Goal: Information Seeking & Learning: Learn about a topic

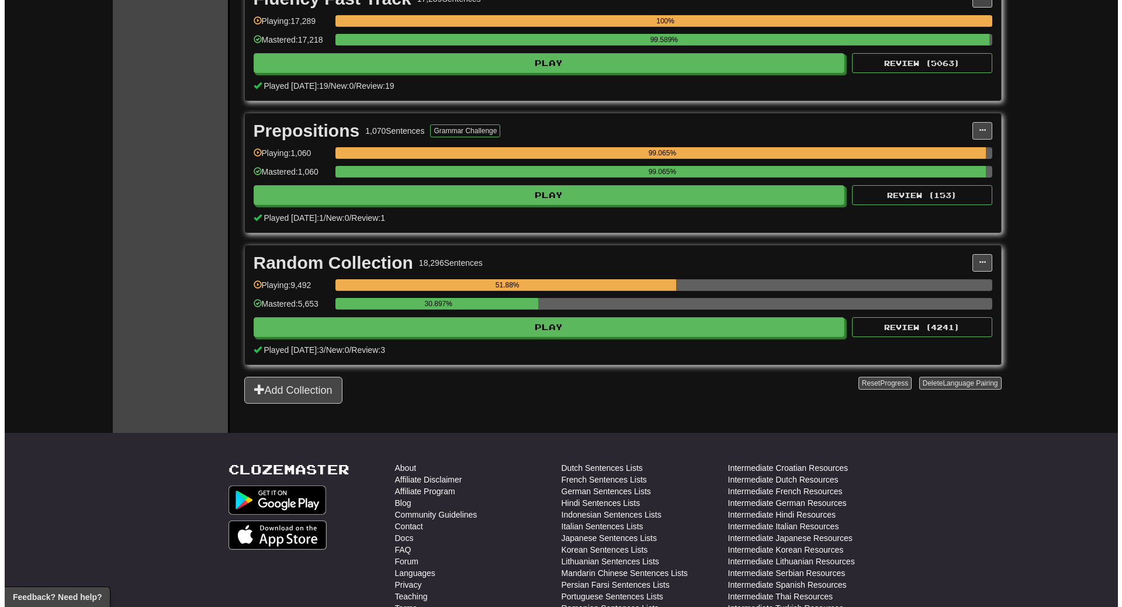
scroll to position [1986, 0]
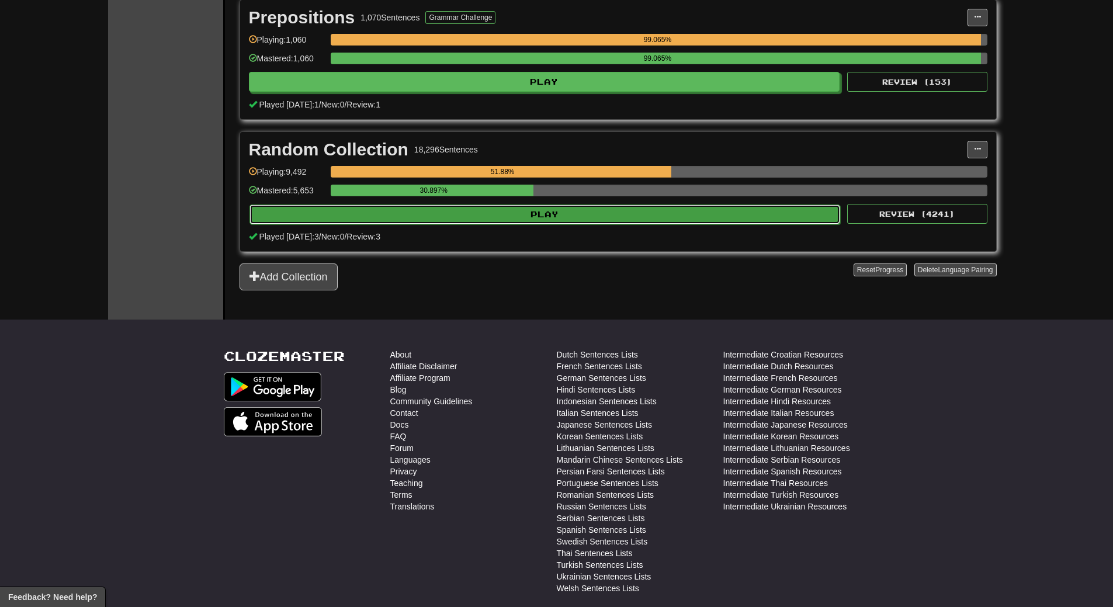
click at [540, 210] on button "Play" at bounding box center [544, 214] width 591 height 20
select select "**"
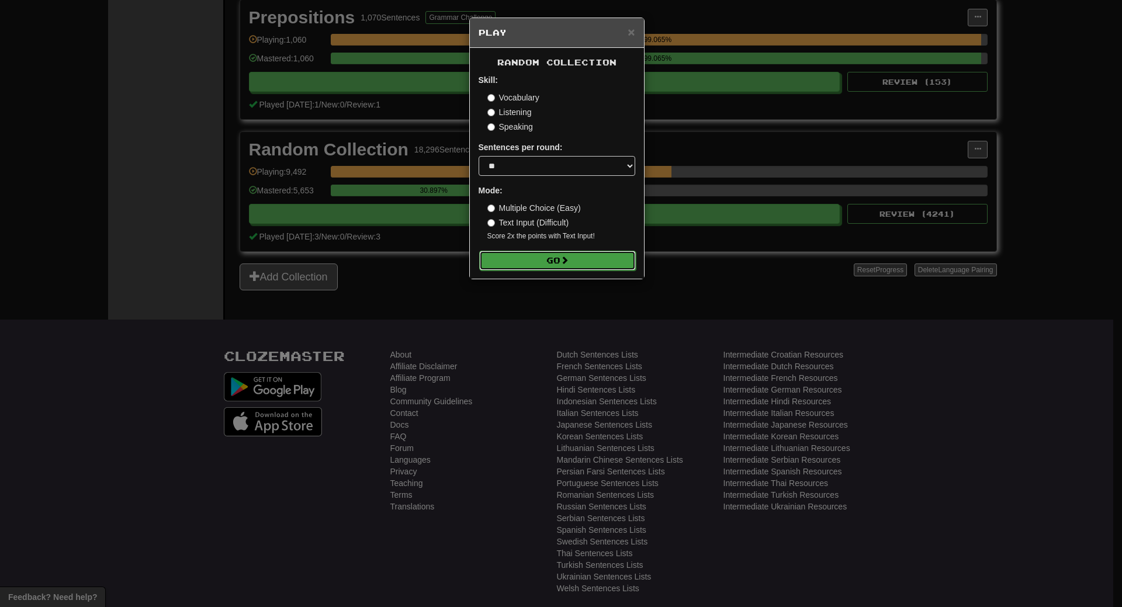
click at [547, 260] on button "Go" at bounding box center [557, 261] width 157 height 20
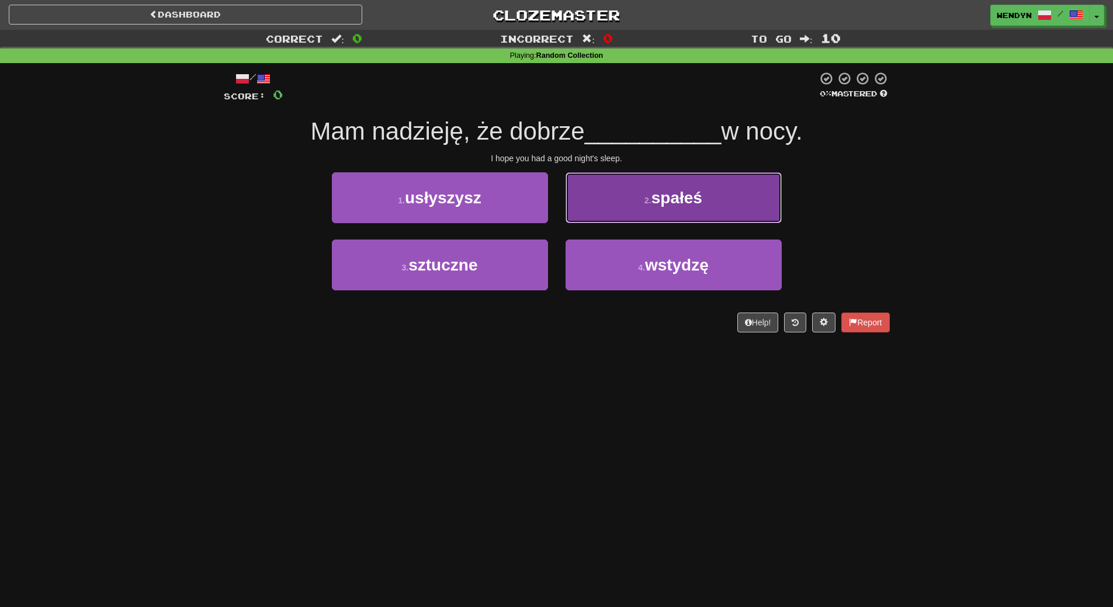
click at [717, 221] on button "2 . spałeś" at bounding box center [673, 197] width 216 height 51
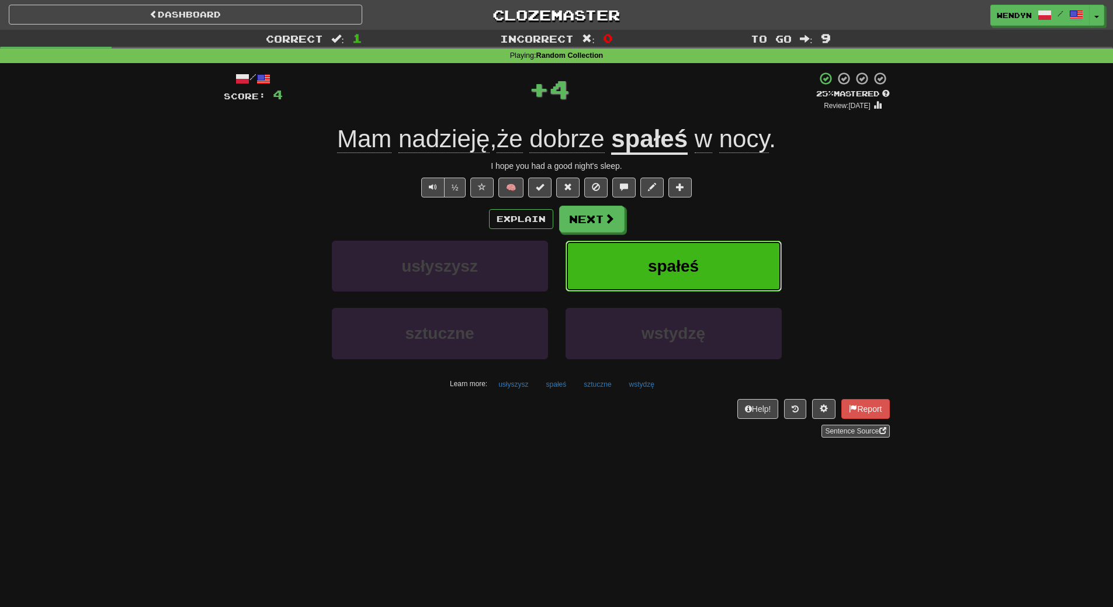
click at [716, 252] on button "spałeś" at bounding box center [673, 266] width 216 height 51
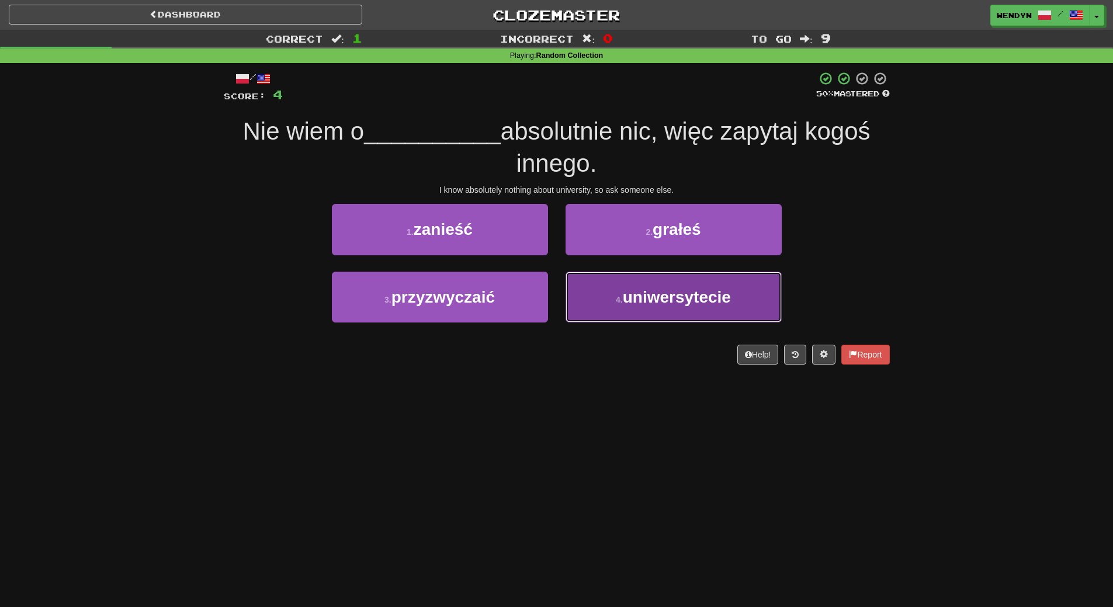
click at [688, 307] on button "4 . uniwersytecie" at bounding box center [673, 297] width 216 height 51
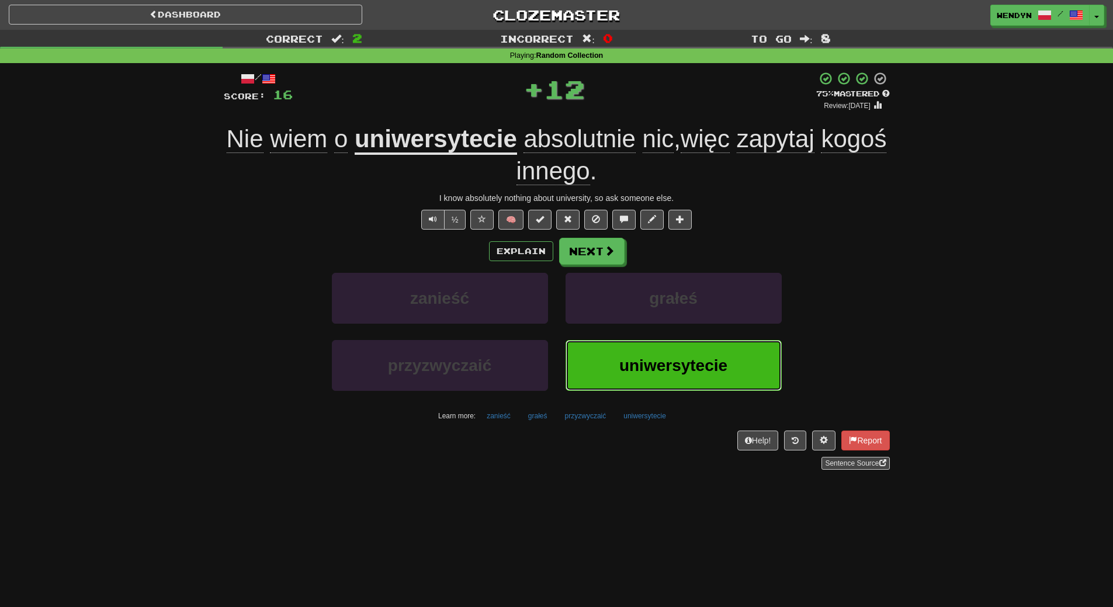
click at [667, 352] on button "uniwersytecie" at bounding box center [673, 365] width 216 height 51
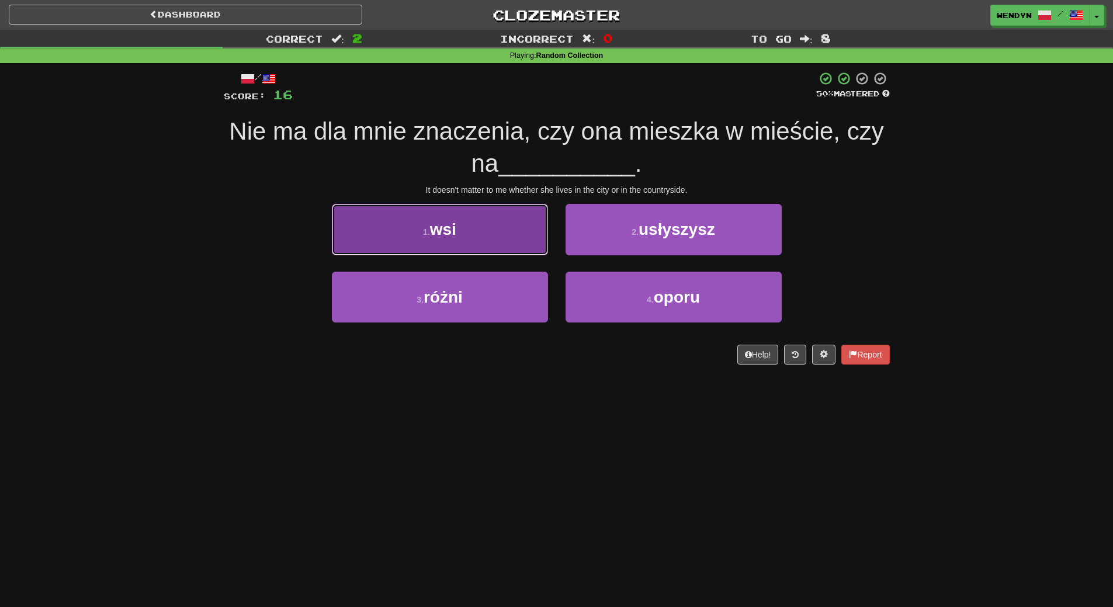
click at [493, 231] on button "1 . wsi" at bounding box center [440, 229] width 216 height 51
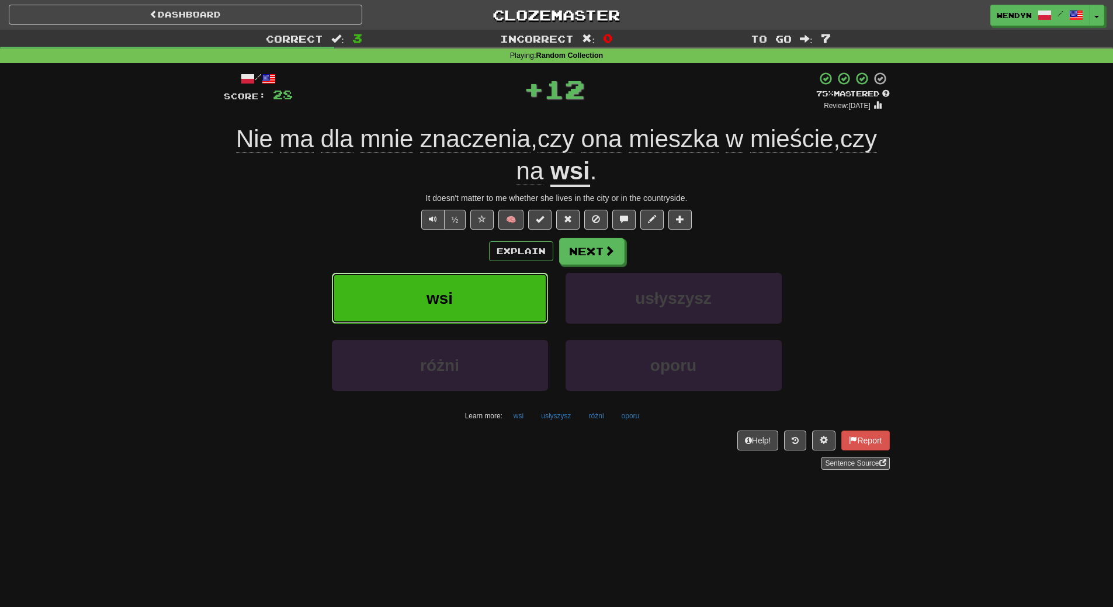
click at [492, 282] on button "wsi" at bounding box center [440, 298] width 216 height 51
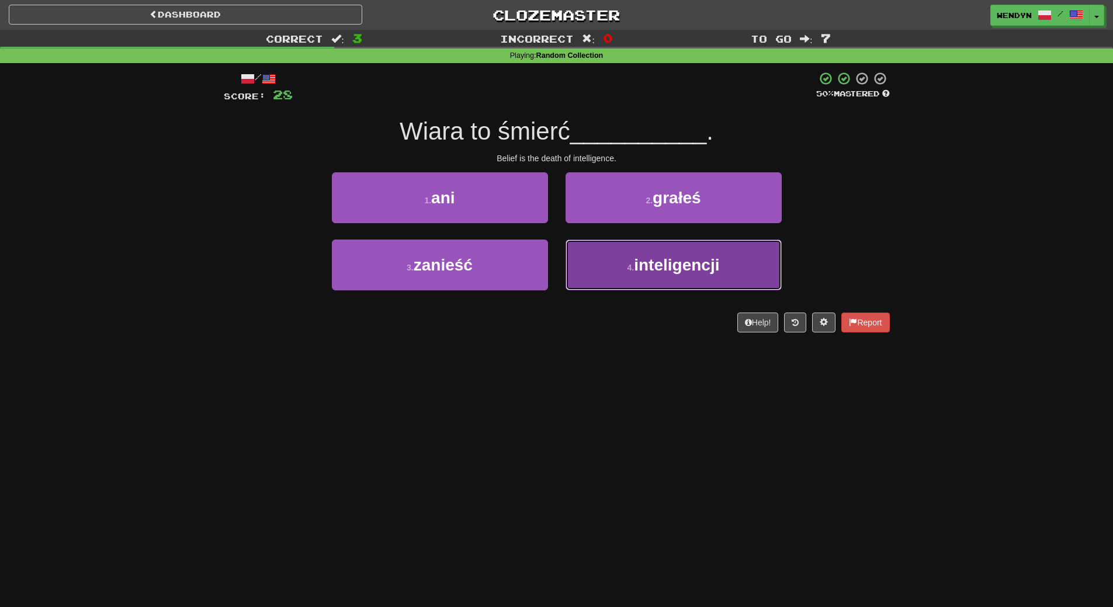
click at [648, 278] on button "4 . inteligencji" at bounding box center [673, 265] width 216 height 51
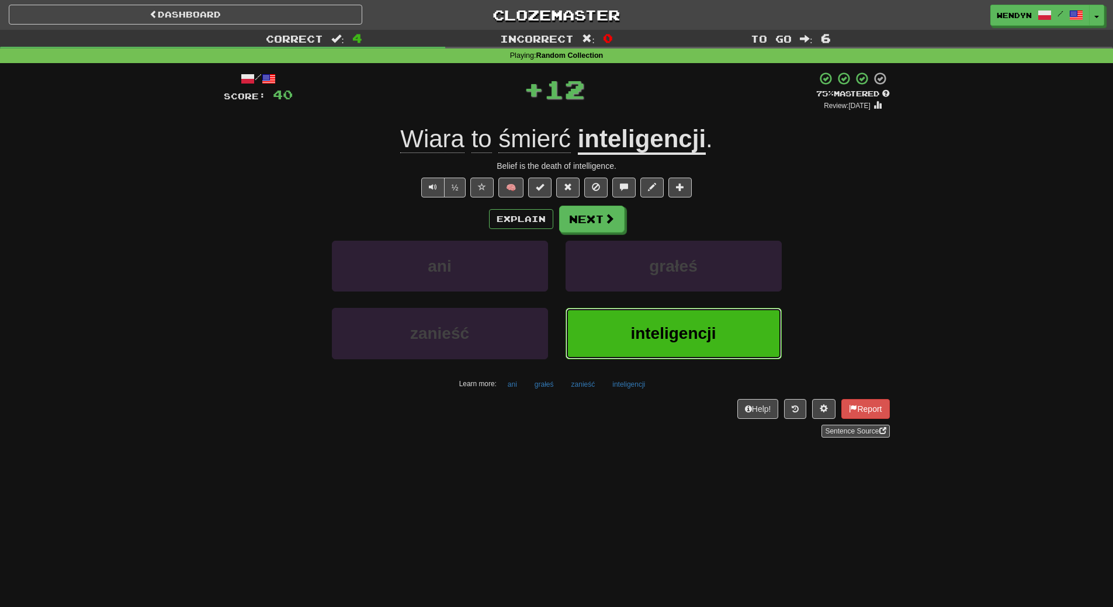
click at [654, 327] on span "inteligencji" at bounding box center [672, 333] width 85 height 18
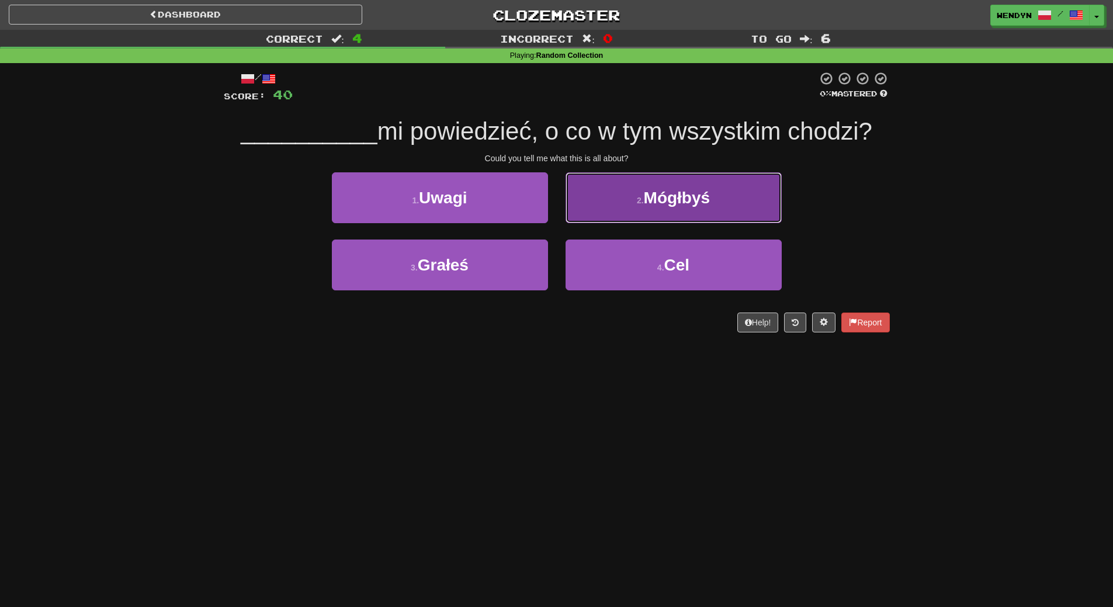
click at [703, 197] on span "Mógłbyś" at bounding box center [677, 198] width 67 height 18
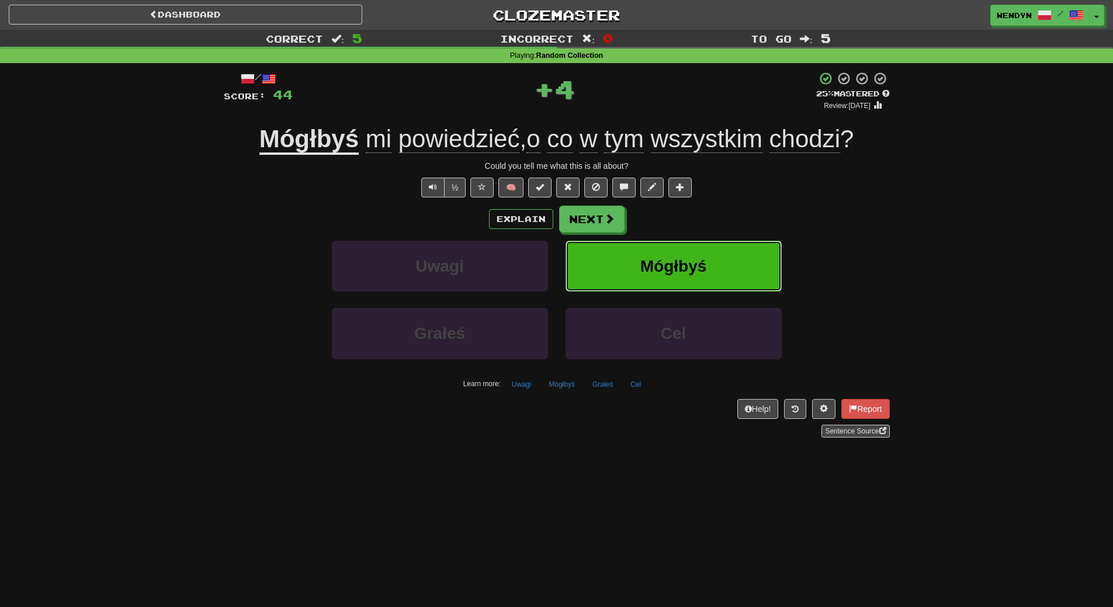
click at [702, 260] on span "Mógłbyś" at bounding box center [673, 266] width 67 height 18
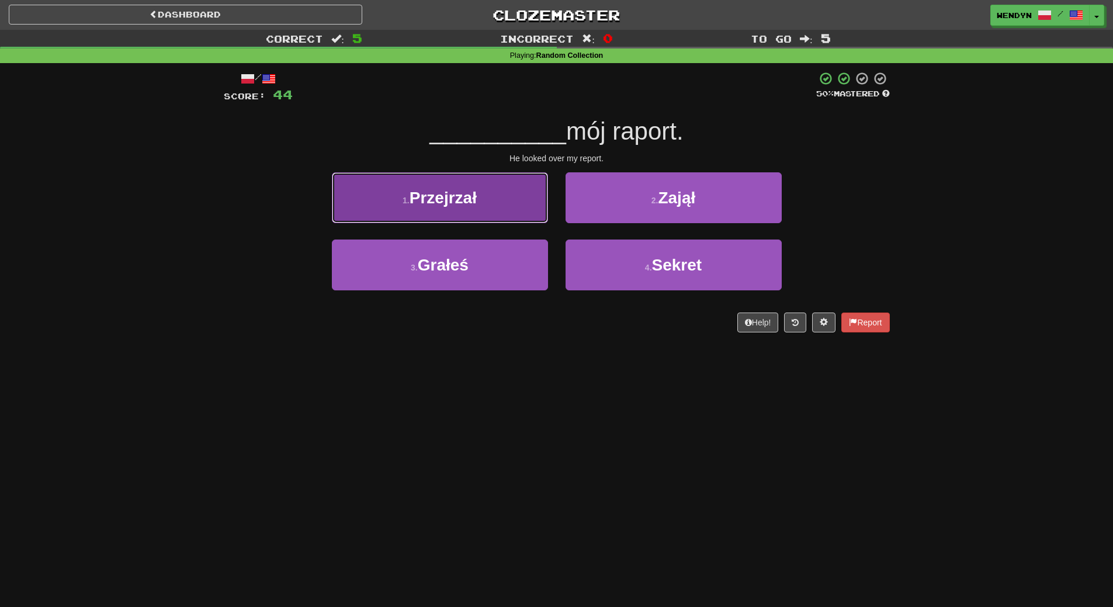
click at [494, 192] on button "1 . Przejrzał" at bounding box center [440, 197] width 216 height 51
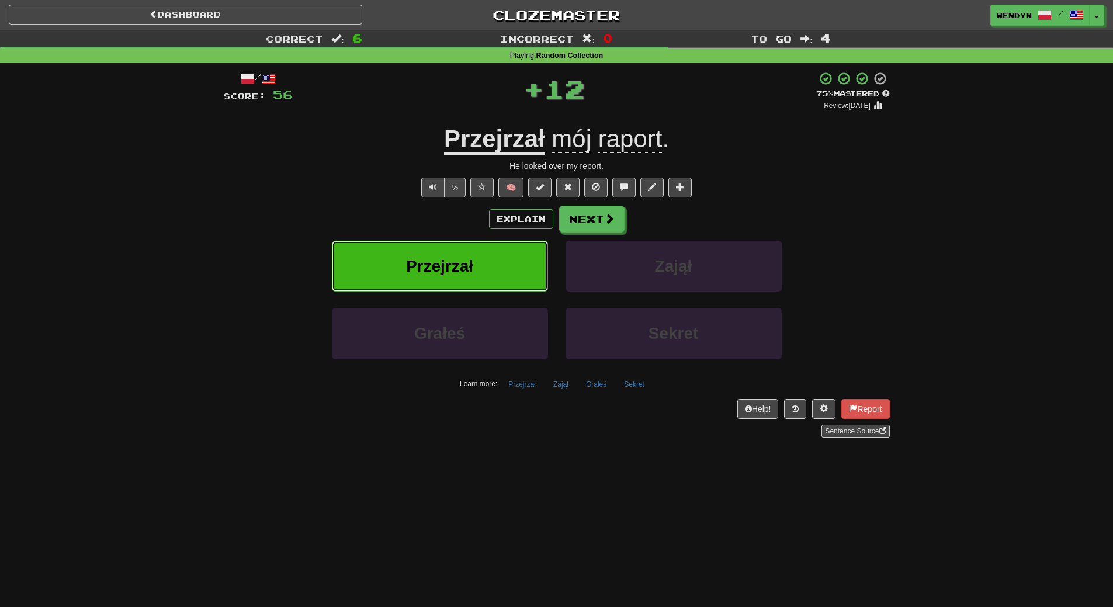
click at [494, 252] on button "Przejrzał" at bounding box center [440, 266] width 216 height 51
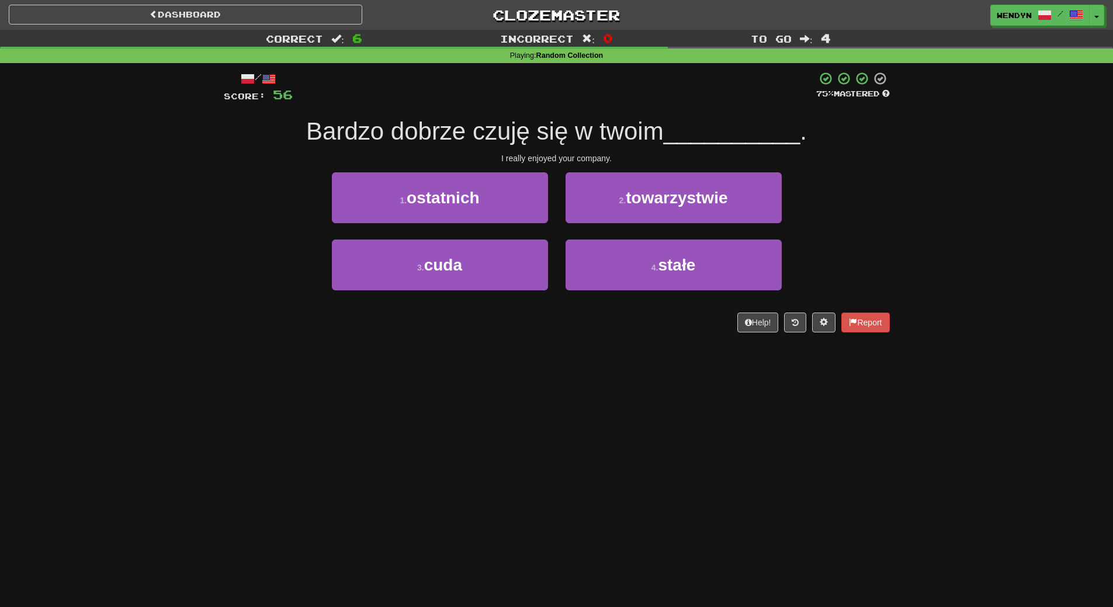
click at [806, 180] on div "1 . ostatnich 2 . towarzystwie" at bounding box center [556, 205] width 701 height 67
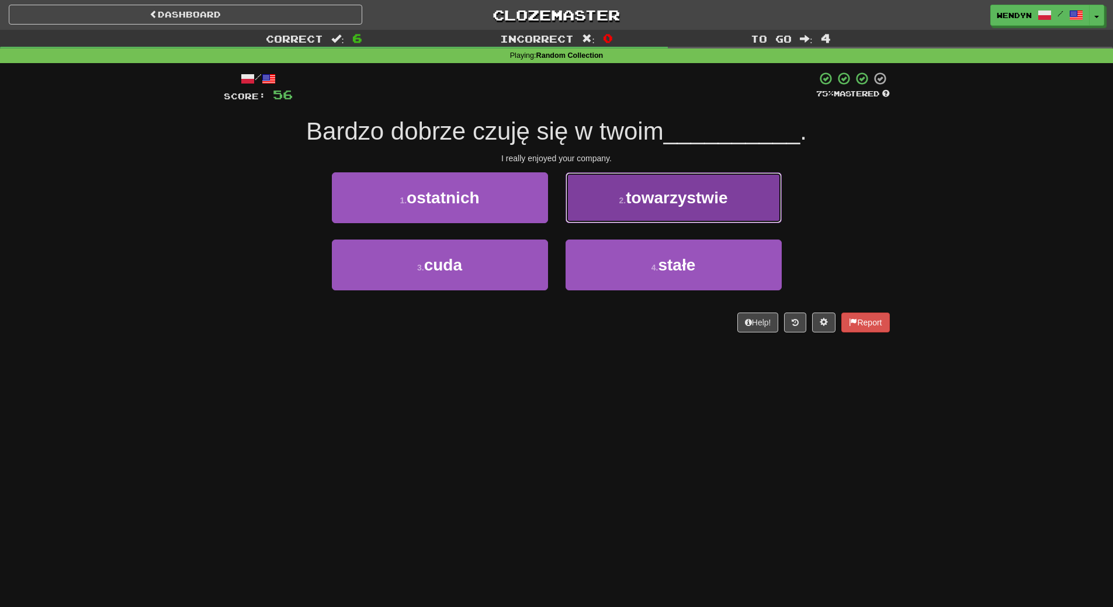
click at [733, 202] on button "2 . towarzystwie" at bounding box center [673, 197] width 216 height 51
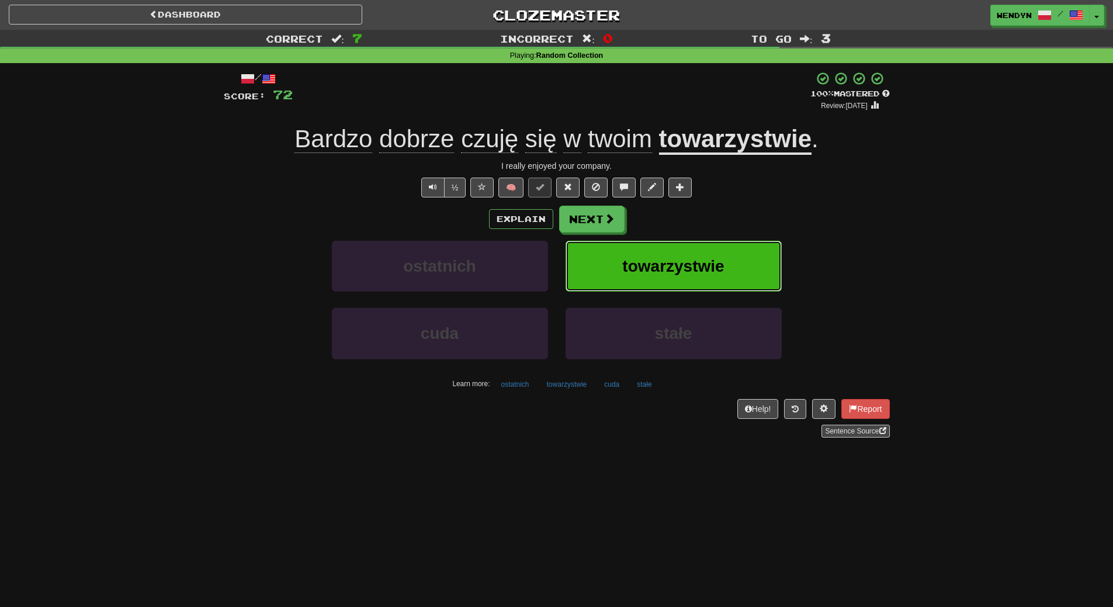
click at [681, 258] on span "towarzystwie" at bounding box center [673, 266] width 102 height 18
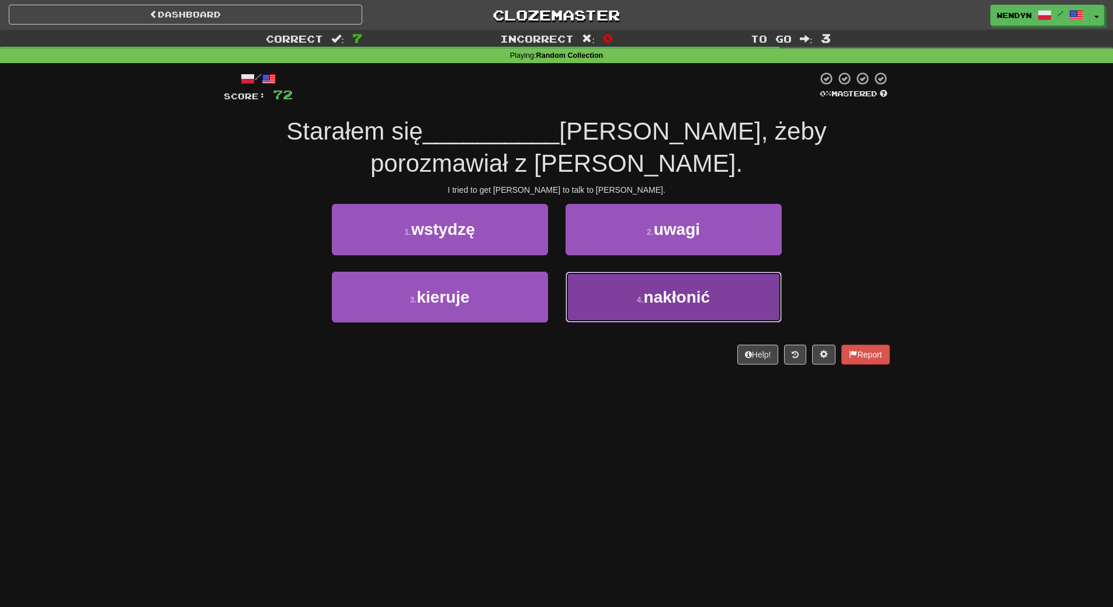
click at [692, 288] on span "nakłonić" at bounding box center [677, 297] width 67 height 18
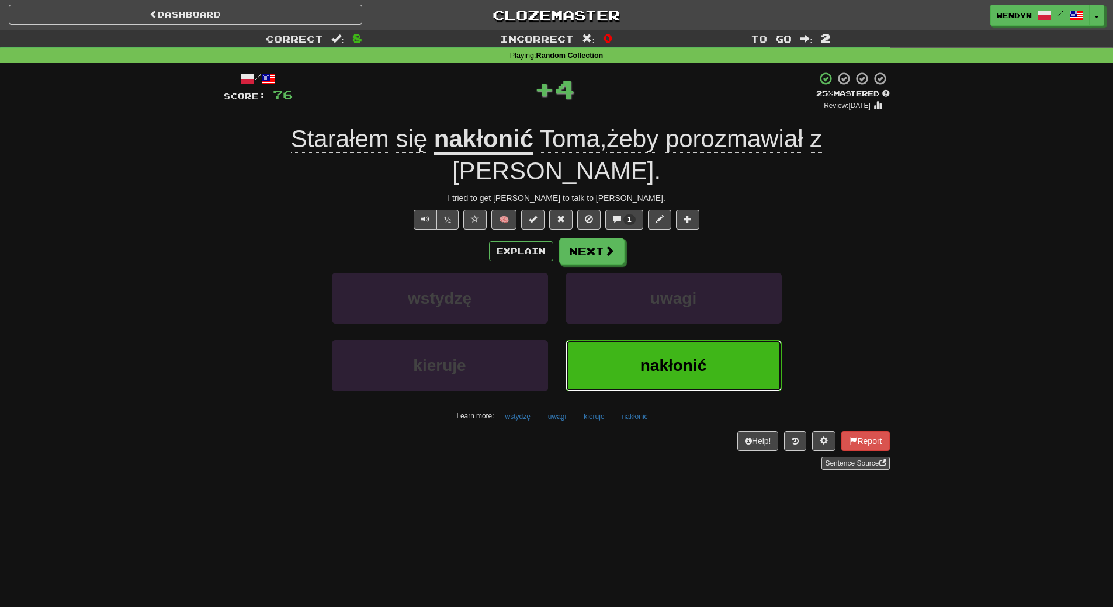
click at [696, 340] on button "nakłonić" at bounding box center [673, 365] width 216 height 51
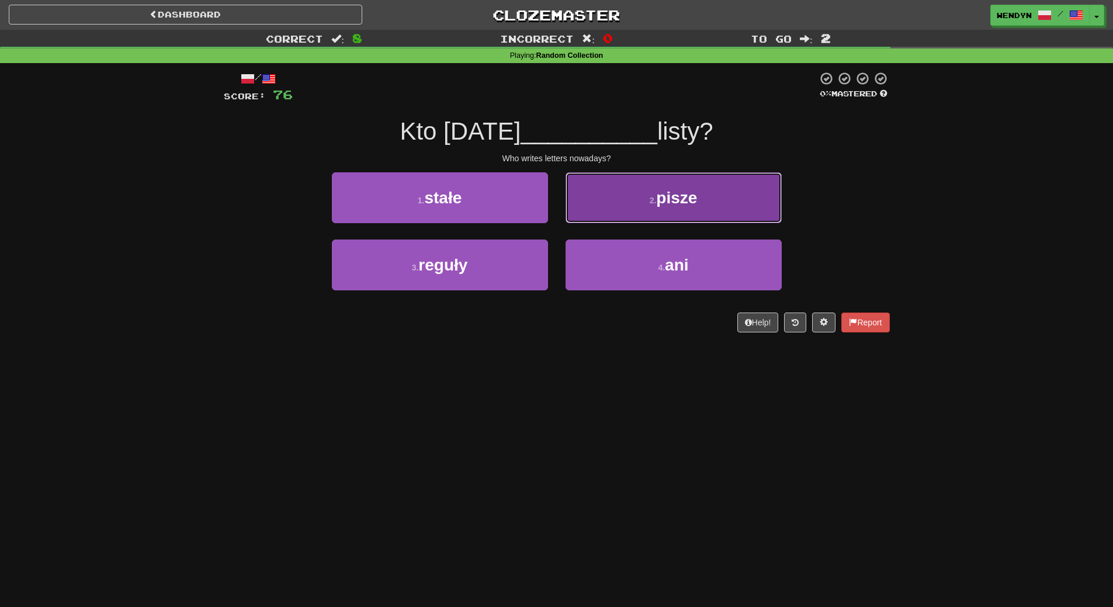
click at [700, 210] on button "2 . pisze" at bounding box center [673, 197] width 216 height 51
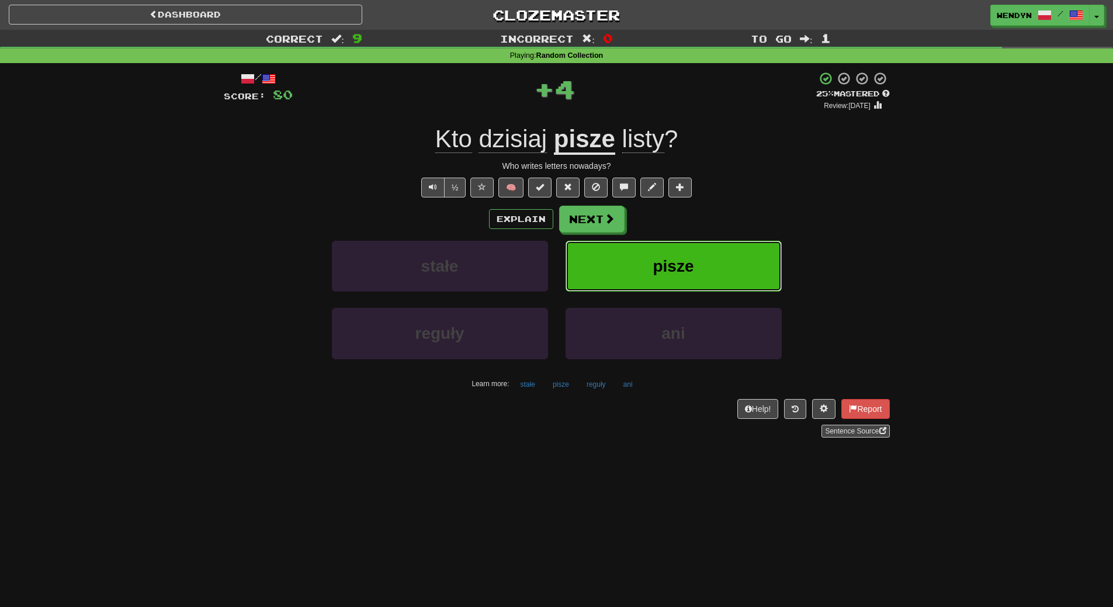
click at [700, 251] on button "pisze" at bounding box center [673, 266] width 216 height 51
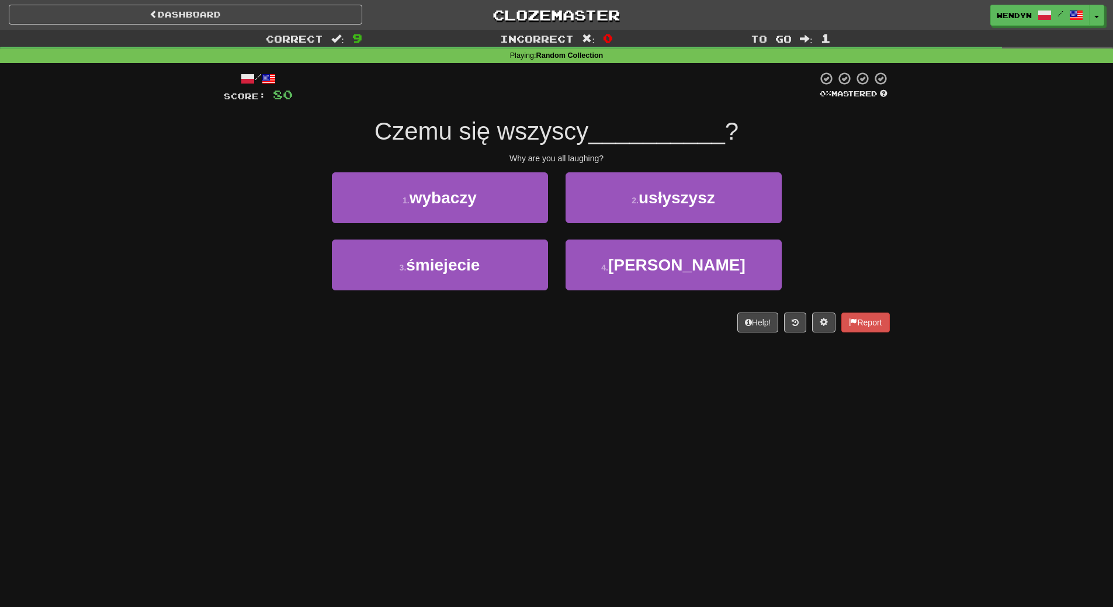
click at [443, 395] on div "Dashboard Clozemaster WendyN / Toggle Dropdown Dashboard Leaderboard Activity F…" at bounding box center [556, 303] width 1113 height 607
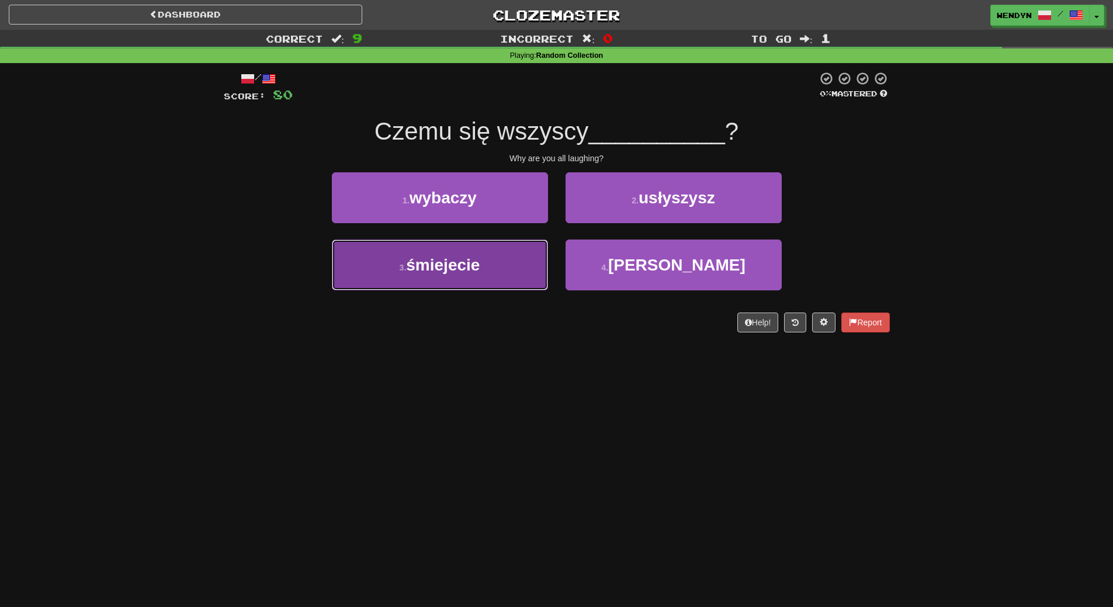
click at [512, 270] on button "3 . śmiejecie" at bounding box center [440, 265] width 216 height 51
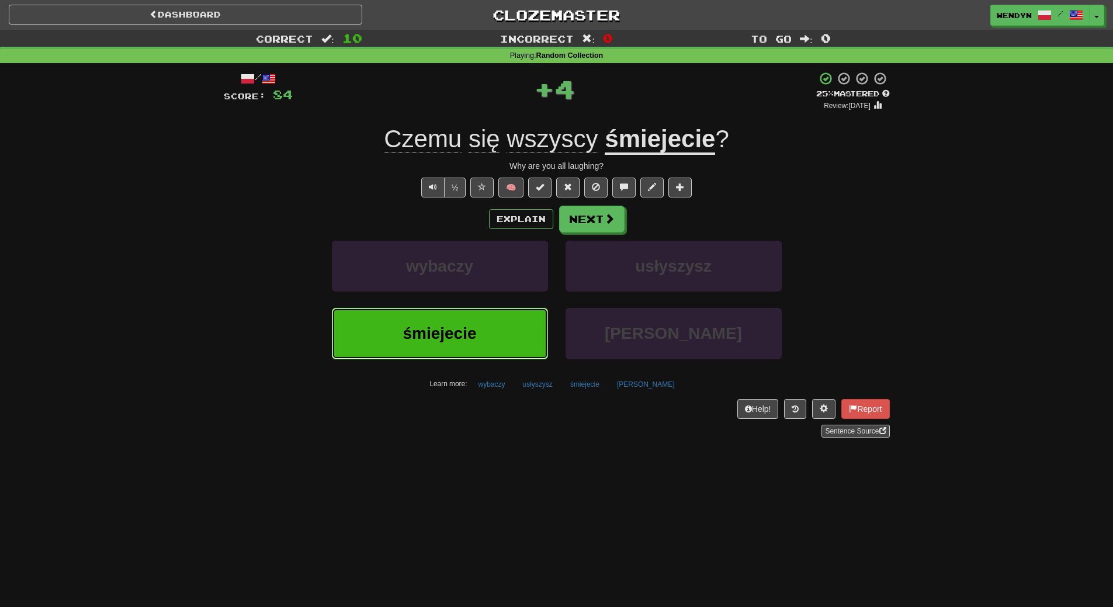
click at [512, 334] on button "śmiejecie" at bounding box center [440, 333] width 216 height 51
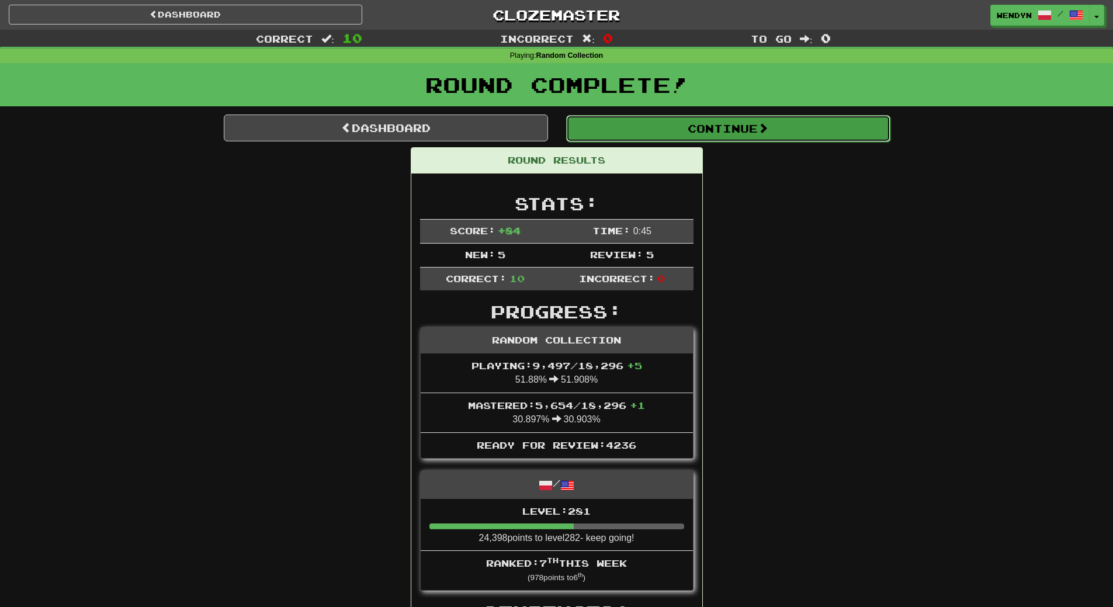
click at [745, 118] on button "Continue" at bounding box center [728, 128] width 324 height 27
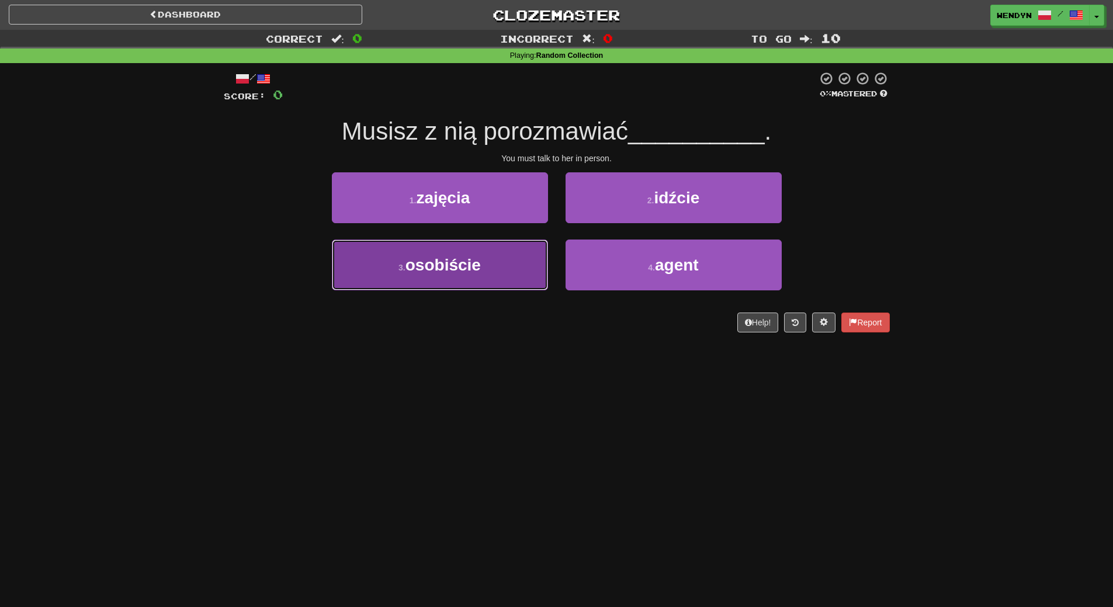
click at [515, 276] on button "3 . osobiście" at bounding box center [440, 265] width 216 height 51
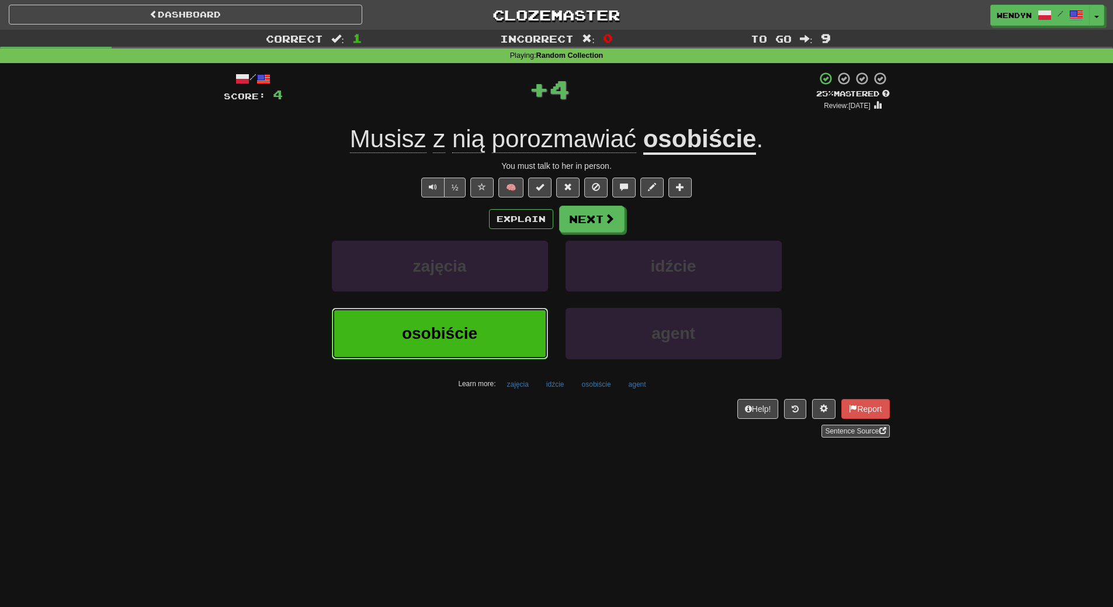
click at [507, 317] on button "osobiście" at bounding box center [440, 333] width 216 height 51
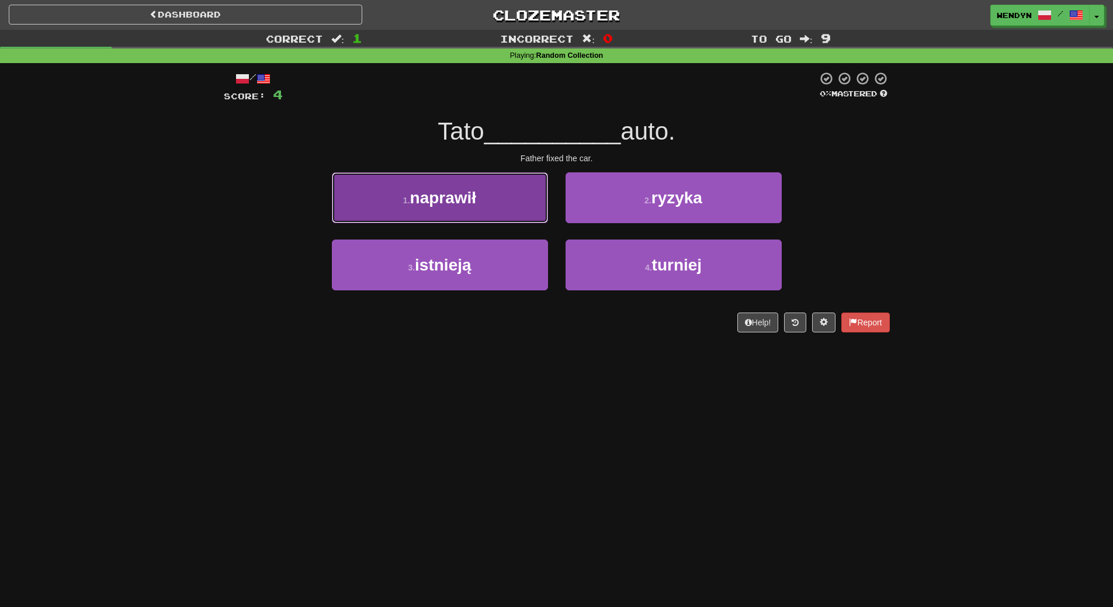
click at [482, 199] on button "1 . naprawił" at bounding box center [440, 197] width 216 height 51
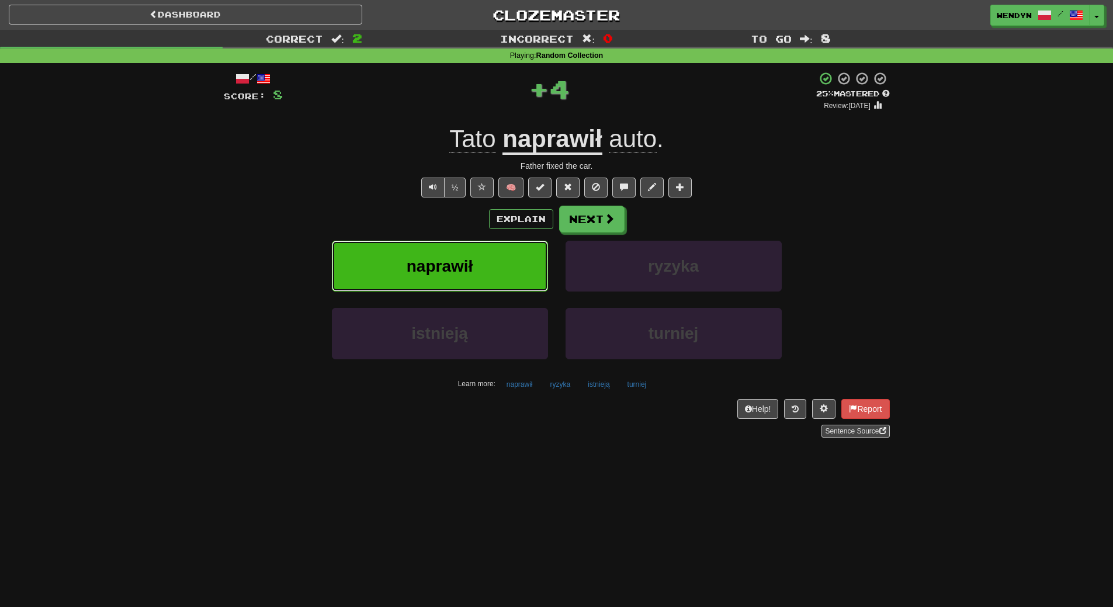
click at [471, 262] on span "naprawił" at bounding box center [440, 266] width 67 height 18
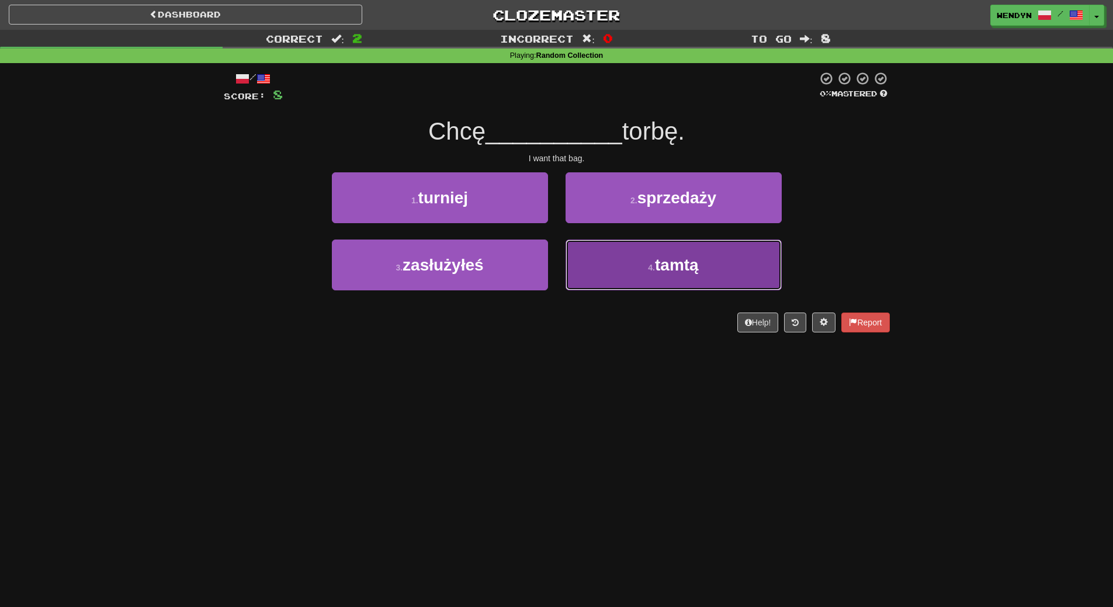
click at [688, 259] on span "tamtą" at bounding box center [677, 265] width 44 height 18
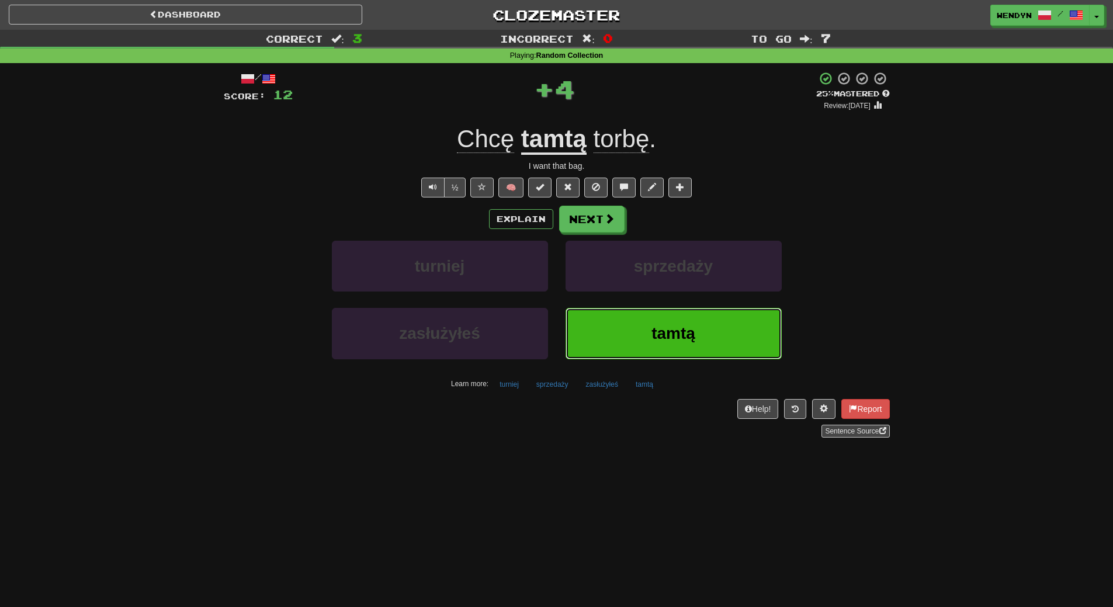
click at [678, 311] on button "tamtą" at bounding box center [673, 333] width 216 height 51
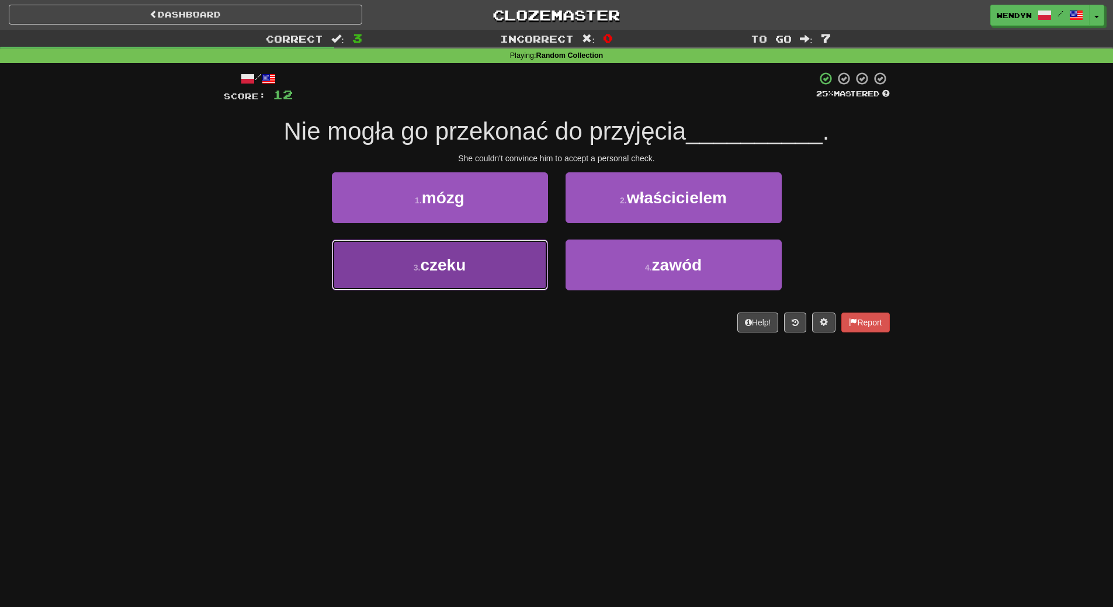
click at [429, 267] on span "czeku" at bounding box center [443, 265] width 46 height 18
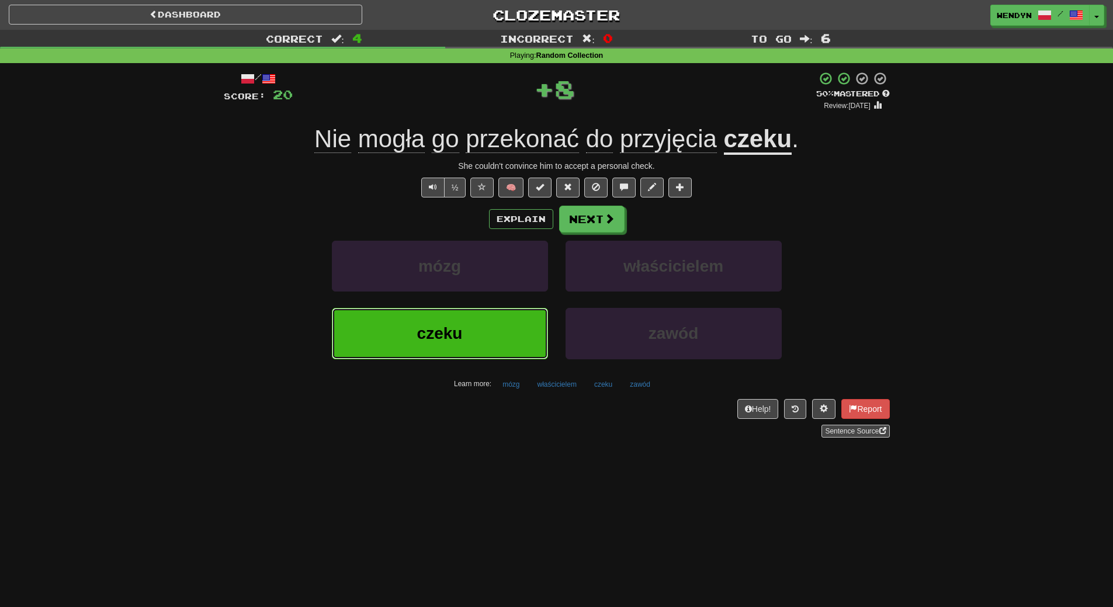
click at [440, 332] on span "czeku" at bounding box center [440, 333] width 46 height 18
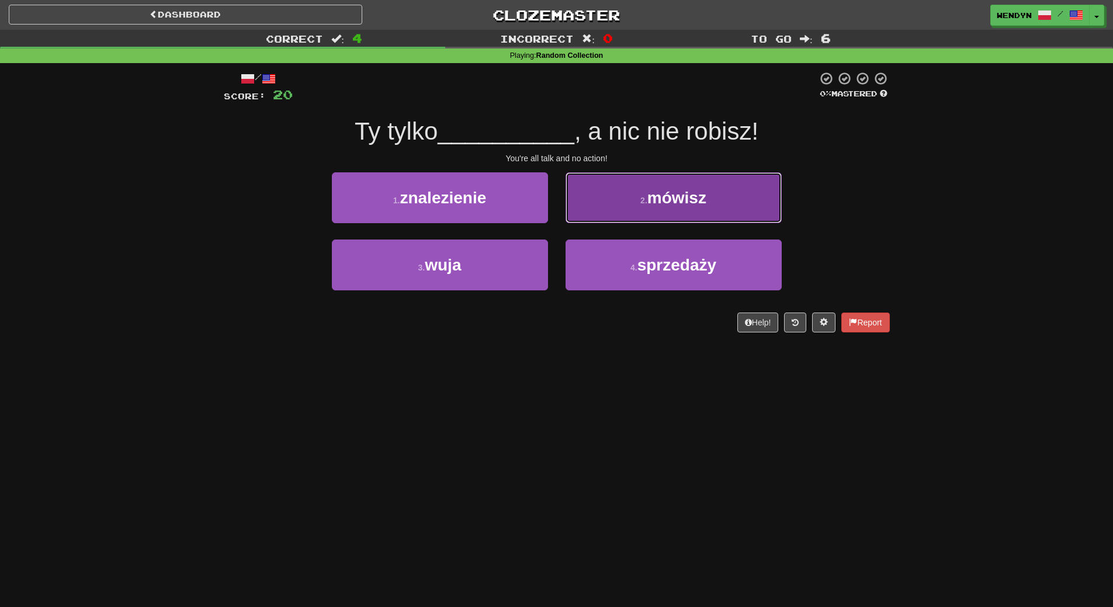
click at [719, 195] on button "2 . mówisz" at bounding box center [673, 197] width 216 height 51
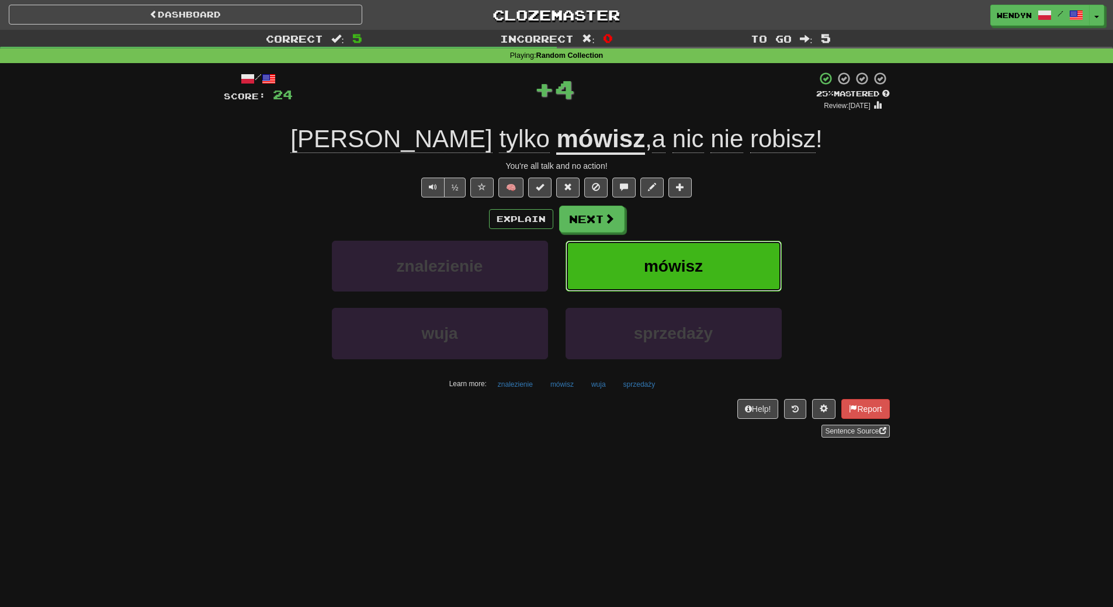
click at [713, 245] on button "mówisz" at bounding box center [673, 266] width 216 height 51
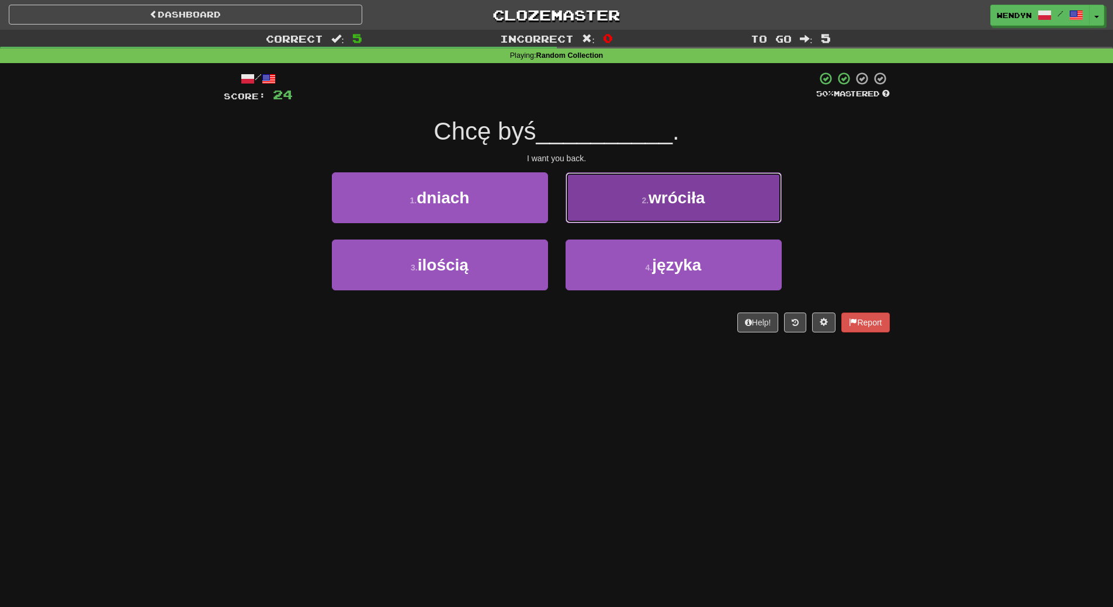
click at [726, 193] on button "2 . wróciła" at bounding box center [673, 197] width 216 height 51
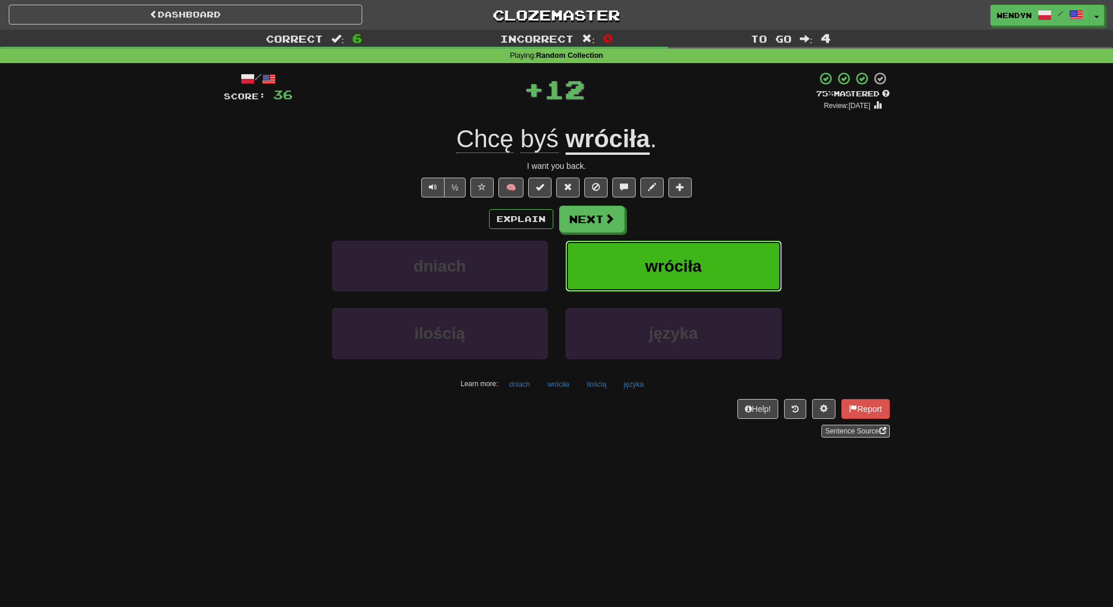
click at [717, 252] on button "wróciła" at bounding box center [673, 266] width 216 height 51
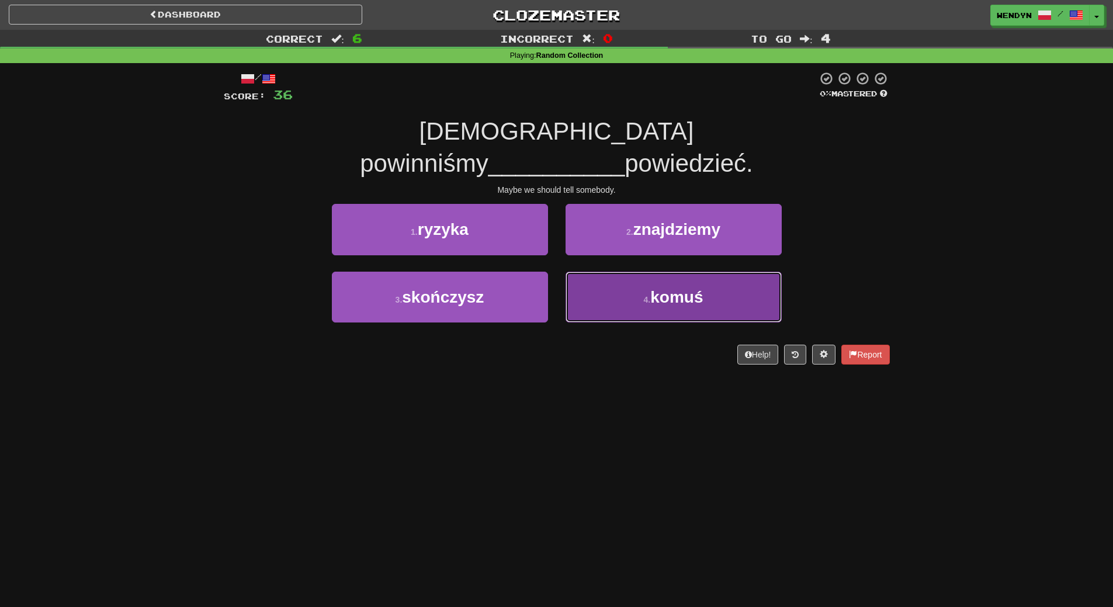
click at [622, 272] on button "4 . komuś" at bounding box center [673, 297] width 216 height 51
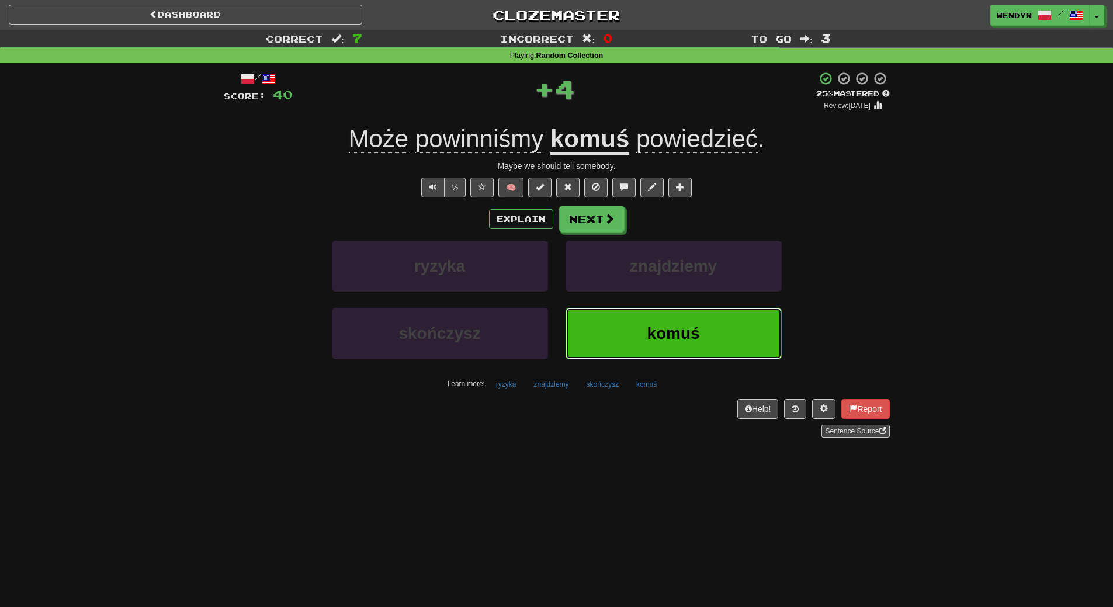
click at [621, 317] on button "komuś" at bounding box center [673, 333] width 216 height 51
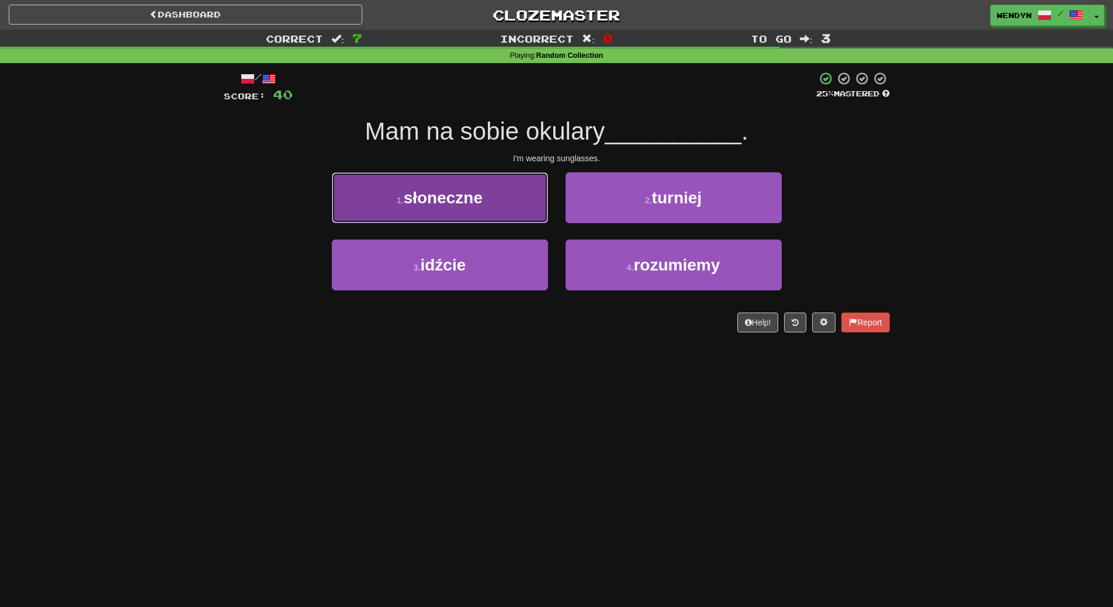
click at [481, 207] on button "1 . słoneczne" at bounding box center [440, 197] width 216 height 51
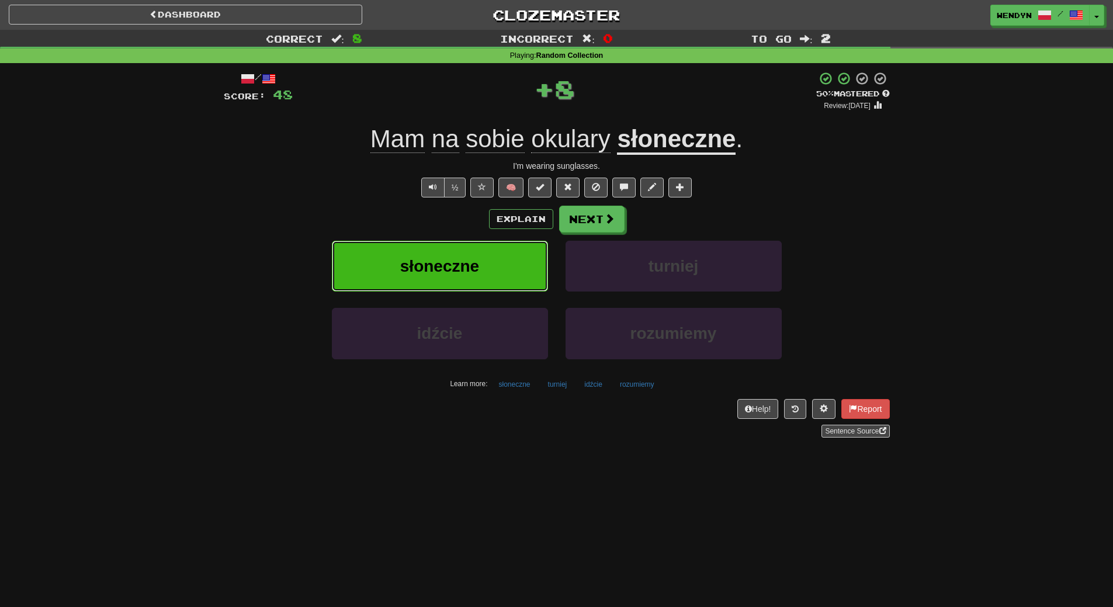
click at [482, 247] on button "słoneczne" at bounding box center [440, 266] width 216 height 51
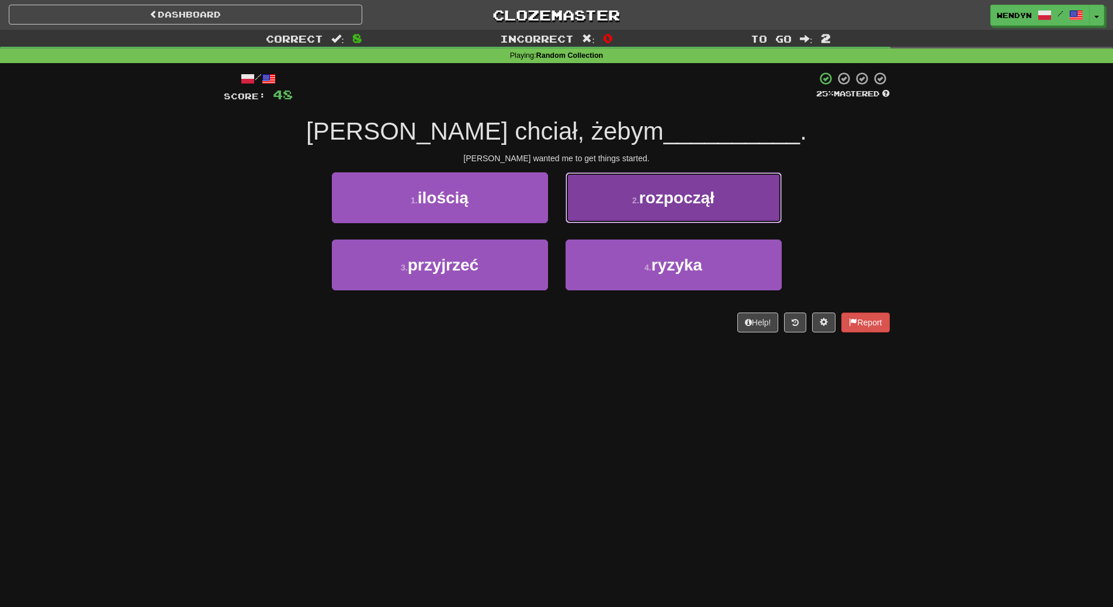
click at [727, 190] on button "2 . rozpoczął" at bounding box center [673, 197] width 216 height 51
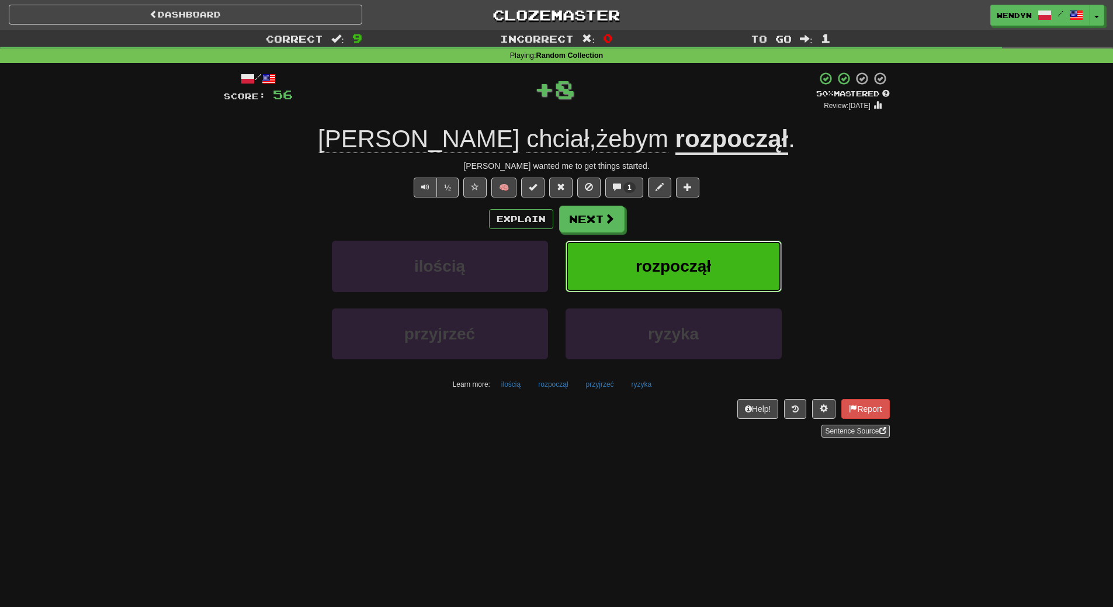
click at [713, 249] on button "rozpoczął" at bounding box center [673, 266] width 216 height 51
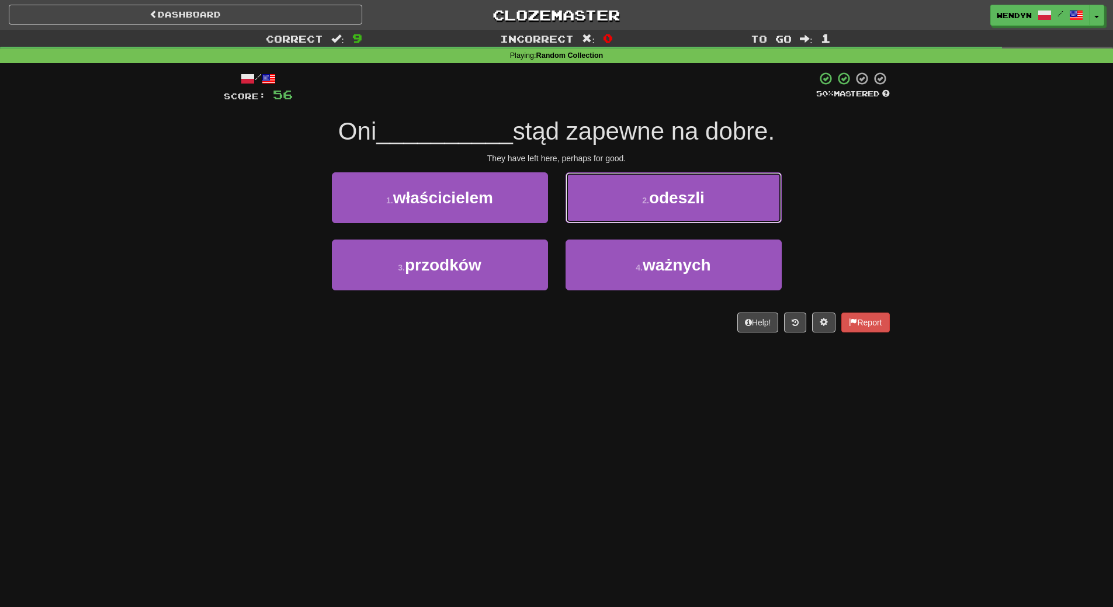
click at [728, 203] on button "2 . odeszli" at bounding box center [673, 197] width 216 height 51
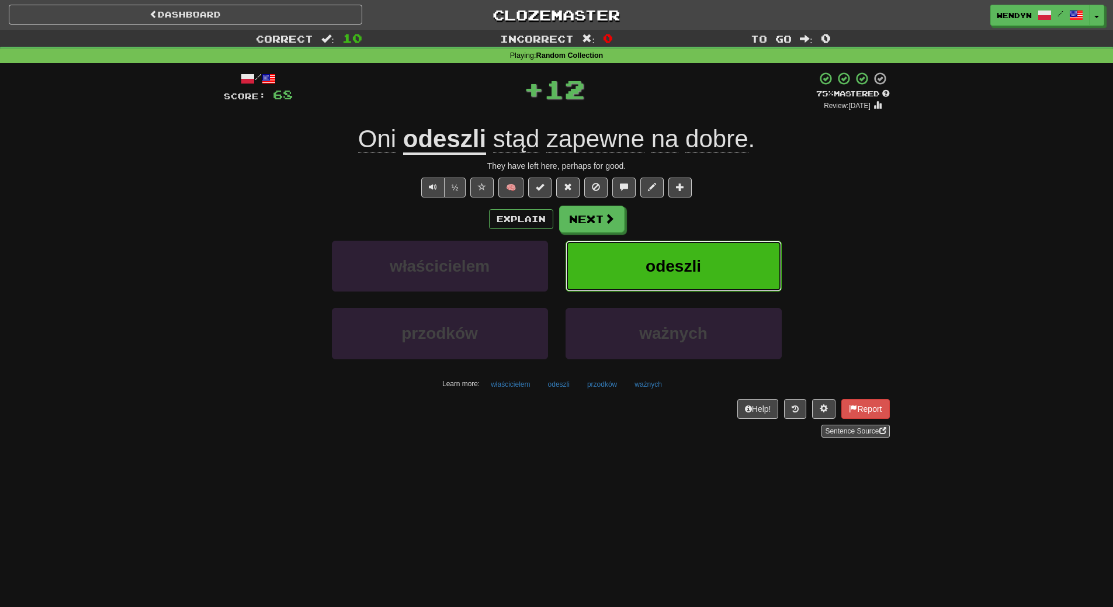
click at [714, 254] on button "odeszli" at bounding box center [673, 266] width 216 height 51
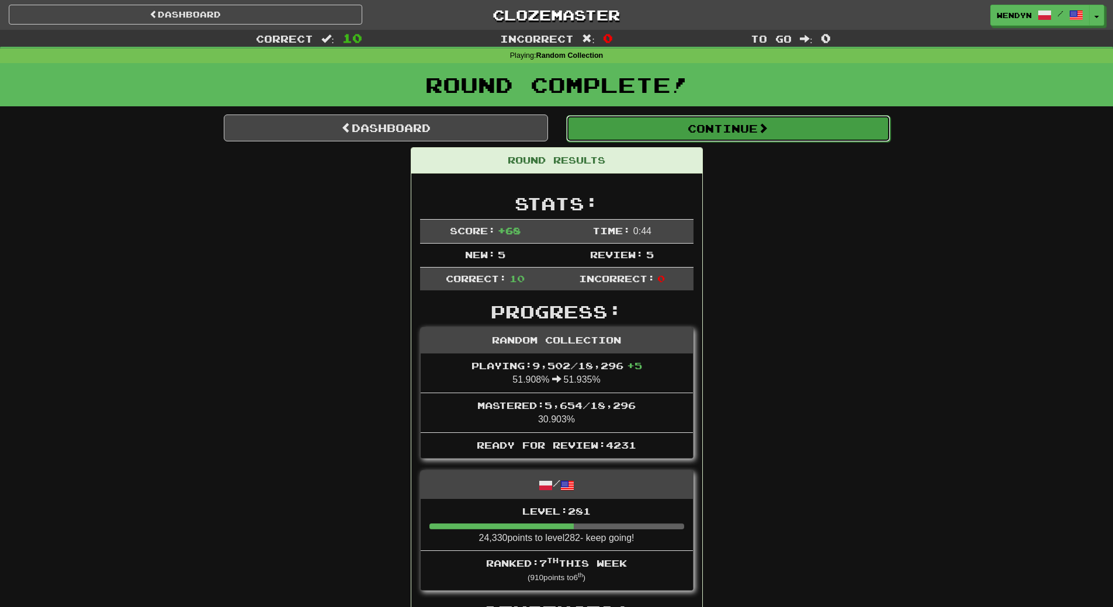
click at [766, 127] on span at bounding box center [763, 128] width 11 height 11
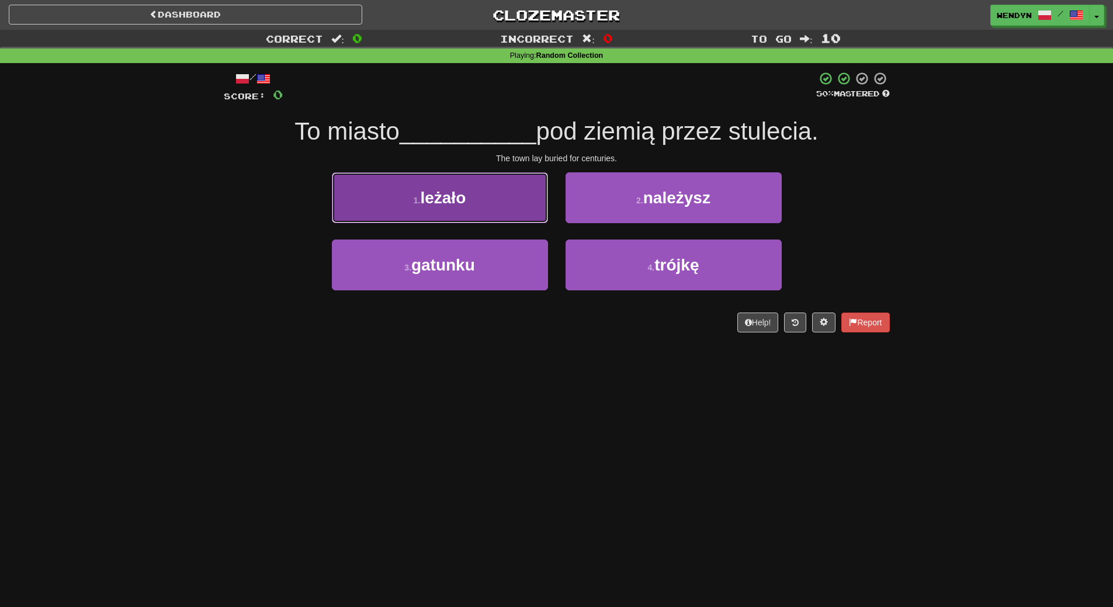
click at [480, 200] on button "1 . leżało" at bounding box center [440, 197] width 216 height 51
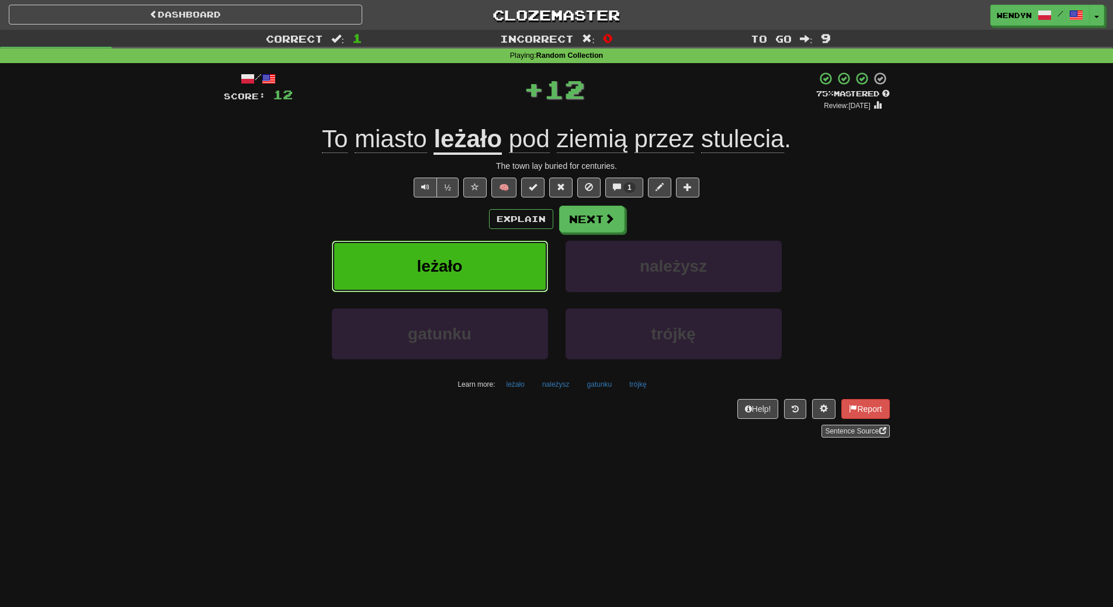
click at [471, 270] on button "leżało" at bounding box center [440, 266] width 216 height 51
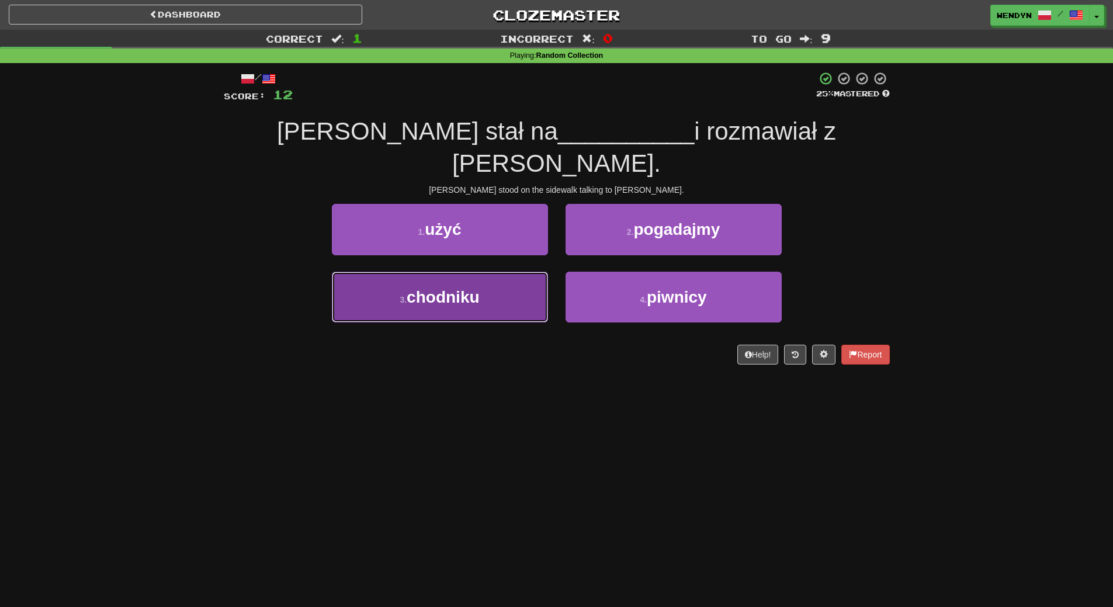
click at [485, 277] on button "3 . chodniku" at bounding box center [440, 297] width 216 height 51
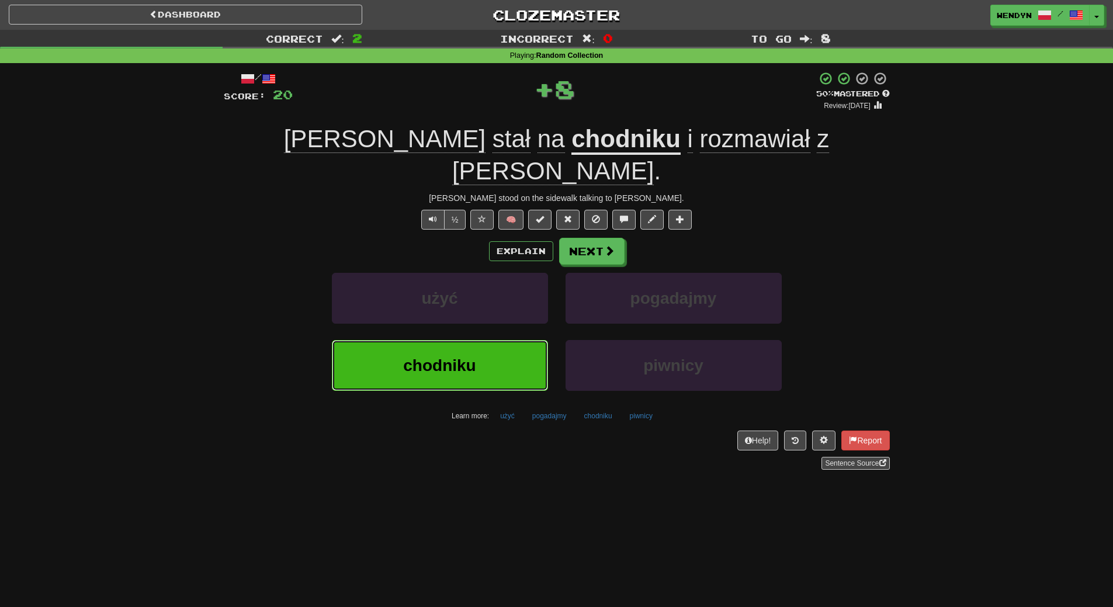
click at [461, 340] on button "chodniku" at bounding box center [440, 365] width 216 height 51
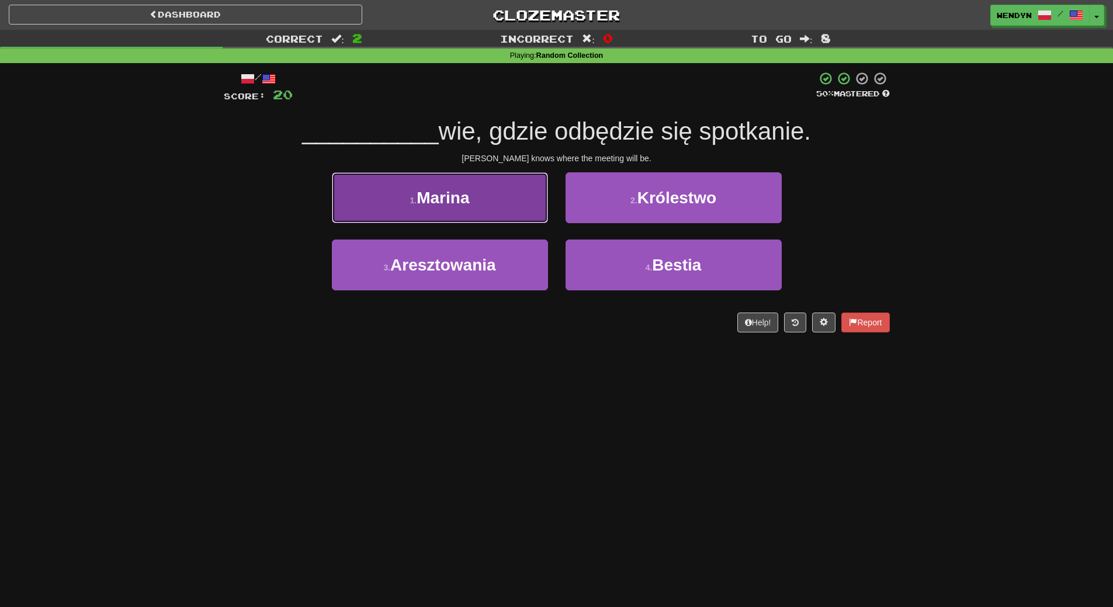
click at [466, 199] on span "Marina" at bounding box center [443, 198] width 53 height 18
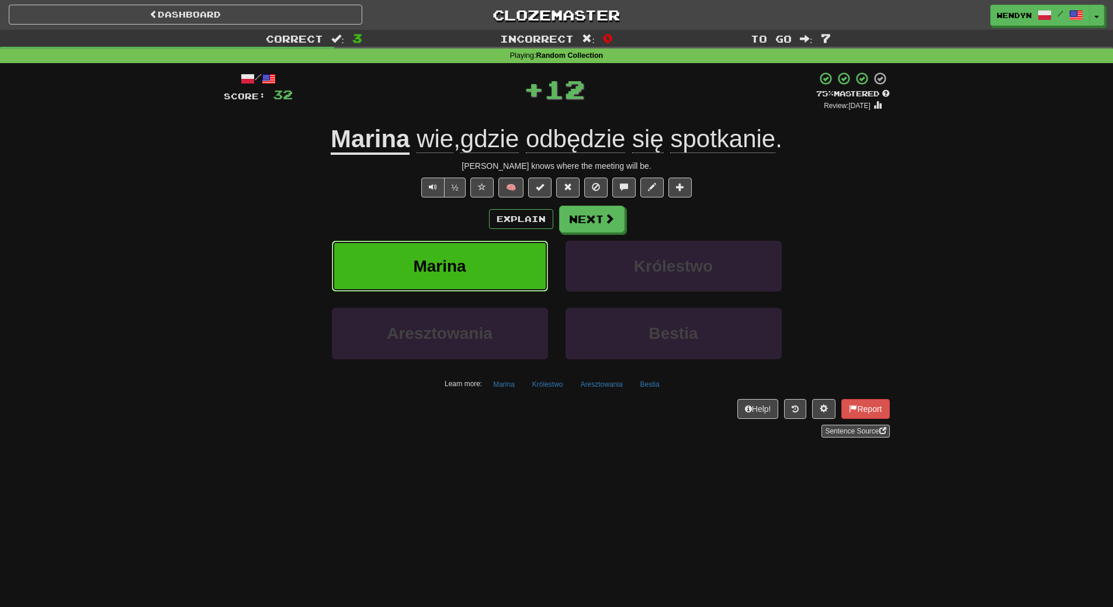
click at [457, 262] on span "Marina" at bounding box center [439, 266] width 53 height 18
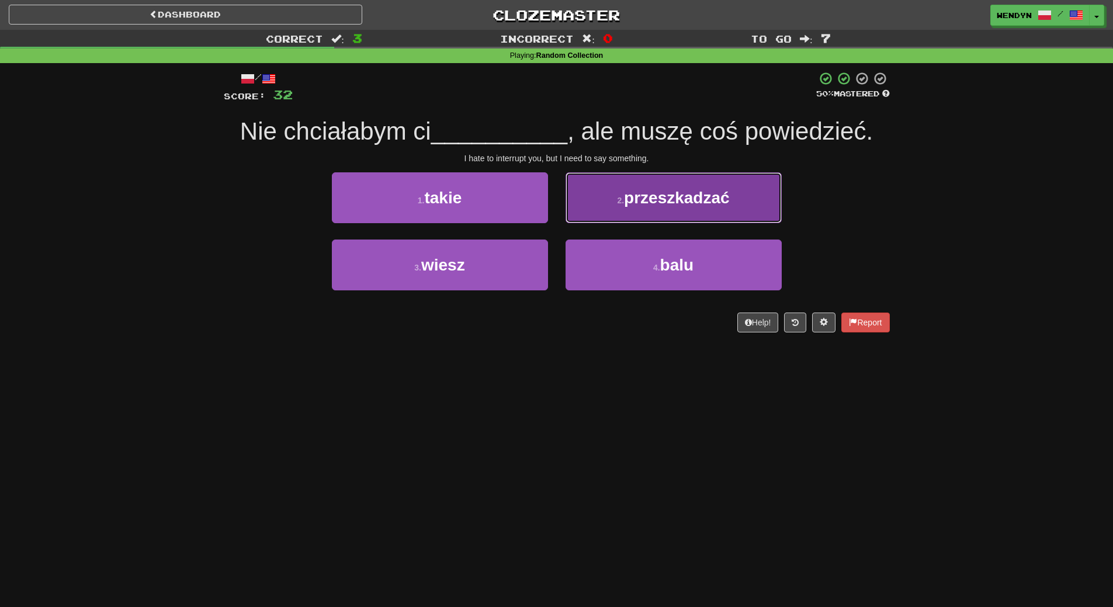
click at [665, 199] on span "przeszkadzać" at bounding box center [677, 198] width 106 height 18
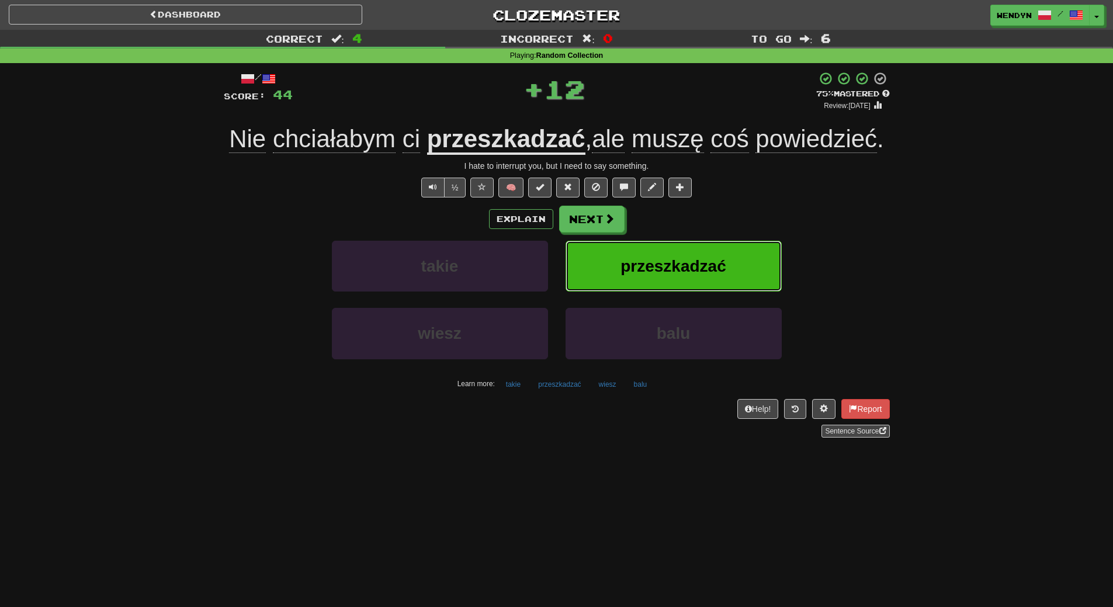
click at [688, 255] on button "przeszkadzać" at bounding box center [673, 266] width 216 height 51
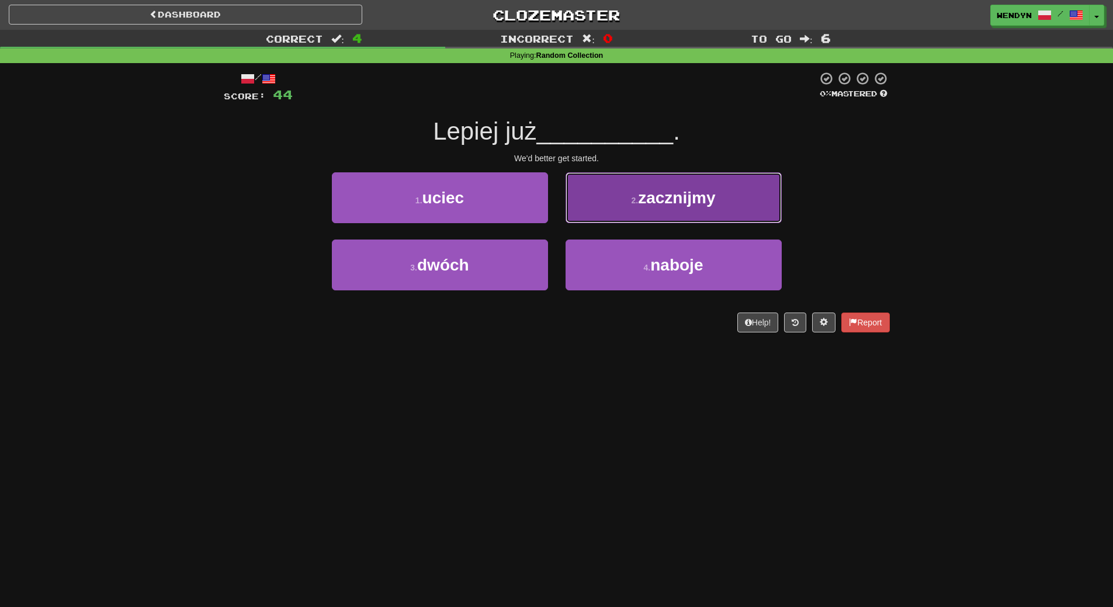
click at [710, 190] on span "zacznijmy" at bounding box center [676, 198] width 77 height 18
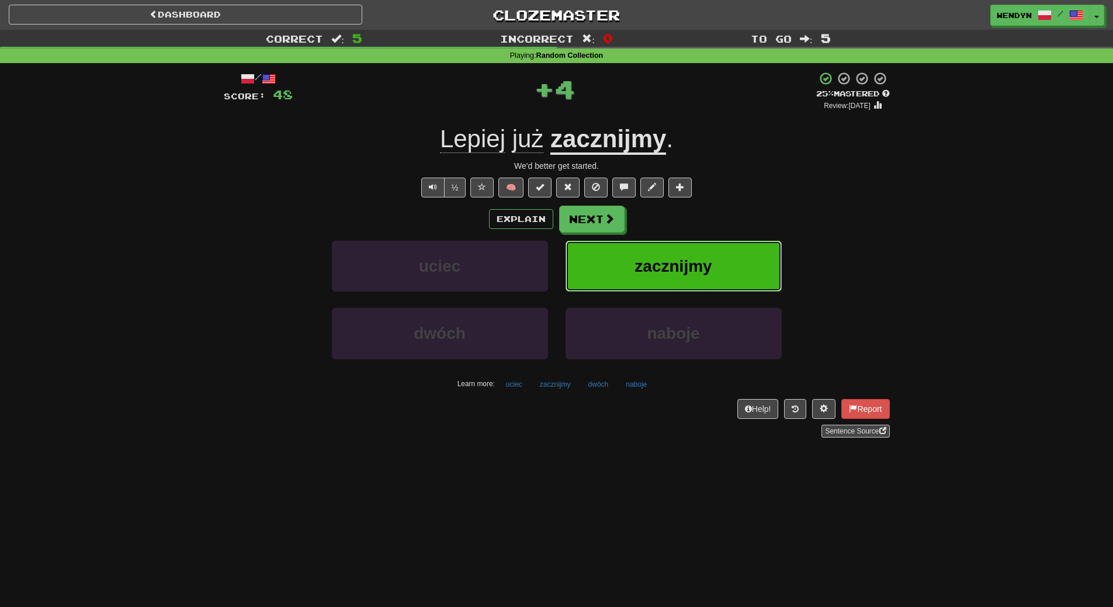
click at [704, 278] on button "zacznijmy" at bounding box center [673, 266] width 216 height 51
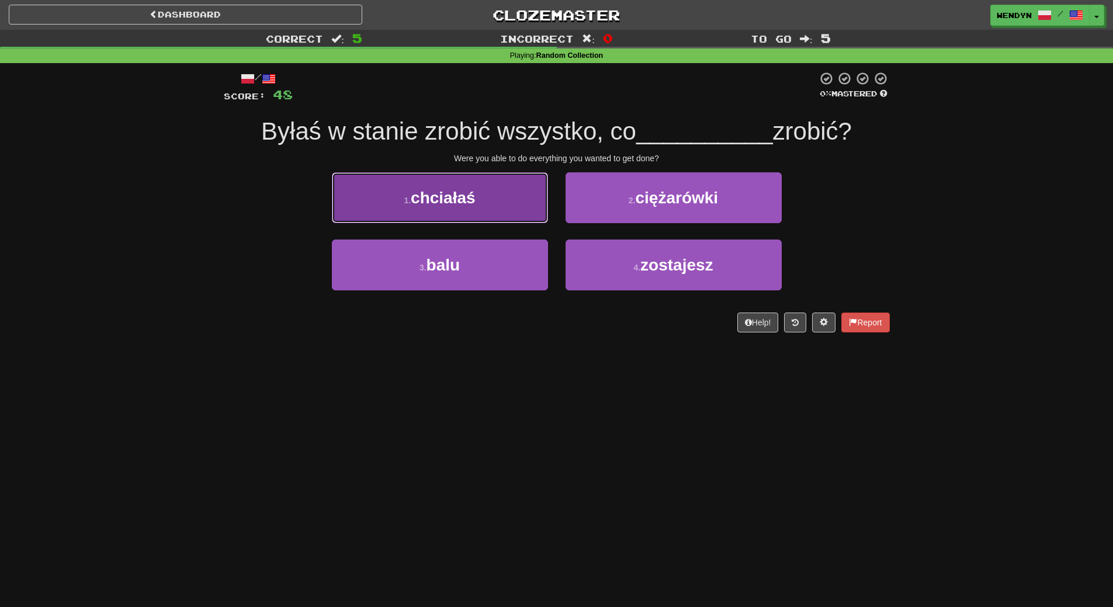
click at [472, 190] on span "chciałaś" at bounding box center [443, 198] width 65 height 18
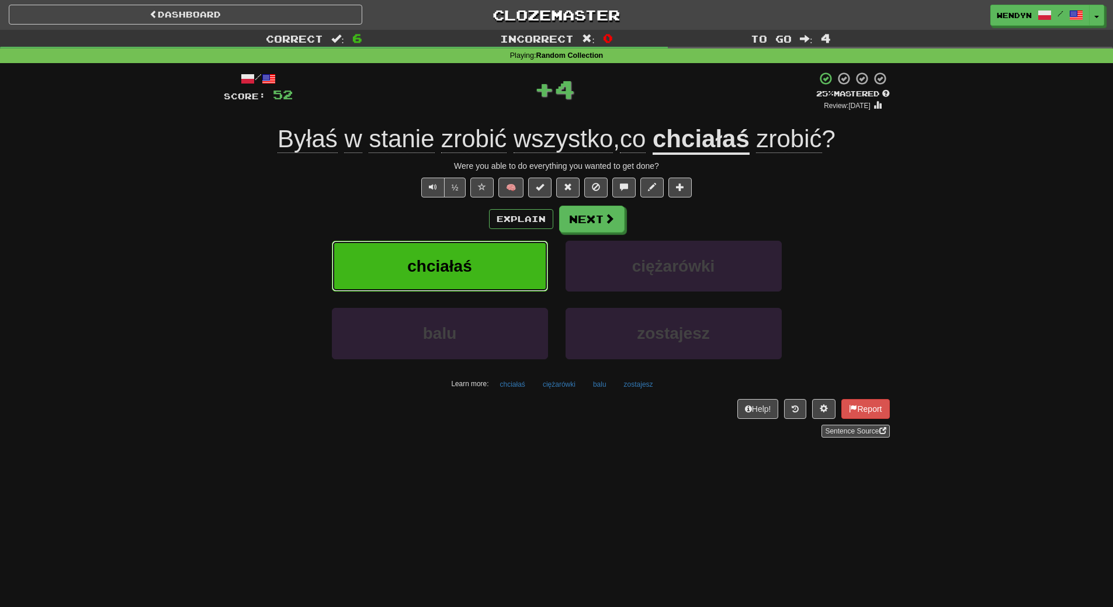
click at [475, 255] on button "chciałaś" at bounding box center [440, 266] width 216 height 51
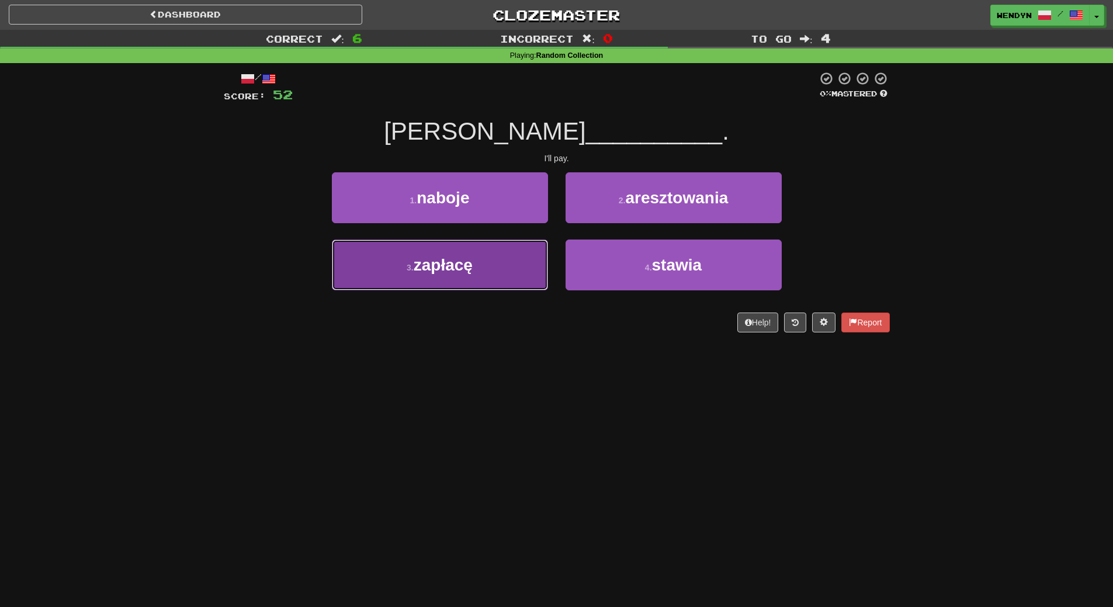
click at [485, 284] on button "3 . zapłacę" at bounding box center [440, 265] width 216 height 51
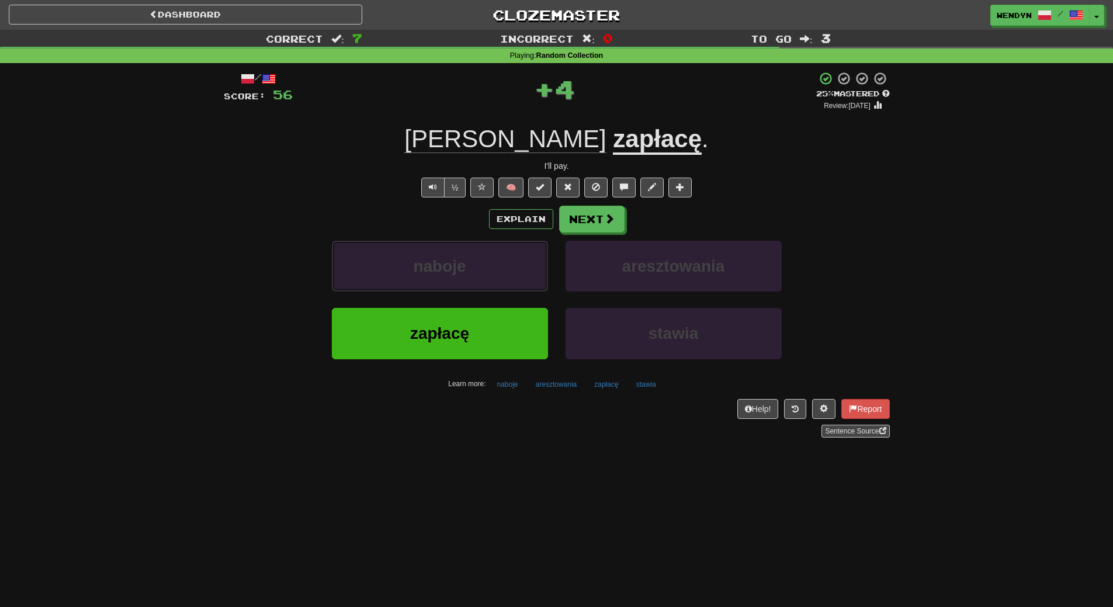
click at [485, 284] on button "naboje" at bounding box center [440, 266] width 216 height 51
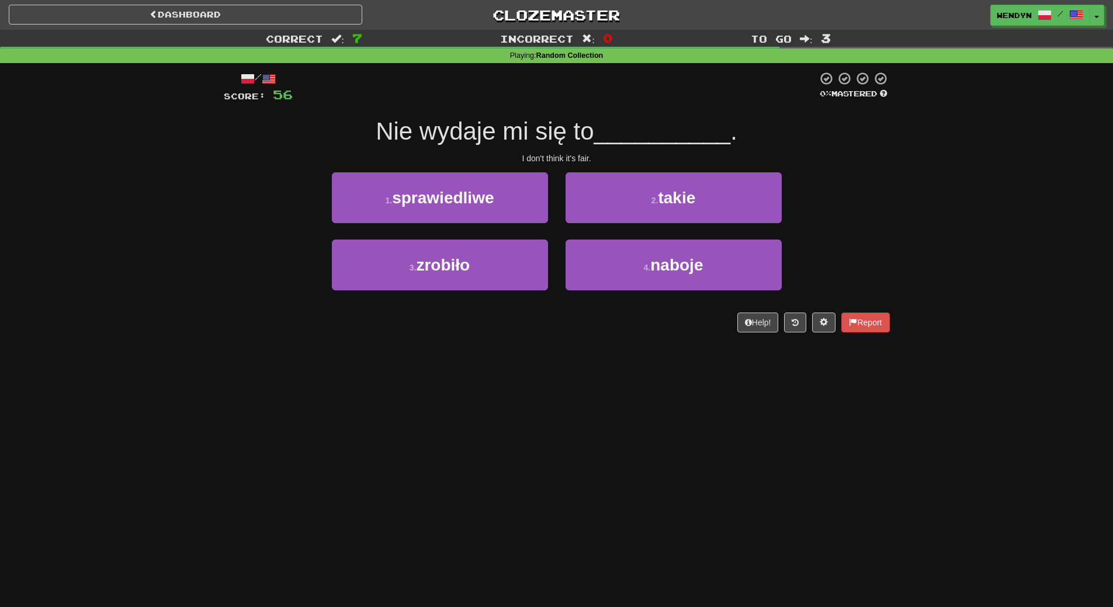
click at [471, 355] on div "Dashboard Clozemaster WendyN / Toggle Dropdown Dashboard Leaderboard Activity F…" at bounding box center [556, 303] width 1113 height 607
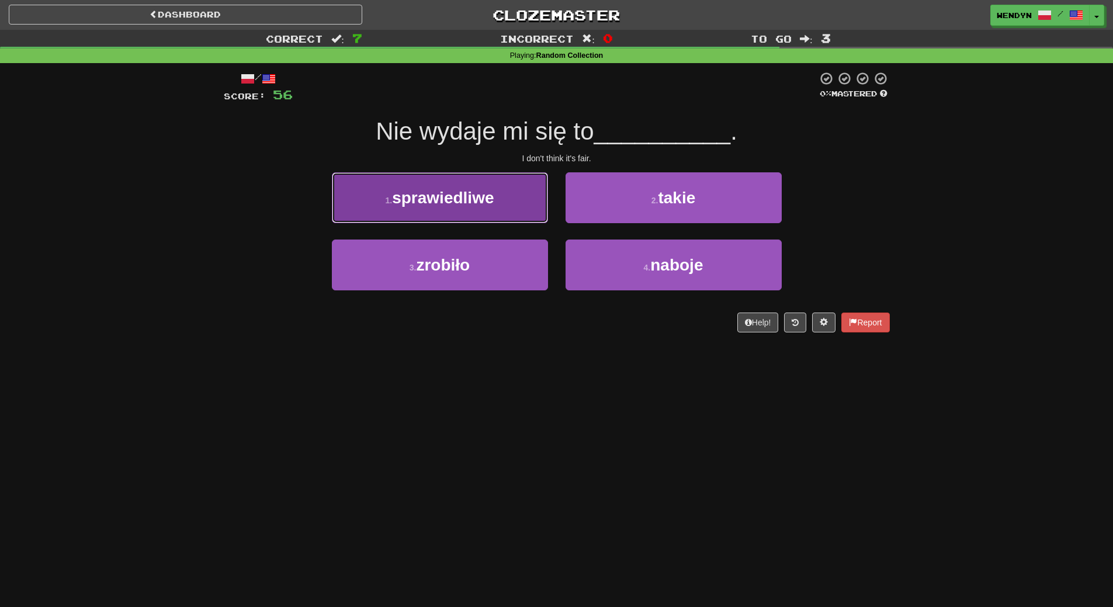
click at [468, 190] on span "sprawiedliwe" at bounding box center [443, 198] width 102 height 18
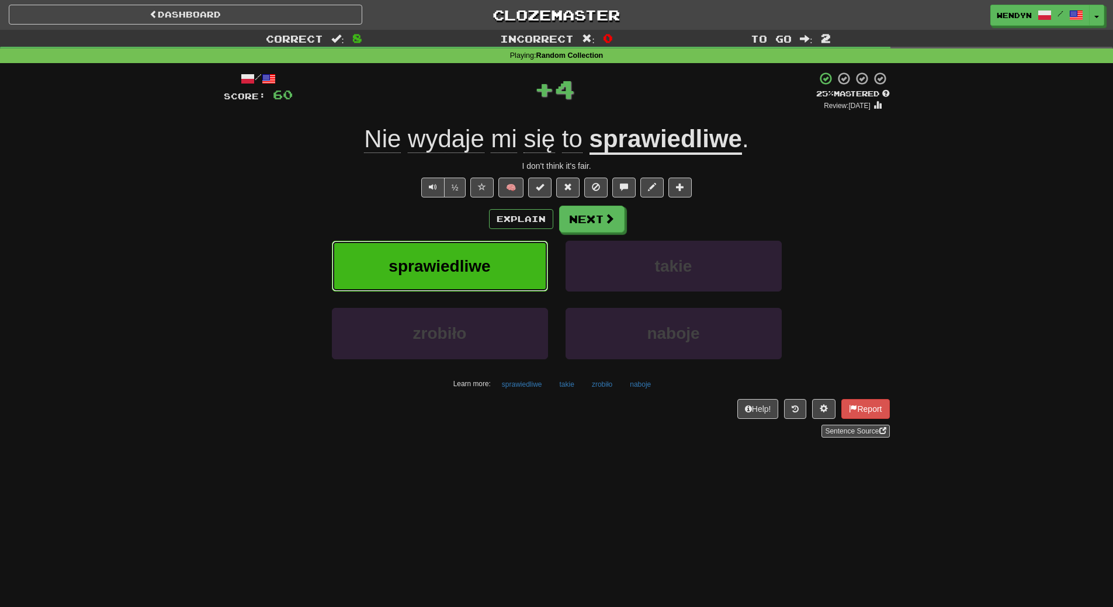
click at [471, 246] on button "sprawiedliwe" at bounding box center [440, 266] width 216 height 51
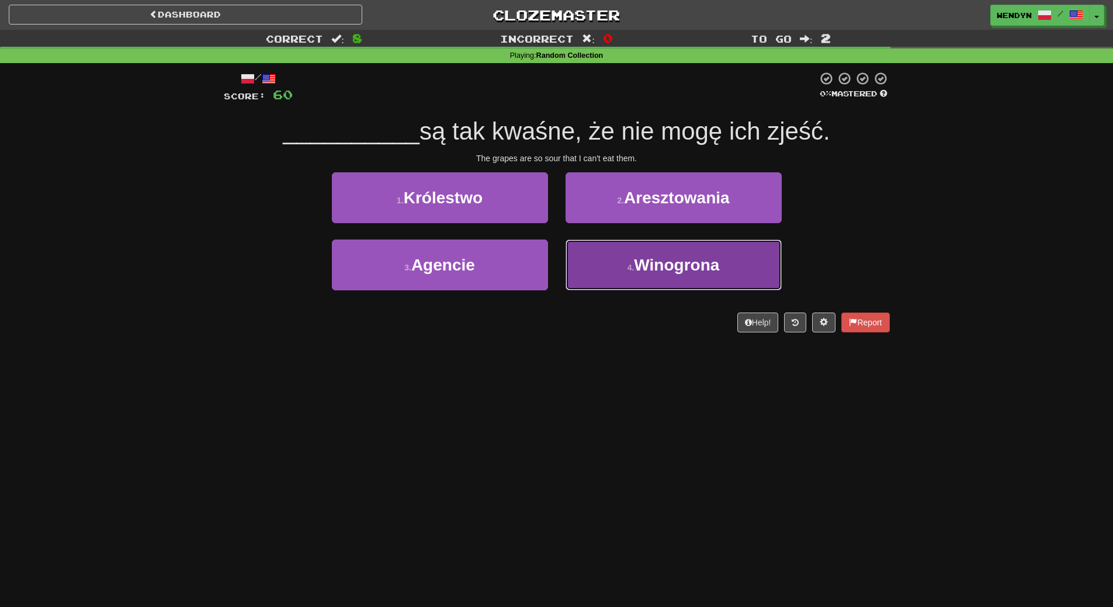
click at [733, 276] on button "4 . Winogrona" at bounding box center [673, 265] width 216 height 51
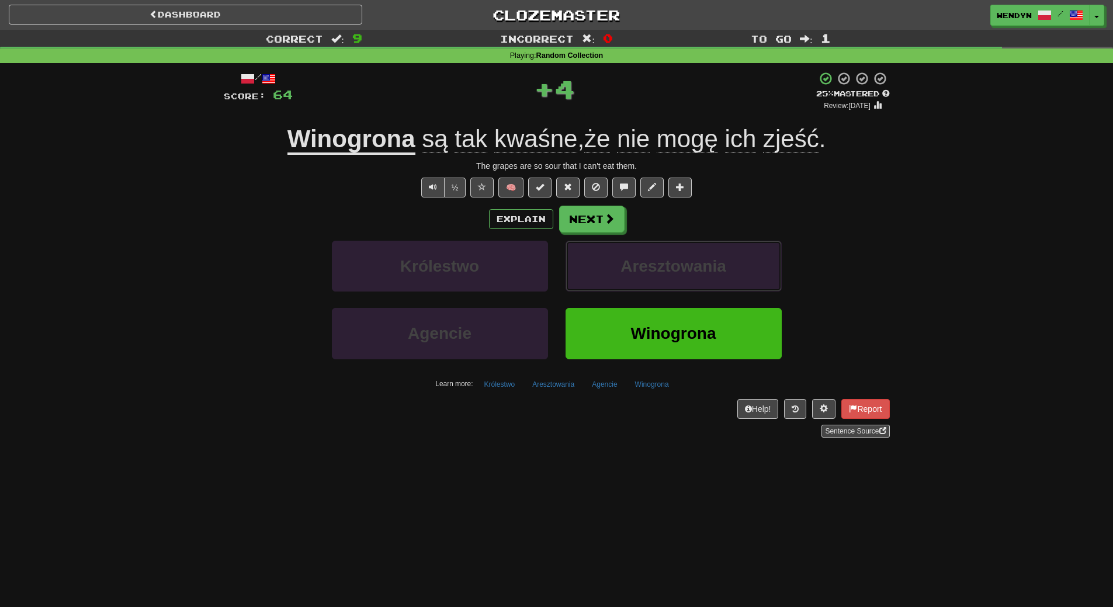
click at [733, 276] on button "Aresztowania" at bounding box center [673, 266] width 216 height 51
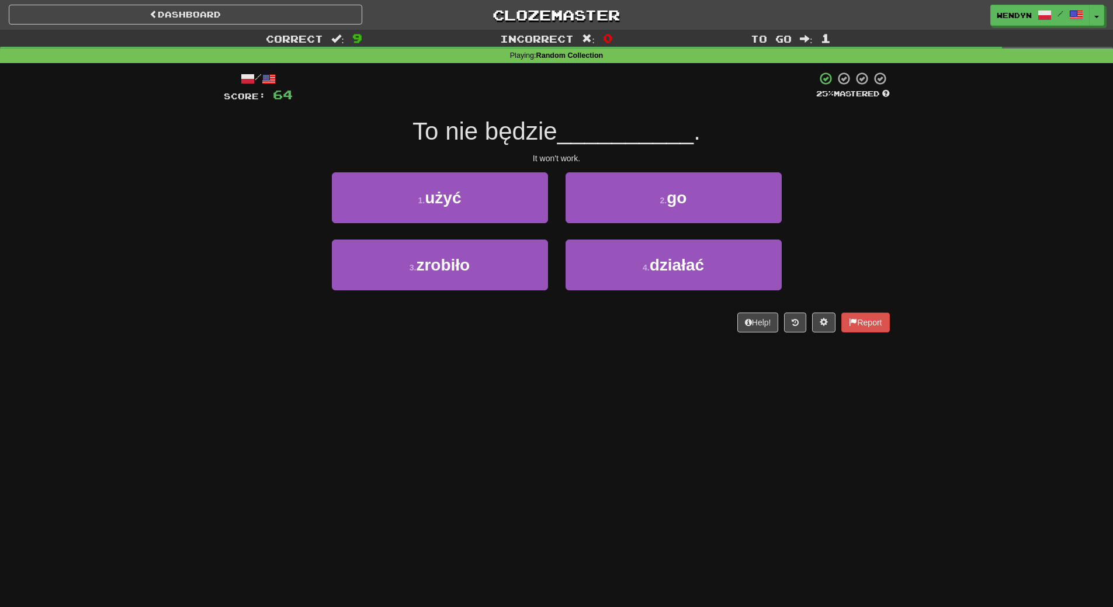
click at [644, 350] on div "Dashboard Clozemaster WendyN / Toggle Dropdown Dashboard Leaderboard Activity F…" at bounding box center [556, 303] width 1113 height 607
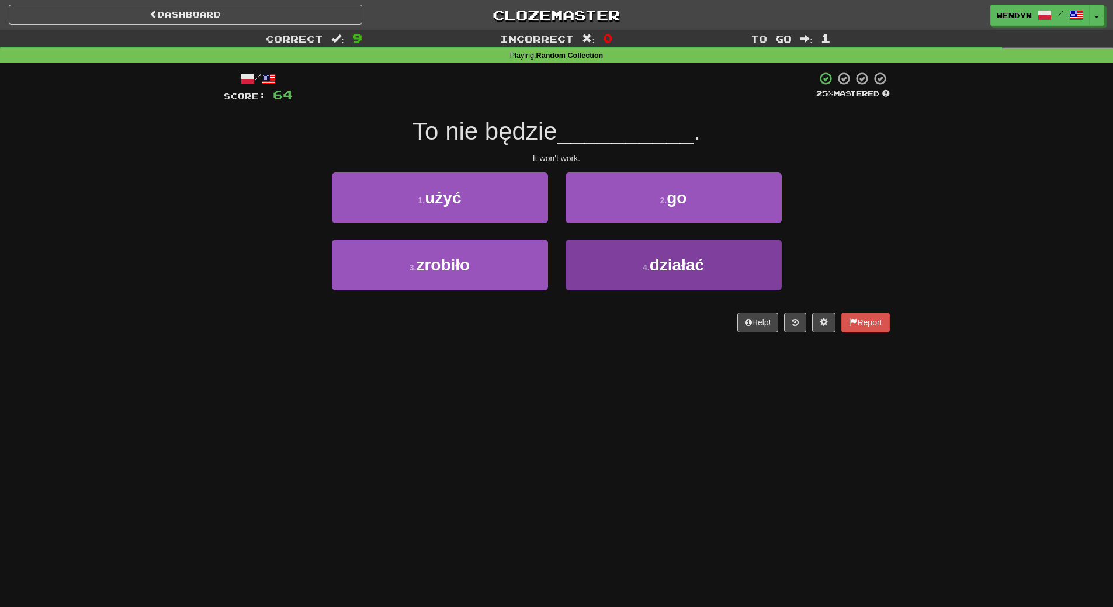
click at [655, 283] on button "4 . działać" at bounding box center [673, 265] width 216 height 51
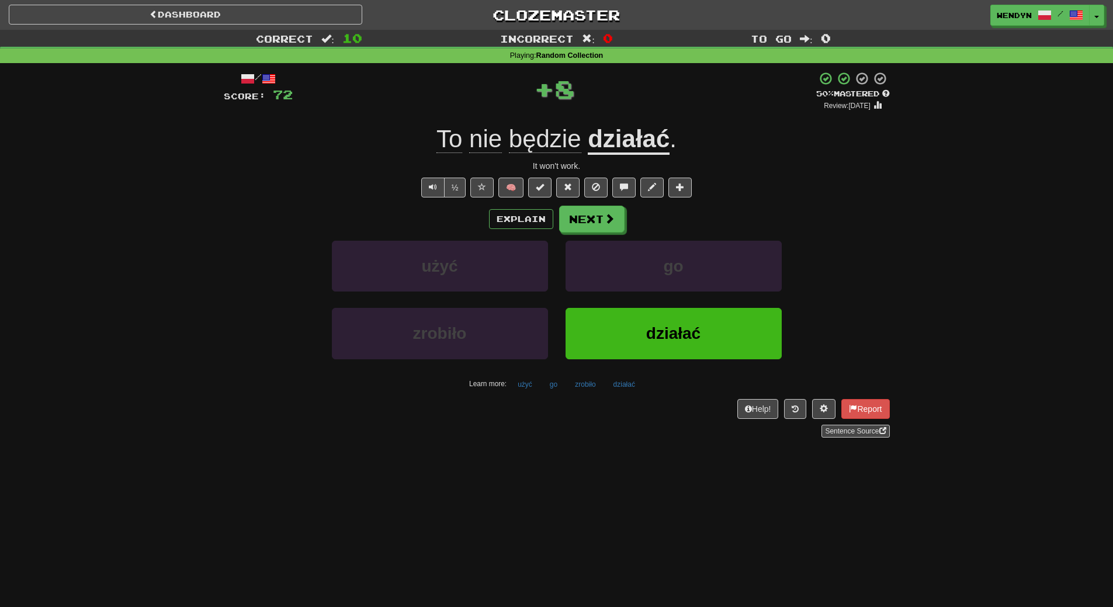
drag, startPoint x: 653, startPoint y: 337, endPoint x: 648, endPoint y: 322, distance: 15.3
click at [653, 336] on span "działać" at bounding box center [673, 333] width 54 height 18
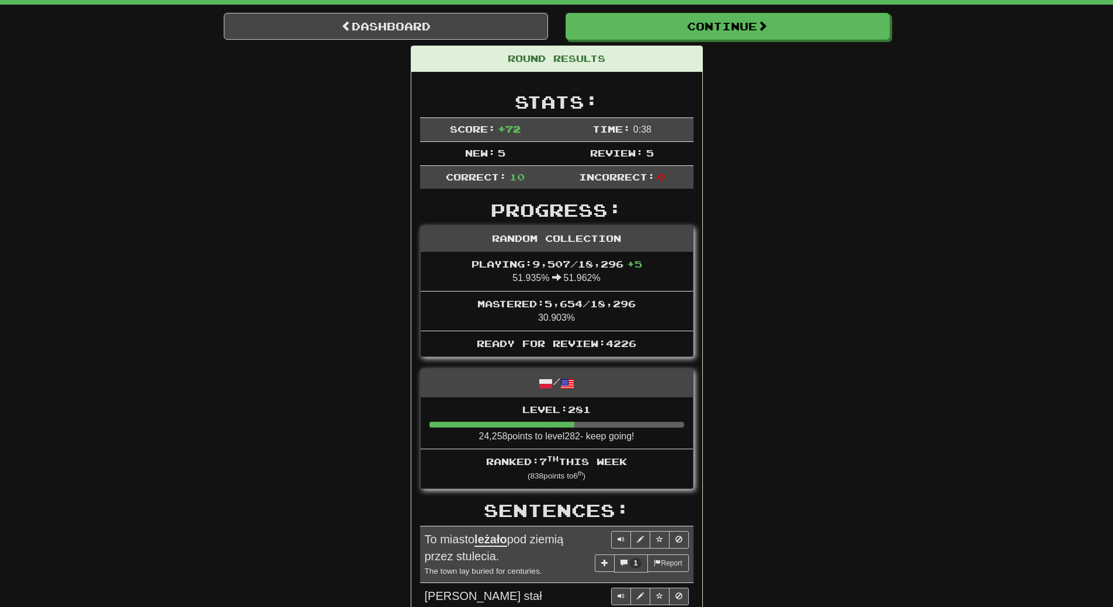
scroll to position [58, 0]
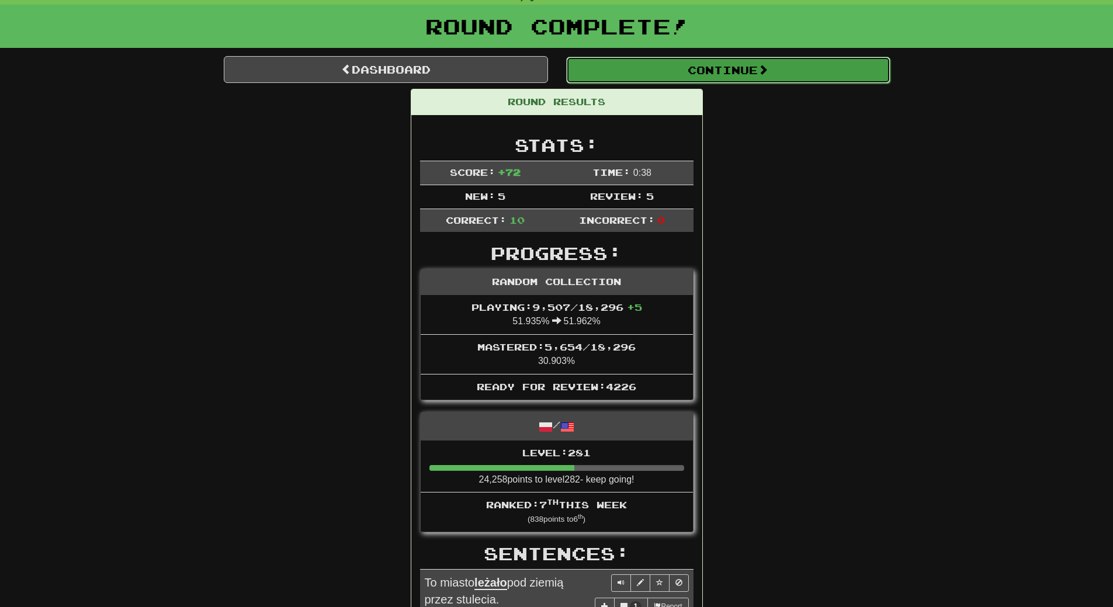
click at [737, 76] on button "Continue" at bounding box center [728, 70] width 324 height 27
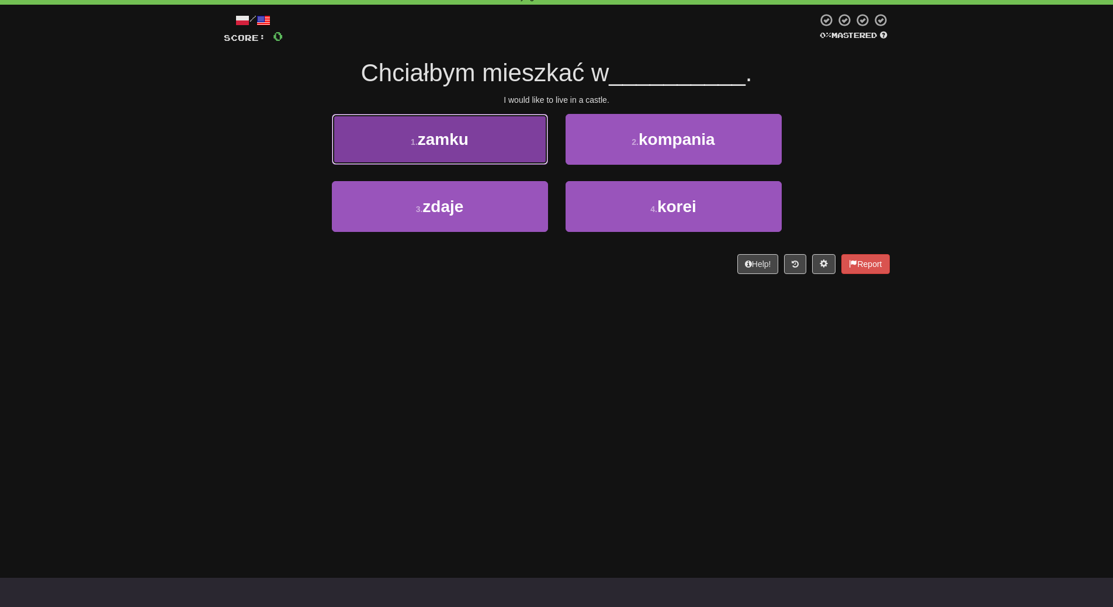
click at [474, 149] on button "1 . zamku" at bounding box center [440, 139] width 216 height 51
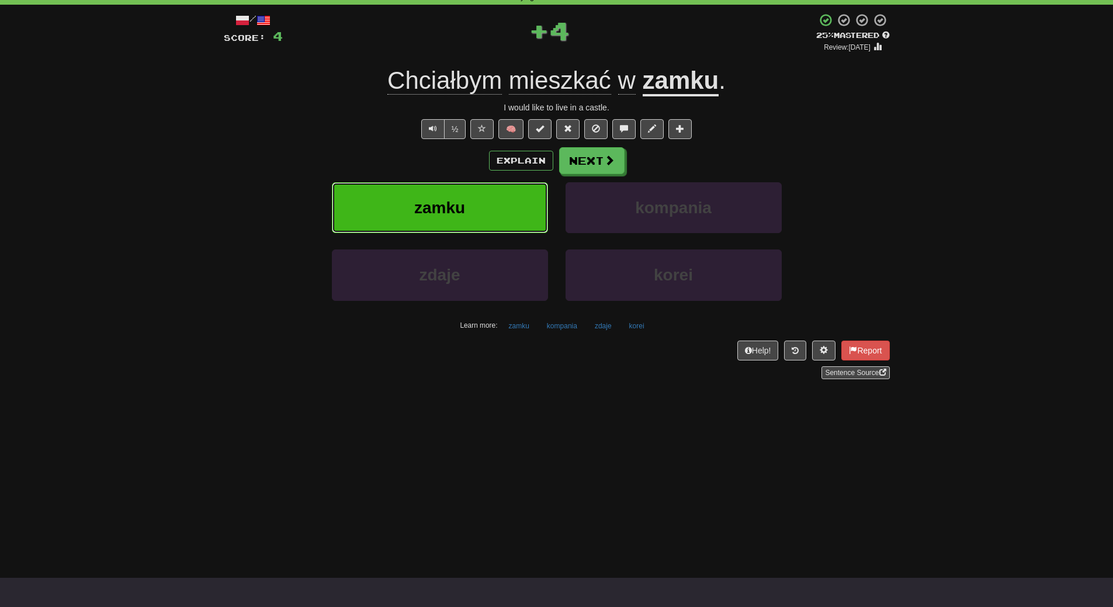
click at [462, 211] on span "zamku" at bounding box center [439, 208] width 51 height 18
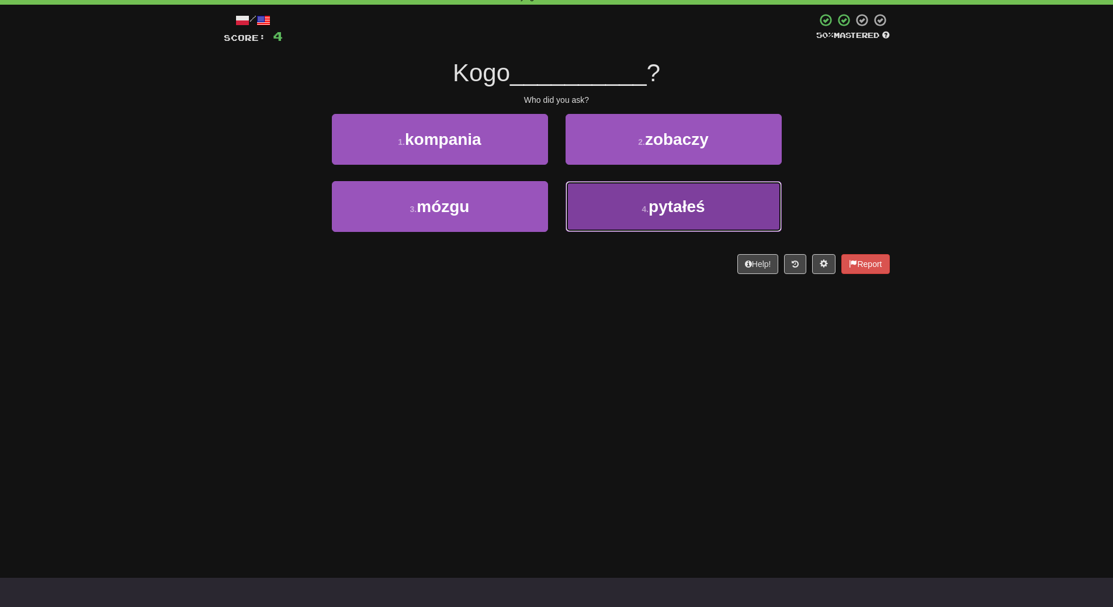
click at [695, 214] on span "pytałeś" at bounding box center [676, 206] width 57 height 18
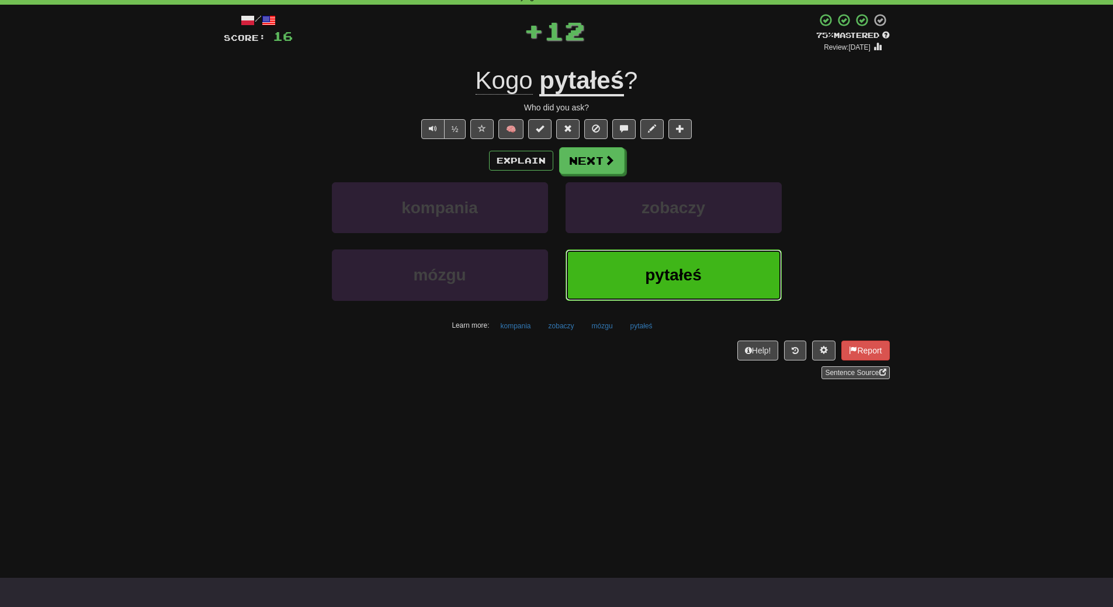
click at [652, 265] on button "pytałeś" at bounding box center [673, 274] width 216 height 51
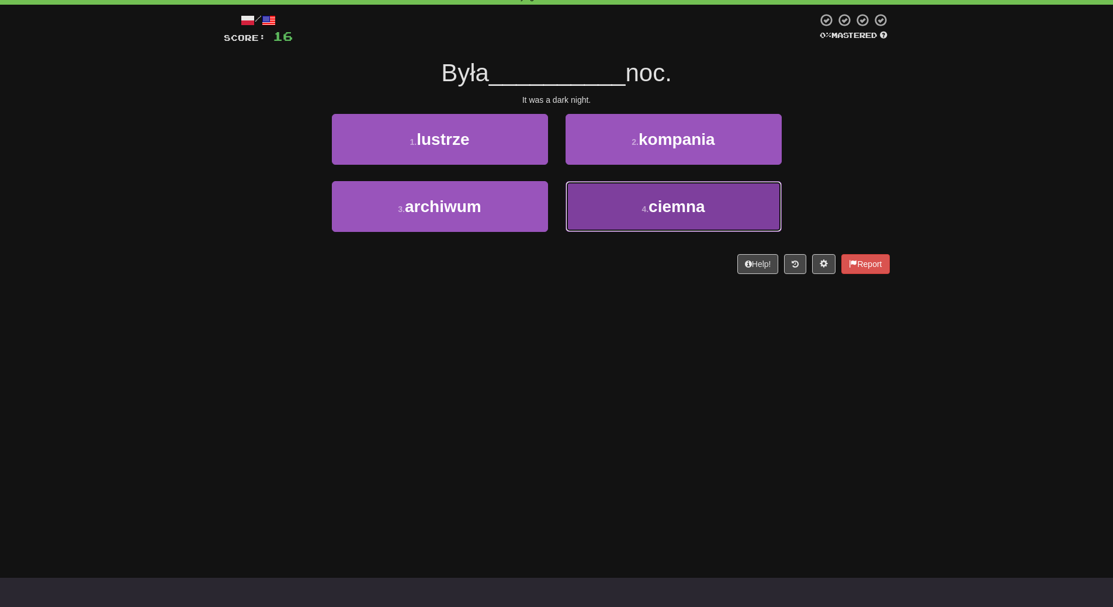
click at [681, 206] on span "ciemna" at bounding box center [676, 206] width 57 height 18
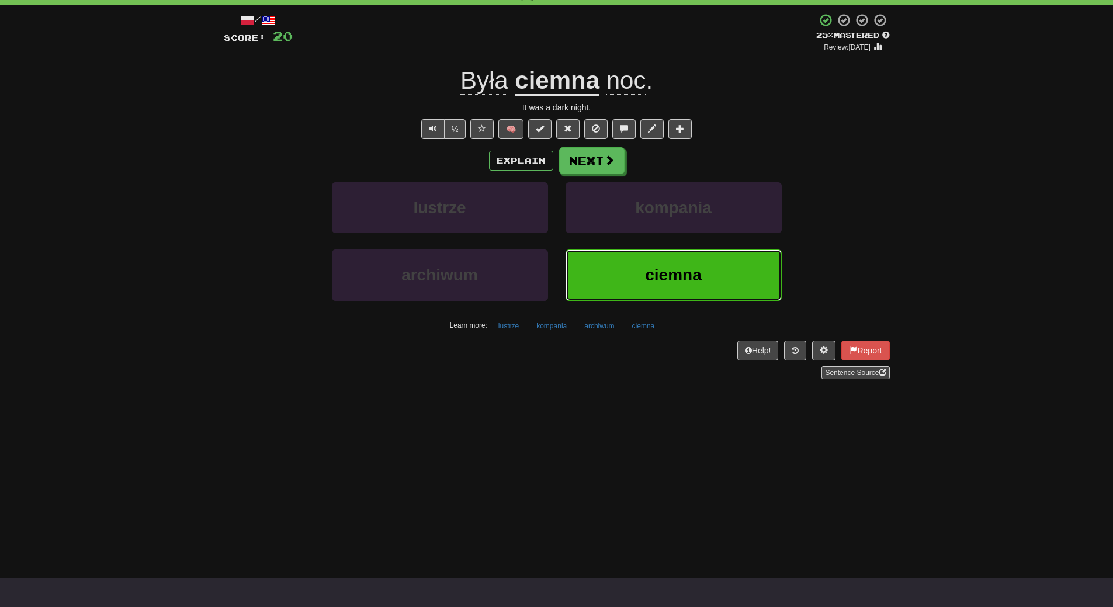
click at [701, 283] on span "ciemna" at bounding box center [673, 275] width 57 height 18
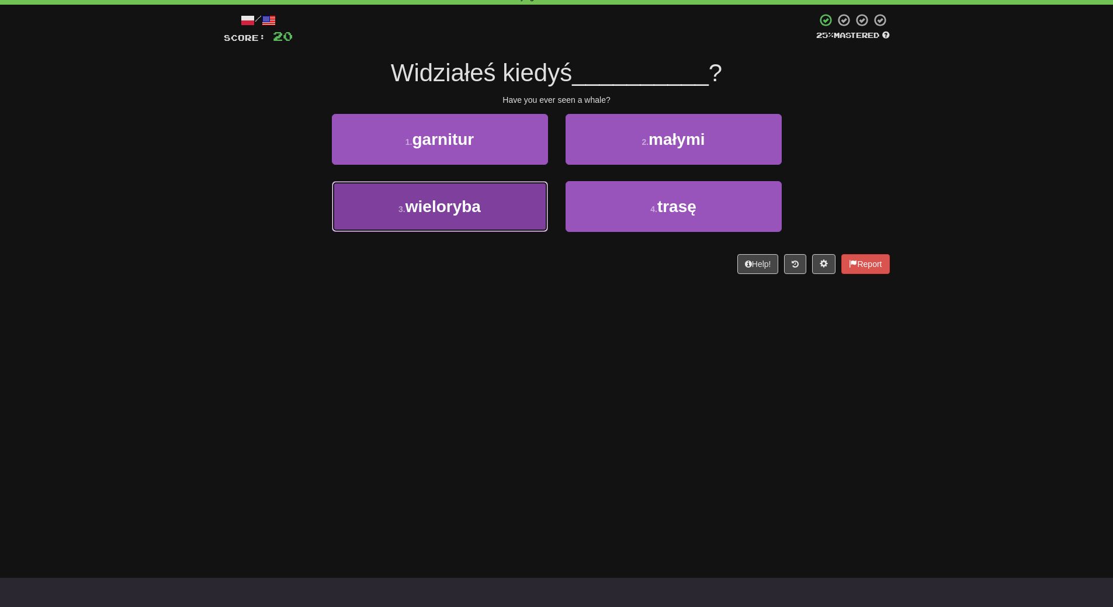
click at [482, 211] on button "3 . wieloryba" at bounding box center [440, 206] width 216 height 51
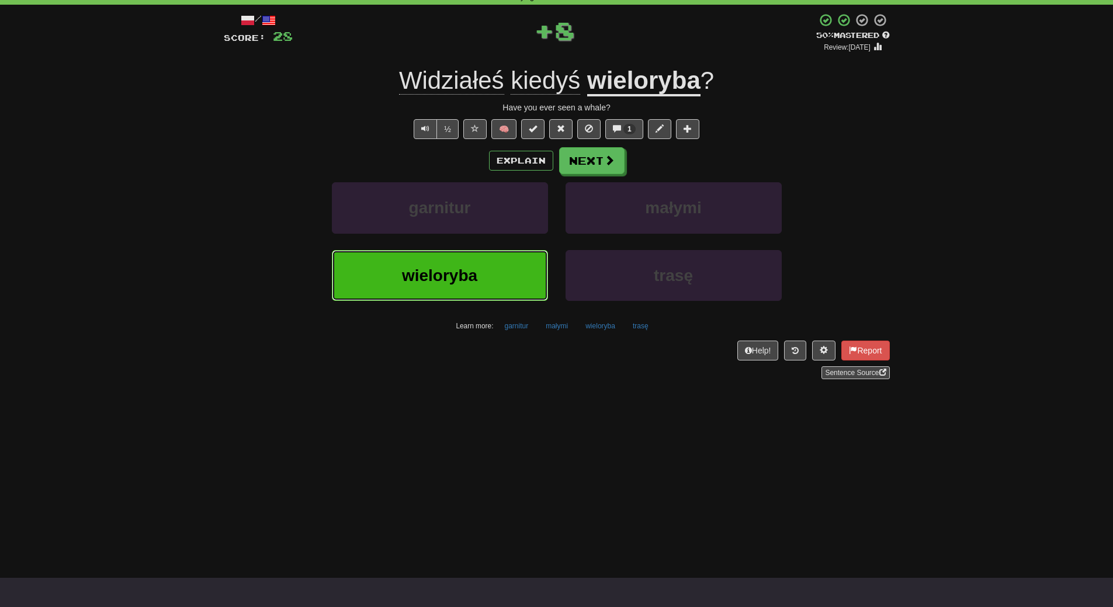
click at [474, 273] on span "wieloryba" at bounding box center [439, 275] width 75 height 18
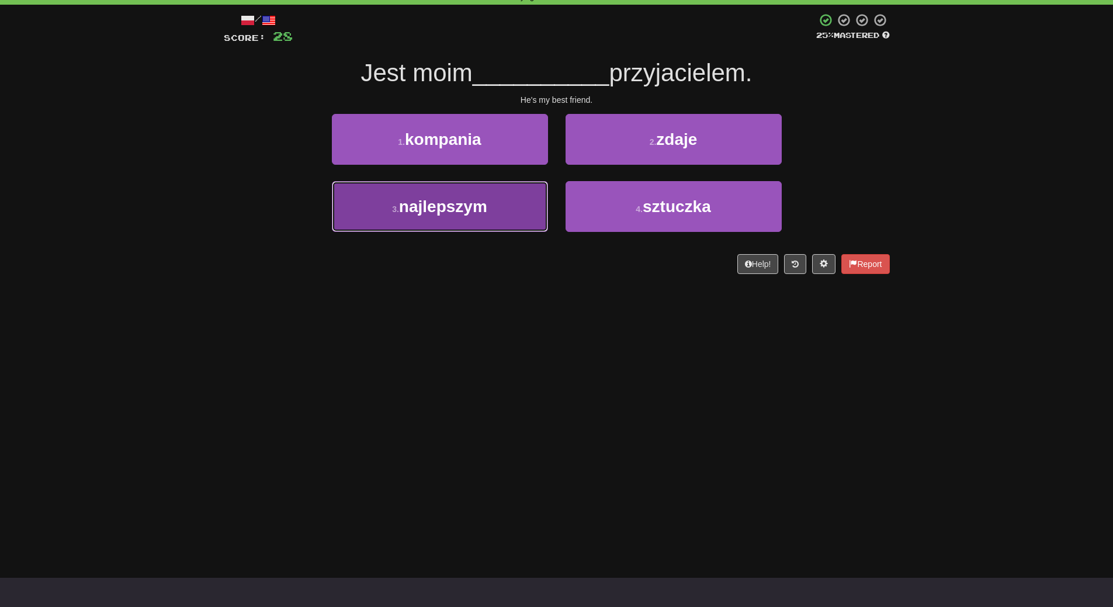
click at [490, 213] on button "3 . najlepszym" at bounding box center [440, 206] width 216 height 51
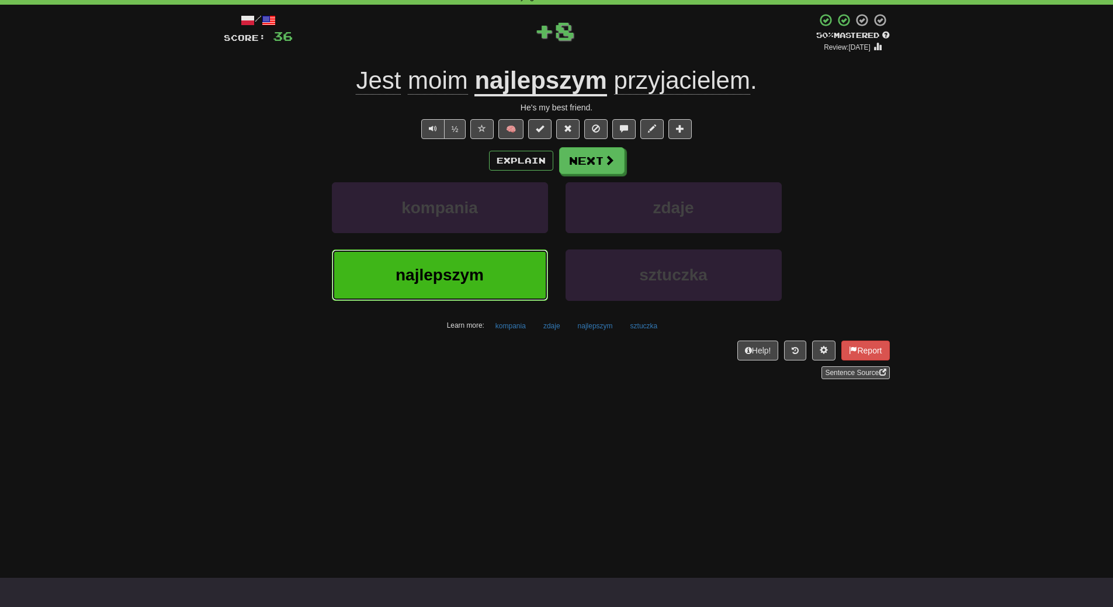
click at [479, 261] on button "najlepszym" at bounding box center [440, 274] width 216 height 51
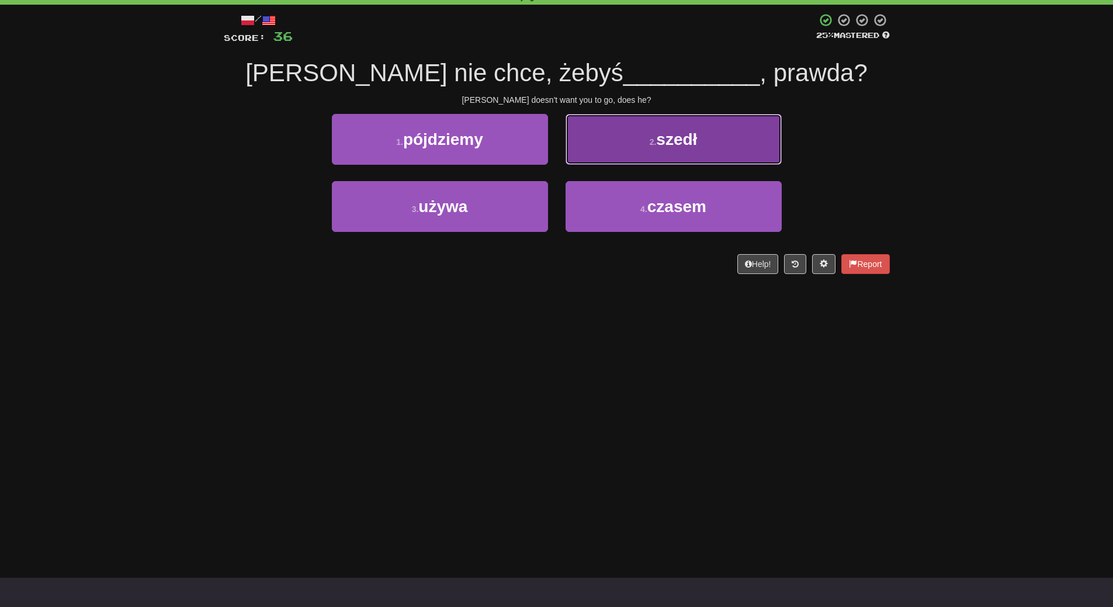
click at [680, 140] on span "szedł" at bounding box center [676, 139] width 41 height 18
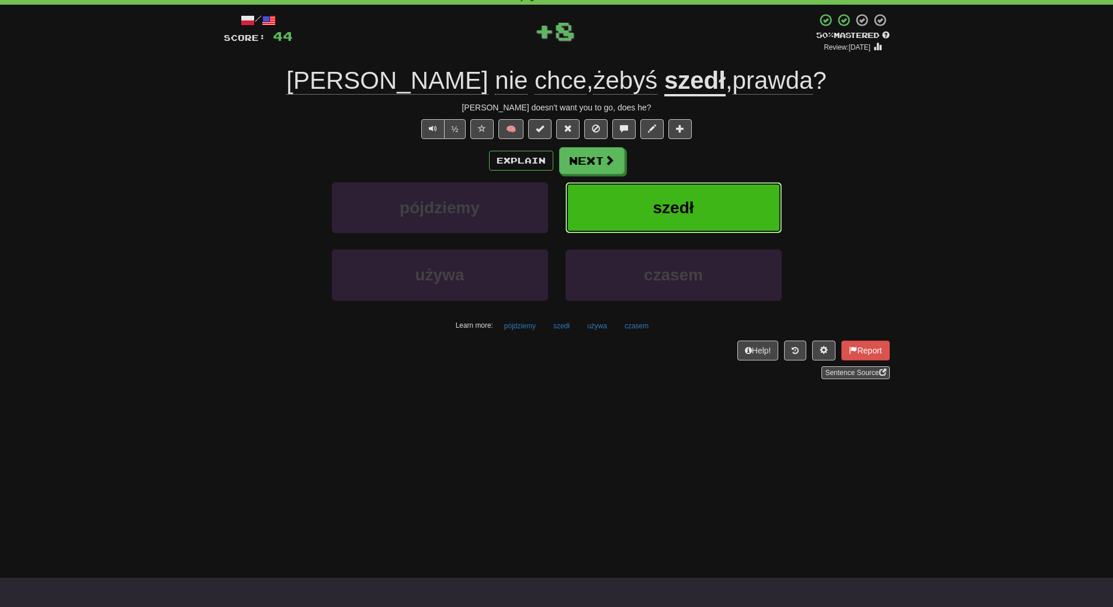
click at [672, 190] on button "szedł" at bounding box center [673, 207] width 216 height 51
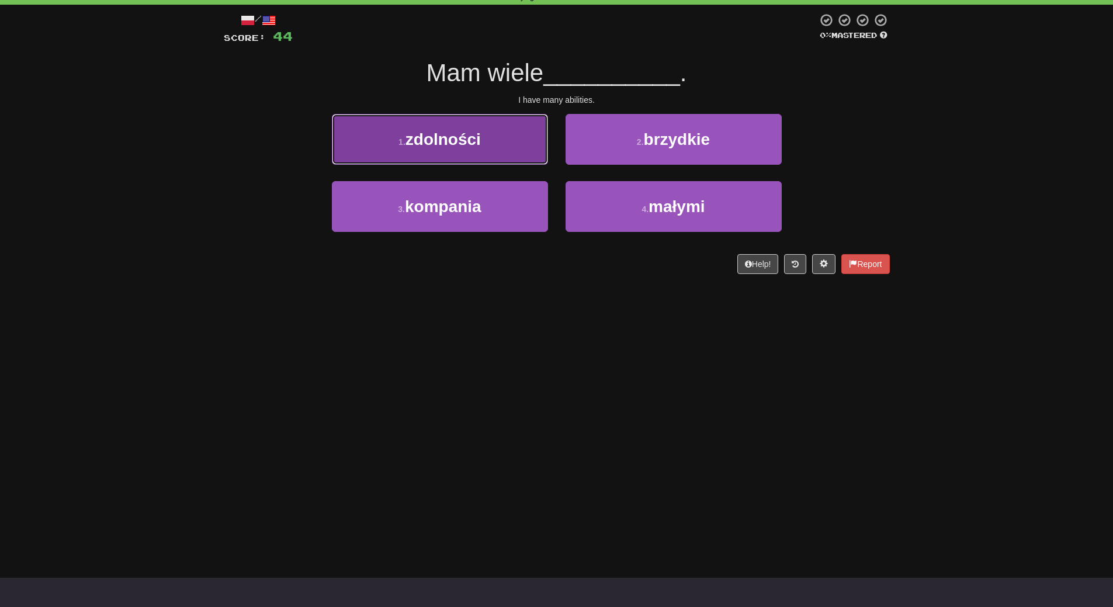
click at [481, 148] on button "1 . zdolności" at bounding box center [440, 139] width 216 height 51
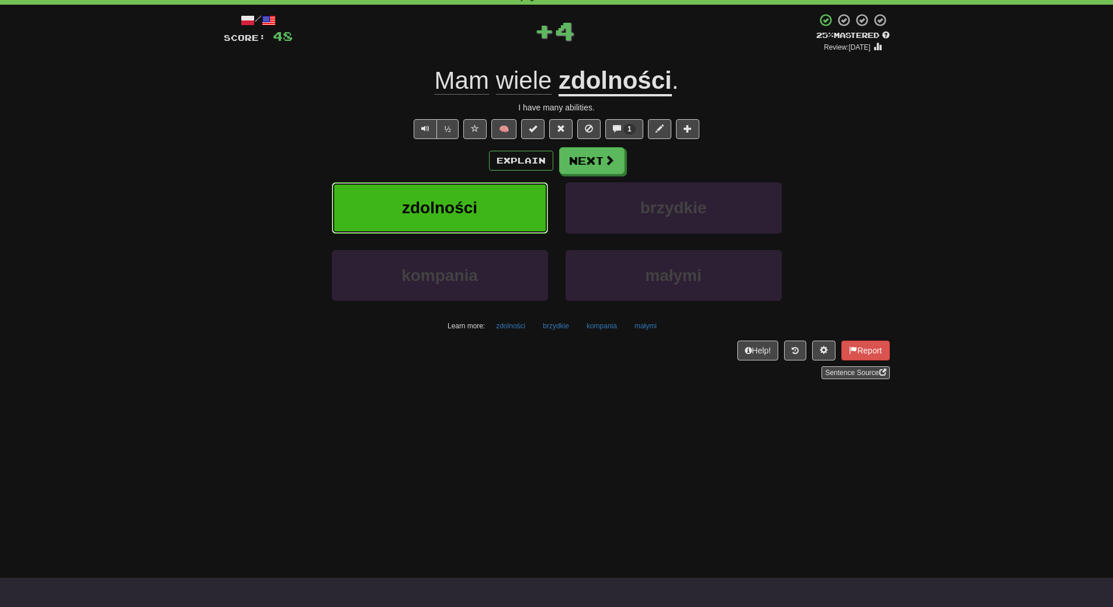
click at [478, 188] on button "zdolności" at bounding box center [440, 207] width 216 height 51
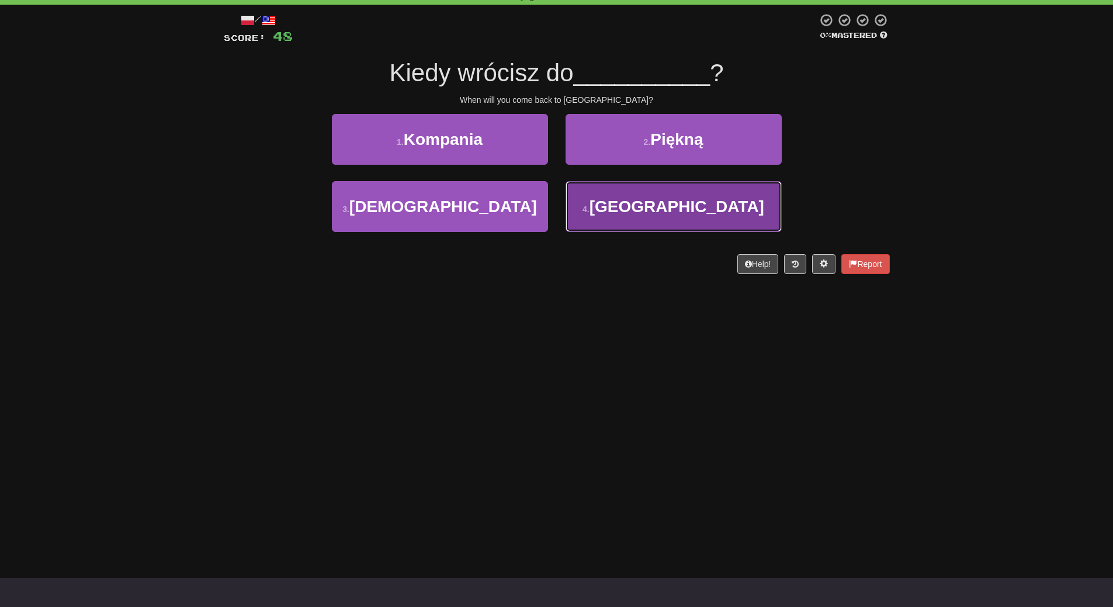
click at [637, 214] on button "4 . Włoch" at bounding box center [673, 206] width 216 height 51
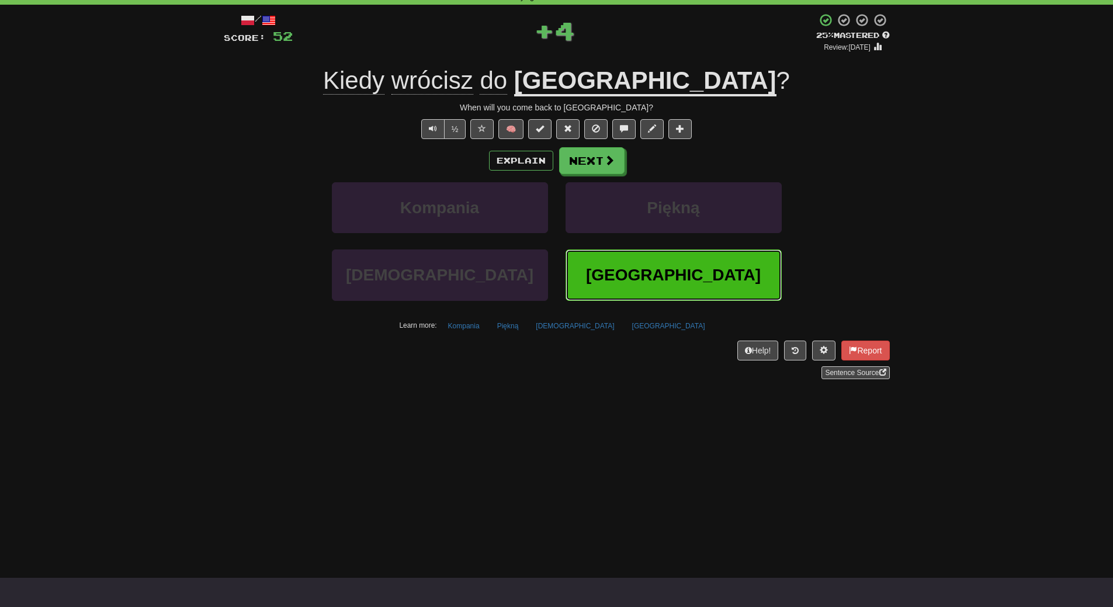
click at [627, 269] on button "Włoch" at bounding box center [673, 274] width 216 height 51
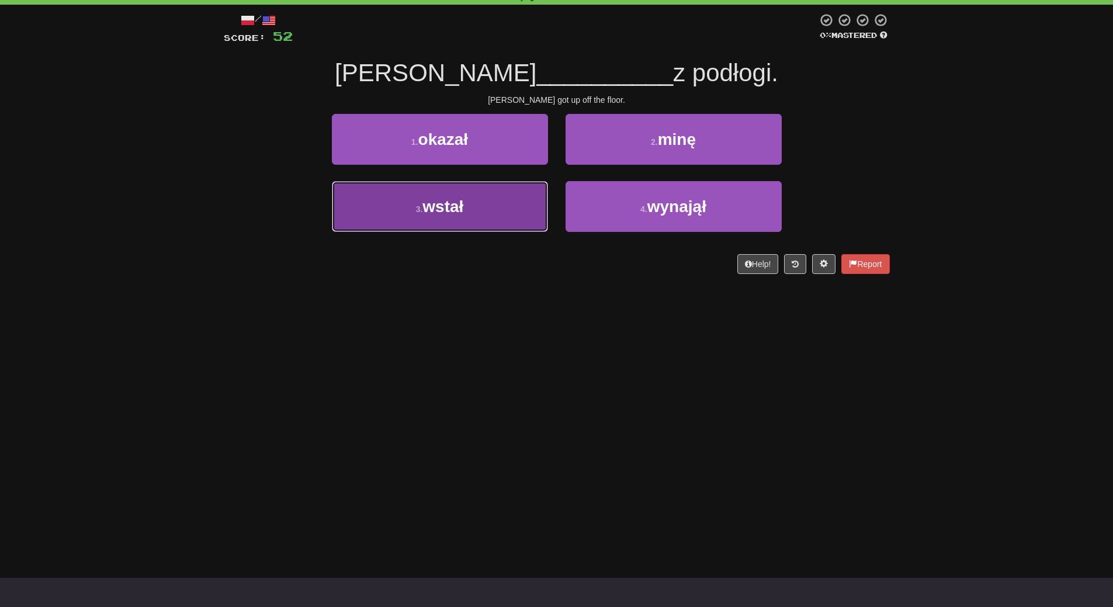
click at [502, 204] on button "3 . wstał" at bounding box center [440, 206] width 216 height 51
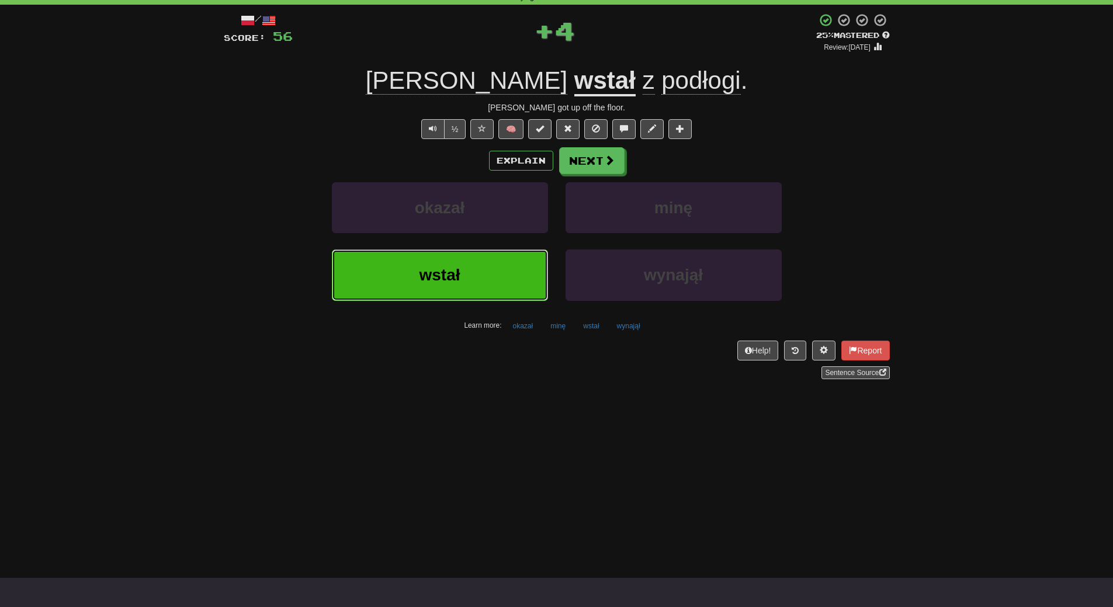
click at [488, 276] on button "wstał" at bounding box center [440, 274] width 216 height 51
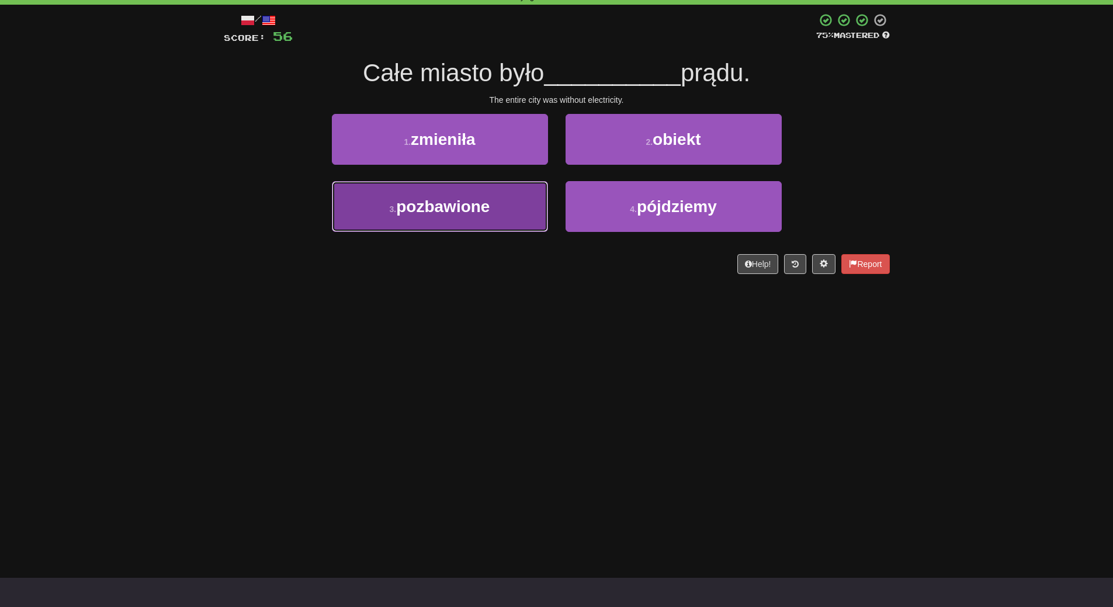
click at [523, 218] on button "3 . pozbawione" at bounding box center [440, 206] width 216 height 51
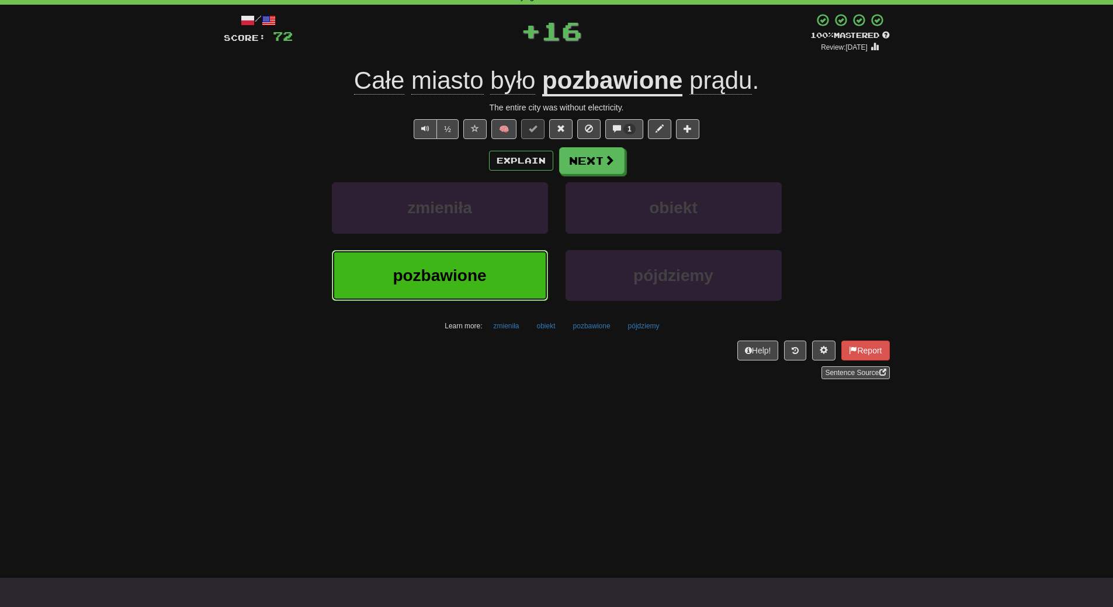
click at [507, 282] on button "pozbawione" at bounding box center [440, 275] width 216 height 51
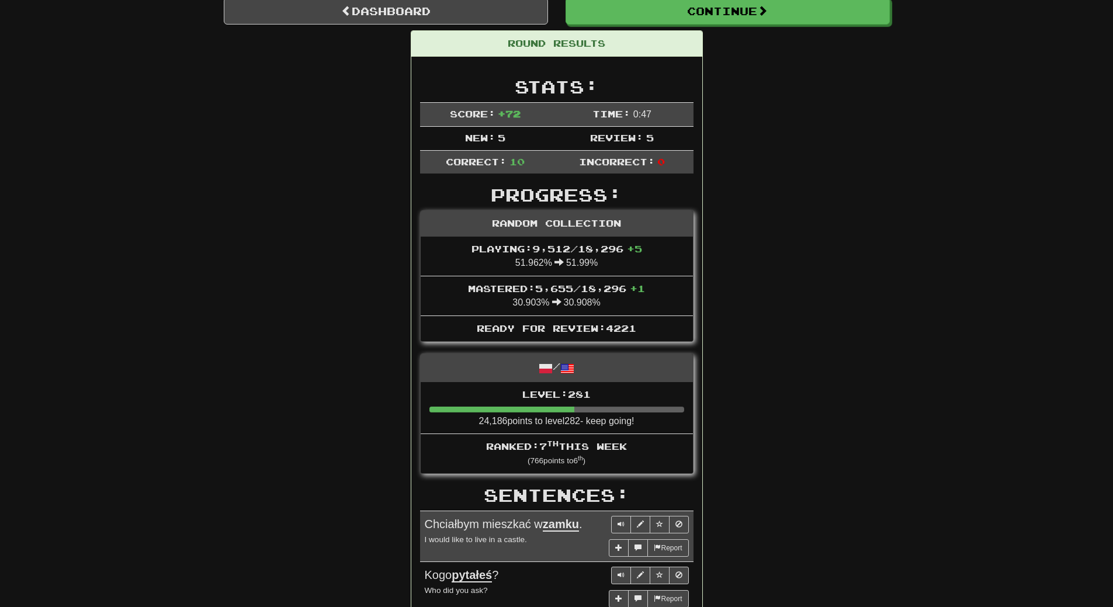
scroll to position [0, 0]
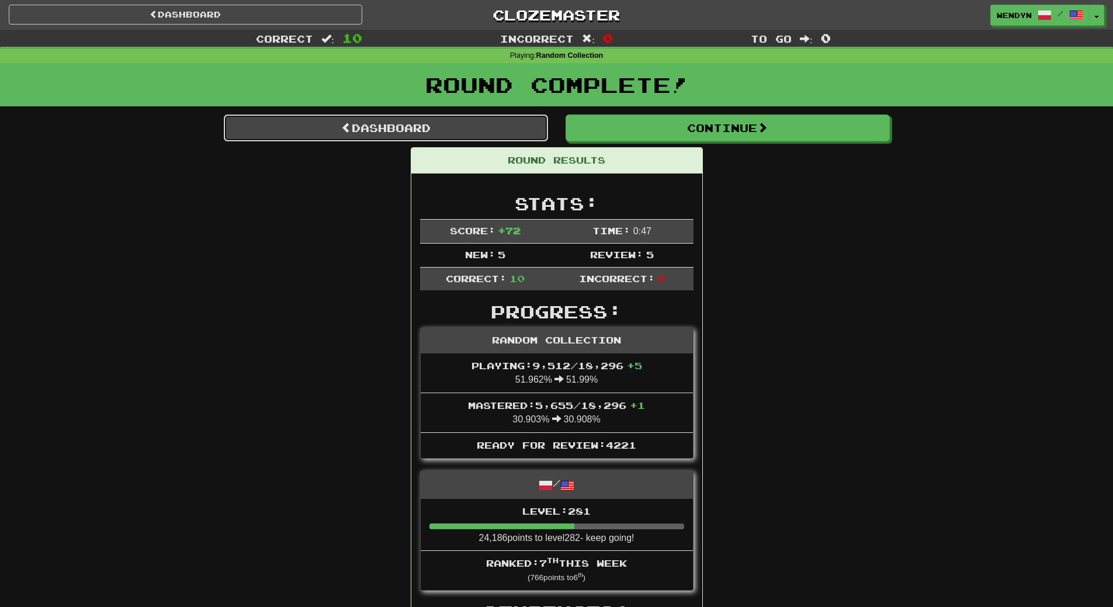
click at [435, 123] on link "Dashboard" at bounding box center [386, 127] width 324 height 27
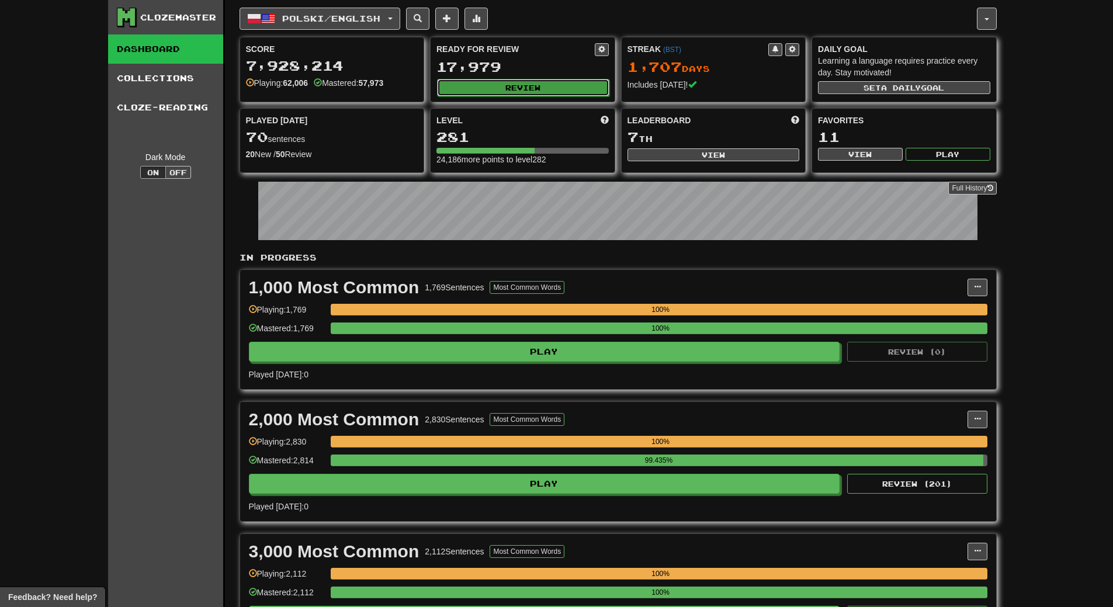
click at [539, 87] on button "Review" at bounding box center [523, 88] width 172 height 18
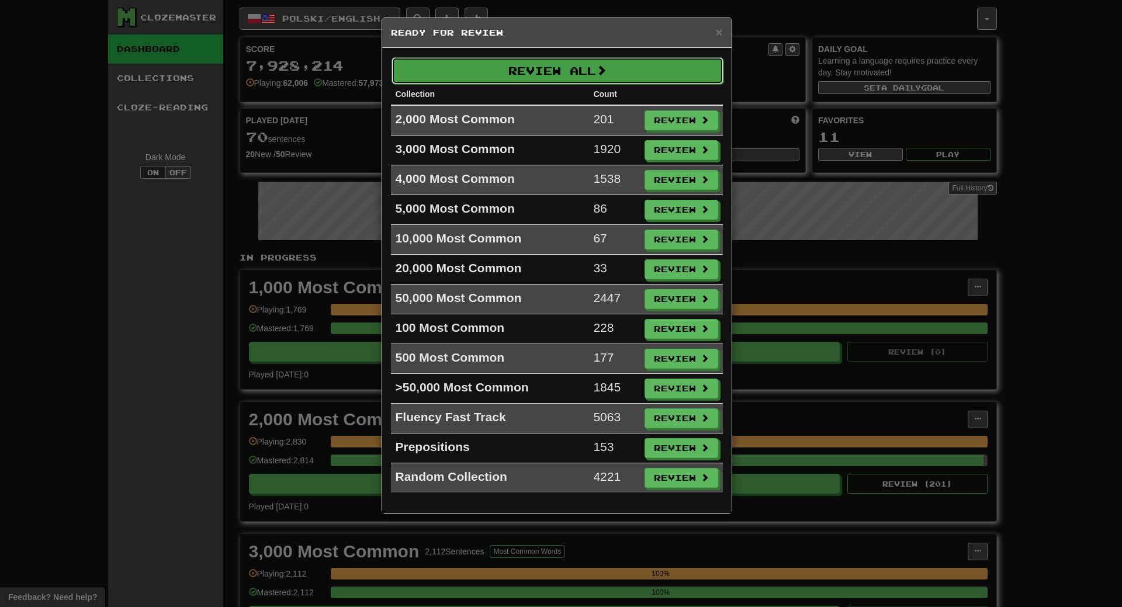
click at [557, 72] on button "Review All" at bounding box center [557, 70] width 332 height 27
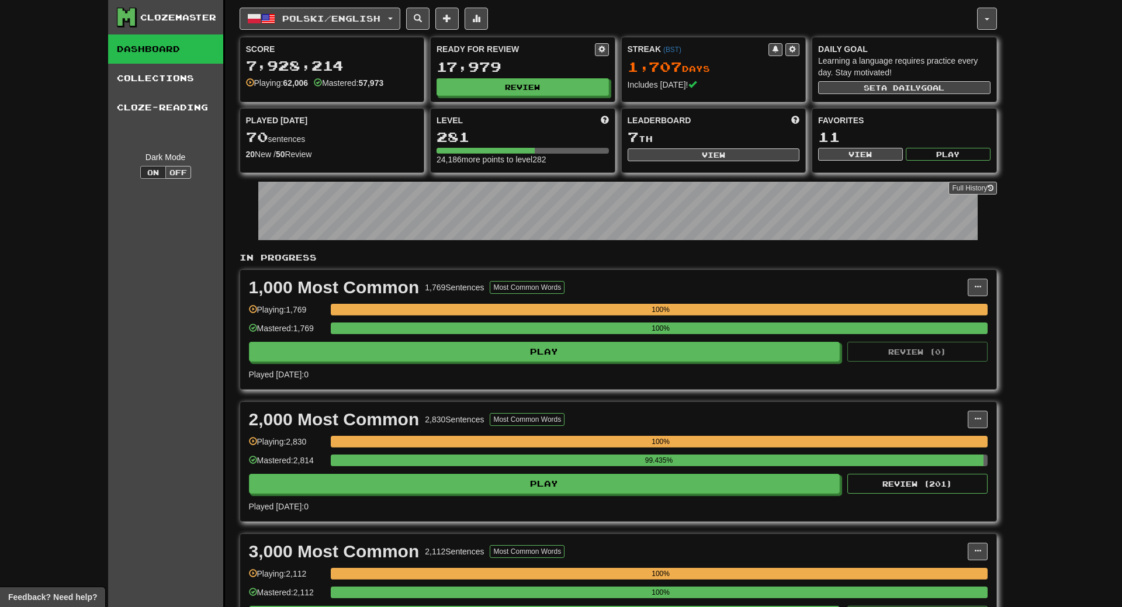
select select "**"
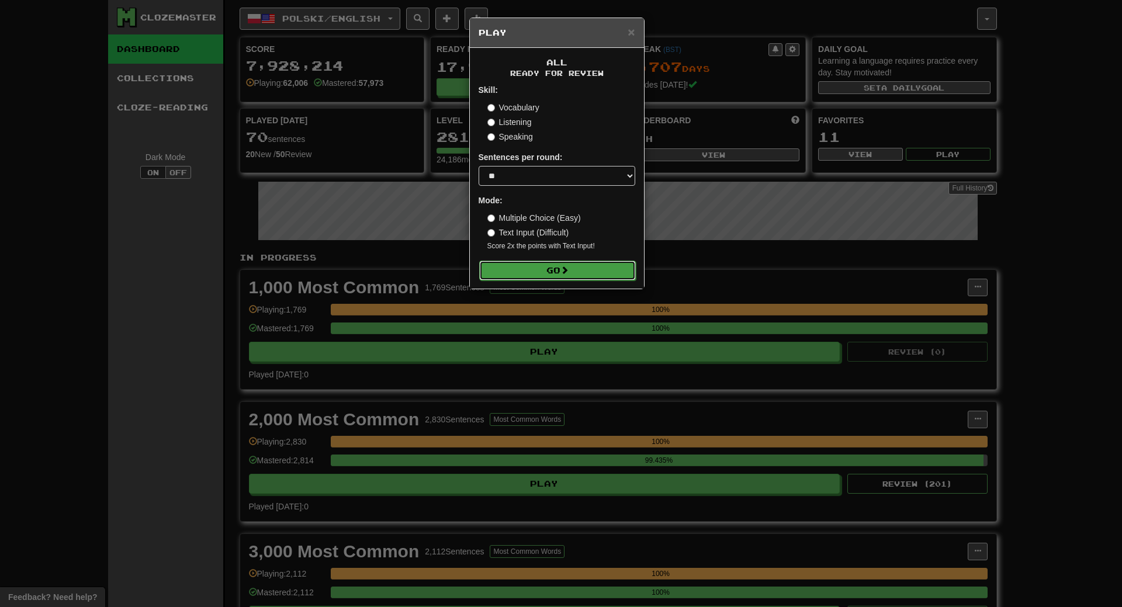
click at [574, 265] on button "Go" at bounding box center [557, 271] width 157 height 20
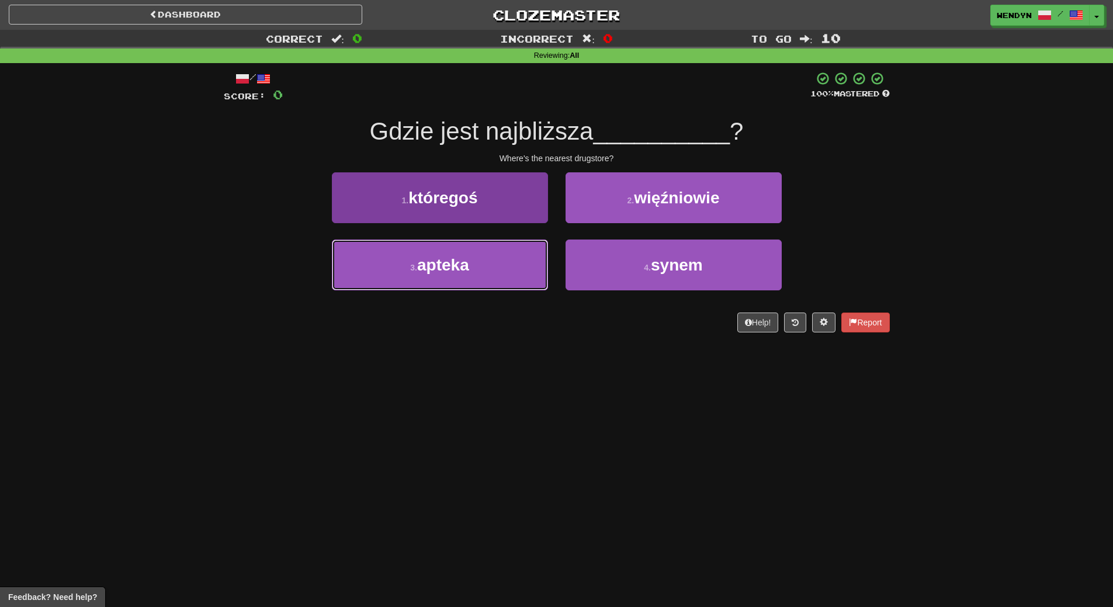
click at [456, 270] on span "apteka" at bounding box center [443, 265] width 52 height 18
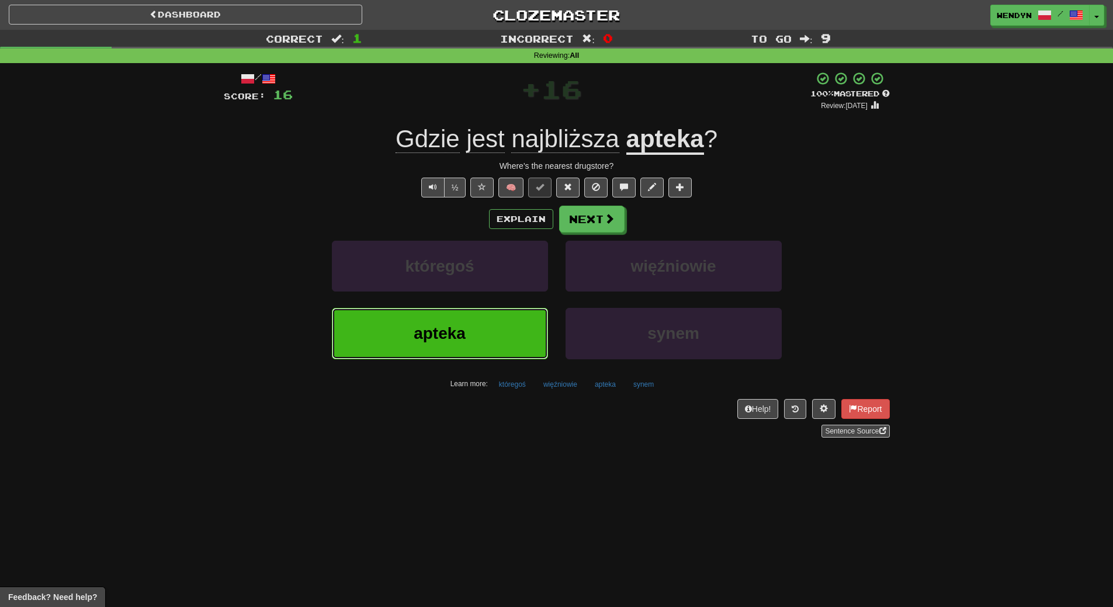
click at [440, 329] on span "apteka" at bounding box center [440, 333] width 52 height 18
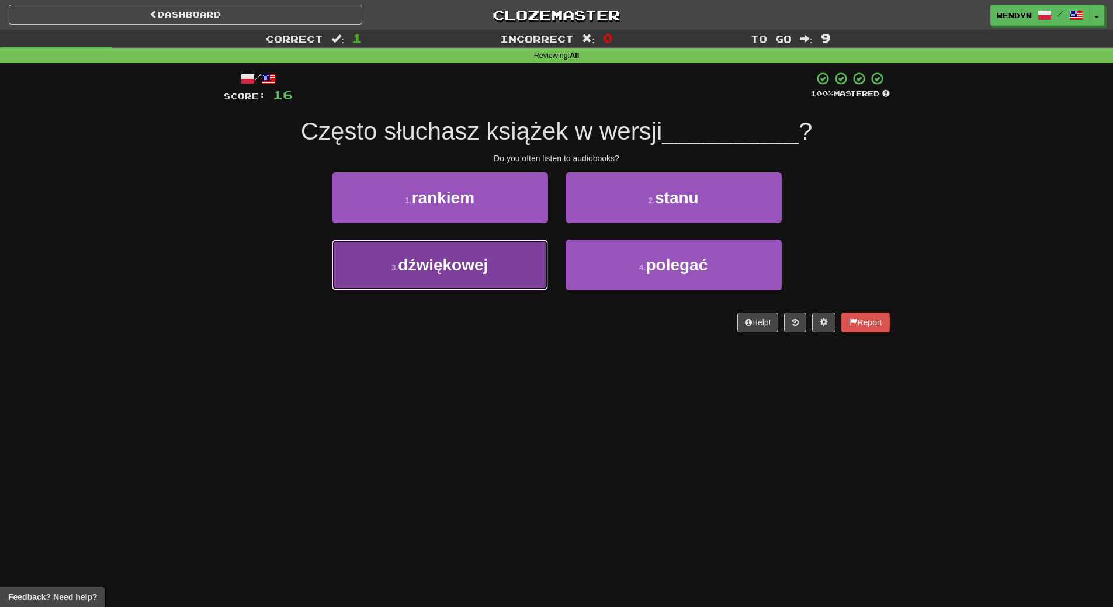
click at [445, 276] on button "3 . dźwiękowej" at bounding box center [440, 265] width 216 height 51
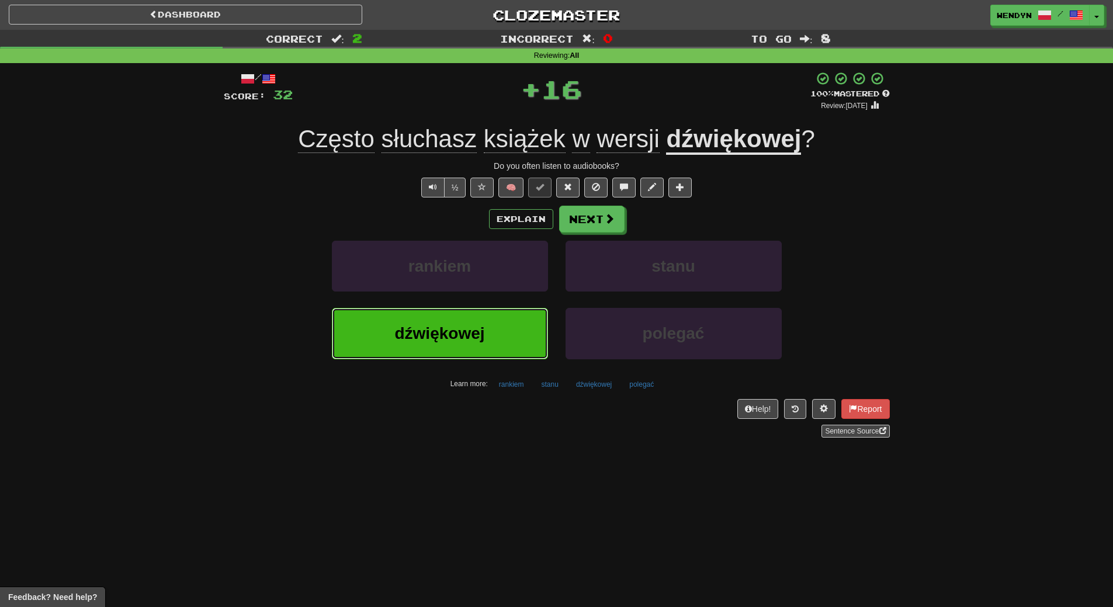
click at [449, 325] on span "dźwiękowej" at bounding box center [439, 333] width 90 height 18
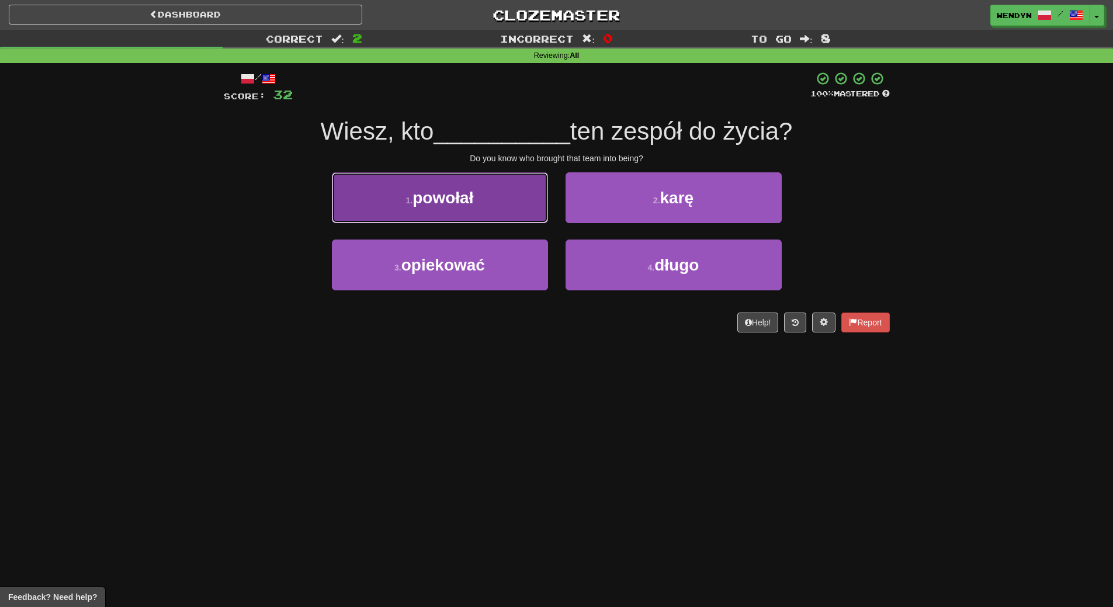
click at [478, 208] on button "1 . powołał" at bounding box center [440, 197] width 216 height 51
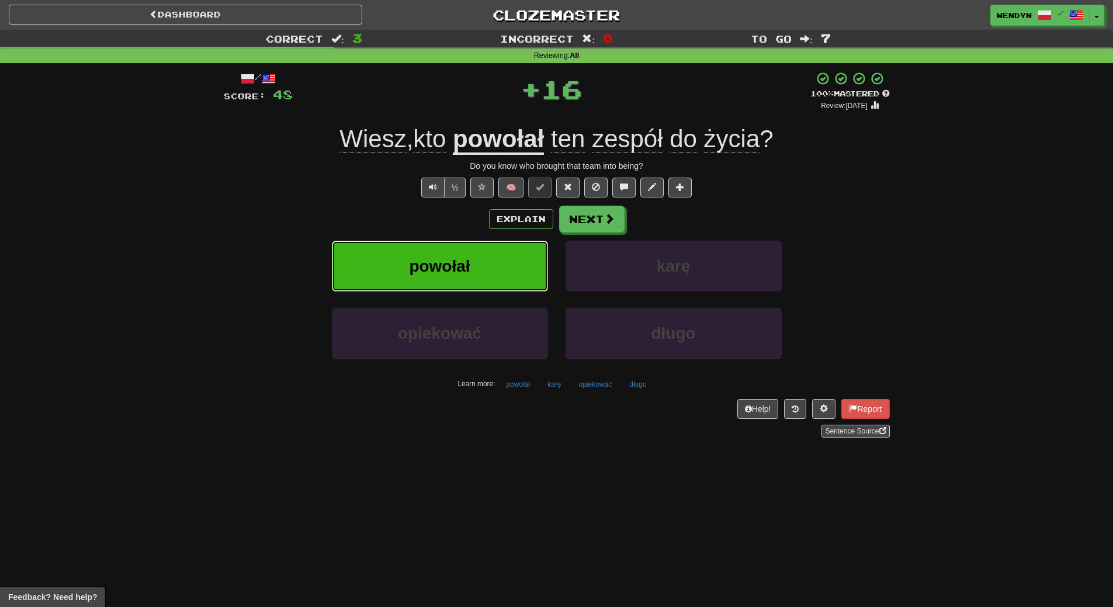
click at [478, 251] on button "powołał" at bounding box center [440, 266] width 216 height 51
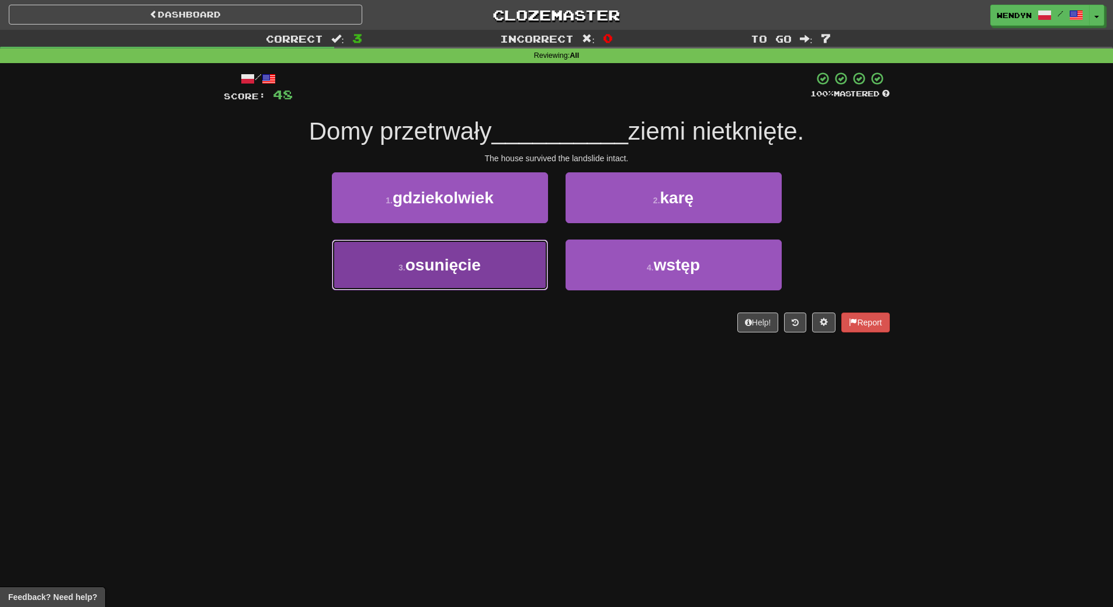
click at [457, 266] on span "osunięcie" at bounding box center [442, 265] width 75 height 18
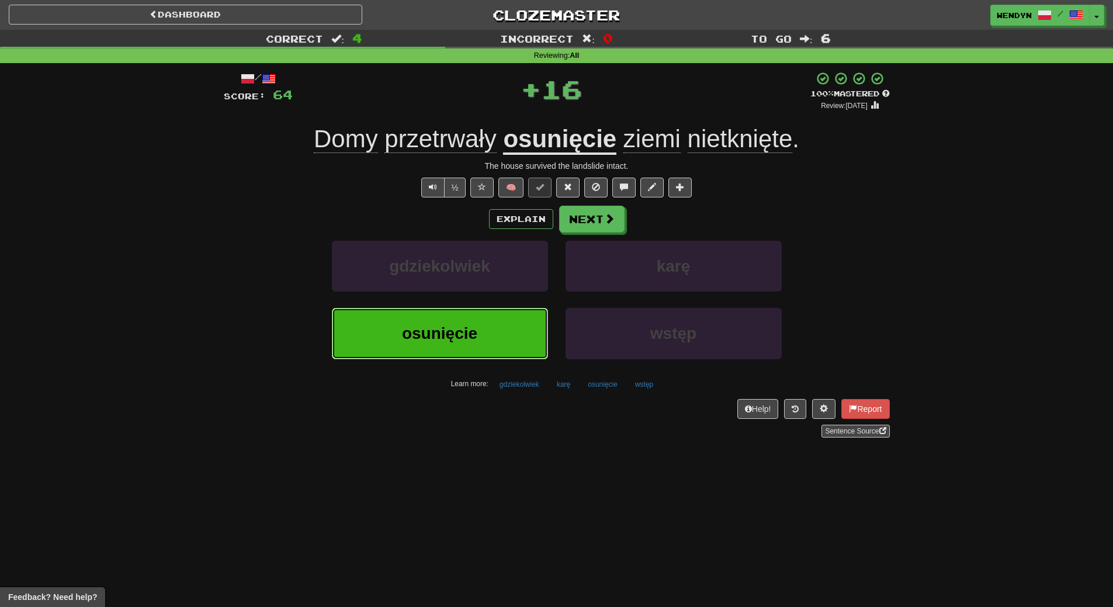
click at [455, 320] on button "osunięcie" at bounding box center [440, 333] width 216 height 51
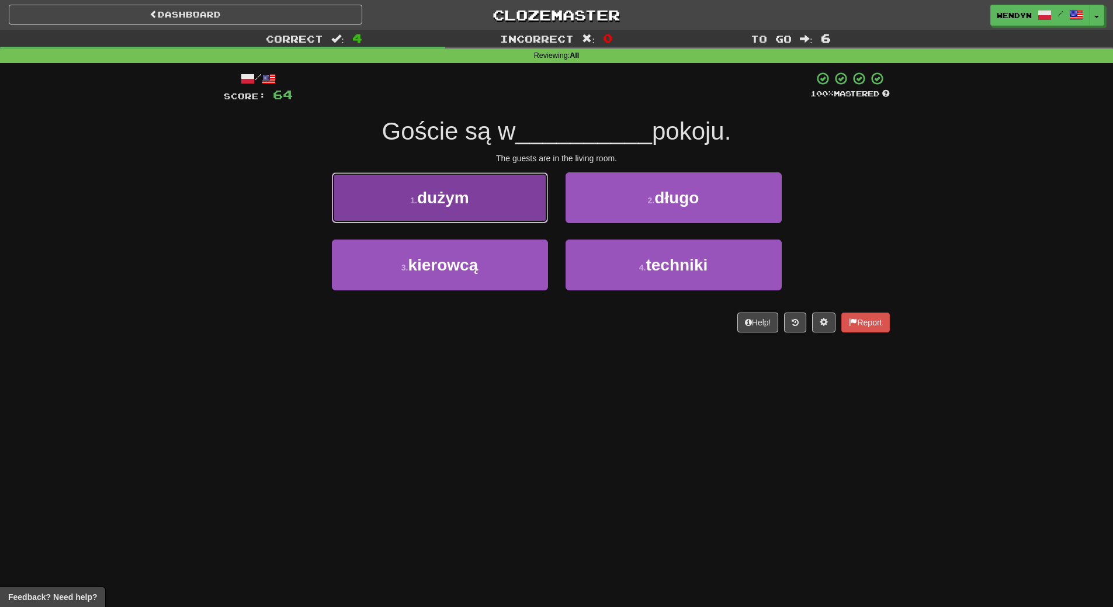
click at [468, 209] on button "1 . dużym" at bounding box center [440, 197] width 216 height 51
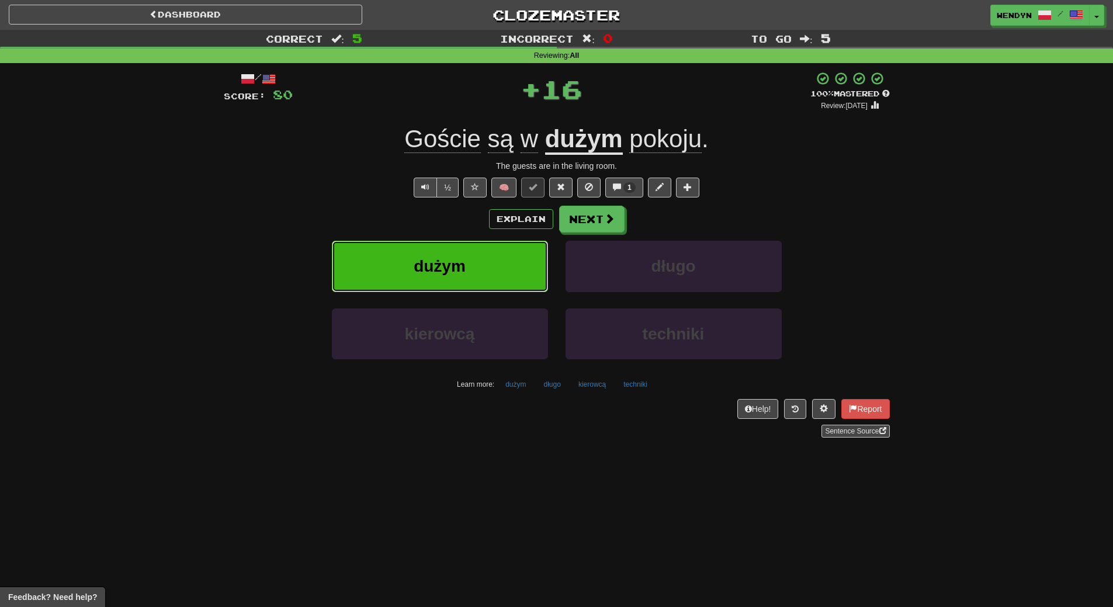
click at [468, 249] on button "dużym" at bounding box center [440, 266] width 216 height 51
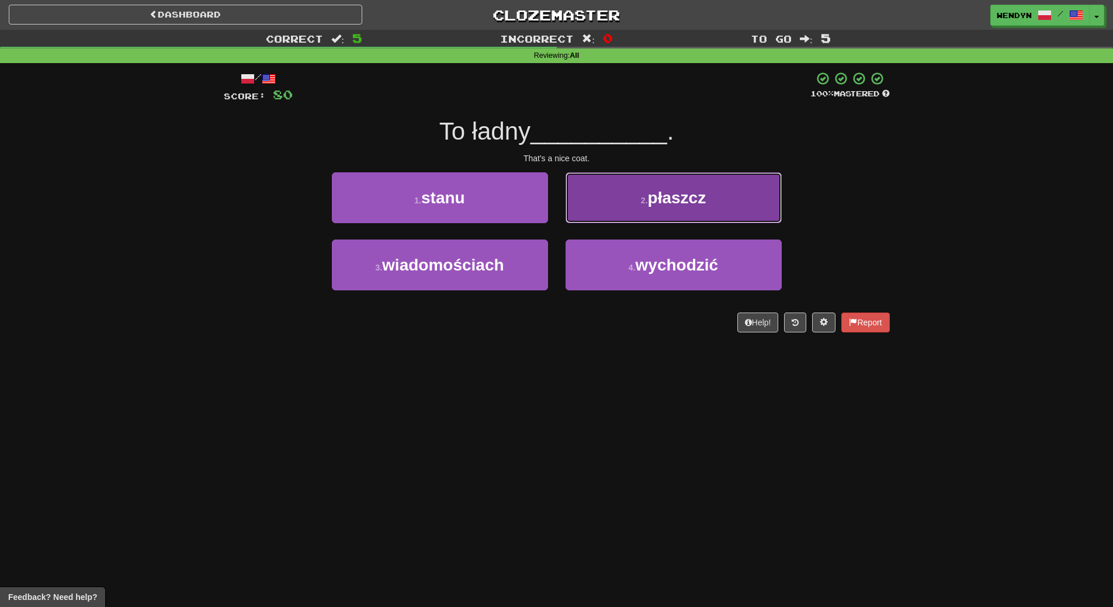
click at [736, 202] on button "2 . płaszcz" at bounding box center [673, 197] width 216 height 51
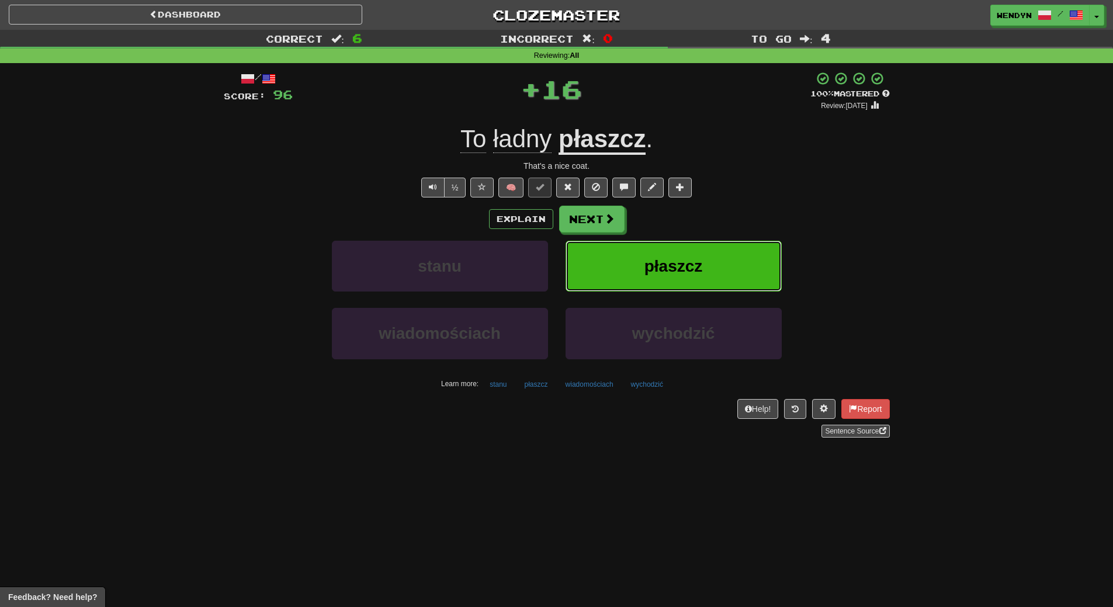
click at [713, 241] on button "płaszcz" at bounding box center [673, 266] width 216 height 51
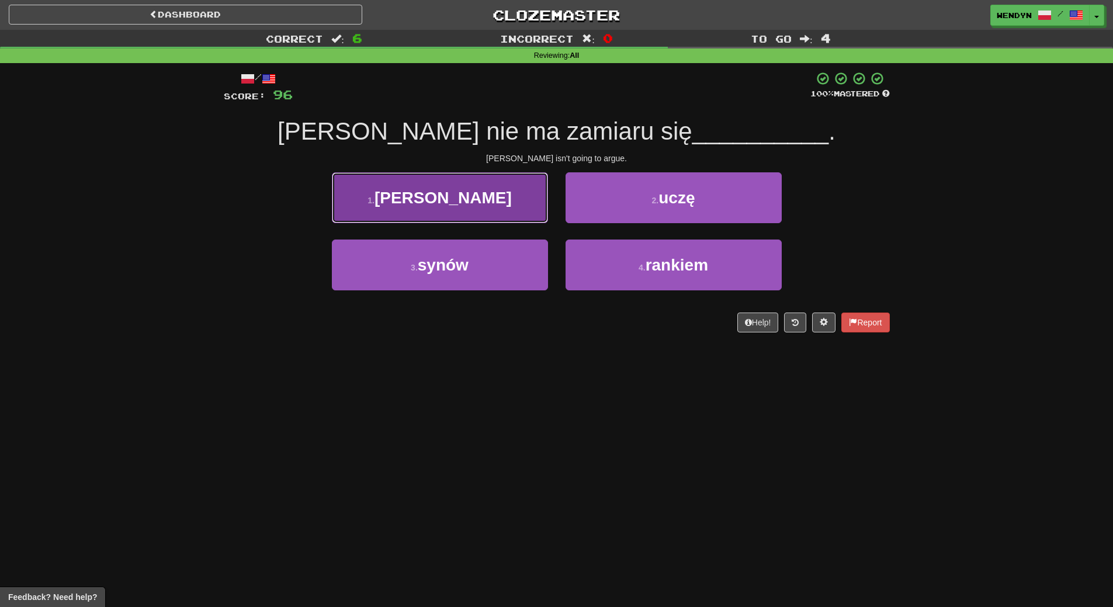
click at [466, 194] on span "kłócić" at bounding box center [442, 198] width 137 height 18
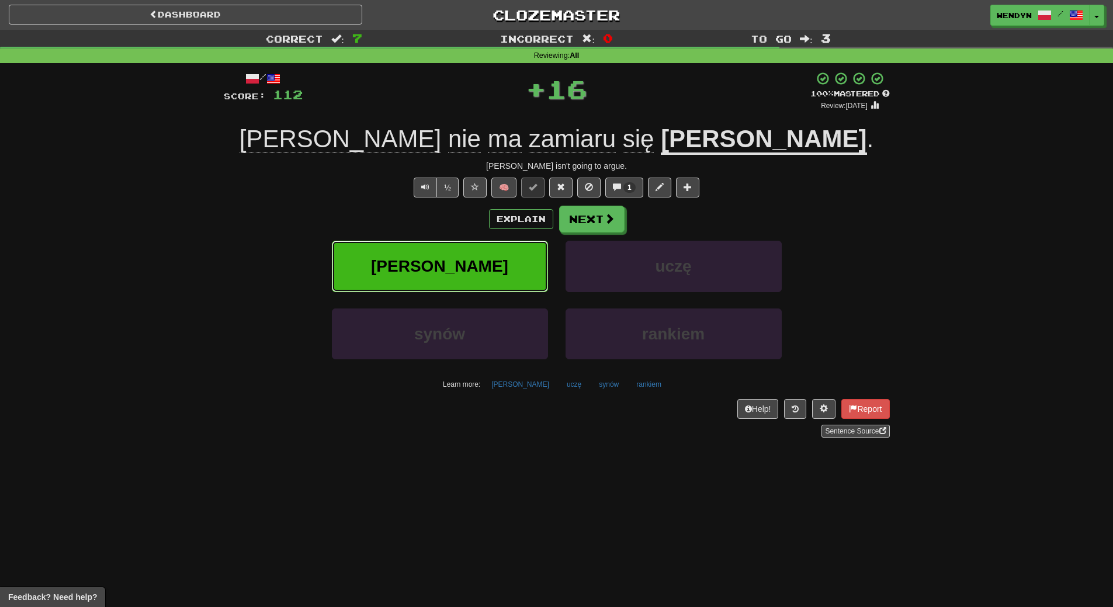
click at [466, 248] on button "kłócić" at bounding box center [440, 266] width 216 height 51
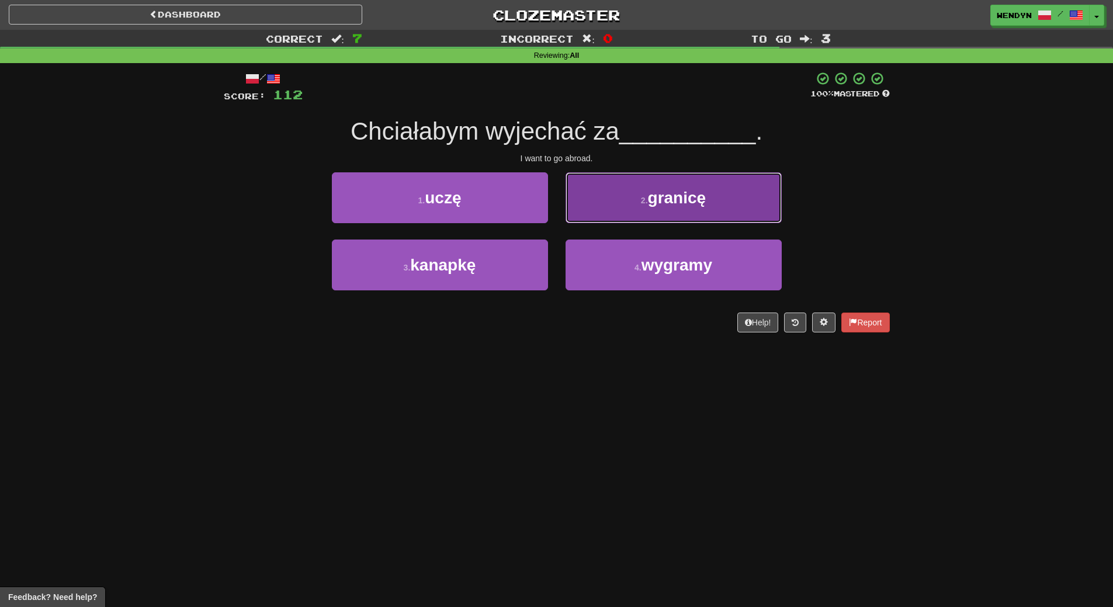
click at [674, 220] on button "2 . granicę" at bounding box center [673, 197] width 216 height 51
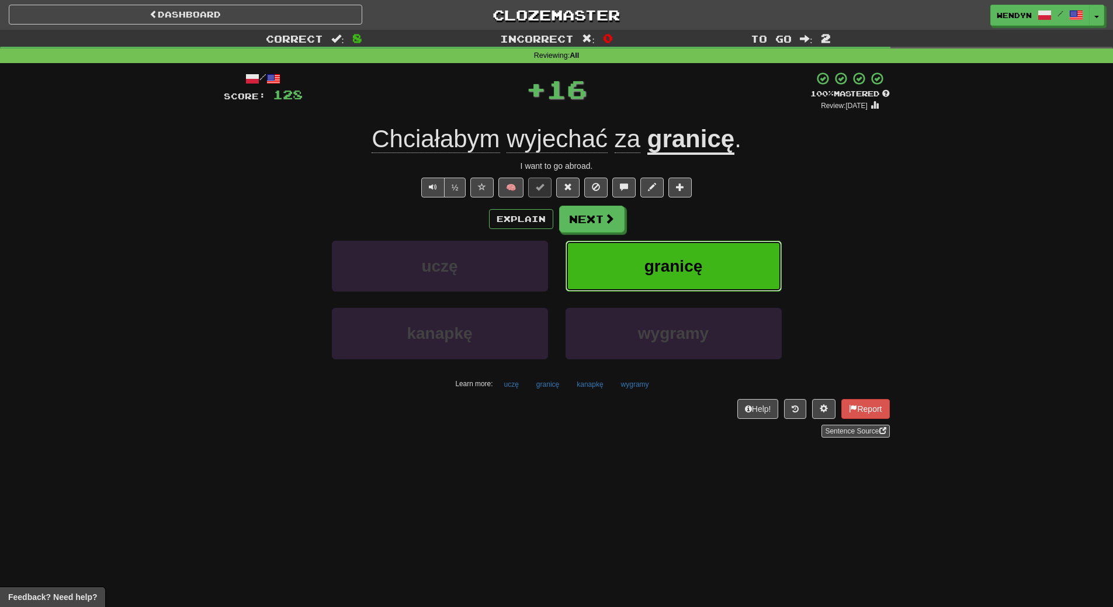
click at [716, 249] on button "granicę" at bounding box center [673, 266] width 216 height 51
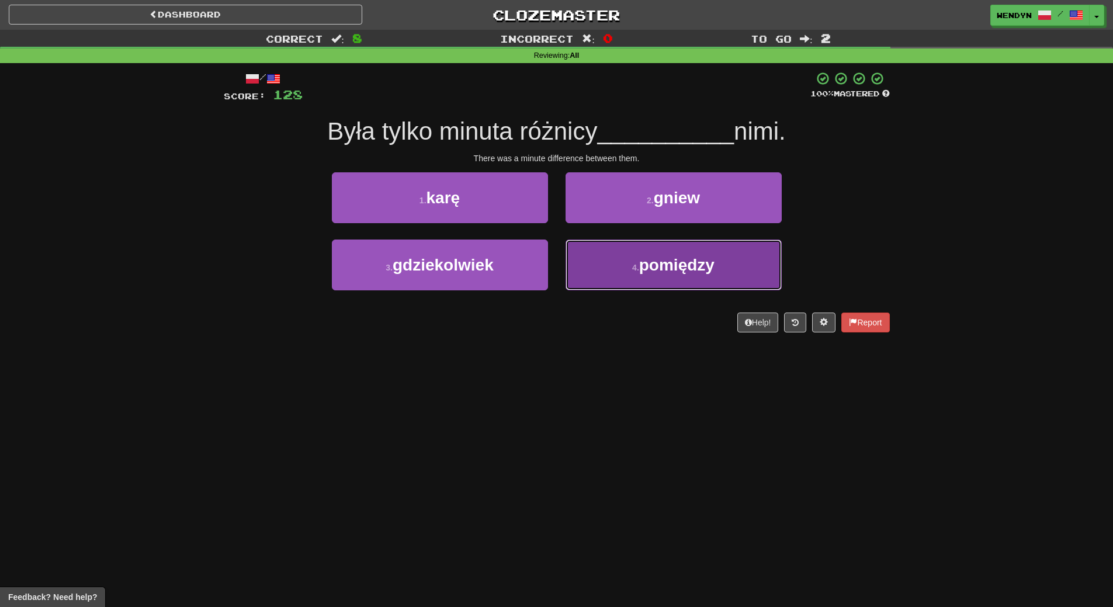
click at [713, 270] on span "pomiędzy" at bounding box center [676, 265] width 75 height 18
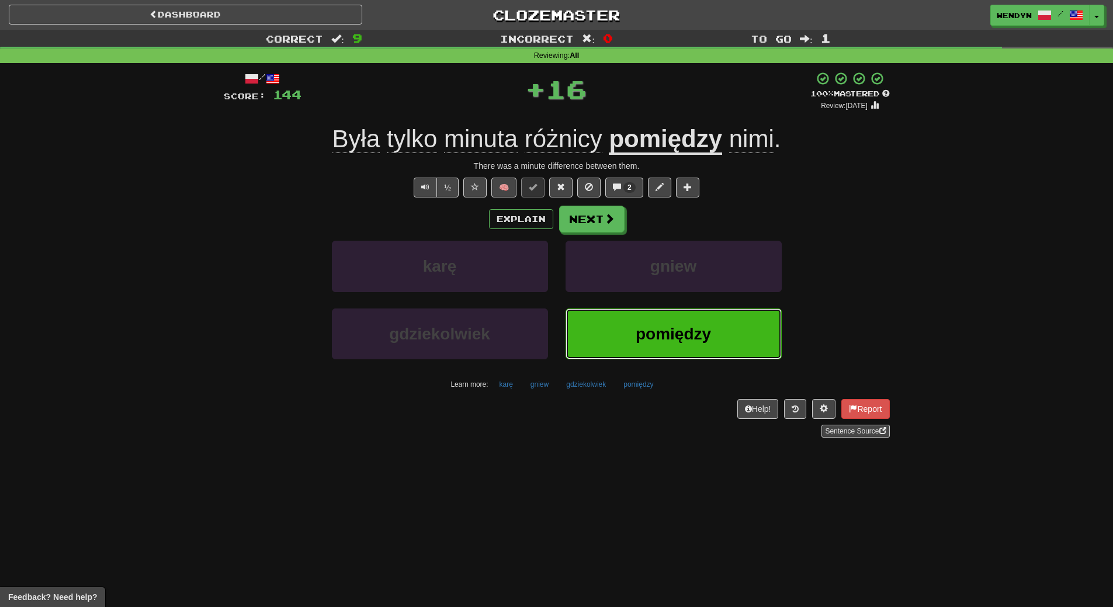
click at [680, 324] on button "pomiędzy" at bounding box center [673, 333] width 216 height 51
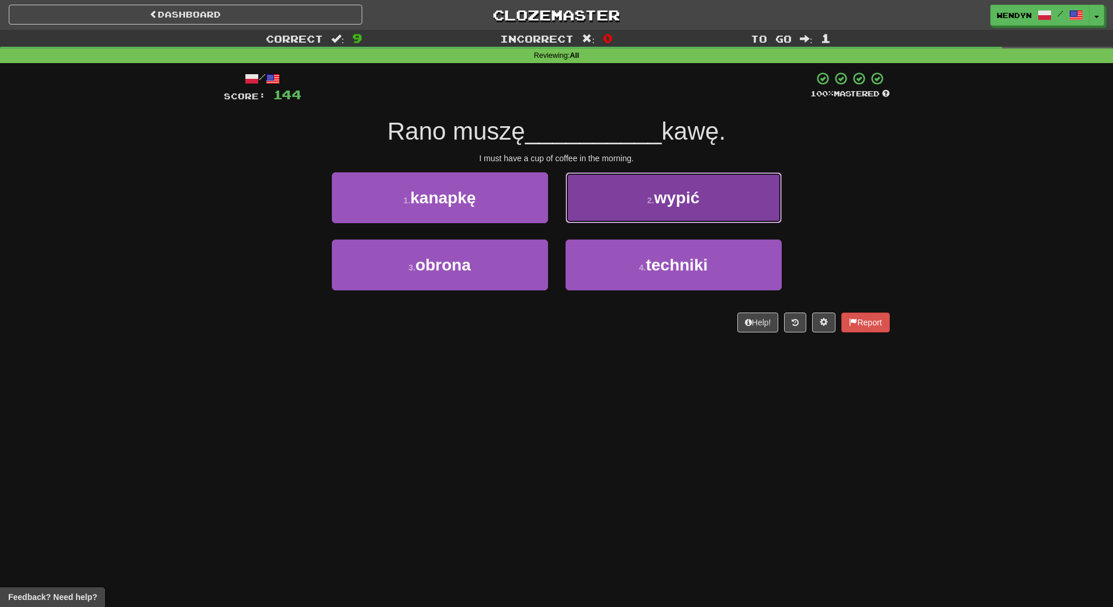
click at [707, 205] on button "2 . wypić" at bounding box center [673, 197] width 216 height 51
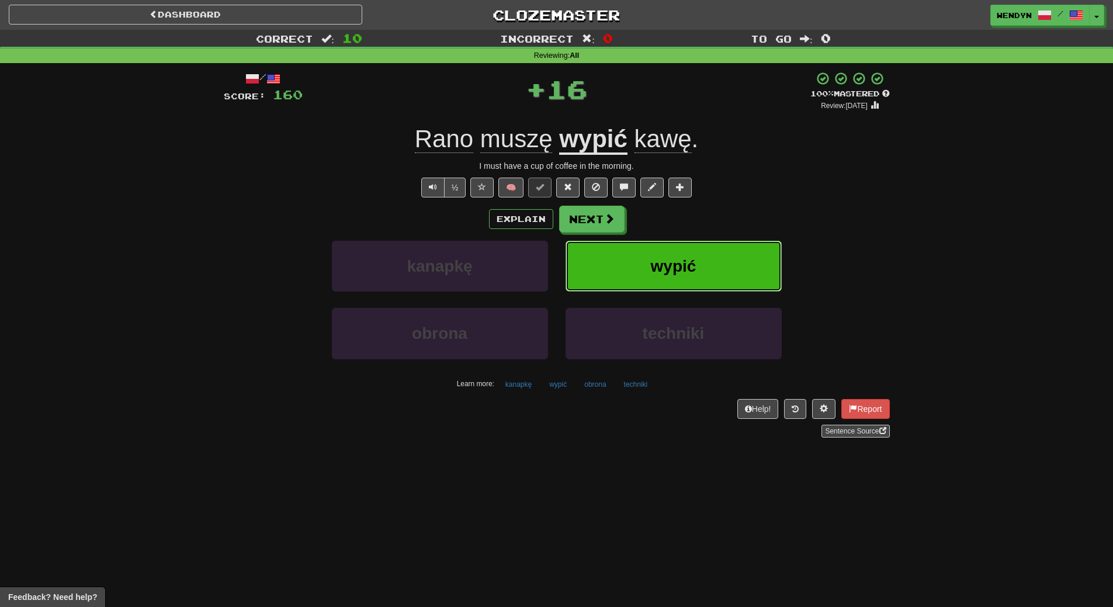
click at [723, 258] on button "wypić" at bounding box center [673, 266] width 216 height 51
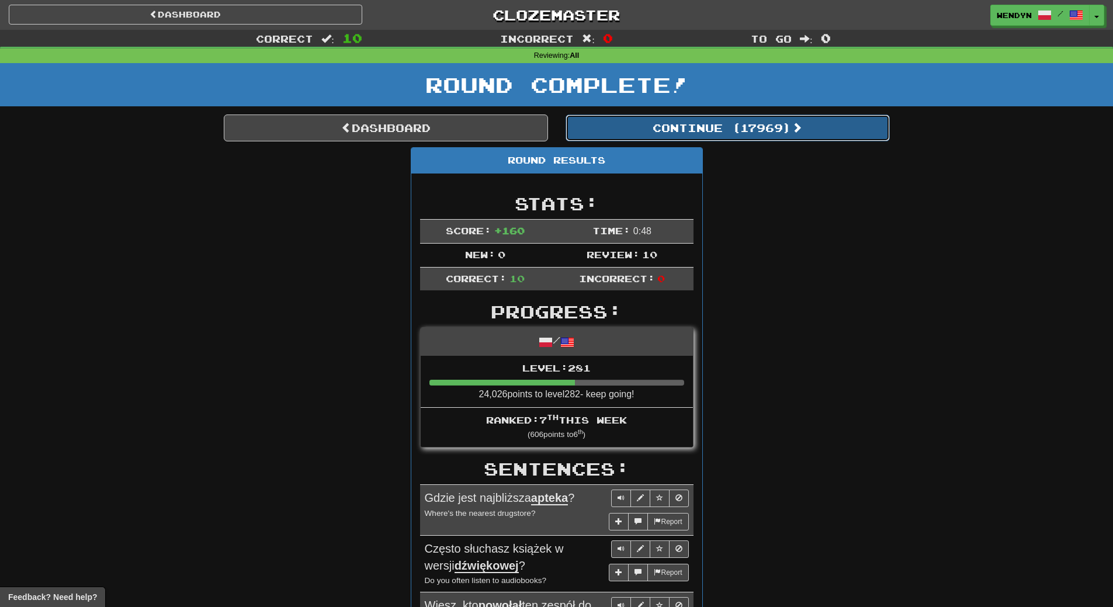
click at [777, 137] on button "Continue ( 17969 )" at bounding box center [727, 127] width 324 height 27
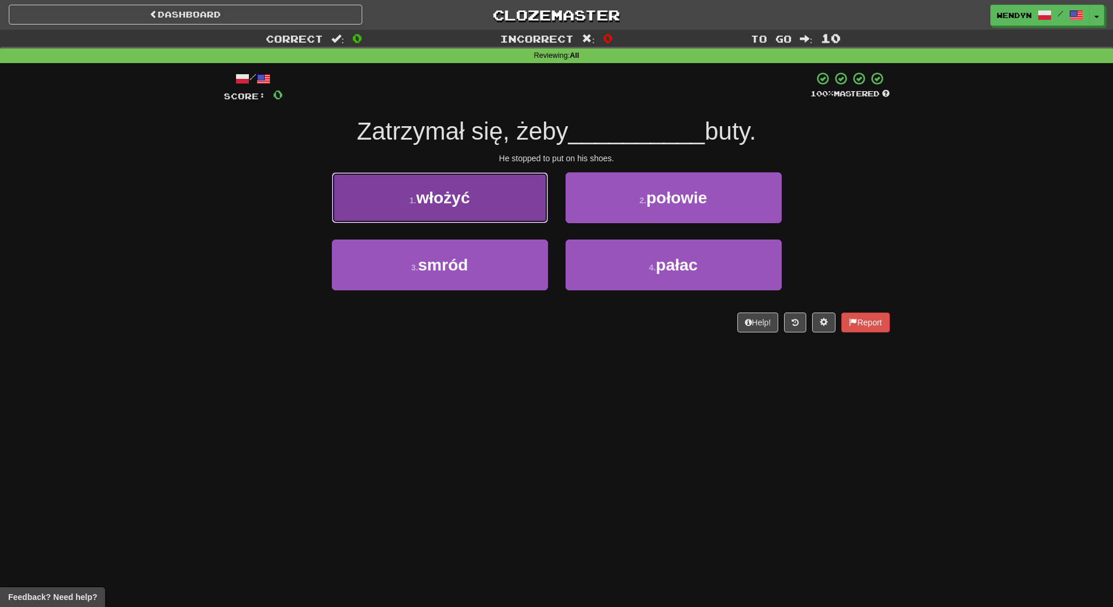
click at [507, 204] on button "1 . włożyć" at bounding box center [440, 197] width 216 height 51
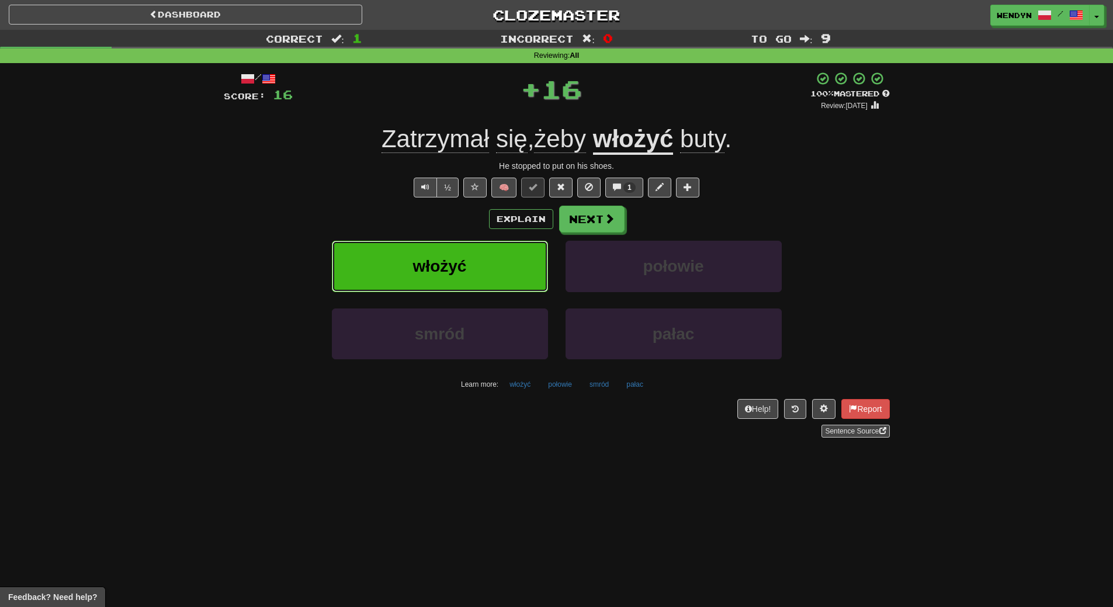
click at [489, 269] on button "włożyć" at bounding box center [440, 266] width 216 height 51
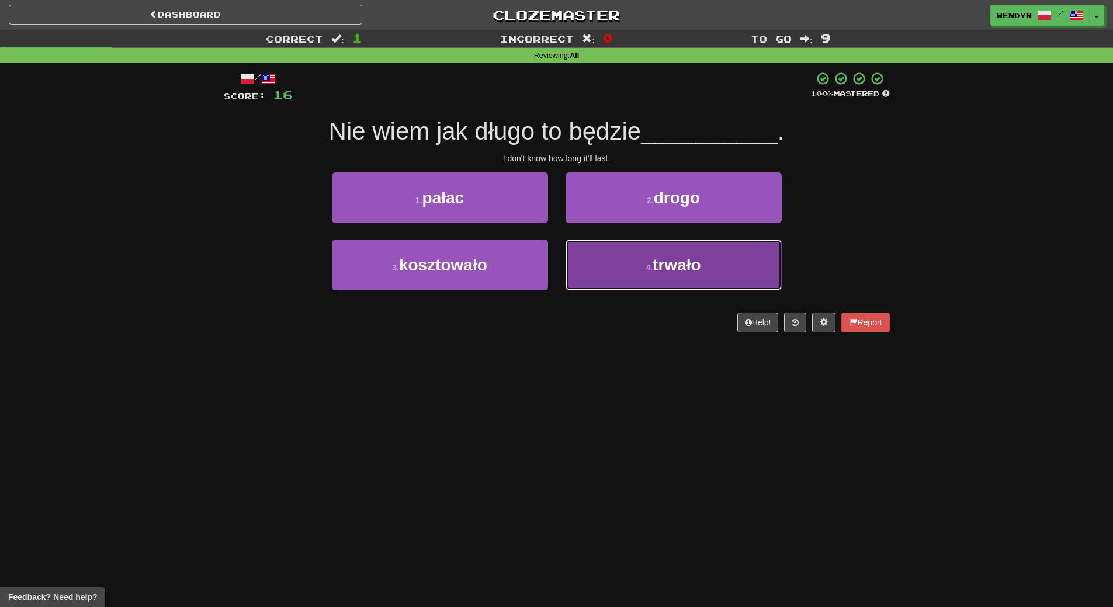
click at [676, 265] on span "trwało" at bounding box center [676, 265] width 48 height 18
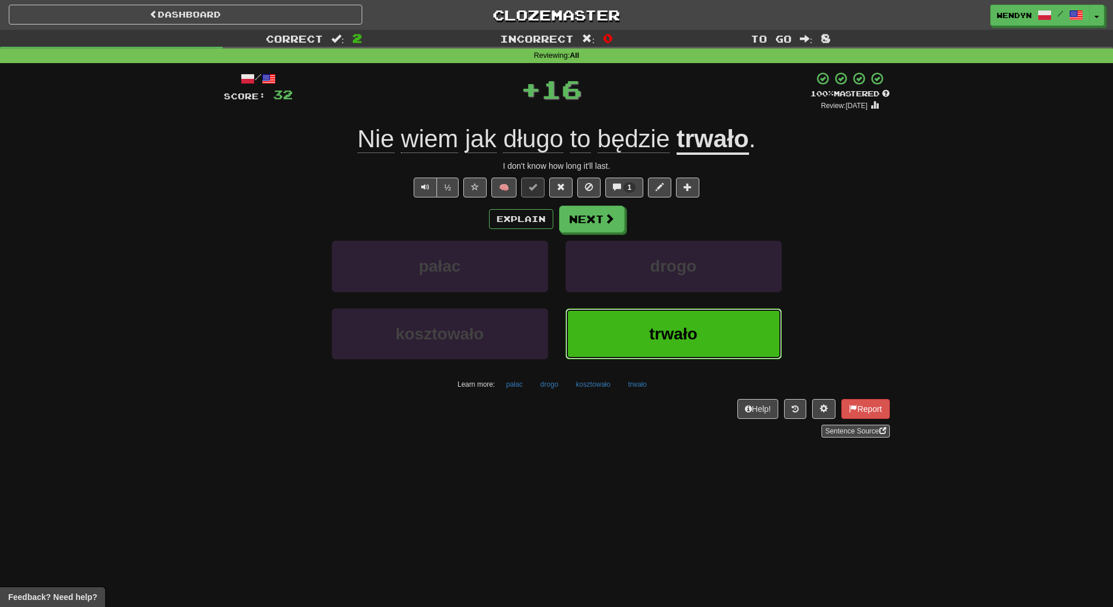
click at [667, 319] on button "trwało" at bounding box center [673, 333] width 216 height 51
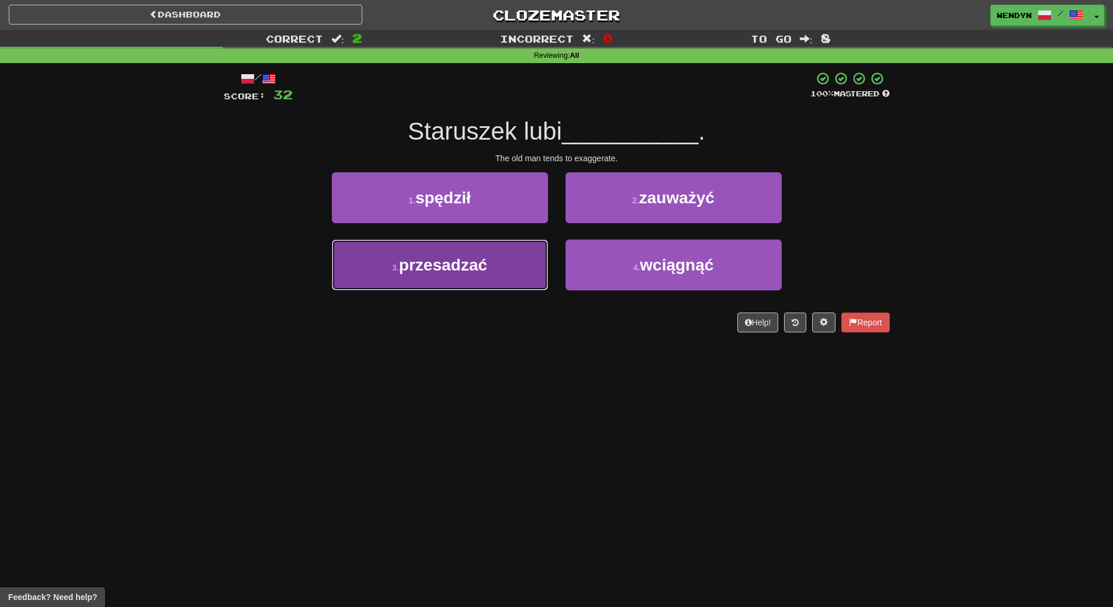
click at [488, 278] on button "3 . przesadzać" at bounding box center [440, 265] width 216 height 51
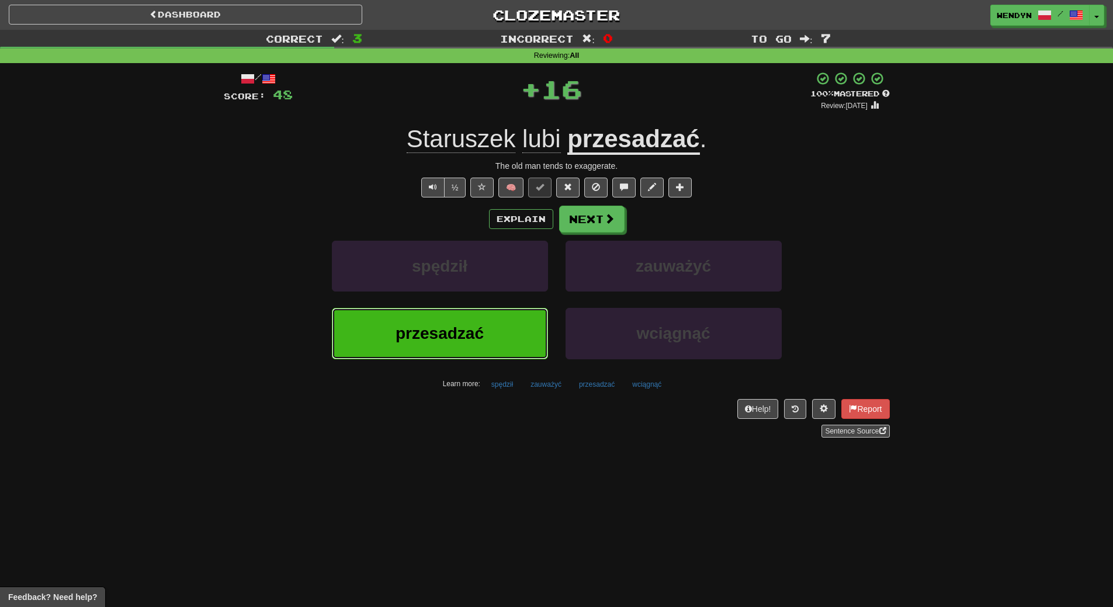
click at [487, 313] on button "przesadzać" at bounding box center [440, 333] width 216 height 51
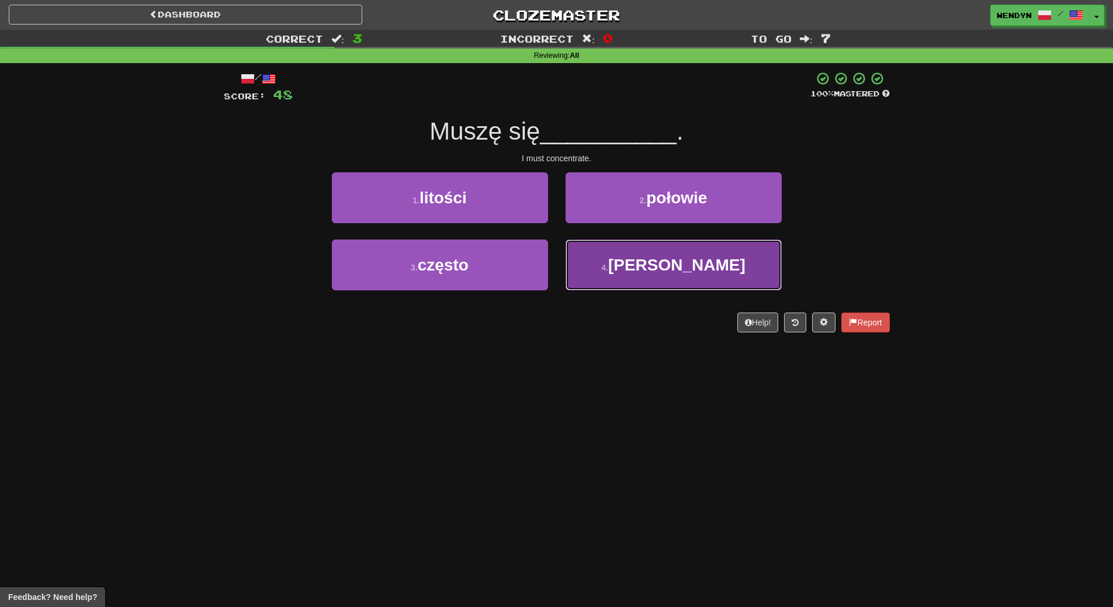
click at [680, 276] on button "4 . skupić" at bounding box center [673, 265] width 216 height 51
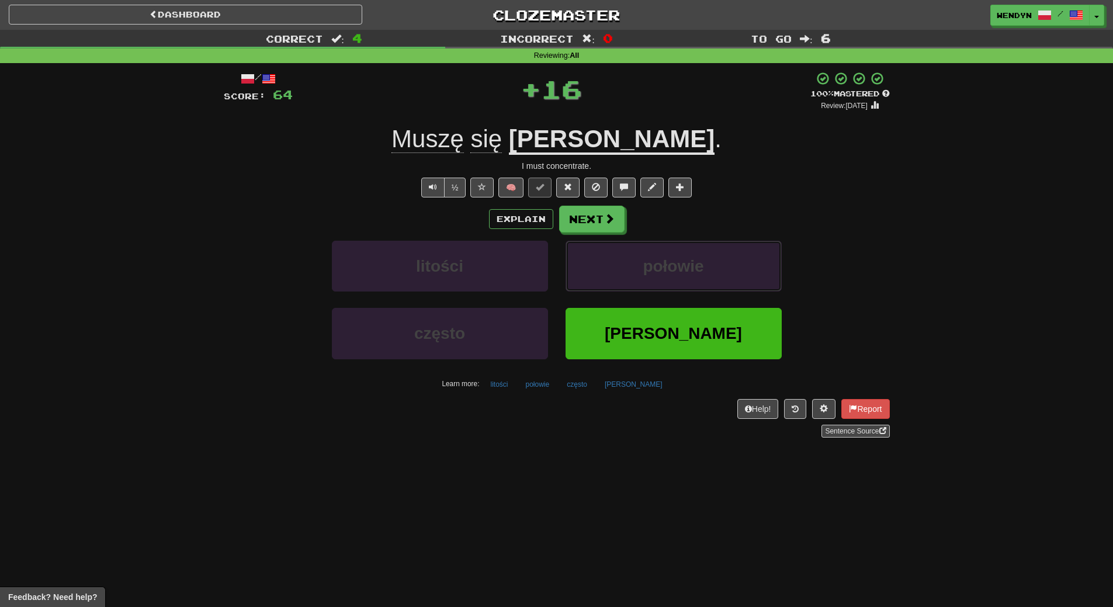
click at [680, 276] on button "połowie" at bounding box center [673, 266] width 216 height 51
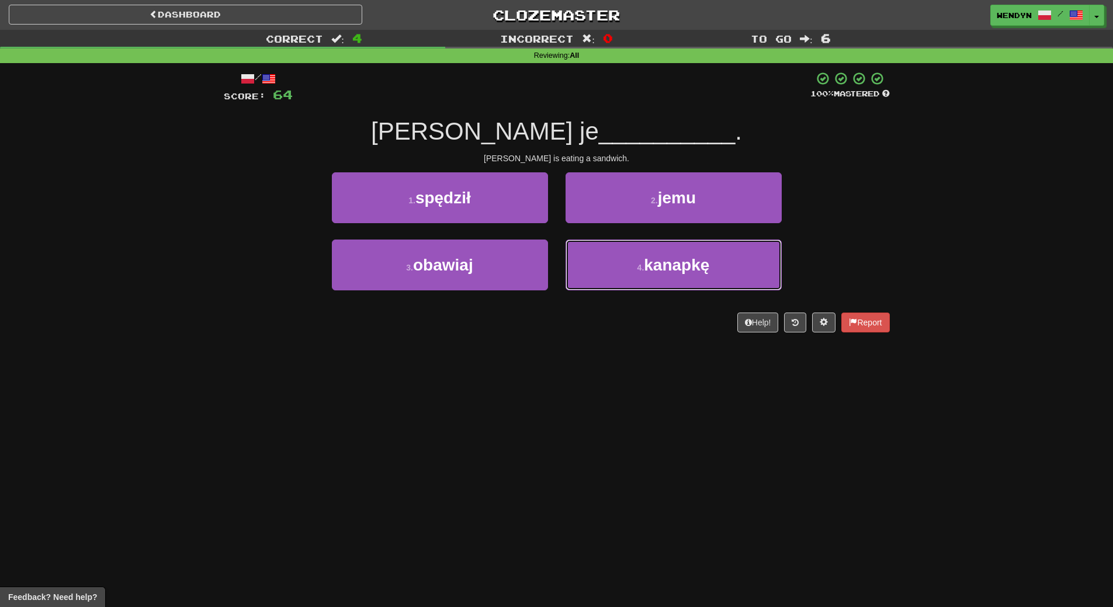
drag, startPoint x: 680, startPoint y: 276, endPoint x: 650, endPoint y: 320, distance: 52.5
click at [650, 320] on div "/ Score: 64 100 % Mastered Tom je __________ . Tom is eating a sandwich. 1 . sp…" at bounding box center [557, 201] width 666 height 261
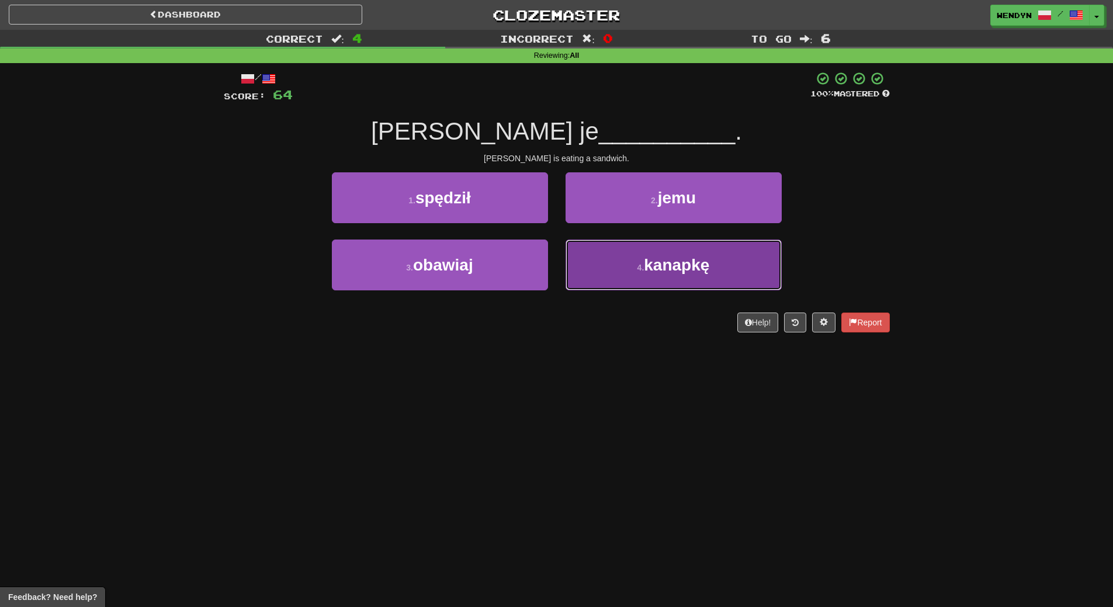
click at [661, 276] on button "4 . kanapkę" at bounding box center [673, 265] width 216 height 51
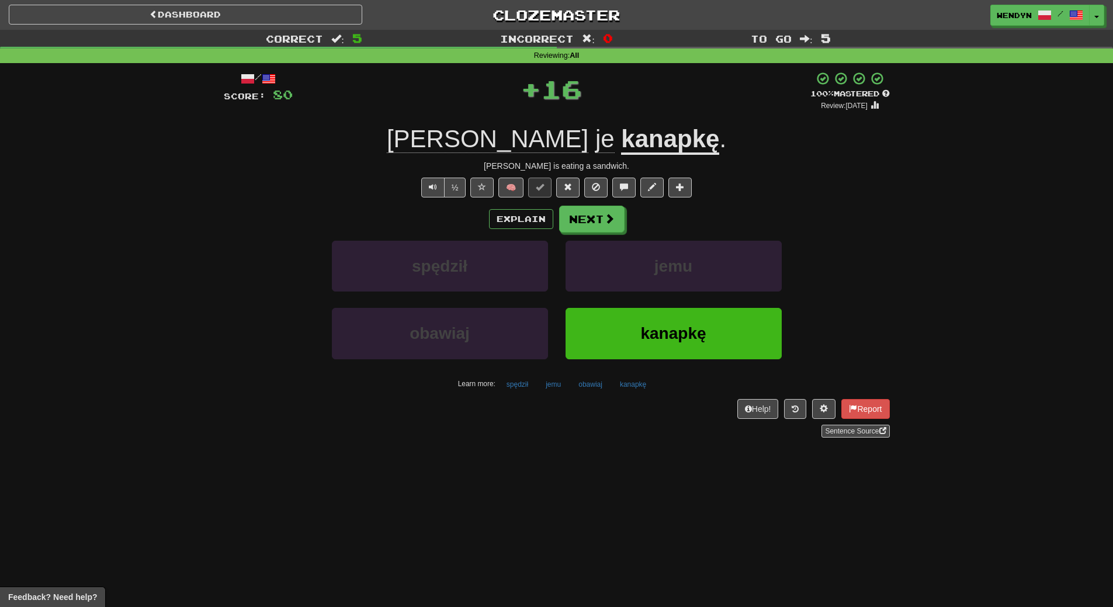
click at [658, 402] on div "Help! Report Sentence Source" at bounding box center [557, 418] width 666 height 39
drag, startPoint x: 660, startPoint y: 345, endPoint x: 646, endPoint y: 338, distance: 15.7
click at [651, 341] on button "kanapkę" at bounding box center [673, 333] width 216 height 51
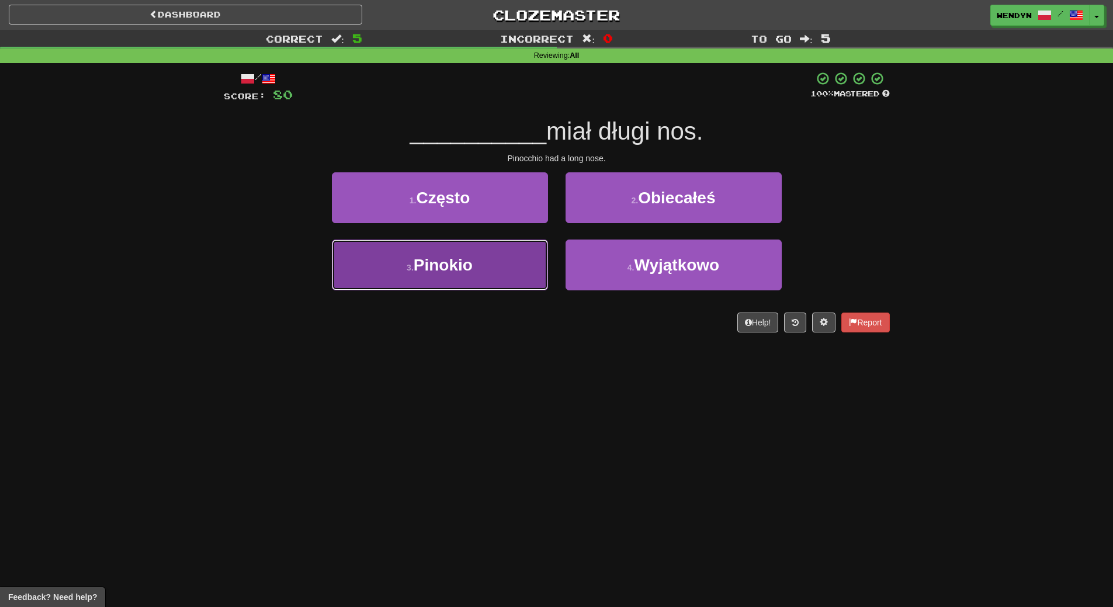
click at [432, 270] on span "Pinokio" at bounding box center [443, 265] width 59 height 18
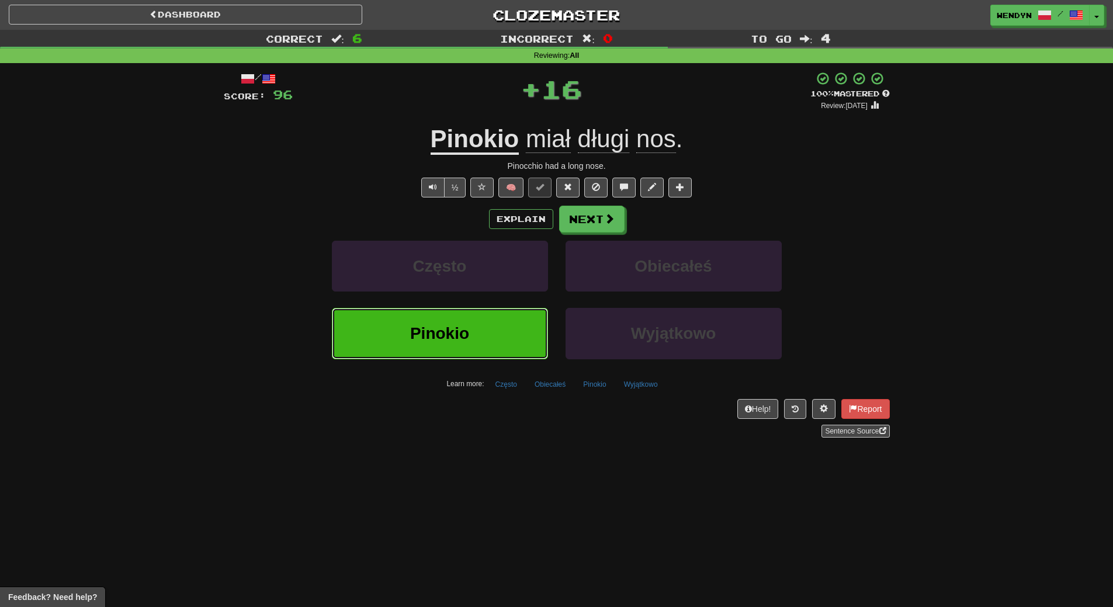
click at [445, 341] on span "Pinokio" at bounding box center [439, 333] width 59 height 18
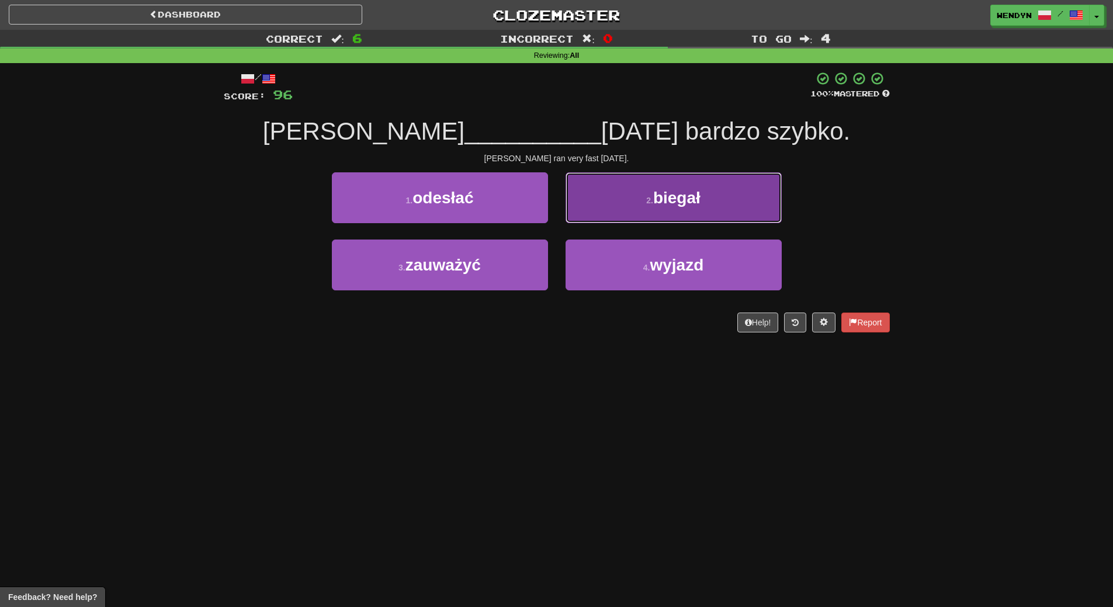
click at [743, 212] on button "2 . biegał" at bounding box center [673, 197] width 216 height 51
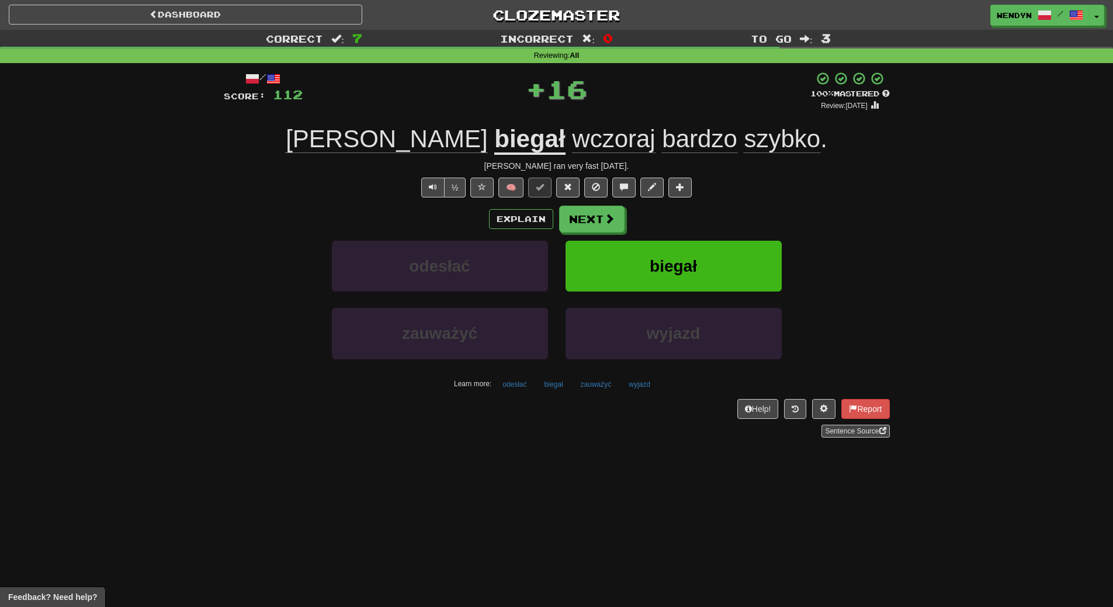
click at [743, 212] on div "Explain Next" at bounding box center [557, 219] width 666 height 27
click at [721, 257] on button "biegał" at bounding box center [673, 266] width 216 height 51
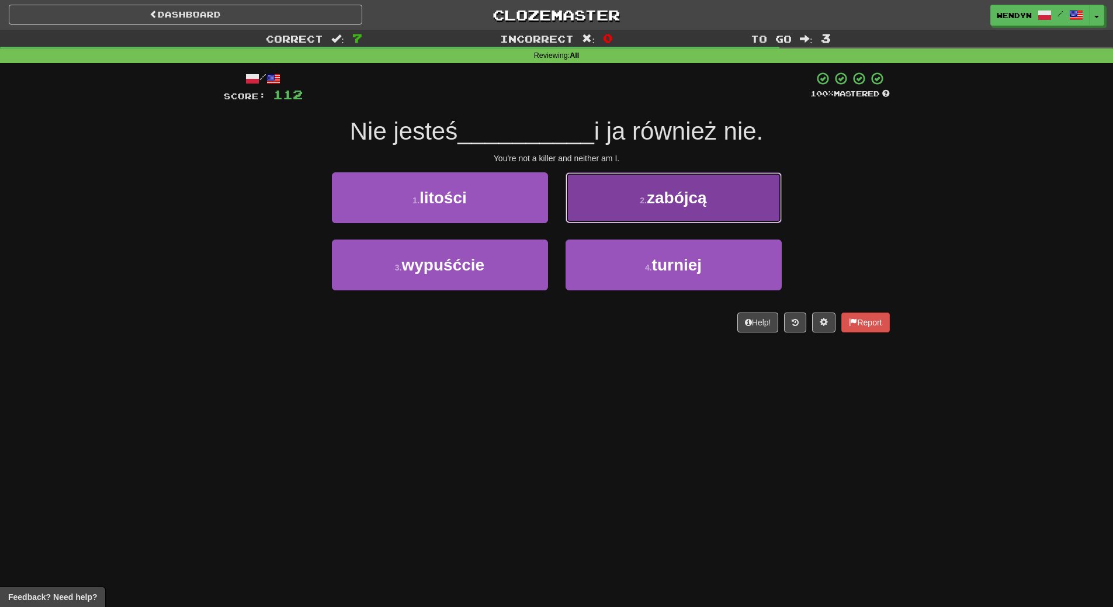
click at [718, 192] on button "2 . zabójcą" at bounding box center [673, 197] width 216 height 51
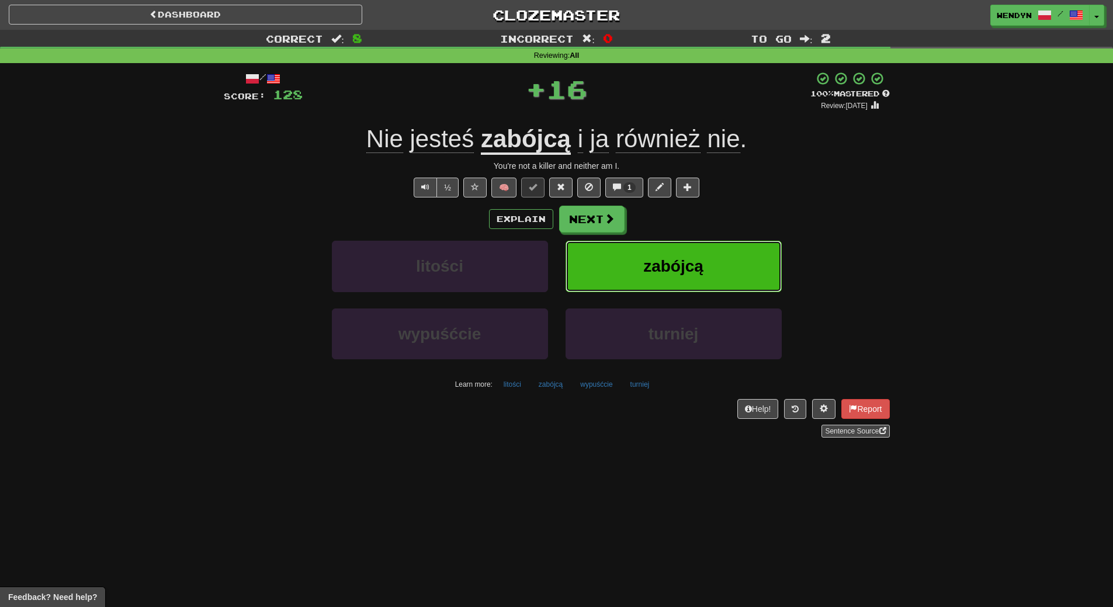
click at [705, 255] on button "zabójcą" at bounding box center [673, 266] width 216 height 51
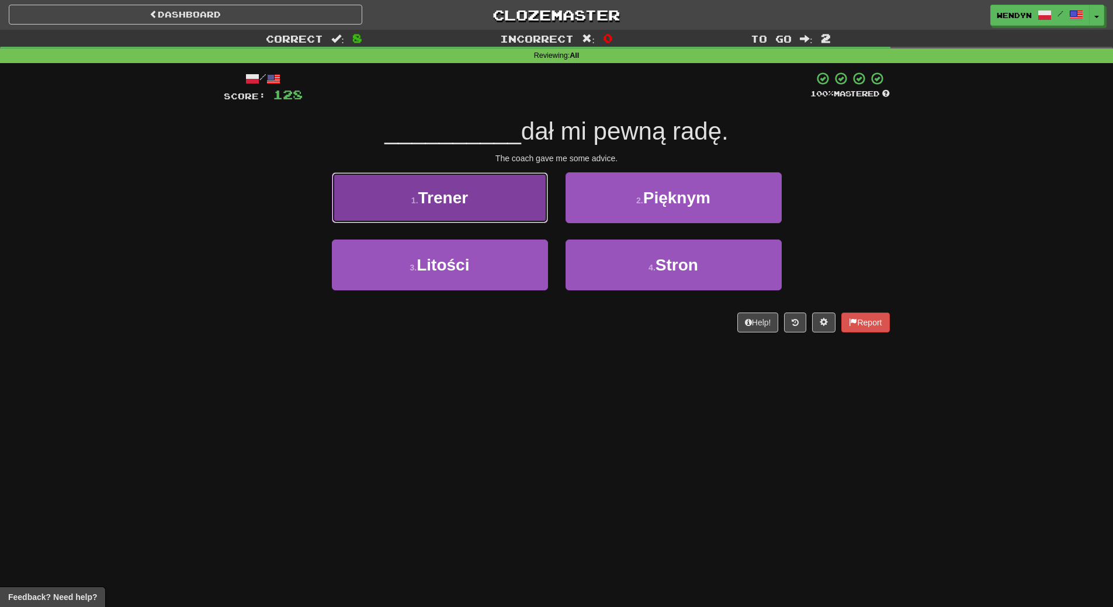
click at [422, 214] on button "1 . Trener" at bounding box center [440, 197] width 216 height 51
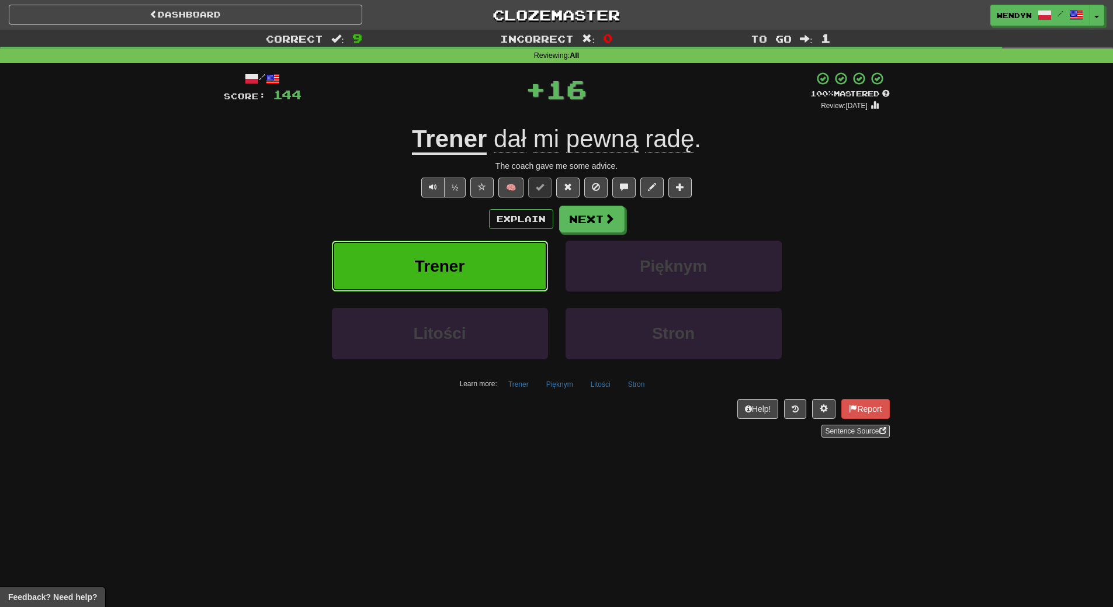
click at [450, 268] on span "Trener" at bounding box center [440, 266] width 50 height 18
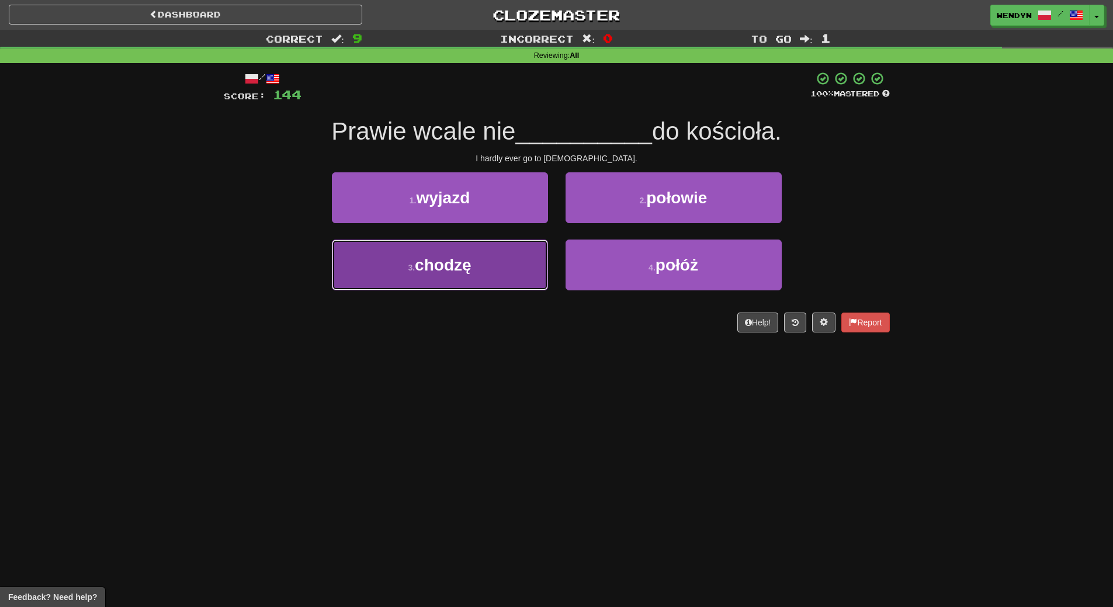
click at [466, 270] on span "chodzę" at bounding box center [443, 265] width 56 height 18
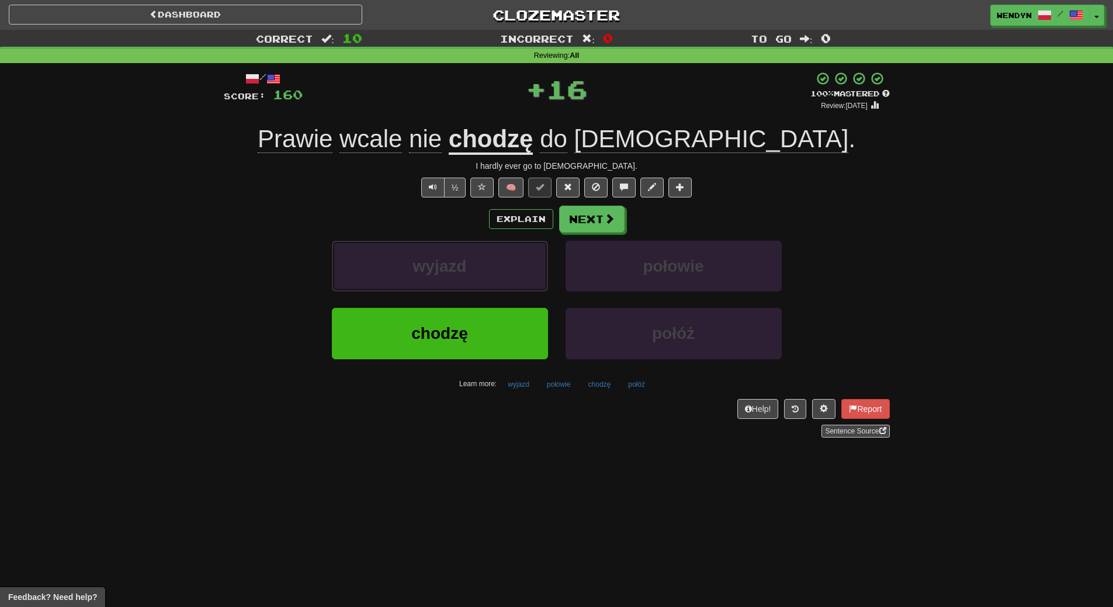
click at [466, 270] on span "wyjazd" at bounding box center [440, 266] width 54 height 18
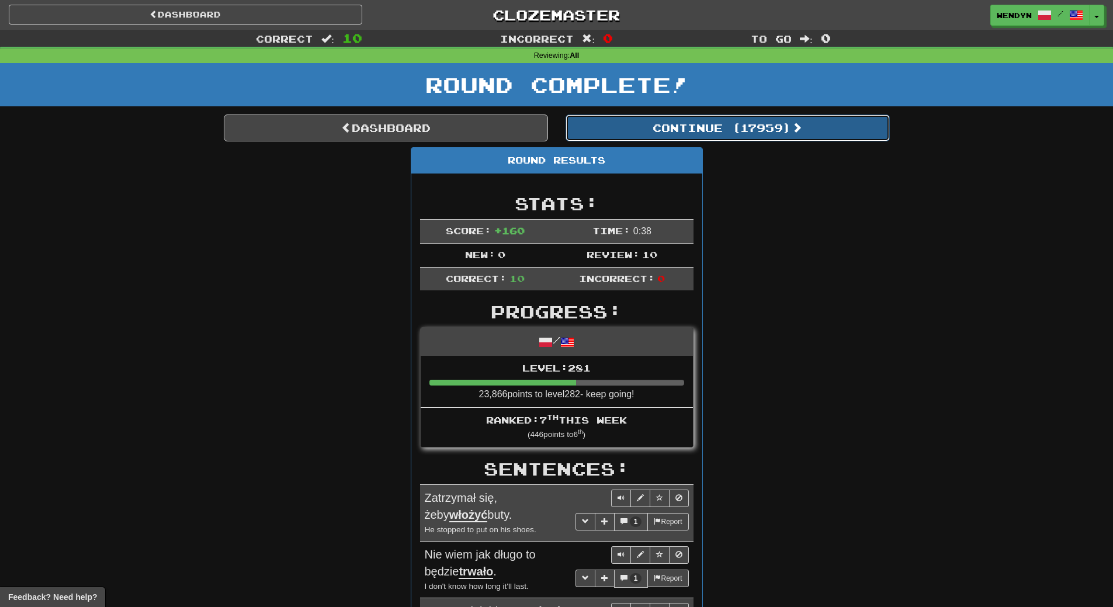
click at [759, 126] on button "Continue ( 17959 )" at bounding box center [727, 127] width 324 height 27
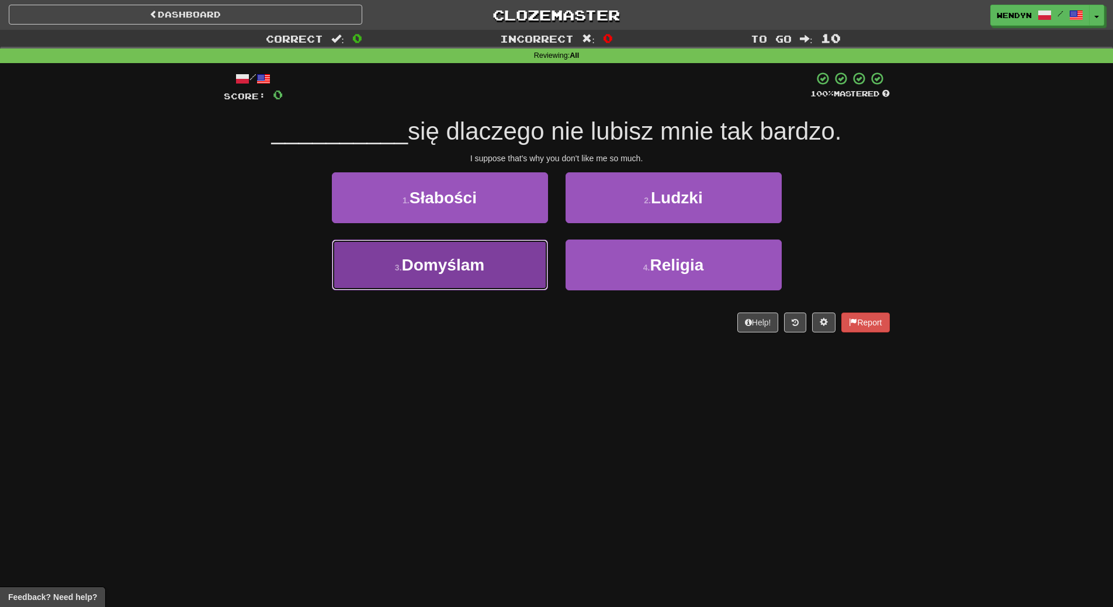
click at [457, 248] on button "3 . Domyślam" at bounding box center [440, 265] width 216 height 51
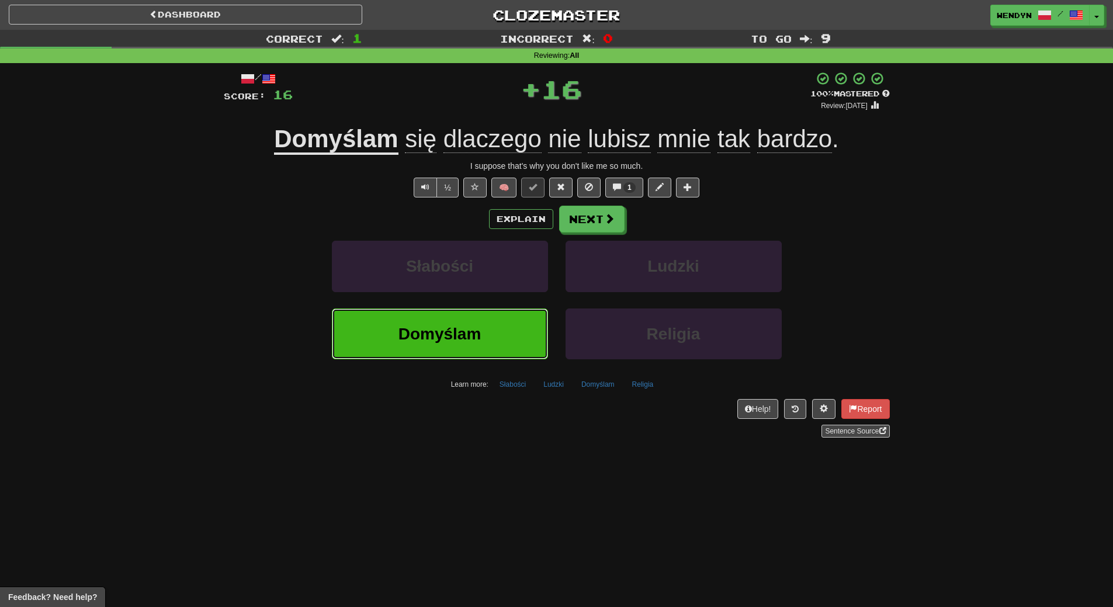
click at [461, 340] on span "Domyślam" at bounding box center [439, 334] width 83 height 18
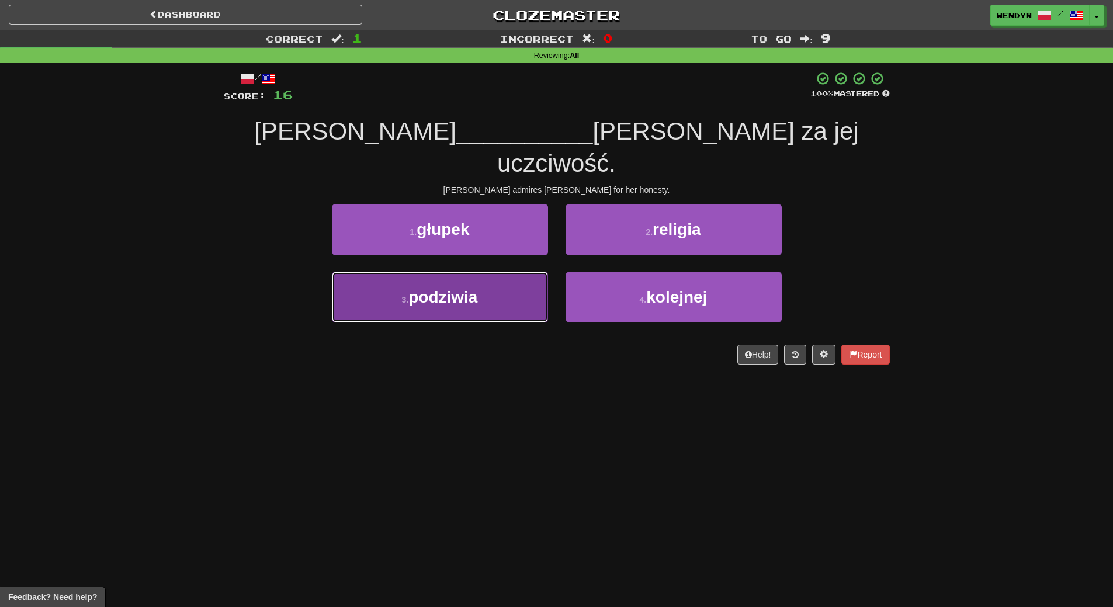
click at [481, 272] on button "3 . podziwia" at bounding box center [440, 297] width 216 height 51
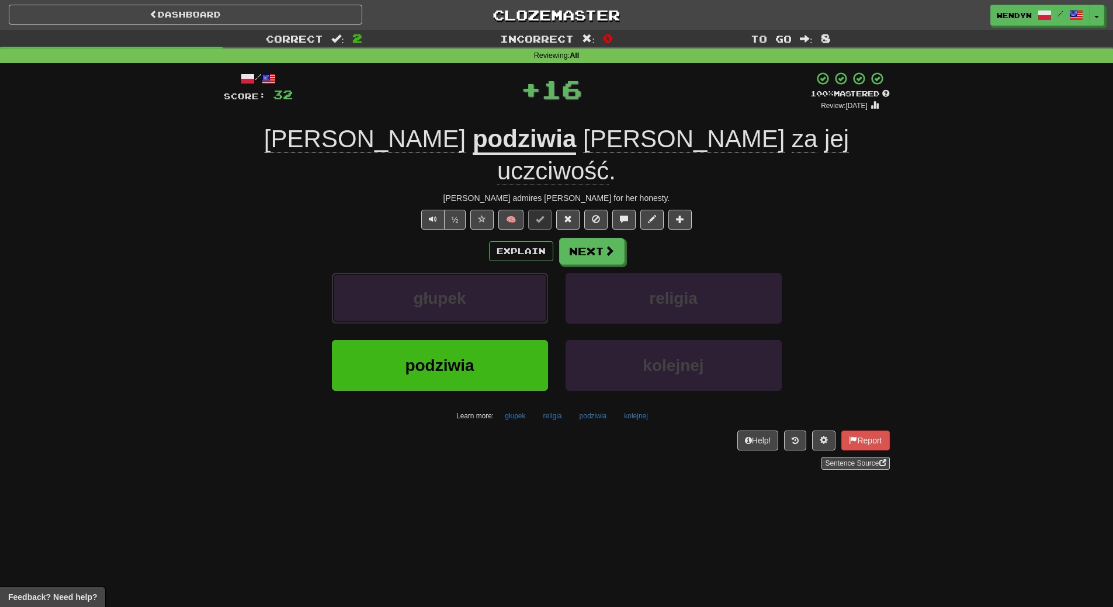
click at [481, 273] on button "głupek" at bounding box center [440, 298] width 216 height 51
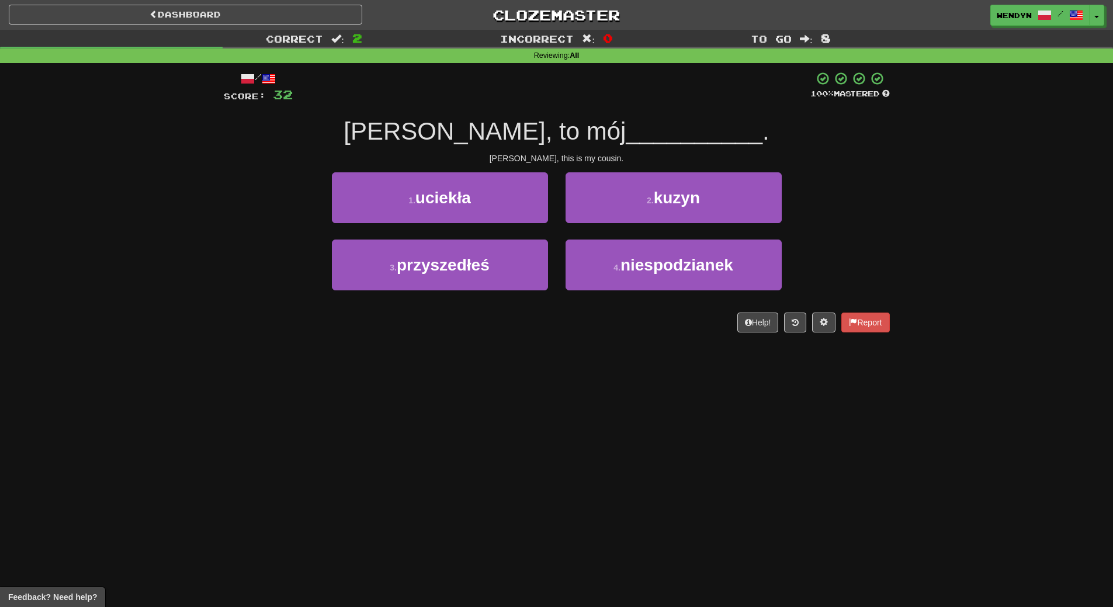
click at [484, 355] on div "Dashboard Clozemaster WendyN / Toggle Dropdown Dashboard Leaderboard Activity F…" at bounding box center [556, 303] width 1113 height 607
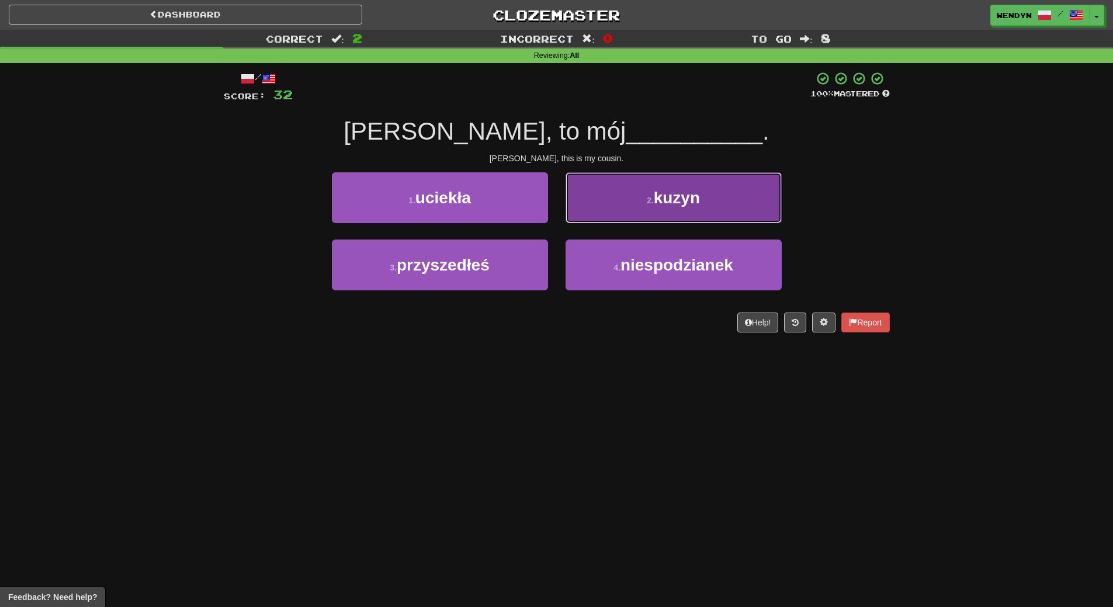
click at [702, 219] on button "2 . kuzyn" at bounding box center [673, 197] width 216 height 51
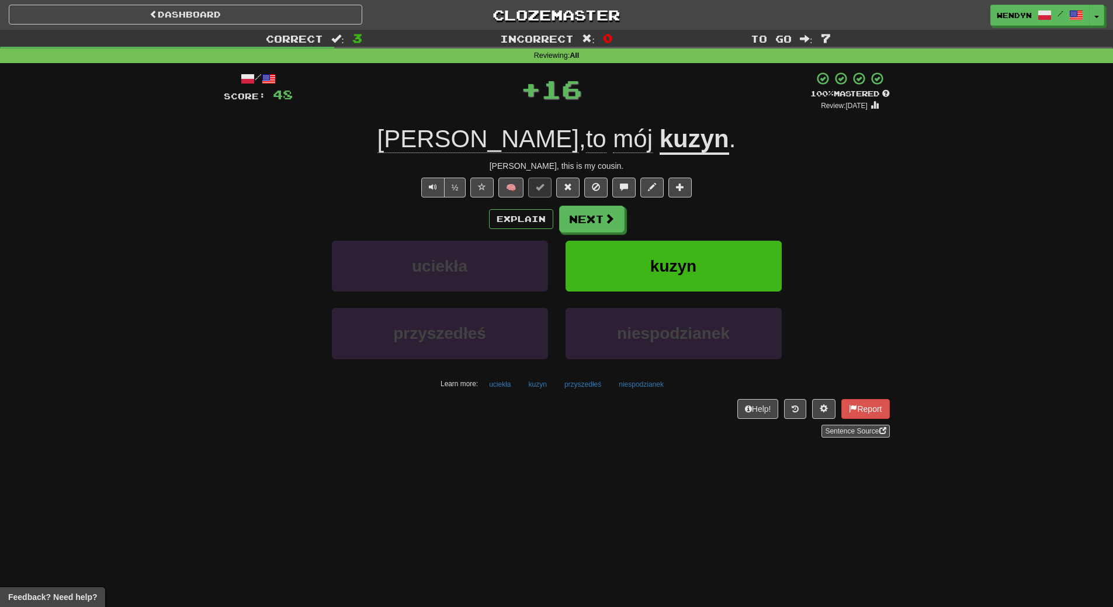
click at [702, 237] on div "Explain Next uciekła kuzyn przyszedłeś niespodzianek Learn more: uciekła kuzyn …" at bounding box center [557, 300] width 666 height 188
click at [702, 250] on button "kuzyn" at bounding box center [673, 266] width 216 height 51
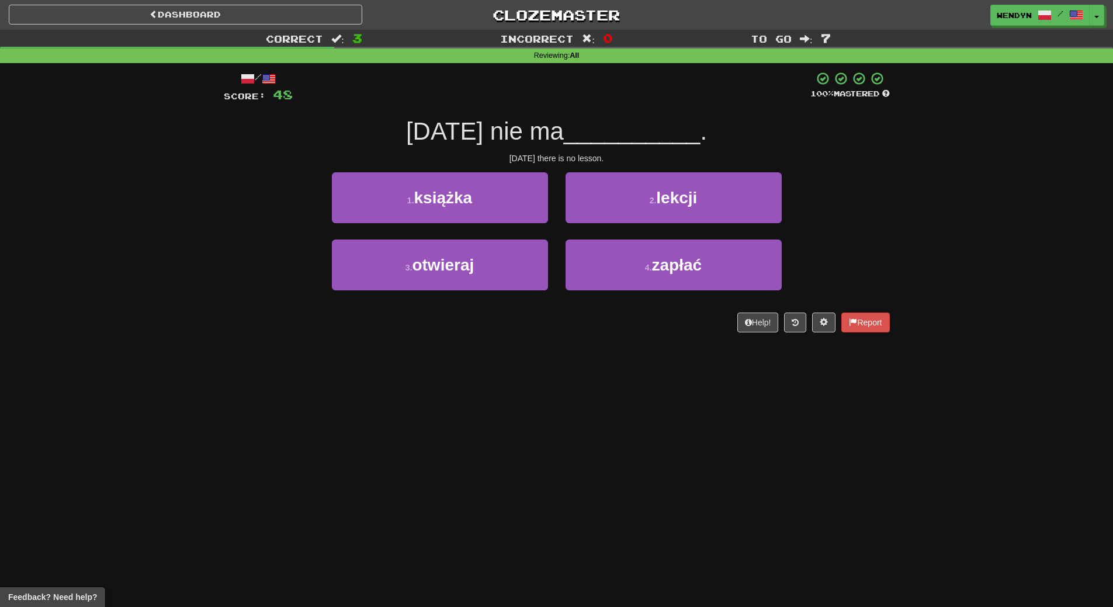
click at [617, 324] on div "Help! Report" at bounding box center [557, 323] width 666 height 20
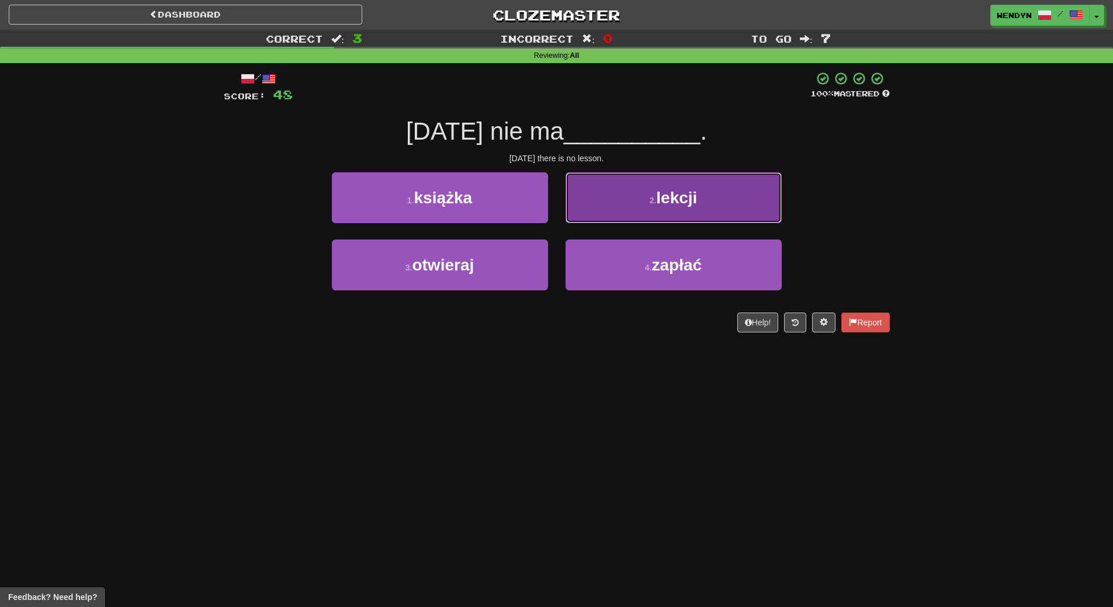
click at [691, 208] on button "2 . lekcji" at bounding box center [673, 197] width 216 height 51
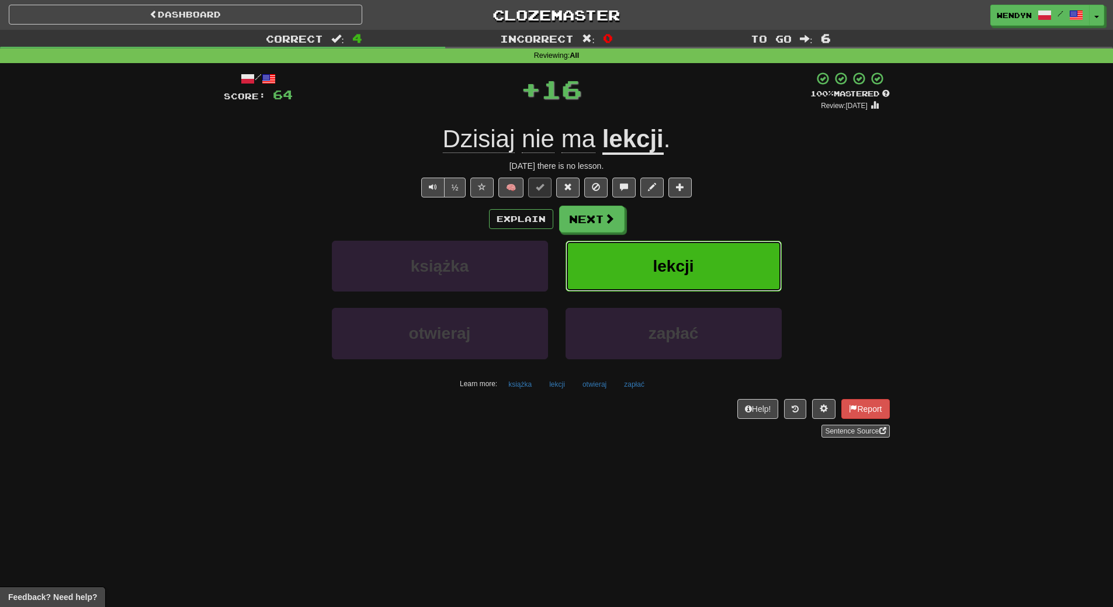
click at [696, 255] on button "lekcji" at bounding box center [673, 266] width 216 height 51
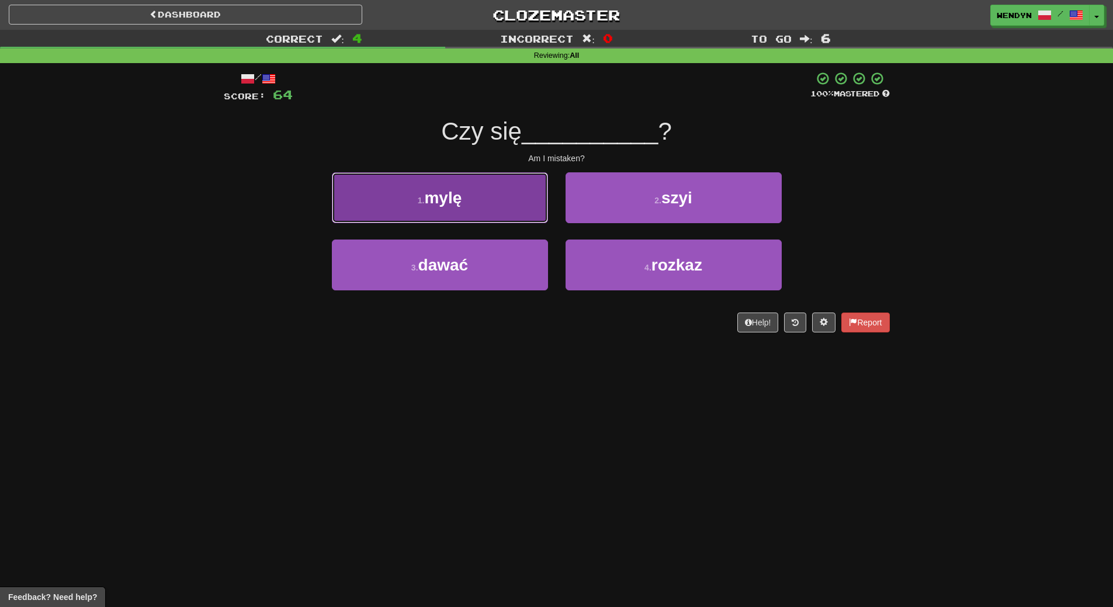
click at [483, 203] on button "1 . mylę" at bounding box center [440, 197] width 216 height 51
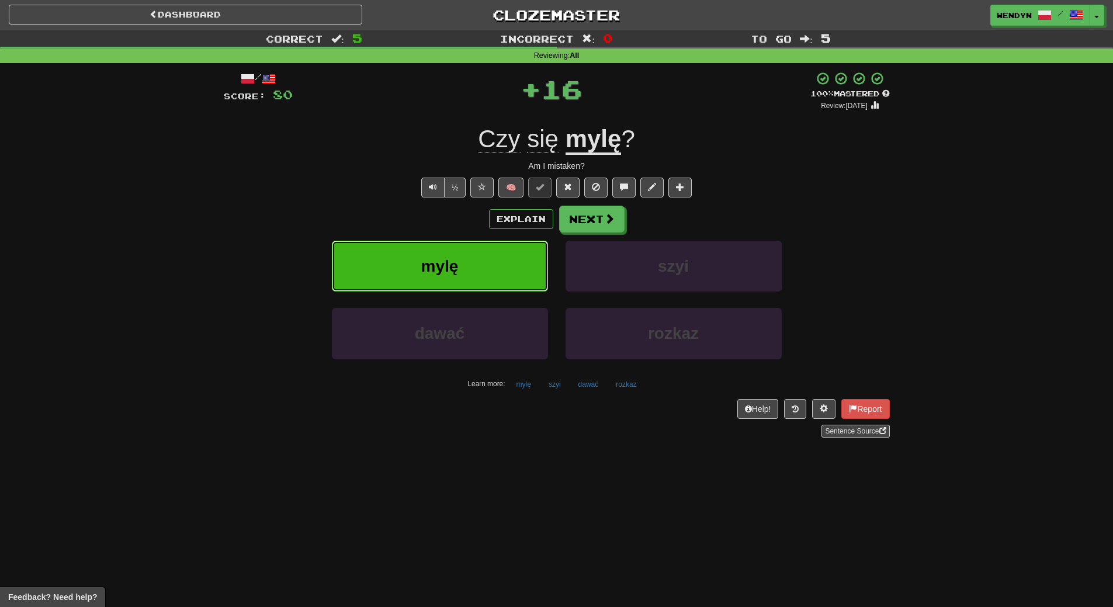
click at [481, 261] on button "mylę" at bounding box center [440, 266] width 216 height 51
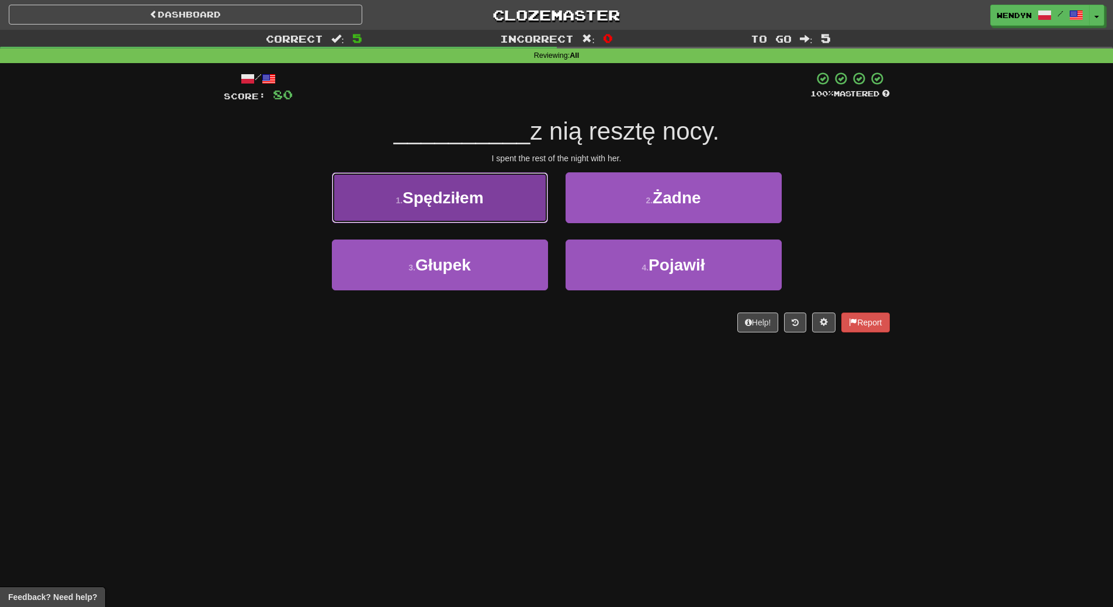
click at [483, 202] on span "Spędziłem" at bounding box center [442, 198] width 81 height 18
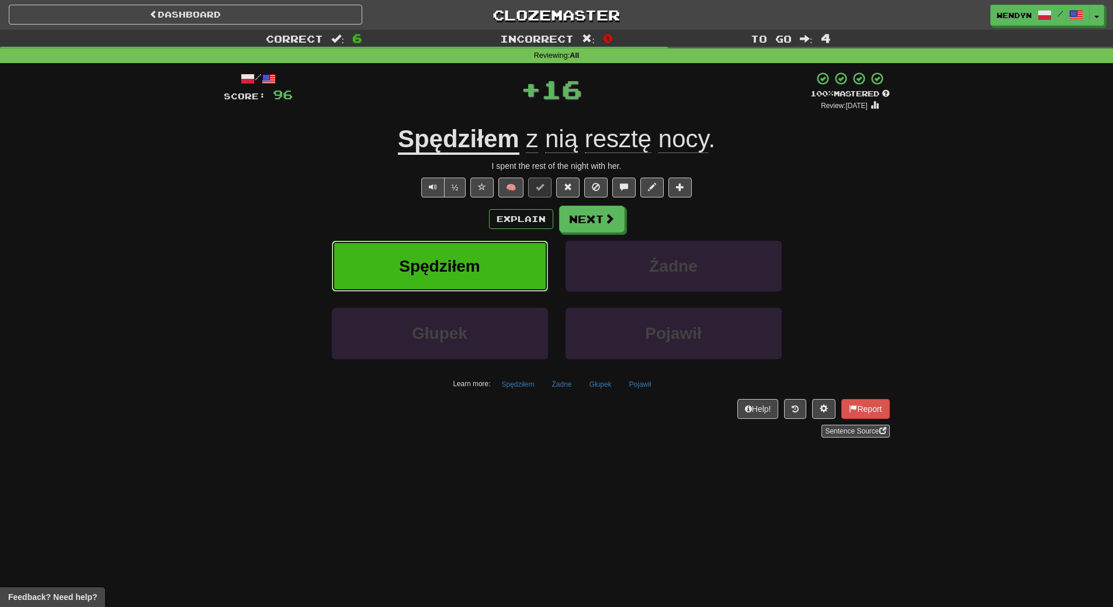
click at [485, 258] on button "Spędziłem" at bounding box center [440, 266] width 216 height 51
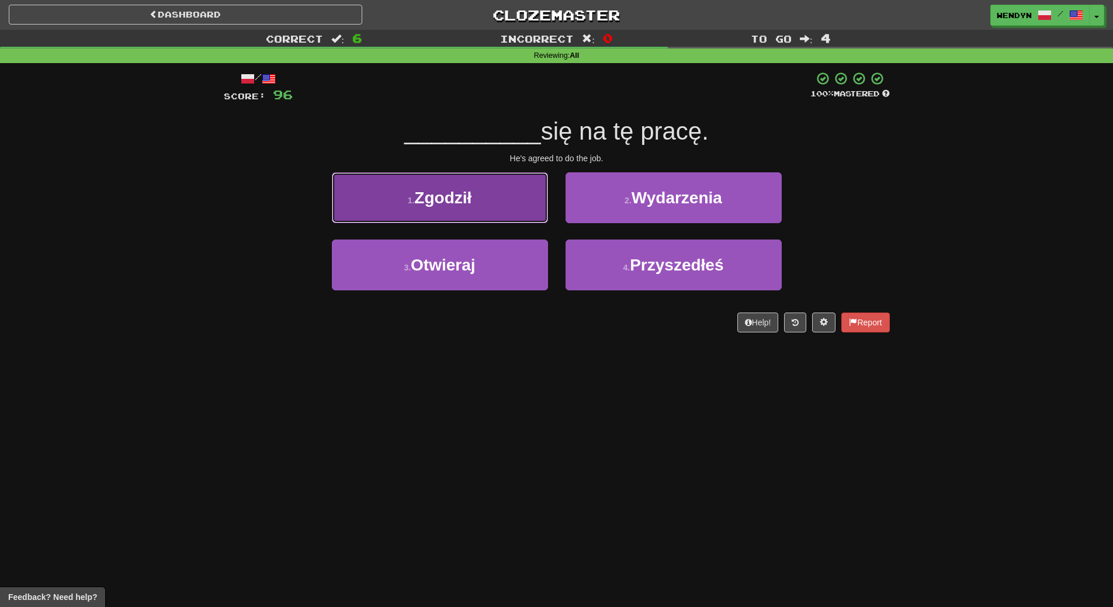
click at [479, 213] on button "1 . Zgodził" at bounding box center [440, 197] width 216 height 51
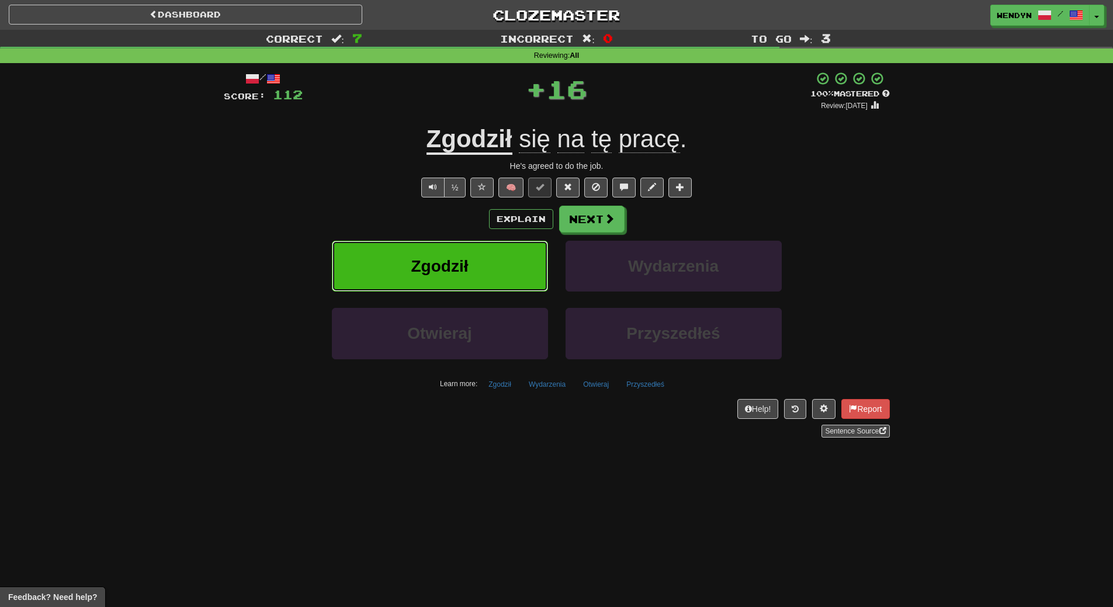
click at [480, 272] on button "Zgodził" at bounding box center [440, 266] width 216 height 51
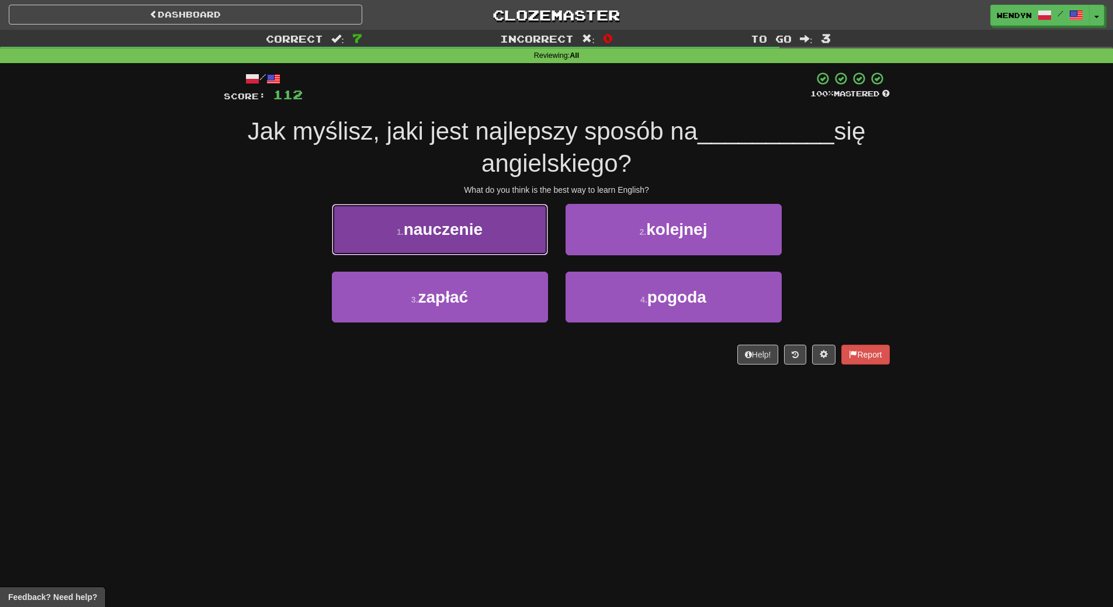
click at [474, 245] on button "1 . nauczenie" at bounding box center [440, 229] width 216 height 51
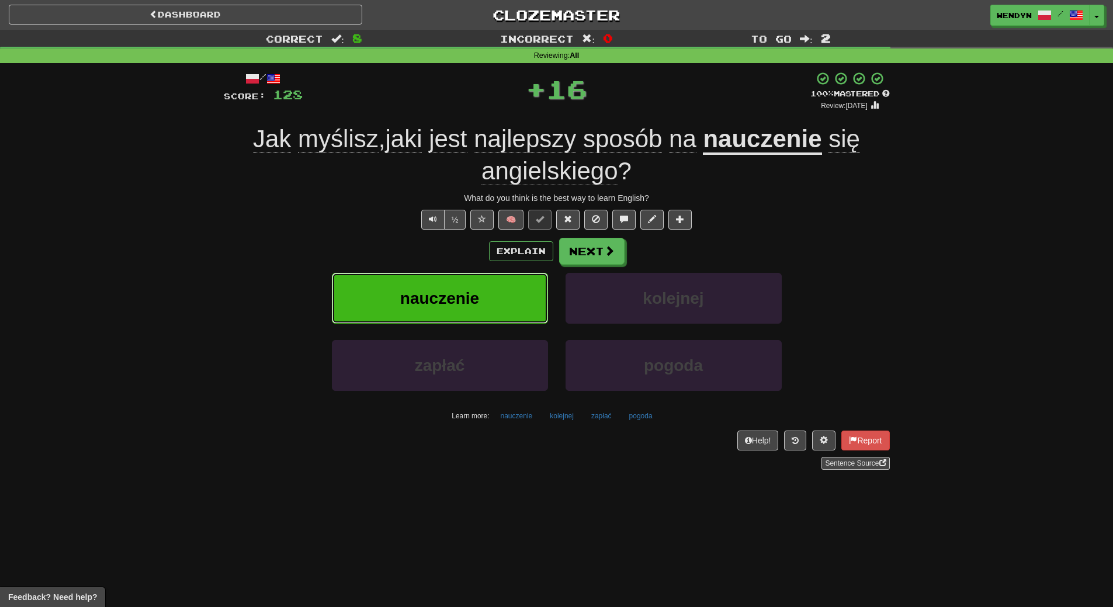
click at [472, 285] on button "nauczenie" at bounding box center [440, 298] width 216 height 51
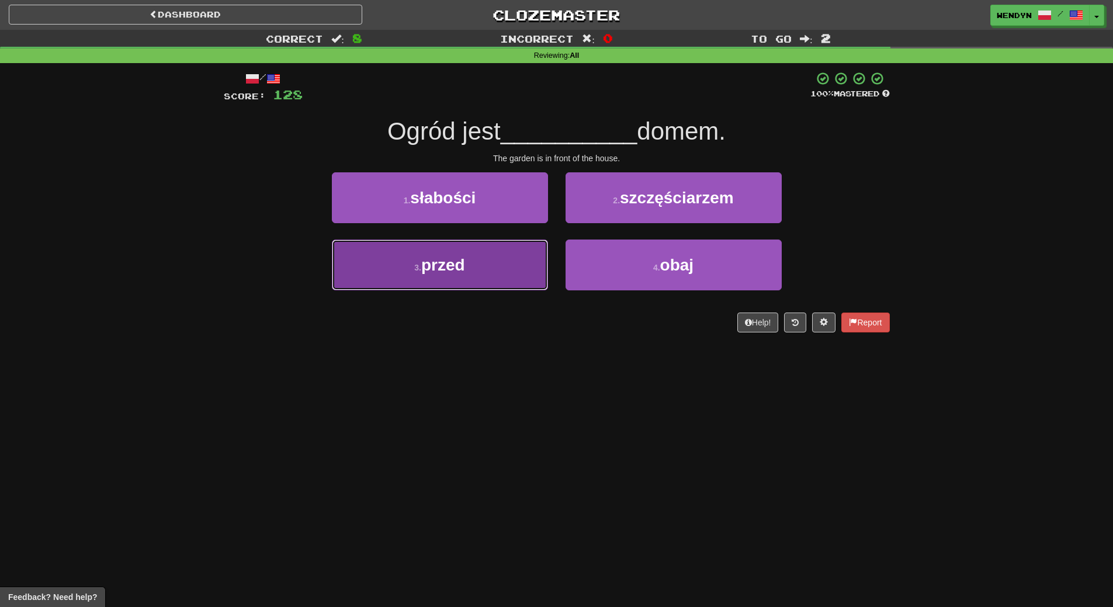
click at [476, 283] on button "3 . przed" at bounding box center [440, 265] width 216 height 51
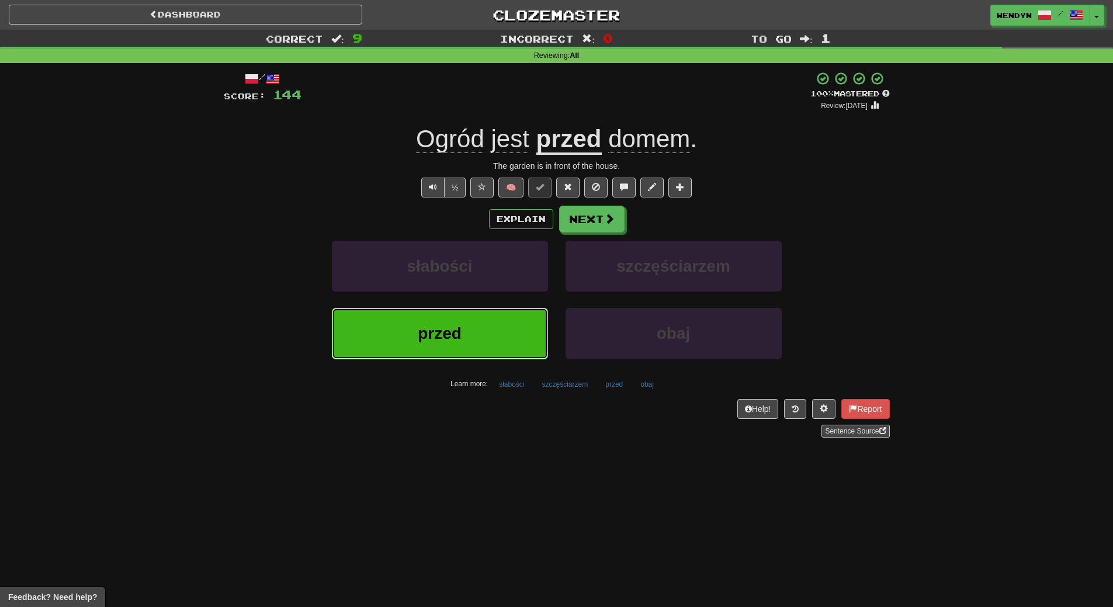
click at [476, 338] on button "przed" at bounding box center [440, 333] width 216 height 51
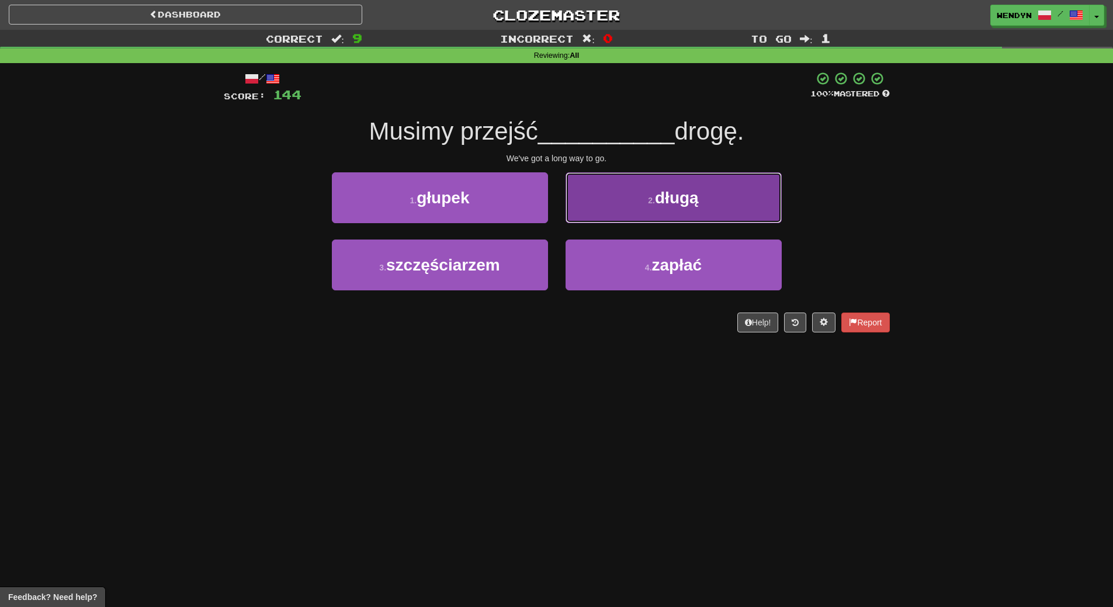
click at [756, 193] on button "2 . długą" at bounding box center [673, 197] width 216 height 51
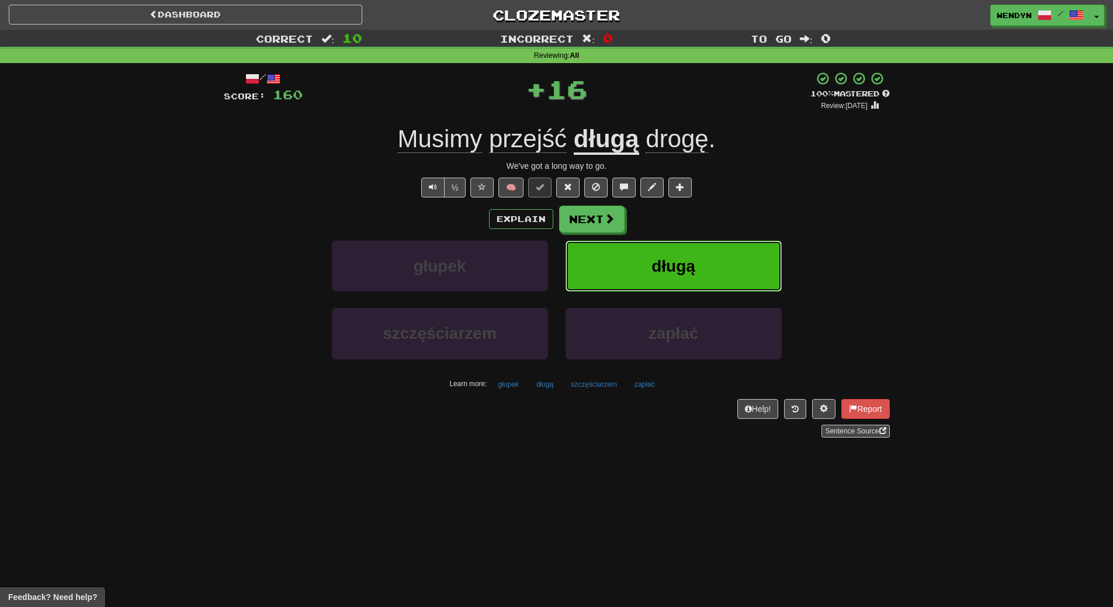
click at [740, 252] on button "długą" at bounding box center [673, 266] width 216 height 51
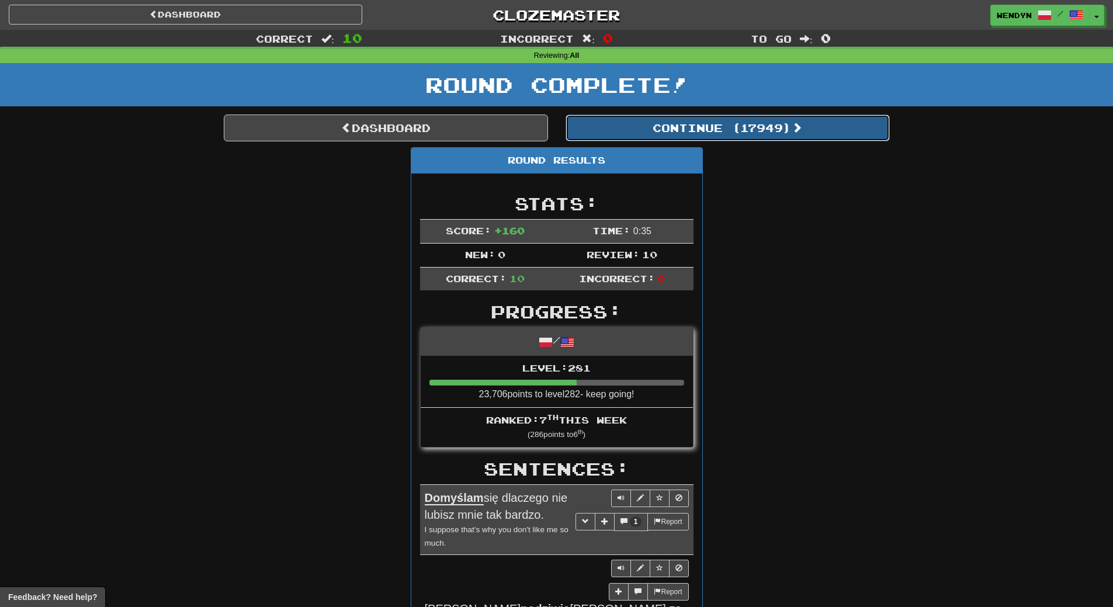
click at [756, 138] on button "Continue ( 17949 )" at bounding box center [727, 127] width 324 height 27
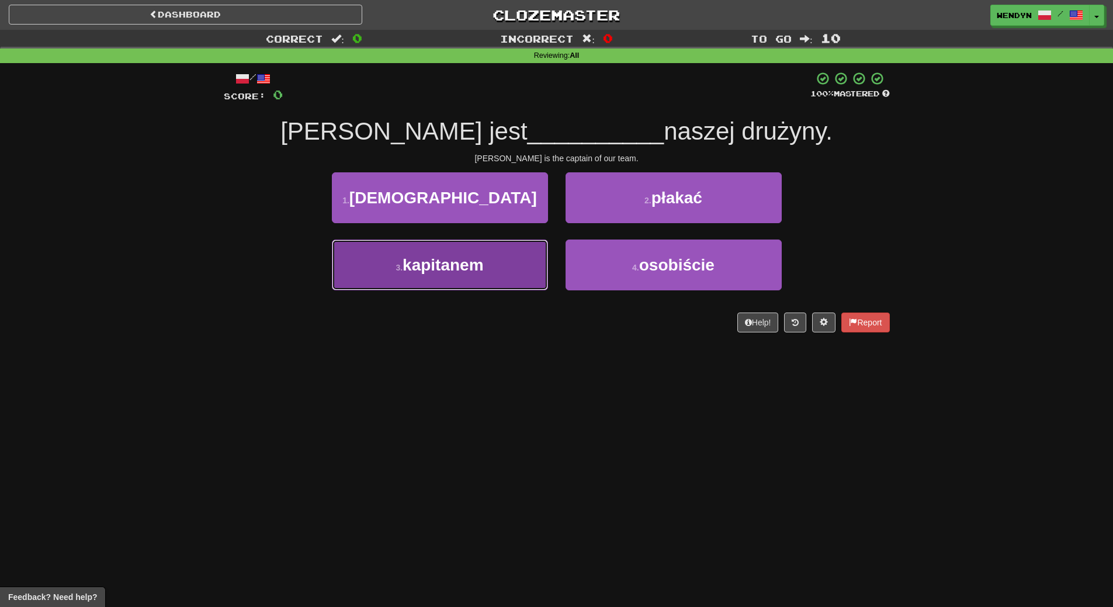
click at [505, 261] on button "3 . kapitanem" at bounding box center [440, 265] width 216 height 51
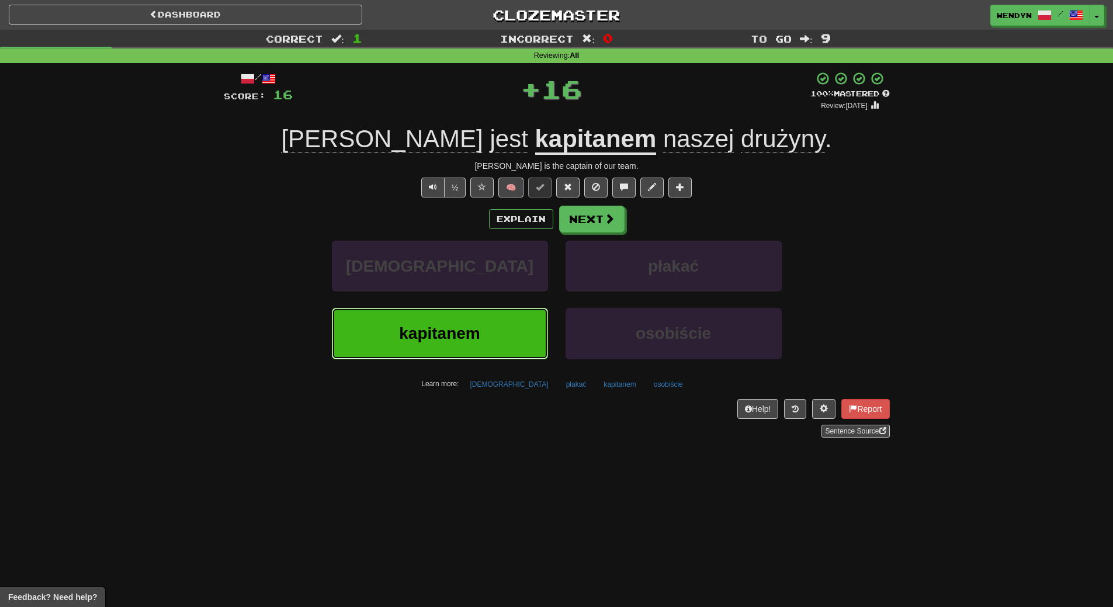
click at [479, 327] on span "kapitanem" at bounding box center [439, 333] width 81 height 18
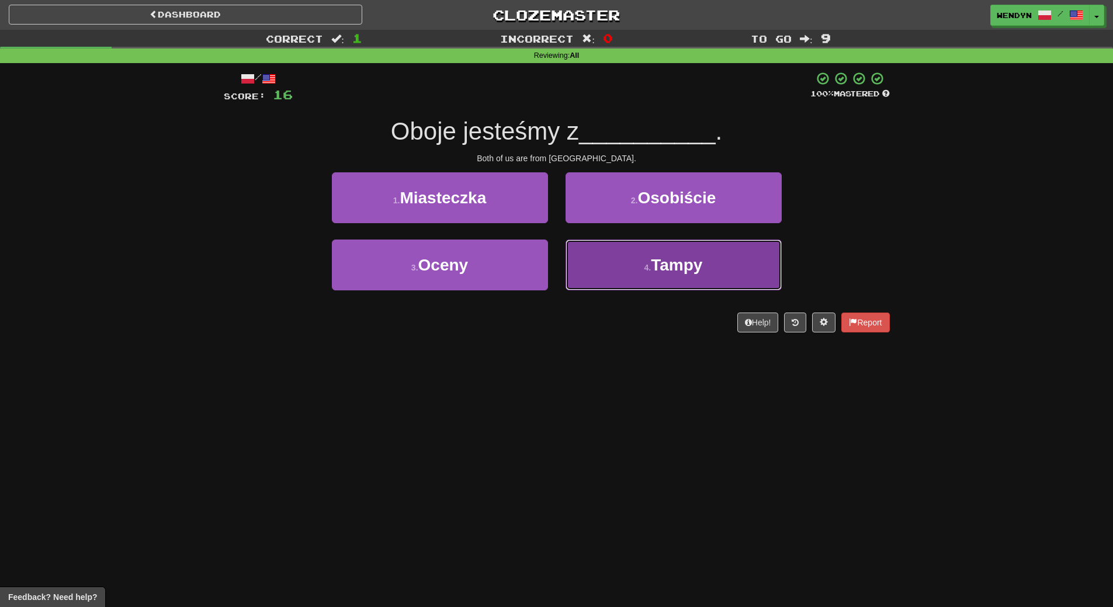
click at [622, 280] on button "4 . Tampy" at bounding box center [673, 265] width 216 height 51
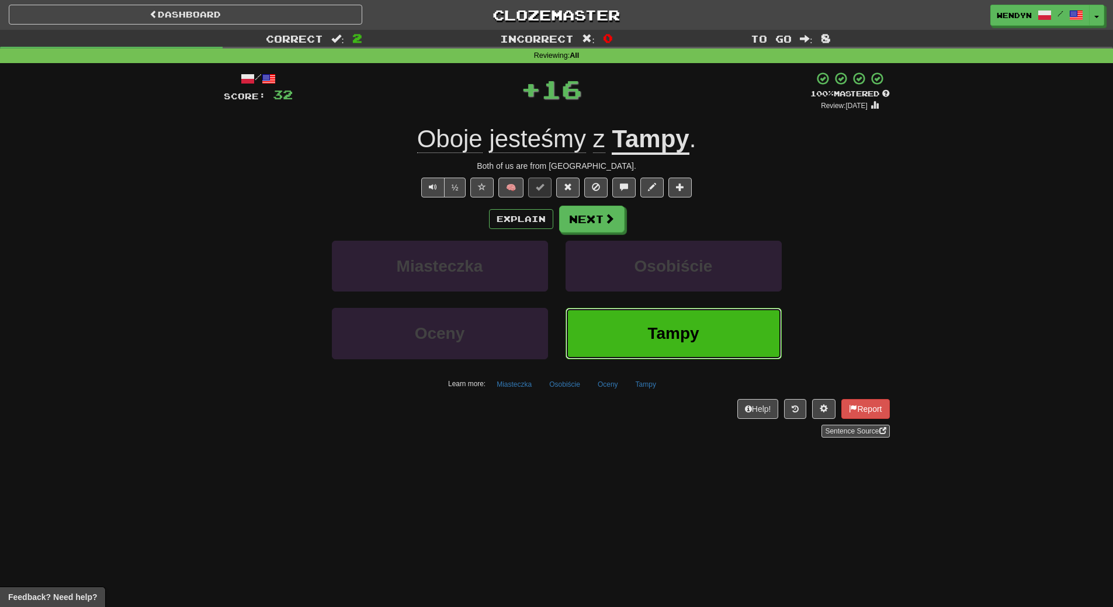
click at [621, 322] on button "Tampy" at bounding box center [673, 333] width 216 height 51
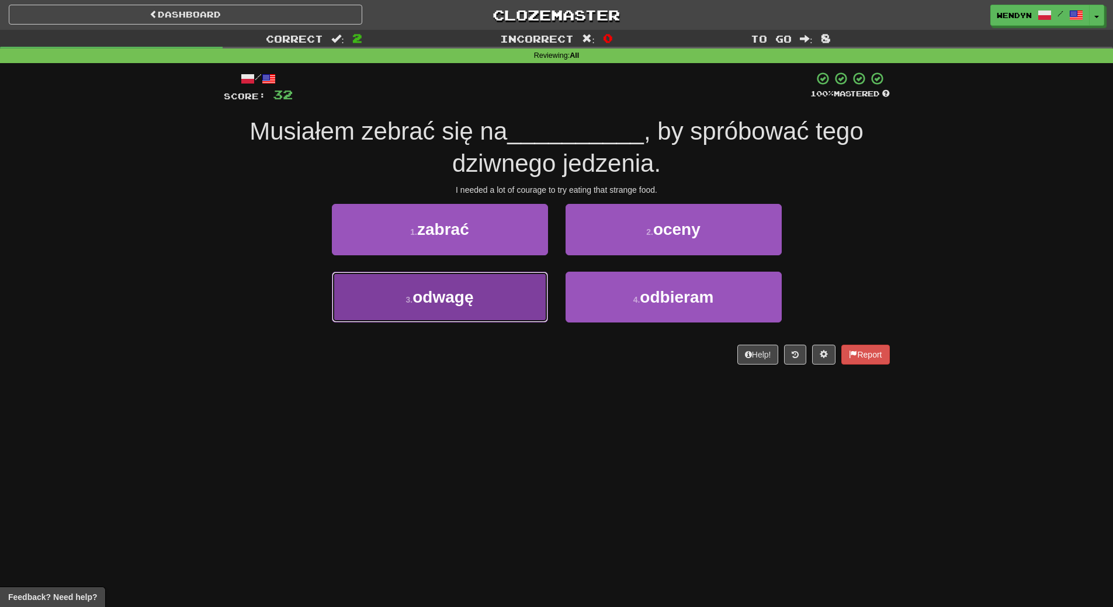
click at [491, 311] on button "3 . odwagę" at bounding box center [440, 297] width 216 height 51
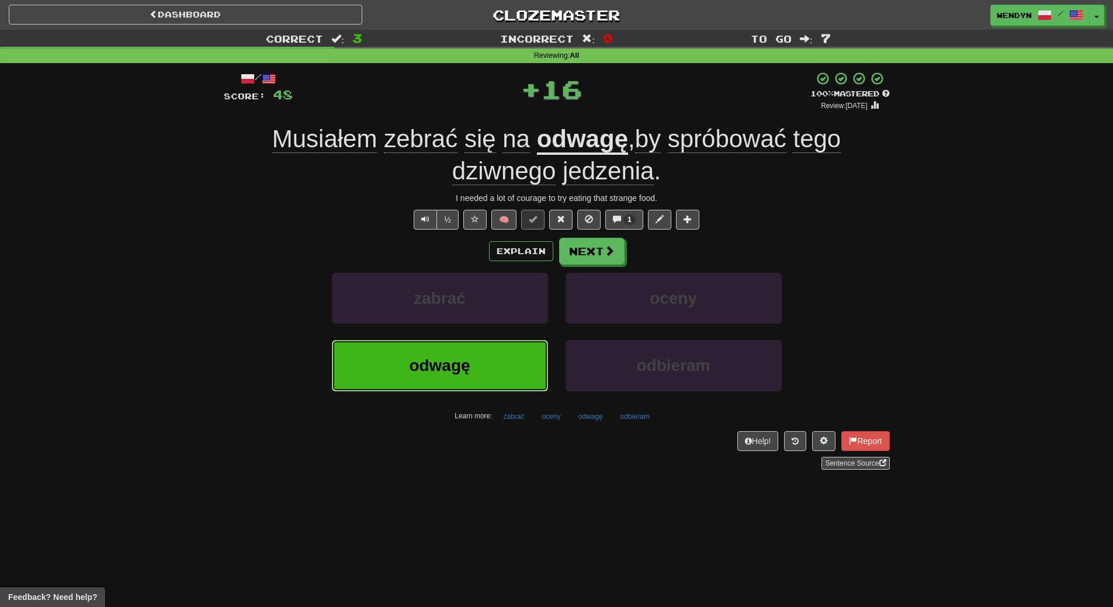
click at [505, 345] on button "odwagę" at bounding box center [440, 365] width 216 height 51
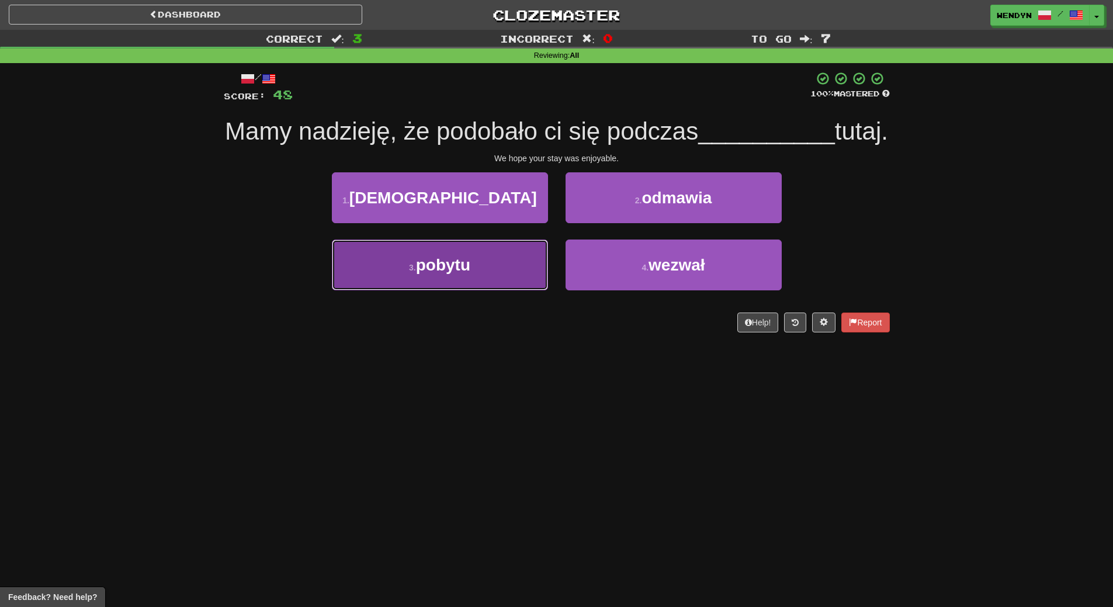
click at [474, 290] on button "3 . pobytu" at bounding box center [440, 265] width 216 height 51
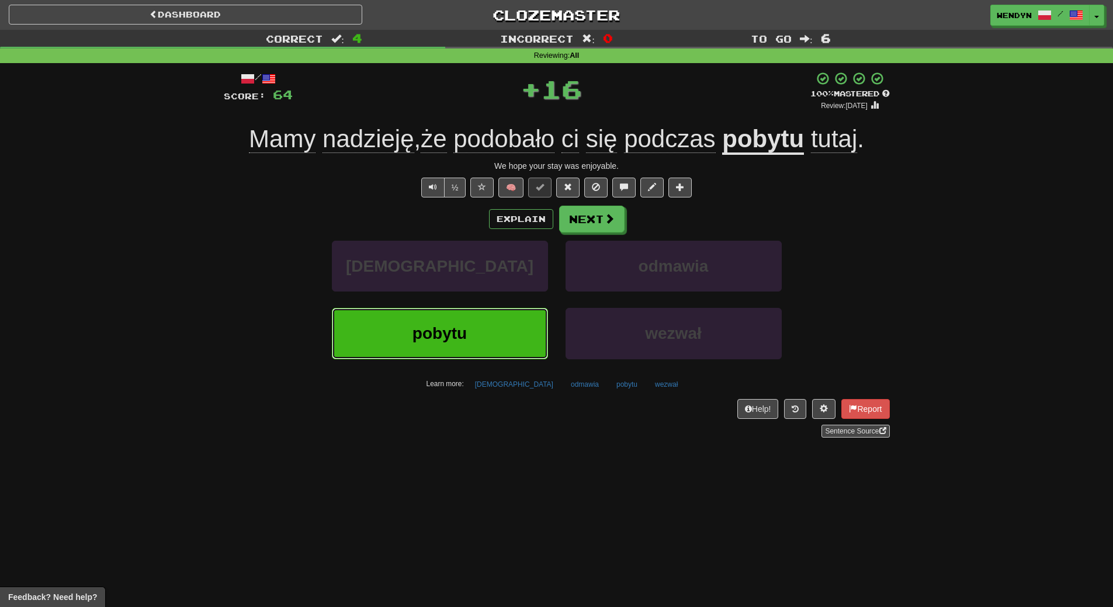
click at [470, 355] on button "pobytu" at bounding box center [440, 333] width 216 height 51
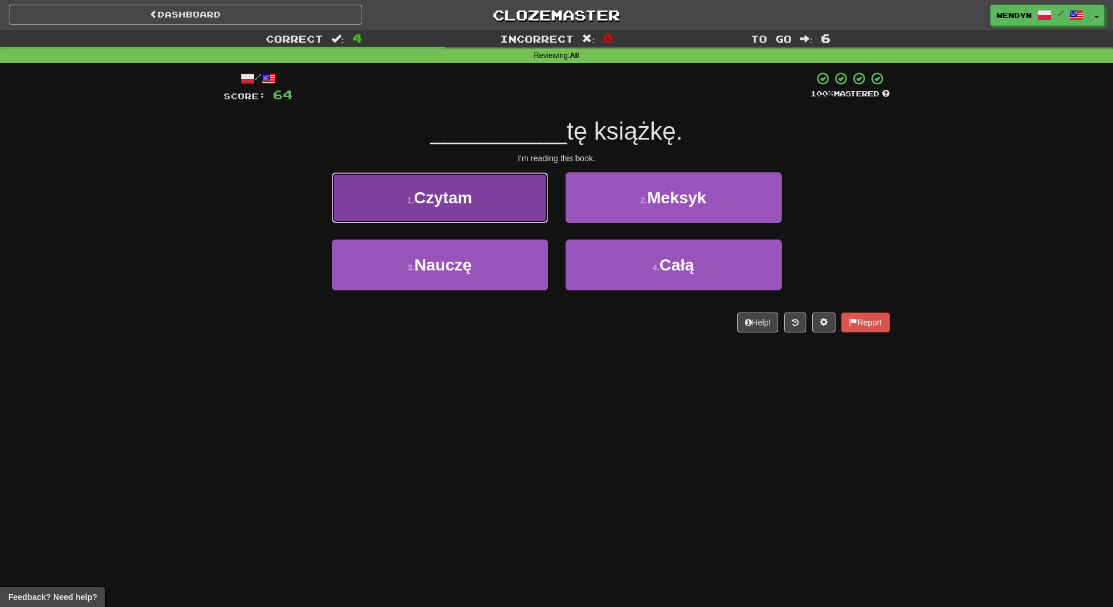
click at [485, 211] on button "1 . Czytam" at bounding box center [440, 197] width 216 height 51
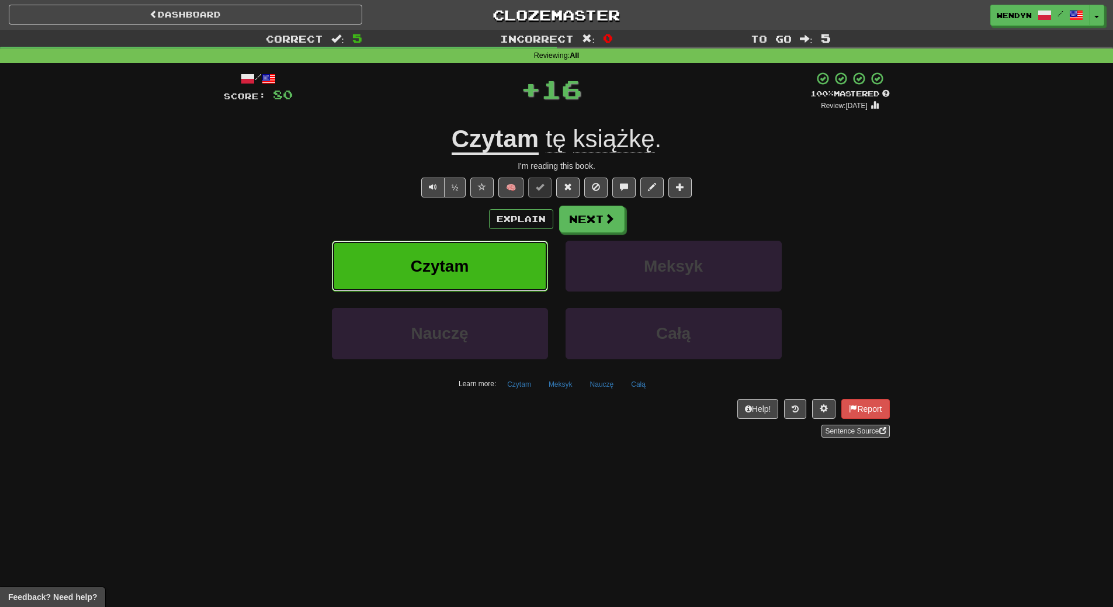
click at [484, 259] on button "Czytam" at bounding box center [440, 266] width 216 height 51
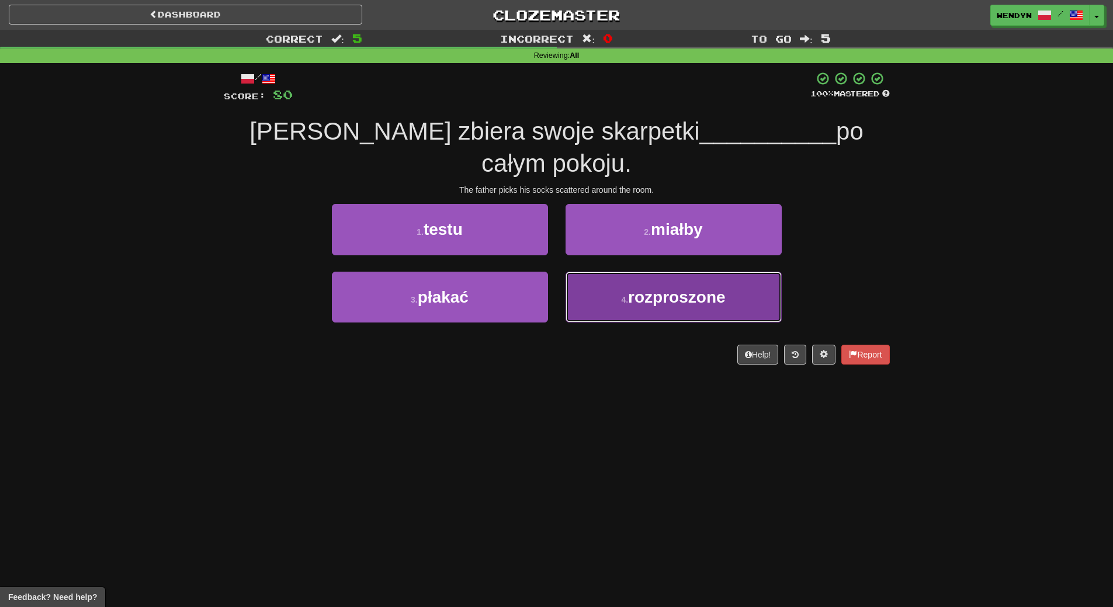
click at [633, 286] on button "4 . rozproszone" at bounding box center [673, 297] width 216 height 51
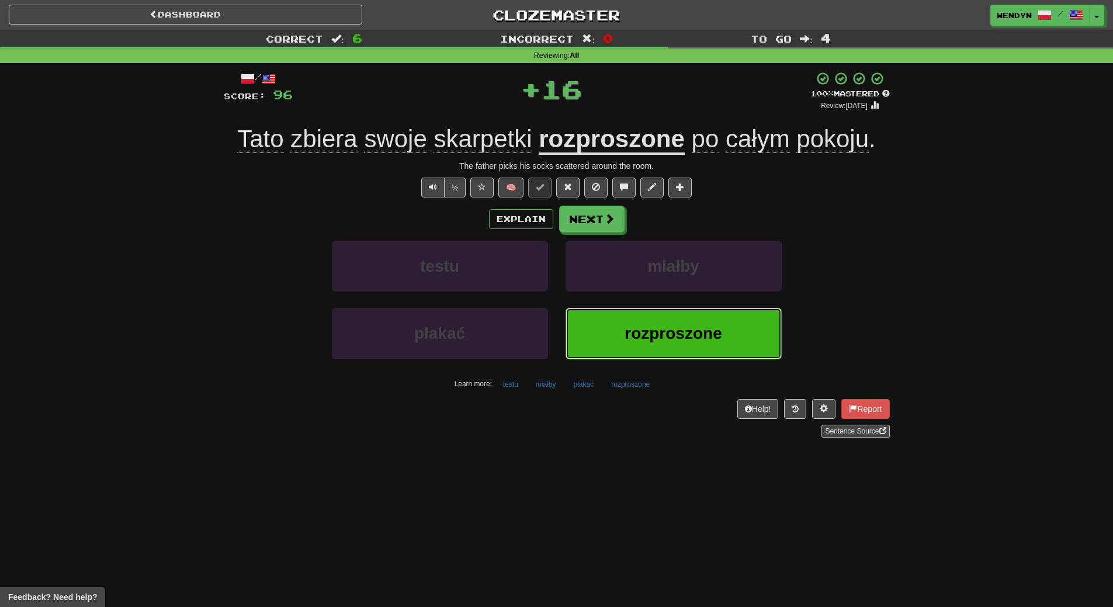
click at [639, 322] on button "rozproszone" at bounding box center [673, 333] width 216 height 51
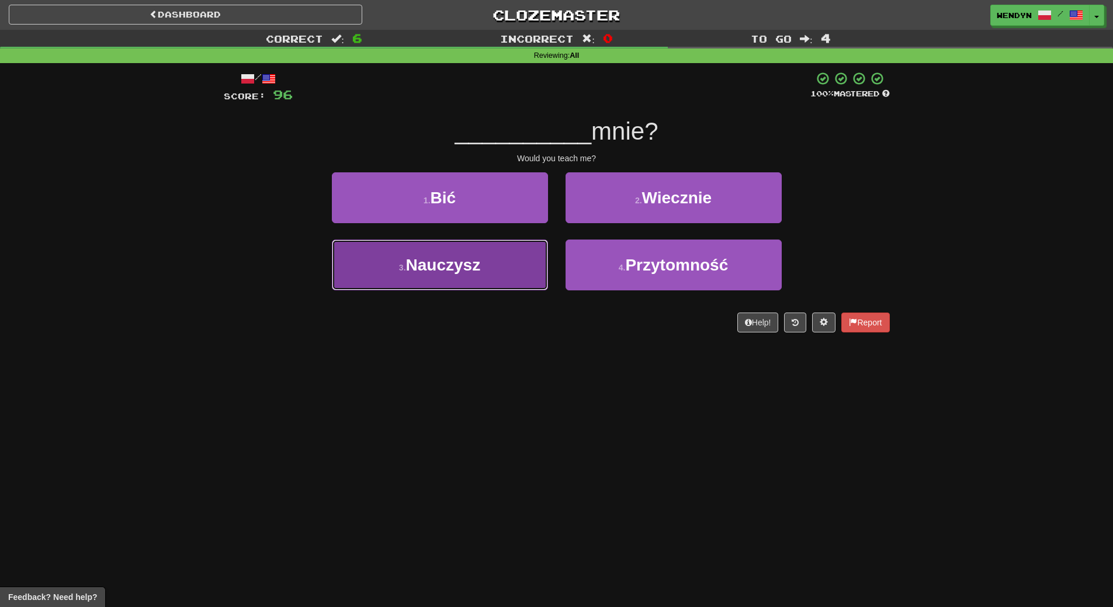
click at [510, 274] on button "3 . Nauczysz" at bounding box center [440, 265] width 216 height 51
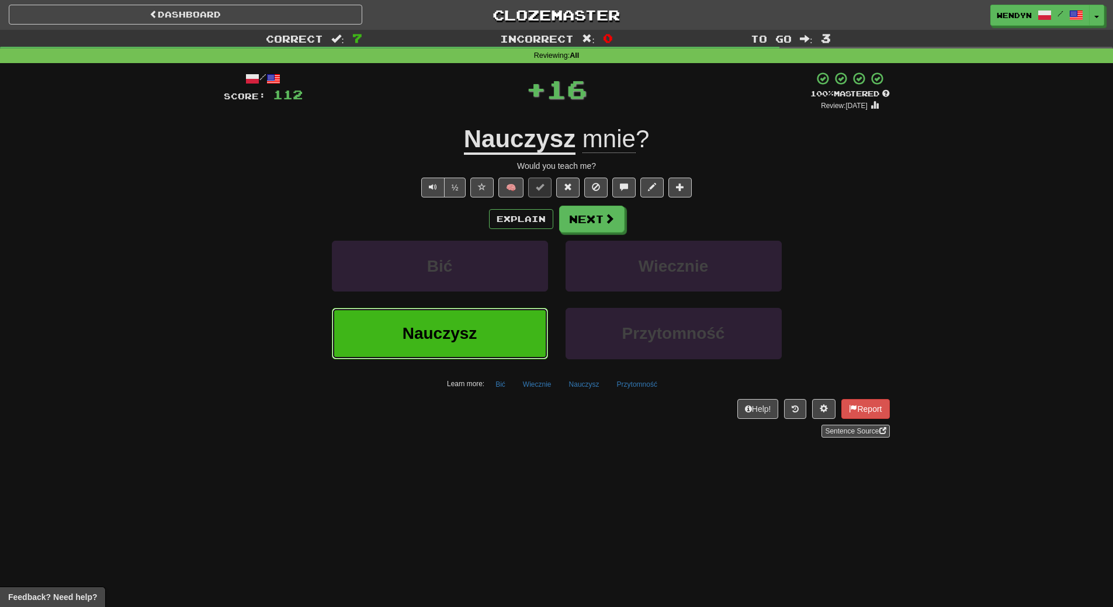
click at [511, 328] on button "Nauczysz" at bounding box center [440, 333] width 216 height 51
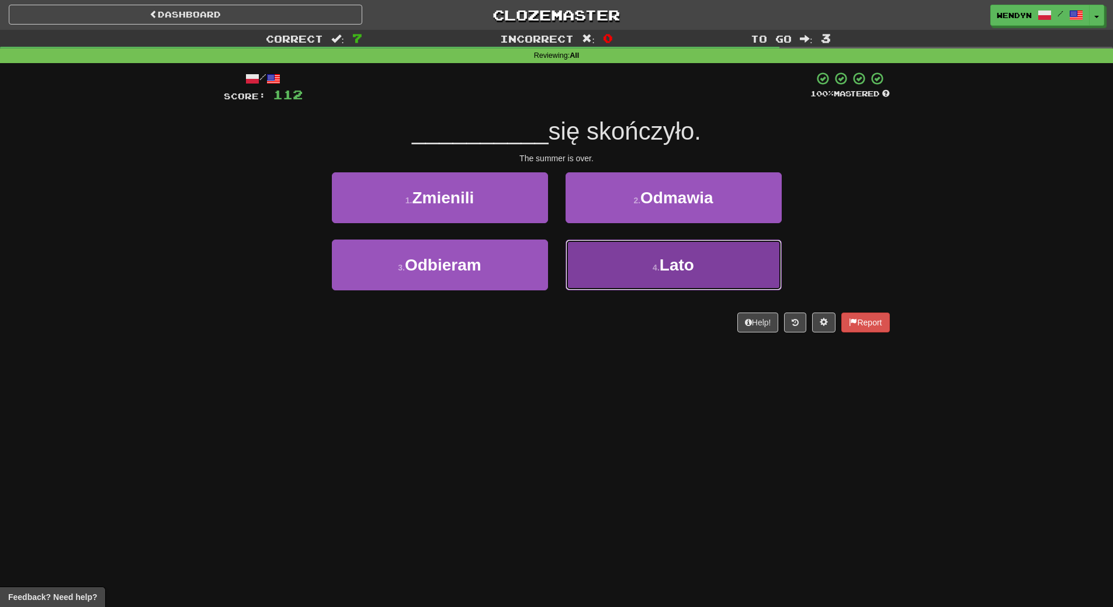
click at [667, 275] on button "4 . Lato" at bounding box center [673, 265] width 216 height 51
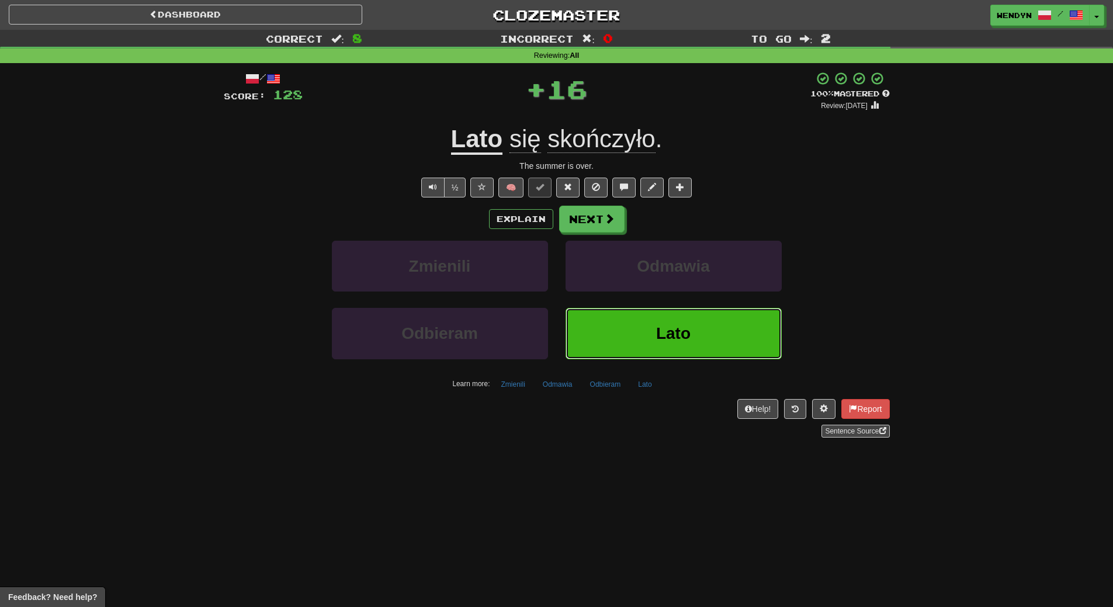
click at [671, 345] on button "Lato" at bounding box center [673, 333] width 216 height 51
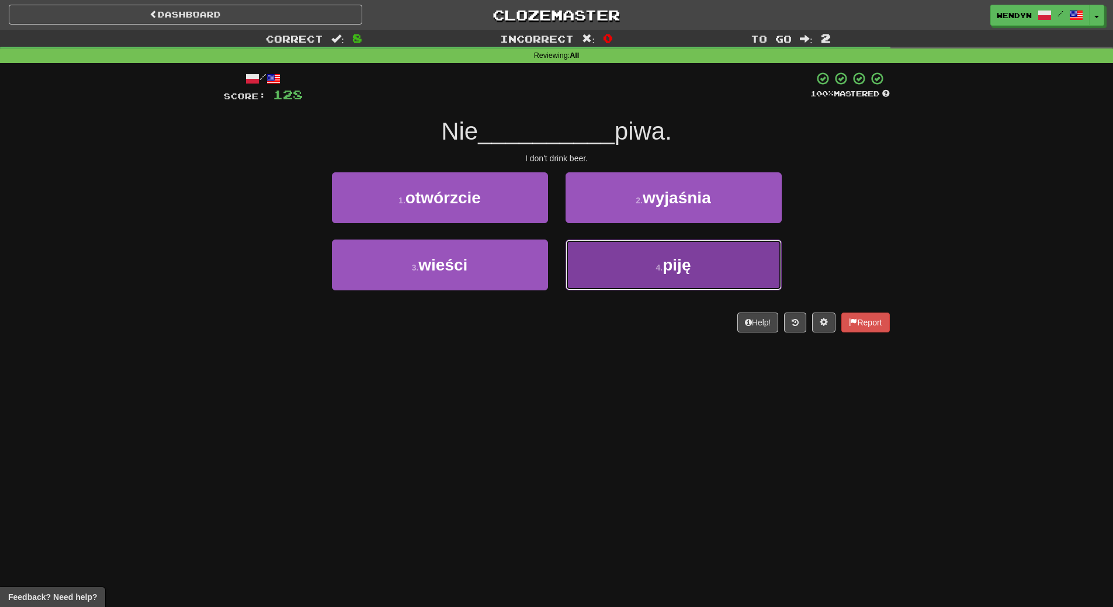
click at [666, 283] on button "4 . piję" at bounding box center [673, 265] width 216 height 51
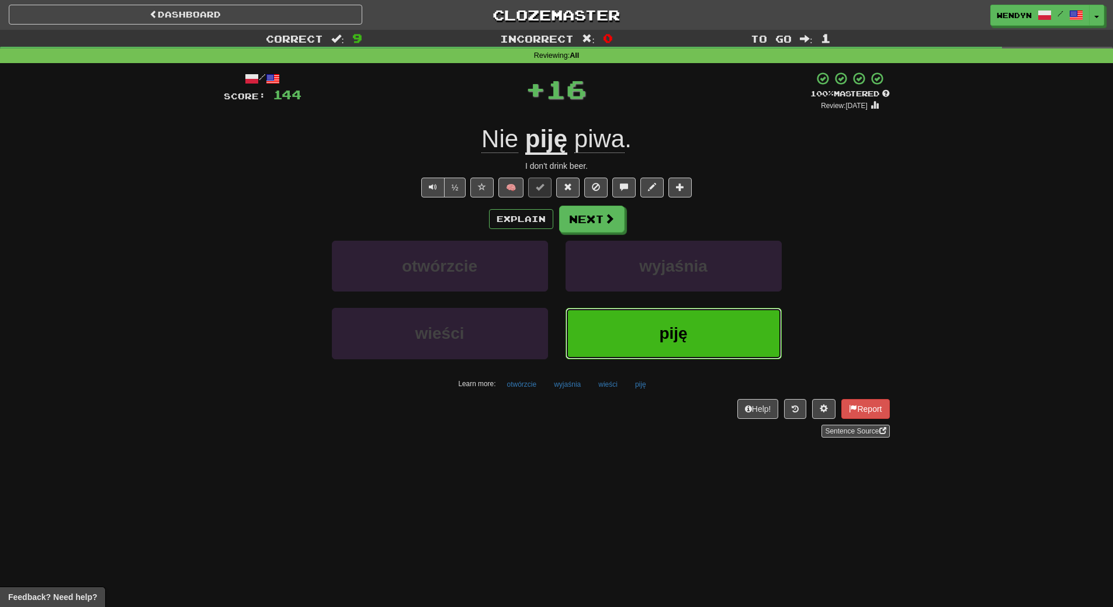
click at [667, 327] on span "piję" at bounding box center [673, 333] width 28 height 18
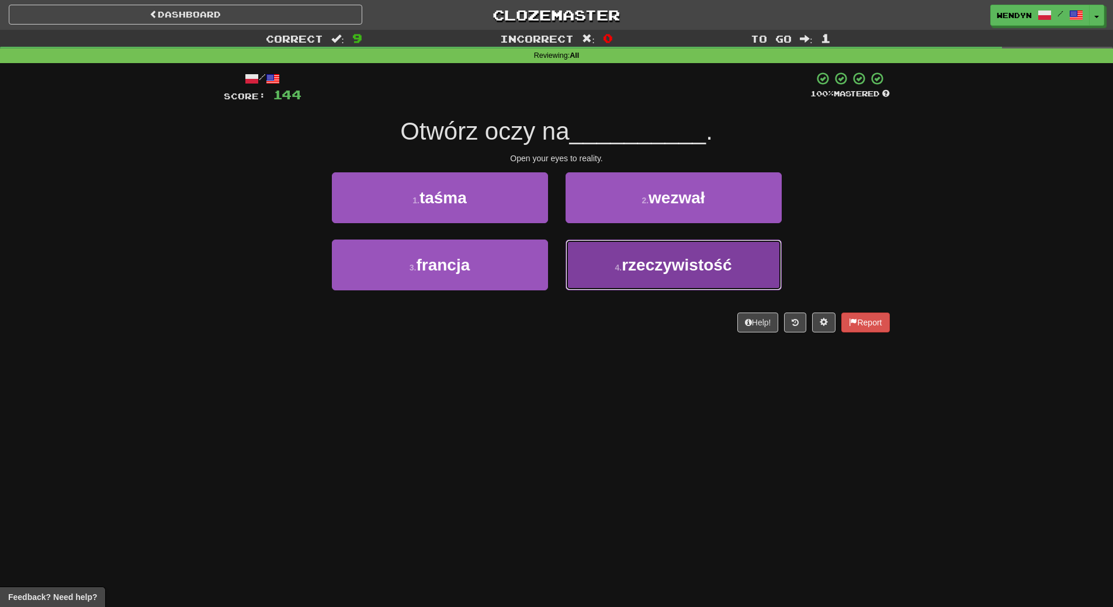
click at [656, 281] on button "4 . rzeczywistość" at bounding box center [673, 265] width 216 height 51
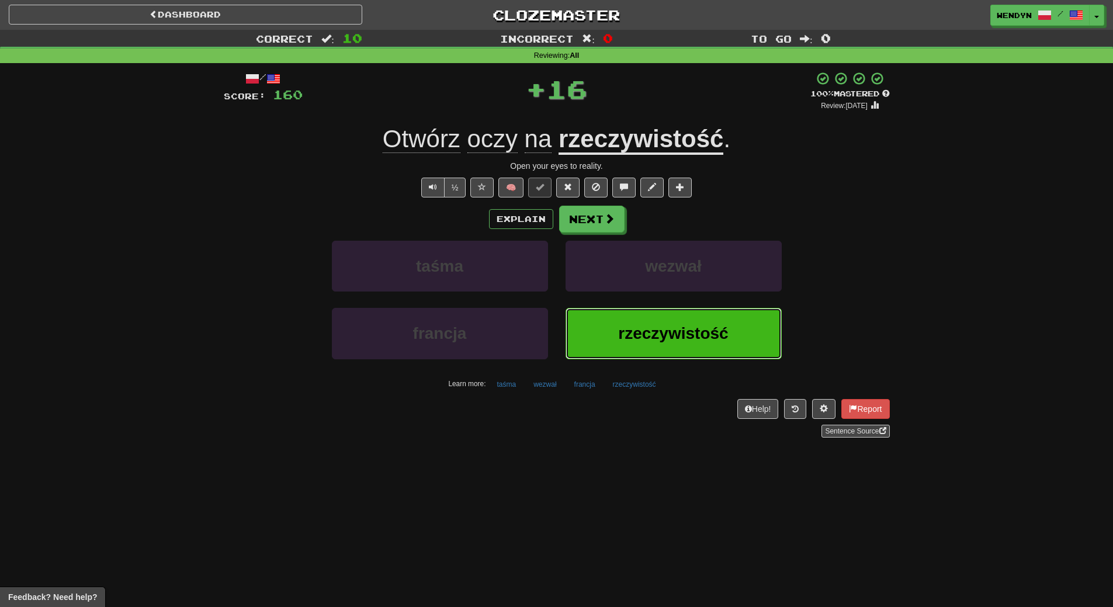
click at [658, 318] on button "rzeczywistość" at bounding box center [673, 333] width 216 height 51
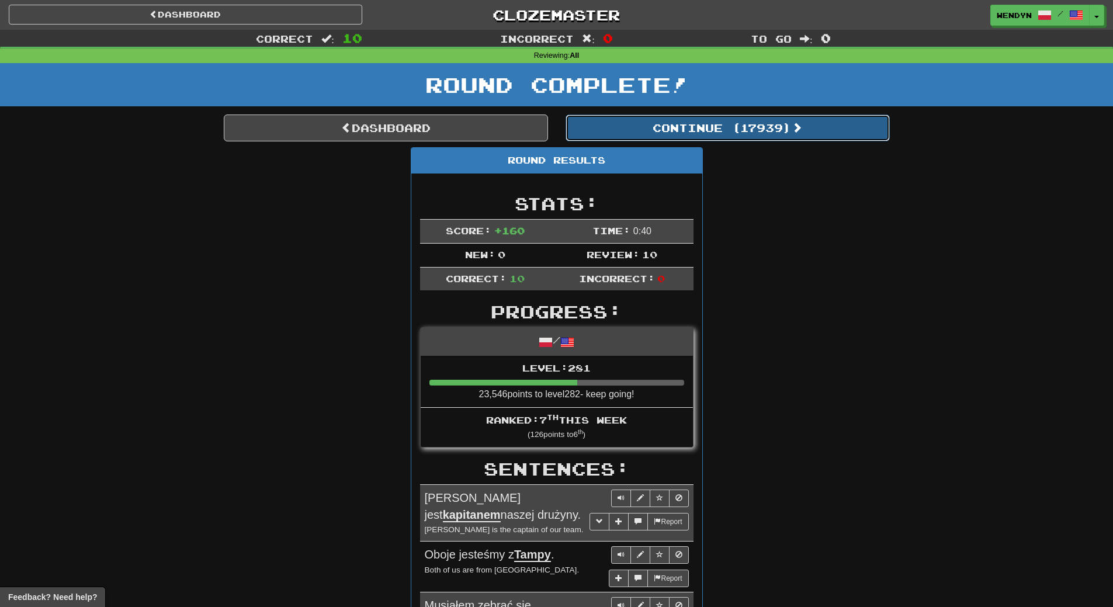
click at [758, 131] on button "Continue ( 17939 )" at bounding box center [727, 127] width 324 height 27
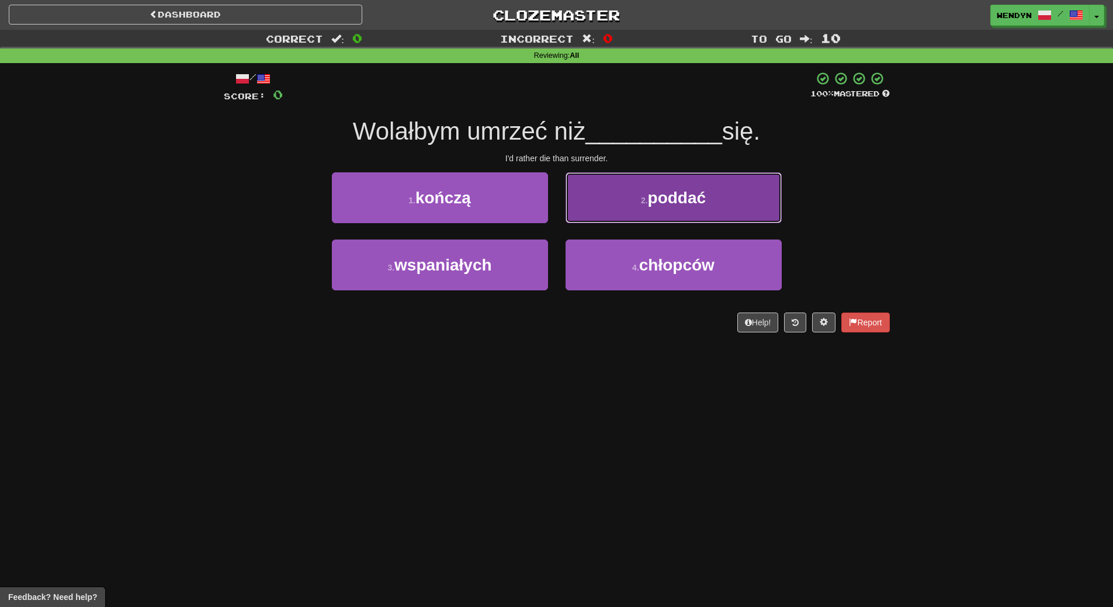
click at [667, 215] on button "2 . poddać" at bounding box center [673, 197] width 216 height 51
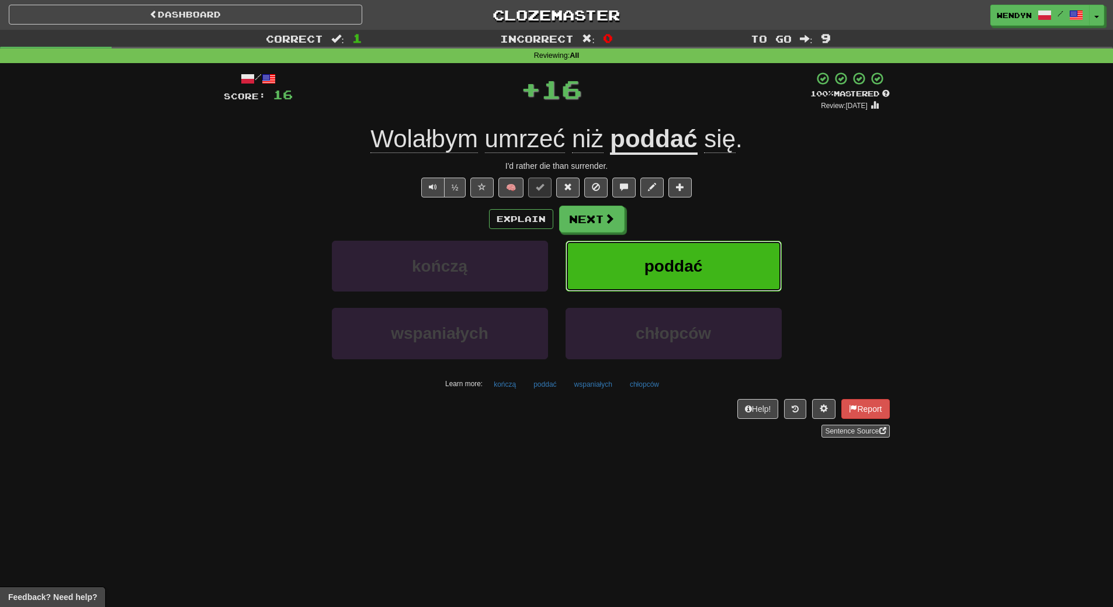
click at [672, 262] on span "poddać" at bounding box center [673, 266] width 58 height 18
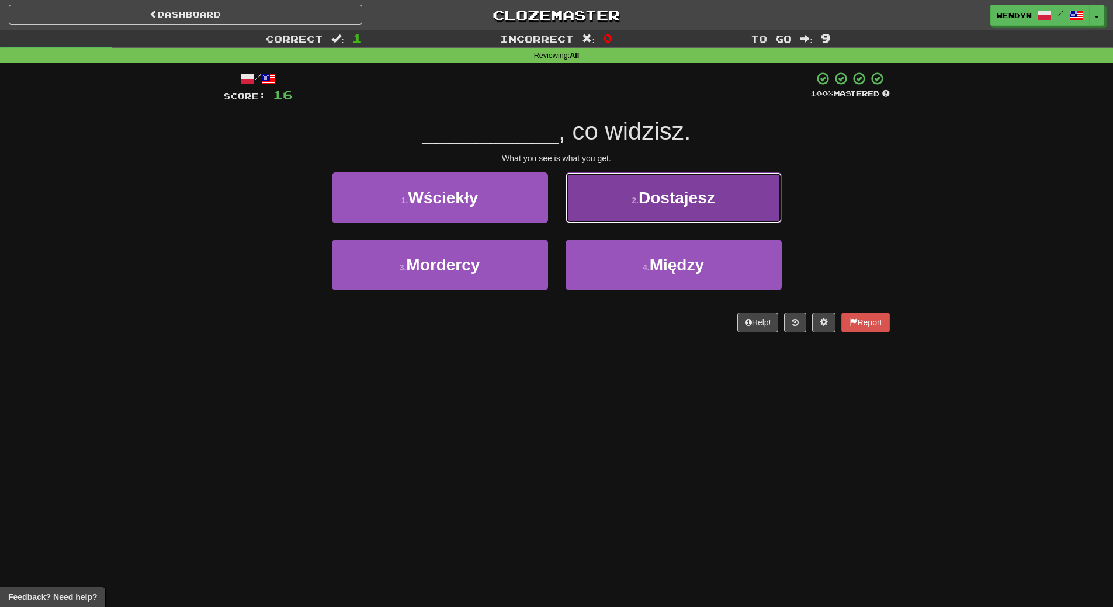
click at [684, 204] on span "Dostajesz" at bounding box center [676, 198] width 77 height 18
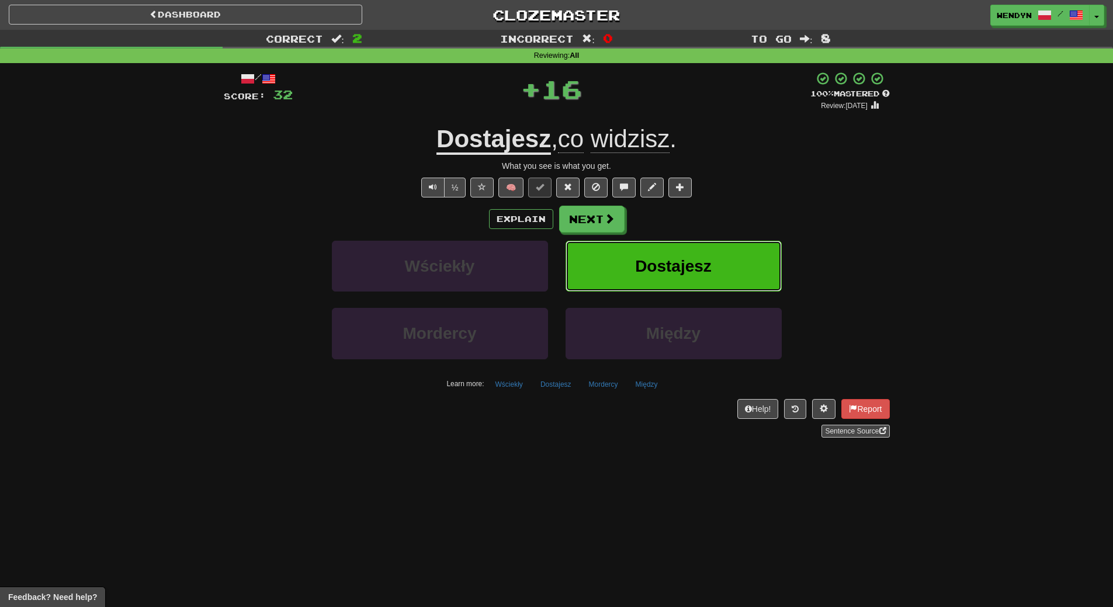
click at [678, 263] on span "Dostajesz" at bounding box center [673, 266] width 77 height 18
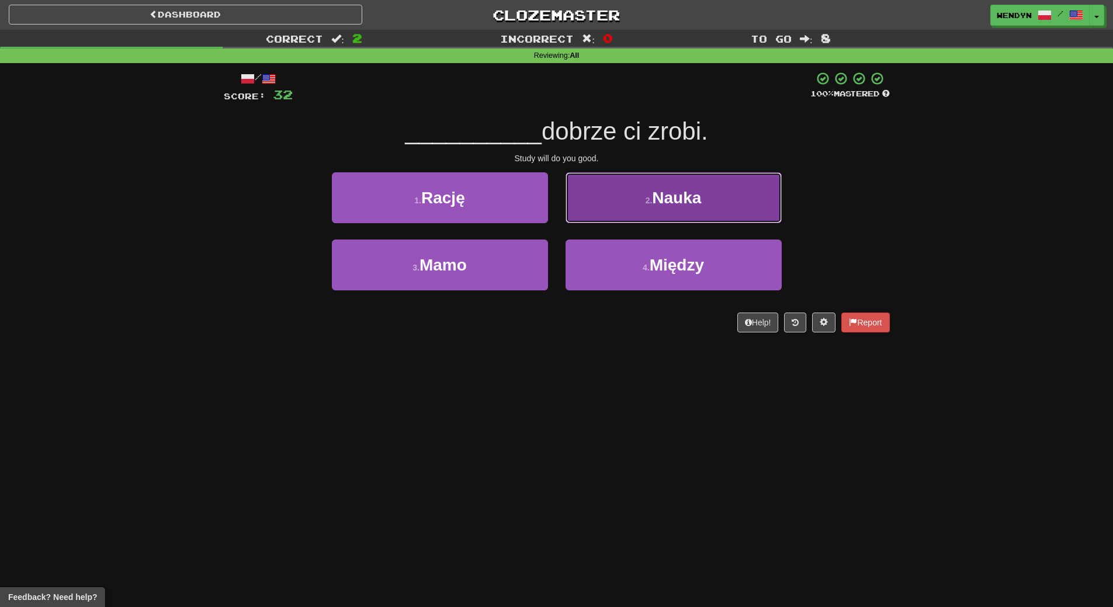
click at [684, 203] on span "Nauka" at bounding box center [676, 198] width 49 height 18
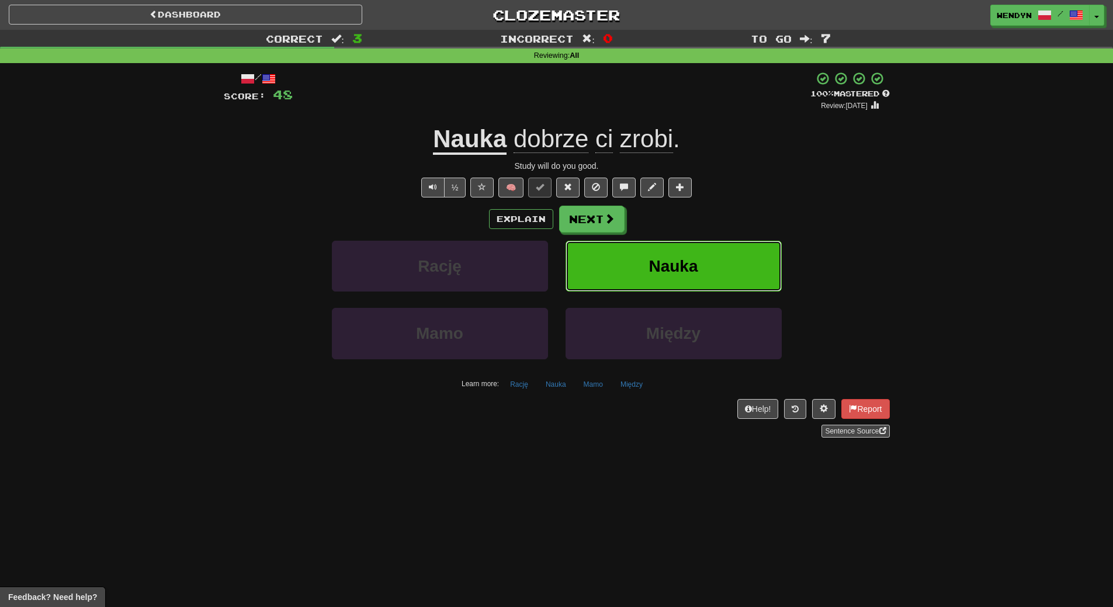
click at [680, 258] on span "Nauka" at bounding box center [672, 266] width 49 height 18
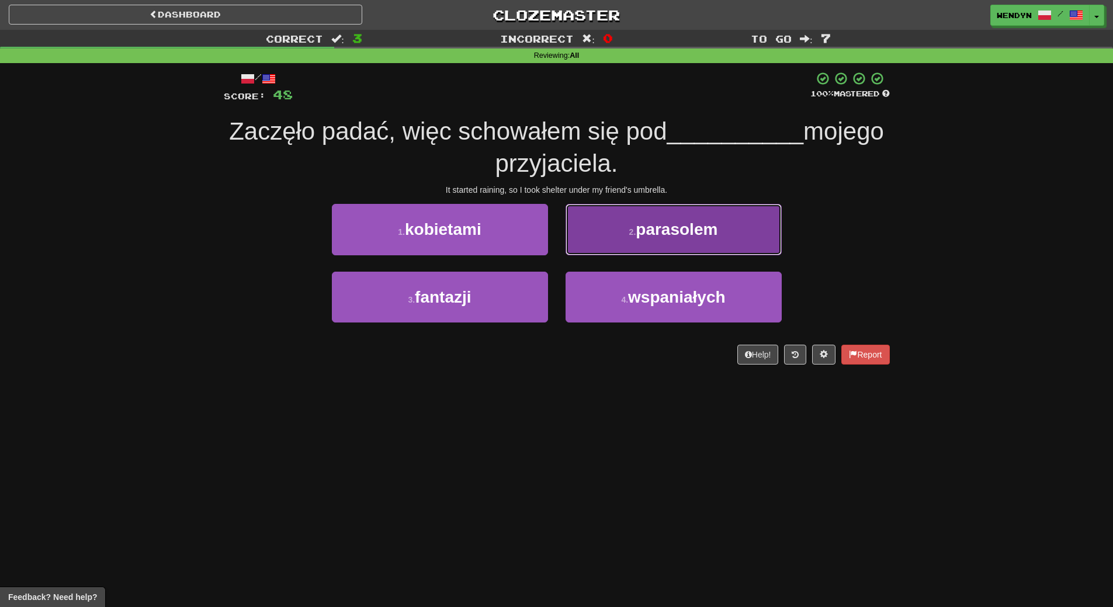
click at [668, 219] on button "2 . parasolem" at bounding box center [673, 229] width 216 height 51
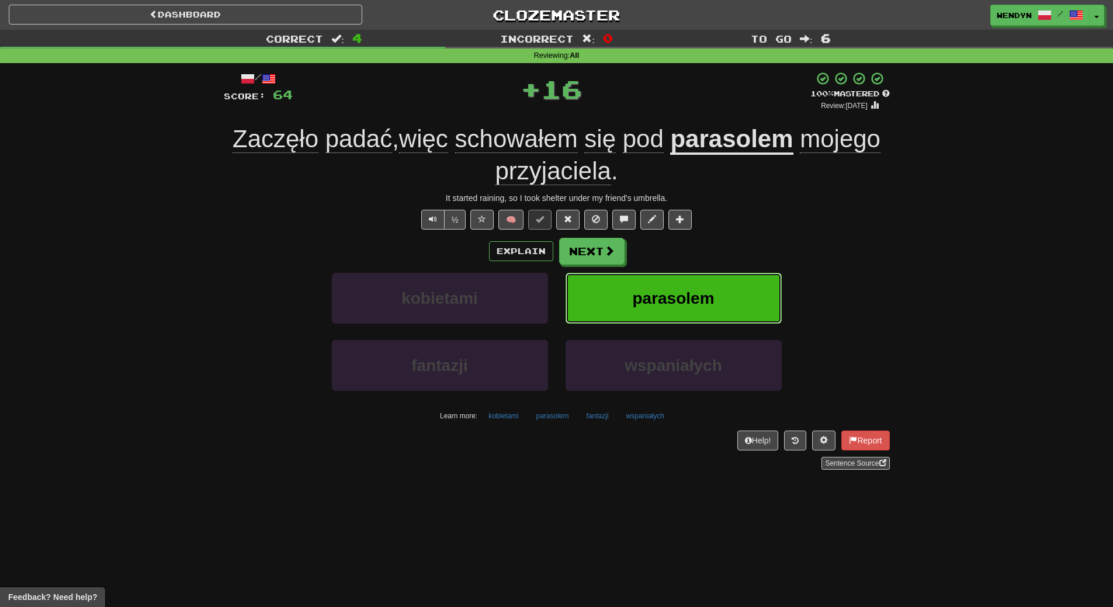
click at [684, 297] on span "parasolem" at bounding box center [673, 298] width 82 height 18
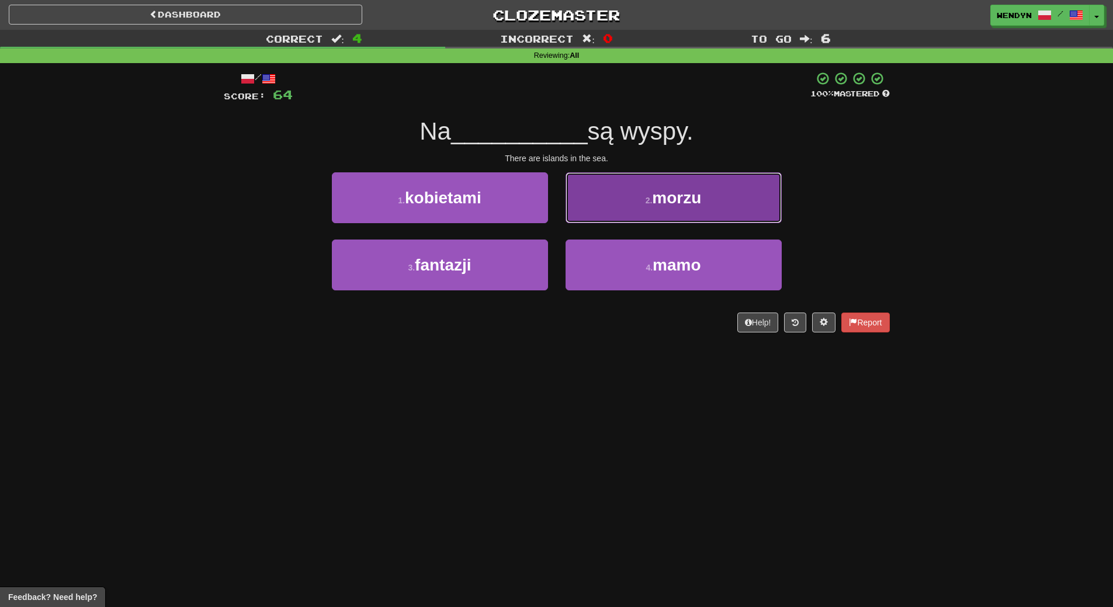
click at [674, 220] on button "2 . morzu" at bounding box center [673, 197] width 216 height 51
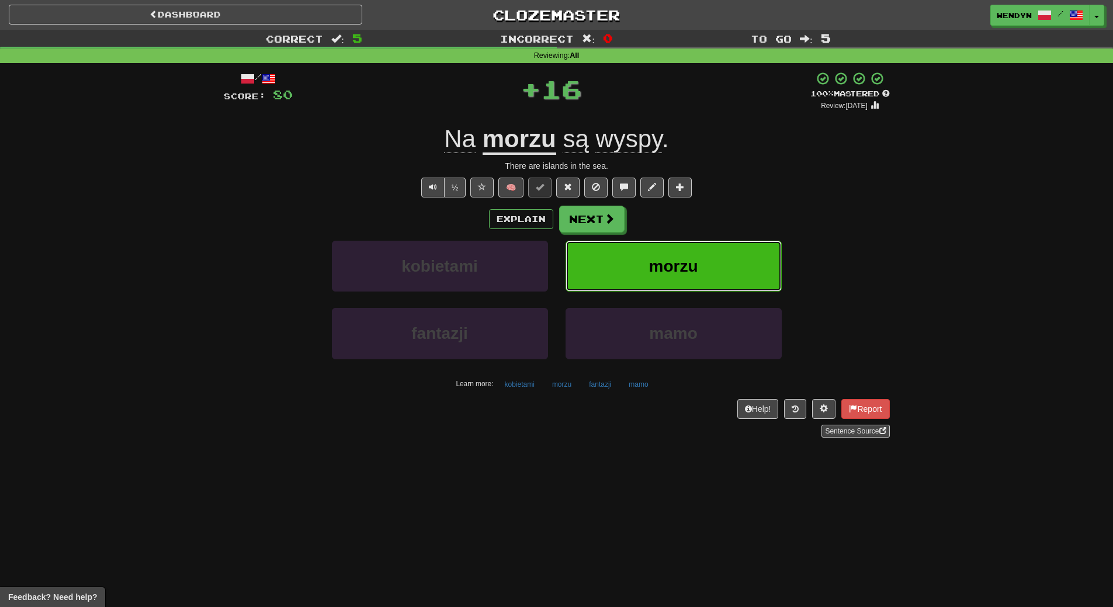
click at [665, 274] on span "morzu" at bounding box center [673, 266] width 49 height 18
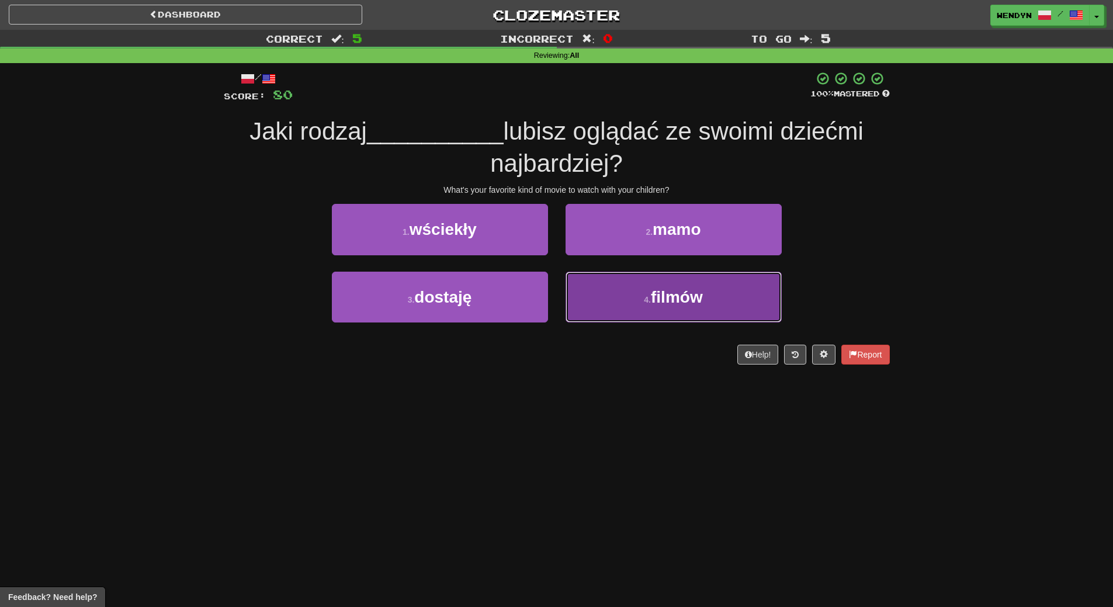
click at [636, 314] on button "4 . filmów" at bounding box center [673, 297] width 216 height 51
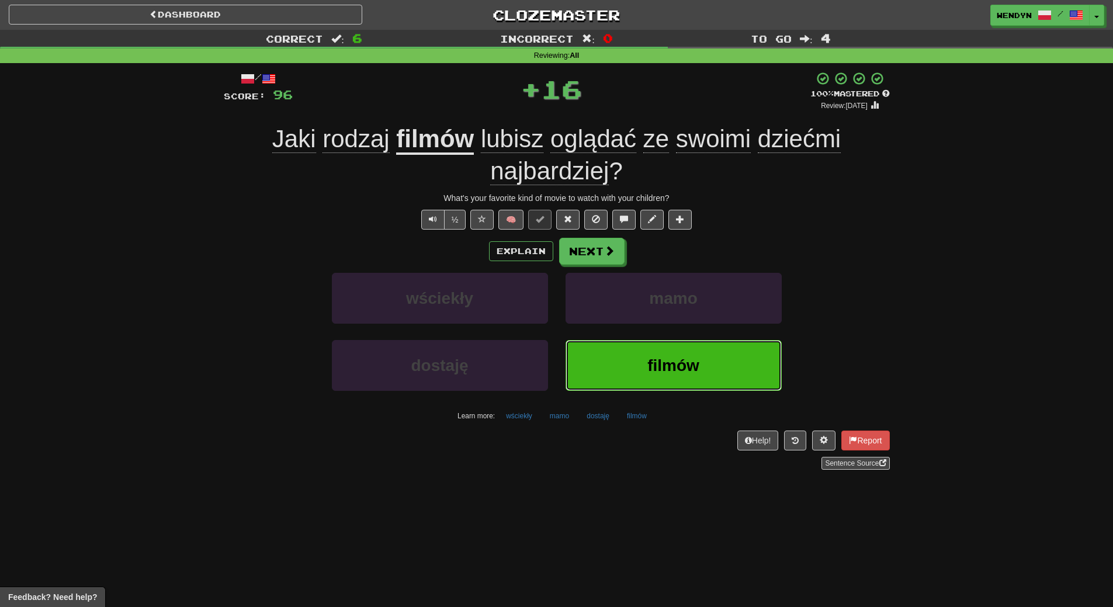
click at [630, 360] on button "filmów" at bounding box center [673, 365] width 216 height 51
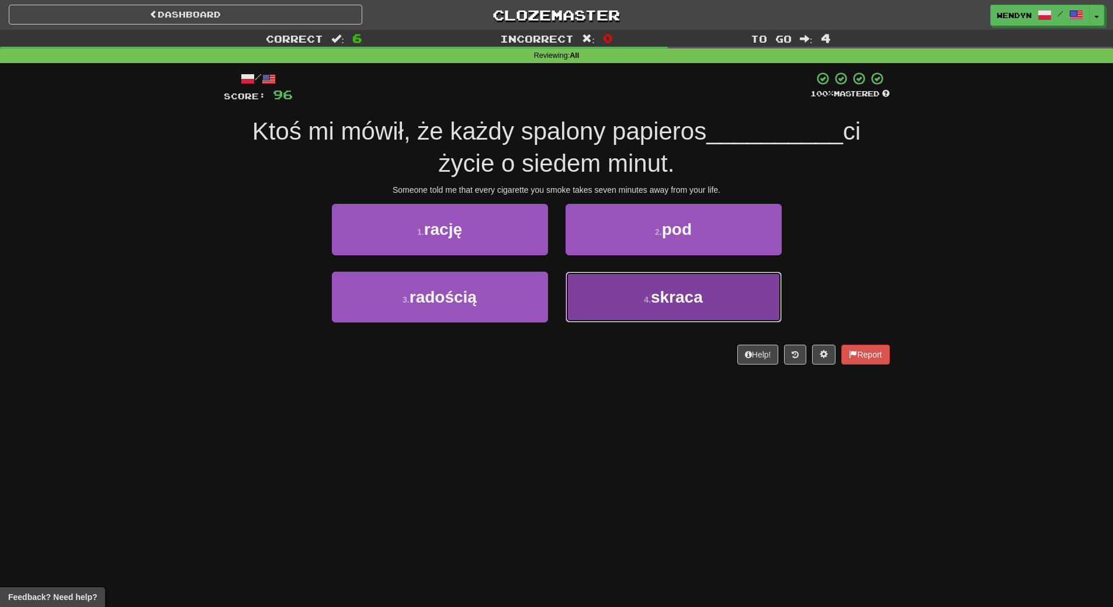
click at [680, 303] on span "skraca" at bounding box center [677, 297] width 52 height 18
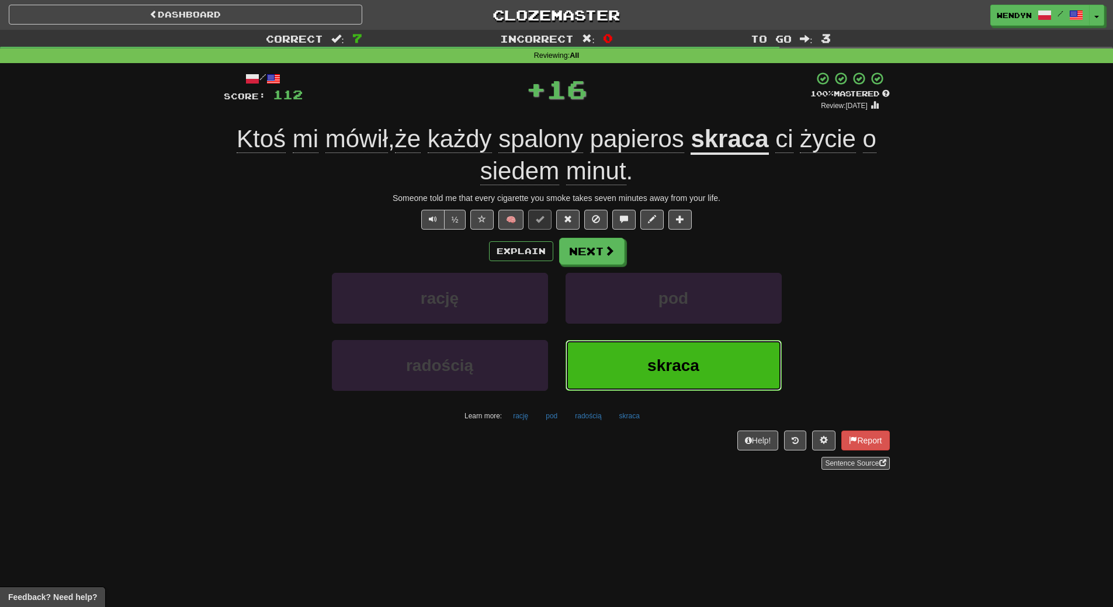
click at [658, 357] on span "skraca" at bounding box center [673, 365] width 52 height 18
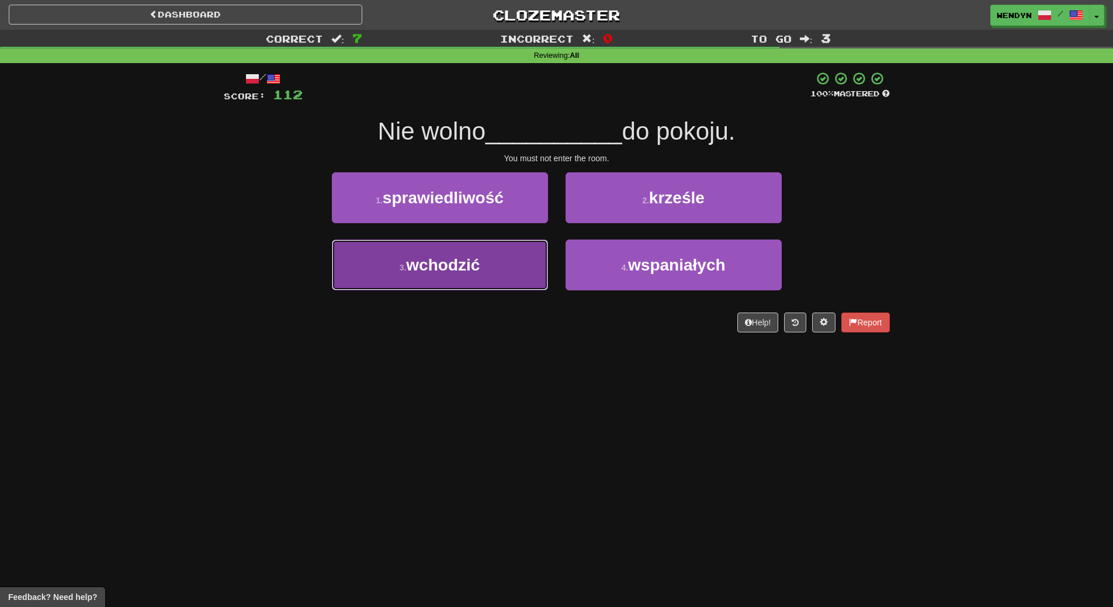
click at [467, 274] on button "3 . wchodzić" at bounding box center [440, 265] width 216 height 51
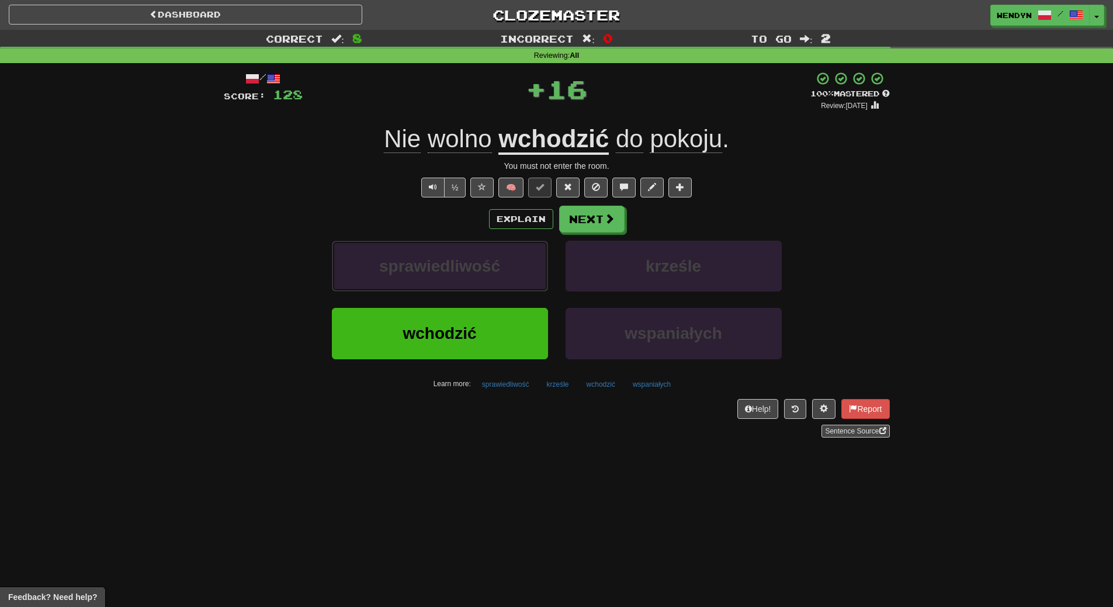
click at [467, 274] on span "sprawiedliwość" at bounding box center [439, 266] width 121 height 18
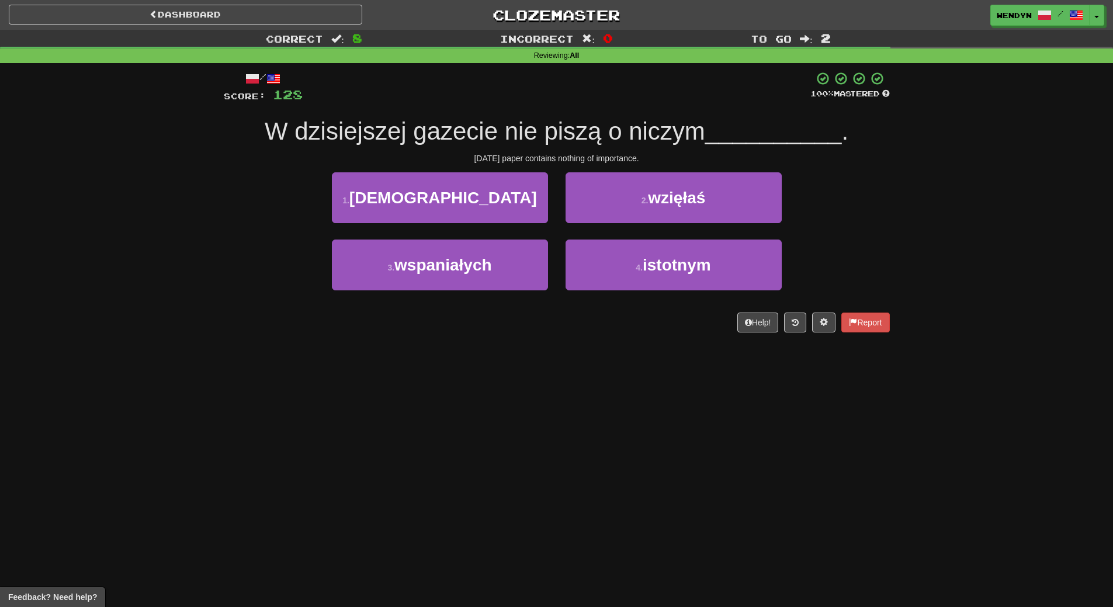
click at [468, 346] on div "/ Score: 128 100 % Mastered W dzisiejszej gazecie nie piszą o niczym __________…" at bounding box center [557, 206] width 666 height 286
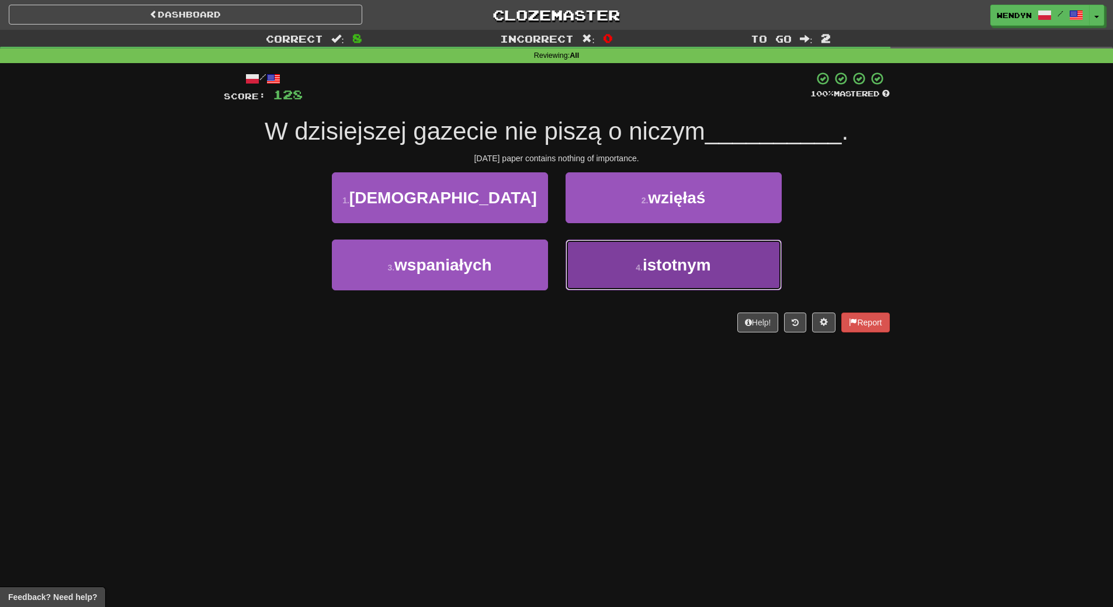
click at [671, 286] on button "4 . istotnym" at bounding box center [673, 265] width 216 height 51
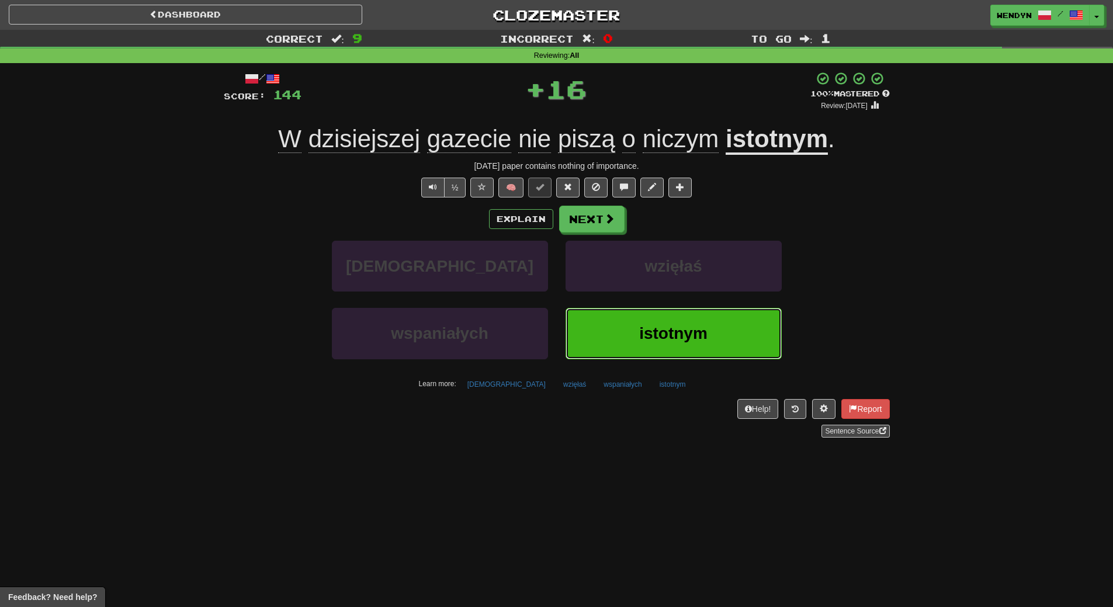
click at [668, 315] on button "istotnym" at bounding box center [673, 333] width 216 height 51
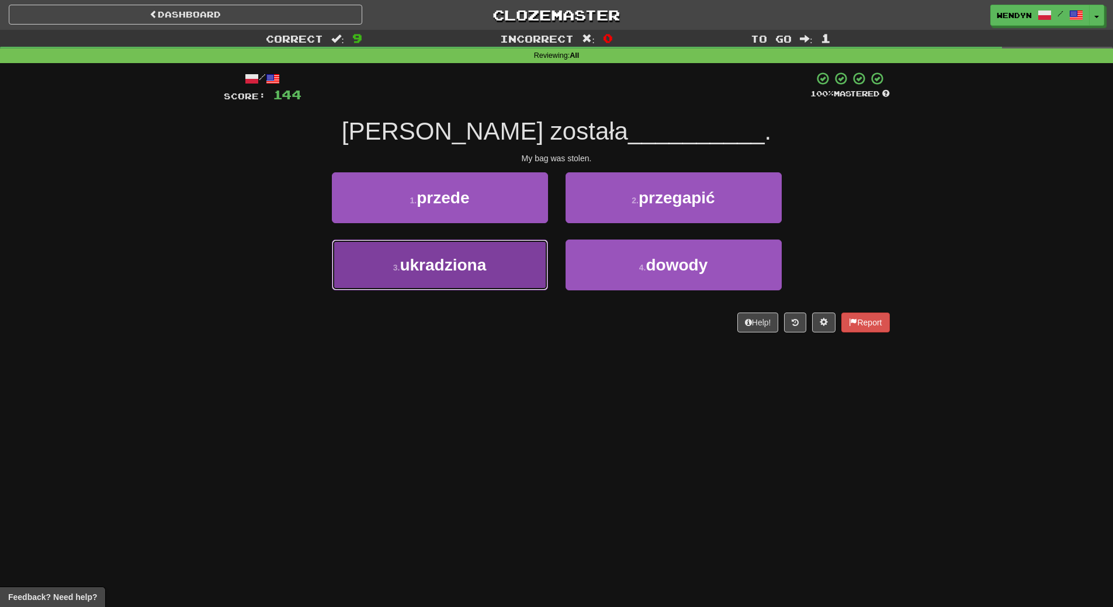
drag, startPoint x: 499, startPoint y: 252, endPoint x: 501, endPoint y: 310, distance: 57.8
click at [500, 255] on button "3 . ukradziona" at bounding box center [440, 265] width 216 height 51
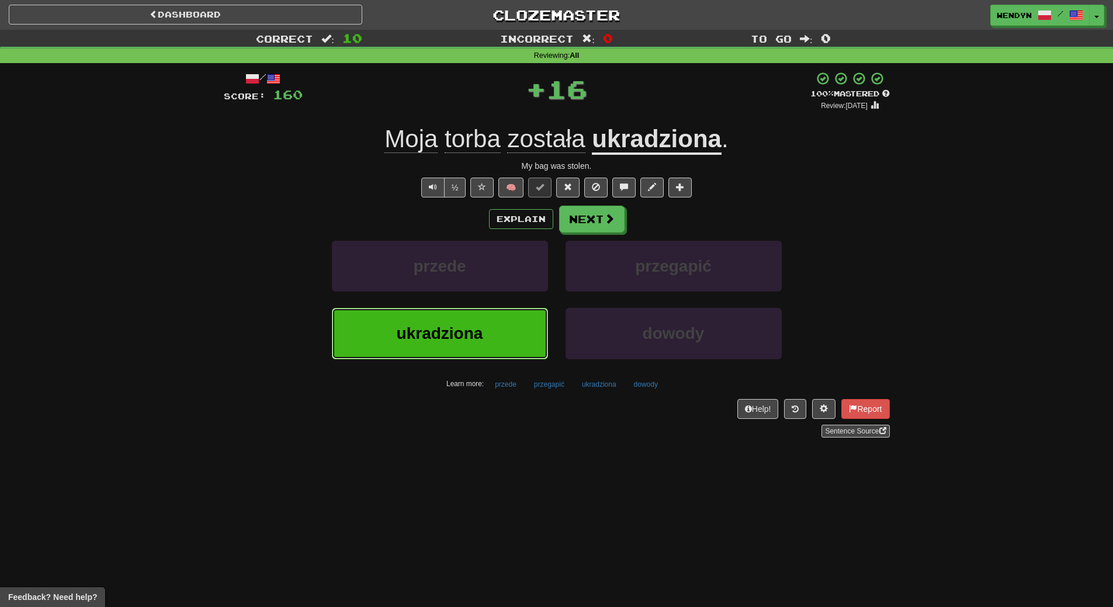
click at [500, 338] on button "ukradziona" at bounding box center [440, 333] width 216 height 51
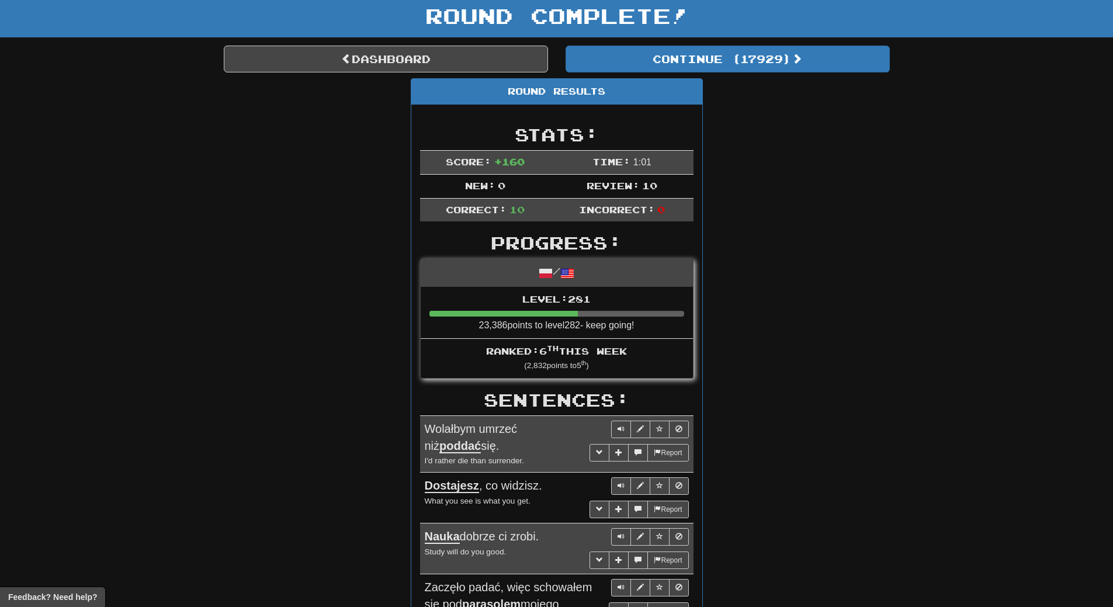
scroll to position [58, 0]
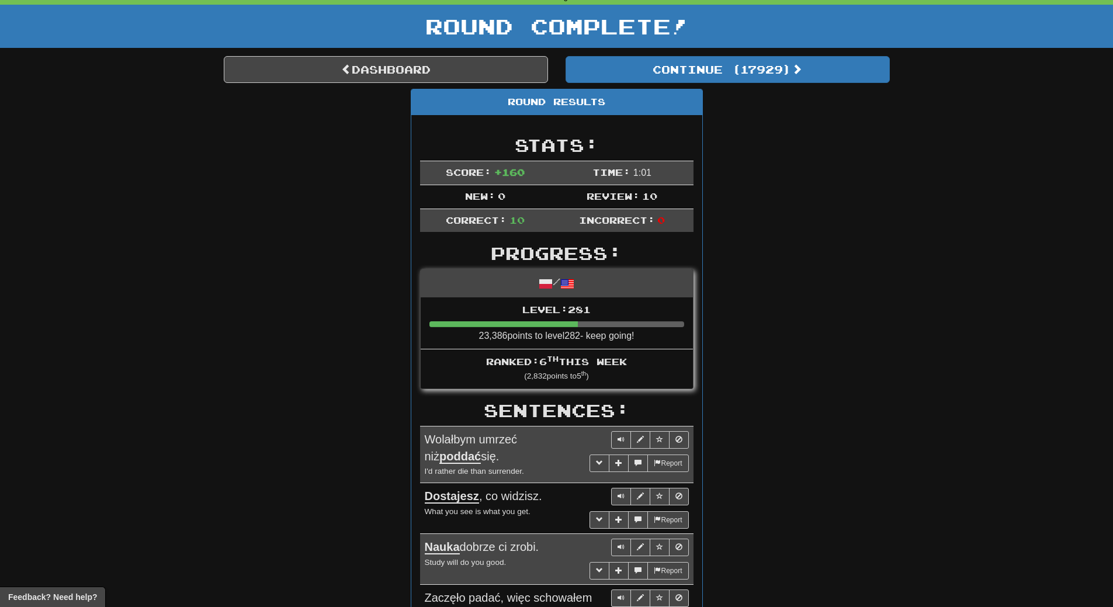
click at [762, 270] on div "Round Results Stats: Score: + 160 Time: 1 : 0 1 New: 0 Review: 10 Correct: 10 I…" at bounding box center [557, 570] width 666 height 962
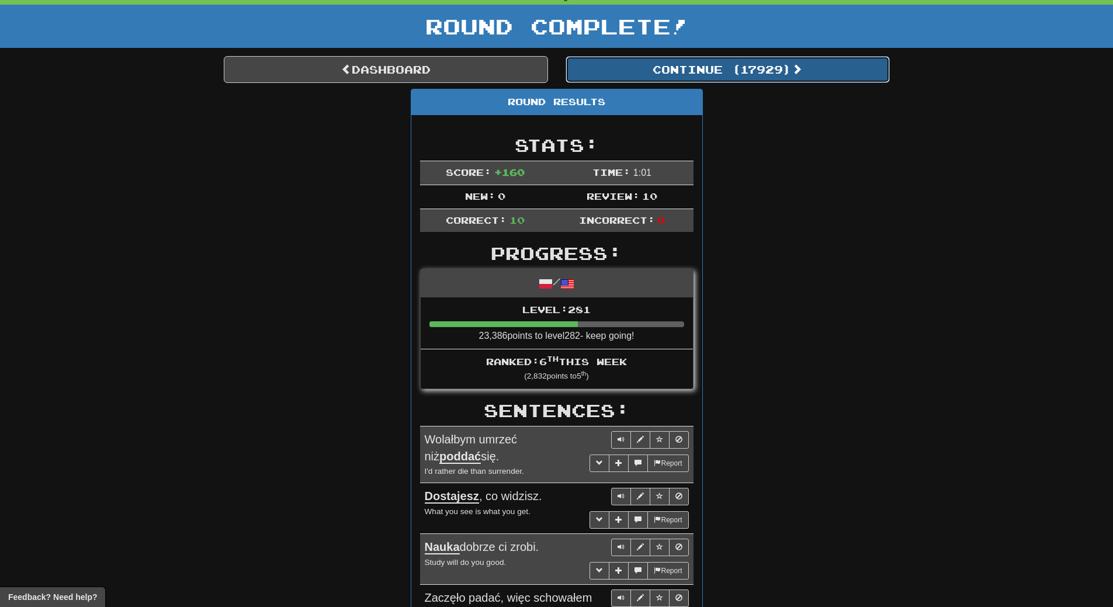
click at [759, 75] on button "Continue ( 17929 )" at bounding box center [727, 69] width 324 height 27
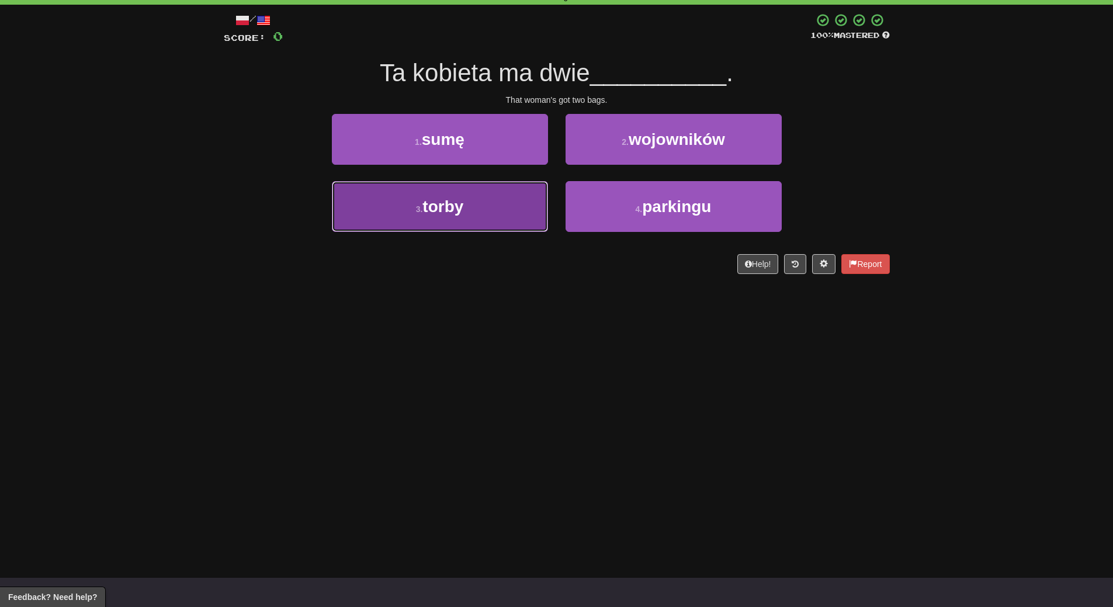
click at [491, 197] on button "3 . torby" at bounding box center [440, 206] width 216 height 51
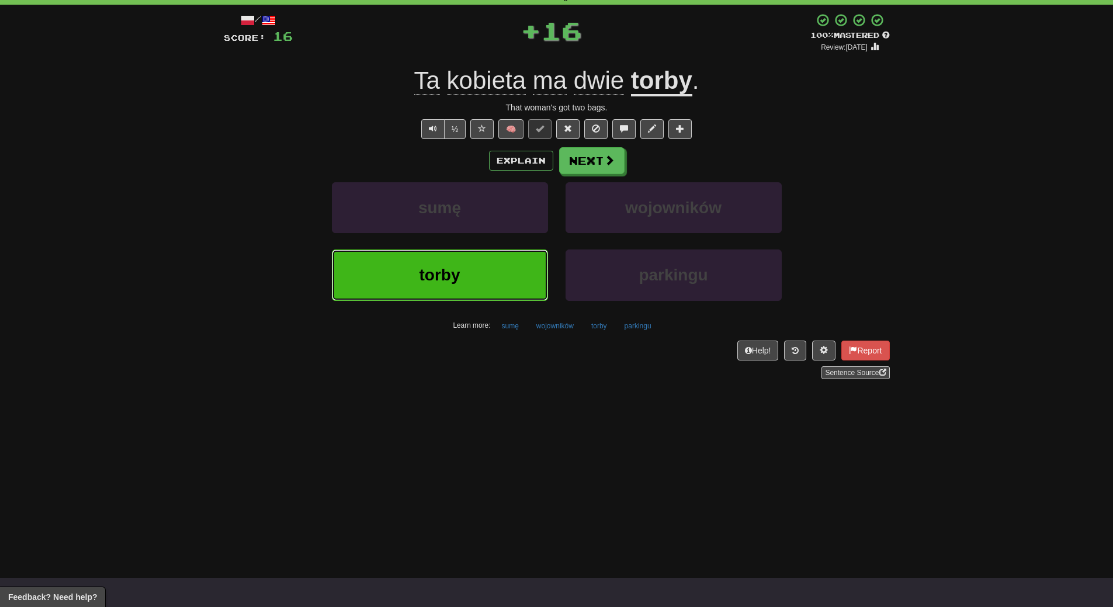
click at [498, 272] on button "torby" at bounding box center [440, 274] width 216 height 51
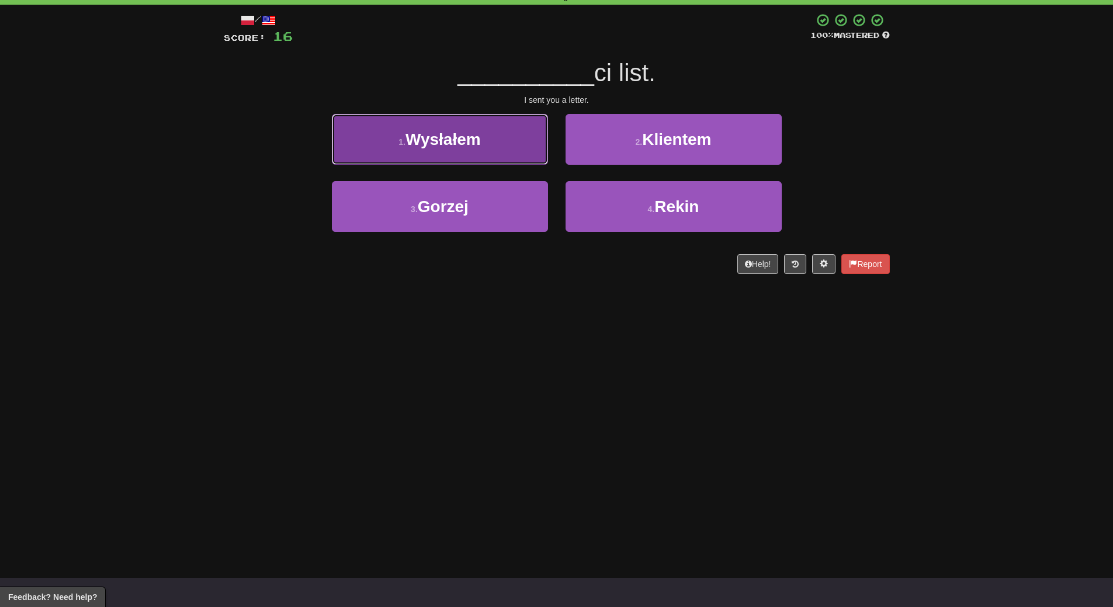
click at [464, 143] on span "Wysłałem" at bounding box center [442, 139] width 75 height 18
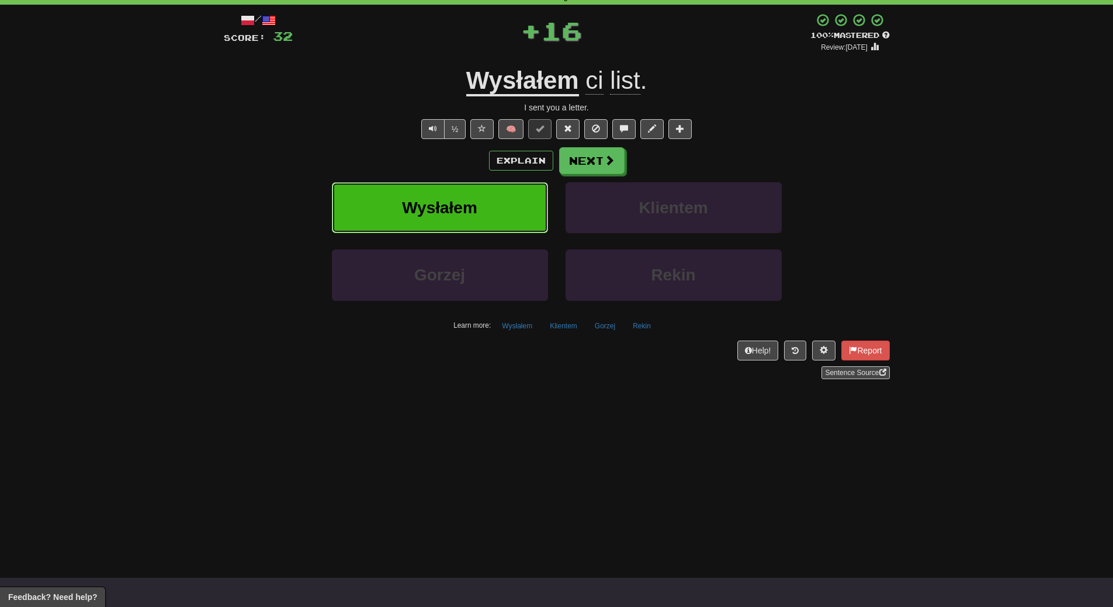
click at [461, 195] on button "Wysłałem" at bounding box center [440, 207] width 216 height 51
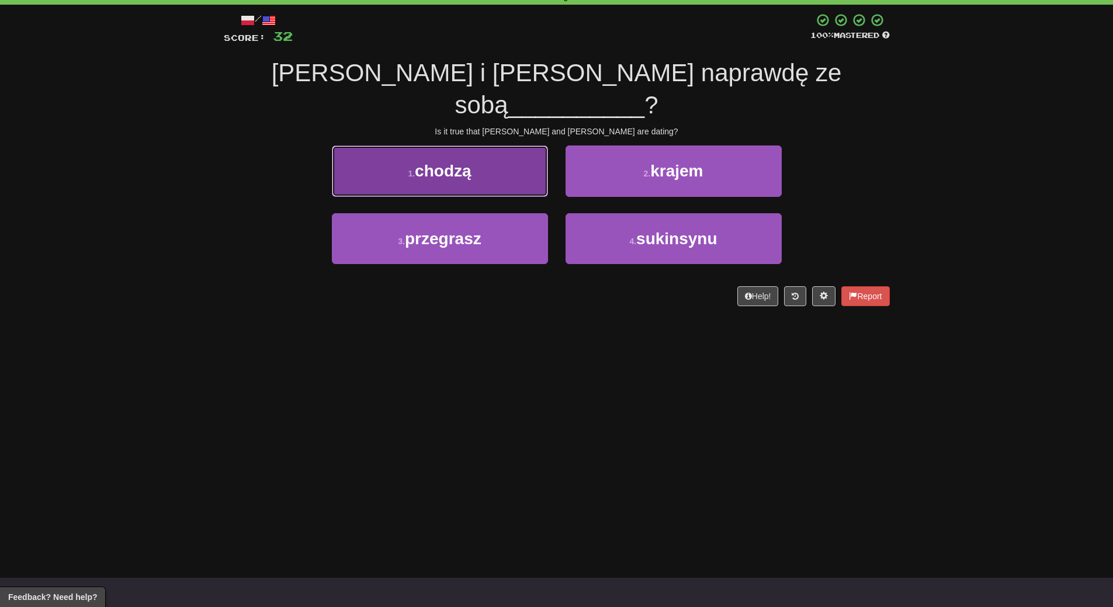
click at [458, 162] on span "chodzą" at bounding box center [443, 171] width 56 height 18
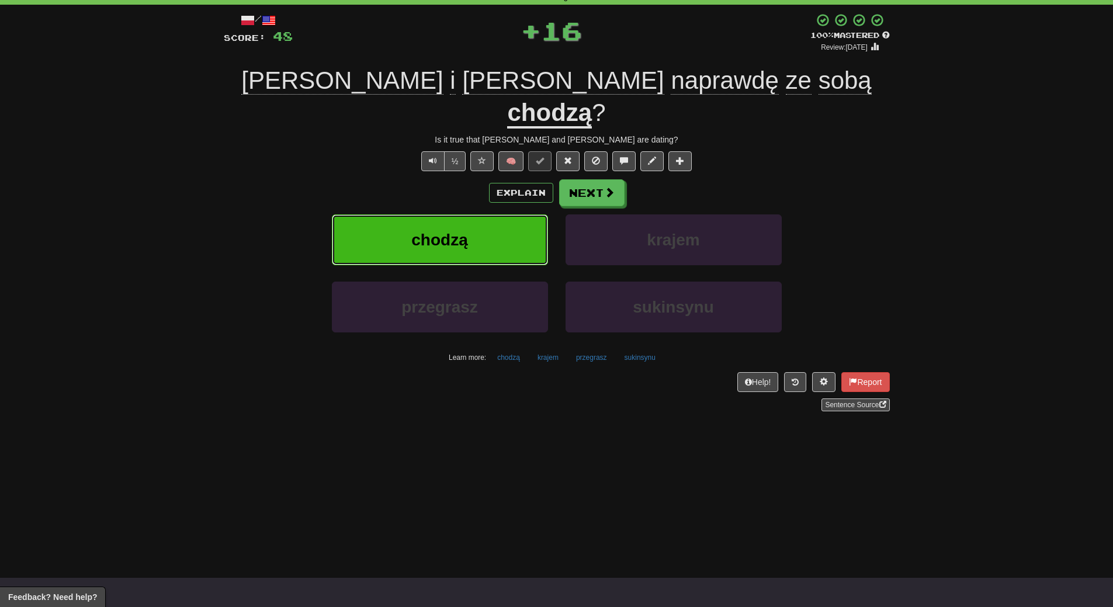
click at [459, 214] on button "chodzą" at bounding box center [440, 239] width 216 height 51
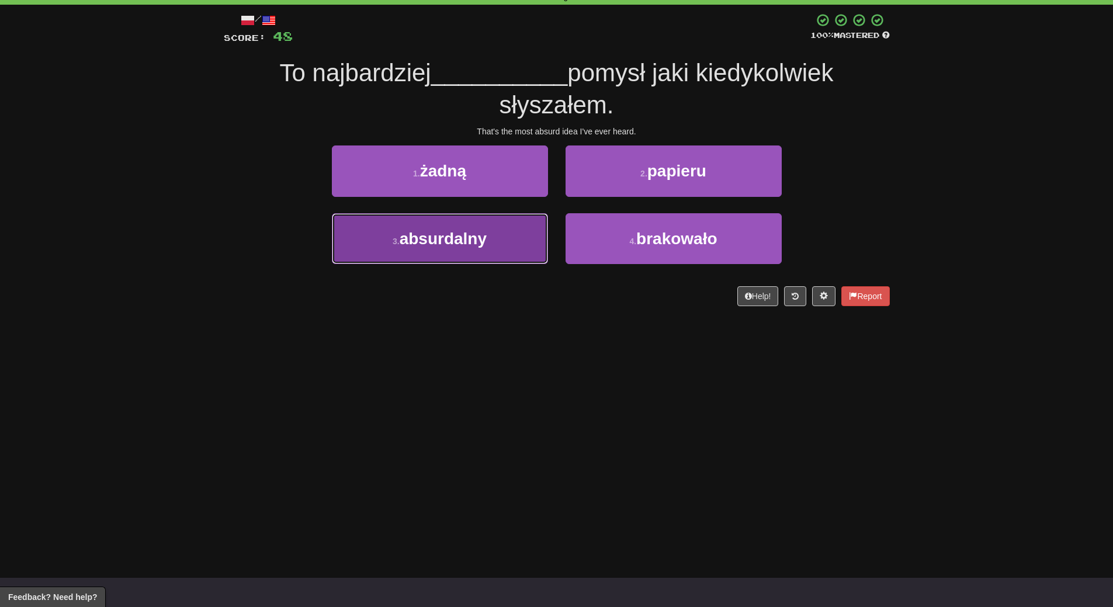
click at [491, 248] on button "3 . absurdalny" at bounding box center [440, 238] width 216 height 51
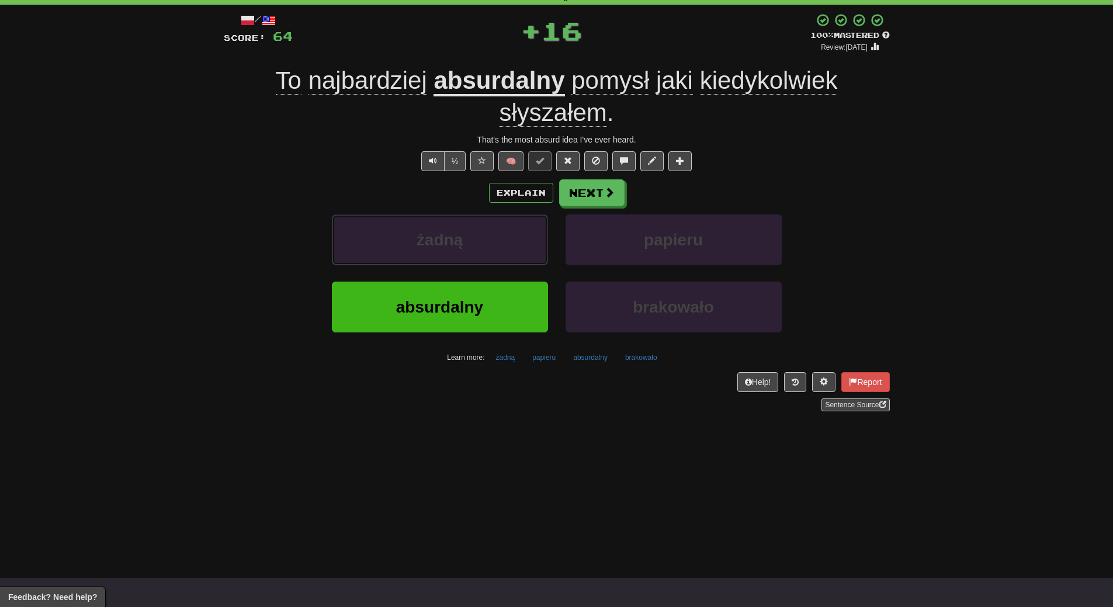
click at [491, 248] on button "żadną" at bounding box center [440, 239] width 216 height 51
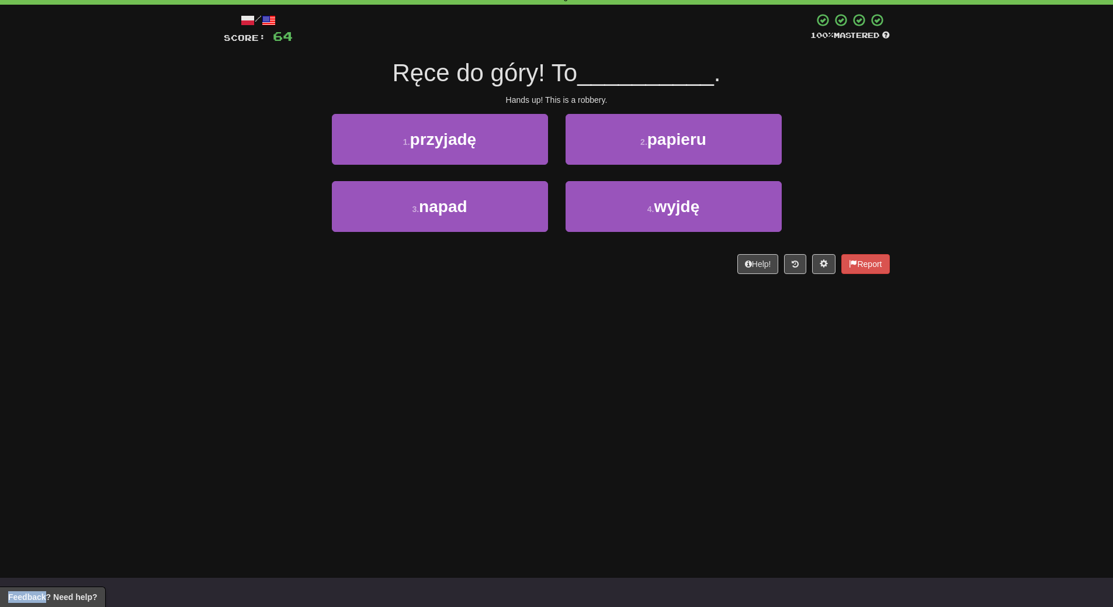
drag, startPoint x: 491, startPoint y: 248, endPoint x: 484, endPoint y: 305, distance: 57.2
click at [484, 305] on div "Dashboard Clozemaster WendyN / Toggle Dropdown Dashboard Leaderboard Activity F…" at bounding box center [556, 245] width 1113 height 607
drag, startPoint x: 429, startPoint y: 194, endPoint x: 433, endPoint y: 248, distance: 54.5
click at [430, 201] on button "3 . napad" at bounding box center [440, 206] width 216 height 51
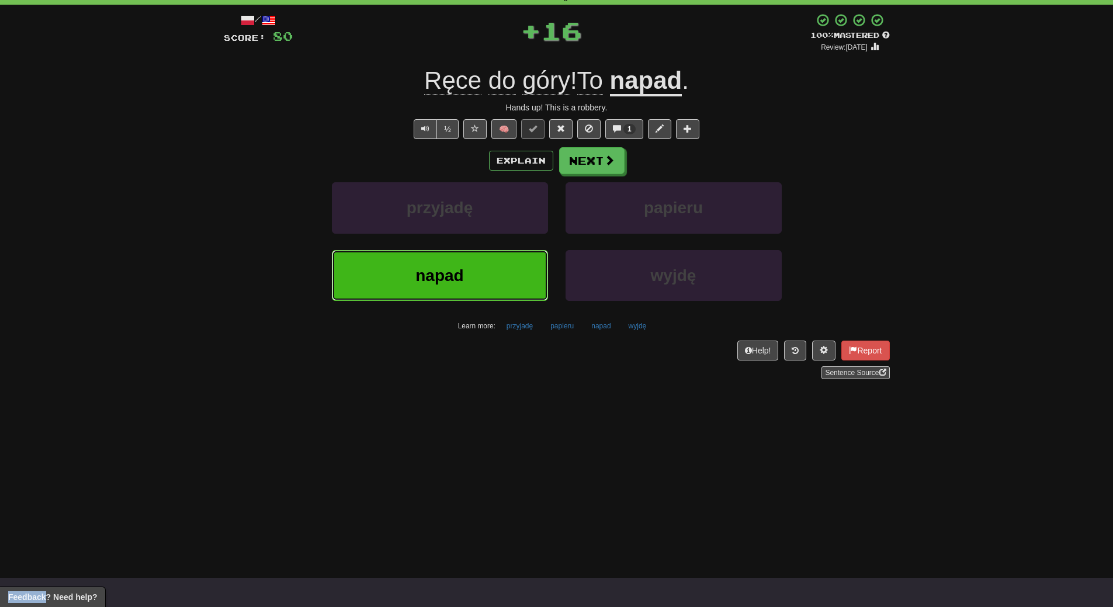
click at [433, 263] on button "napad" at bounding box center [440, 275] width 216 height 51
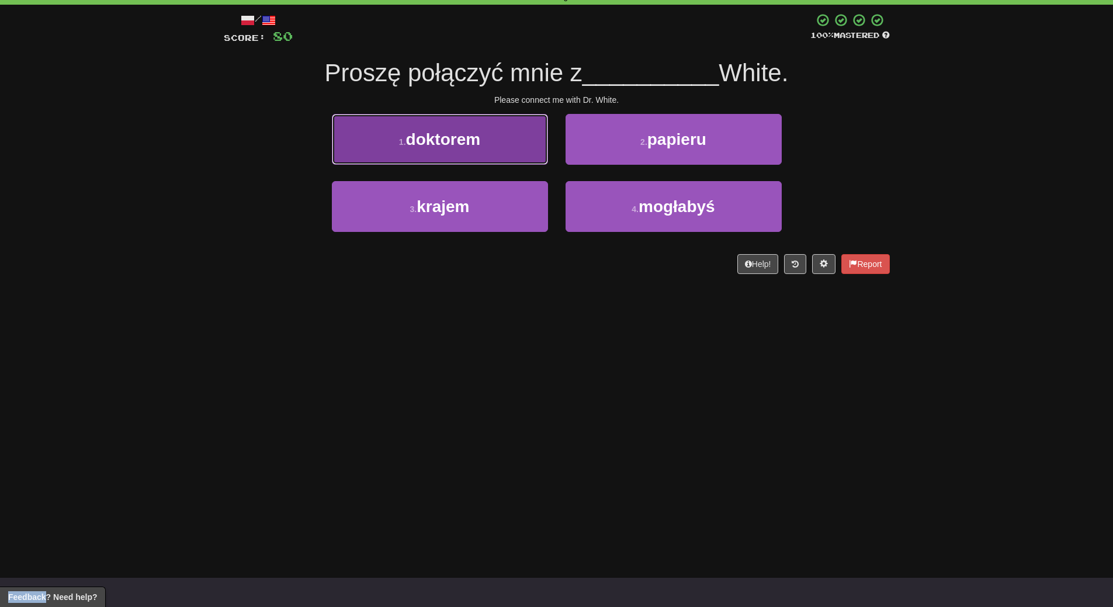
click at [450, 141] on span "doktorem" at bounding box center [443, 139] width 75 height 18
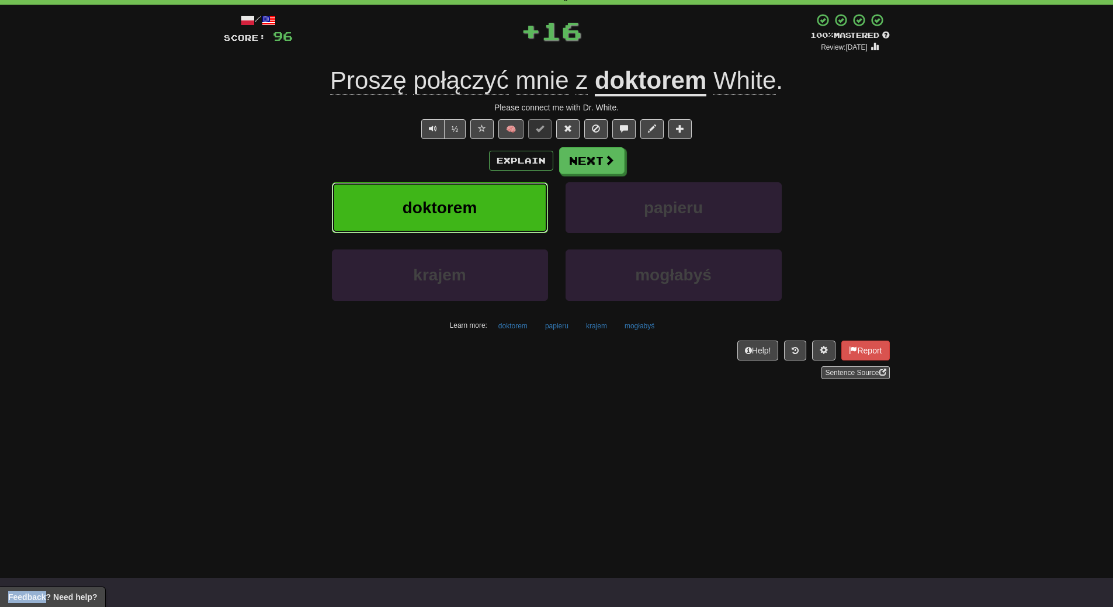
click at [454, 199] on span "doktorem" at bounding box center [439, 208] width 75 height 18
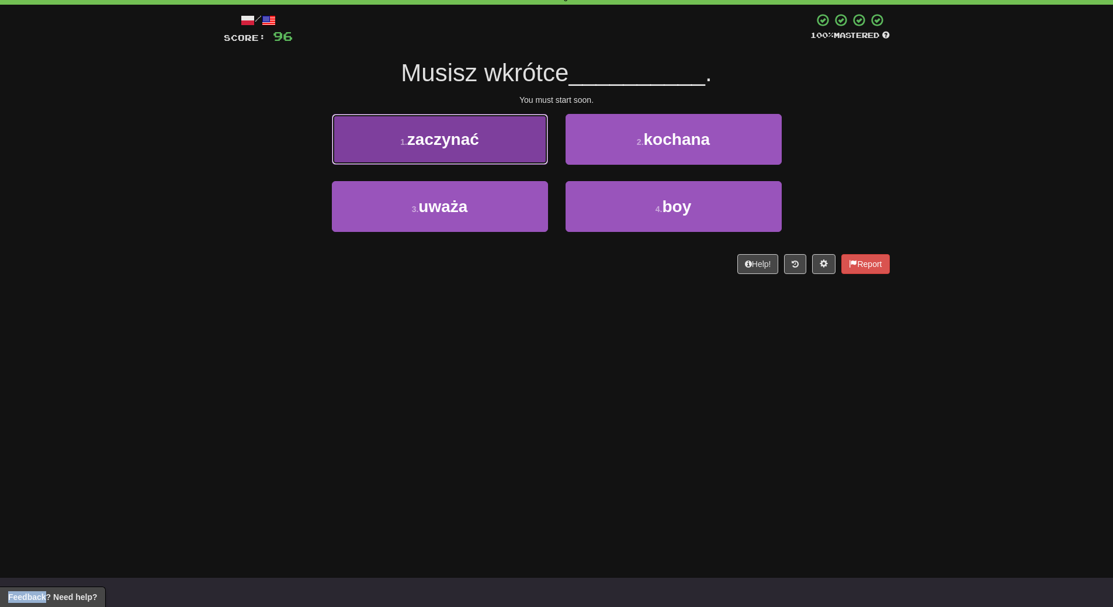
click at [477, 152] on button "1 . zaczynać" at bounding box center [440, 139] width 216 height 51
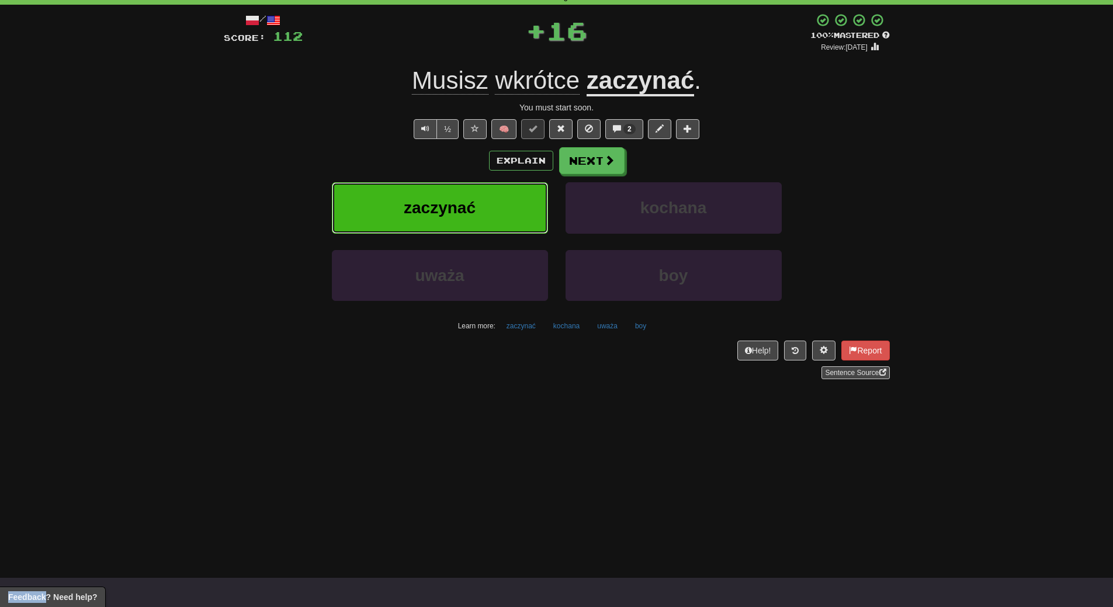
click at [476, 199] on button "zaczynać" at bounding box center [440, 207] width 216 height 51
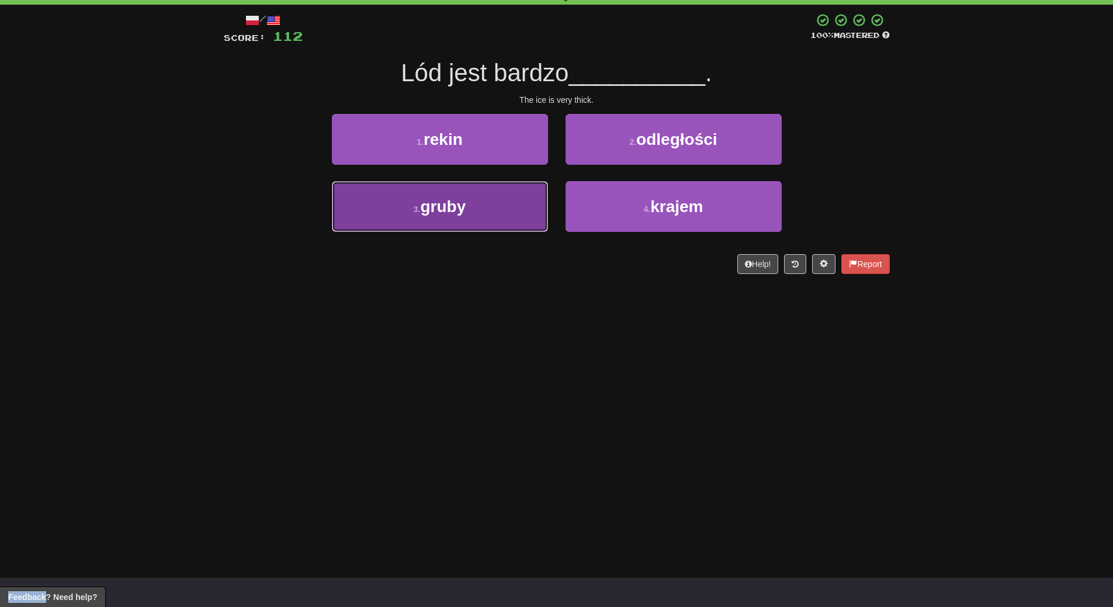
click at [524, 217] on button "3 . gruby" at bounding box center [440, 206] width 216 height 51
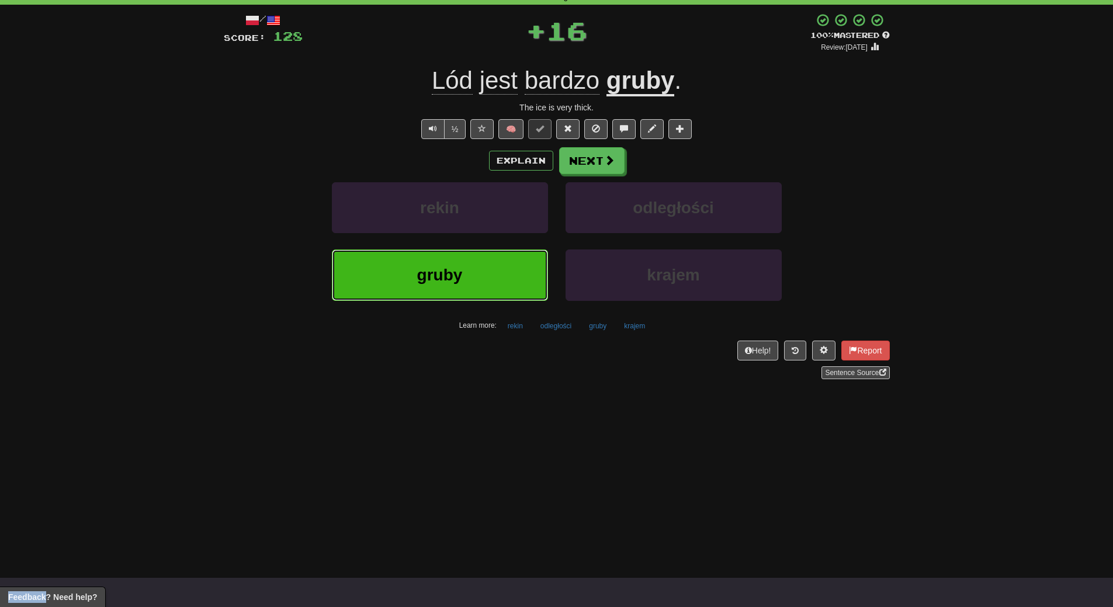
click at [519, 276] on button "gruby" at bounding box center [440, 274] width 216 height 51
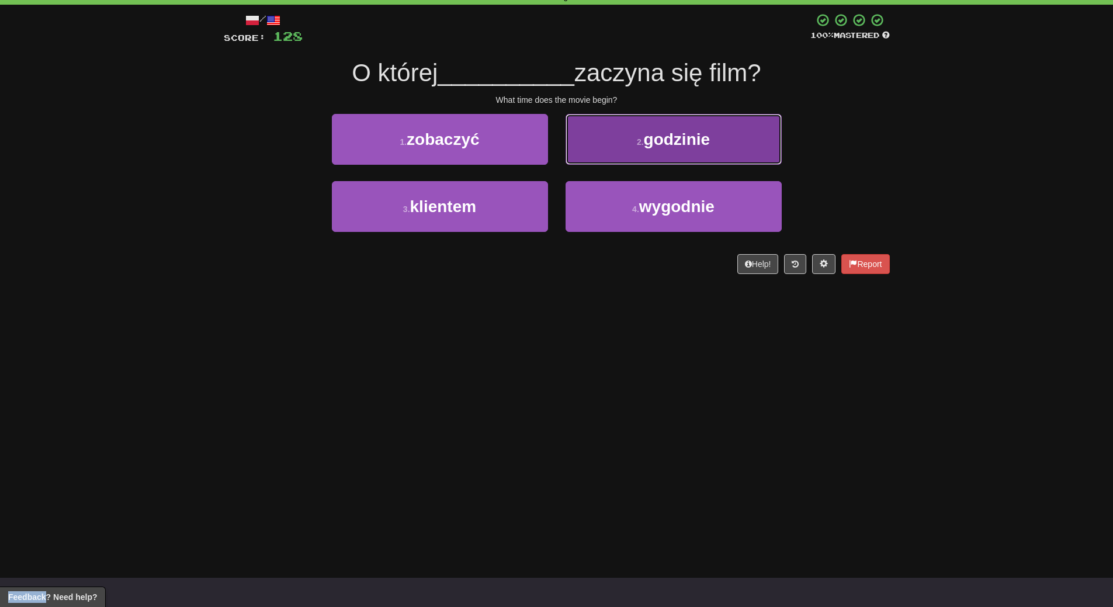
click at [657, 135] on span "godzinie" at bounding box center [677, 139] width 67 height 18
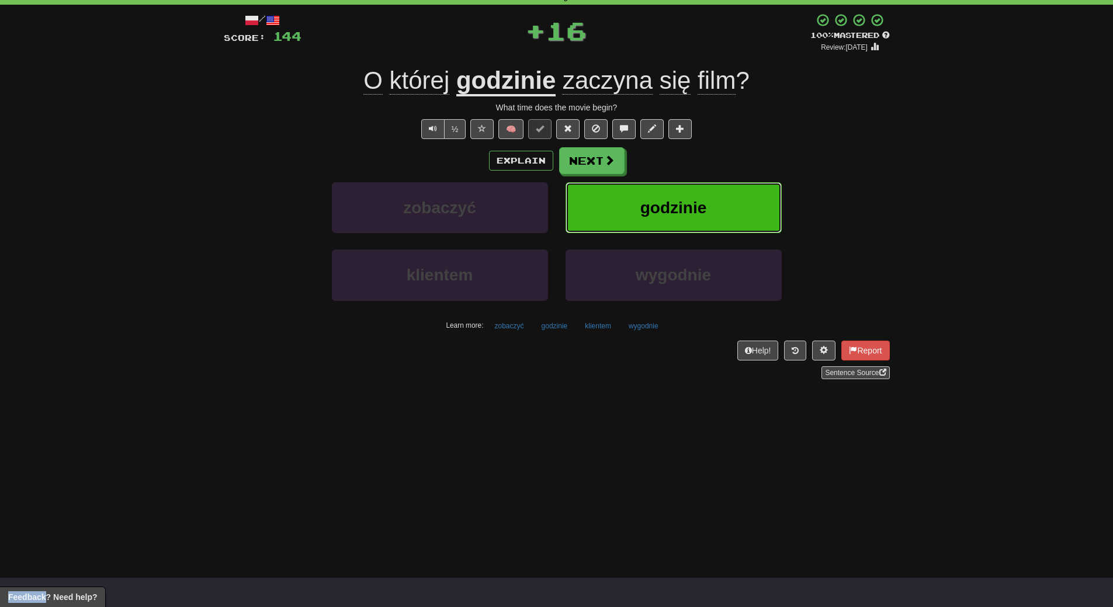
click at [654, 190] on button "godzinie" at bounding box center [673, 207] width 216 height 51
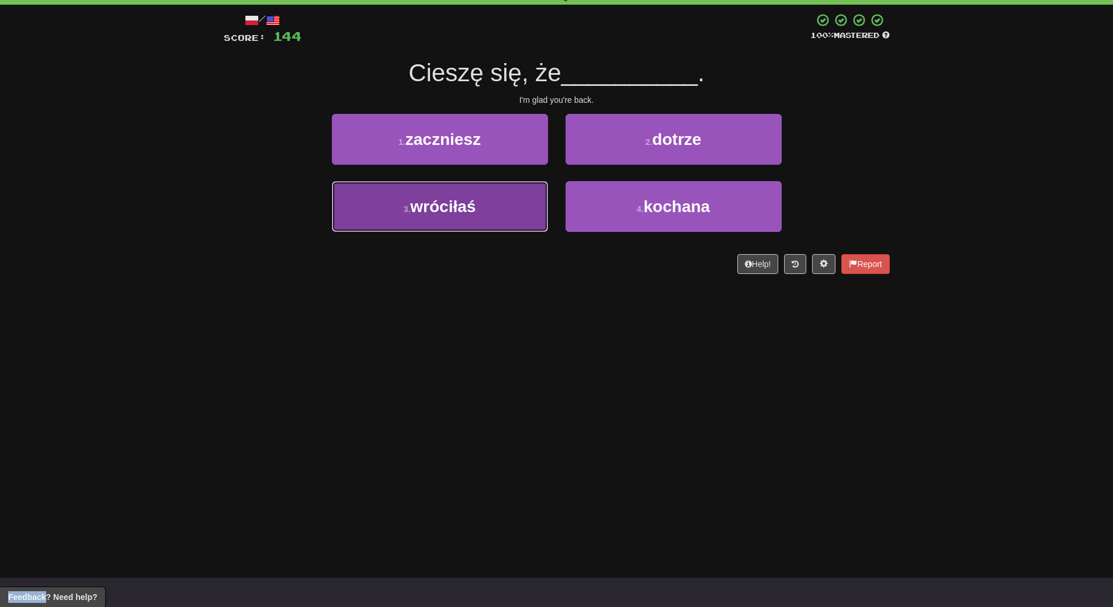
click at [480, 216] on button "3 . wróciłaś" at bounding box center [440, 206] width 216 height 51
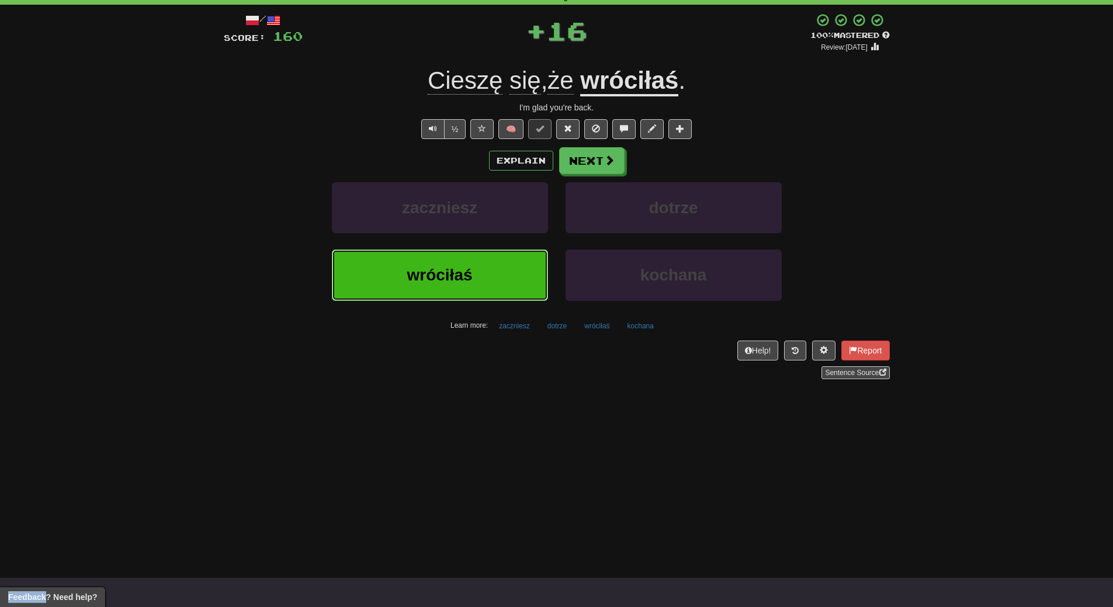
click at [471, 263] on button "wróciłaś" at bounding box center [440, 274] width 216 height 51
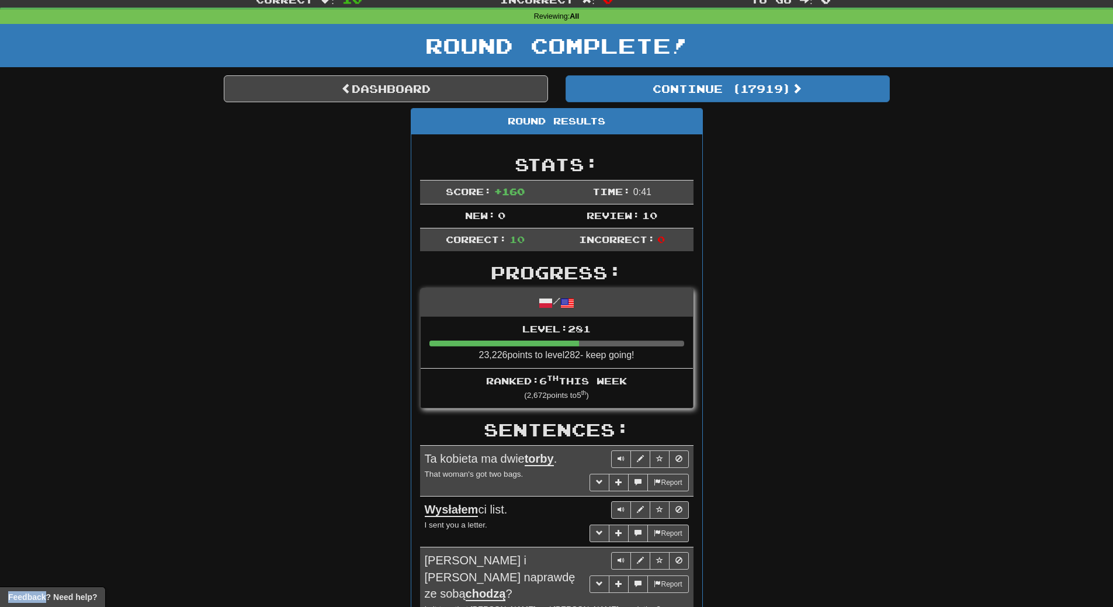
scroll to position [0, 0]
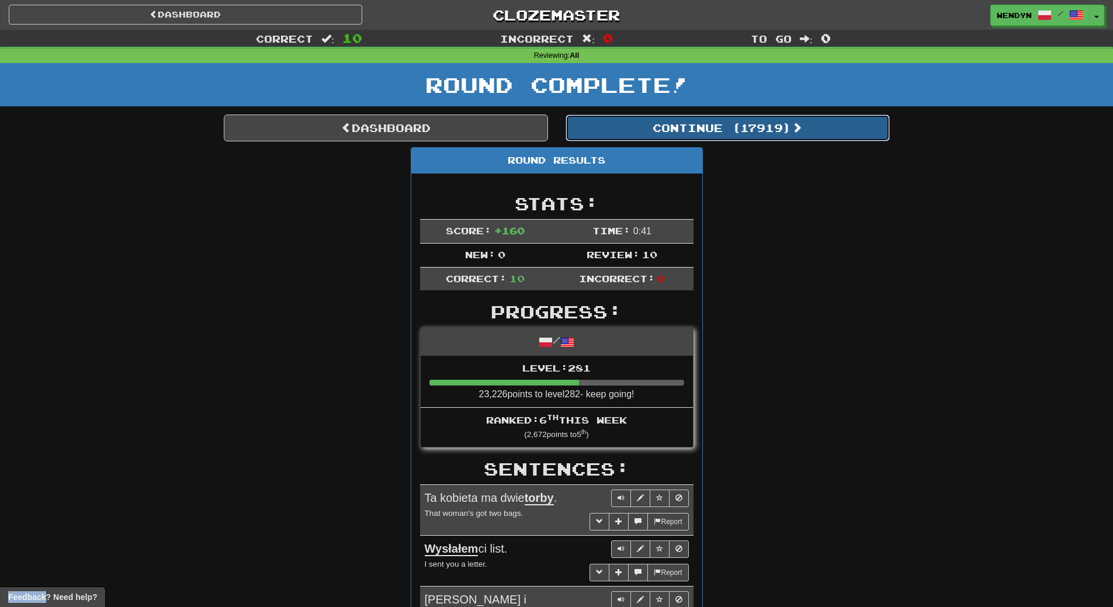
click at [775, 129] on button "Continue ( 17919 )" at bounding box center [727, 127] width 324 height 27
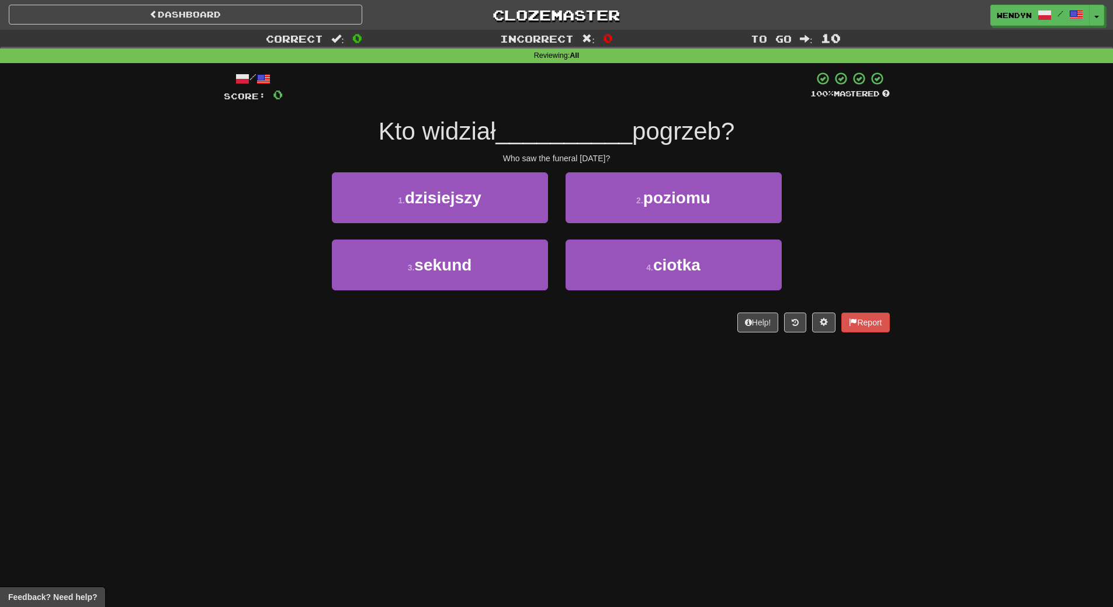
click at [513, 388] on div "Dashboard Clozemaster WendyN / Toggle Dropdown Dashboard Leaderboard Activity F…" at bounding box center [556, 303] width 1113 height 607
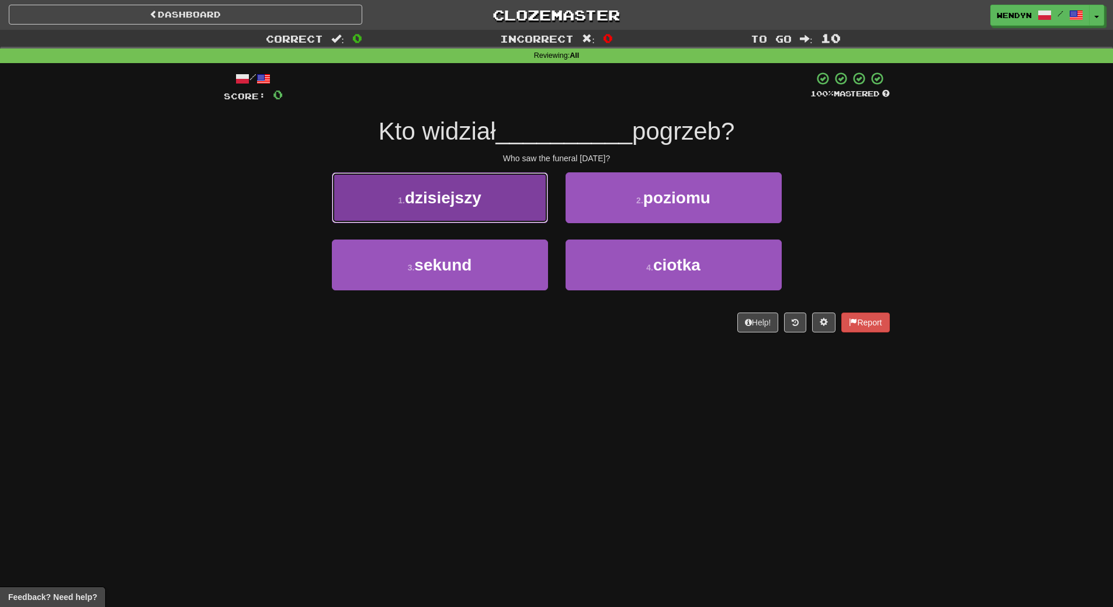
click at [467, 210] on button "1 . dzisiejszy" at bounding box center [440, 197] width 216 height 51
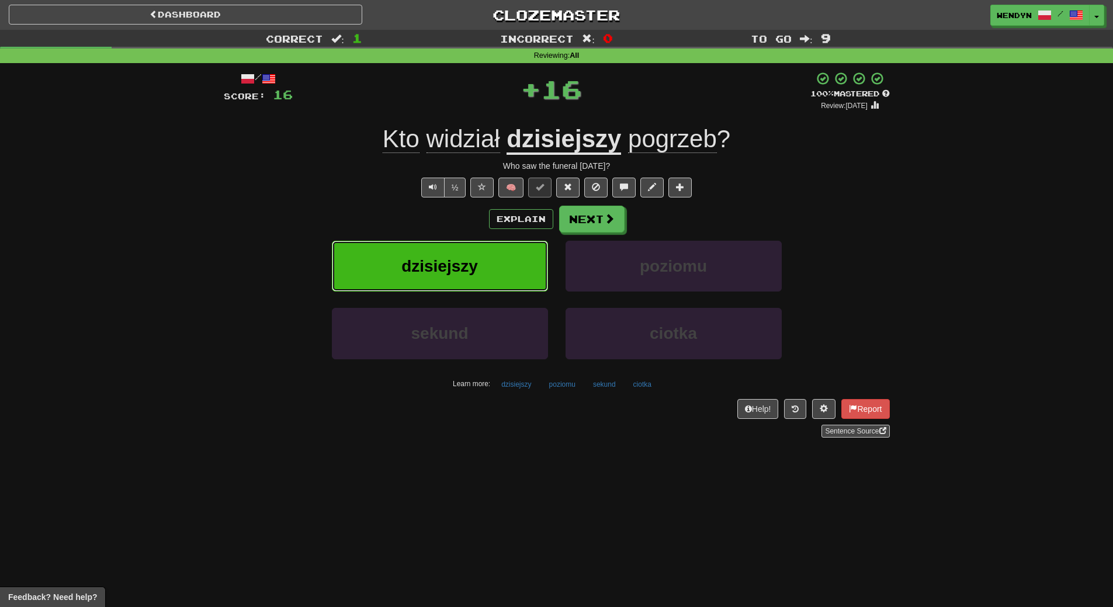
click at [470, 255] on button "dzisiejszy" at bounding box center [440, 266] width 216 height 51
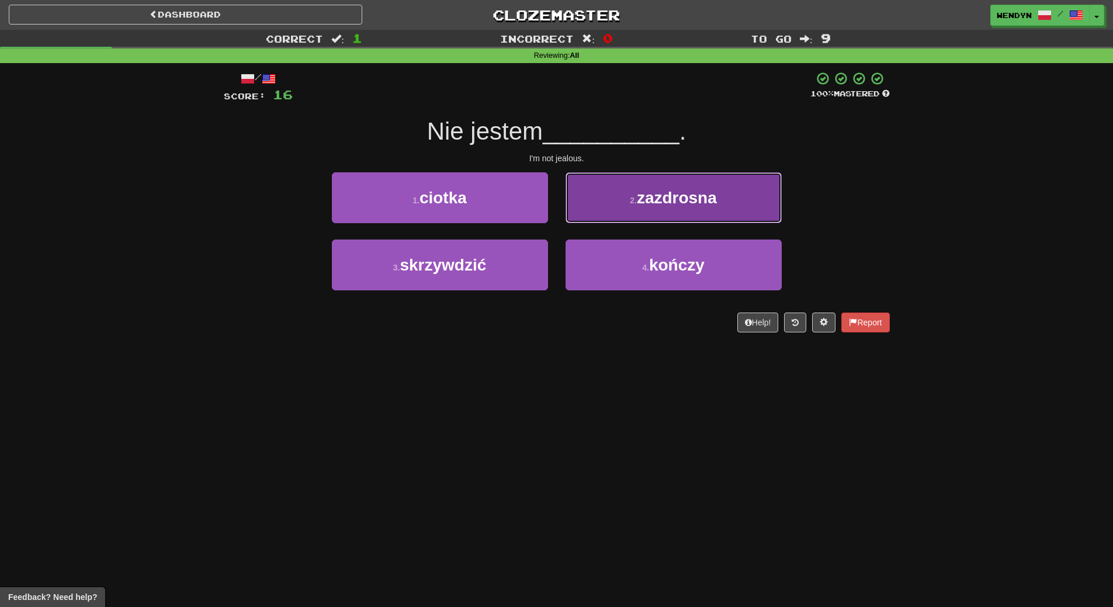
click at [712, 202] on span "zazdrosna" at bounding box center [677, 198] width 80 height 18
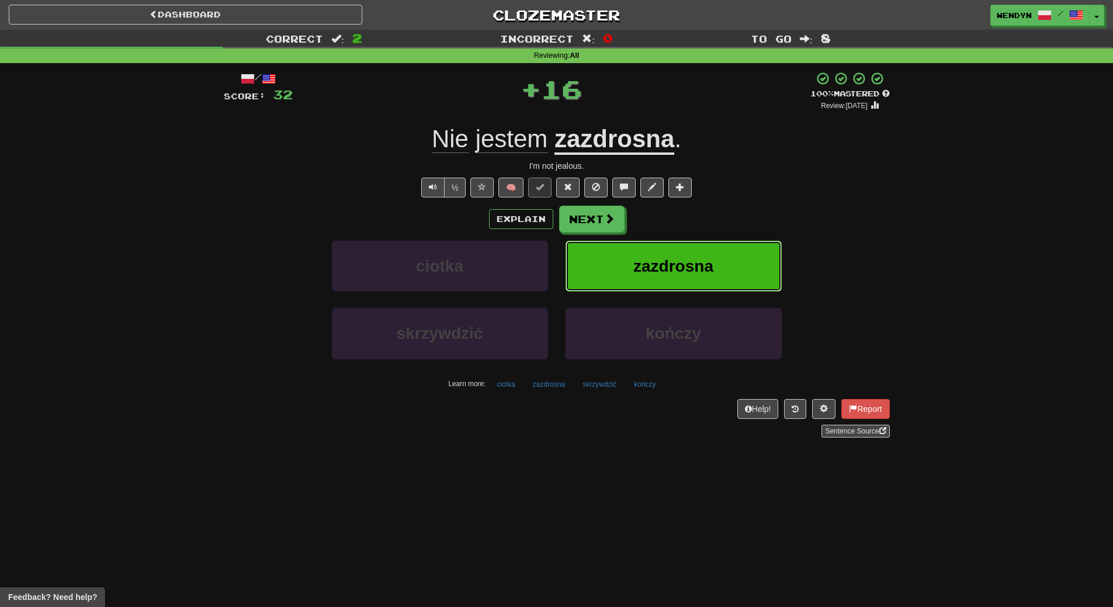
click at [709, 251] on button "zazdrosna" at bounding box center [673, 266] width 216 height 51
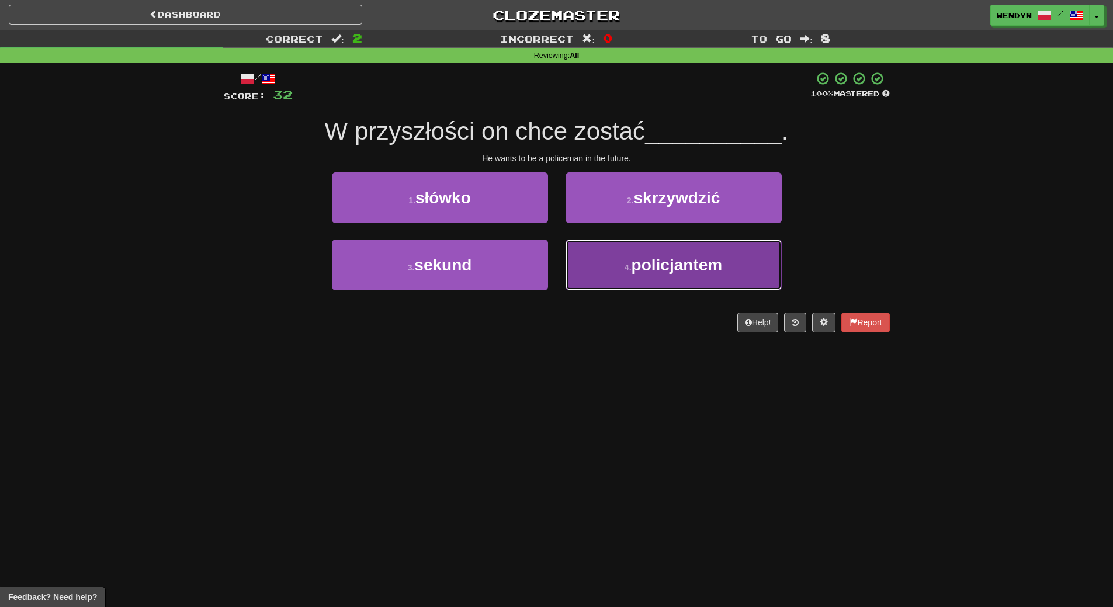
click at [682, 277] on button "4 . policjantem" at bounding box center [673, 265] width 216 height 51
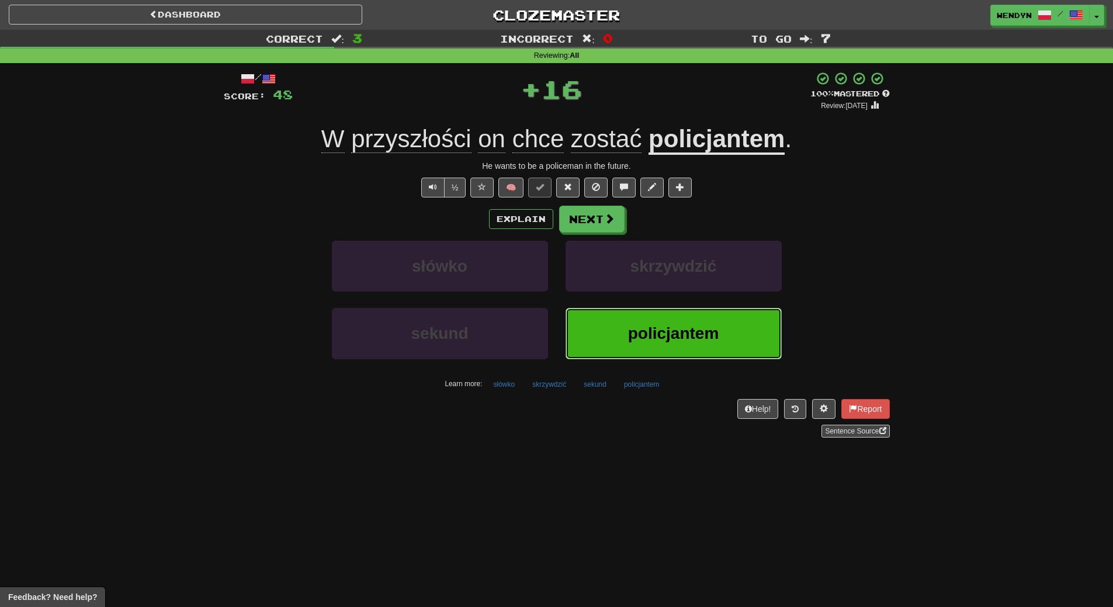
click at [679, 310] on button "policjantem" at bounding box center [673, 333] width 216 height 51
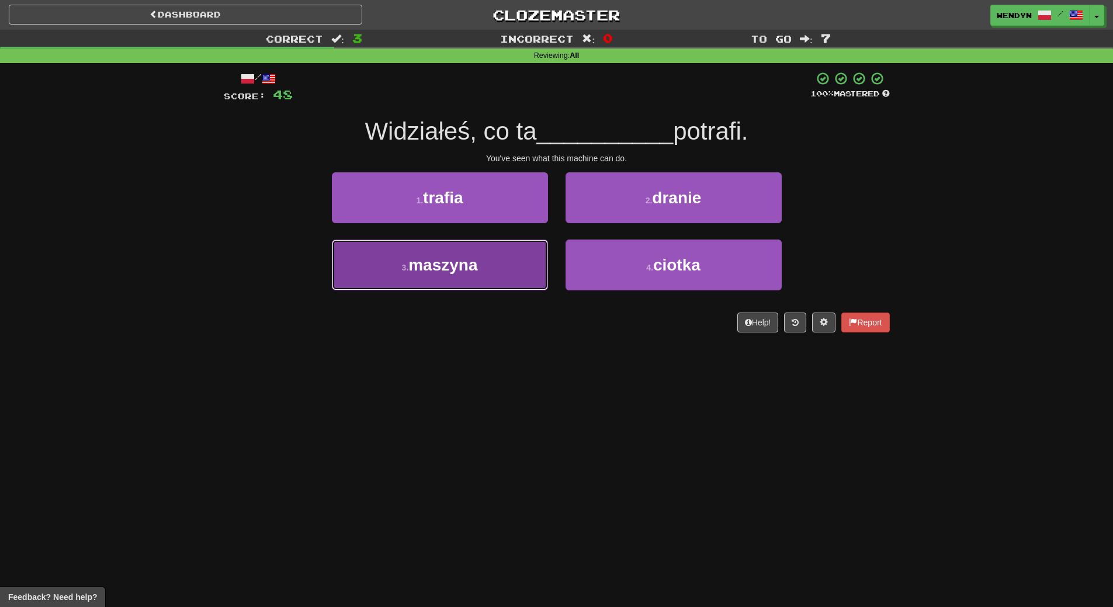
click at [459, 273] on button "3 . maszyna" at bounding box center [440, 265] width 216 height 51
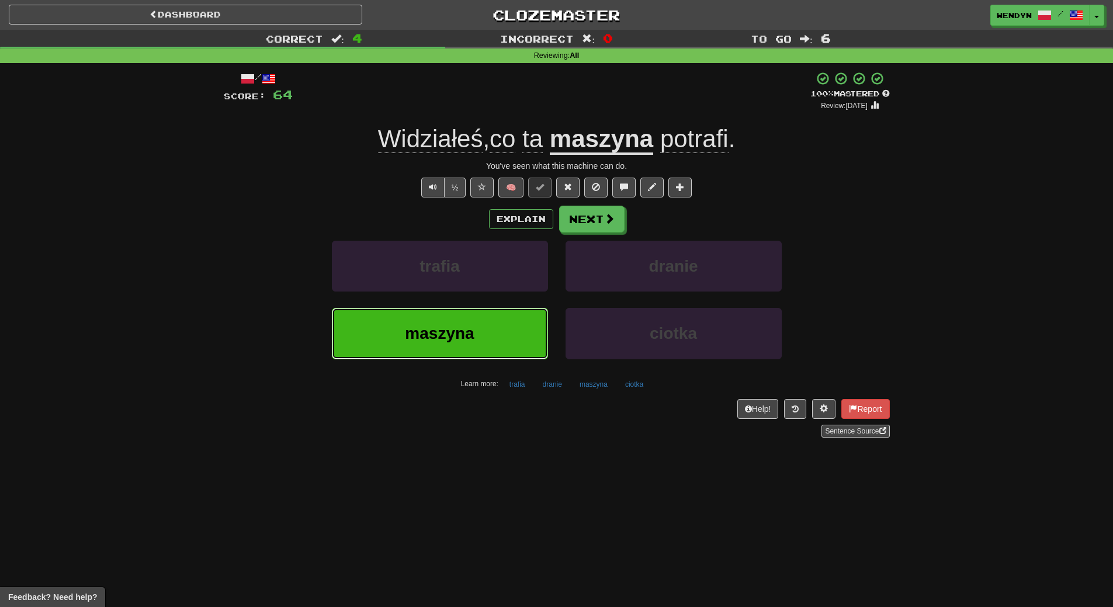
click at [462, 335] on span "maszyna" at bounding box center [439, 333] width 69 height 18
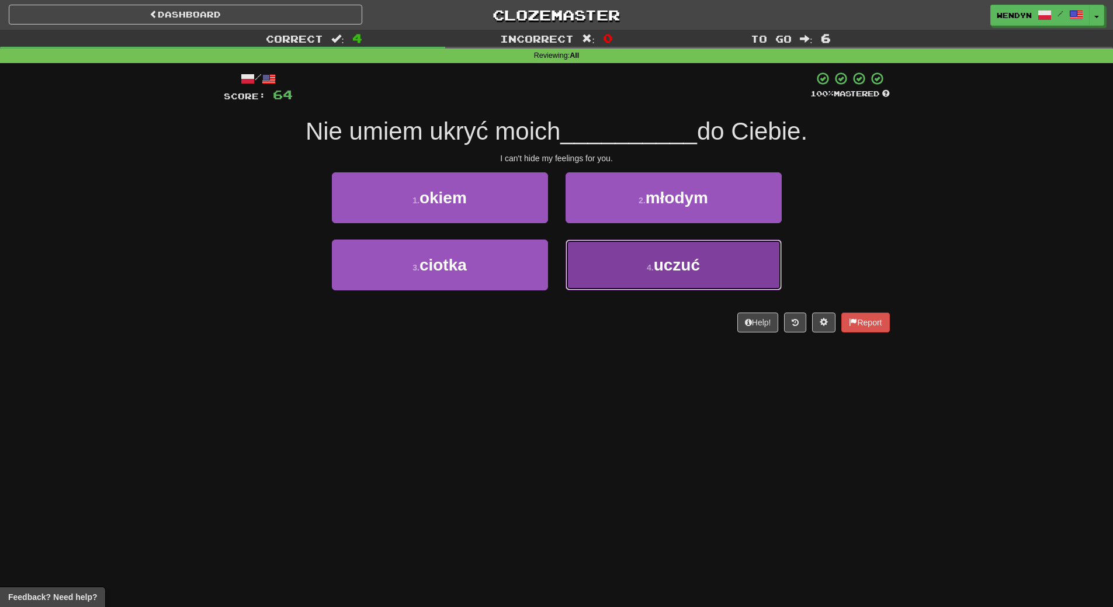
click at [707, 267] on button "4 . uczuć" at bounding box center [673, 265] width 216 height 51
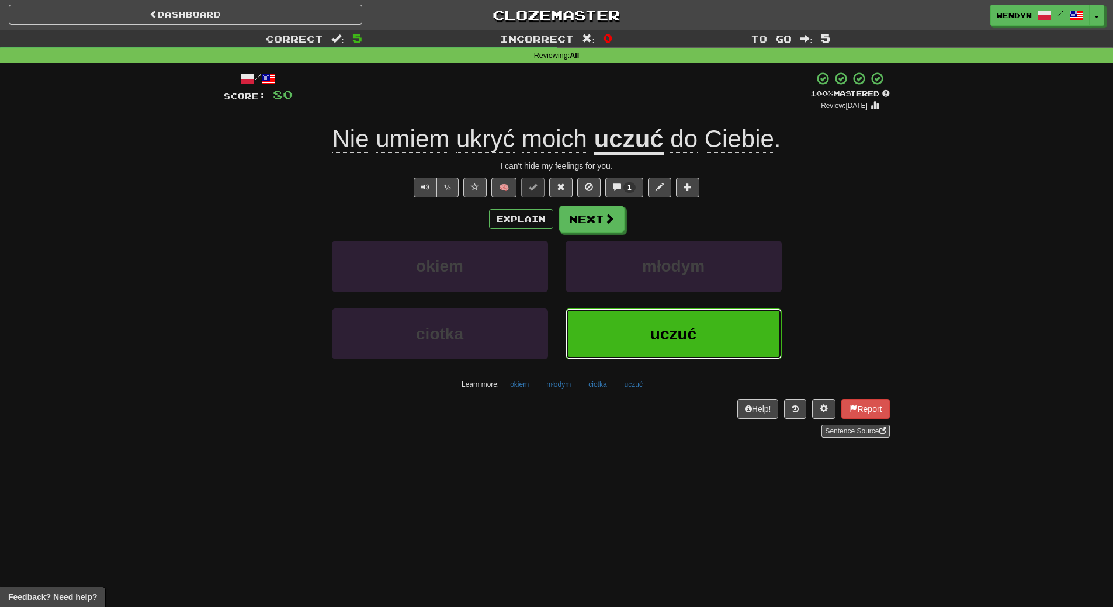
click at [693, 345] on button "uczuć" at bounding box center [673, 333] width 216 height 51
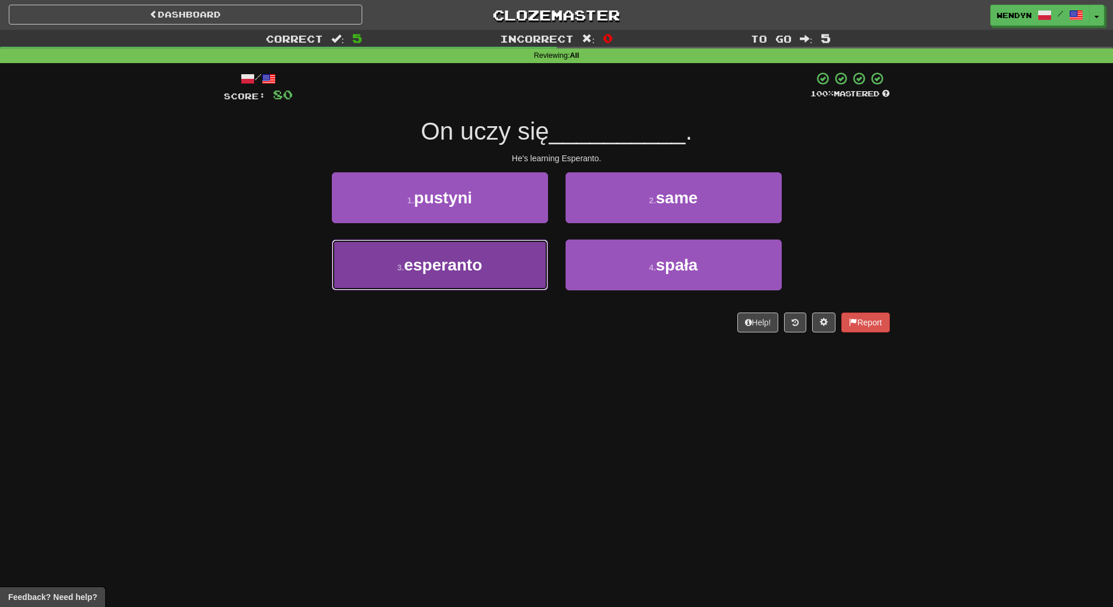
click at [498, 276] on button "3 . esperanto" at bounding box center [440, 265] width 216 height 51
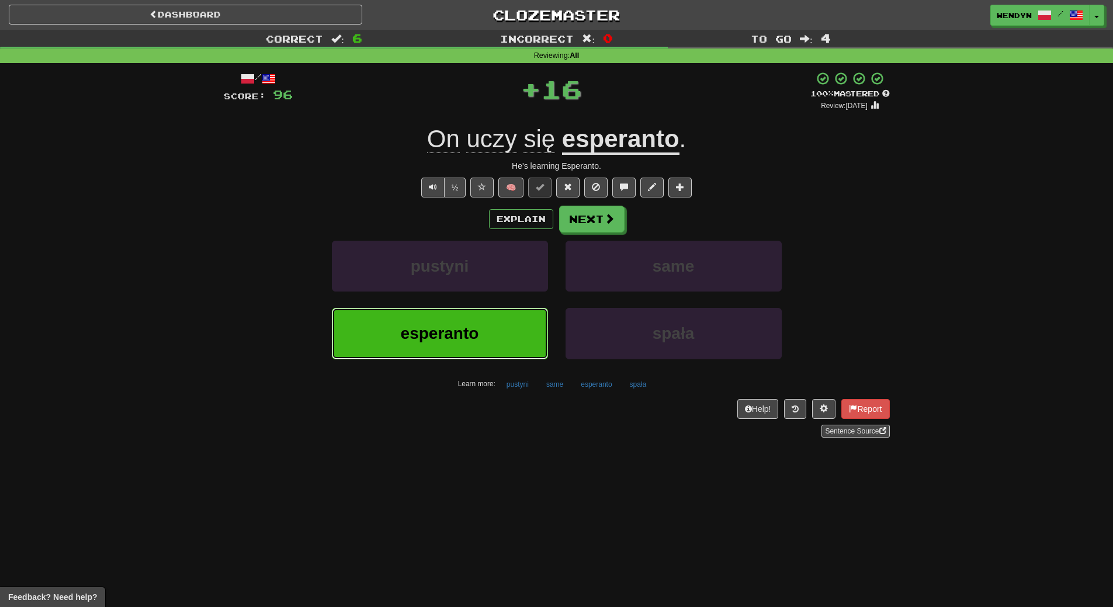
click at [499, 325] on button "esperanto" at bounding box center [440, 333] width 216 height 51
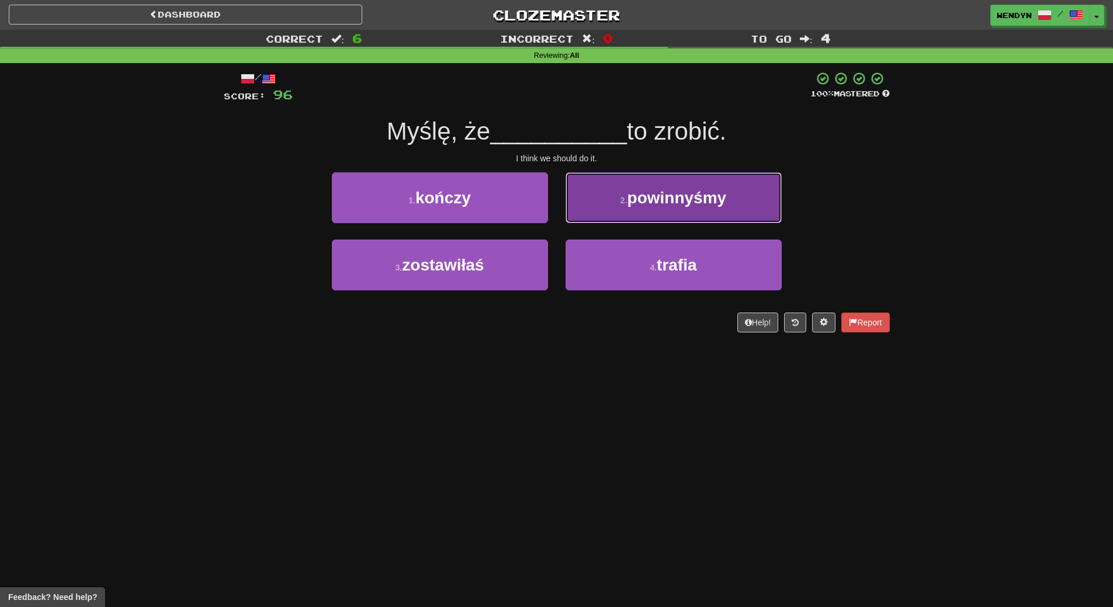
click at [699, 211] on button "2 . powinnyśmy" at bounding box center [673, 197] width 216 height 51
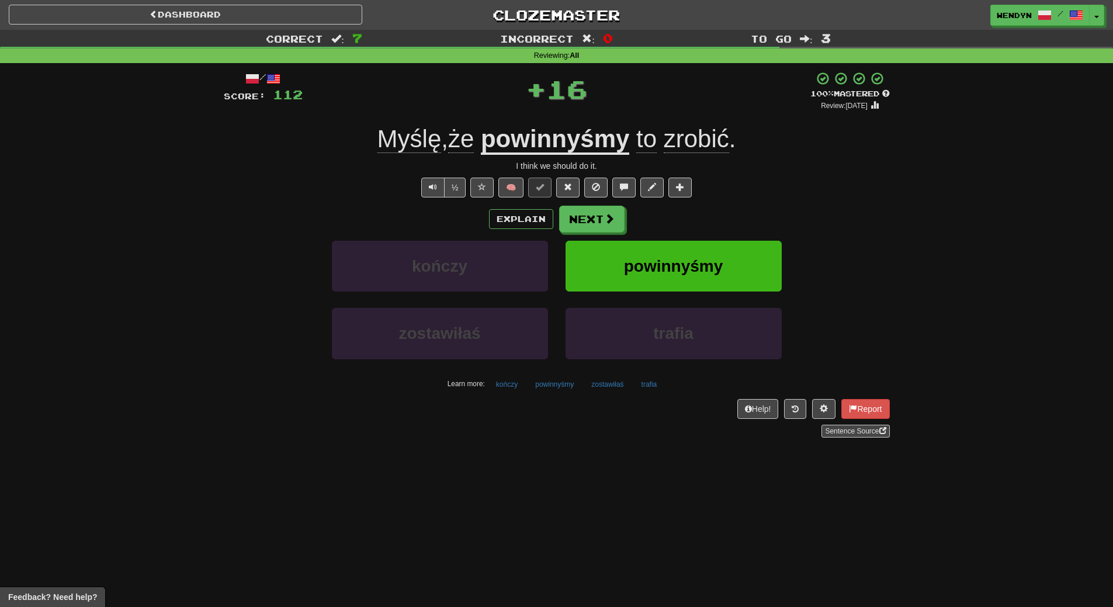
click at [699, 211] on div "Explain Next" at bounding box center [557, 219] width 666 height 27
click at [695, 248] on button "powinnyśmy" at bounding box center [673, 266] width 216 height 51
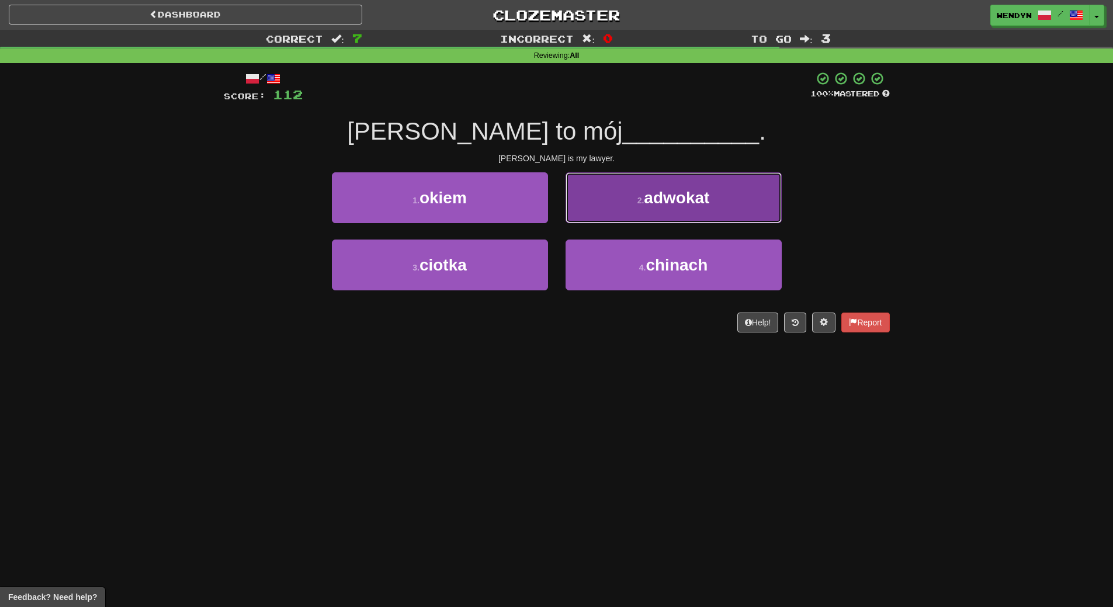
click at [701, 216] on button "2 . adwokat" at bounding box center [673, 197] width 216 height 51
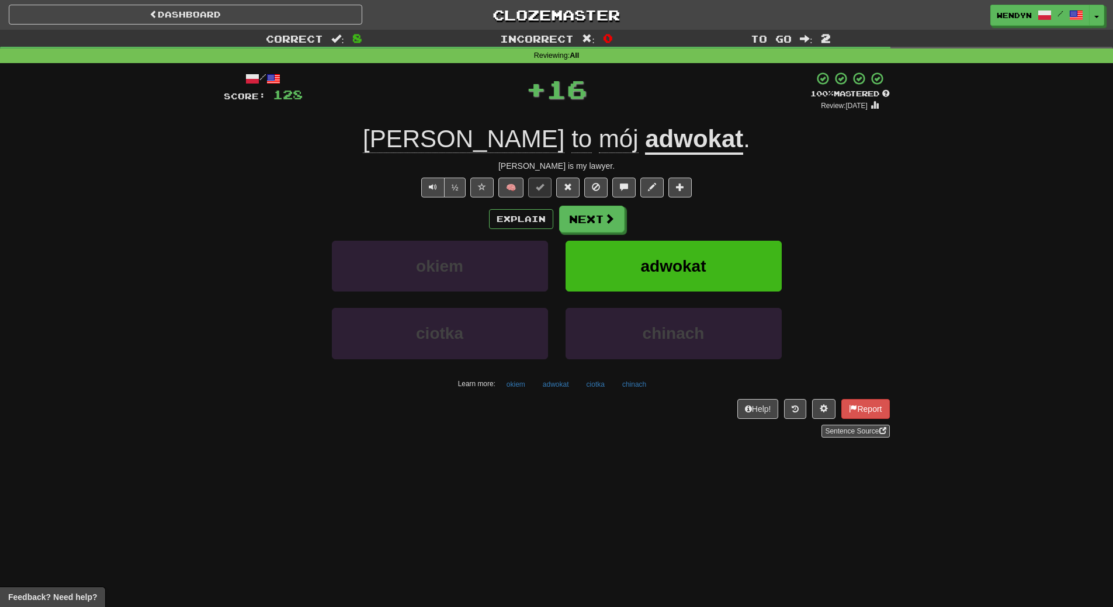
click at [701, 216] on div "Explain Next" at bounding box center [557, 219] width 666 height 27
click at [692, 257] on span "adwokat" at bounding box center [672, 266] width 65 height 18
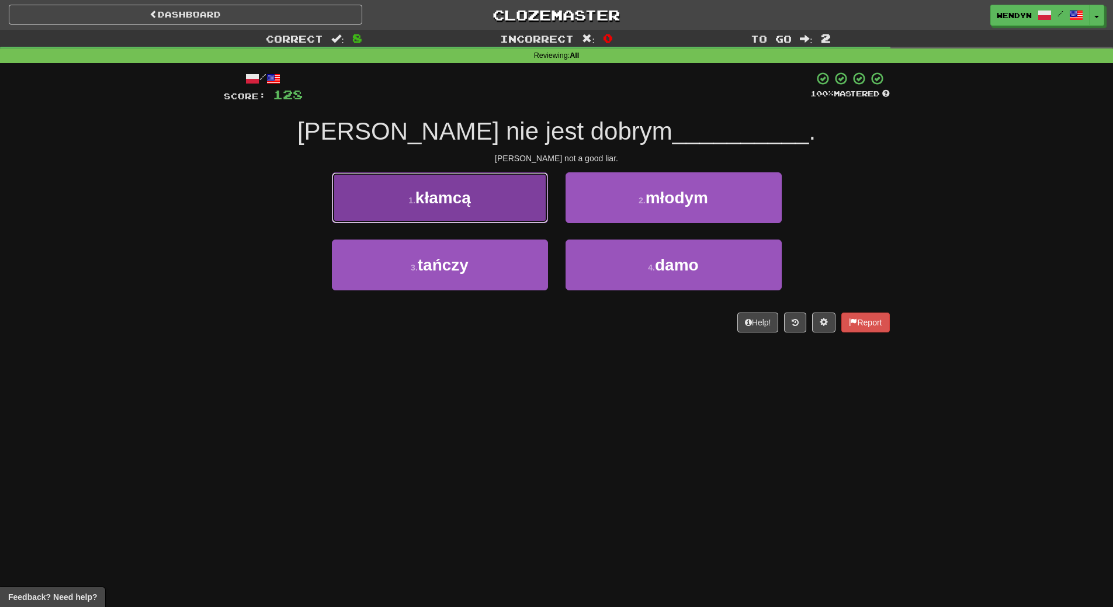
click at [454, 211] on button "1 . kłamcą" at bounding box center [440, 197] width 216 height 51
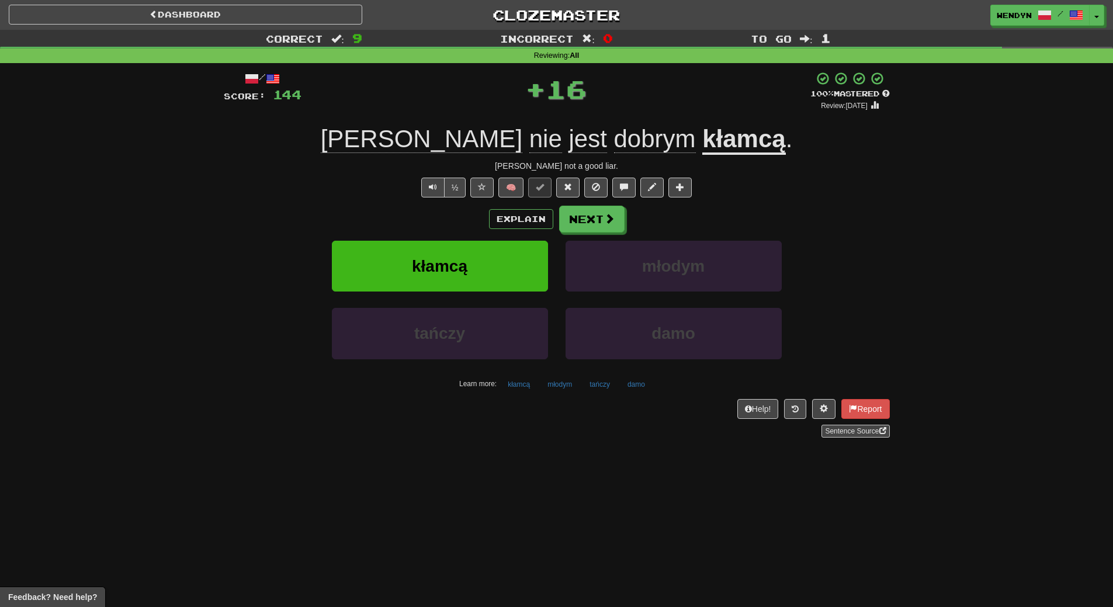
click at [454, 211] on div "Explain Next" at bounding box center [557, 219] width 666 height 27
click at [451, 261] on span "kłamcą" at bounding box center [439, 266] width 55 height 18
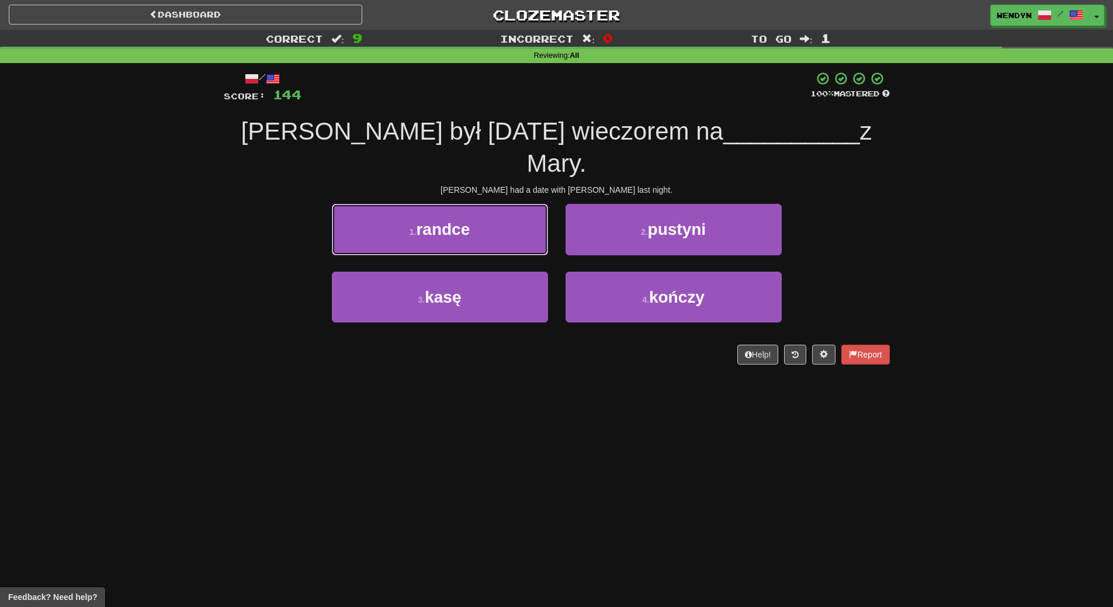
click at [466, 220] on span "randce" at bounding box center [443, 229] width 54 height 18
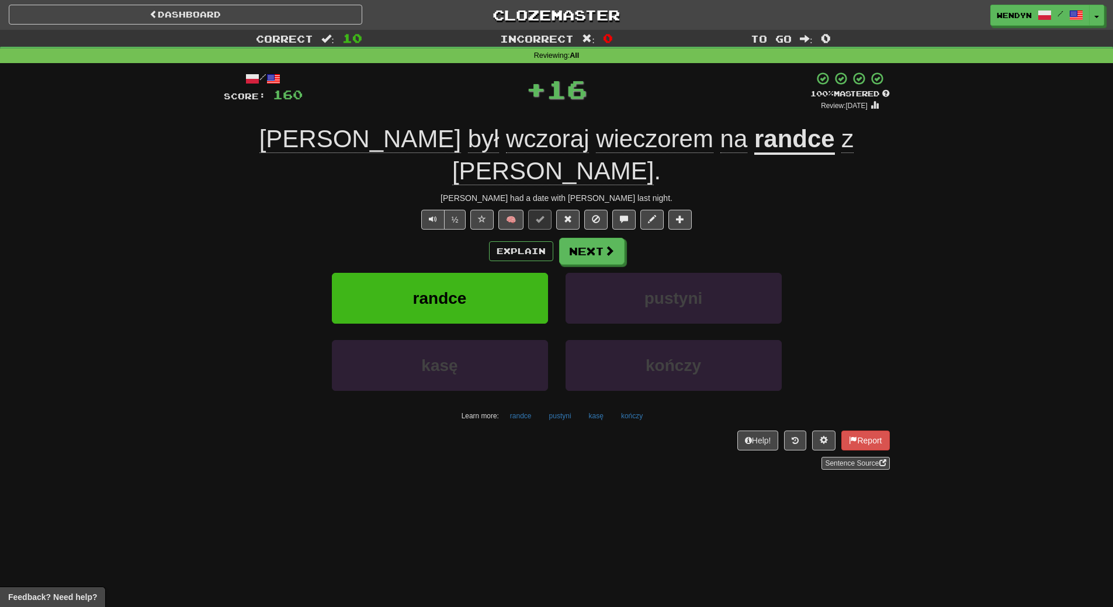
click at [466, 200] on div "/ Score: 160 + 16 100 % Mastered Review: 2026-03-16 Tom był wczoraj wieczorem n…" at bounding box center [557, 270] width 666 height 398
click at [467, 273] on button "randce" at bounding box center [440, 298] width 216 height 51
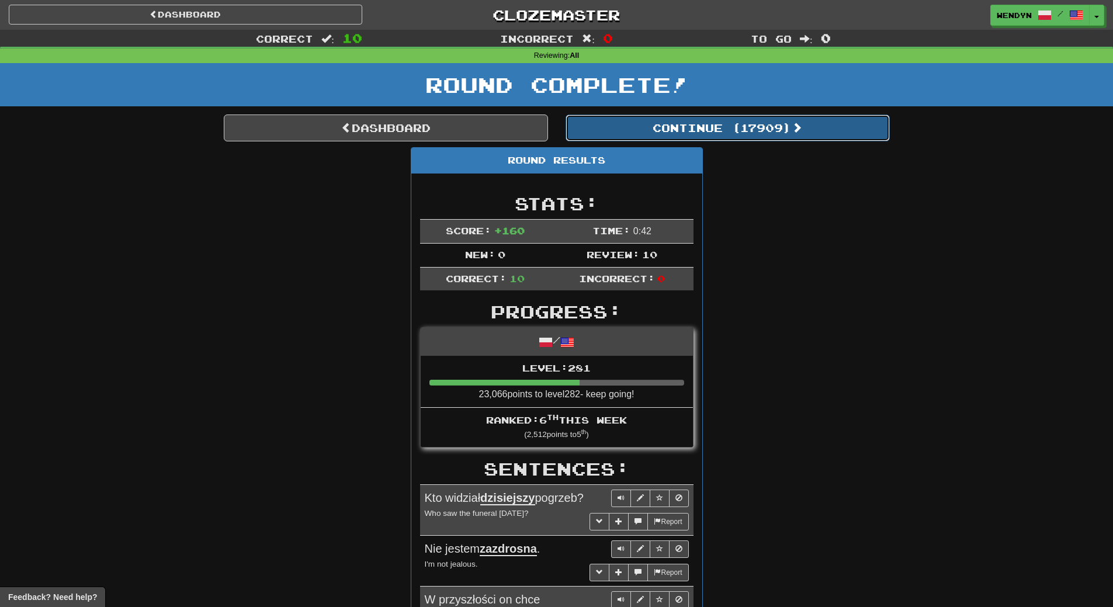
click at [765, 130] on button "Continue ( 17909 )" at bounding box center [727, 127] width 324 height 27
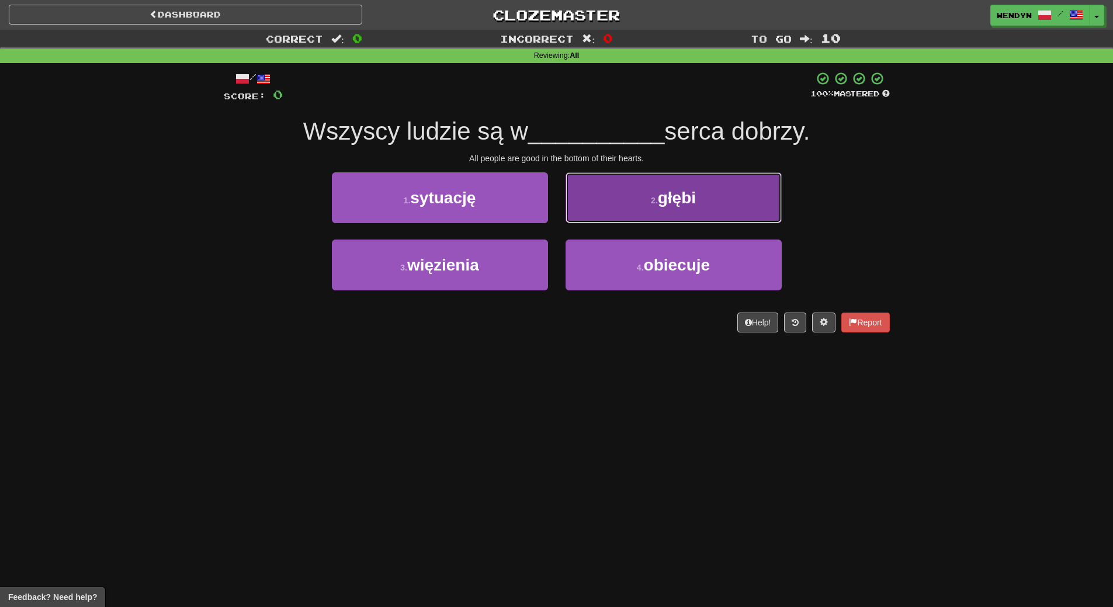
click at [707, 189] on button "2 . głębi" at bounding box center [673, 197] width 216 height 51
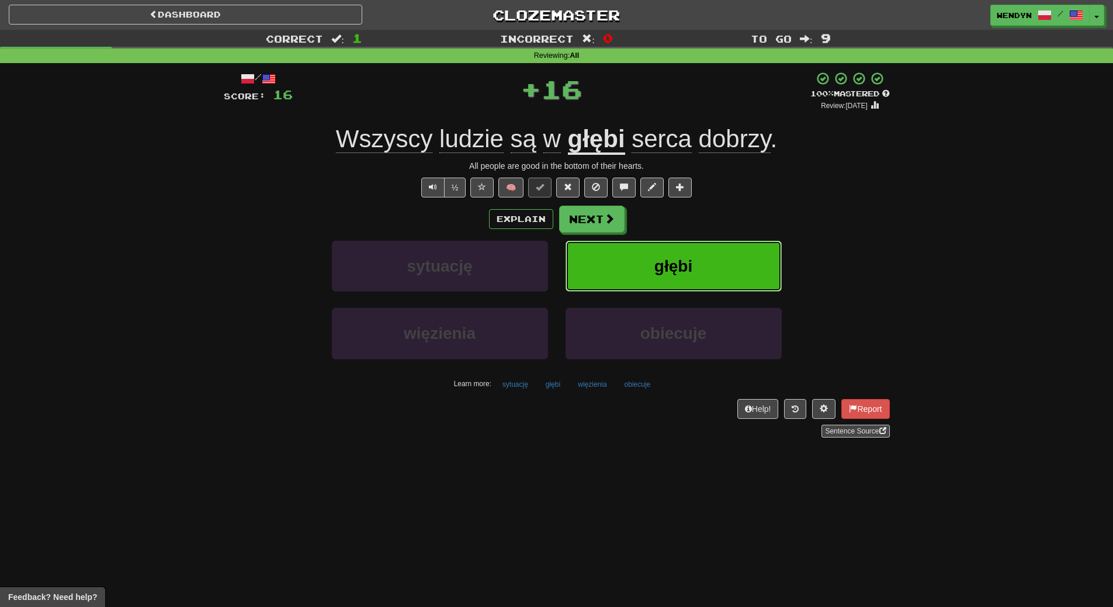
click at [702, 251] on button "głębi" at bounding box center [673, 266] width 216 height 51
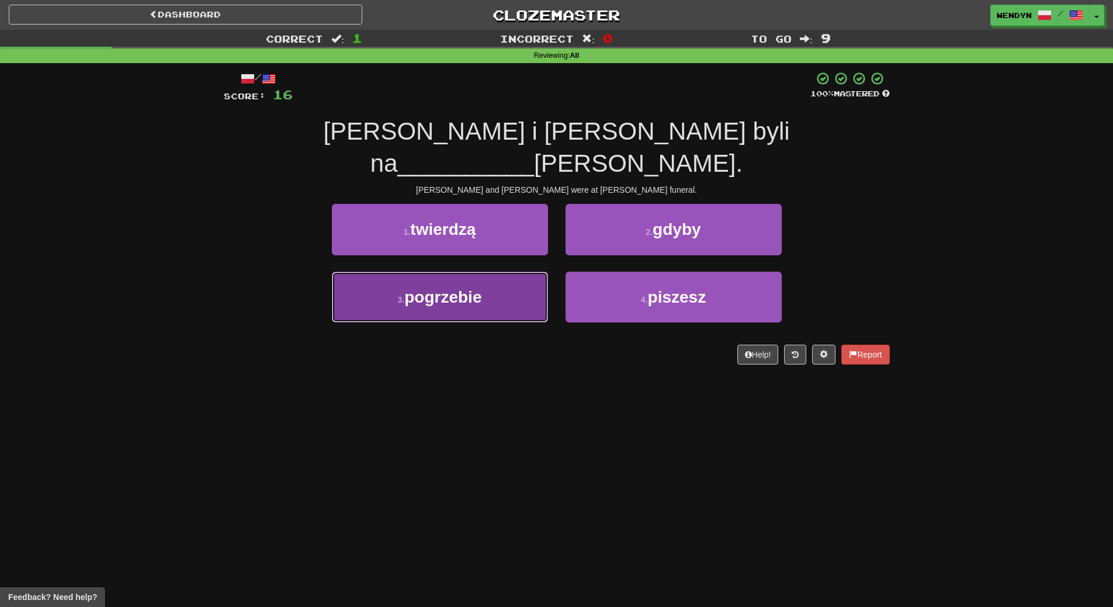
click at [515, 281] on button "3 . pogrzebie" at bounding box center [440, 297] width 216 height 51
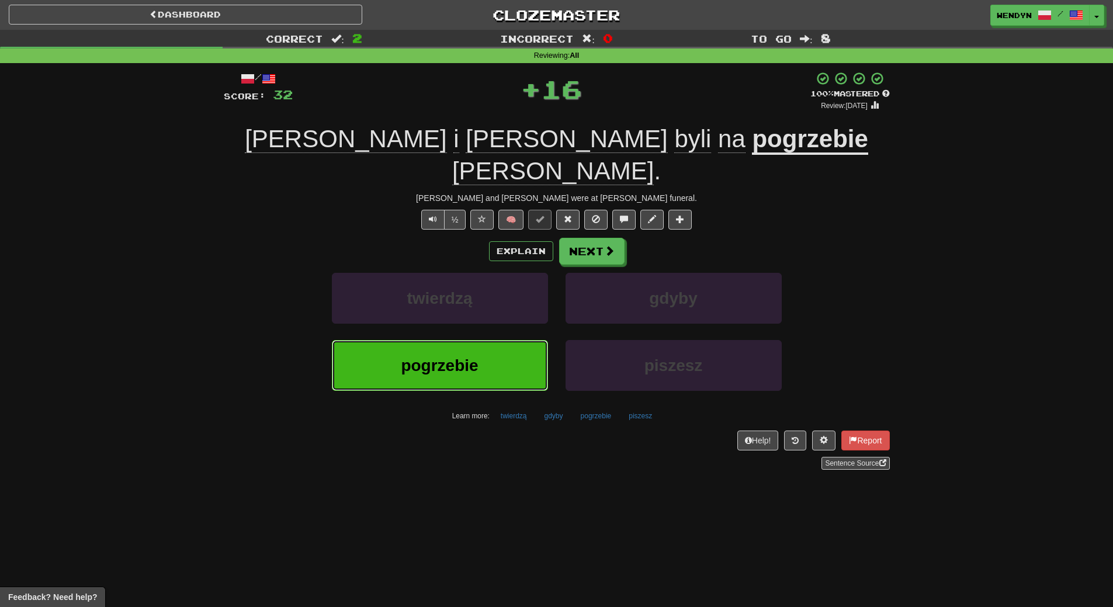
click at [511, 340] on button "pogrzebie" at bounding box center [440, 365] width 216 height 51
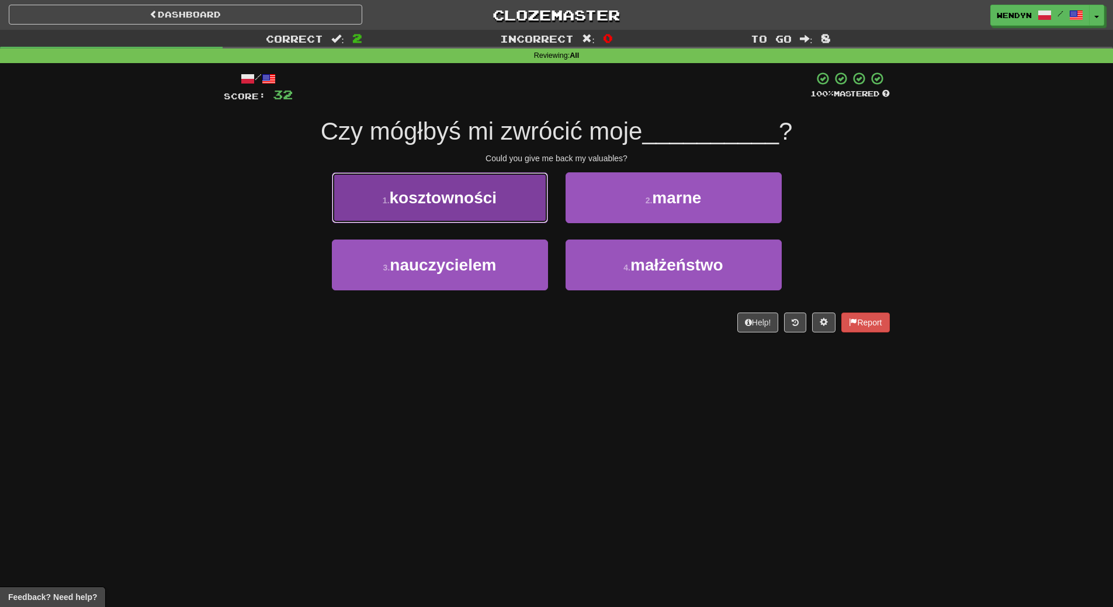
click at [485, 207] on button "1 . kosztowności" at bounding box center [440, 197] width 216 height 51
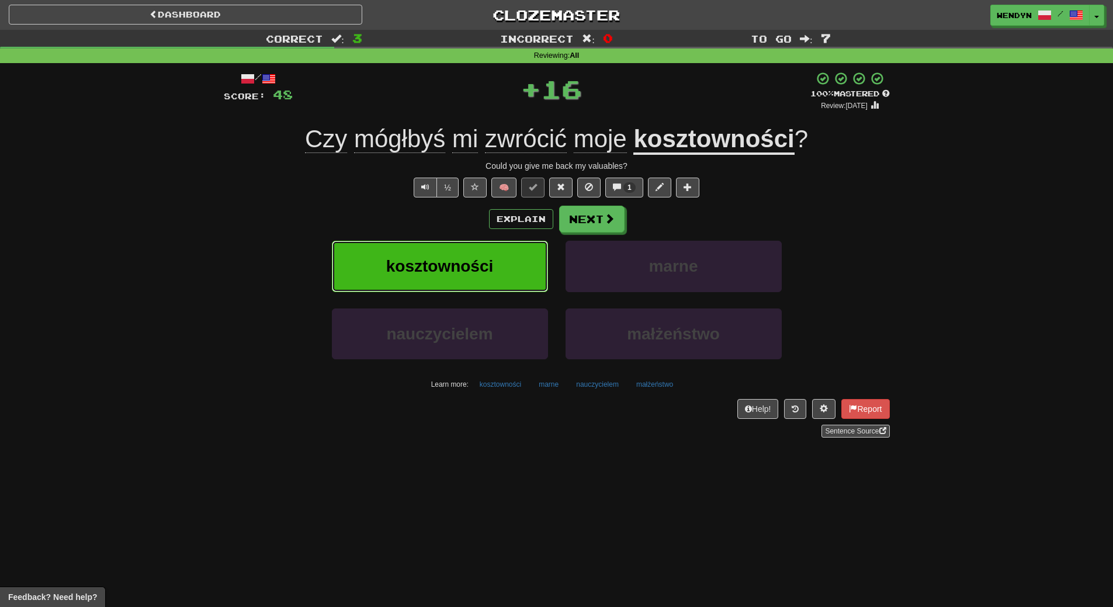
click at [485, 254] on button "kosztowności" at bounding box center [440, 266] width 216 height 51
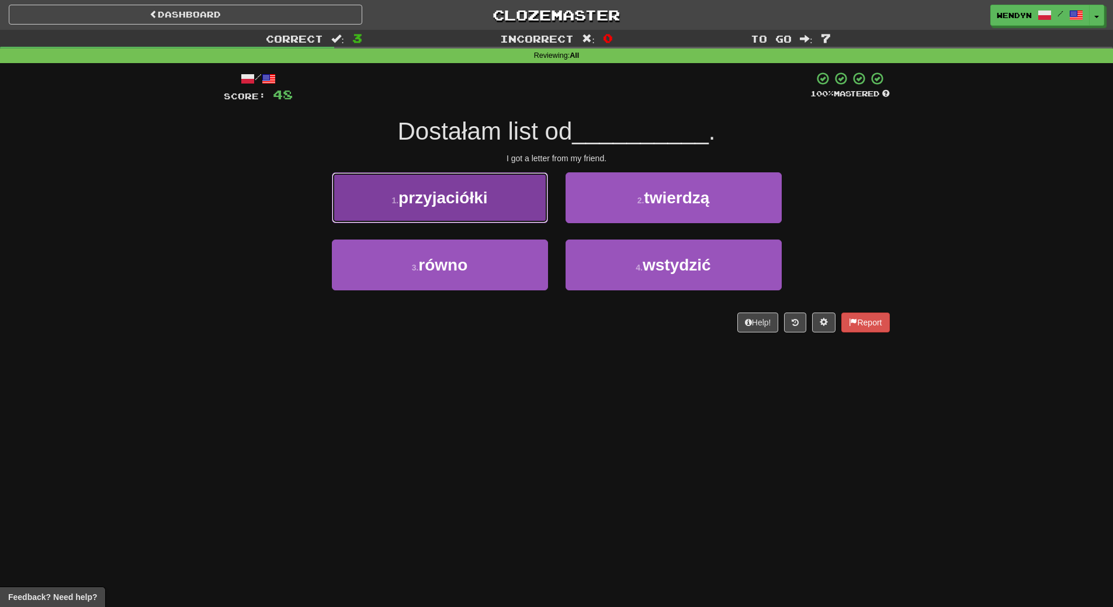
click at [469, 206] on span "przyjaciółki" at bounding box center [442, 198] width 89 height 18
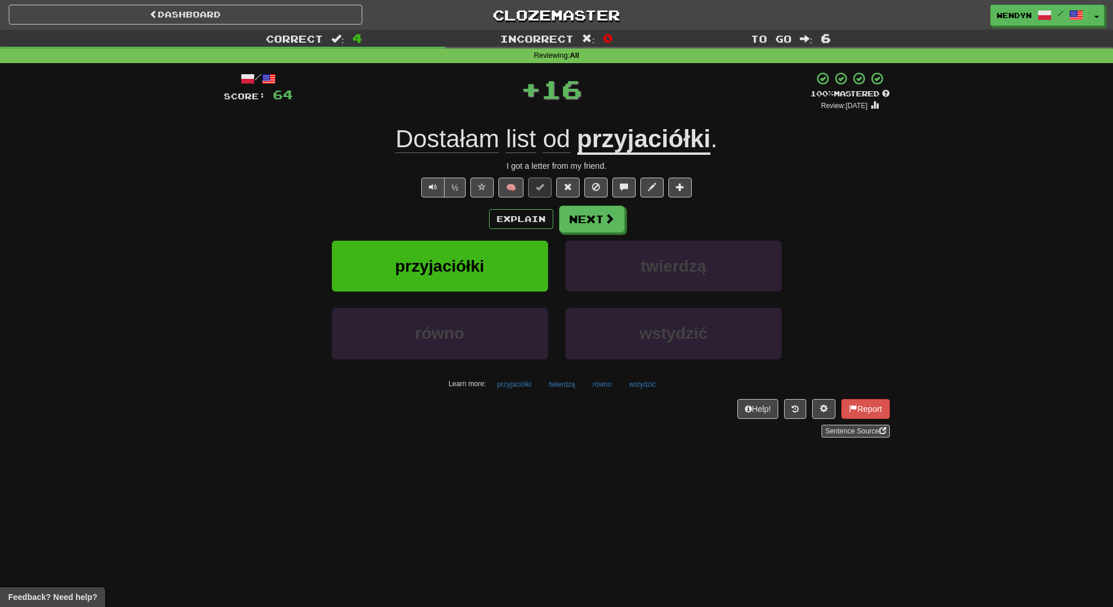
click at [460, 225] on div "Explain Next" at bounding box center [557, 219] width 666 height 27
click at [461, 261] on span "przyjaciółki" at bounding box center [439, 266] width 89 height 18
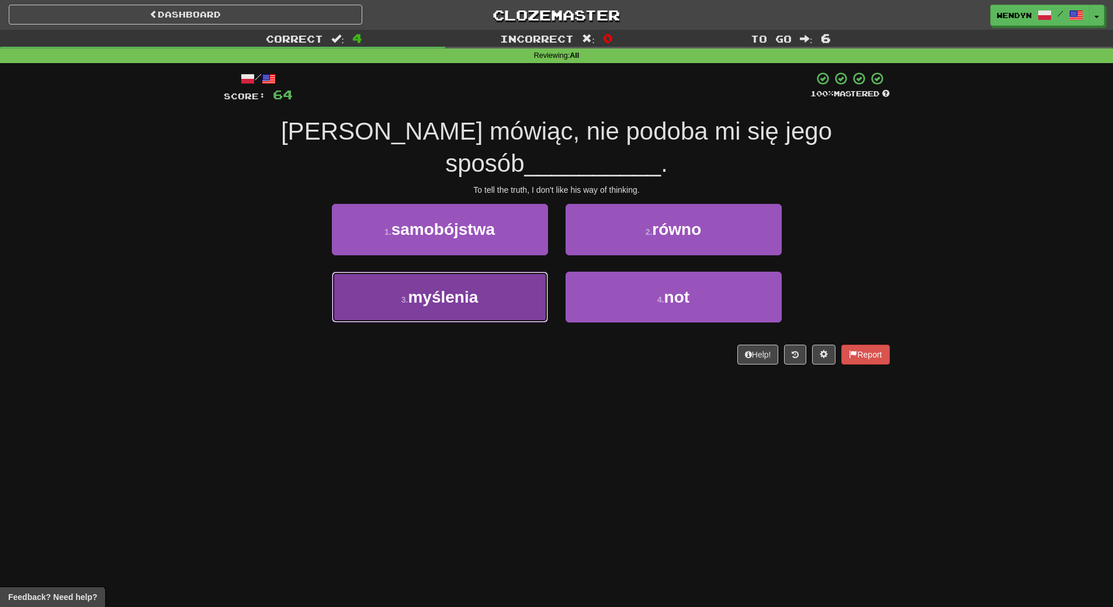
click at [473, 302] on span "myślenia" at bounding box center [443, 297] width 70 height 18
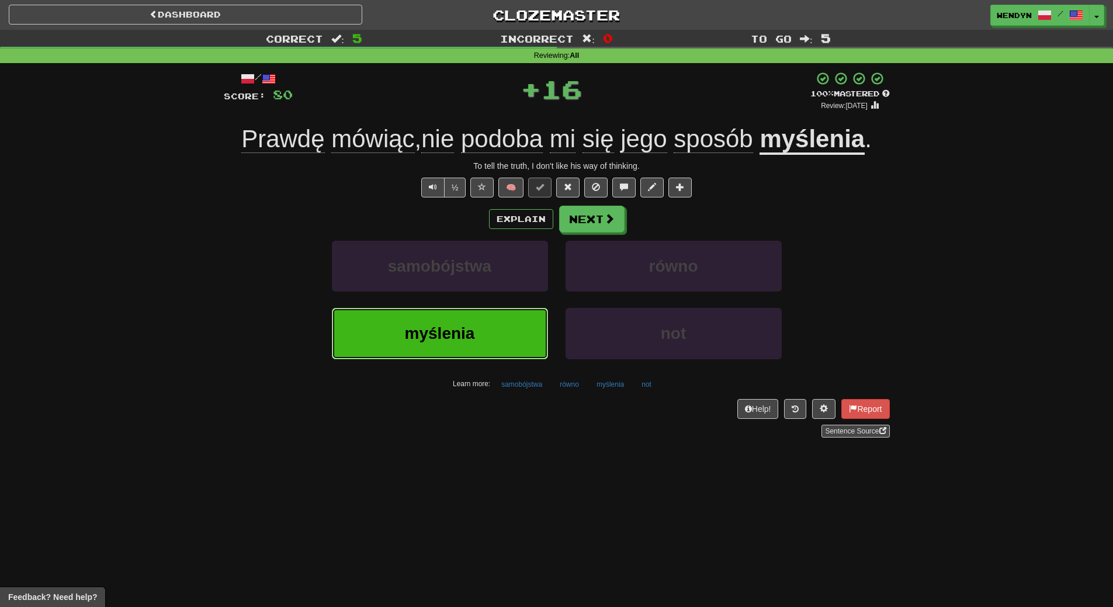
click at [474, 352] on button "myślenia" at bounding box center [440, 333] width 216 height 51
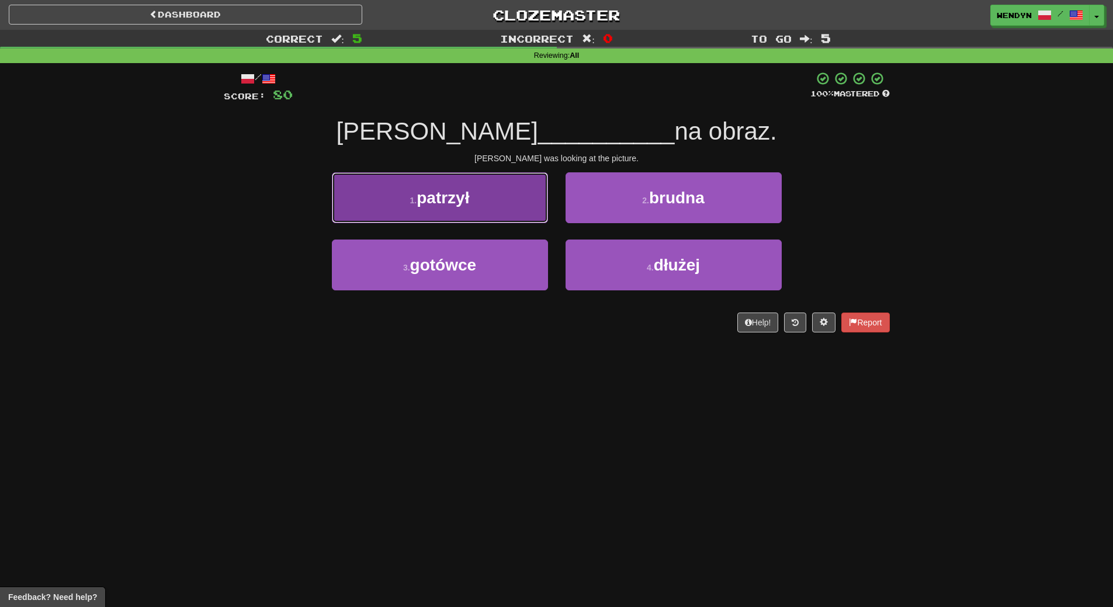
click at [490, 219] on button "1 . patrzył" at bounding box center [440, 197] width 216 height 51
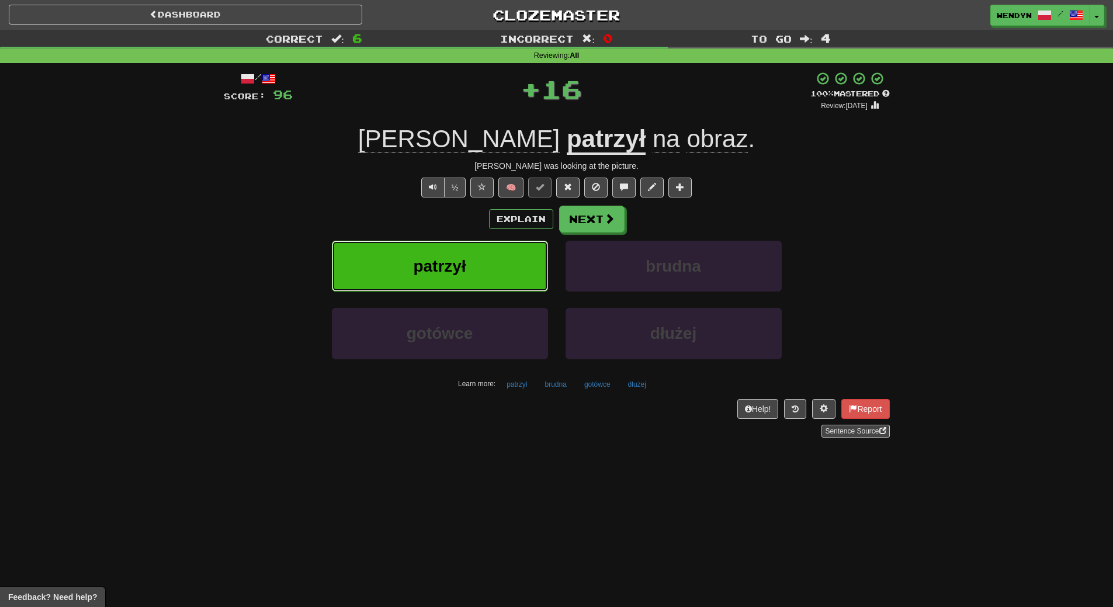
click at [488, 248] on button "patrzył" at bounding box center [440, 266] width 216 height 51
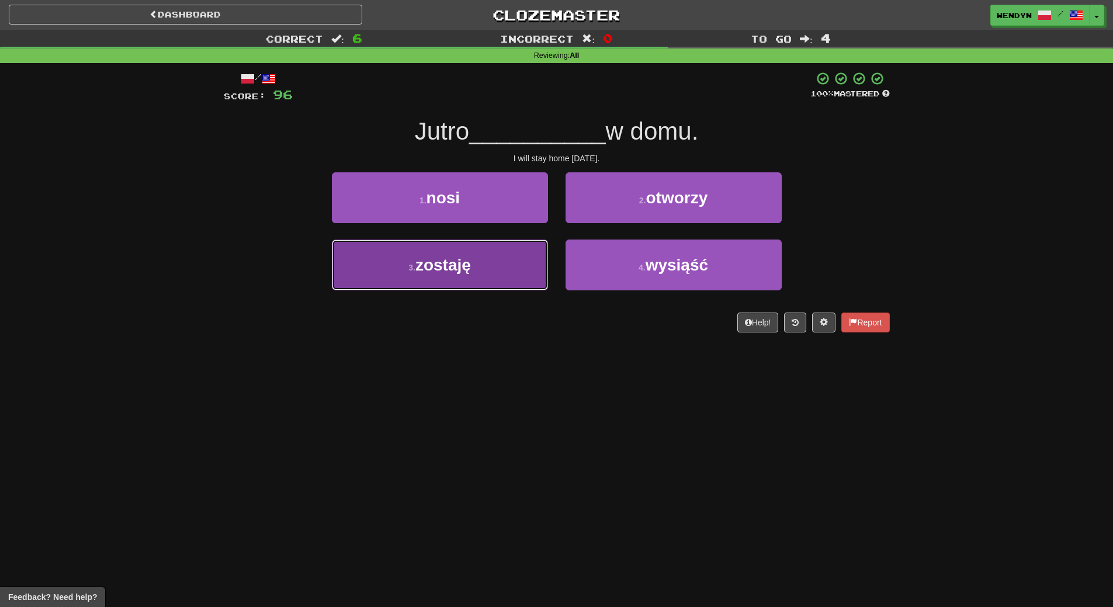
click at [491, 273] on button "3 . zostaję" at bounding box center [440, 265] width 216 height 51
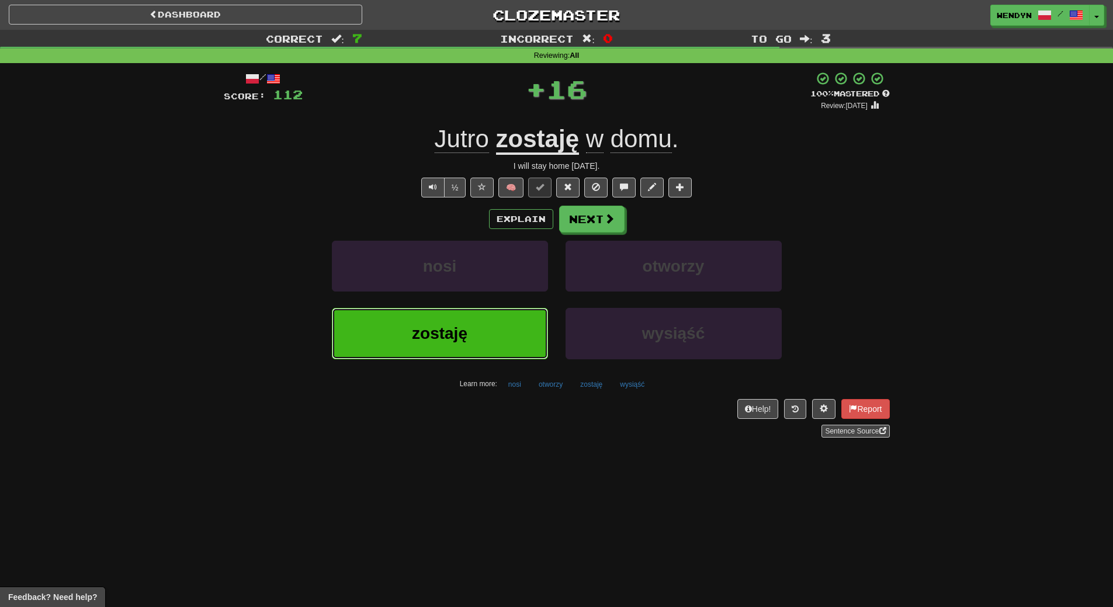
click at [472, 322] on button "zostaję" at bounding box center [440, 333] width 216 height 51
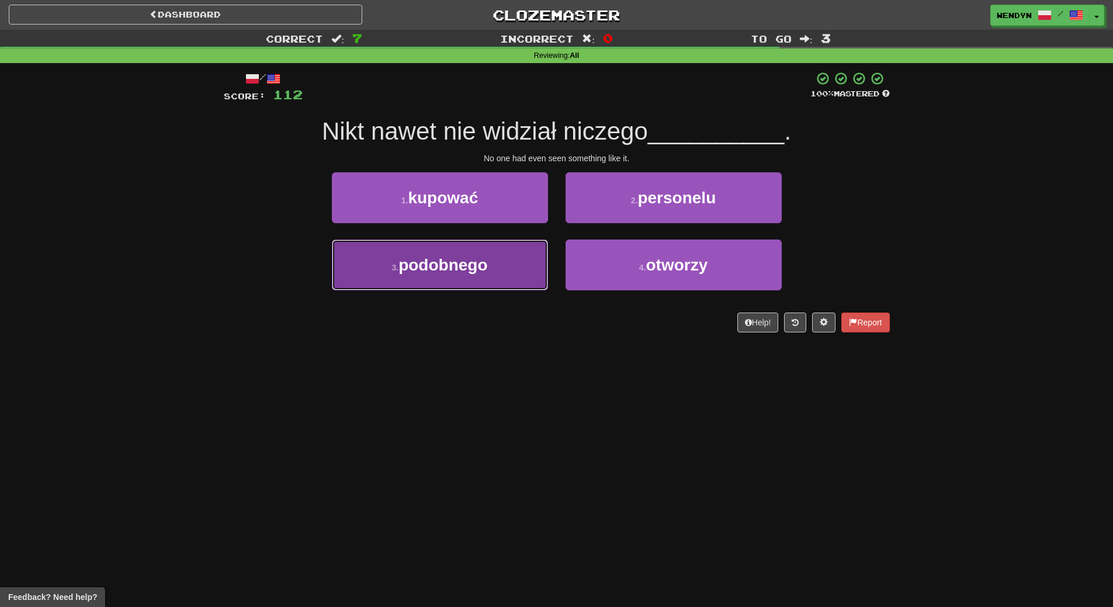
click at [484, 265] on span "podobnego" at bounding box center [442, 265] width 89 height 18
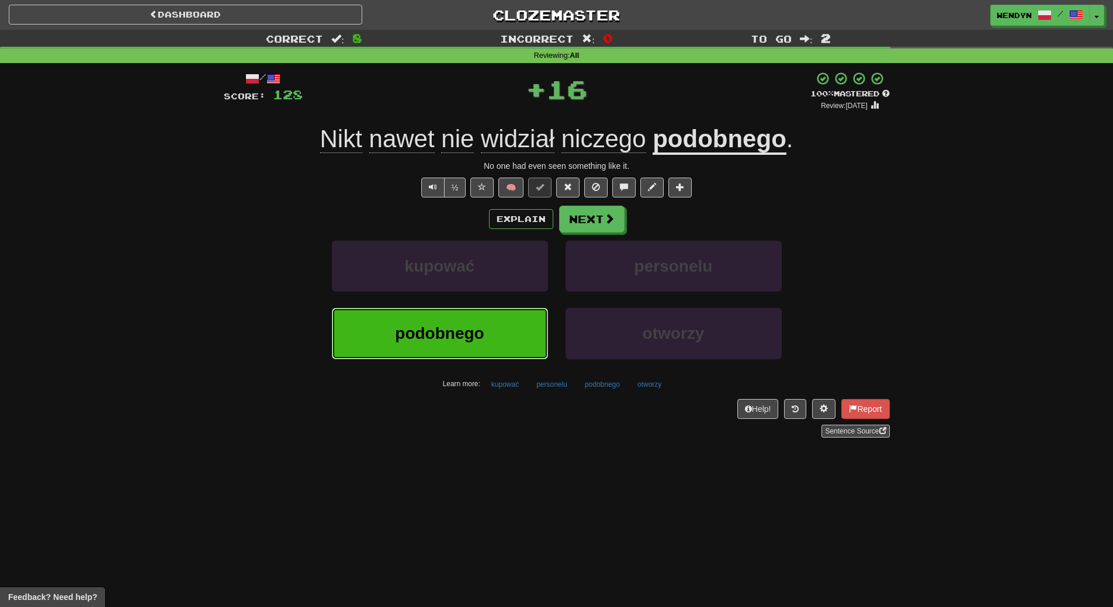
click at [487, 341] on button "podobnego" at bounding box center [440, 333] width 216 height 51
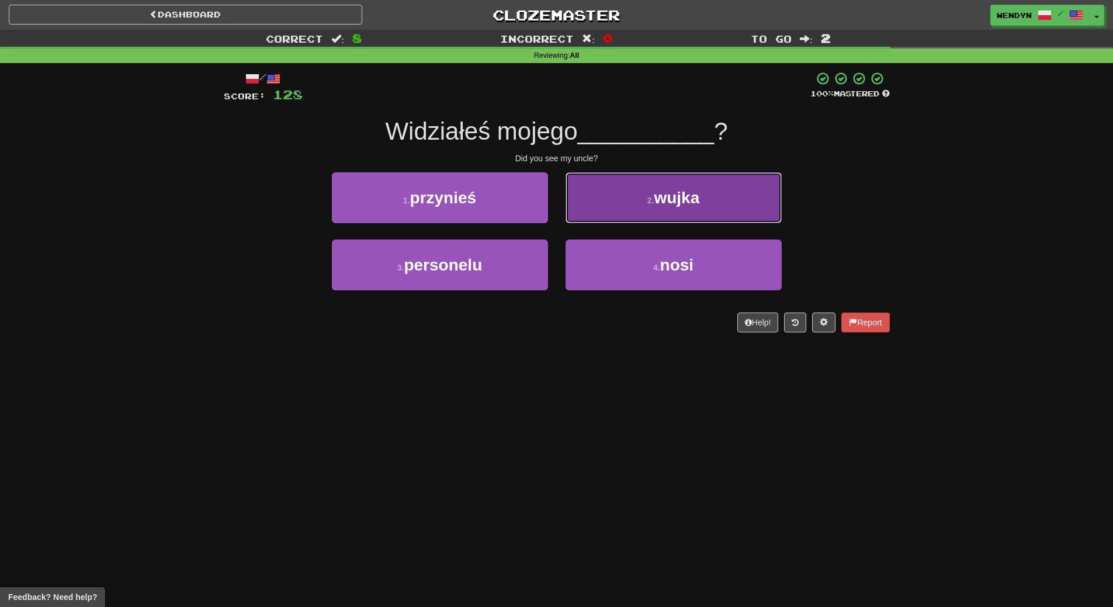
click at [688, 206] on span "wujka" at bounding box center [677, 198] width 46 height 18
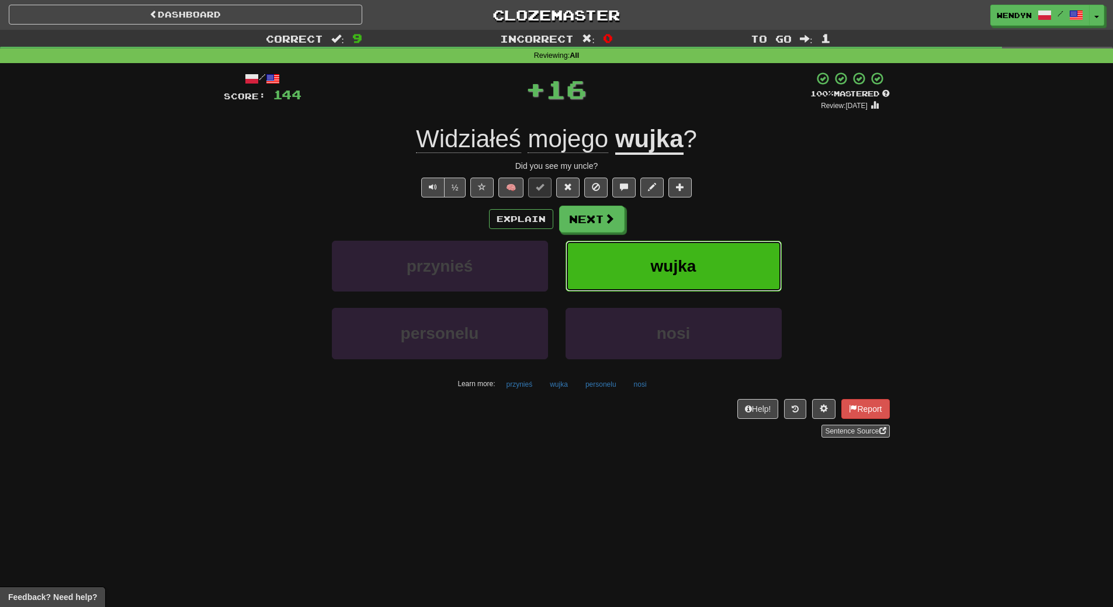
click at [686, 254] on button "wujka" at bounding box center [673, 266] width 216 height 51
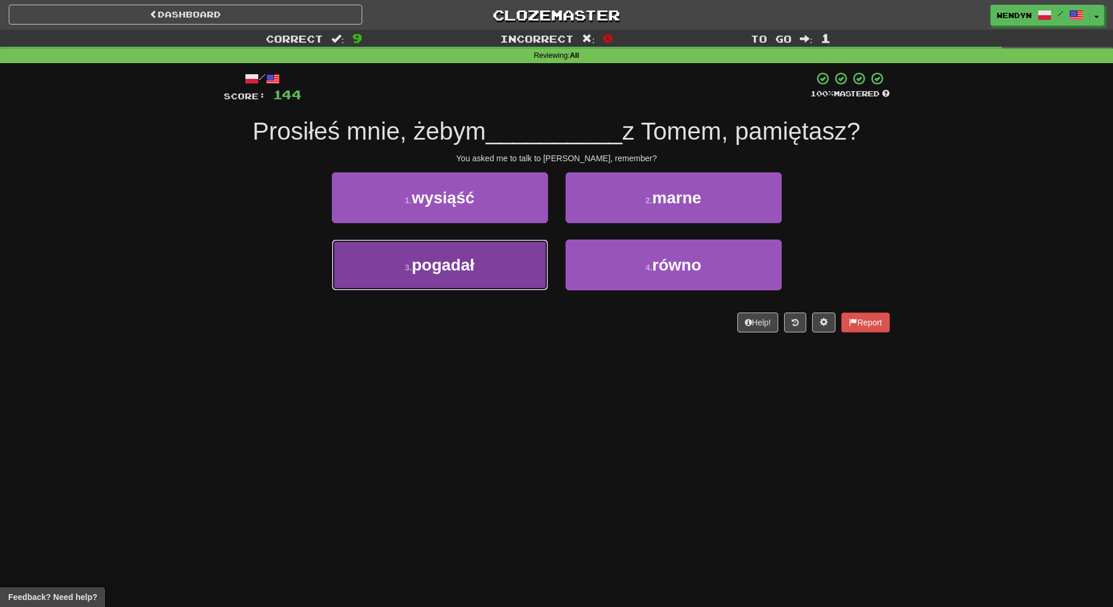
click at [509, 278] on button "3 . pogadał" at bounding box center [440, 265] width 216 height 51
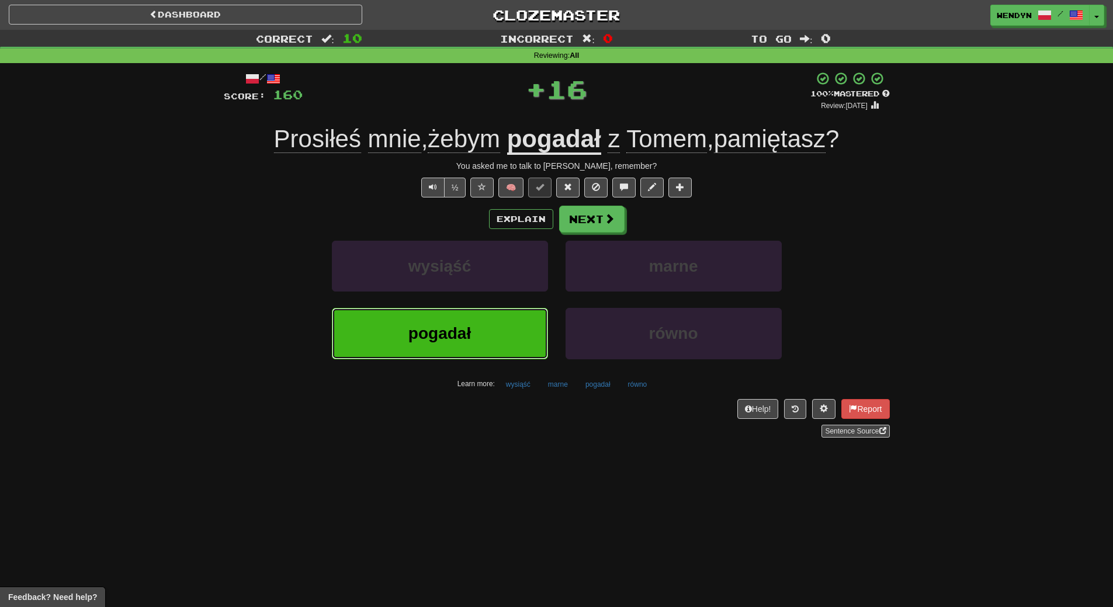
click at [504, 335] on button "pogadał" at bounding box center [440, 333] width 216 height 51
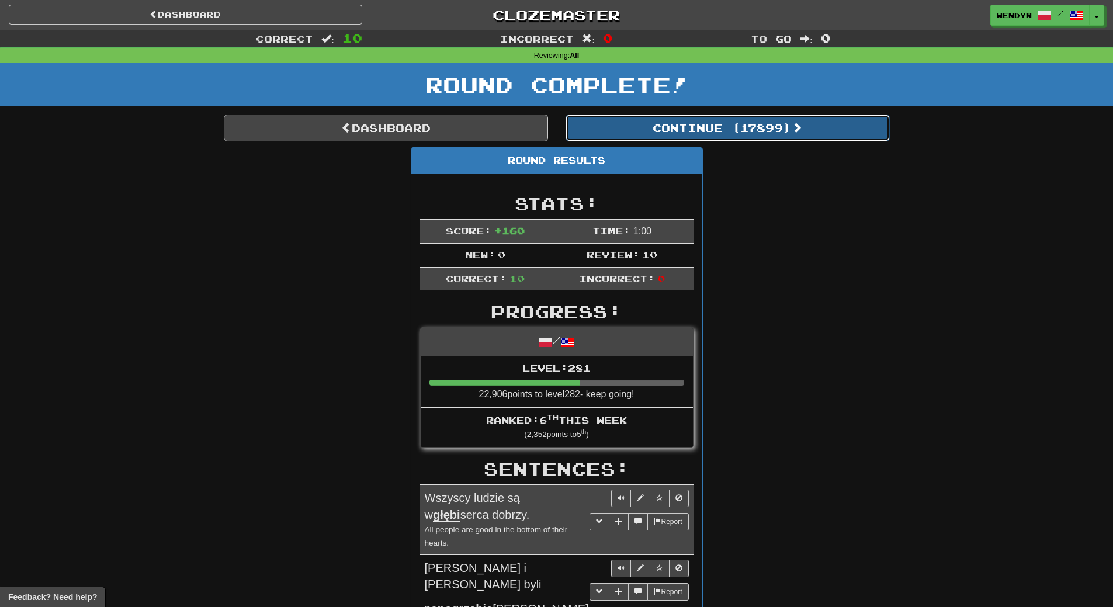
click at [771, 136] on button "Continue ( 17899 )" at bounding box center [727, 127] width 324 height 27
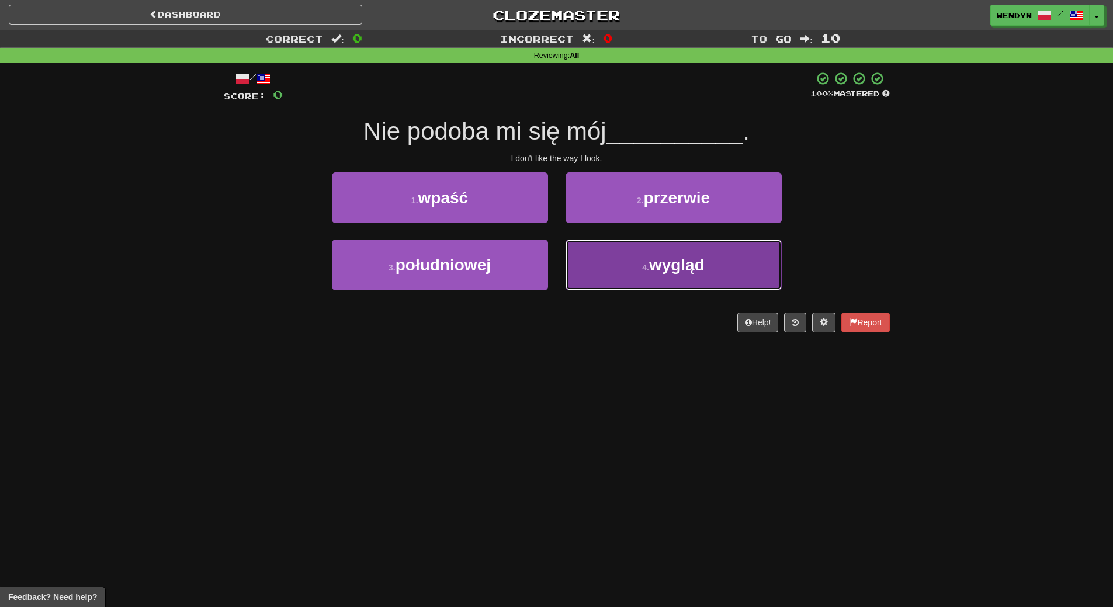
click at [674, 264] on span "wygląd" at bounding box center [676, 265] width 55 height 18
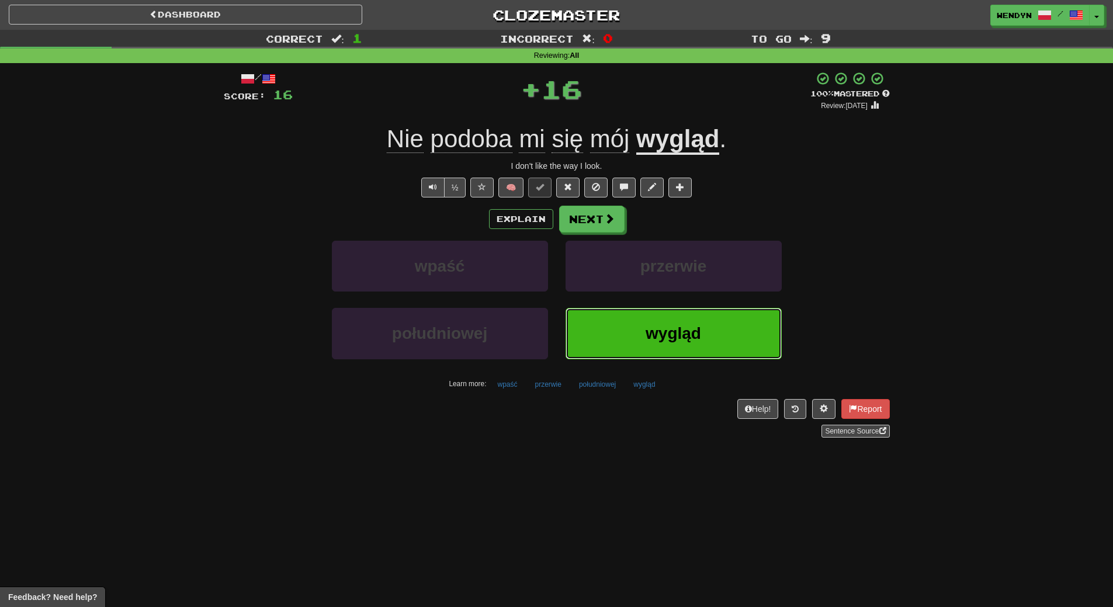
click at [648, 325] on span "wygląd" at bounding box center [672, 333] width 55 height 18
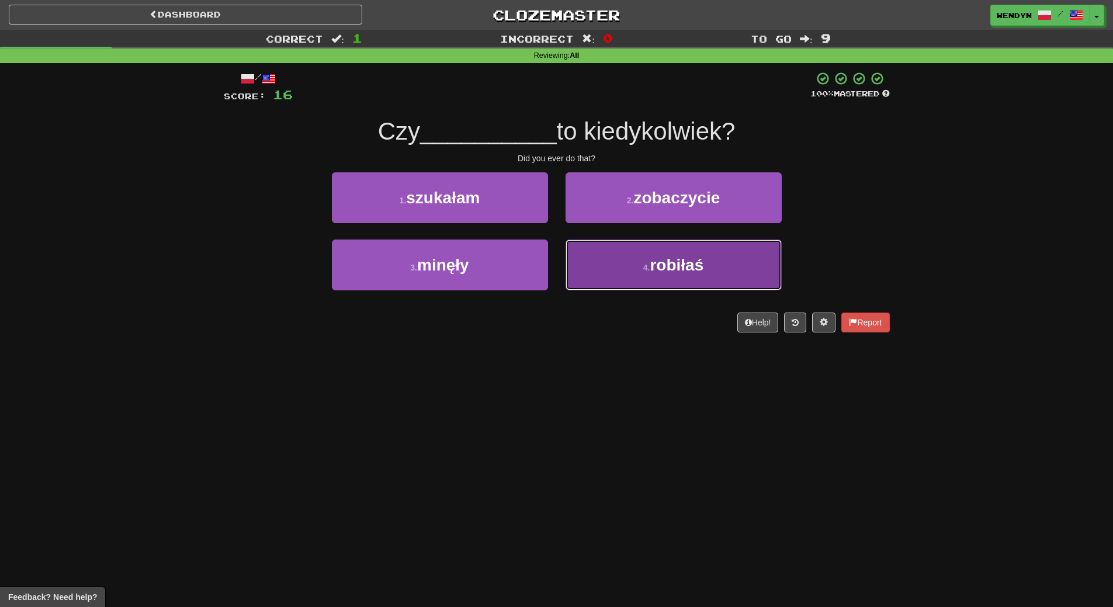
click at [661, 271] on span "robiłaś" at bounding box center [677, 265] width 54 height 18
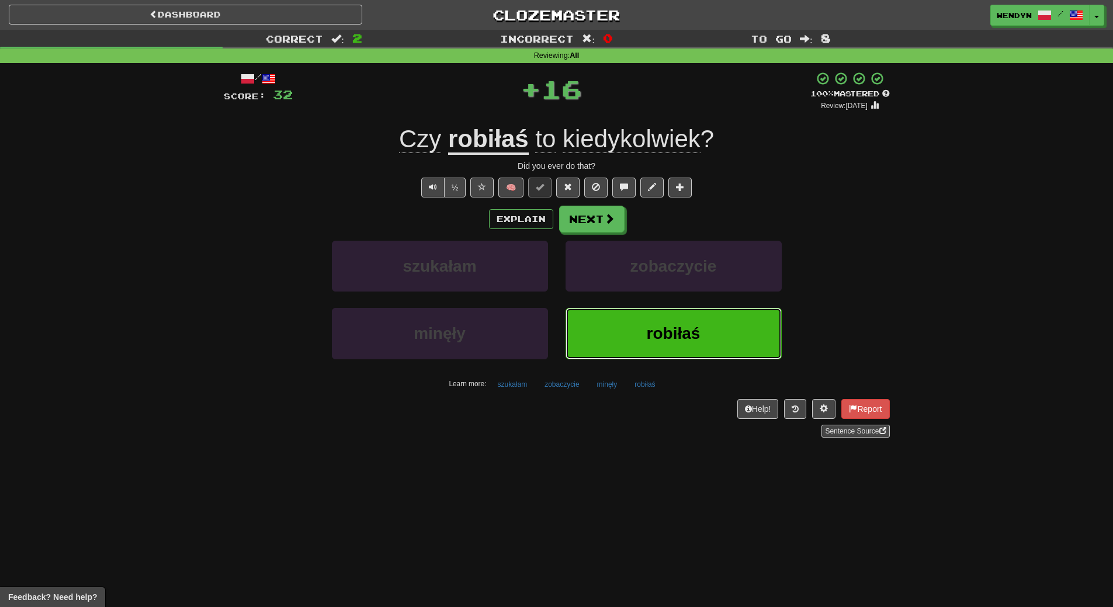
click at [647, 321] on button "robiłaś" at bounding box center [673, 333] width 216 height 51
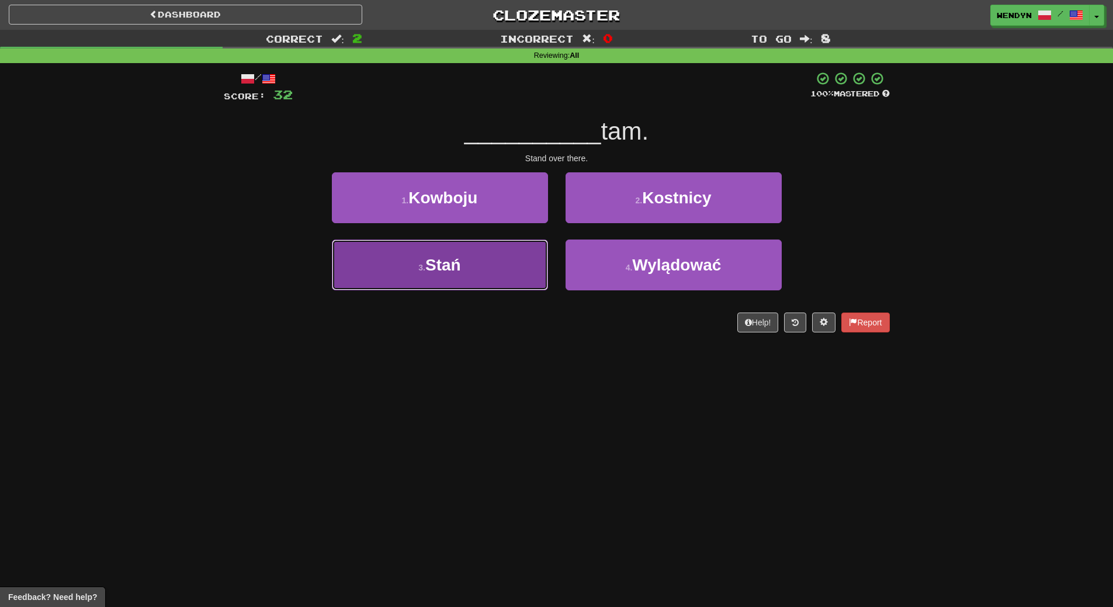
click at [449, 266] on span "Stań" at bounding box center [443, 265] width 36 height 18
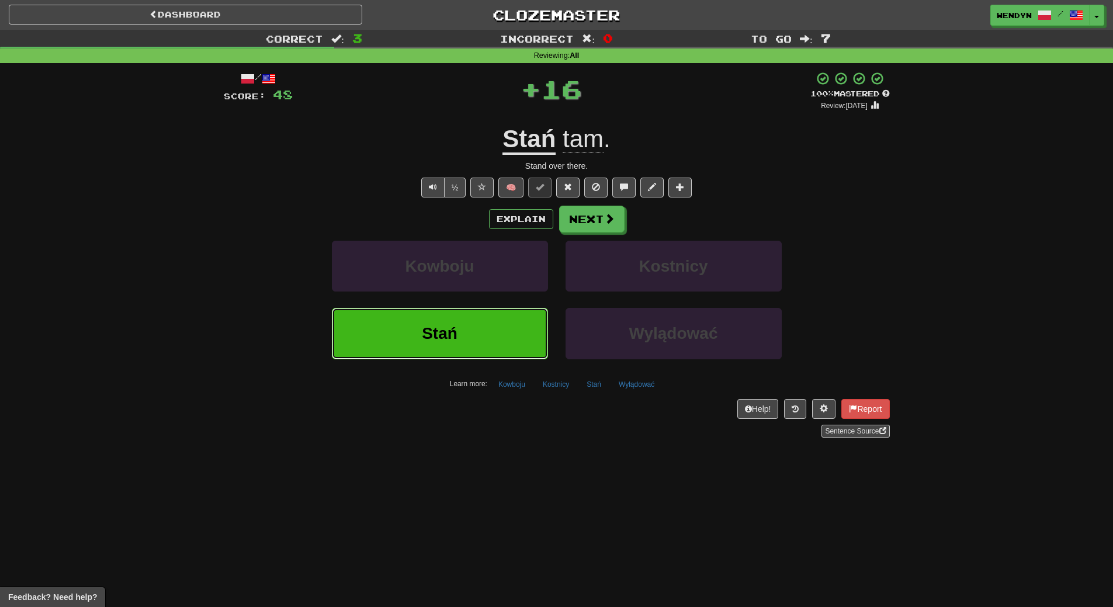
click at [447, 338] on span "Stań" at bounding box center [440, 333] width 36 height 18
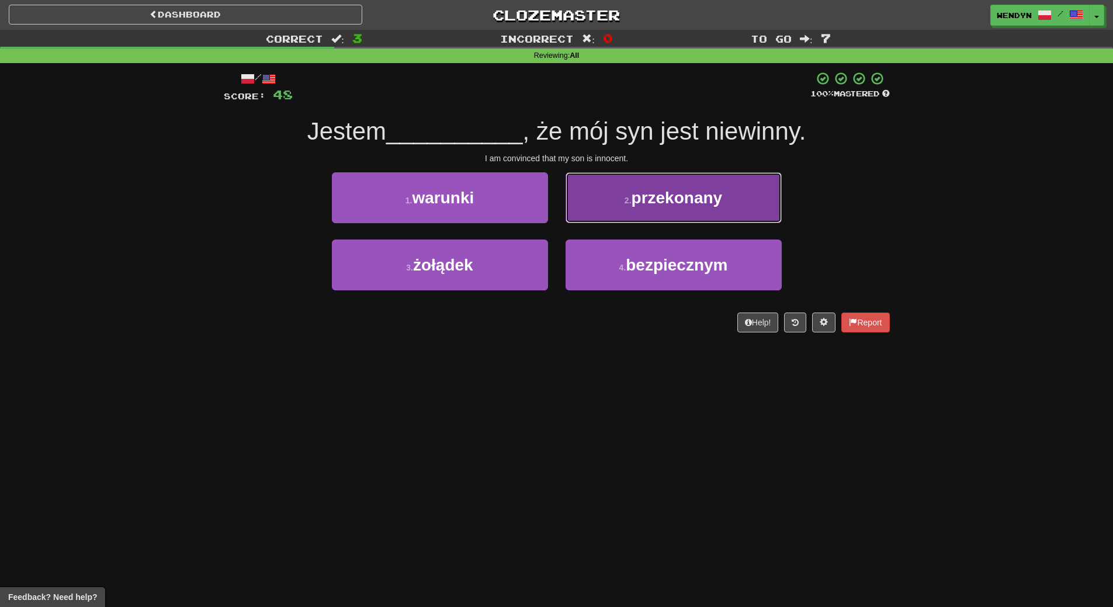
click at [690, 201] on span "przekonany" at bounding box center [676, 198] width 91 height 18
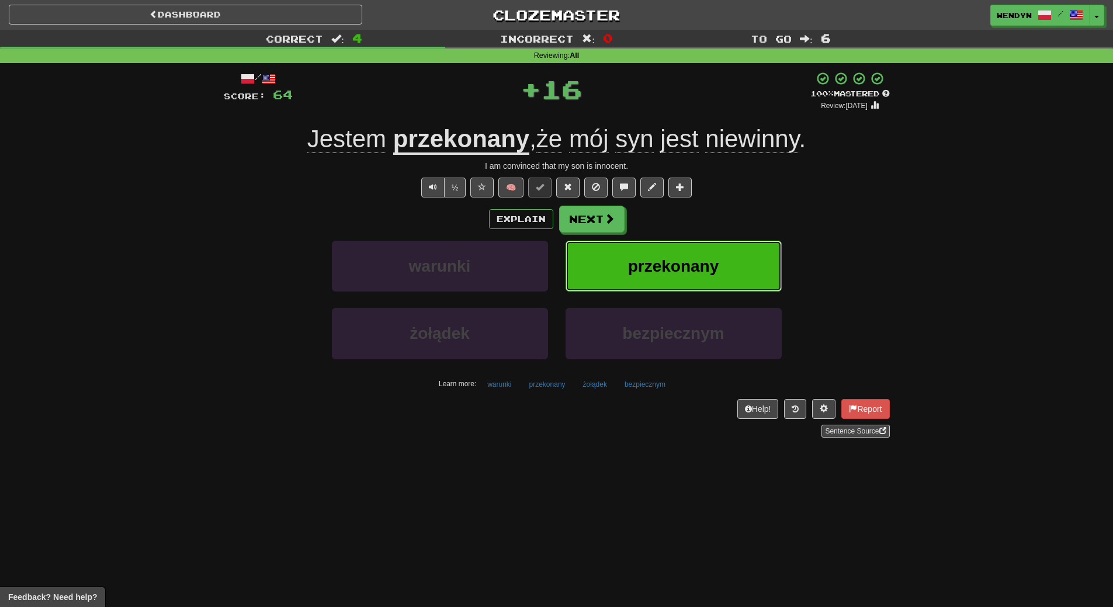
click at [692, 246] on button "przekonany" at bounding box center [673, 266] width 216 height 51
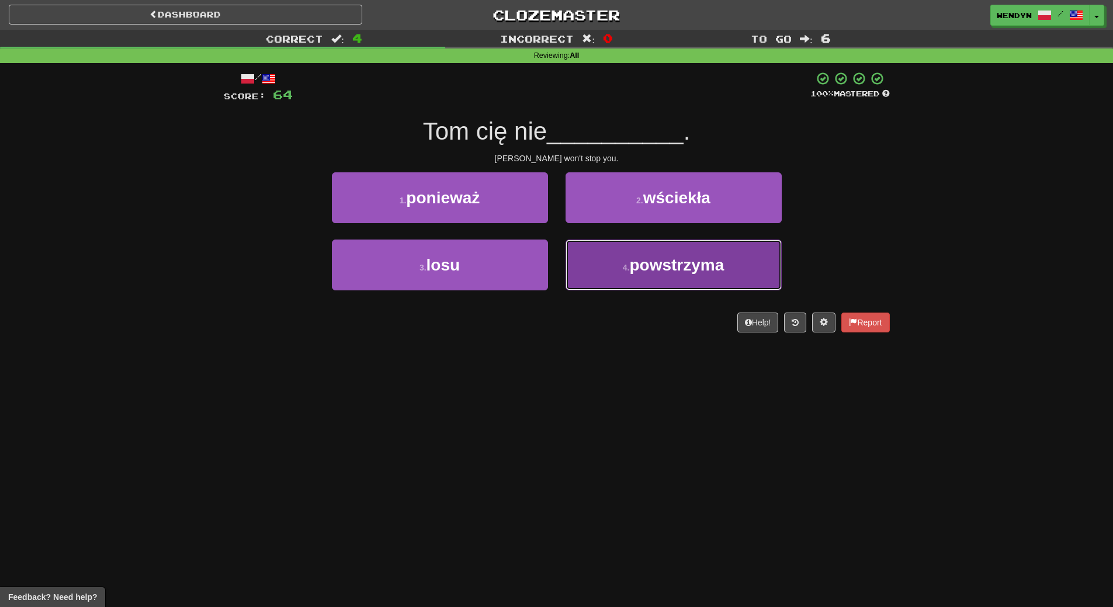
click at [657, 289] on button "4 . powstrzyma" at bounding box center [673, 265] width 216 height 51
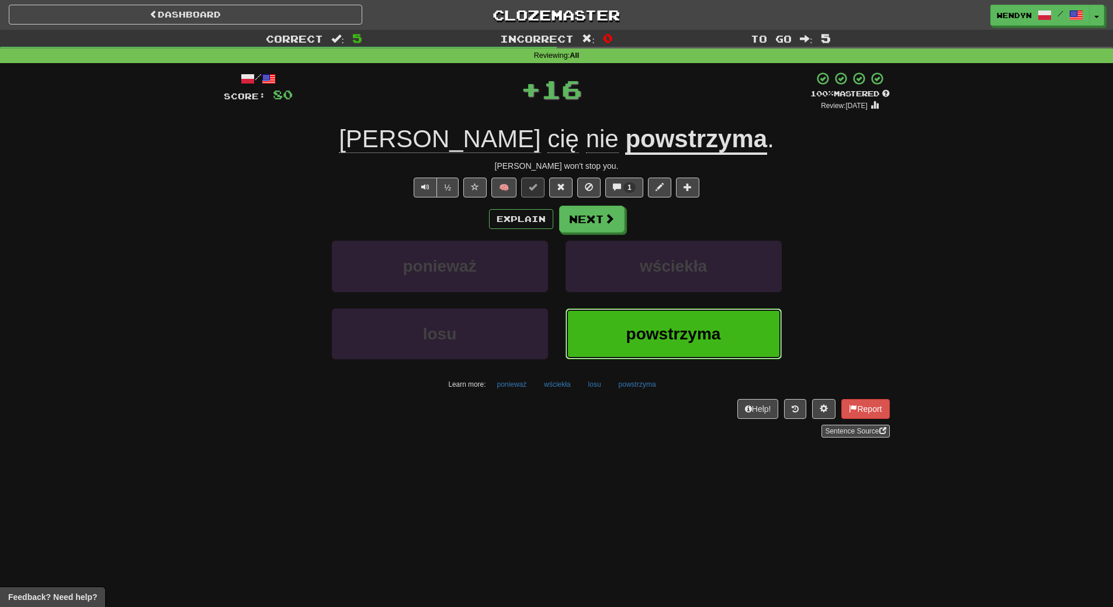
click at [655, 328] on span "powstrzyma" at bounding box center [673, 334] width 95 height 18
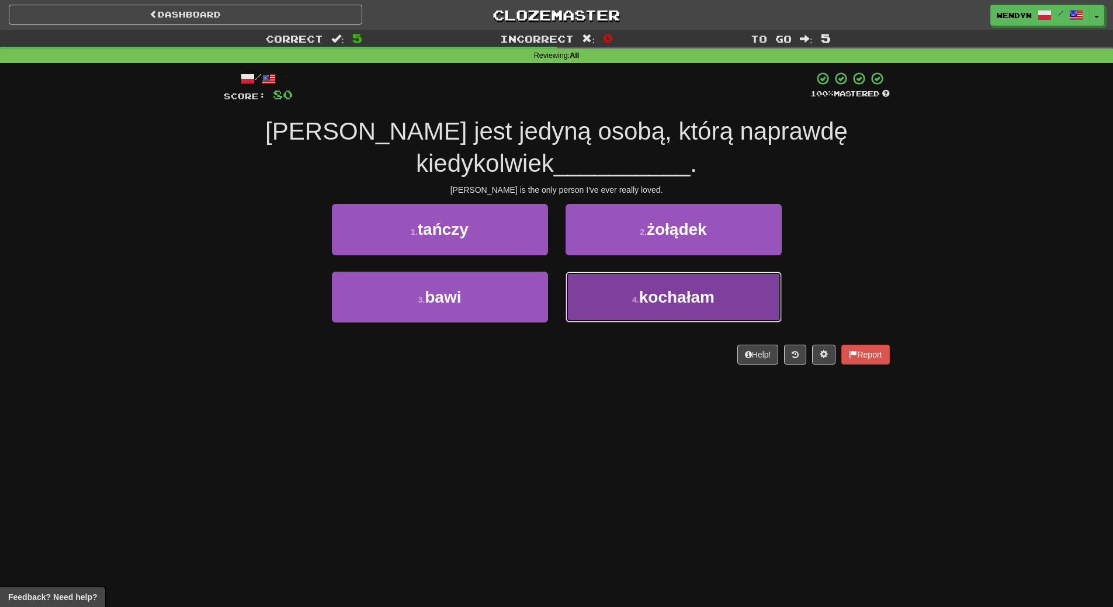
click at [658, 310] on button "4 . kochałam" at bounding box center [673, 297] width 216 height 51
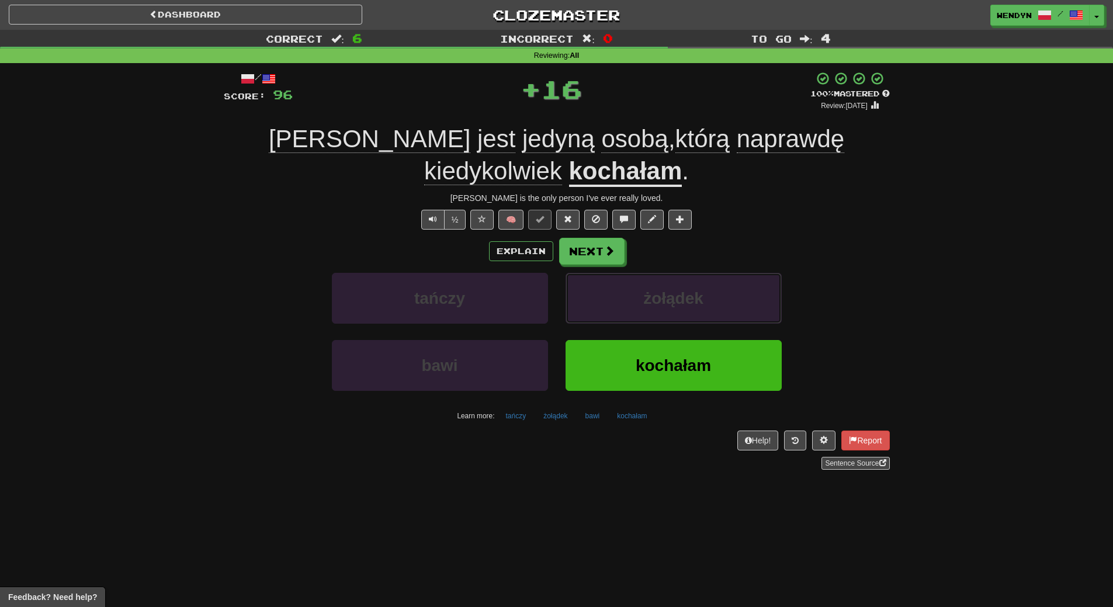
click at [658, 310] on button "żołądek" at bounding box center [673, 298] width 216 height 51
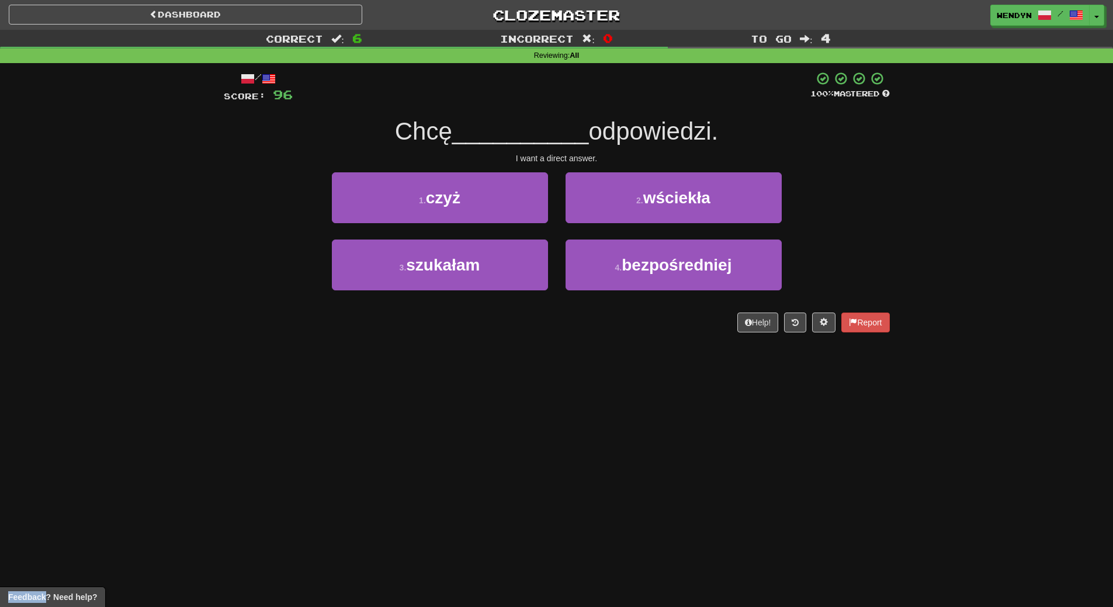
drag, startPoint x: 658, startPoint y: 310, endPoint x: 657, endPoint y: 328, distance: 18.1
click at [657, 328] on div "/ Score: 96 100 % Mastered Chcę __________ odpowiedzi. I want a direct answer. …" at bounding box center [557, 201] width 666 height 261
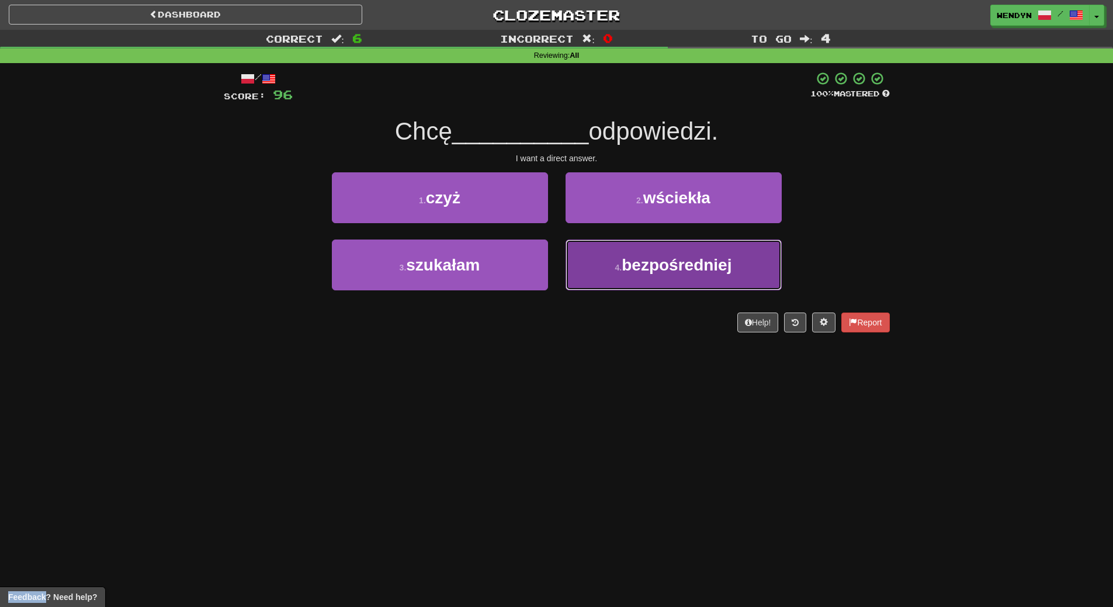
click at [664, 288] on button "4 . bezpośredniej" at bounding box center [673, 265] width 216 height 51
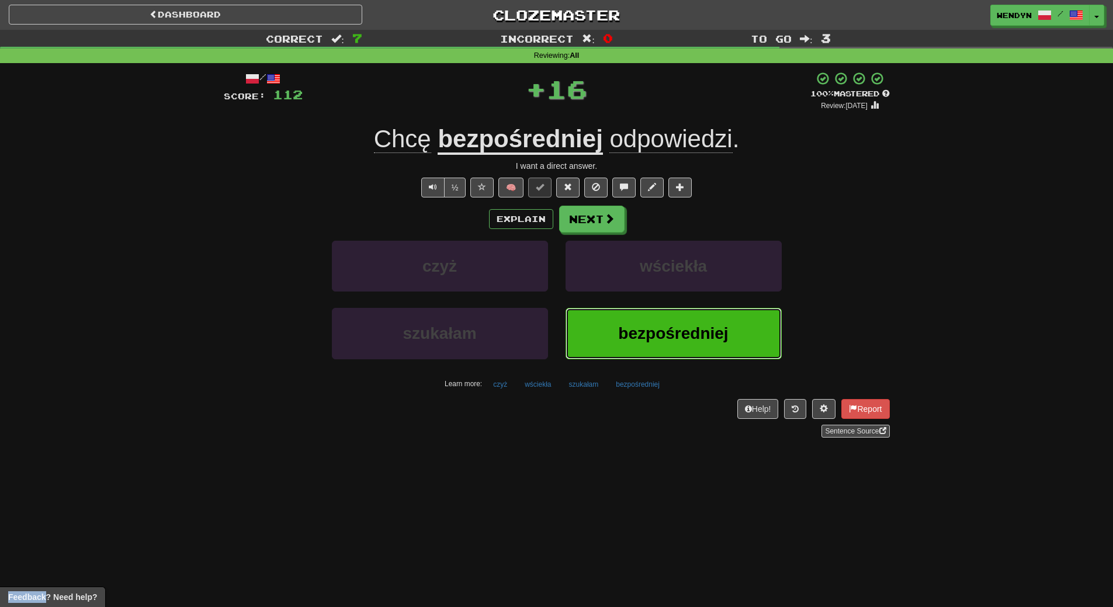
click at [663, 322] on button "bezpośredniej" at bounding box center [673, 333] width 216 height 51
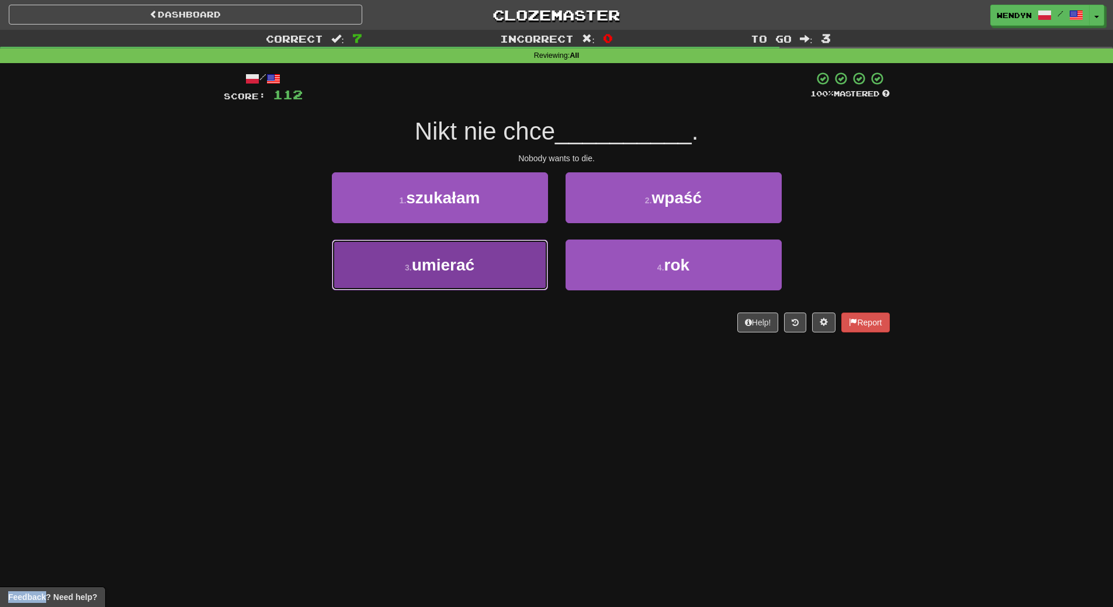
click at [513, 275] on button "3 . umierać" at bounding box center [440, 265] width 216 height 51
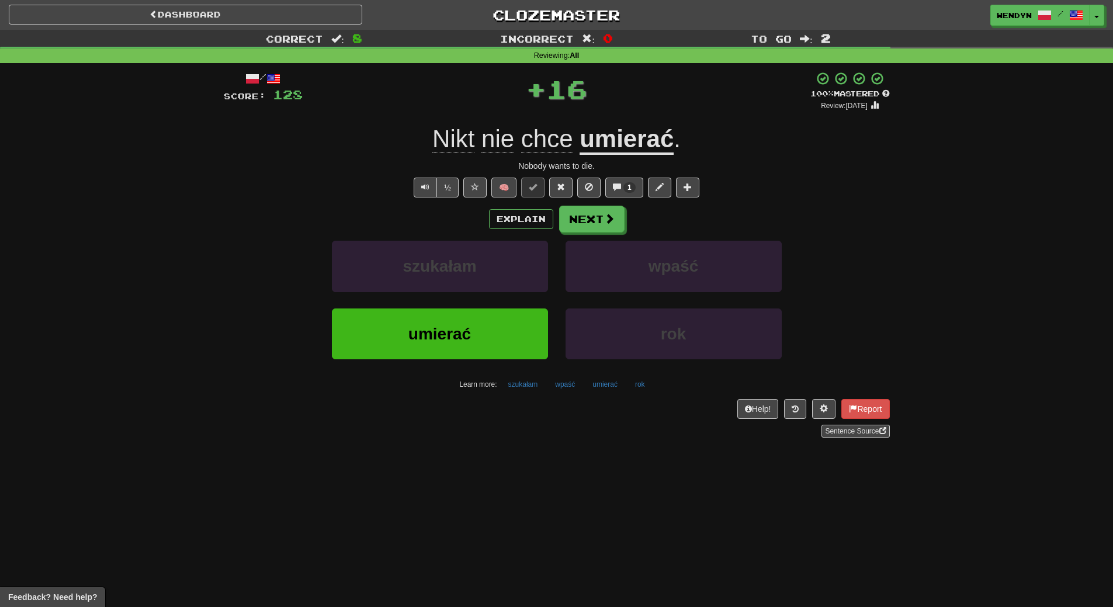
click at [495, 360] on div "umierać" at bounding box center [440, 341] width 234 height 67
click at [495, 355] on button "umierać" at bounding box center [440, 333] width 216 height 51
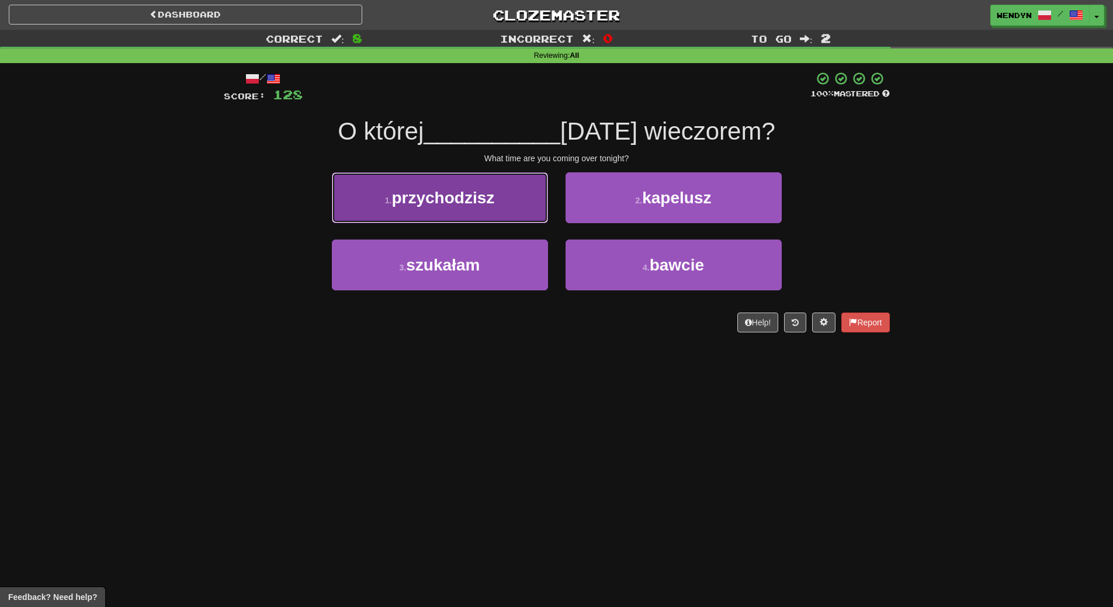
click at [527, 217] on button "1 . przychodzisz" at bounding box center [440, 197] width 216 height 51
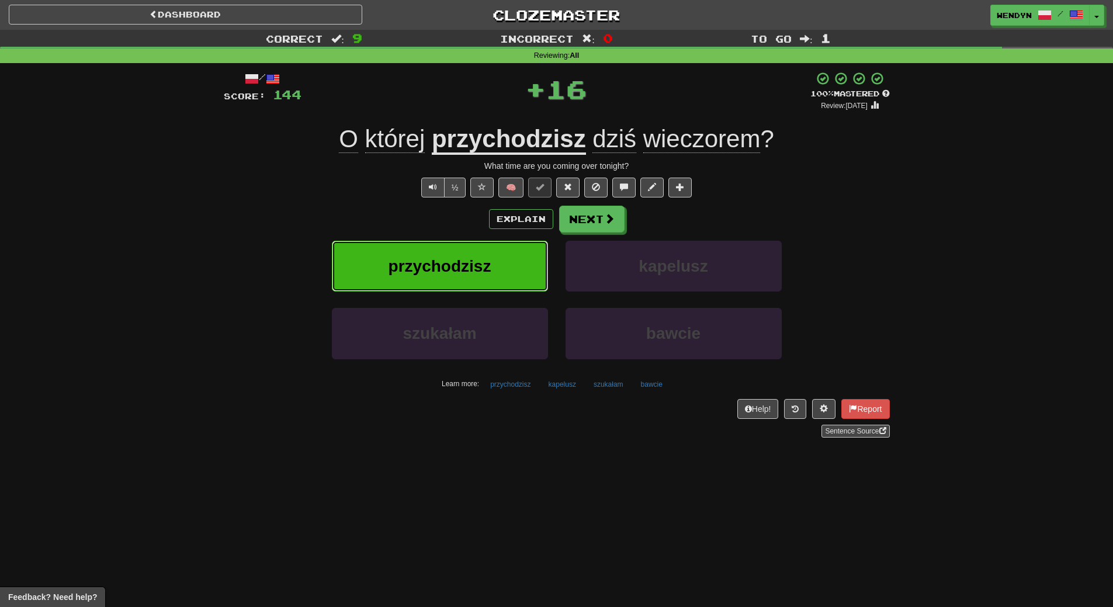
click at [471, 260] on span "przychodzisz" at bounding box center [439, 266] width 103 height 18
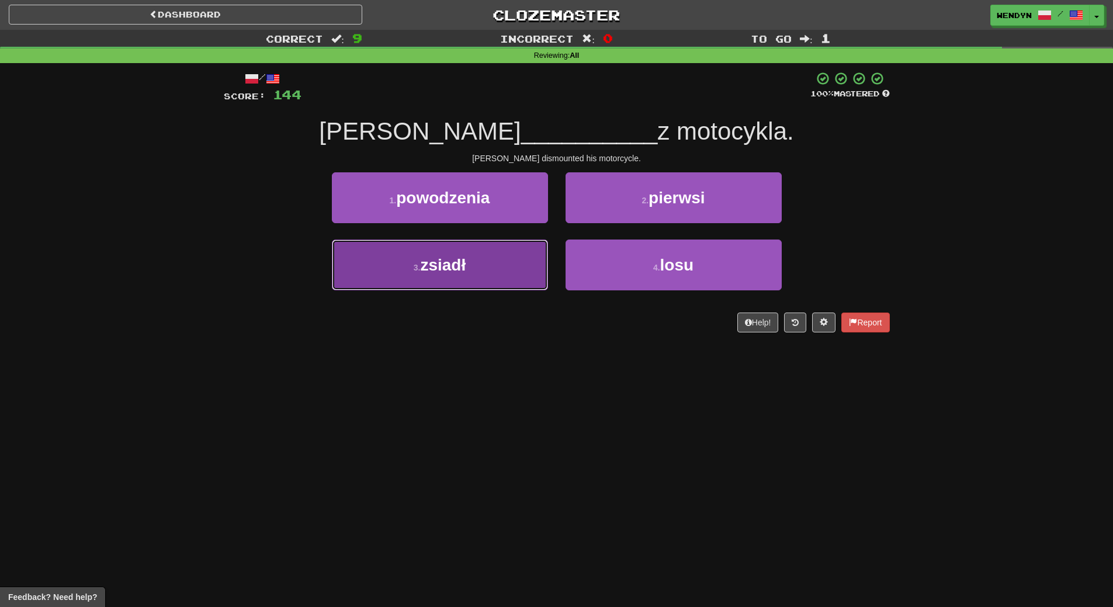
click at [513, 273] on button "3 . zsiadł" at bounding box center [440, 265] width 216 height 51
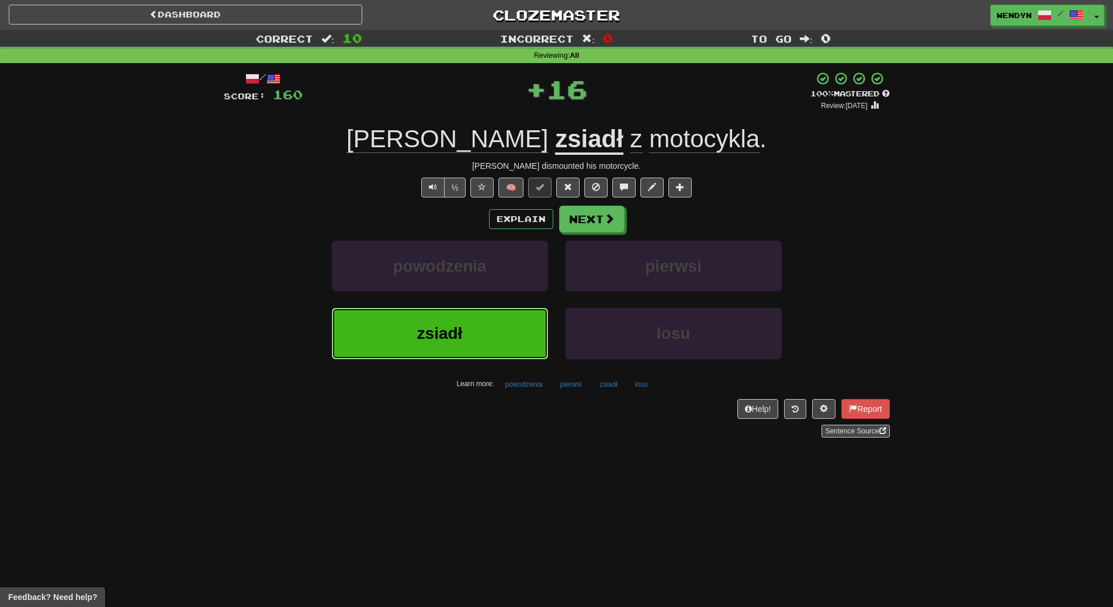
click at [509, 337] on button "zsiadł" at bounding box center [440, 333] width 216 height 51
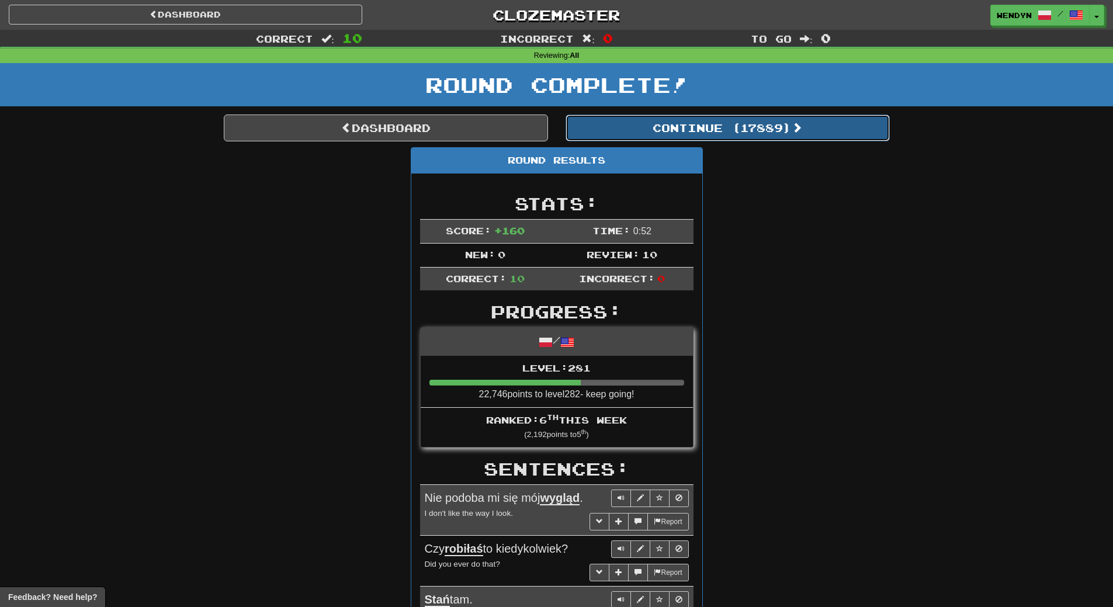
click at [769, 121] on button "Continue ( 17889 )" at bounding box center [727, 127] width 324 height 27
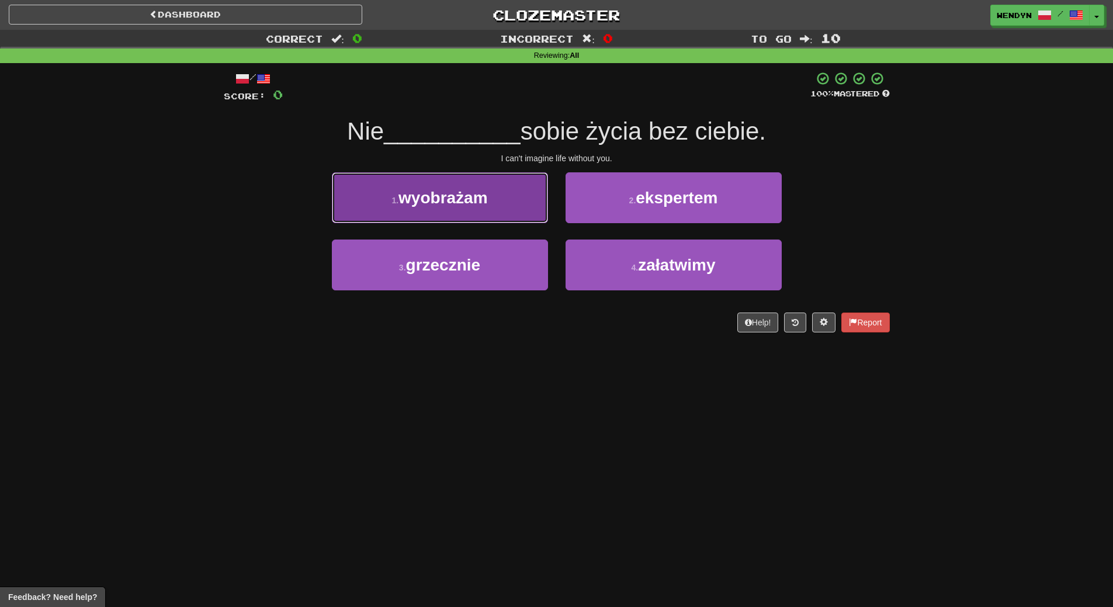
click at [479, 213] on button "1 . wyobrażam" at bounding box center [440, 197] width 216 height 51
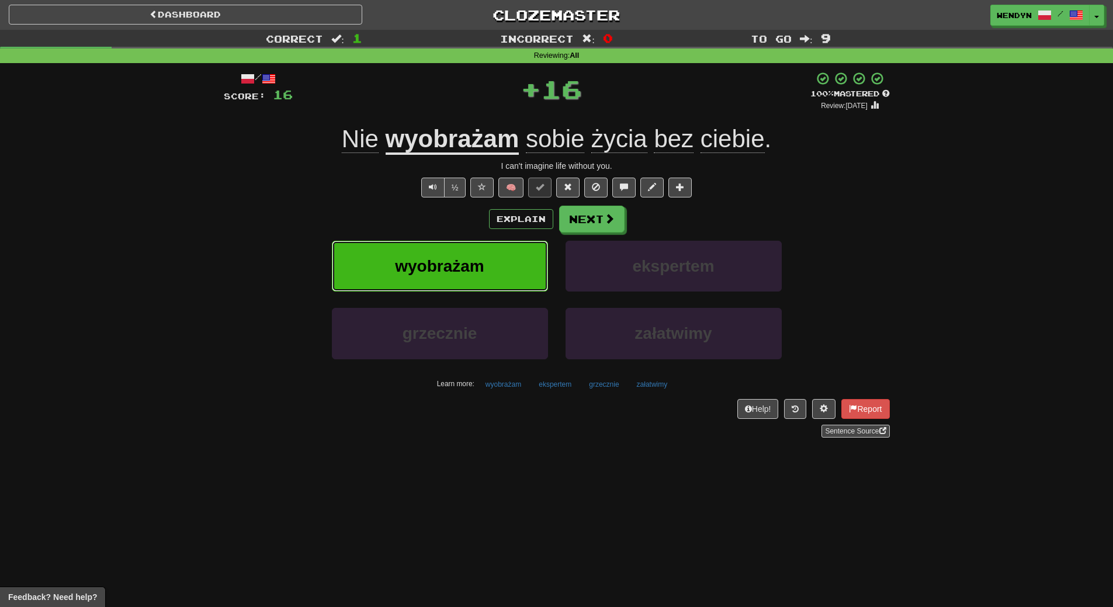
click at [470, 251] on button "wyobrażam" at bounding box center [440, 266] width 216 height 51
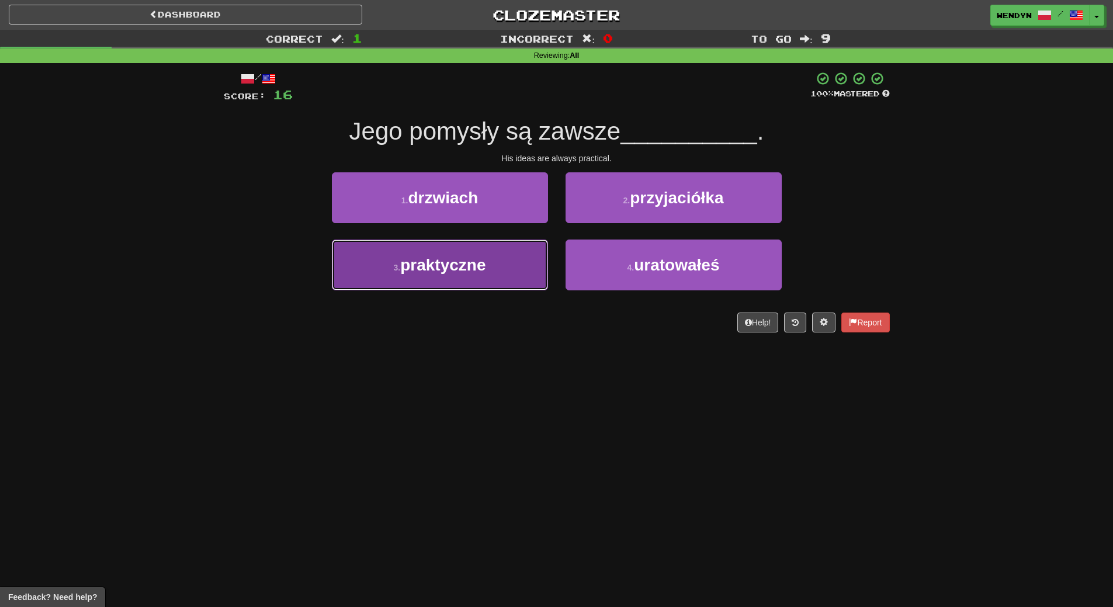
click at [488, 272] on button "3 . praktyczne" at bounding box center [440, 265] width 216 height 51
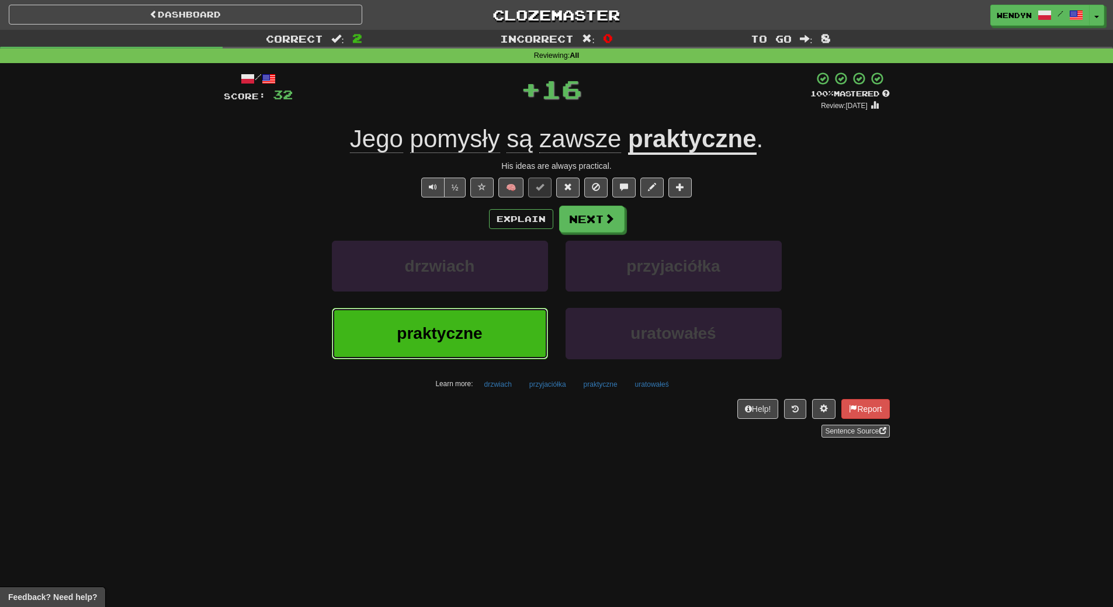
click at [454, 334] on span "praktyczne" at bounding box center [439, 333] width 85 height 18
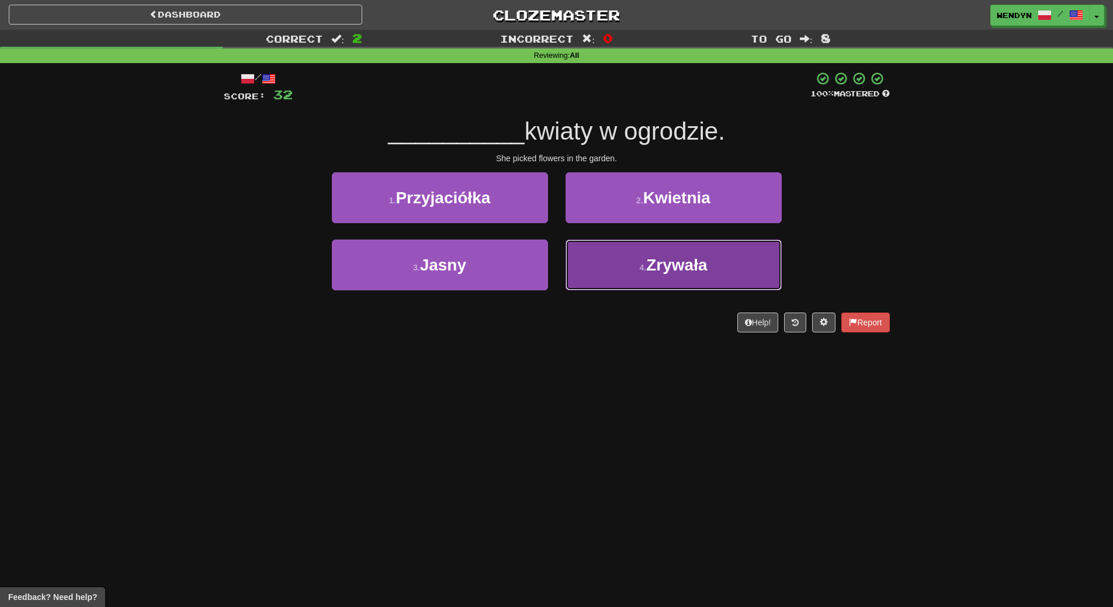
click at [657, 282] on button "4 . Zrywała" at bounding box center [673, 265] width 216 height 51
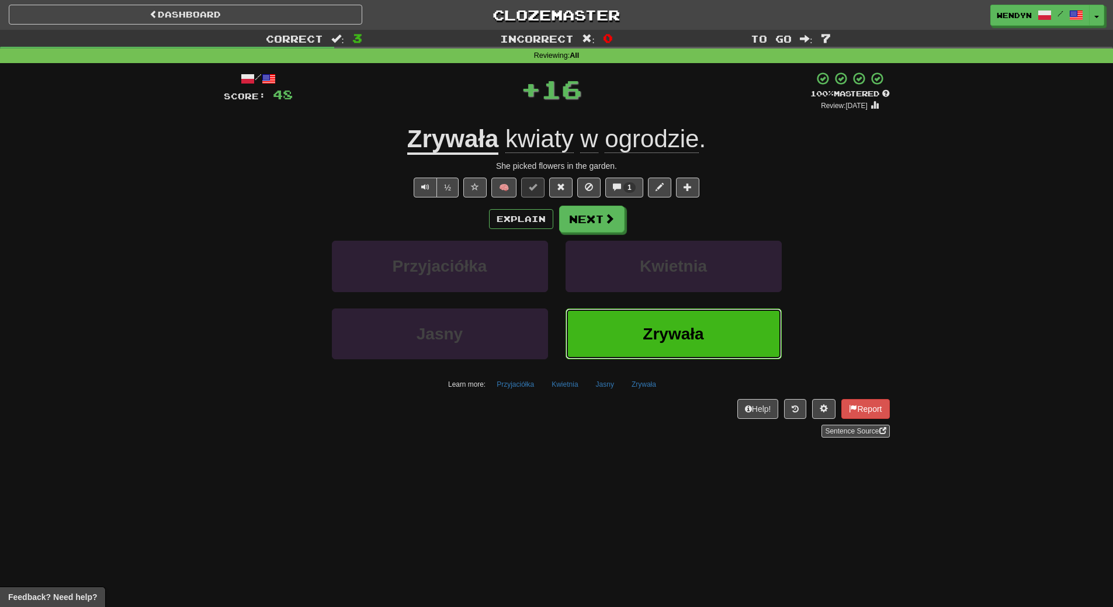
click at [648, 321] on button "Zrywała" at bounding box center [673, 333] width 216 height 51
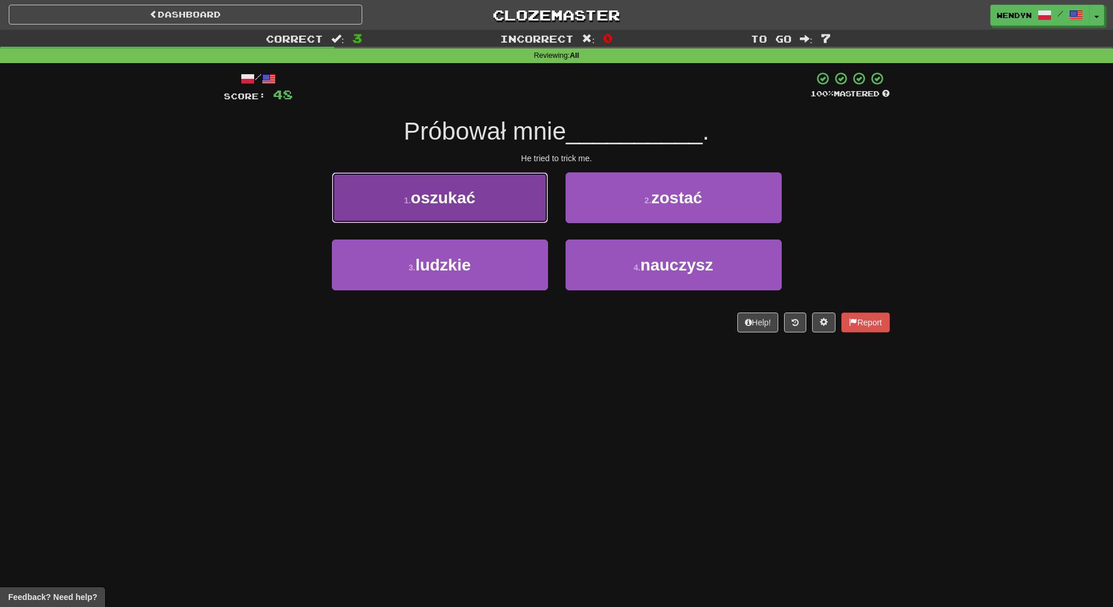
click at [494, 204] on button "1 . oszukać" at bounding box center [440, 197] width 216 height 51
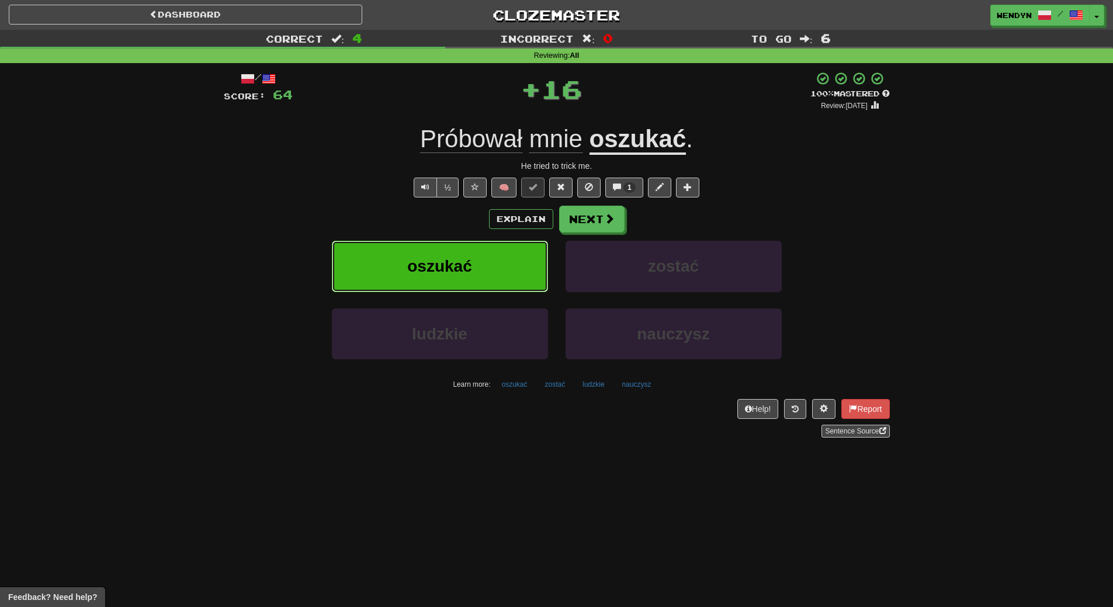
click at [488, 255] on button "oszukać" at bounding box center [440, 266] width 216 height 51
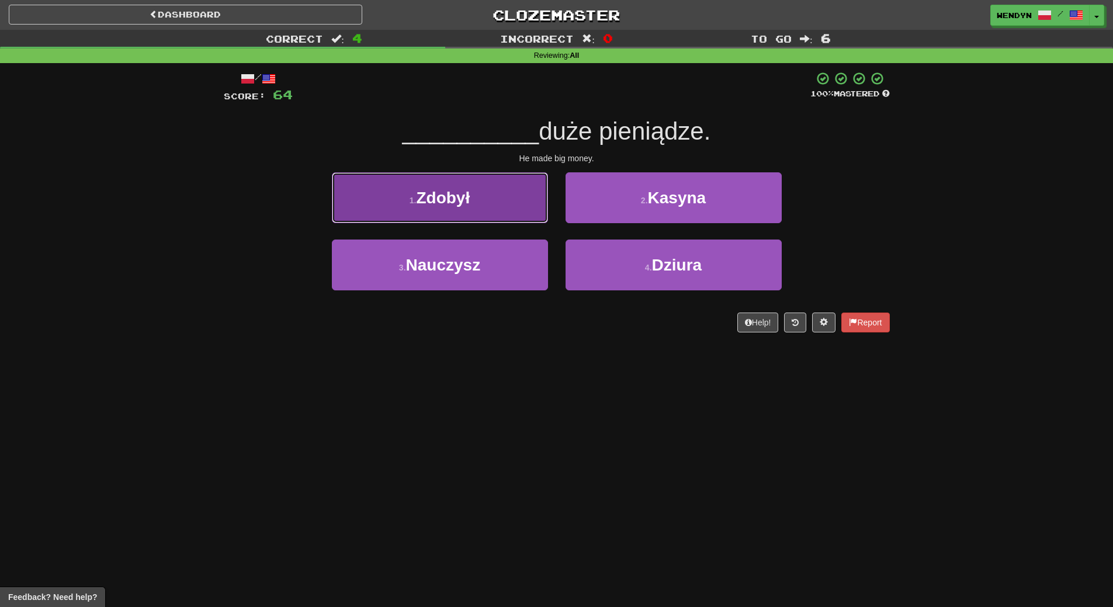
click at [485, 209] on button "1 . Zdobył" at bounding box center [440, 197] width 216 height 51
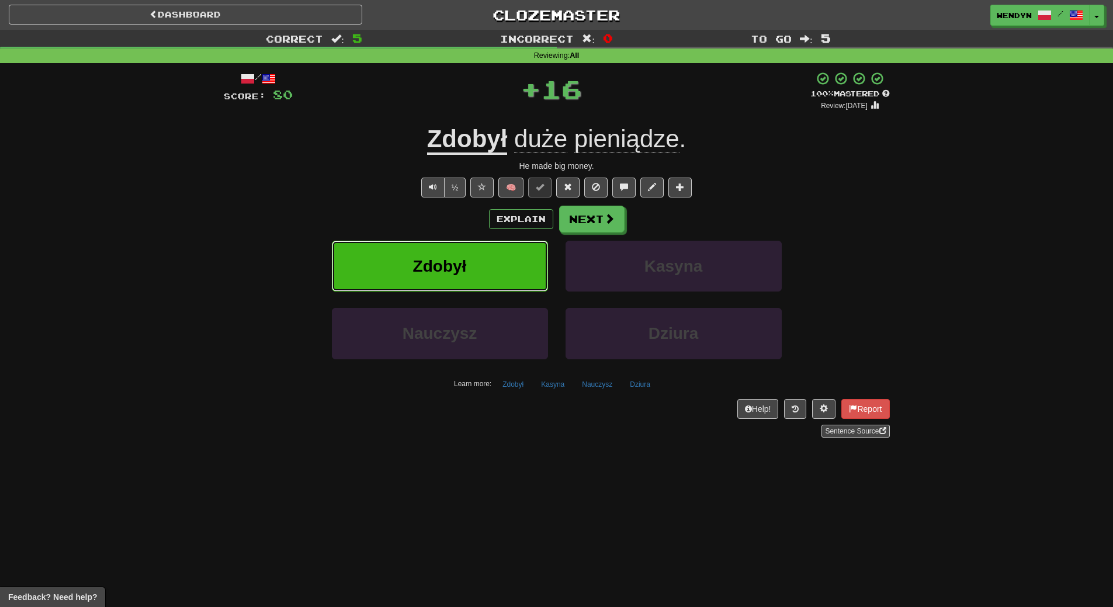
click at [483, 263] on button "Zdobył" at bounding box center [440, 266] width 216 height 51
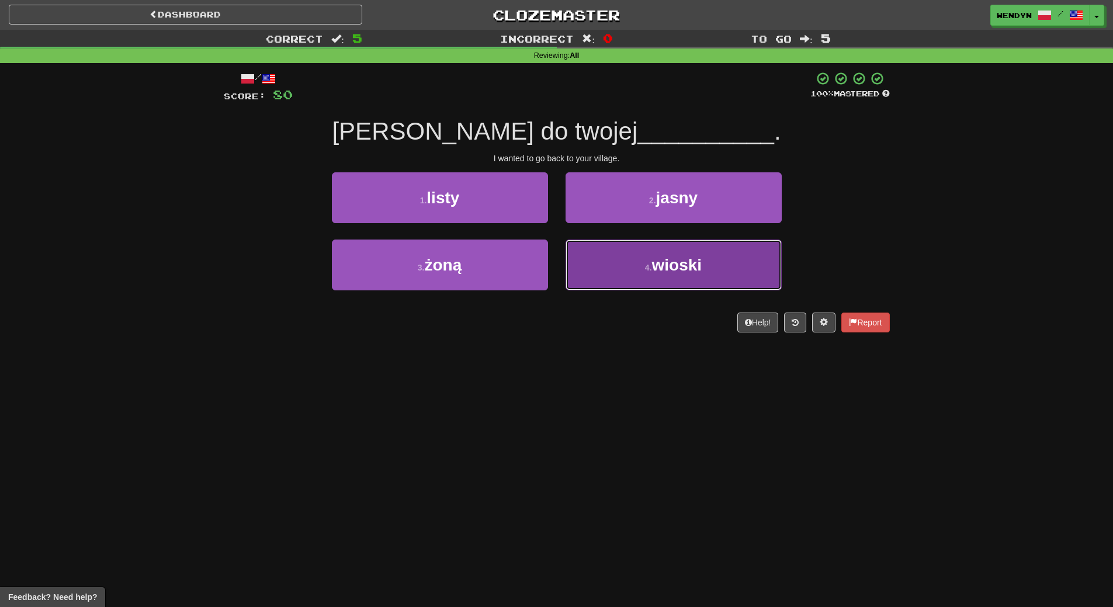
click at [671, 259] on span "wioski" at bounding box center [677, 265] width 50 height 18
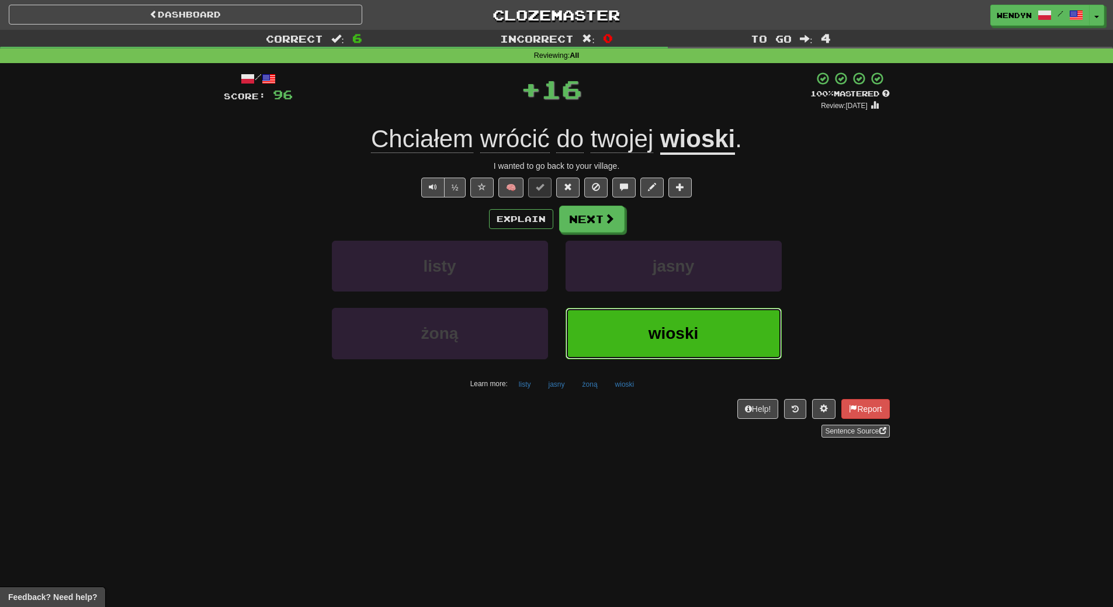
click at [625, 334] on button "wioski" at bounding box center [673, 333] width 216 height 51
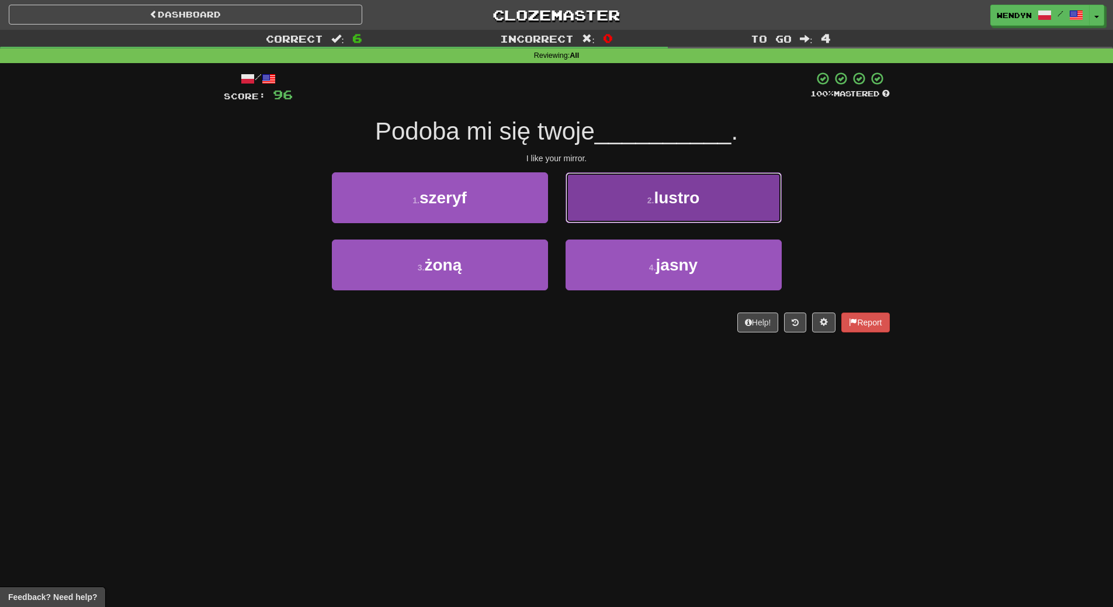
click at [699, 211] on button "2 . lustro" at bounding box center [673, 197] width 216 height 51
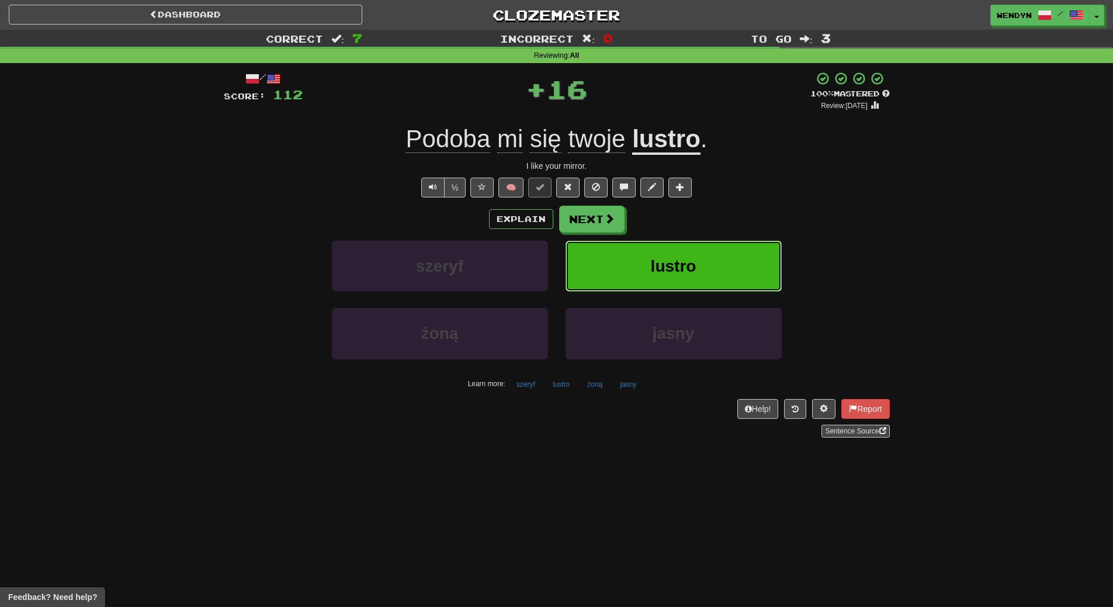
click at [694, 241] on button "lustro" at bounding box center [673, 266] width 216 height 51
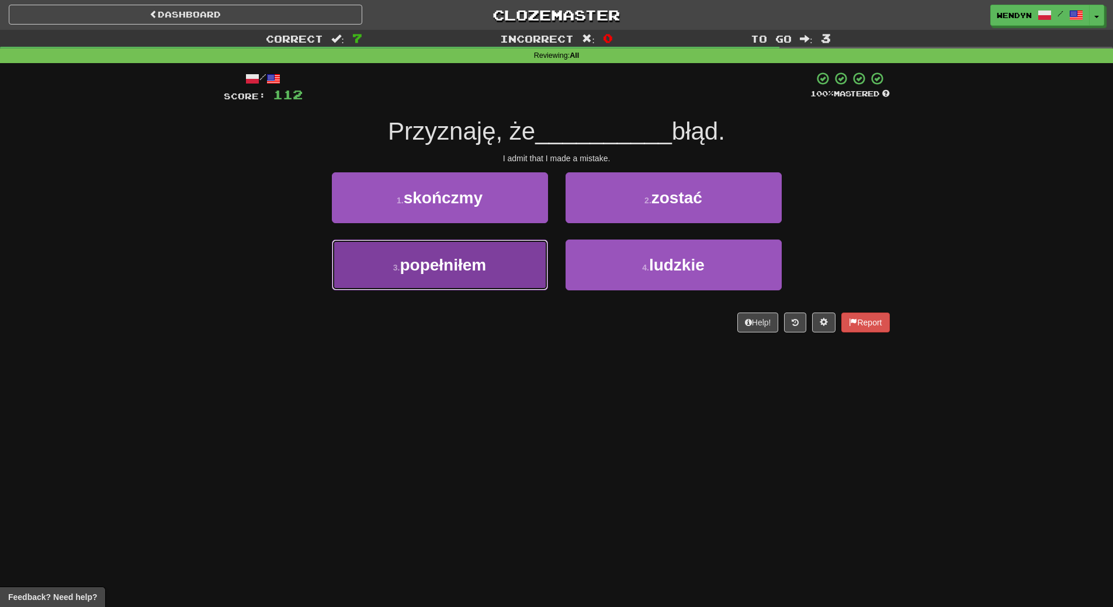
click at [494, 277] on button "3 . popełniłem" at bounding box center [440, 265] width 216 height 51
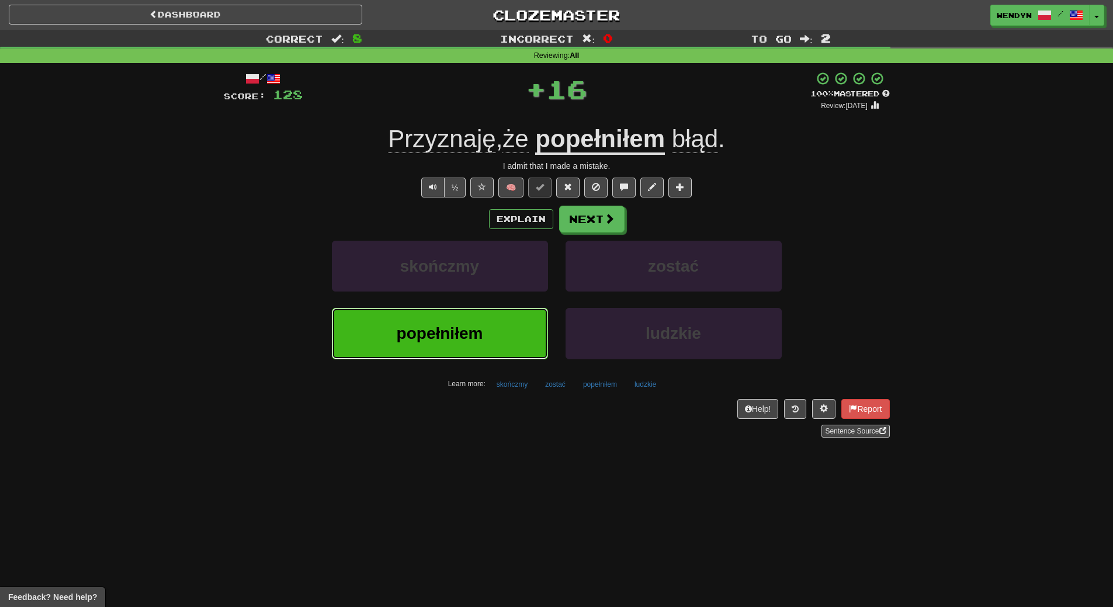
click at [489, 329] on button "popełniłem" at bounding box center [440, 333] width 216 height 51
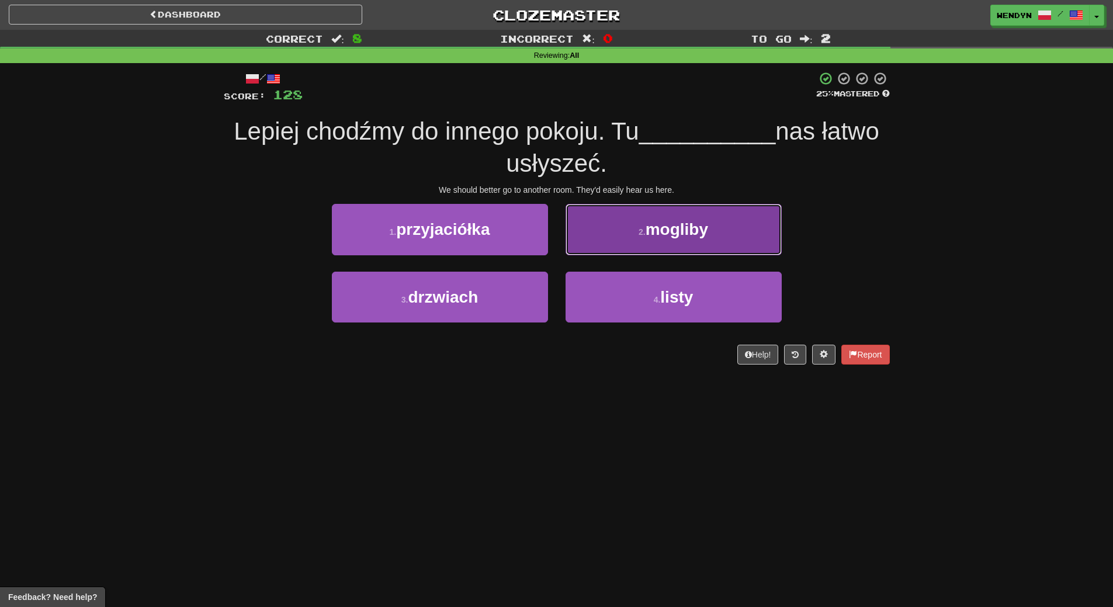
click at [708, 229] on span "mogliby" at bounding box center [676, 229] width 63 height 18
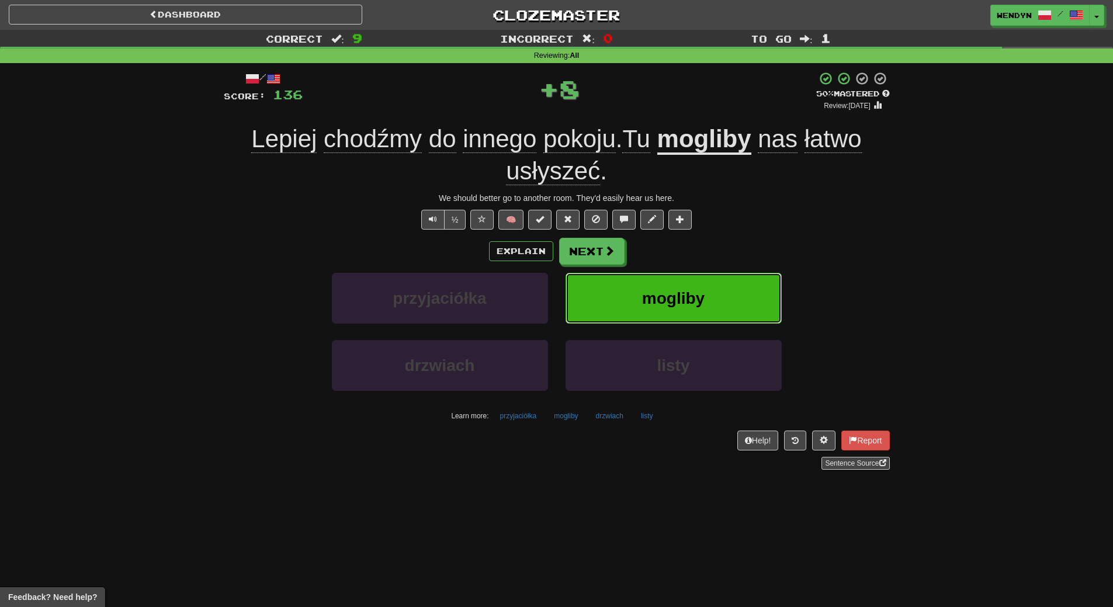
click at [702, 284] on button "mogliby" at bounding box center [673, 298] width 216 height 51
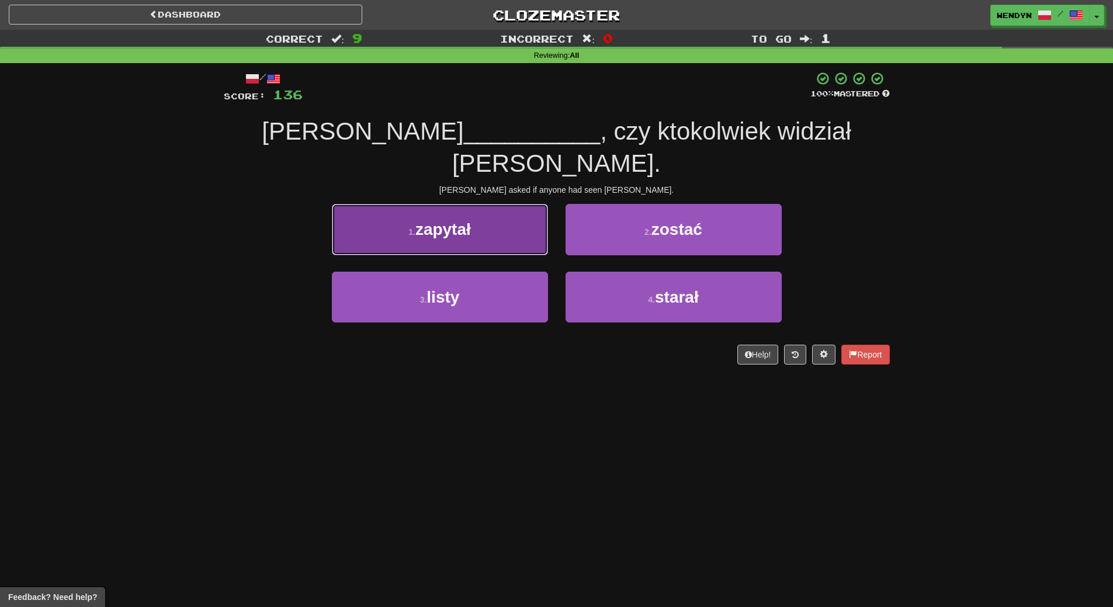
click at [519, 214] on button "1 . zapytał" at bounding box center [440, 229] width 216 height 51
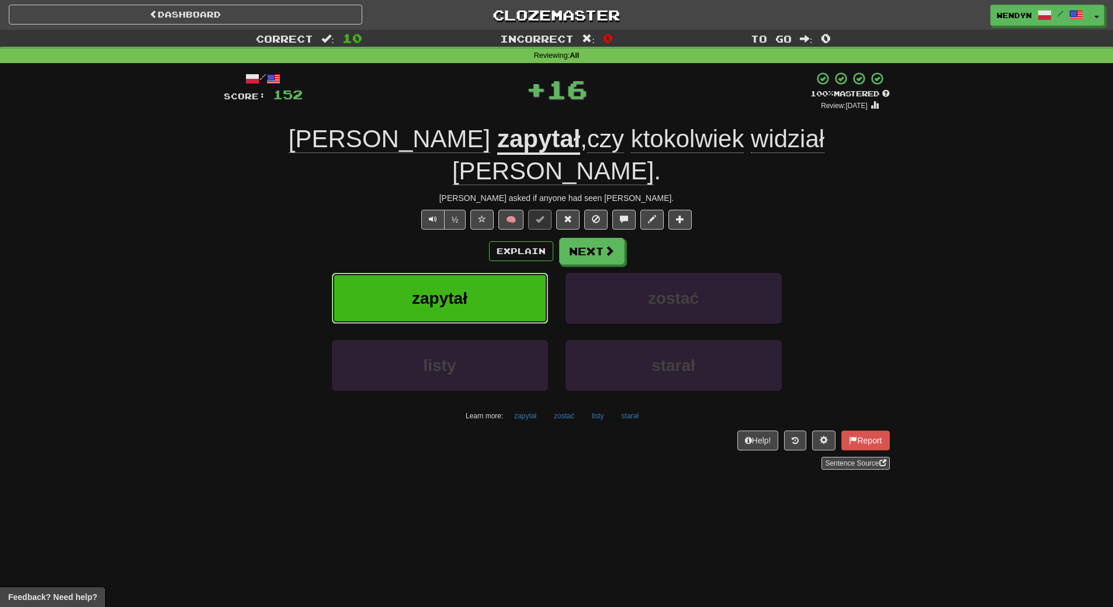
click at [514, 273] on button "zapytał" at bounding box center [440, 298] width 216 height 51
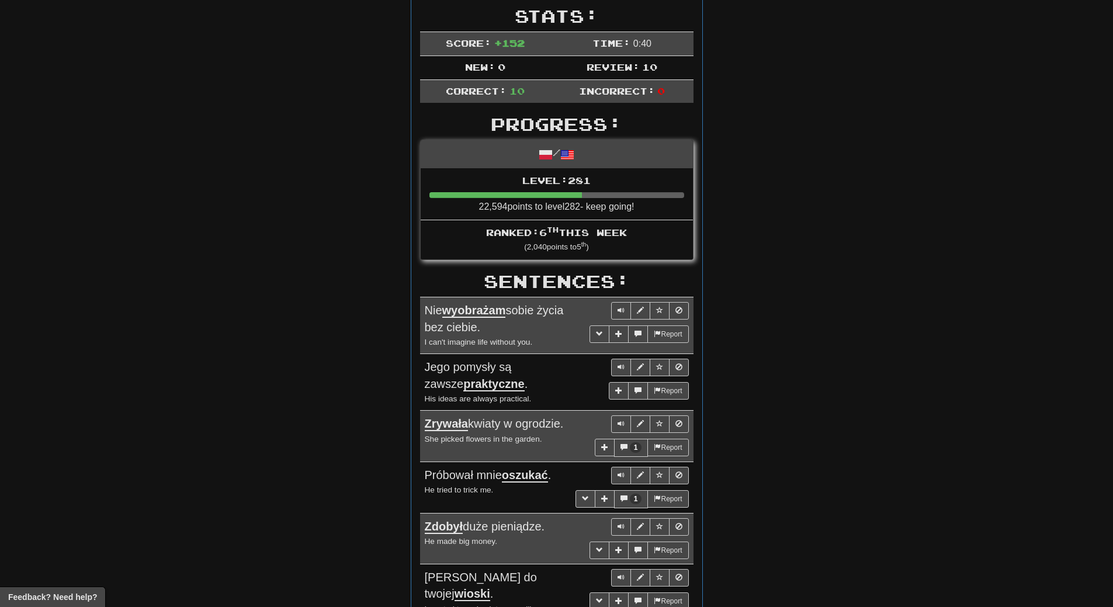
scroll to position [58, 0]
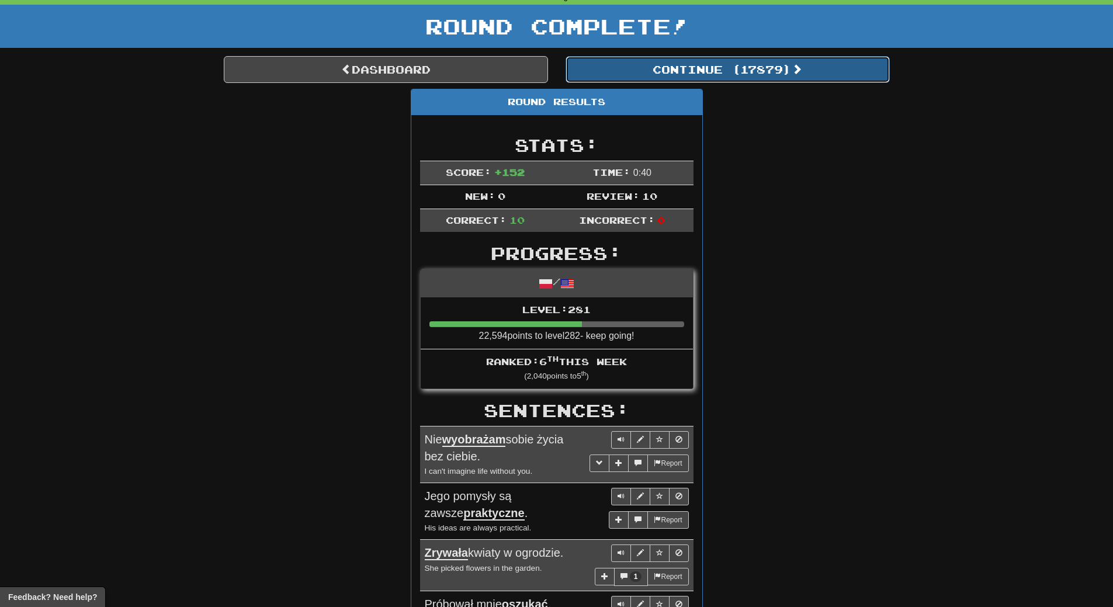
click at [758, 64] on button "Continue ( 17879 )" at bounding box center [727, 69] width 324 height 27
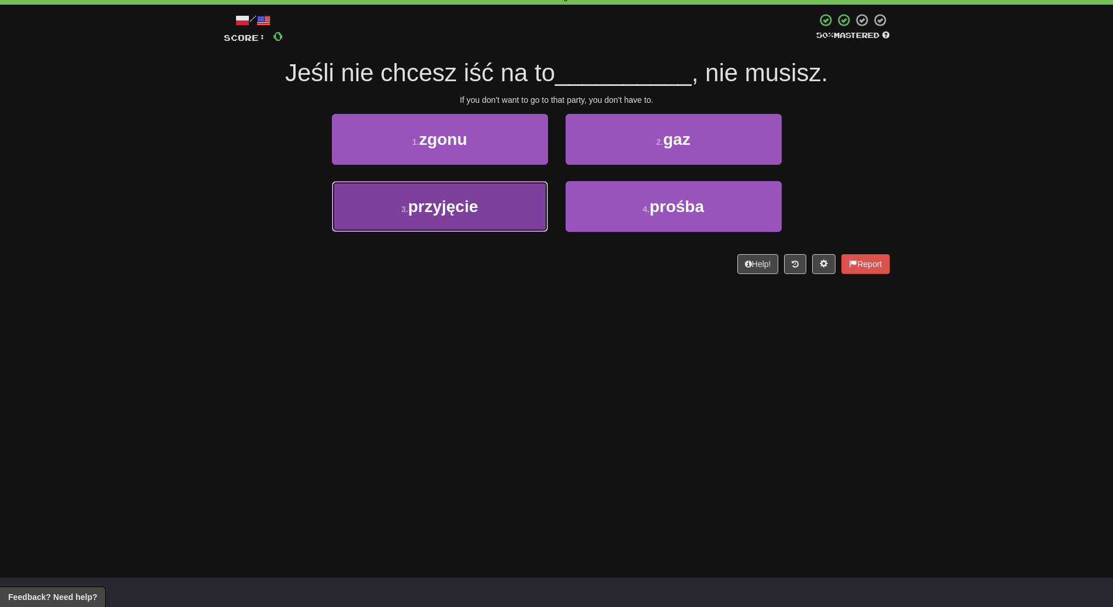
click at [482, 217] on button "3 . przyjęcie" at bounding box center [440, 206] width 216 height 51
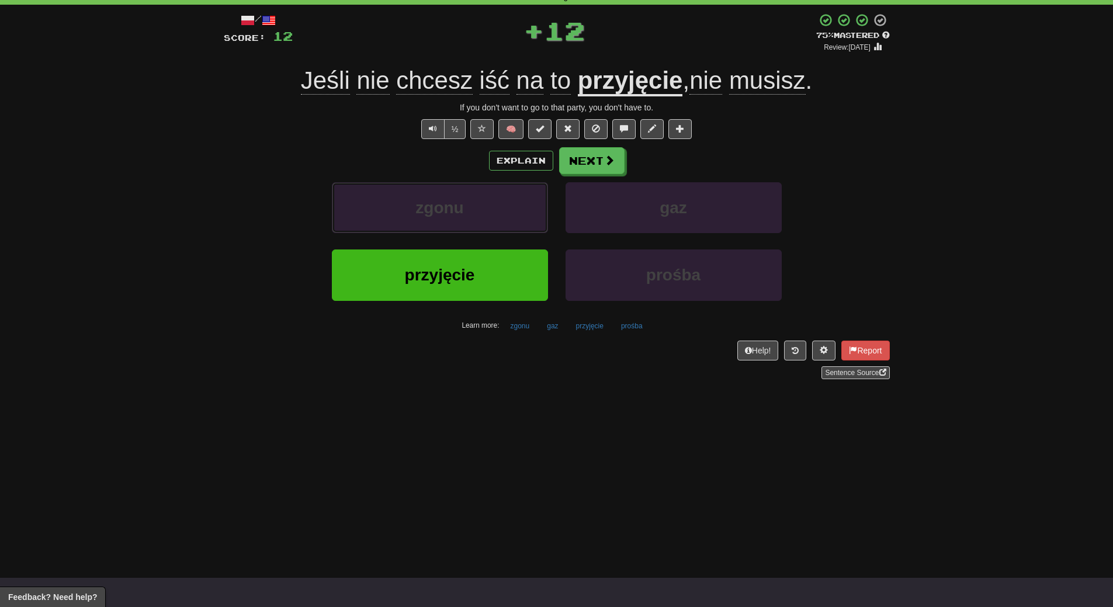
click at [482, 217] on button "zgonu" at bounding box center [440, 207] width 216 height 51
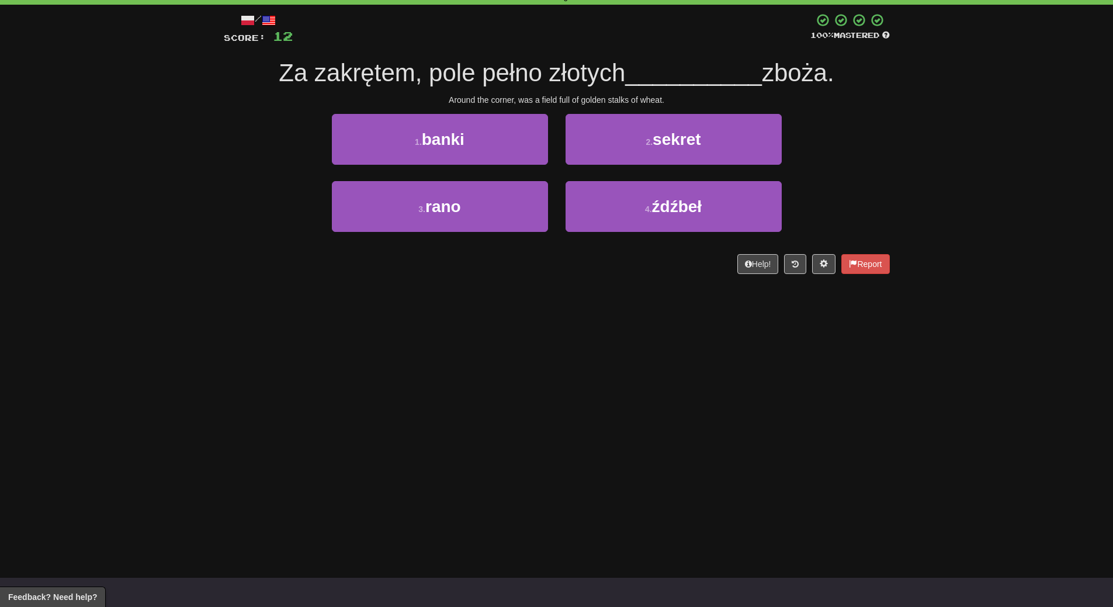
click at [481, 296] on div "Dashboard Clozemaster WendyN / Toggle Dropdown Dashboard Leaderboard Activity F…" at bounding box center [556, 245] width 1113 height 607
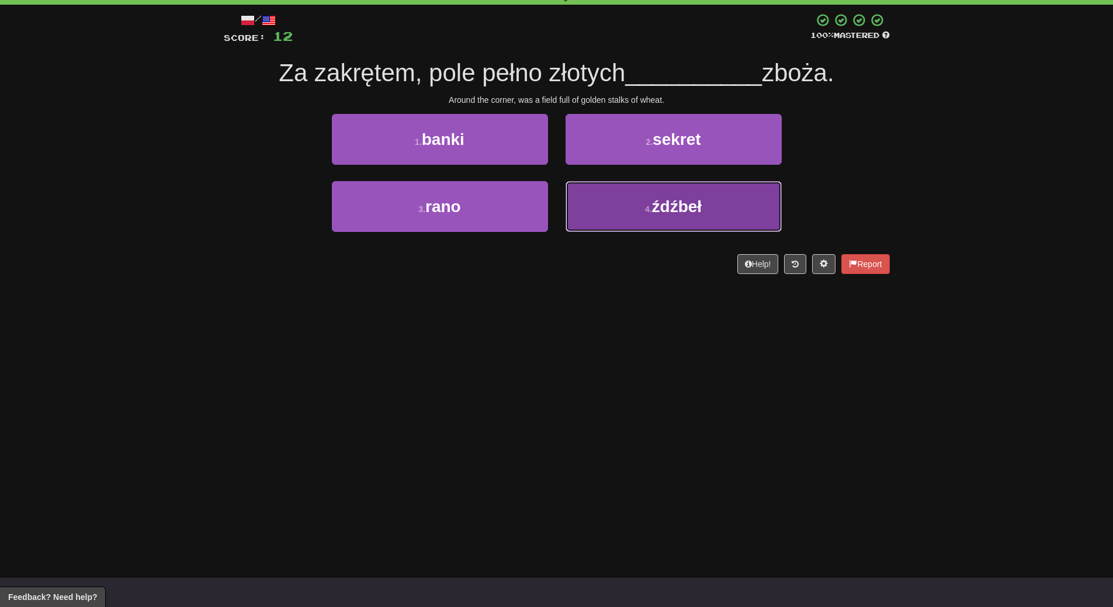
click at [667, 221] on button "4 . źdźbeł" at bounding box center [673, 206] width 216 height 51
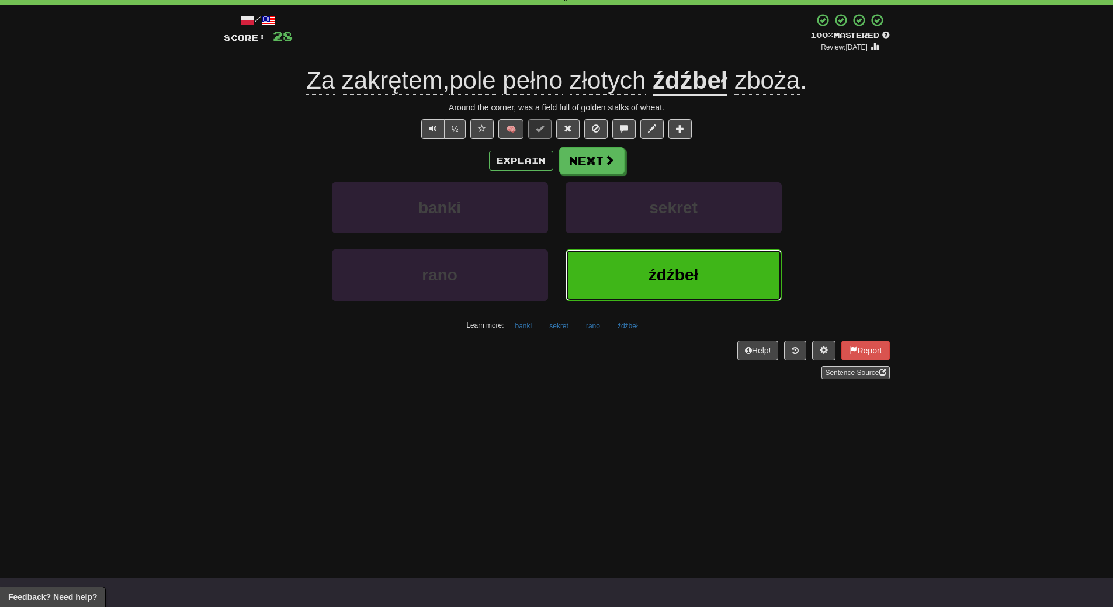
click at [658, 266] on span "źdźbeł" at bounding box center [673, 275] width 50 height 18
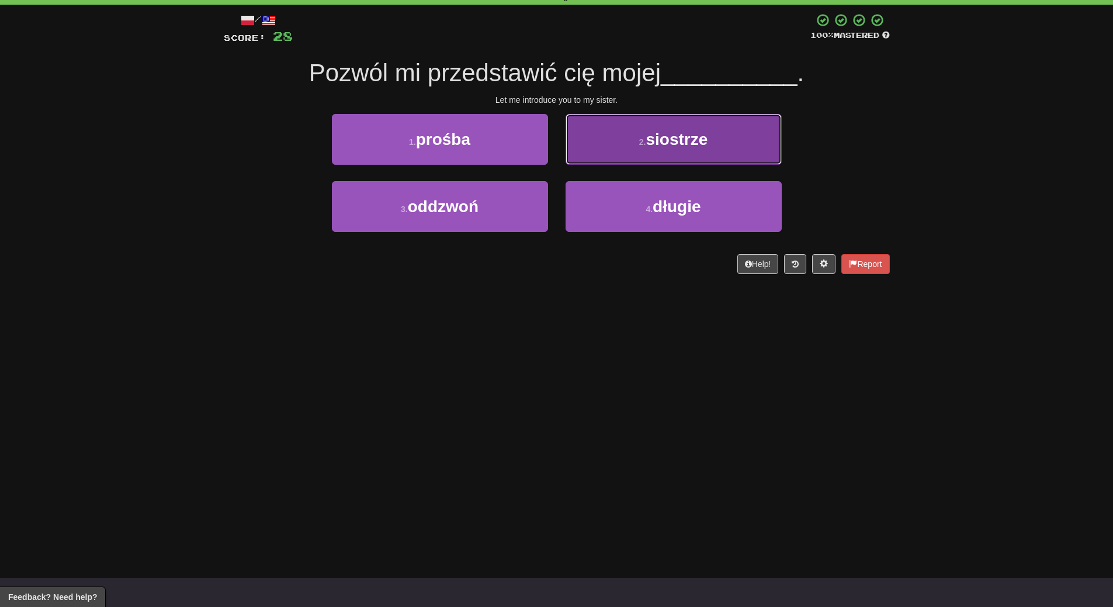
click at [659, 157] on button "2 . siostrze" at bounding box center [673, 139] width 216 height 51
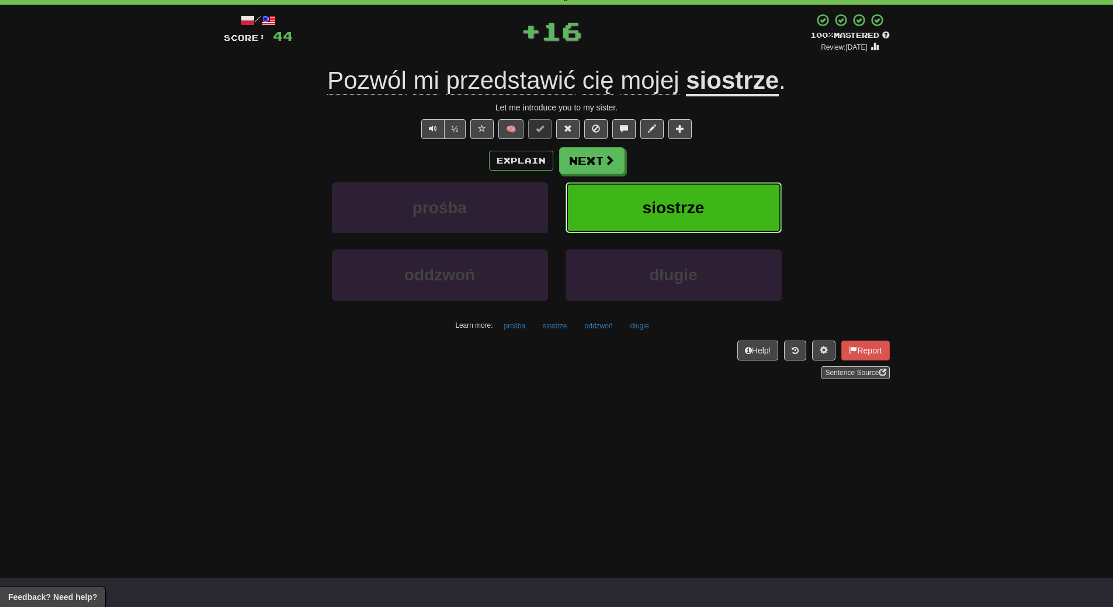
click at [662, 218] on button "siostrze" at bounding box center [673, 207] width 216 height 51
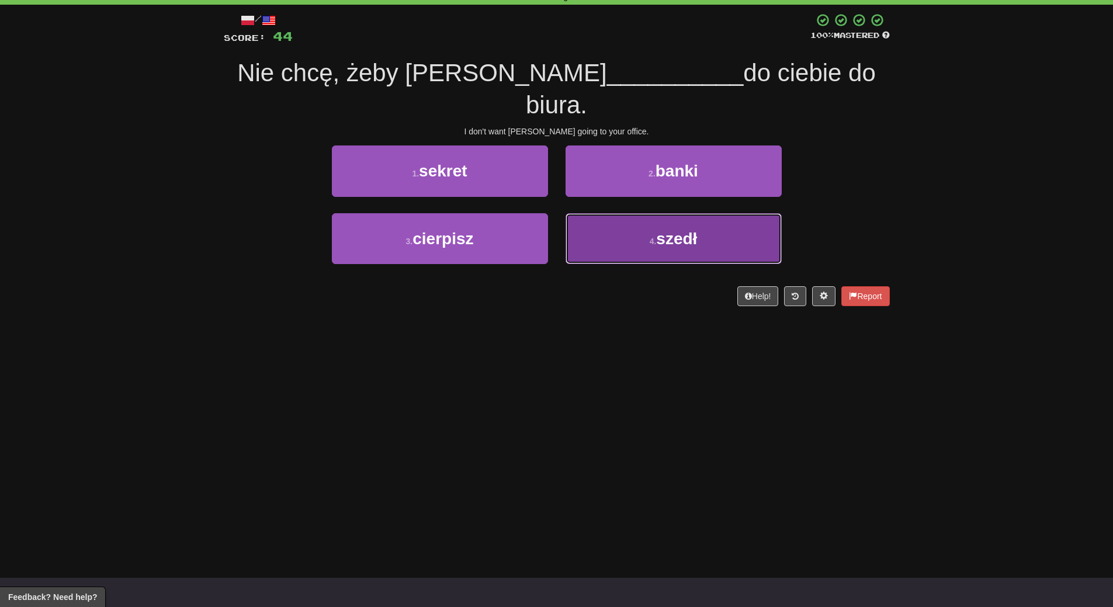
click at [664, 230] on span "szedł" at bounding box center [676, 239] width 41 height 18
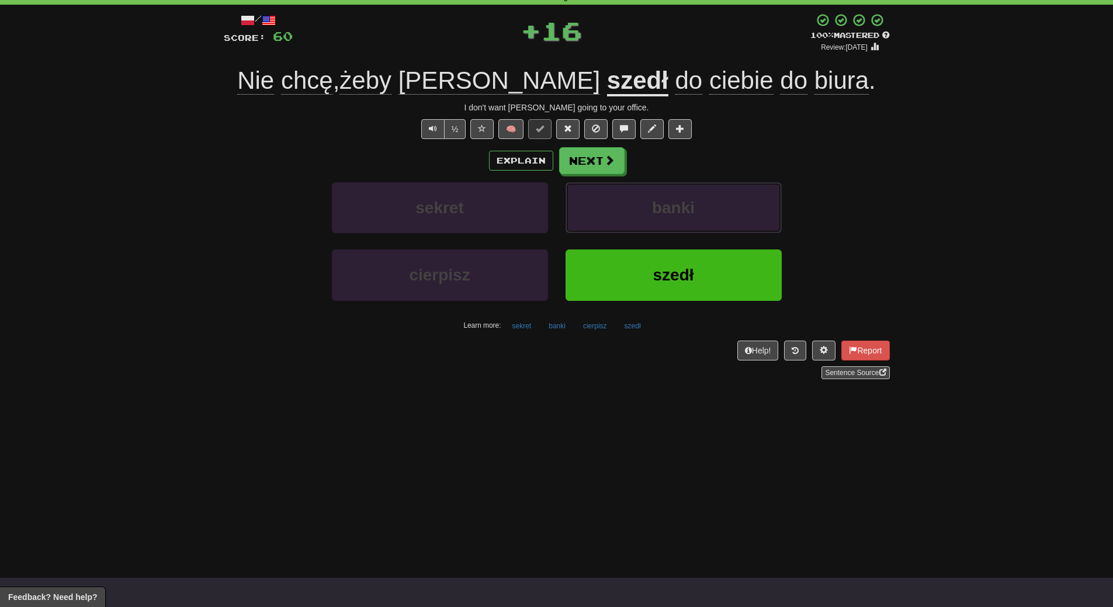
click at [664, 215] on span "banki" at bounding box center [673, 208] width 43 height 18
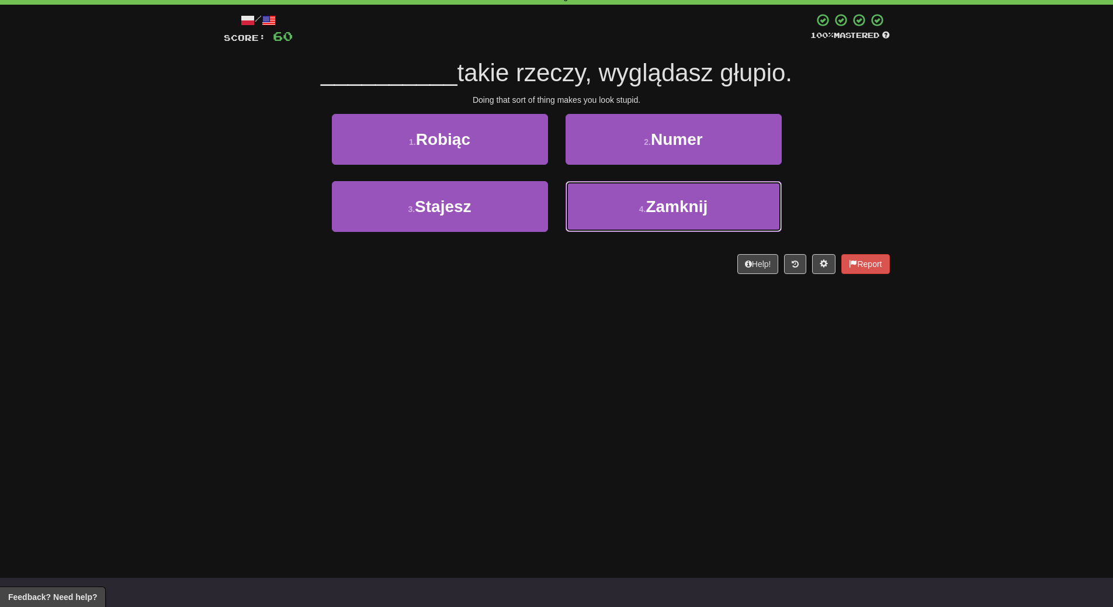
drag, startPoint x: 664, startPoint y: 215, endPoint x: 648, endPoint y: 285, distance: 71.9
click at [648, 285] on div "/ Score: 60 100 % Mastered __________ takie rzeczy, wyglądasz głupio. Doing tha…" at bounding box center [557, 148] width 666 height 286
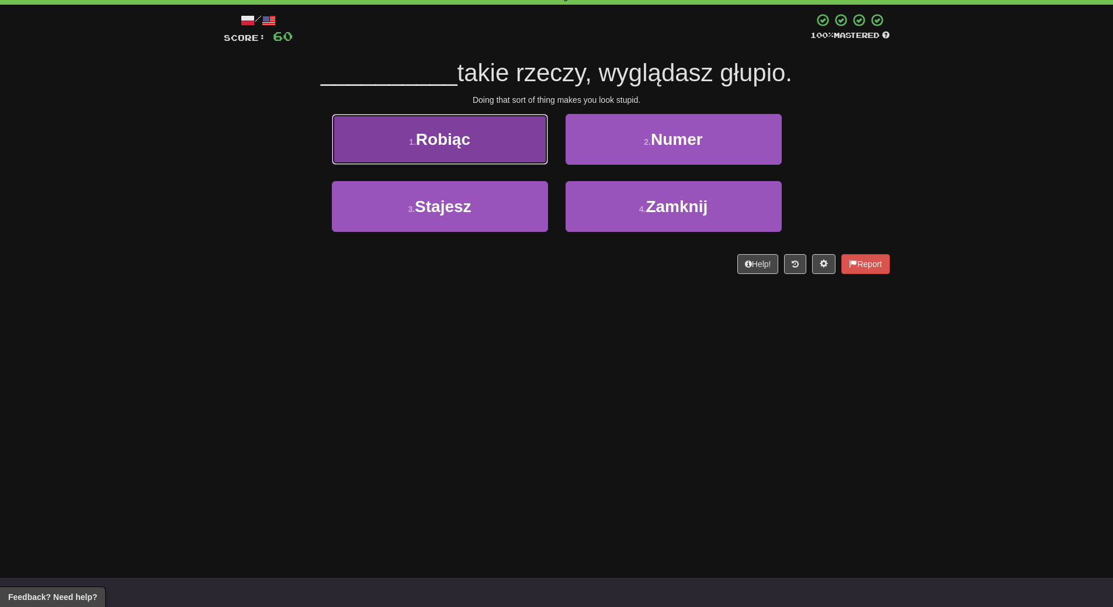
click at [492, 154] on button "1 . Robiąc" at bounding box center [440, 139] width 216 height 51
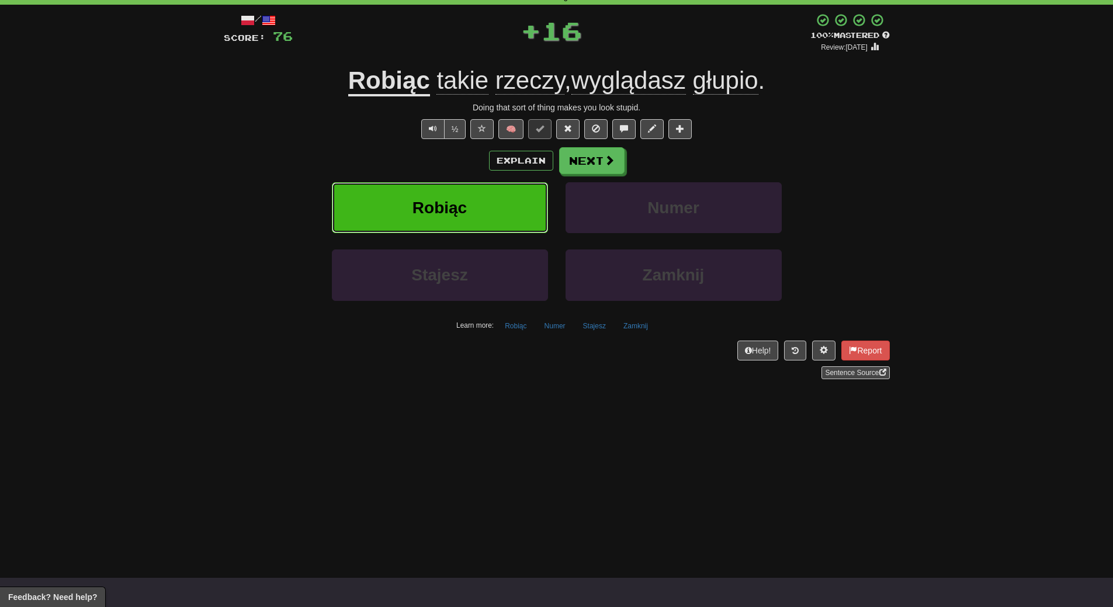
click at [494, 192] on button "Robiąc" at bounding box center [440, 207] width 216 height 51
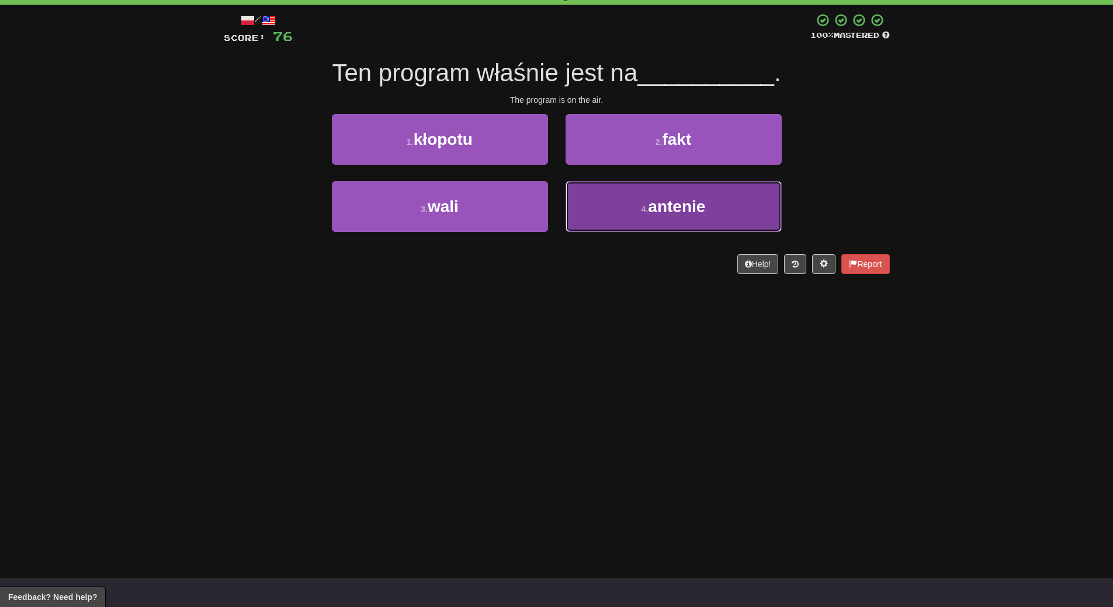
click at [675, 223] on button "4 . antenie" at bounding box center [673, 206] width 216 height 51
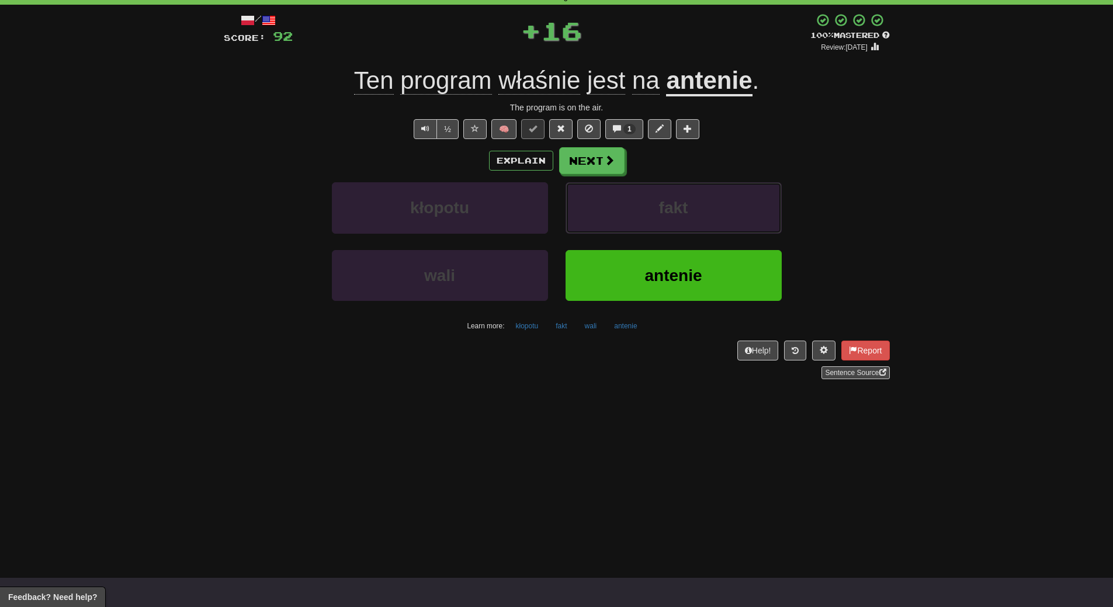
click at [675, 223] on button "fakt" at bounding box center [673, 207] width 216 height 51
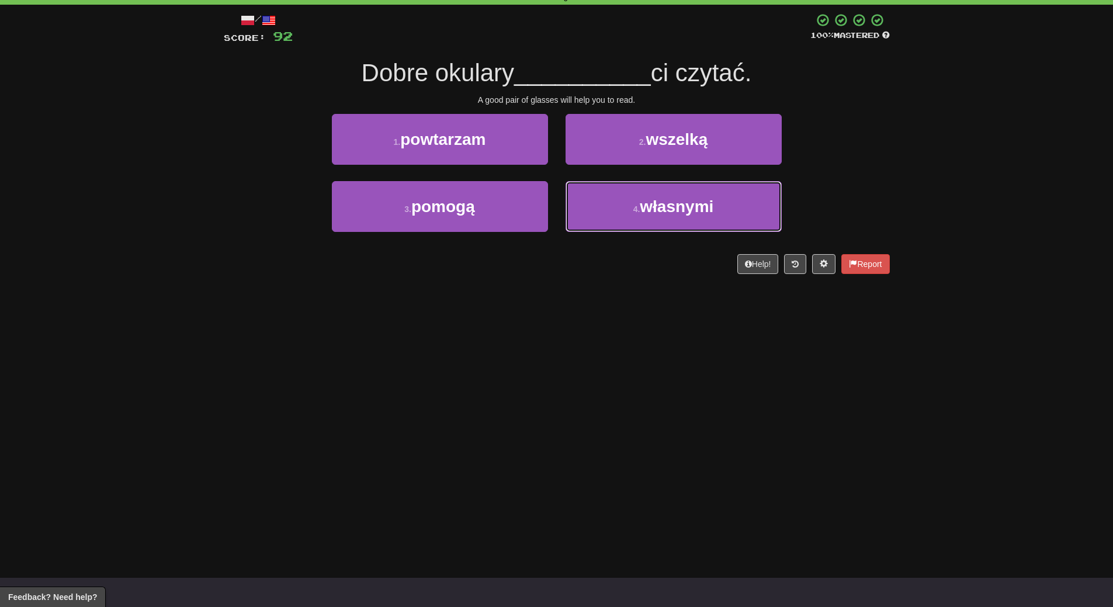
drag, startPoint x: 675, startPoint y: 223, endPoint x: 636, endPoint y: 318, distance: 102.4
click at [636, 318] on div "Dashboard Clozemaster WendyN / Toggle Dropdown Dashboard Leaderboard Activity F…" at bounding box center [556, 245] width 1113 height 607
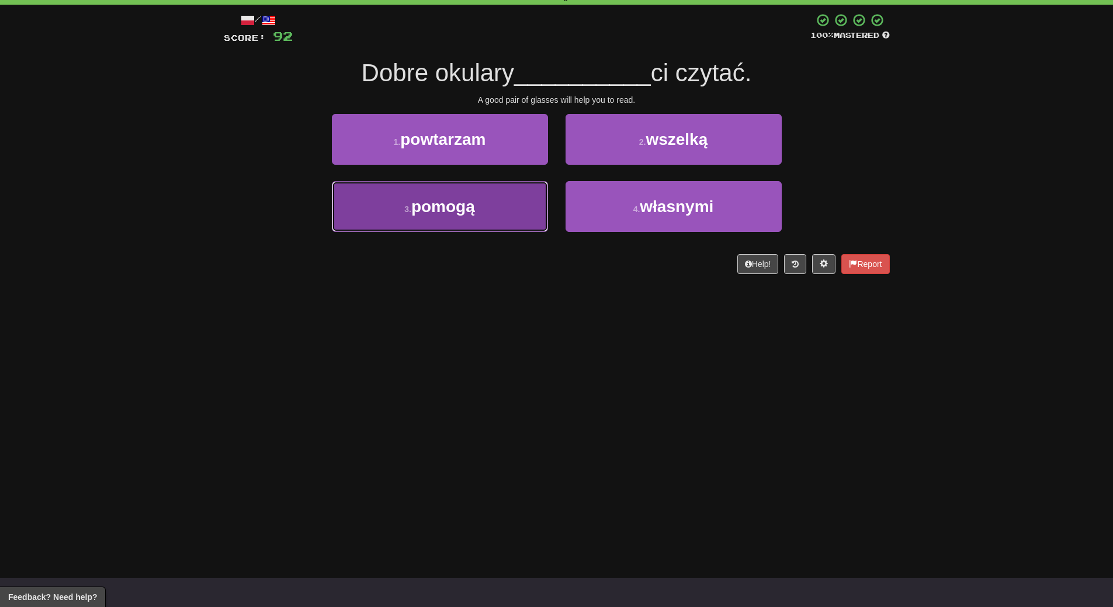
click at [500, 183] on button "3 . pomogą" at bounding box center [440, 206] width 216 height 51
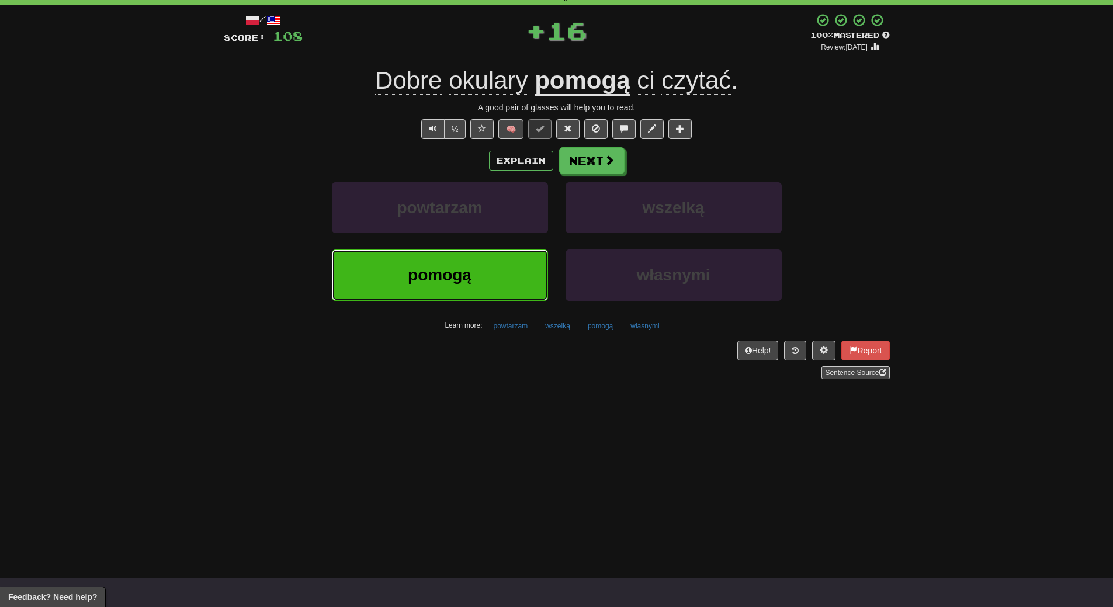
click at [477, 270] on button "pomogą" at bounding box center [440, 274] width 216 height 51
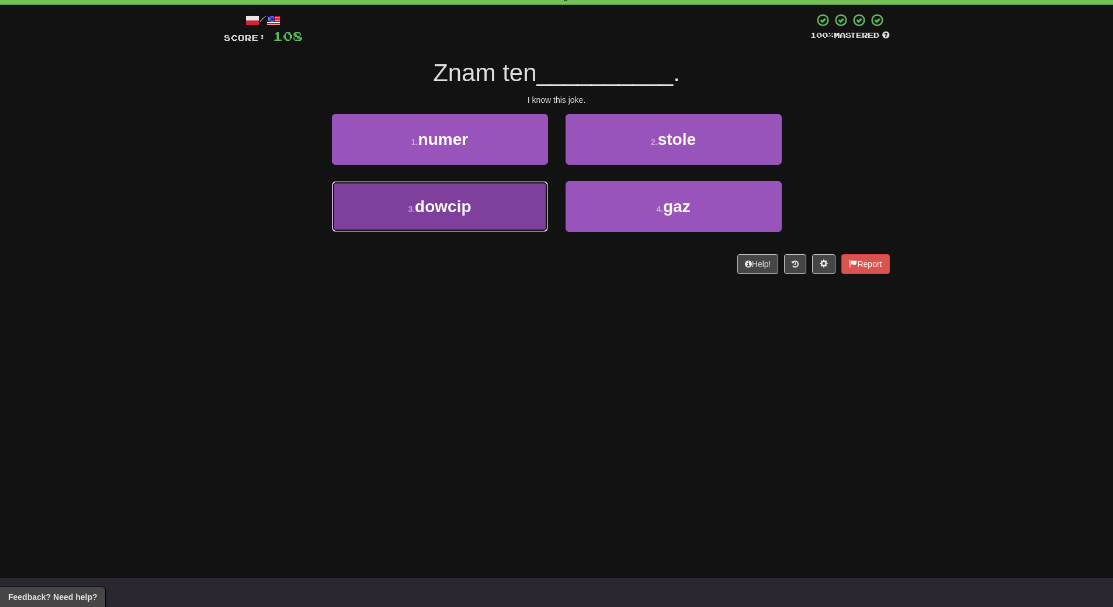
click at [475, 211] on button "3 . dowcip" at bounding box center [440, 206] width 216 height 51
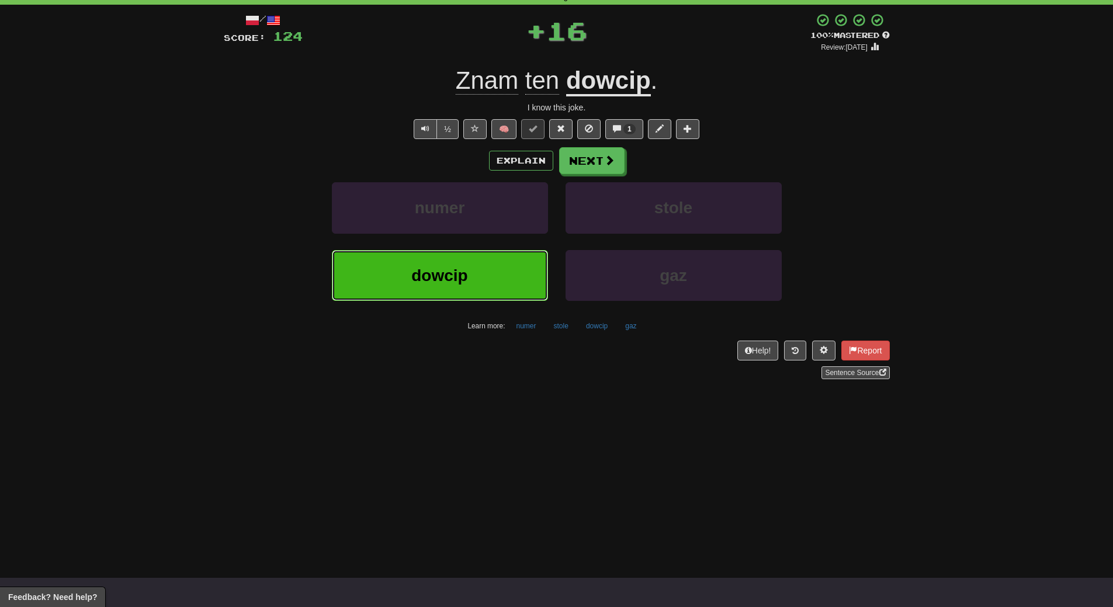
click at [471, 279] on button "dowcip" at bounding box center [440, 275] width 216 height 51
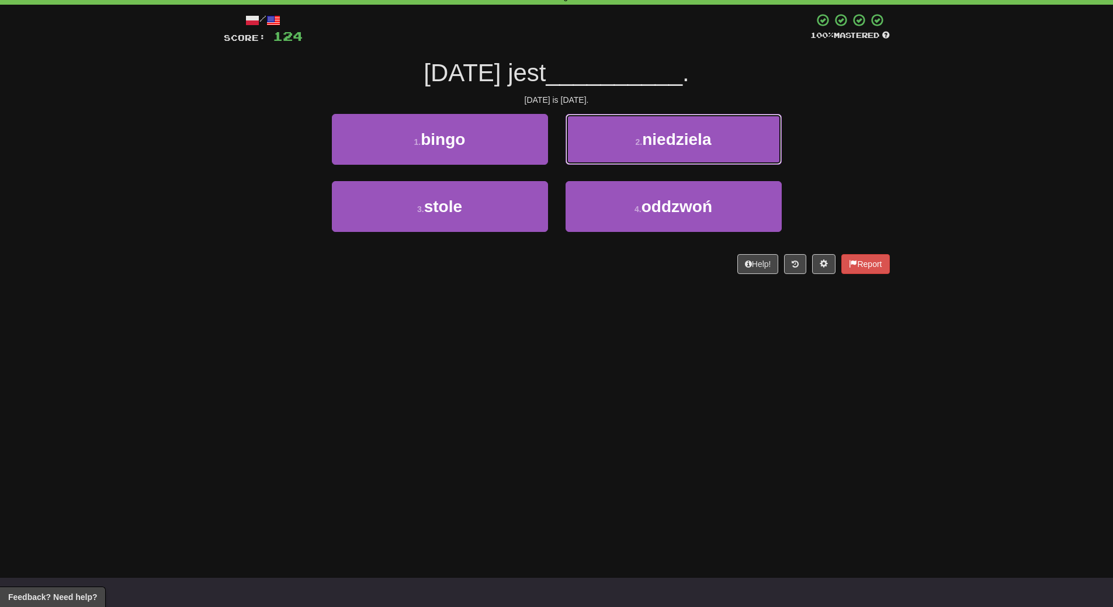
drag, startPoint x: 673, startPoint y: 136, endPoint x: 706, endPoint y: 141, distance: 33.0
click at [697, 141] on span "niedziela" at bounding box center [676, 139] width 69 height 18
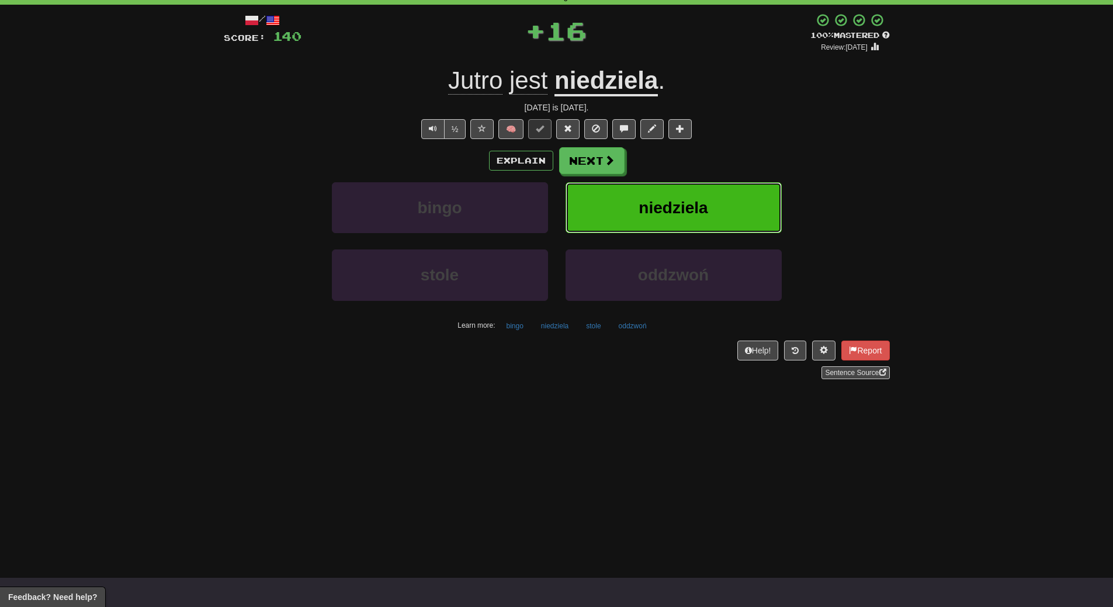
drag, startPoint x: 745, startPoint y: 202, endPoint x: 508, endPoint y: 384, distance: 299.2
click at [745, 203] on button "niedziela" at bounding box center [673, 207] width 216 height 51
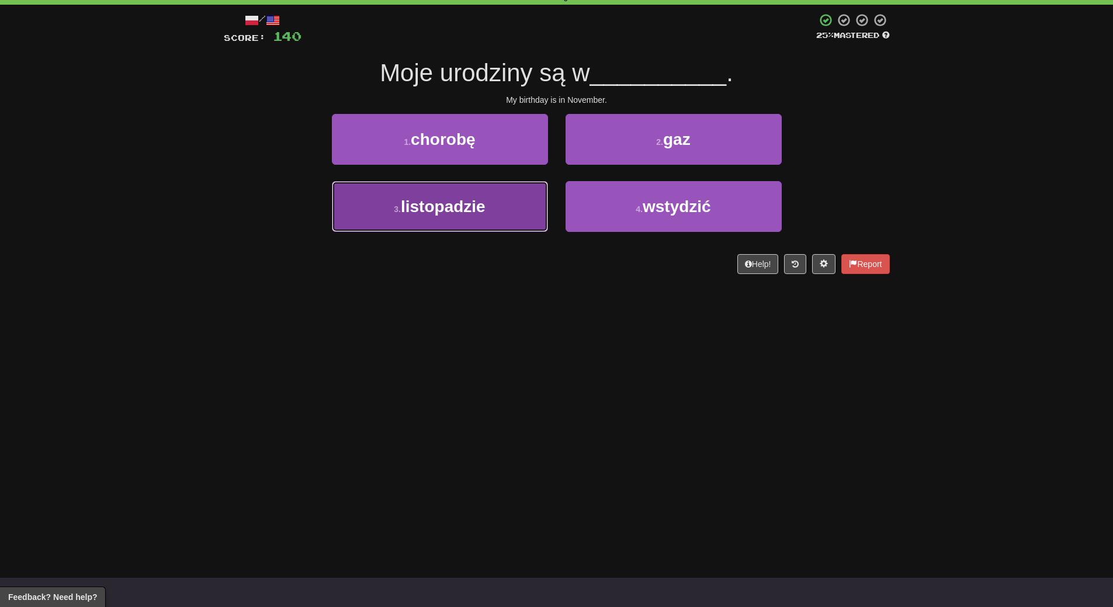
click at [472, 226] on button "3 . listopadzie" at bounding box center [440, 206] width 216 height 51
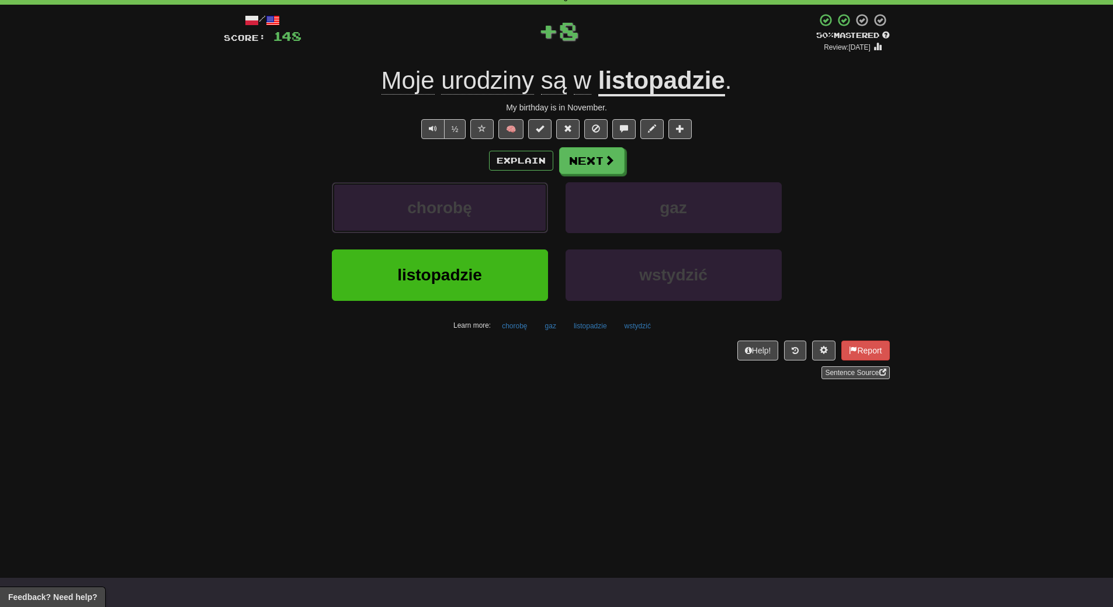
click at [472, 226] on button "chorobę" at bounding box center [440, 207] width 216 height 51
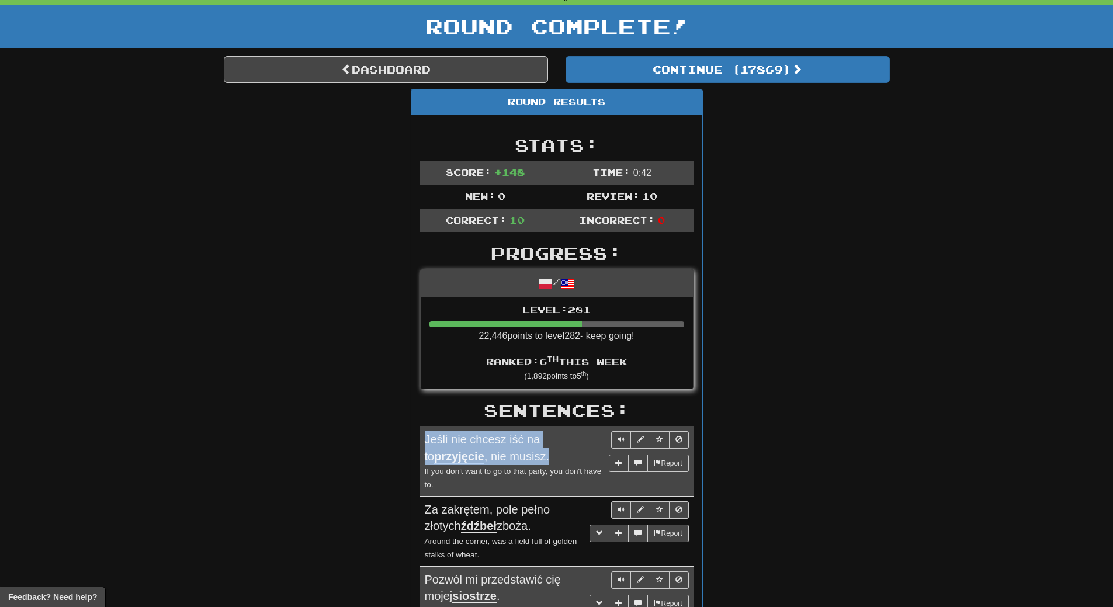
click at [472, 226] on div "Dashboard Clozemaster WendyN / Toggle Dropdown Dashboard Leaderboard Activity F…" at bounding box center [556, 513] width 1113 height 1142
click at [798, 257] on div "Round Results Stats: Score: + 148 Time: 0 : 42 New: 0 Review: 10 Correct: 10 In…" at bounding box center [557, 570] width 666 height 962
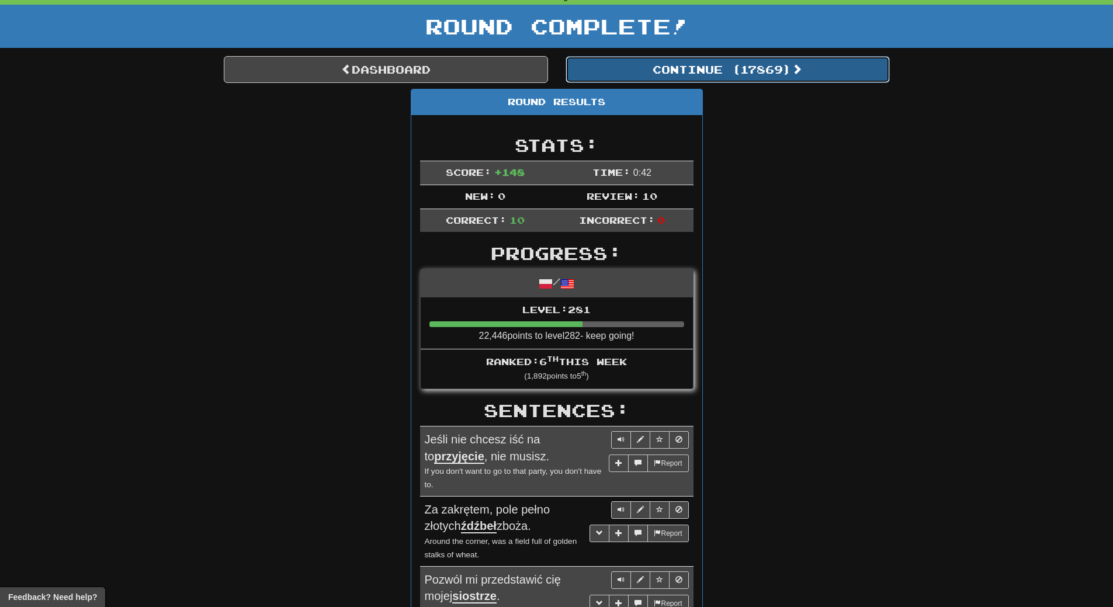
click at [766, 70] on button "Continue ( 17869 )" at bounding box center [727, 69] width 324 height 27
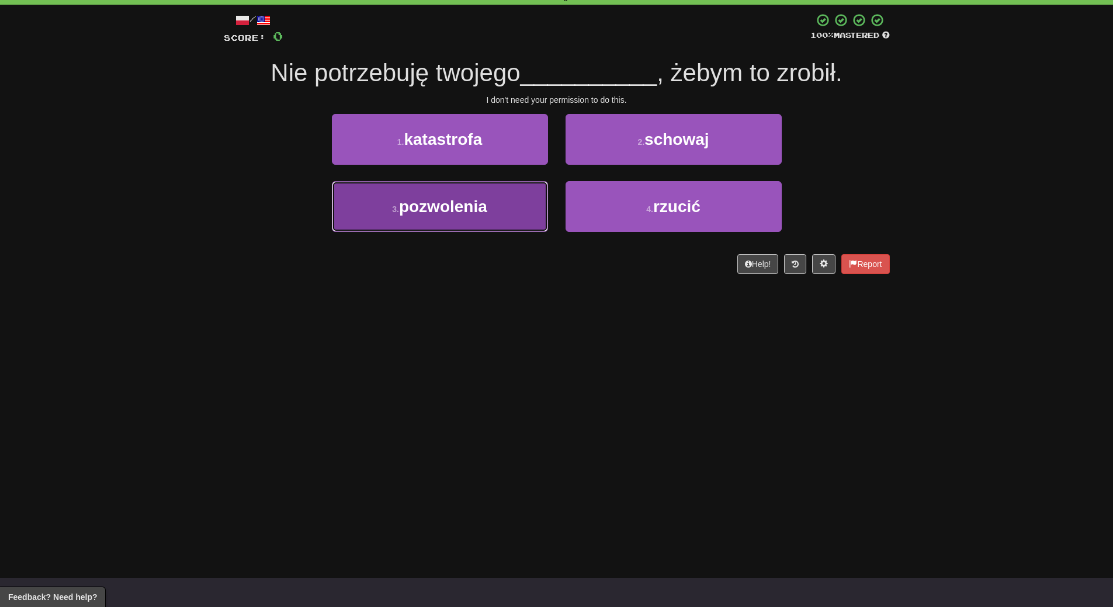
click at [474, 213] on span "pozwolenia" at bounding box center [443, 206] width 88 height 18
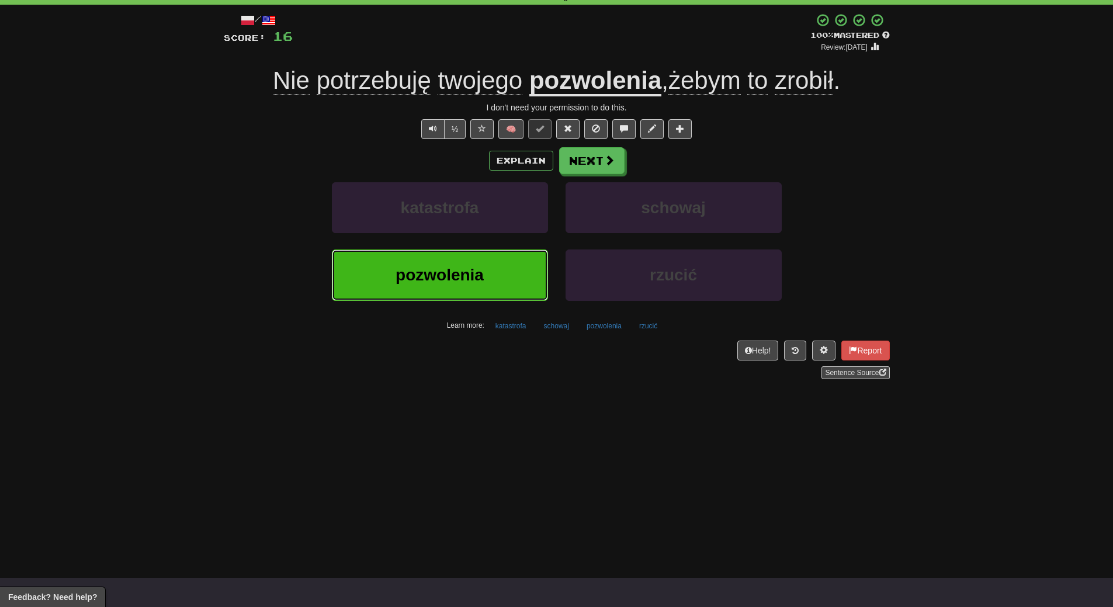
click at [488, 275] on button "pozwolenia" at bounding box center [440, 274] width 216 height 51
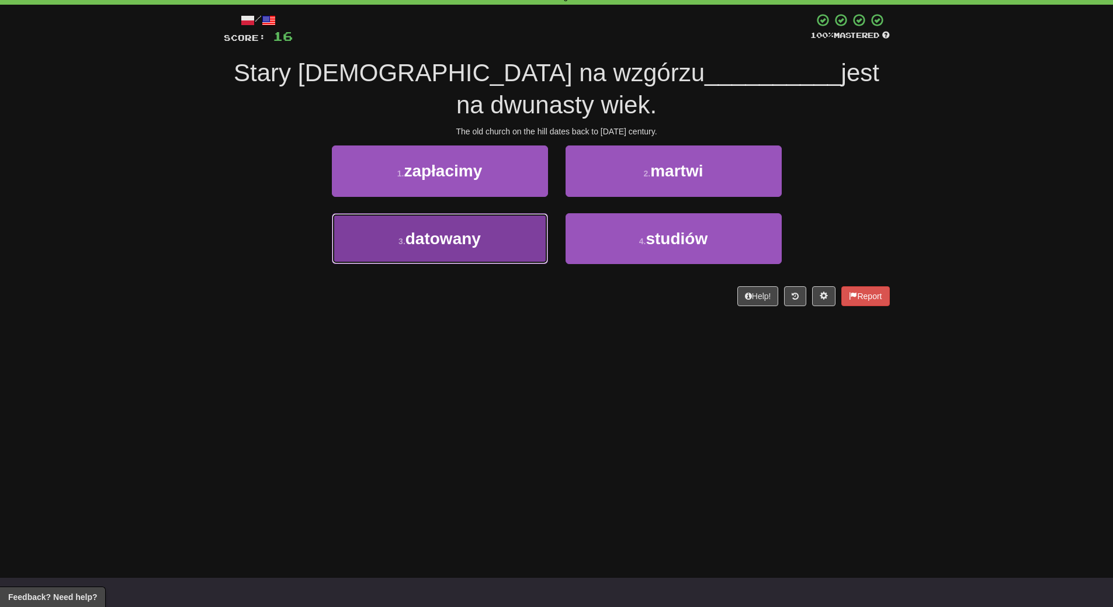
click at [468, 245] on span "datowany" at bounding box center [442, 239] width 75 height 18
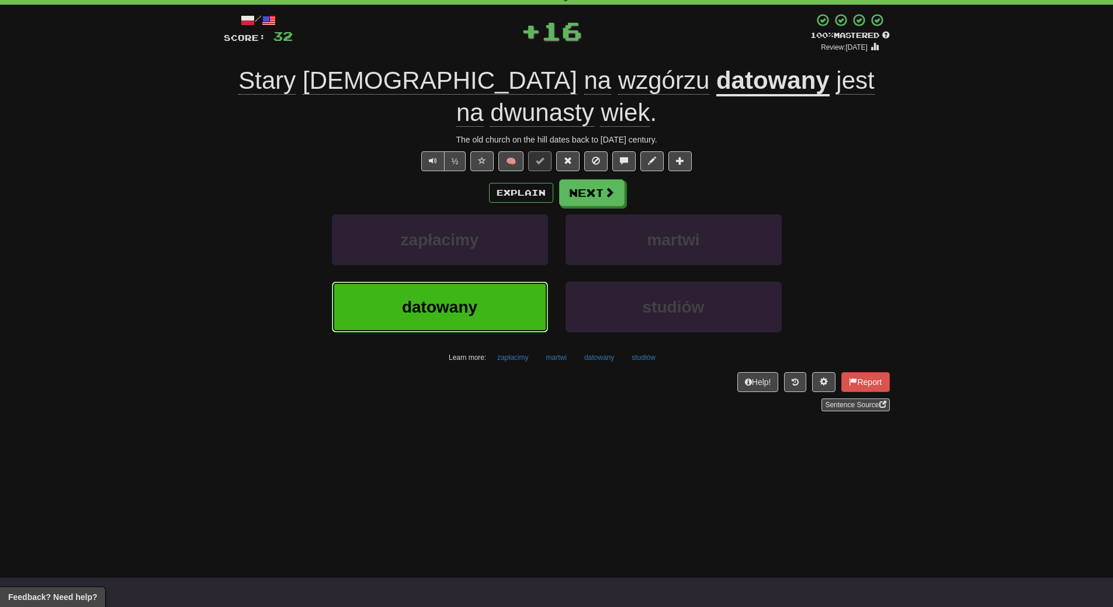
click at [464, 288] on button "datowany" at bounding box center [440, 307] width 216 height 51
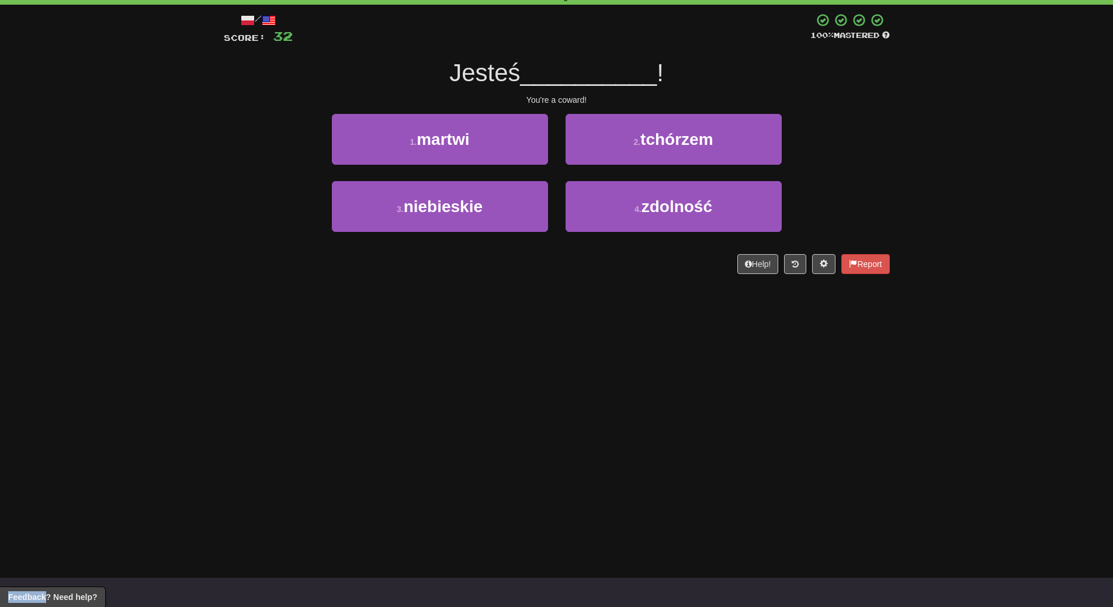
click at [464, 288] on div "/ Score: 32 100 % Mastered Jesteś __________ ! You're a coward! 1 . martwi 2 . …" at bounding box center [557, 148] width 666 height 286
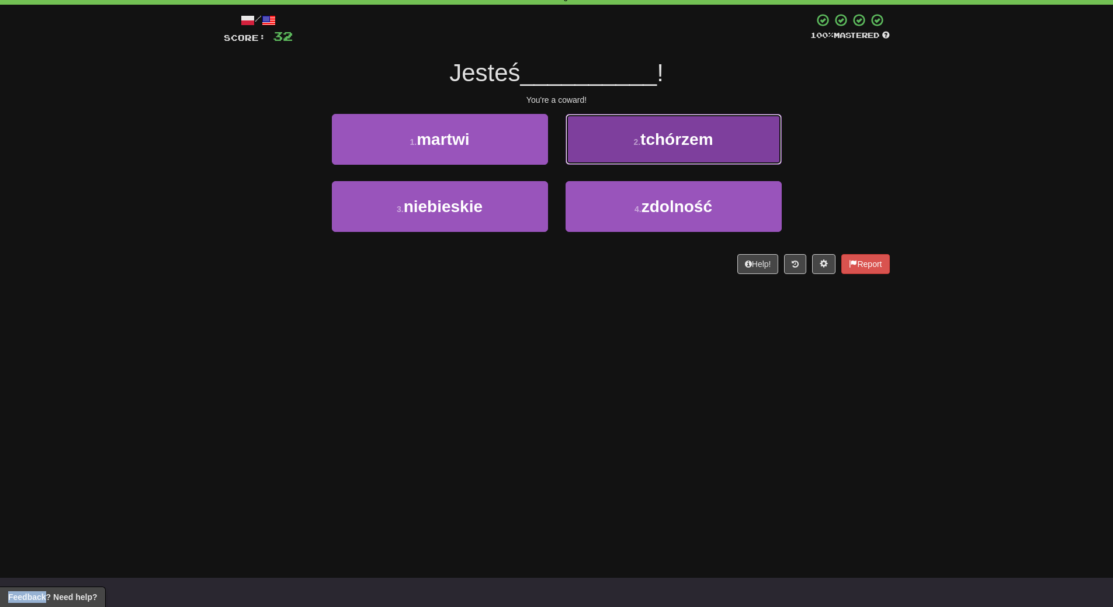
click at [709, 148] on button "2 . tchórzem" at bounding box center [673, 139] width 216 height 51
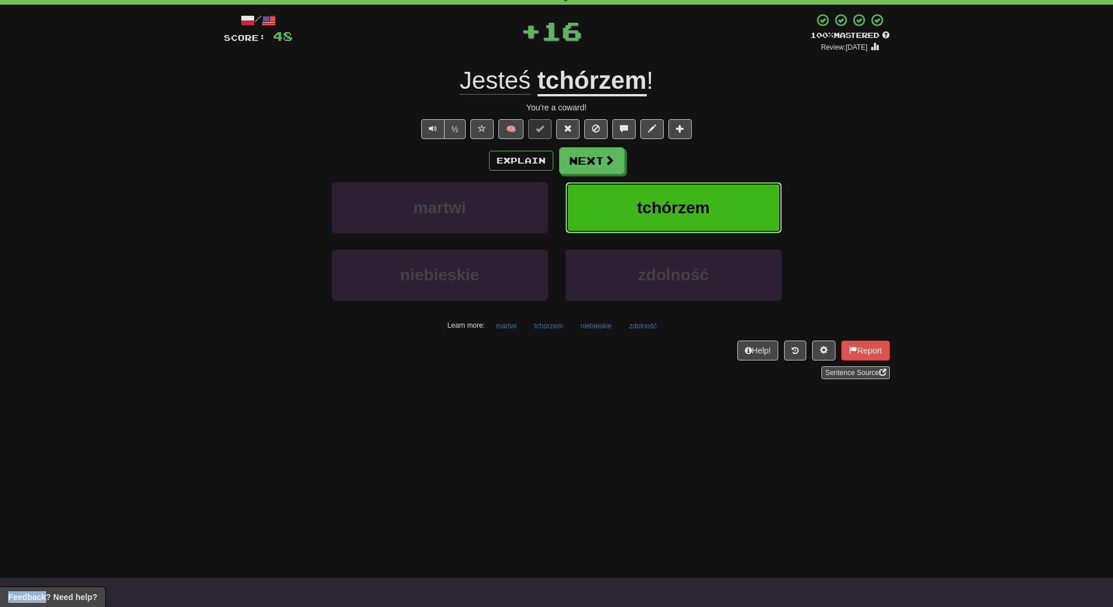
click at [685, 207] on span "tchórzem" at bounding box center [673, 208] width 72 height 18
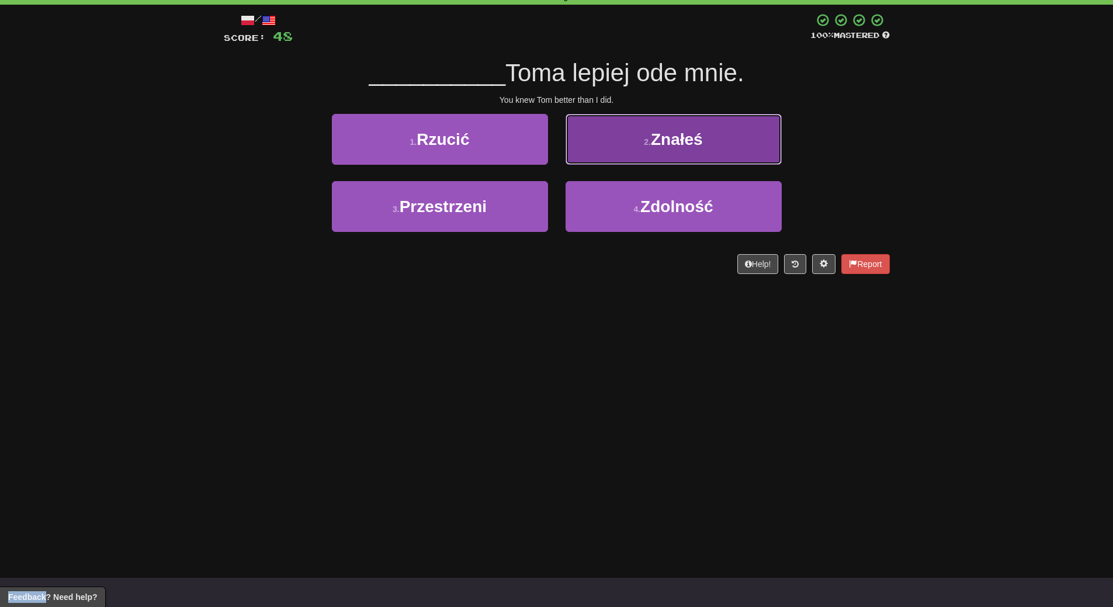
click at [697, 139] on span "Znałeś" at bounding box center [677, 139] width 52 height 18
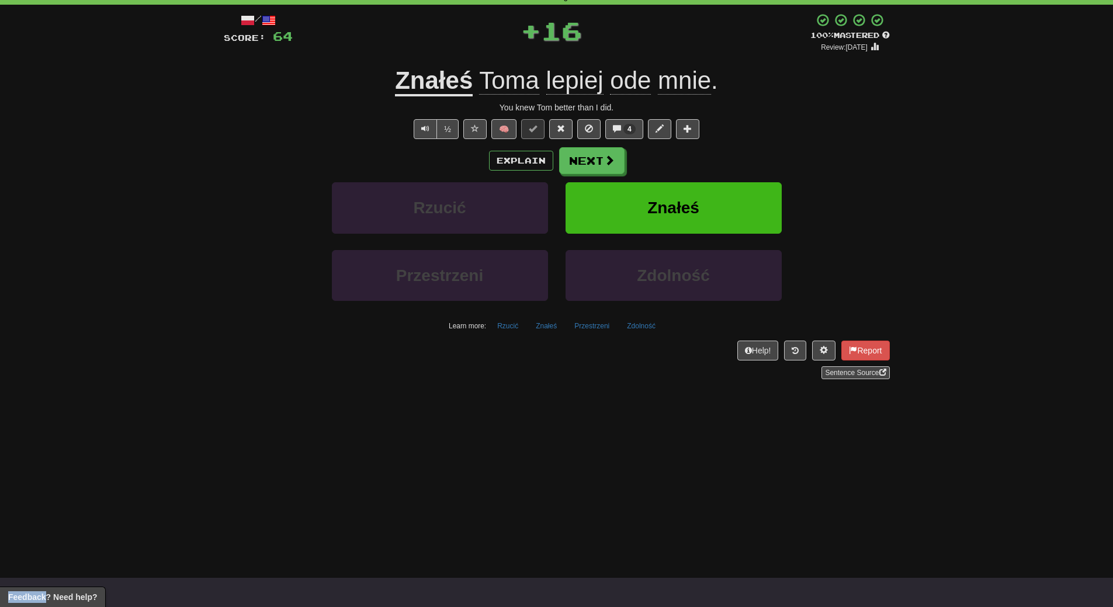
click at [697, 139] on button at bounding box center [687, 129] width 23 height 20
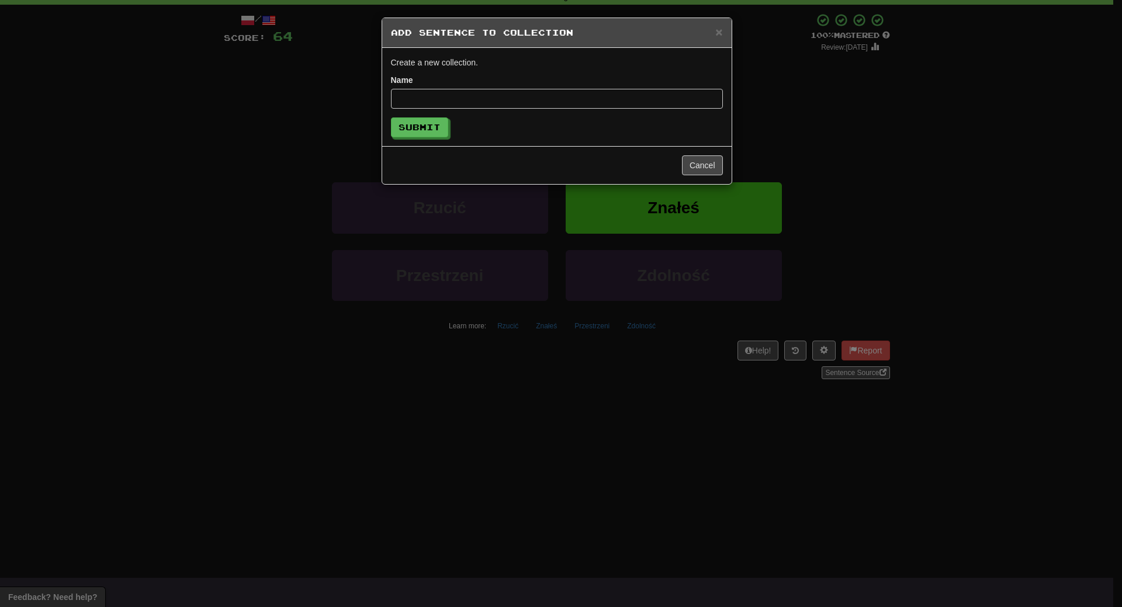
click at [838, 115] on div "× Add Sentence to Collection Create a new collection. Name Submit Cancel" at bounding box center [561, 303] width 1122 height 607
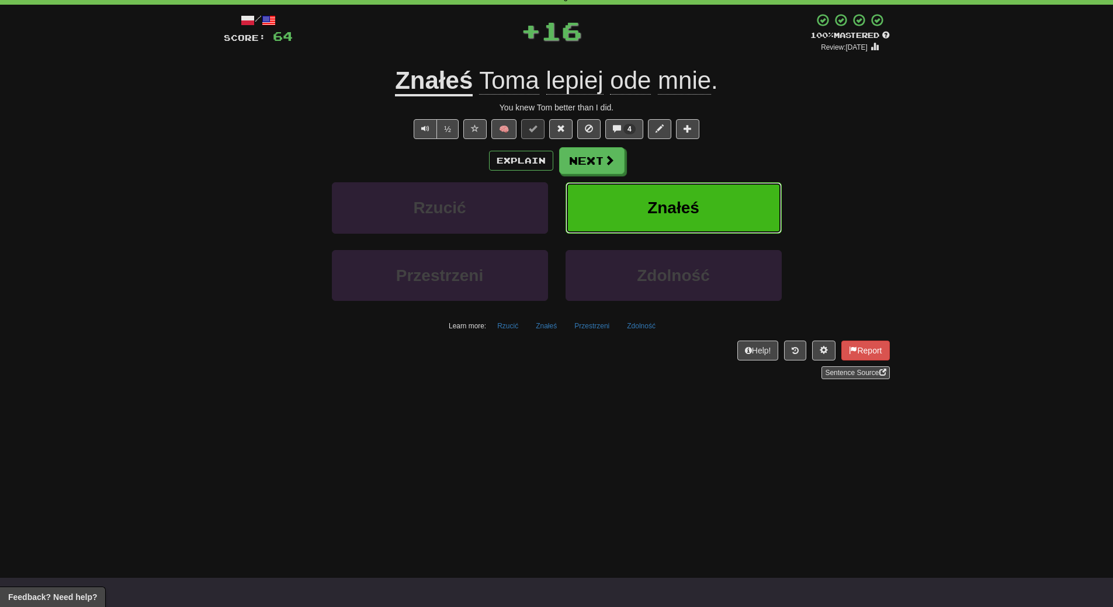
click at [735, 193] on button "Znałeś" at bounding box center [673, 207] width 216 height 51
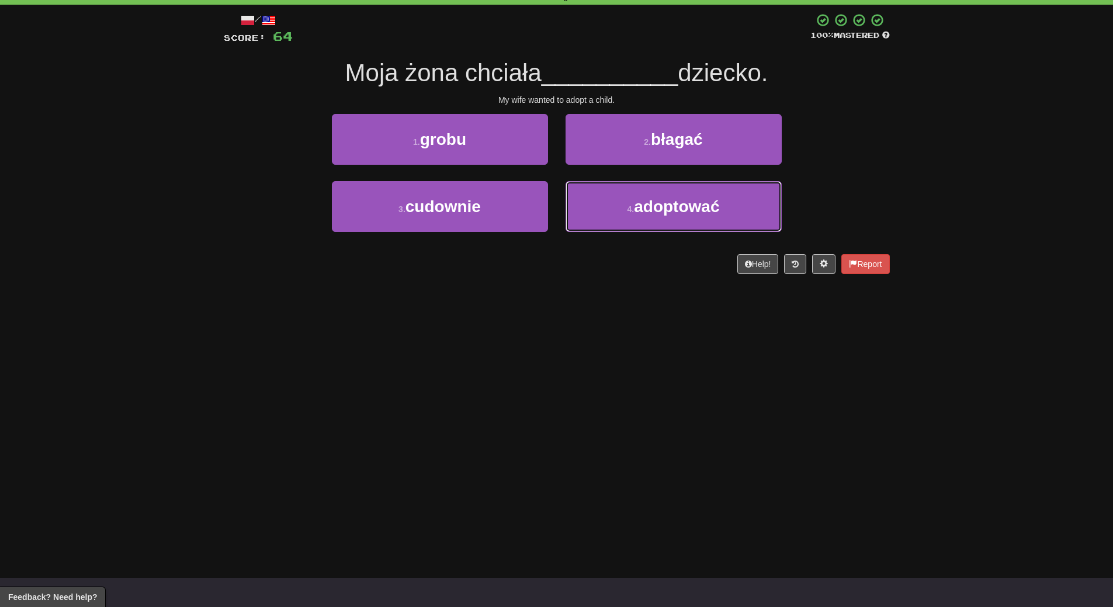
drag, startPoint x: 669, startPoint y: 217, endPoint x: 671, endPoint y: 238, distance: 20.6
click at [670, 230] on button "4 . adoptować" at bounding box center [673, 206] width 216 height 51
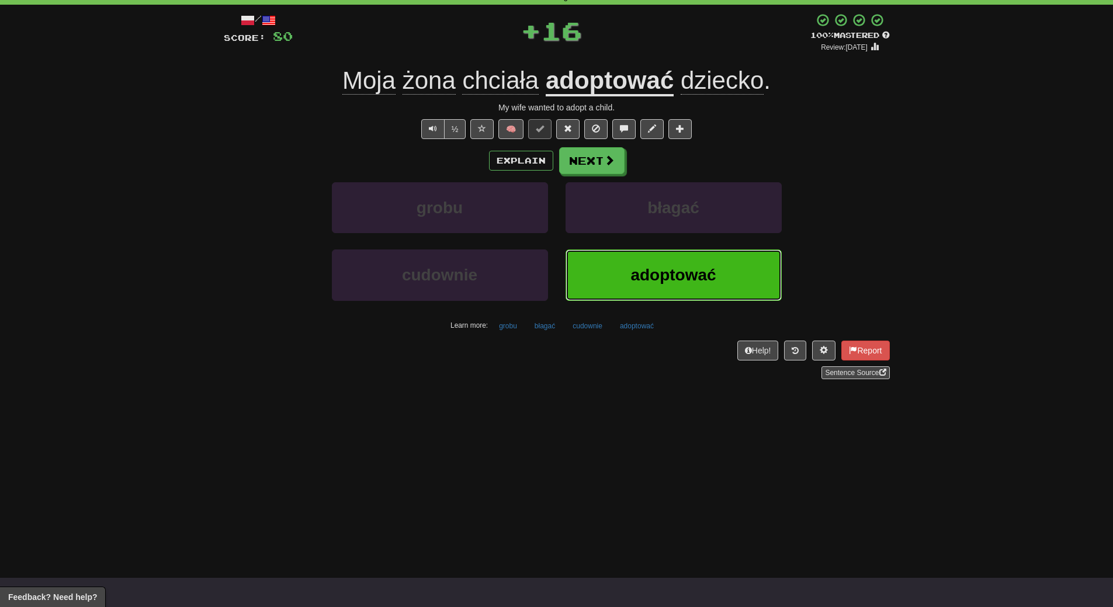
click at [672, 262] on button "adoptować" at bounding box center [673, 274] width 216 height 51
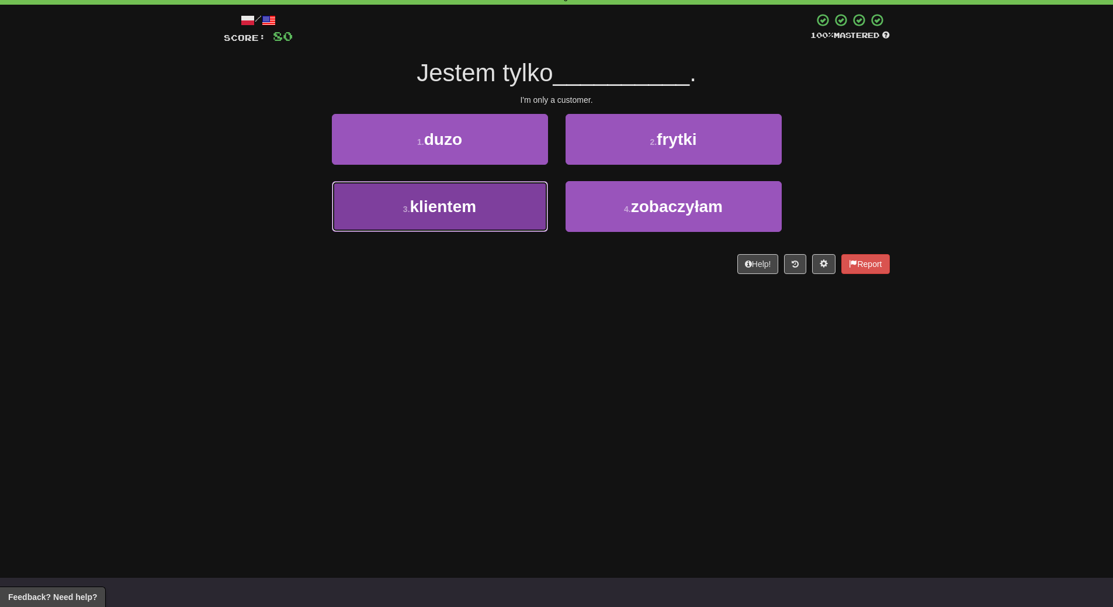
drag, startPoint x: 515, startPoint y: 214, endPoint x: 514, endPoint y: 227, distance: 12.9
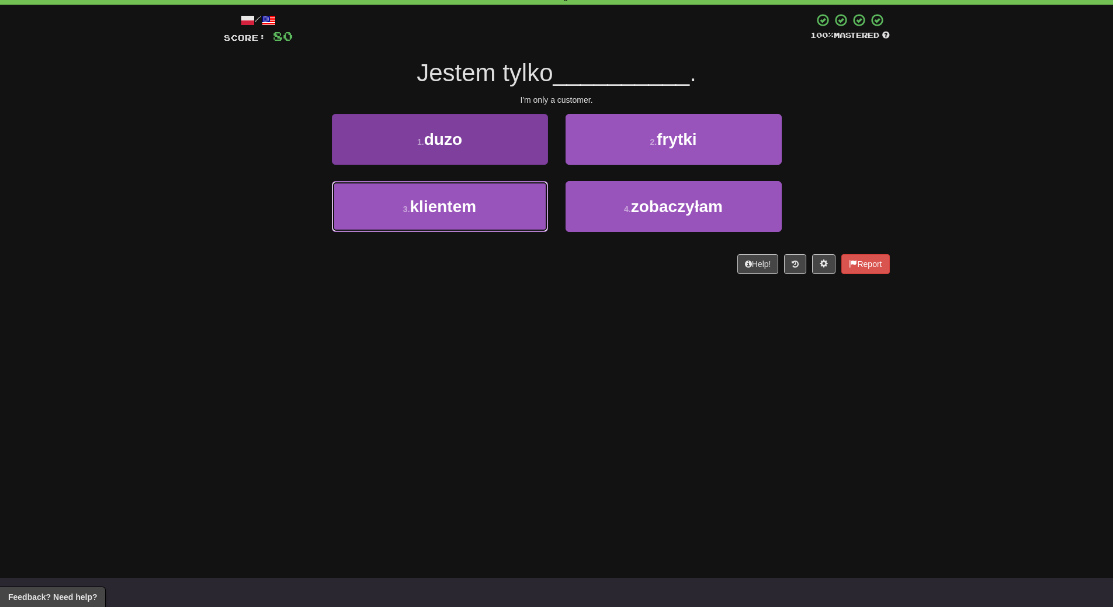
click at [515, 216] on button "3 . klientem" at bounding box center [440, 206] width 216 height 51
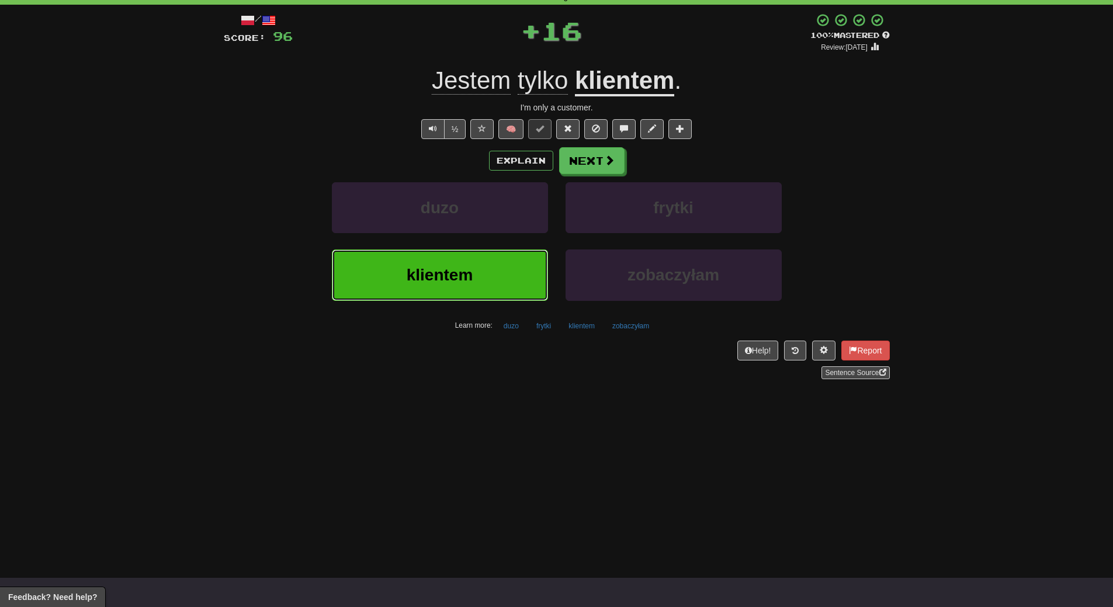
click at [508, 276] on button "klientem" at bounding box center [440, 274] width 216 height 51
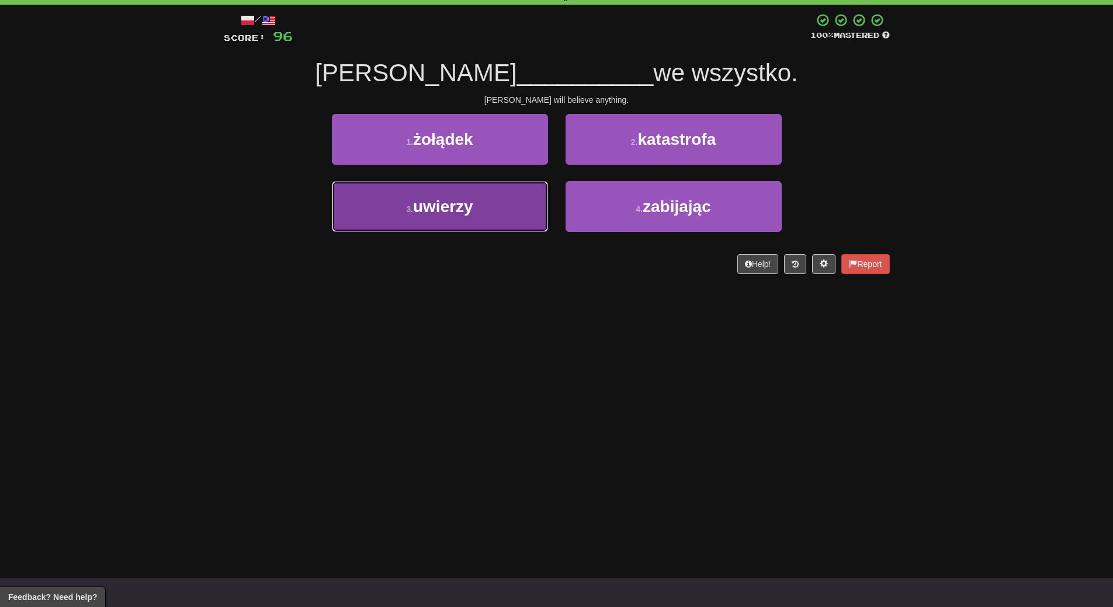
click at [500, 221] on button "3 . uwierzy" at bounding box center [440, 206] width 216 height 51
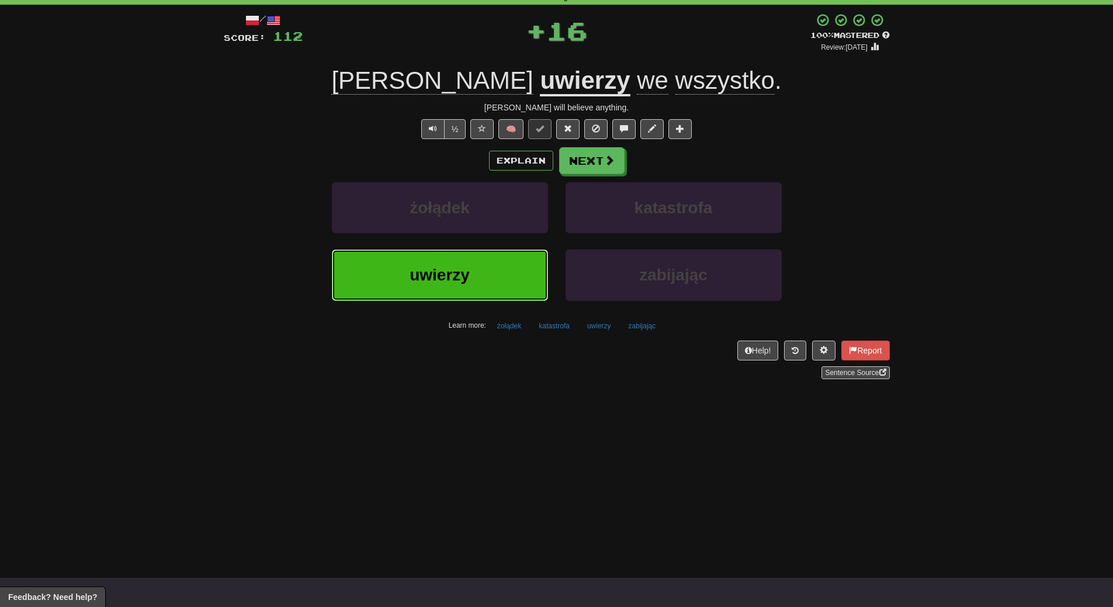
click at [496, 272] on button "uwierzy" at bounding box center [440, 274] width 216 height 51
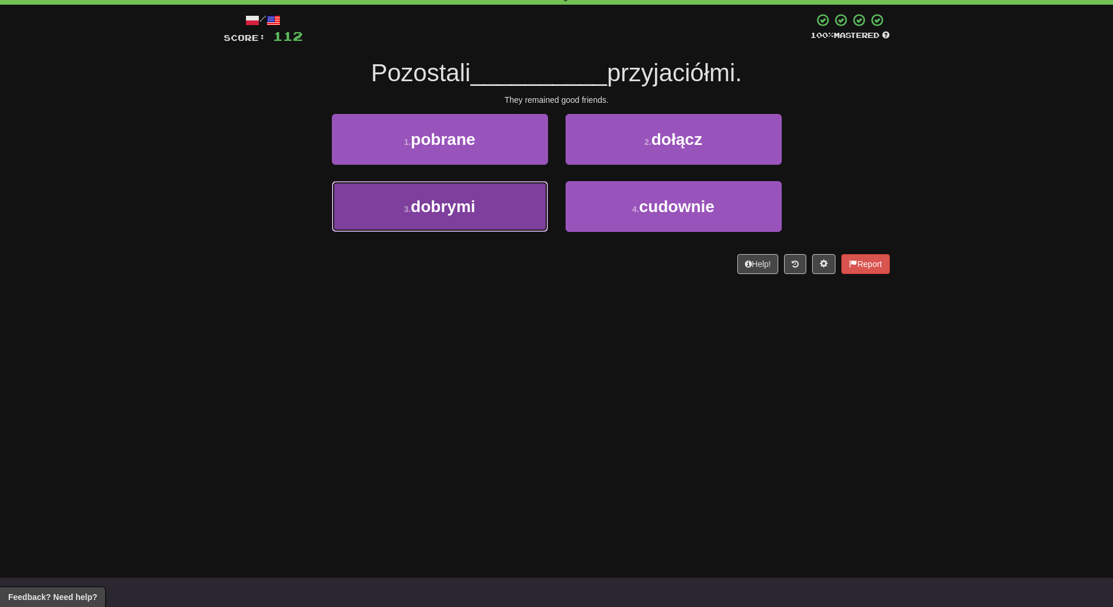
click at [463, 225] on button "3 . dobrymi" at bounding box center [440, 206] width 216 height 51
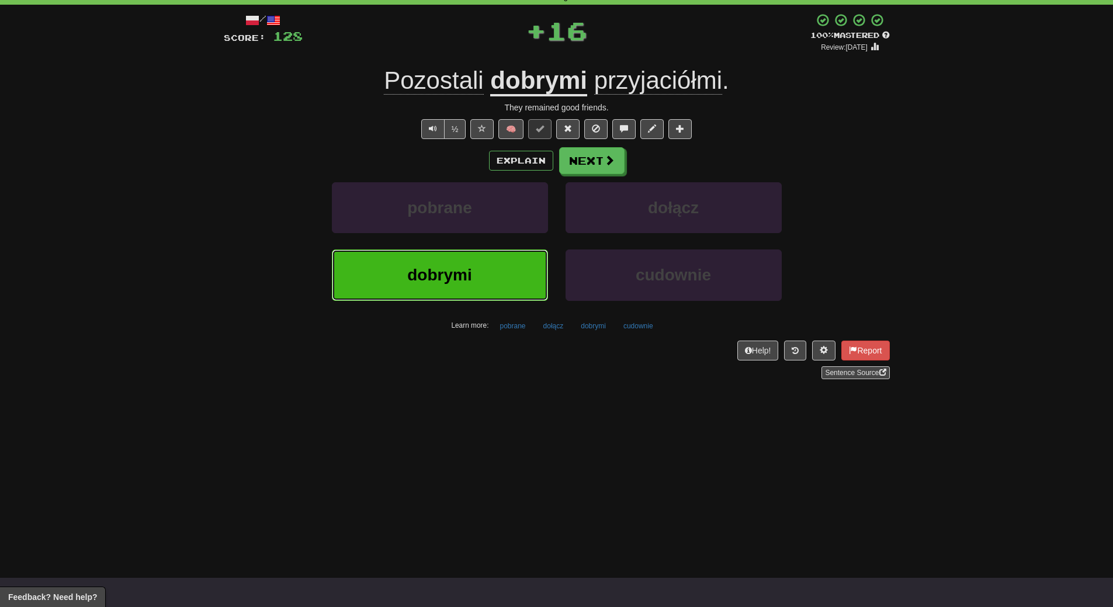
click at [467, 276] on span "dobrymi" at bounding box center [439, 275] width 64 height 18
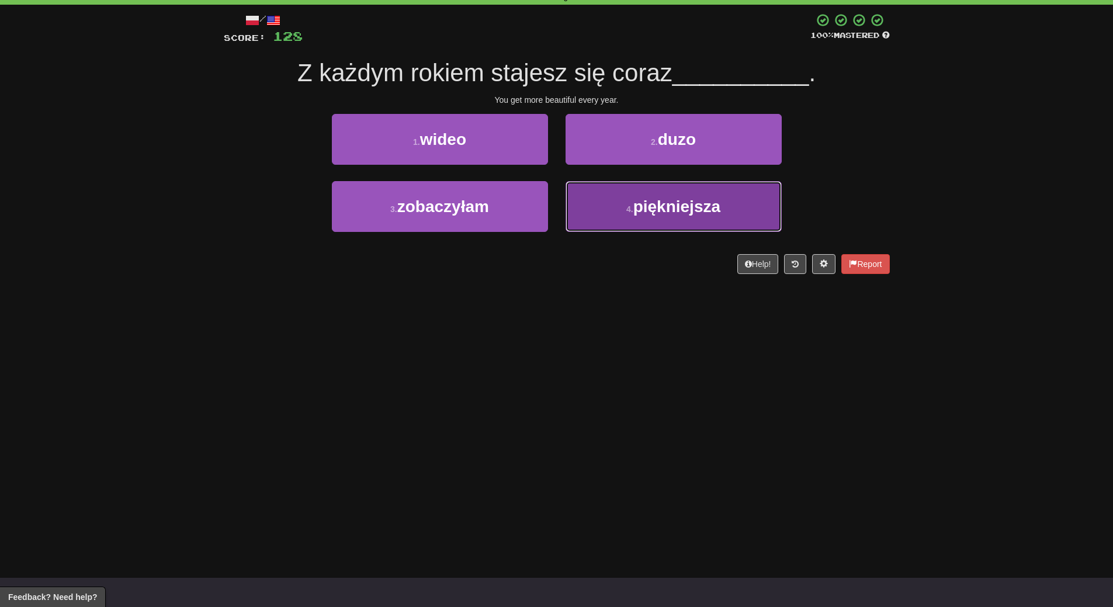
click at [697, 218] on button "4 . piękniejsza" at bounding box center [673, 206] width 216 height 51
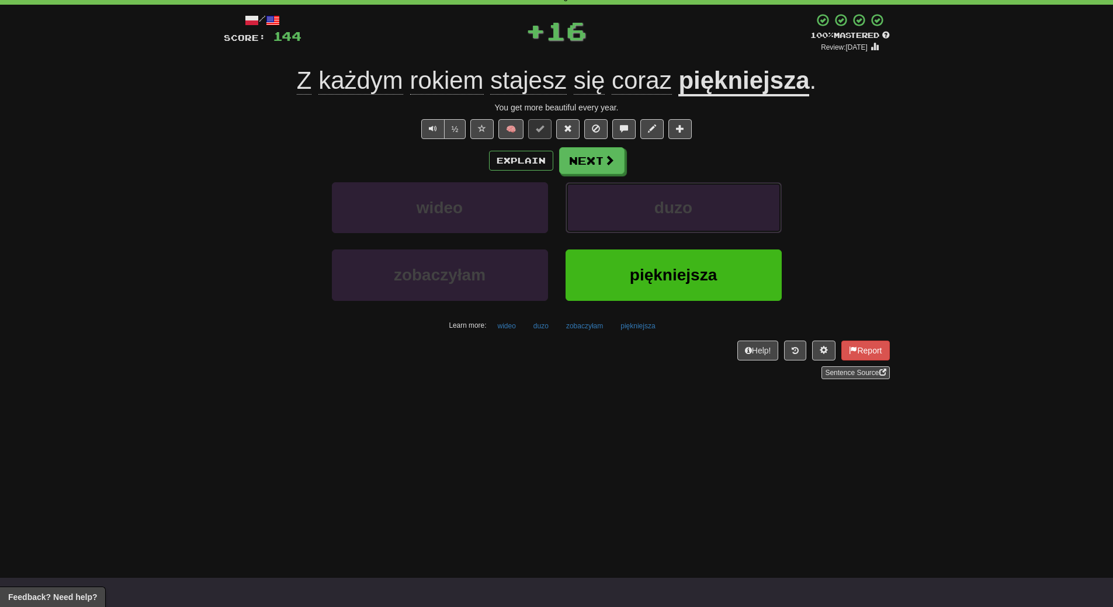
click at [697, 218] on button "duzo" at bounding box center [673, 207] width 216 height 51
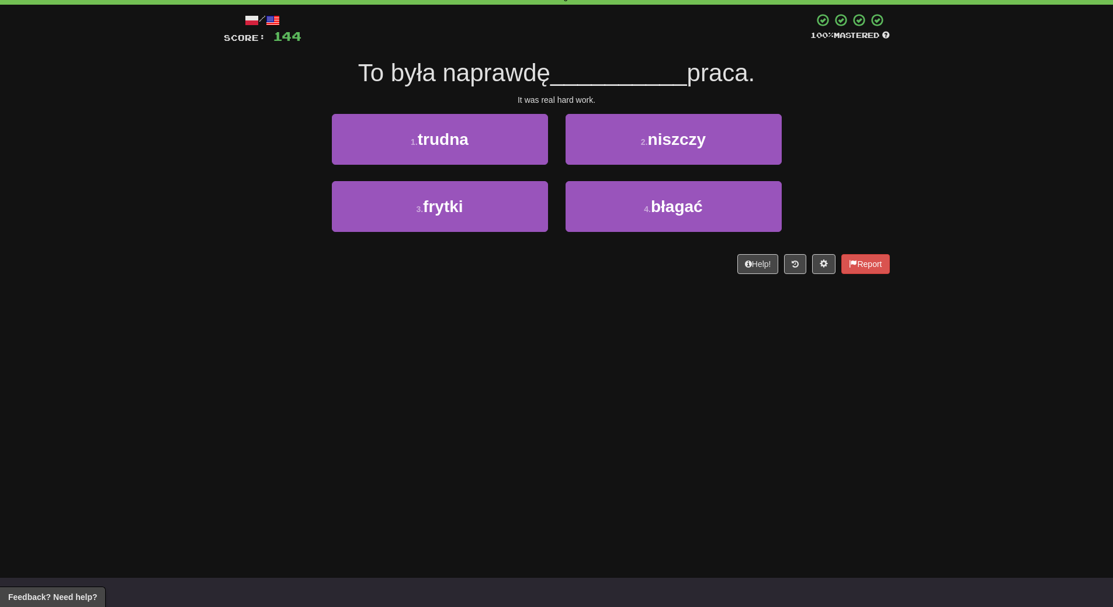
click at [685, 314] on div "Dashboard Clozemaster WendyN / Toggle Dropdown Dashboard Leaderboard Activity F…" at bounding box center [556, 245] width 1113 height 607
drag, startPoint x: 685, startPoint y: 314, endPoint x: 683, endPoint y: 336, distance: 21.7
click at [685, 314] on div "Dashboard Clozemaster WendyN / Toggle Dropdown Dashboard Leaderboard Activity F…" at bounding box center [556, 245] width 1113 height 607
click at [451, 143] on span "trudna" at bounding box center [443, 139] width 51 height 18
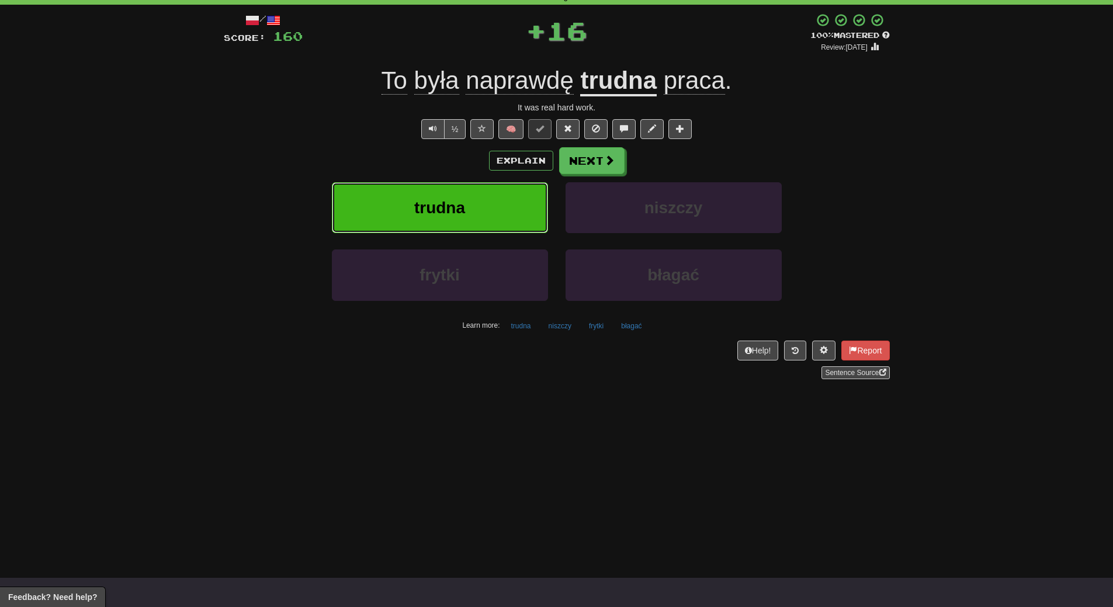
click at [456, 195] on button "trudna" at bounding box center [440, 207] width 216 height 51
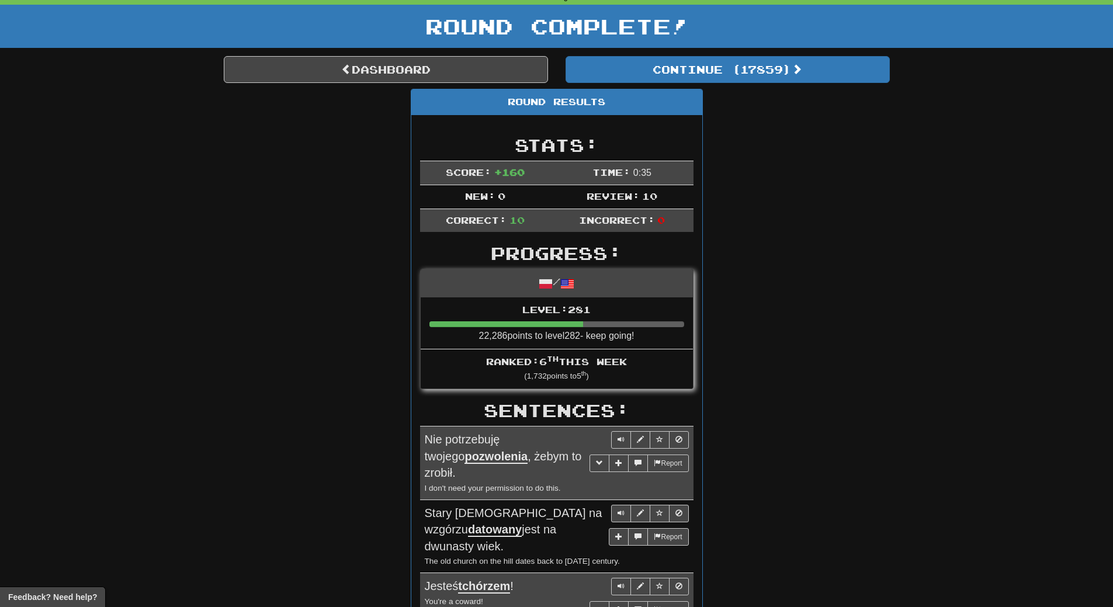
click at [894, 130] on div "Dashboard Continue ( 17859 ) Round Results Stats: Score: + 160 Time: 0 : 35 New…" at bounding box center [556, 558] width 683 height 1004
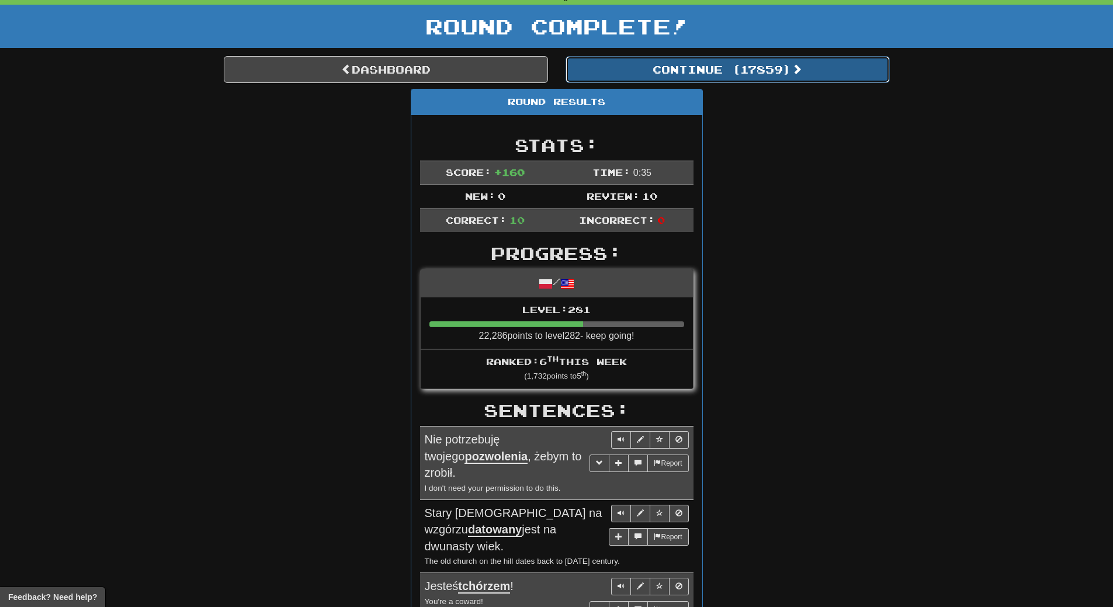
click at [763, 72] on button "Continue ( 17859 )" at bounding box center [727, 69] width 324 height 27
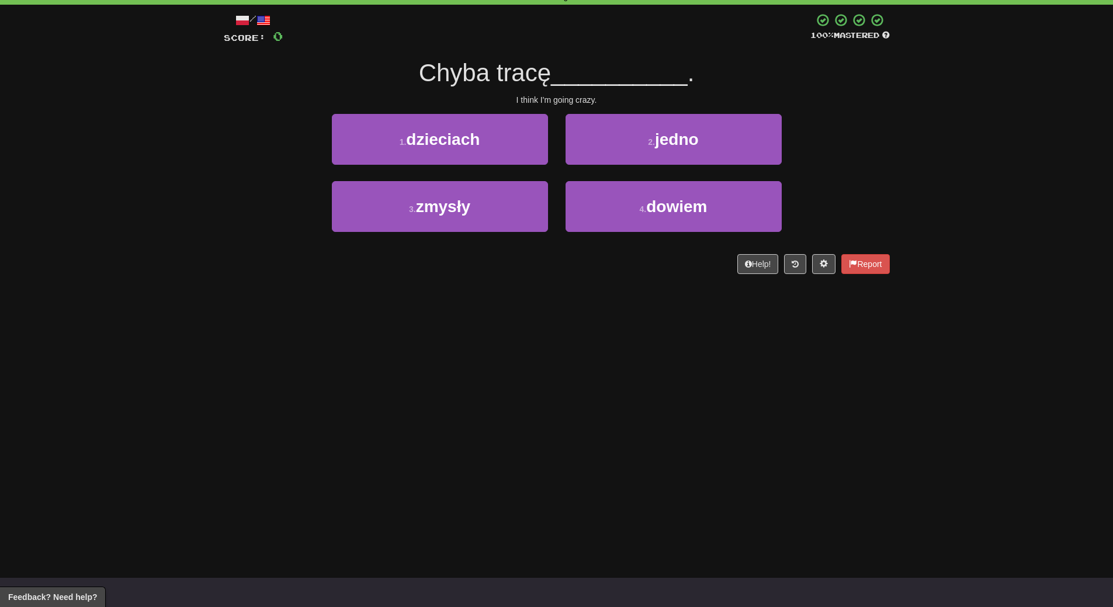
click at [488, 237] on div "3 . zmysły" at bounding box center [440, 214] width 234 height 67
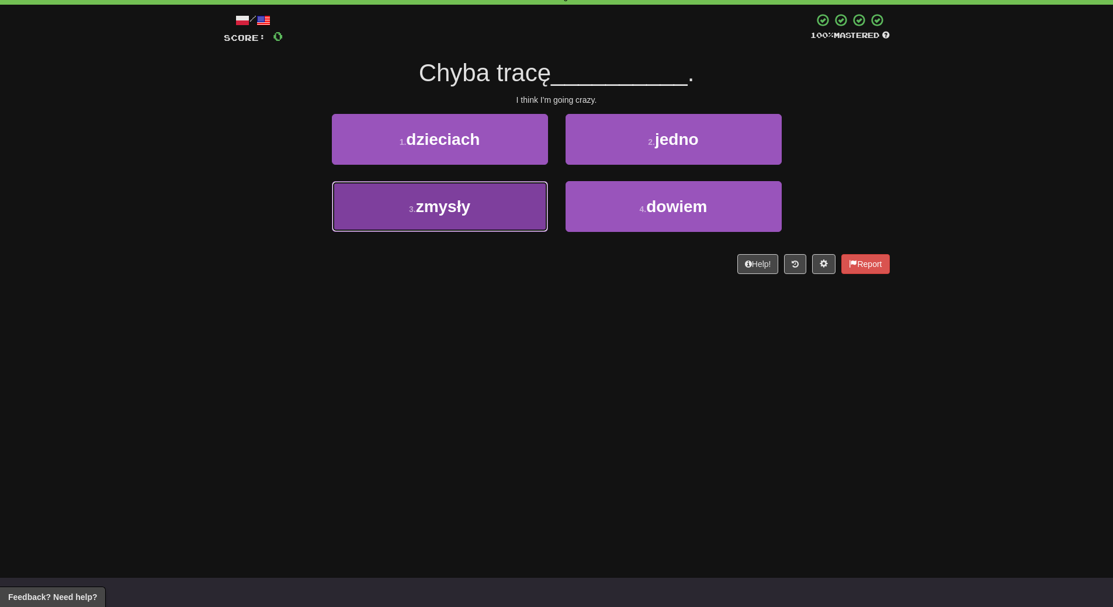
click at [489, 214] on button "3 . zmysły" at bounding box center [440, 206] width 216 height 51
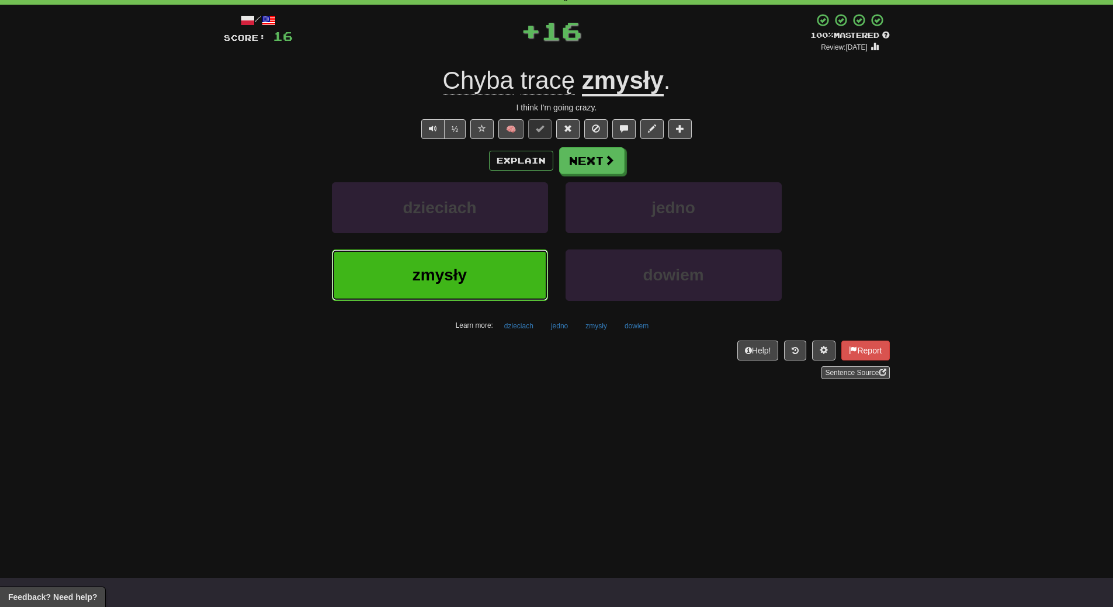
click at [480, 283] on button "zmysły" at bounding box center [440, 274] width 216 height 51
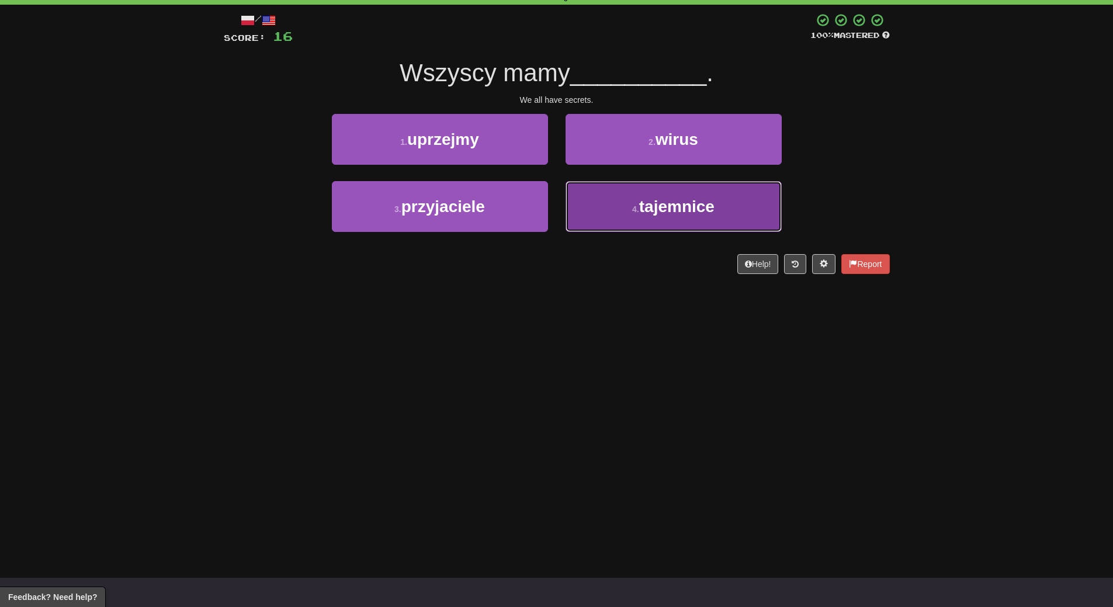
click at [651, 203] on span "tajemnice" at bounding box center [676, 206] width 75 height 18
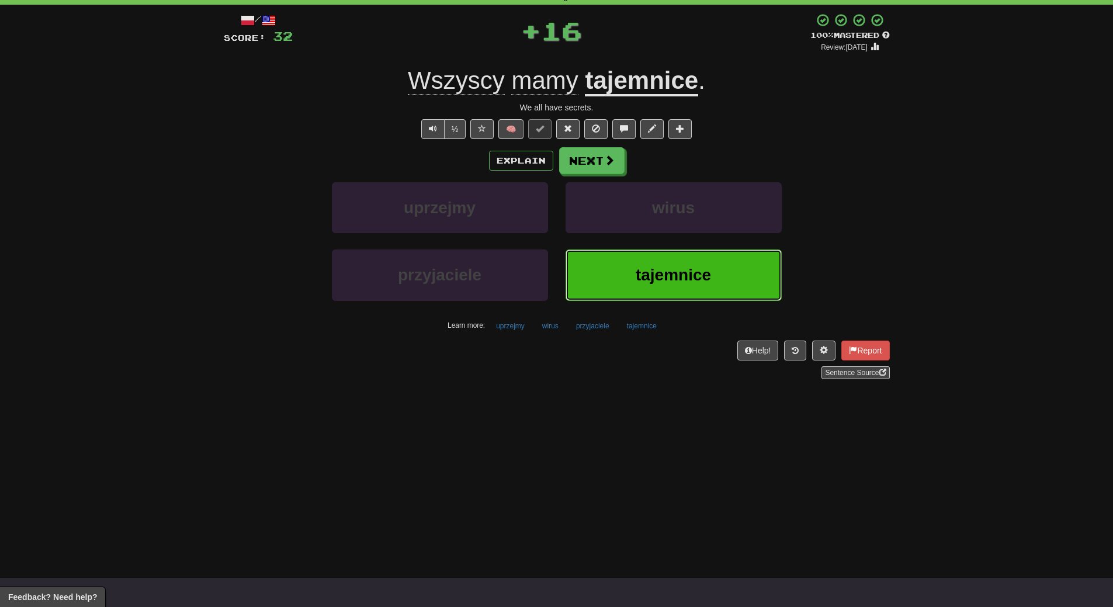
click at [660, 279] on span "tajemnice" at bounding box center [673, 275] width 75 height 18
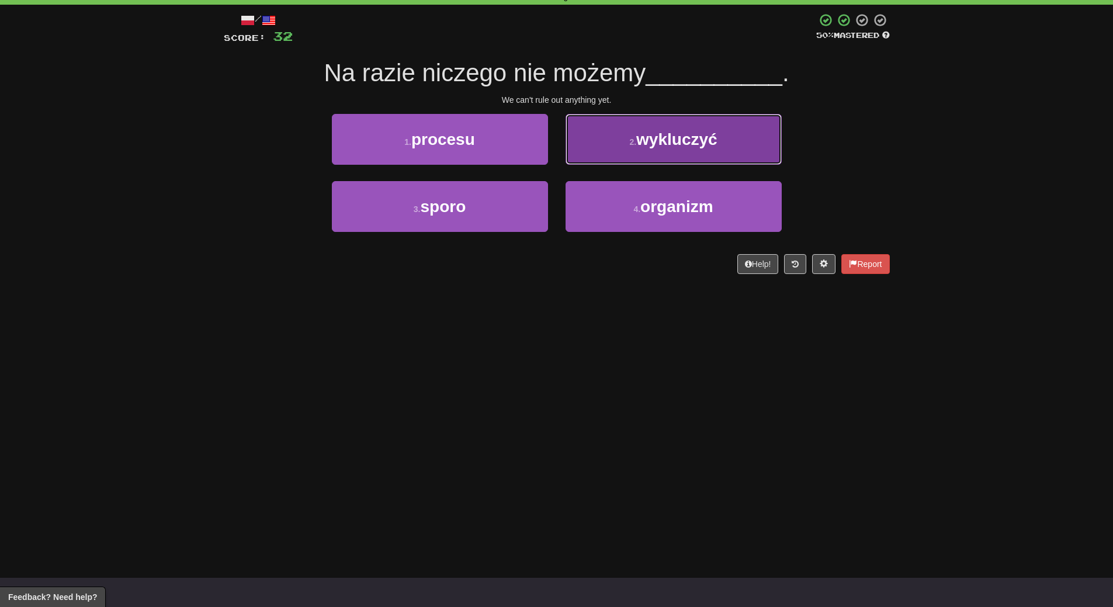
click at [740, 130] on button "2 . wykluczyć" at bounding box center [673, 139] width 216 height 51
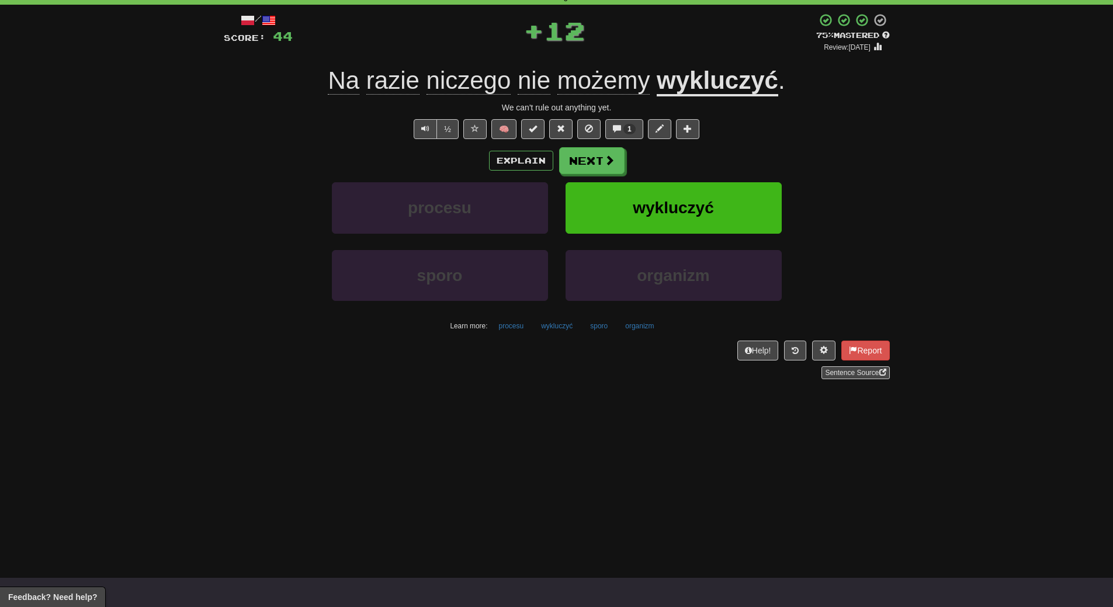
click at [740, 130] on div "½ 🧠 1" at bounding box center [557, 129] width 666 height 20
click at [727, 204] on button "wykluczyć" at bounding box center [673, 207] width 216 height 51
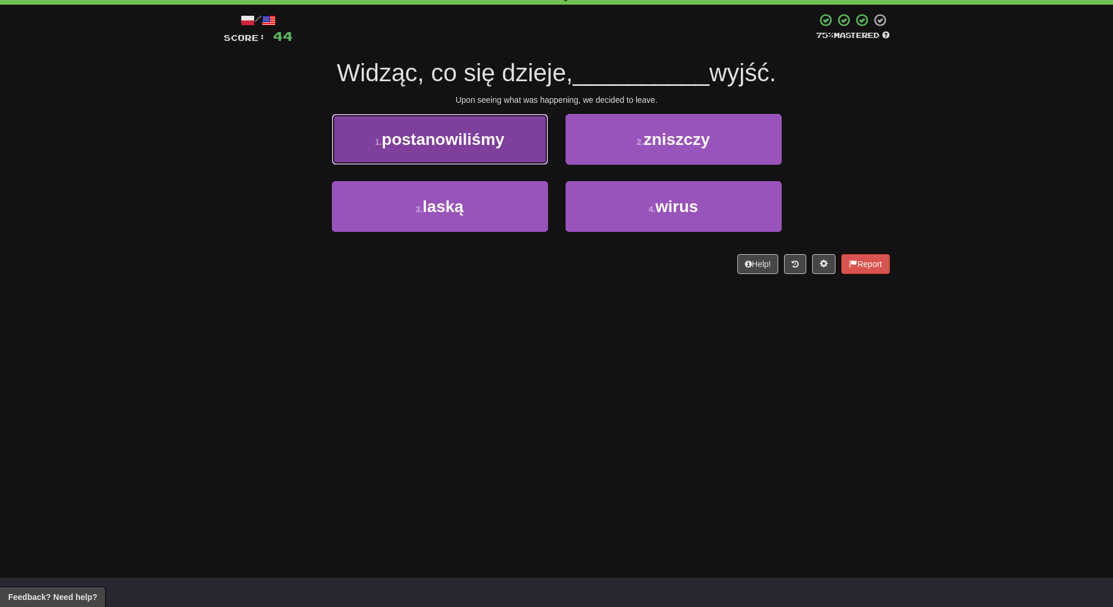
click at [480, 149] on button "1 . postanowiliśmy" at bounding box center [440, 139] width 216 height 51
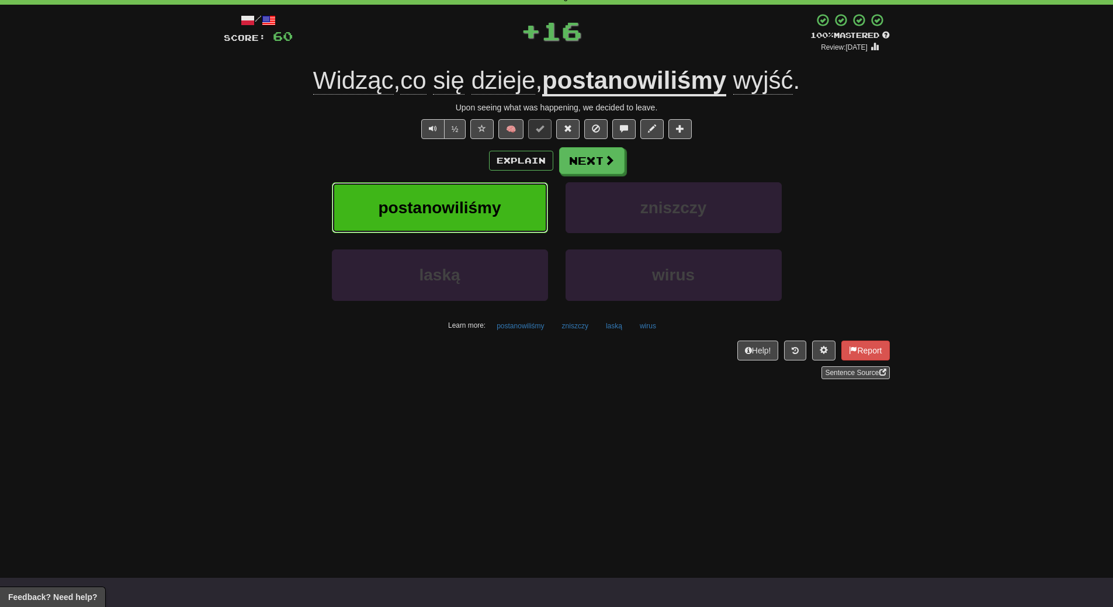
click at [469, 197] on button "postanowiliśmy" at bounding box center [440, 207] width 216 height 51
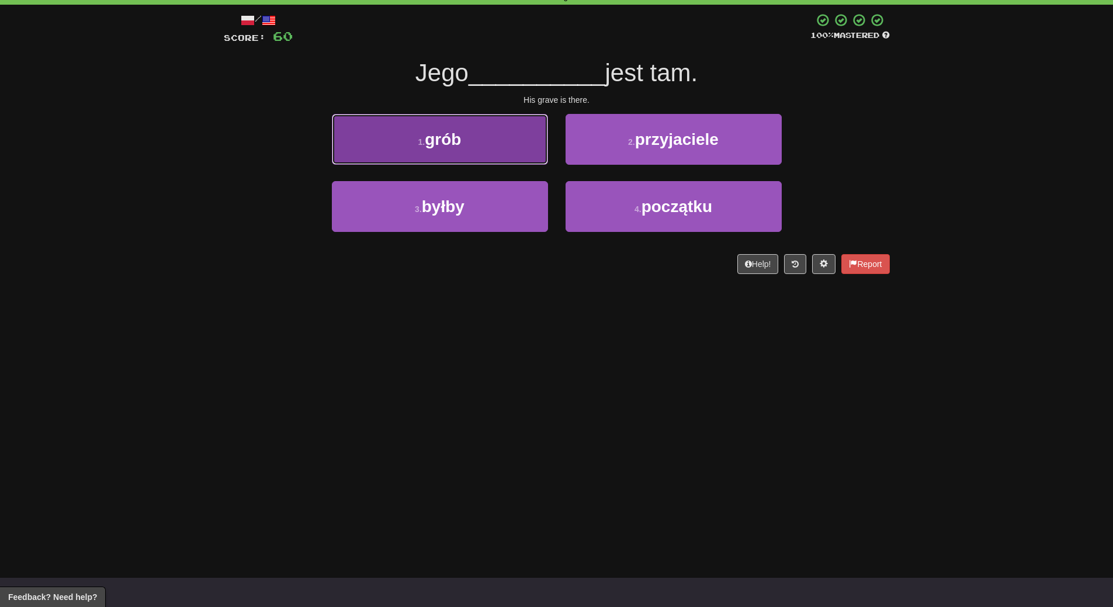
click at [453, 144] on span "grób" at bounding box center [443, 139] width 36 height 18
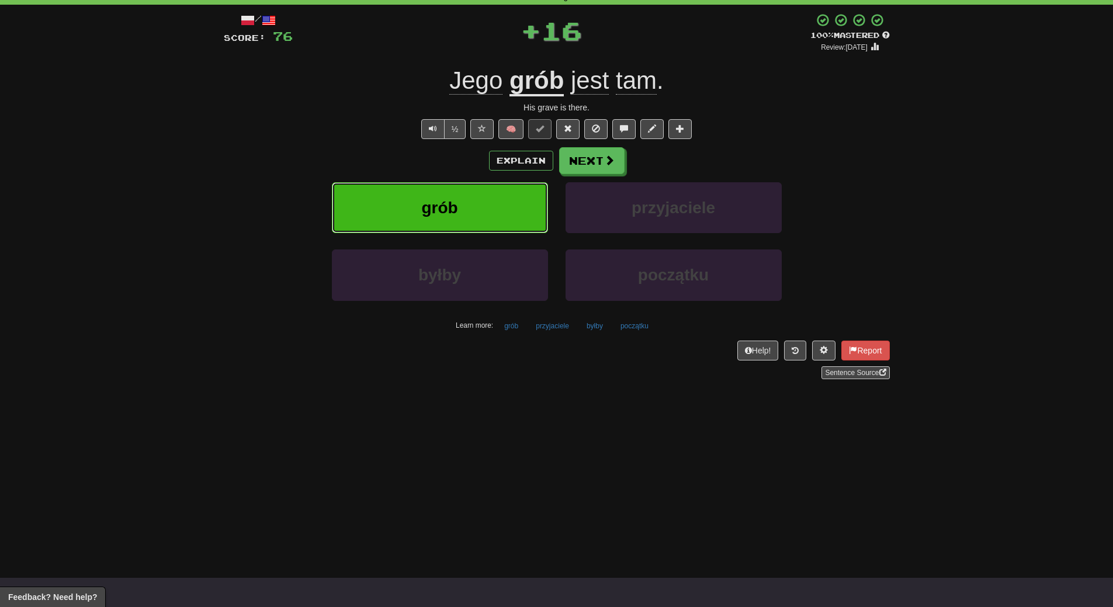
click at [451, 199] on span "grób" at bounding box center [439, 208] width 36 height 18
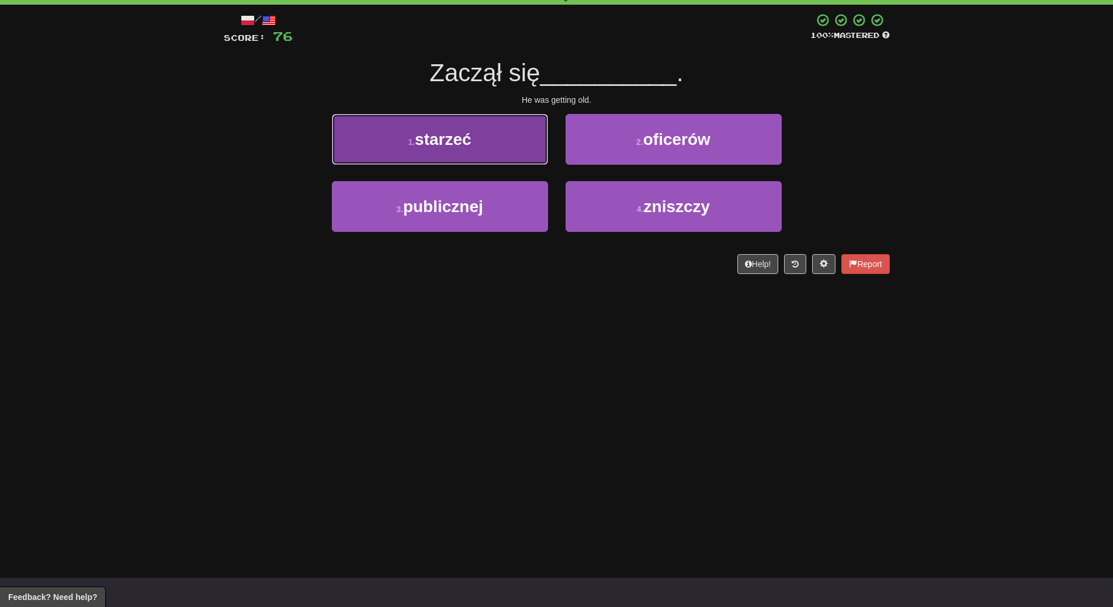
click at [469, 154] on button "1 . starzeć" at bounding box center [440, 139] width 216 height 51
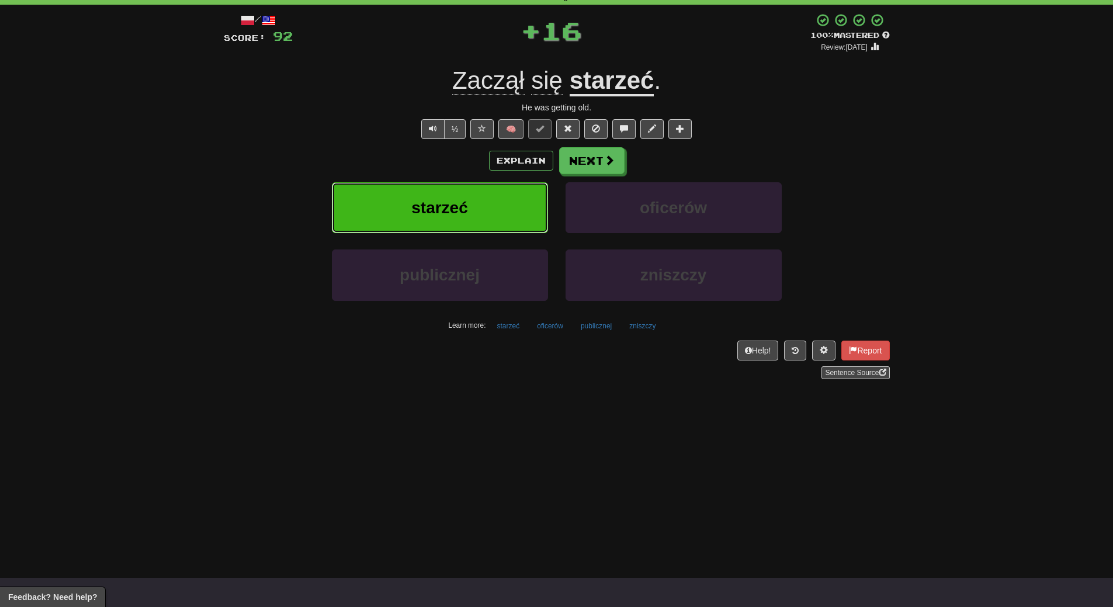
click at [468, 202] on button "starzeć" at bounding box center [440, 207] width 216 height 51
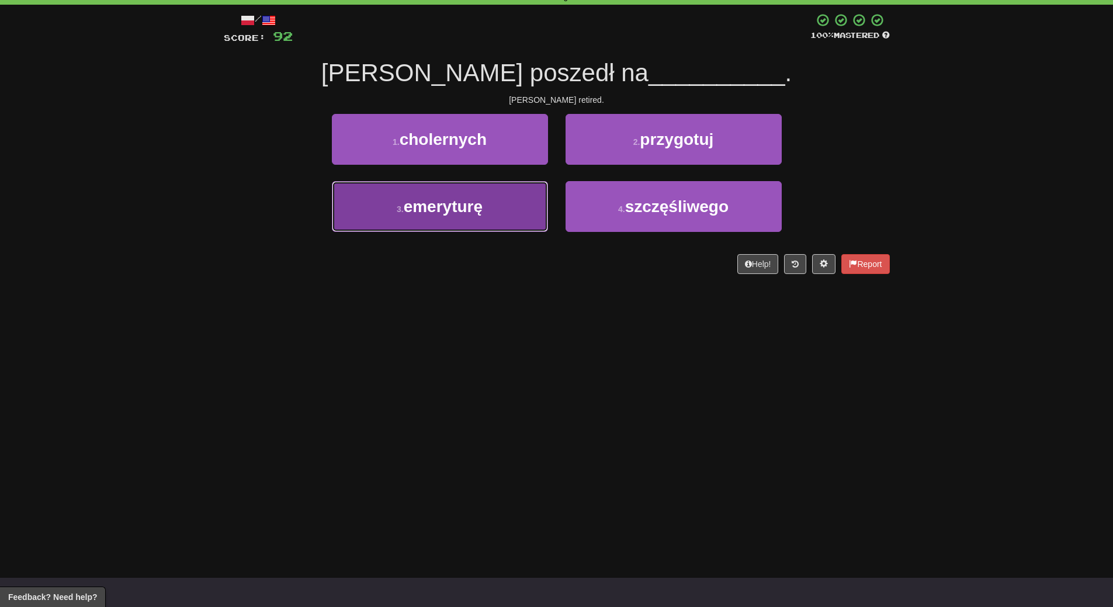
click at [466, 221] on button "3 . emeryturę" at bounding box center [440, 206] width 216 height 51
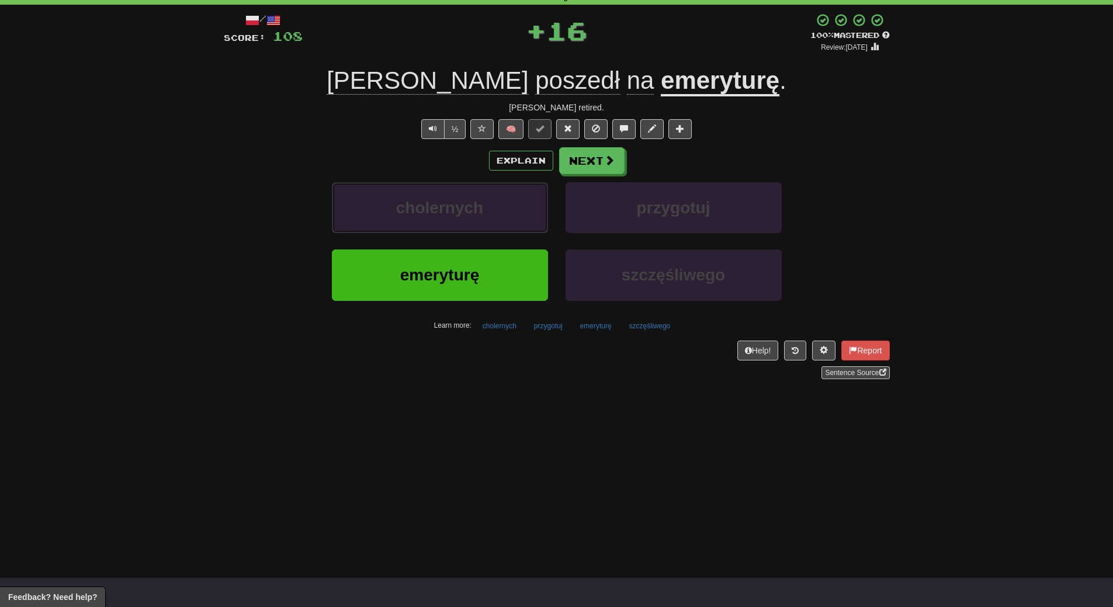
click at [466, 221] on button "cholernych" at bounding box center [440, 207] width 216 height 51
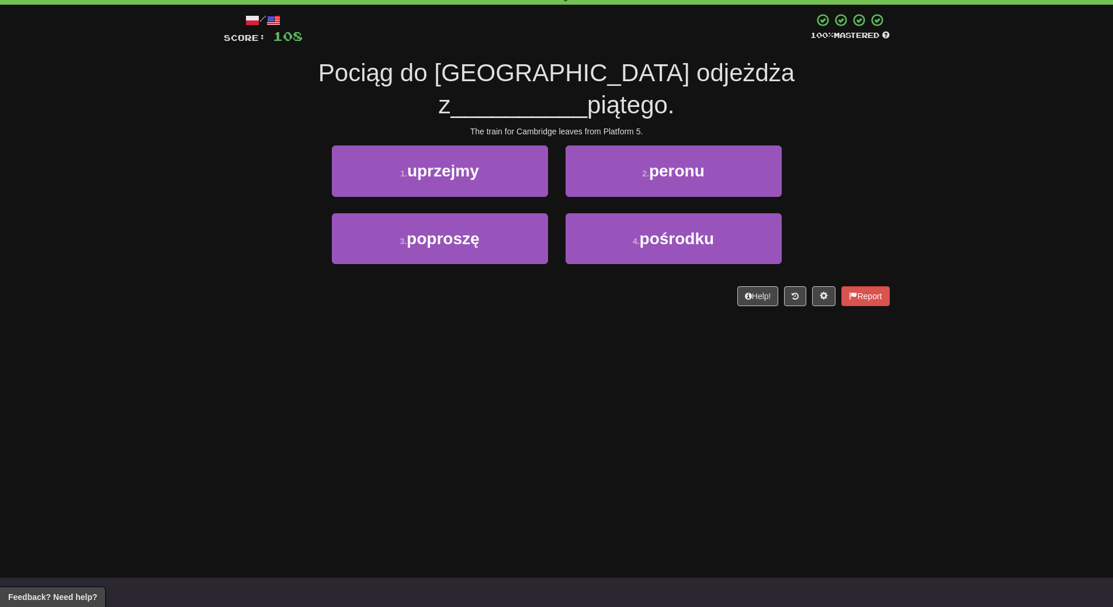
click at [457, 311] on div "Dashboard Clozemaster WendyN / Toggle Dropdown Dashboard Leaderboard Activity F…" at bounding box center [556, 245] width 1113 height 607
click at [513, 293] on div "Dashboard Clozemaster WendyN / Toggle Dropdown Dashboard Leaderboard Activity F…" at bounding box center [556, 245] width 1113 height 607
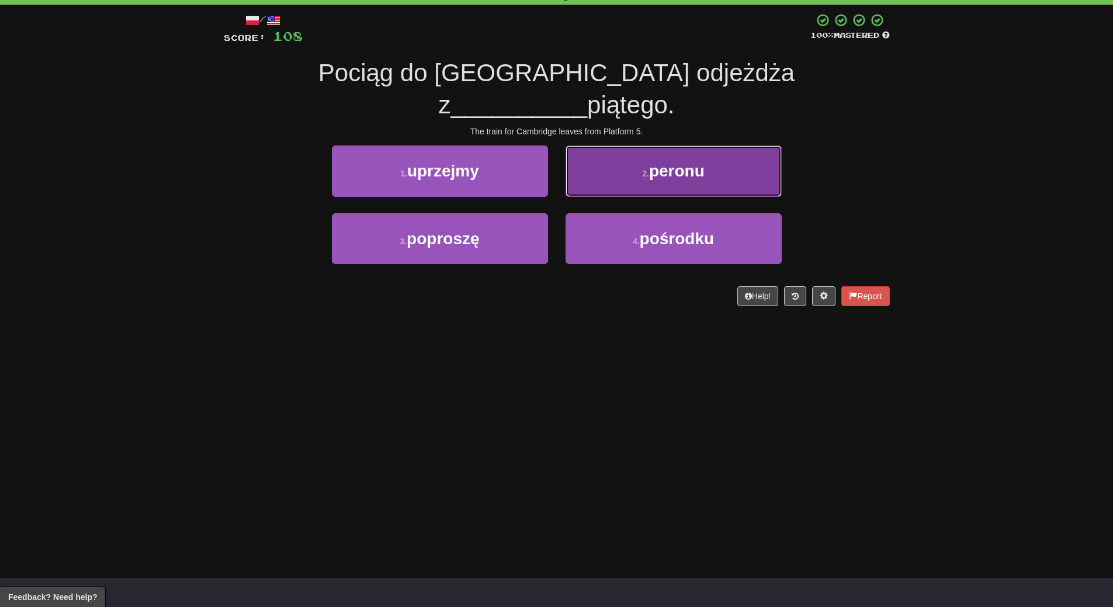
click at [716, 145] on button "2 . peronu" at bounding box center [673, 170] width 216 height 51
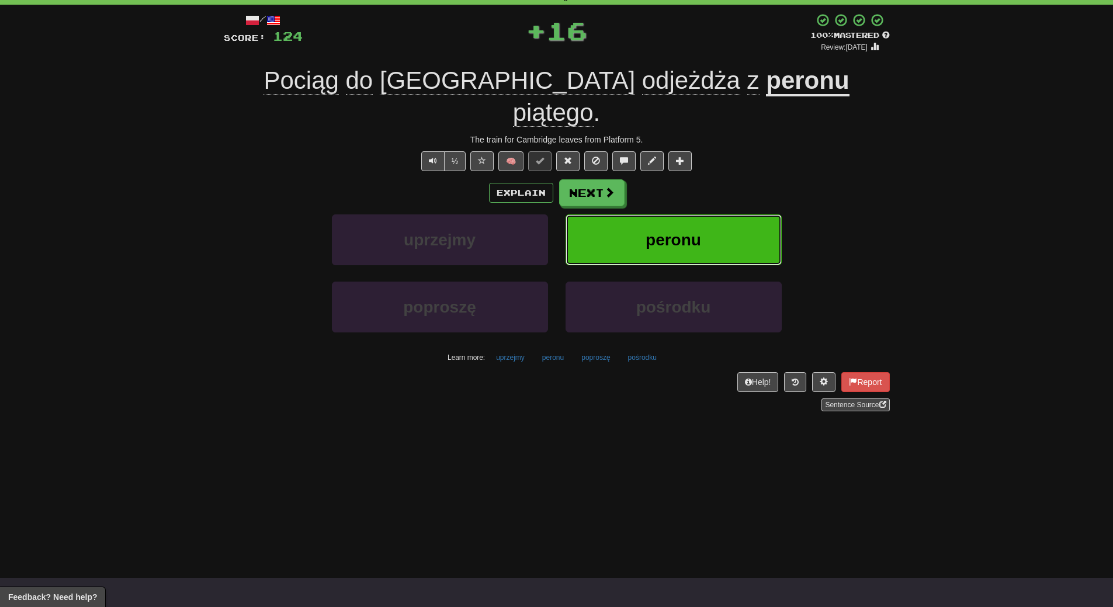
click at [710, 214] on button "peronu" at bounding box center [673, 239] width 216 height 51
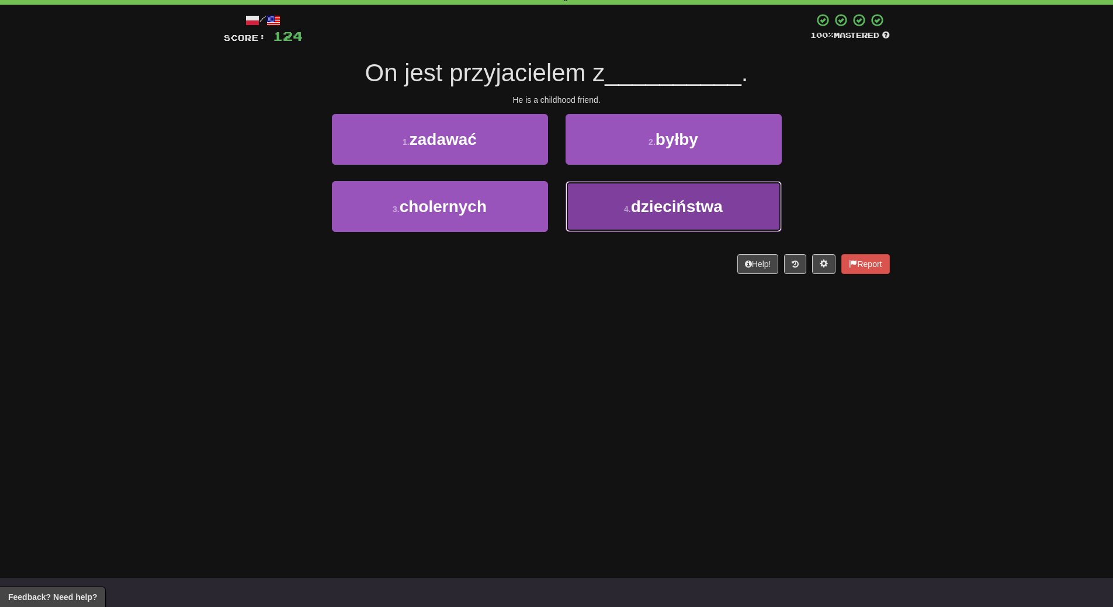
click at [645, 217] on button "4 . dzieciństwa" at bounding box center [673, 206] width 216 height 51
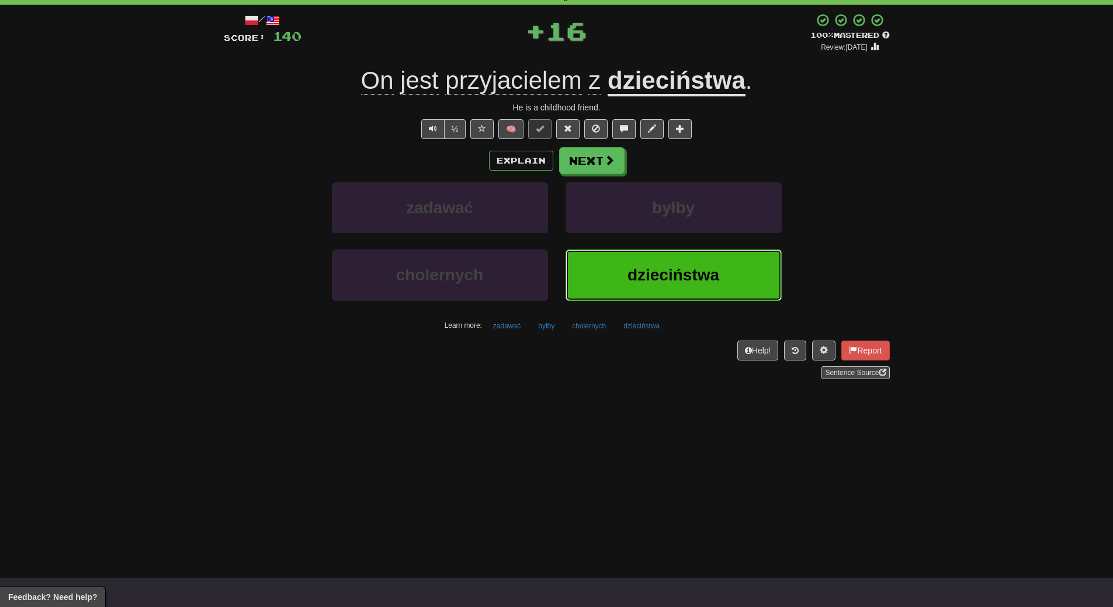
click at [638, 257] on button "dzieciństwa" at bounding box center [673, 274] width 216 height 51
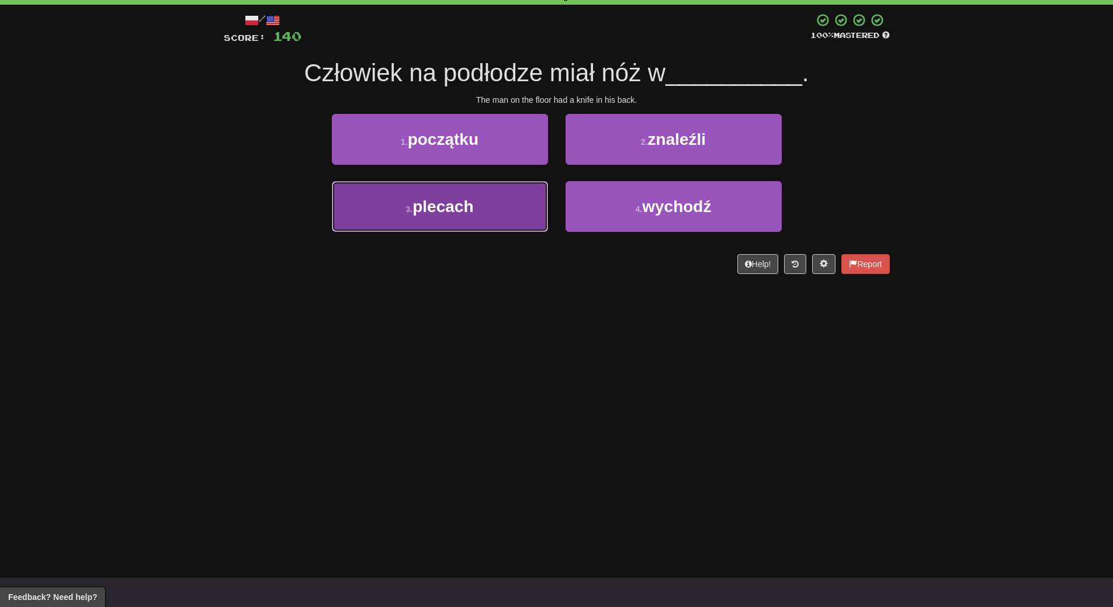
click at [472, 223] on button "3 . plecach" at bounding box center [440, 206] width 216 height 51
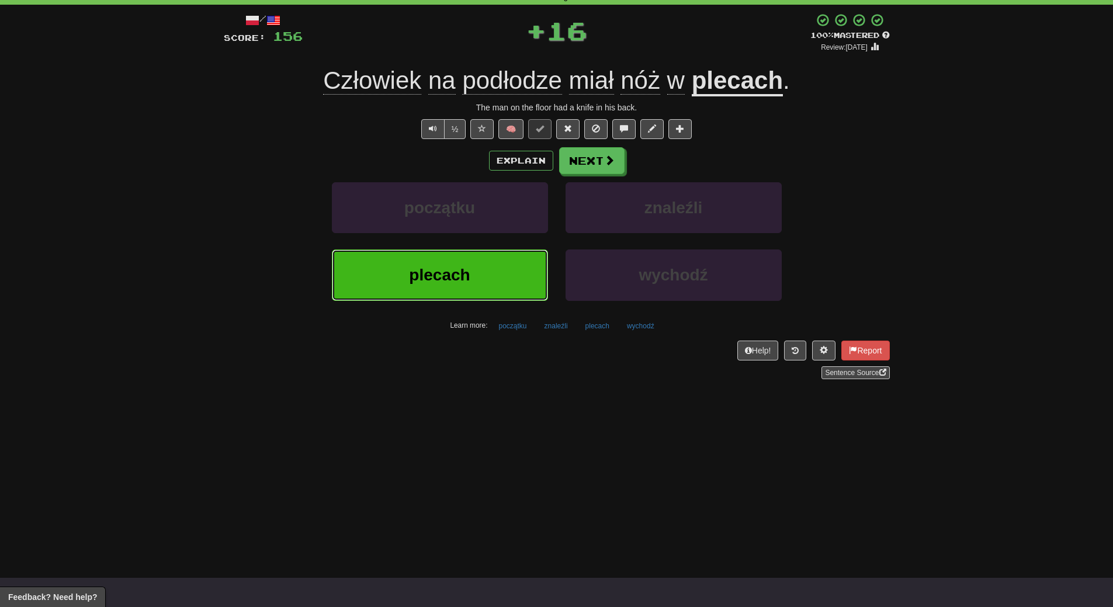
click at [466, 281] on span "plecach" at bounding box center [439, 275] width 61 height 18
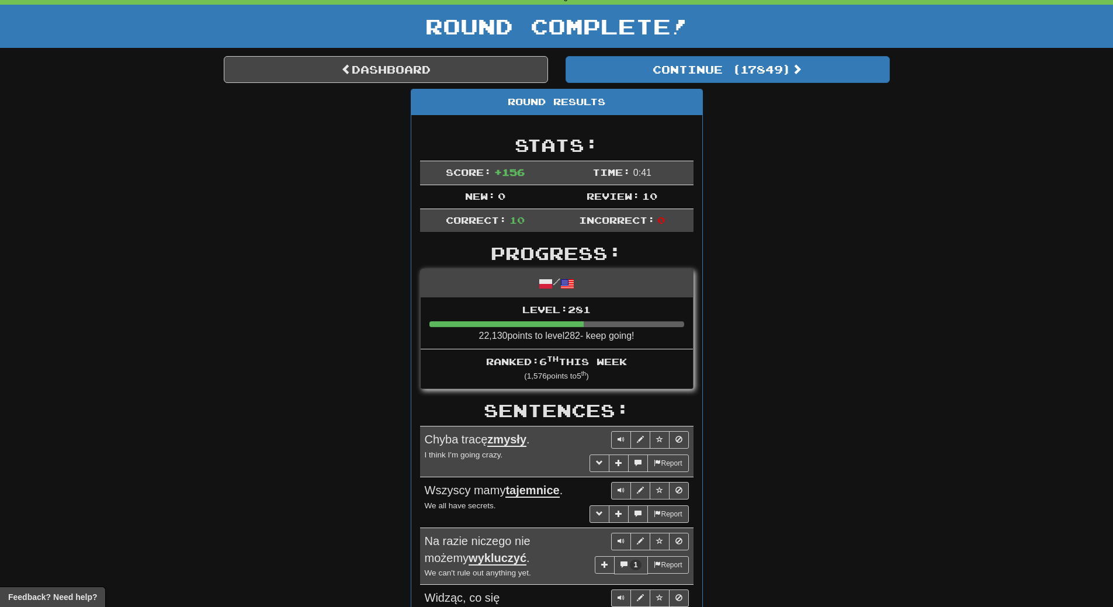
click at [731, 83] on div "Dashboard Continue ( 17849 ) Round Results Stats: Score: + 156 Time: 0 : 41 New…" at bounding box center [557, 542] width 666 height 972
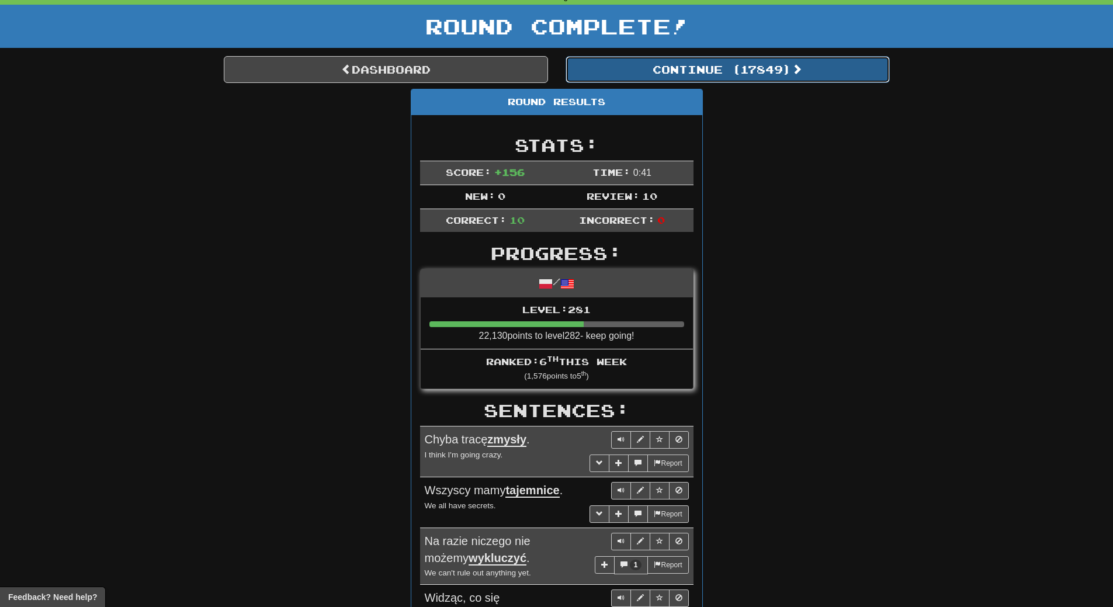
click at [759, 65] on button "Continue ( 17849 )" at bounding box center [727, 69] width 324 height 27
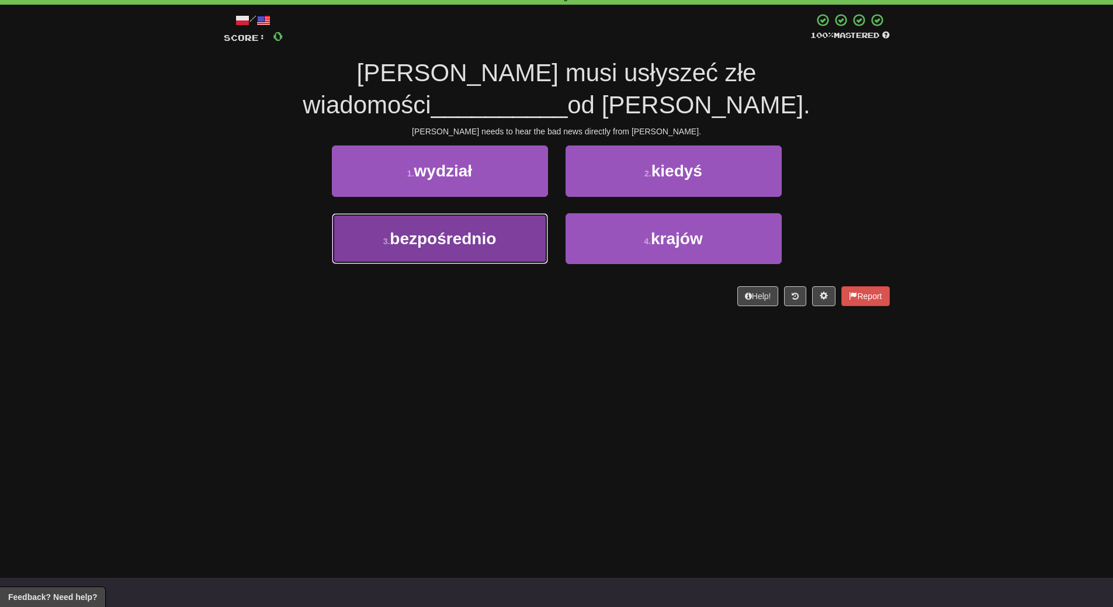
click at [490, 216] on button "3 . bezpośrednio" at bounding box center [440, 238] width 216 height 51
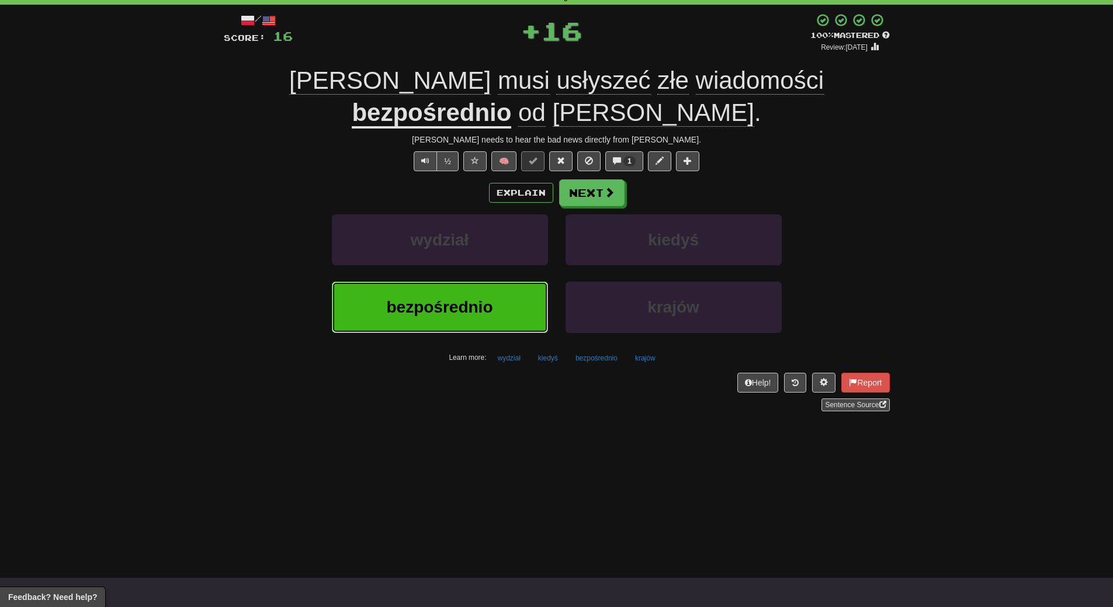
click at [486, 298] on span "bezpośrednio" at bounding box center [439, 307] width 106 height 18
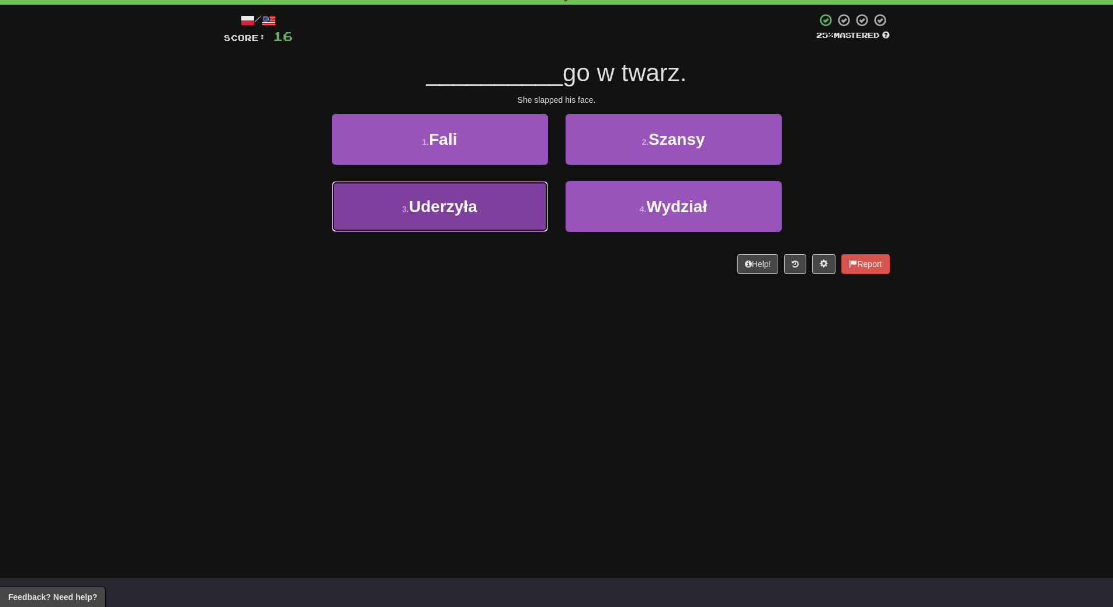
click at [512, 218] on button "3 . Uderzyła" at bounding box center [440, 206] width 216 height 51
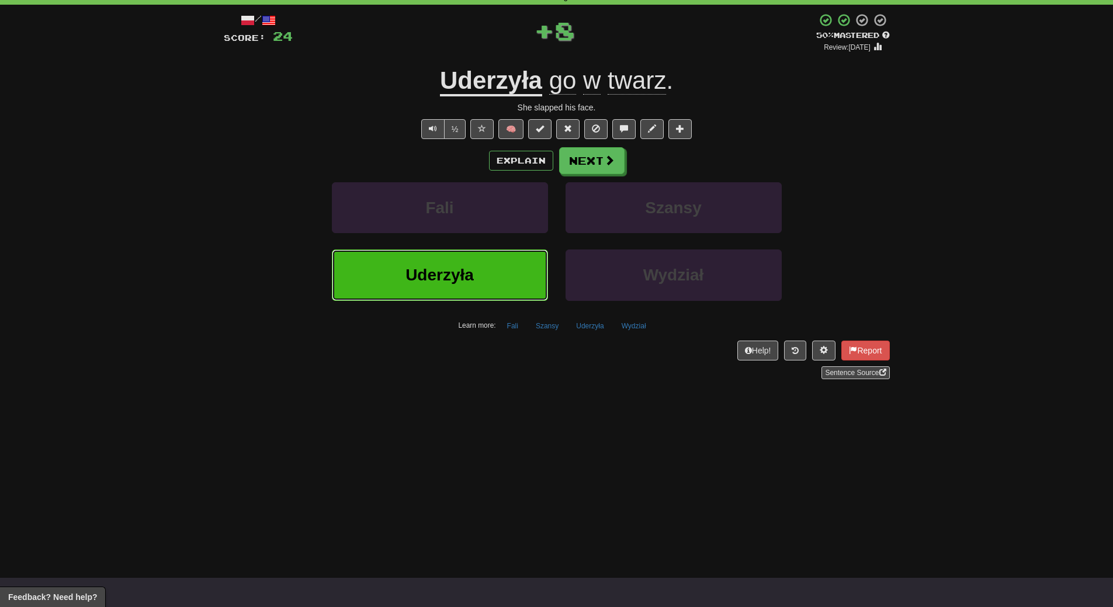
click at [499, 268] on button "Uderzyła" at bounding box center [440, 274] width 216 height 51
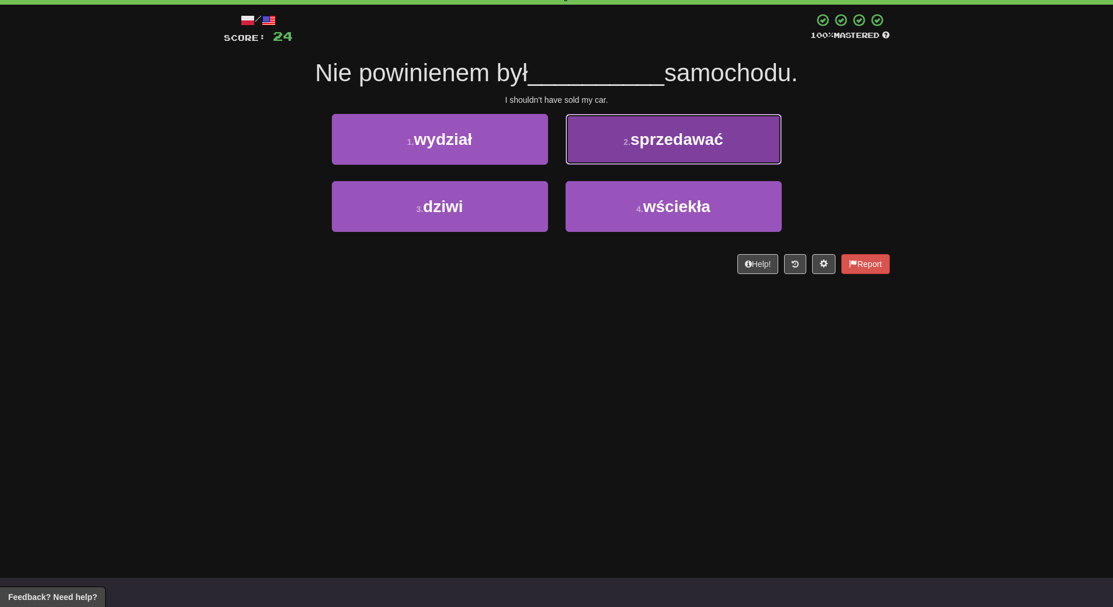
click at [719, 148] on span "sprzedawać" at bounding box center [676, 139] width 93 height 18
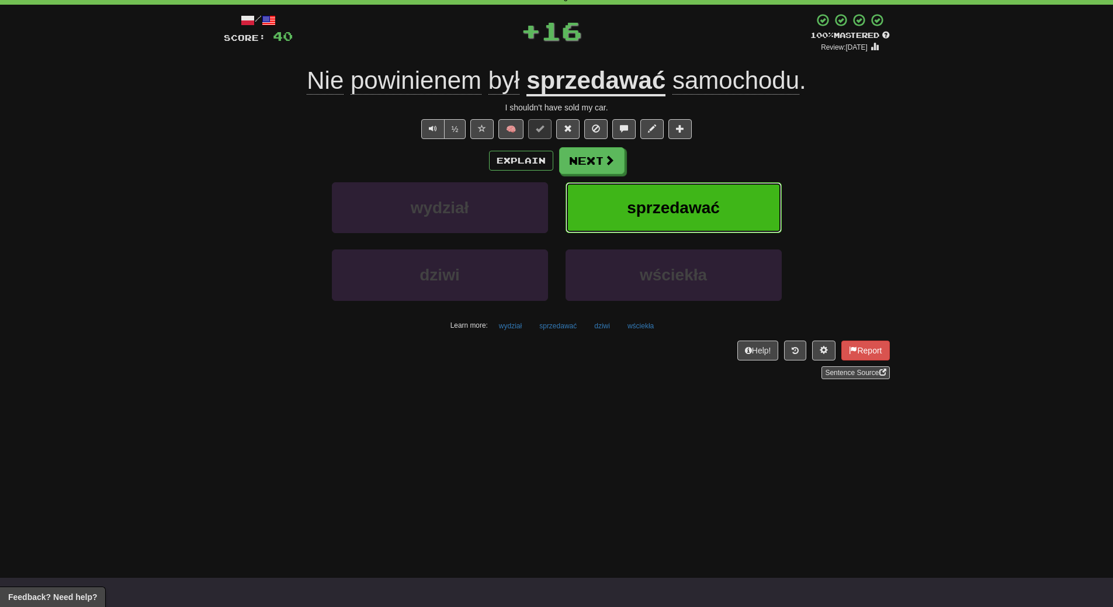
click at [720, 217] on button "sprzedawać" at bounding box center [673, 207] width 216 height 51
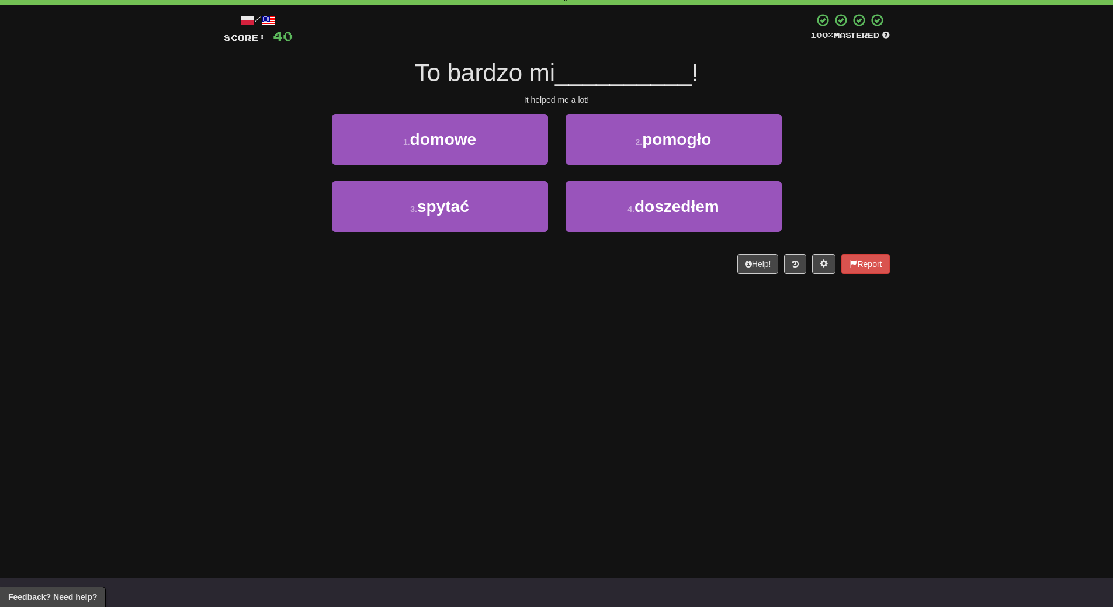
drag, startPoint x: 618, startPoint y: 339, endPoint x: 456, endPoint y: 370, distance: 165.3
click at [456, 370] on div "Dashboard Clozemaster WendyN / Toggle Dropdown Dashboard Leaderboard Activity F…" at bounding box center [556, 245] width 1113 height 607
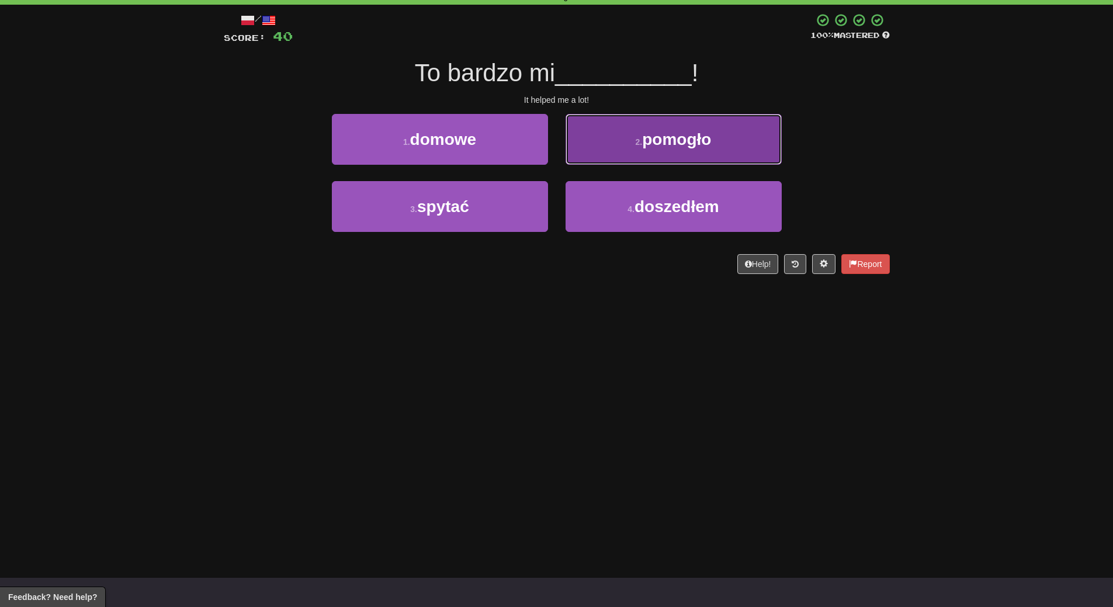
click at [708, 116] on button "2 . pomogło" at bounding box center [673, 139] width 216 height 51
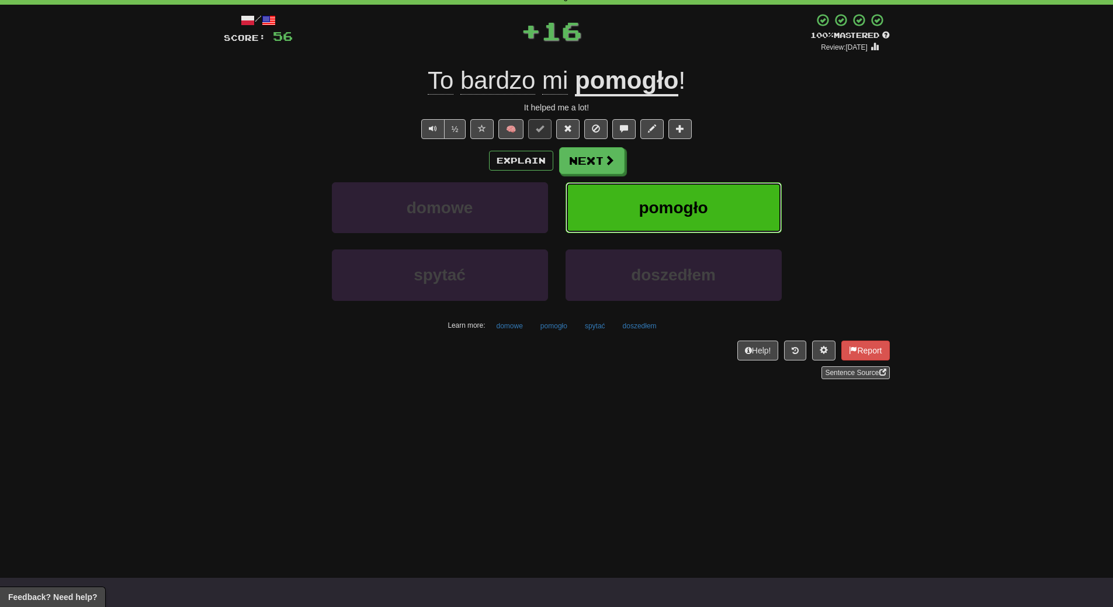
click at [708, 210] on button "pomogło" at bounding box center [673, 207] width 216 height 51
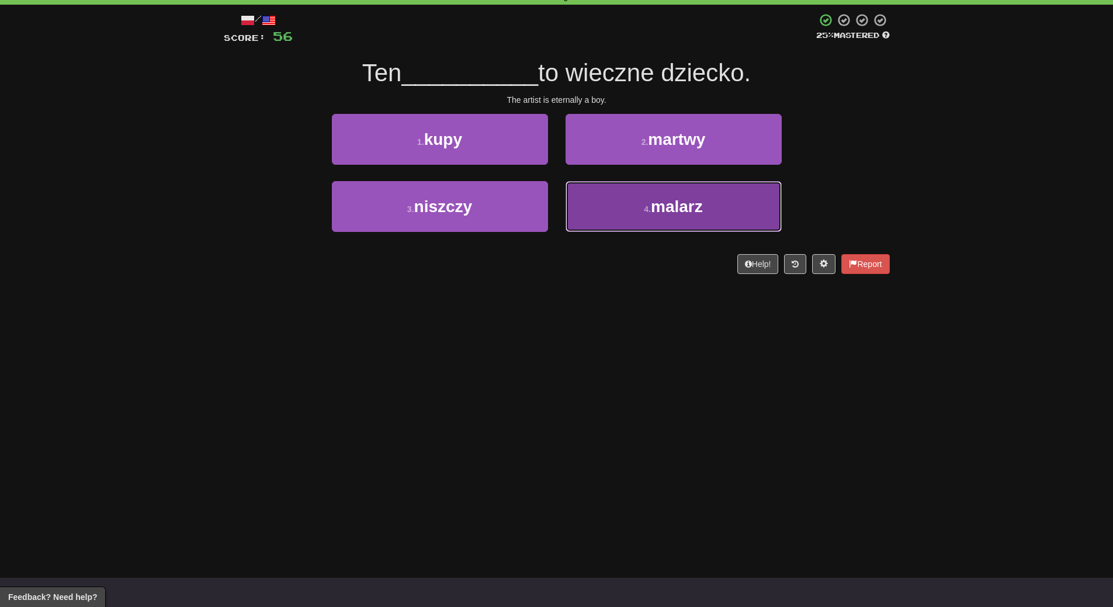
click at [686, 218] on button "4 . malarz" at bounding box center [673, 206] width 216 height 51
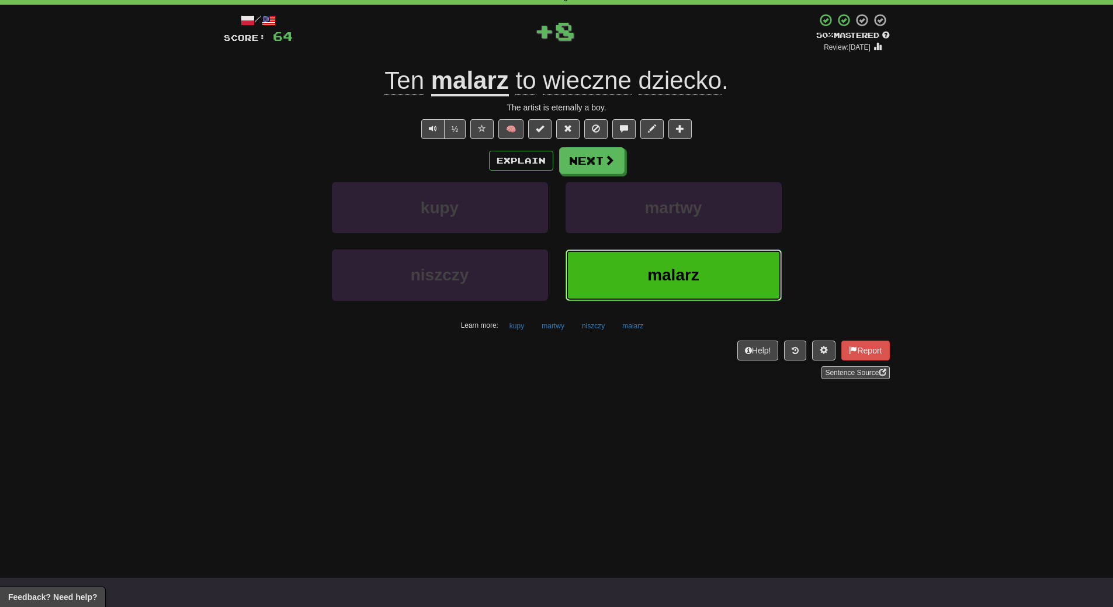
click at [682, 274] on span "malarz" at bounding box center [673, 275] width 52 height 18
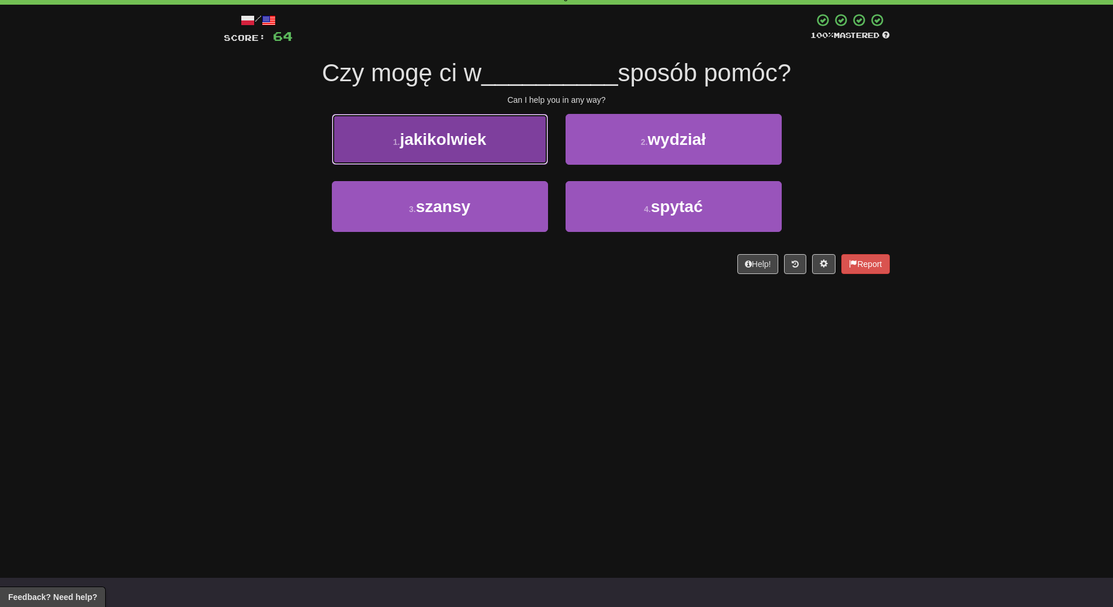
click at [461, 144] on span "jakikolwiek" at bounding box center [443, 139] width 86 height 18
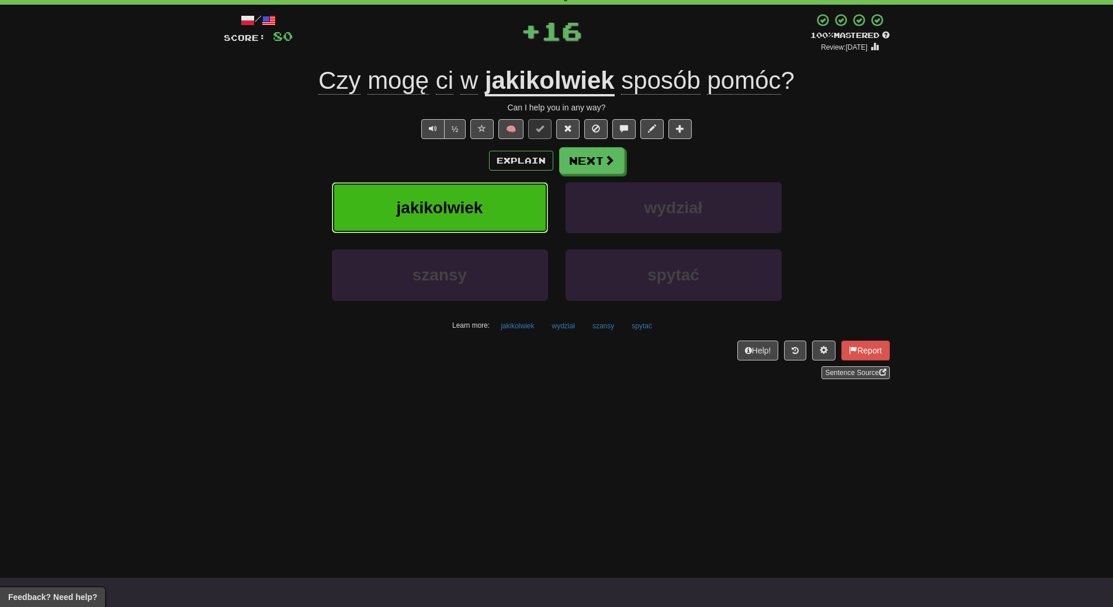
click at [459, 197] on button "jakikolwiek" at bounding box center [440, 207] width 216 height 51
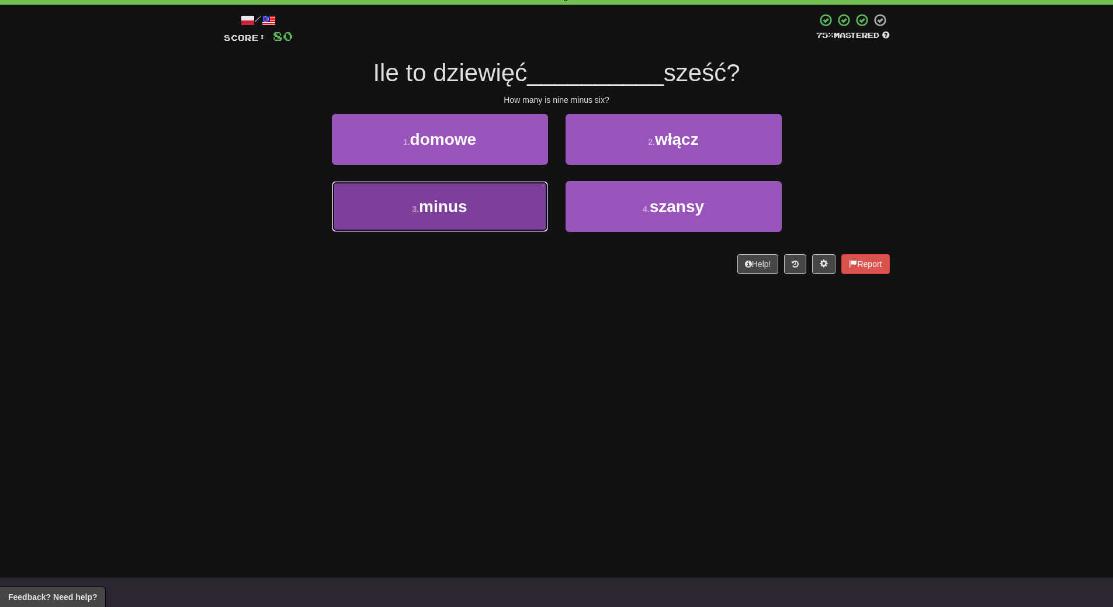
click at [467, 200] on span "minus" at bounding box center [443, 206] width 48 height 18
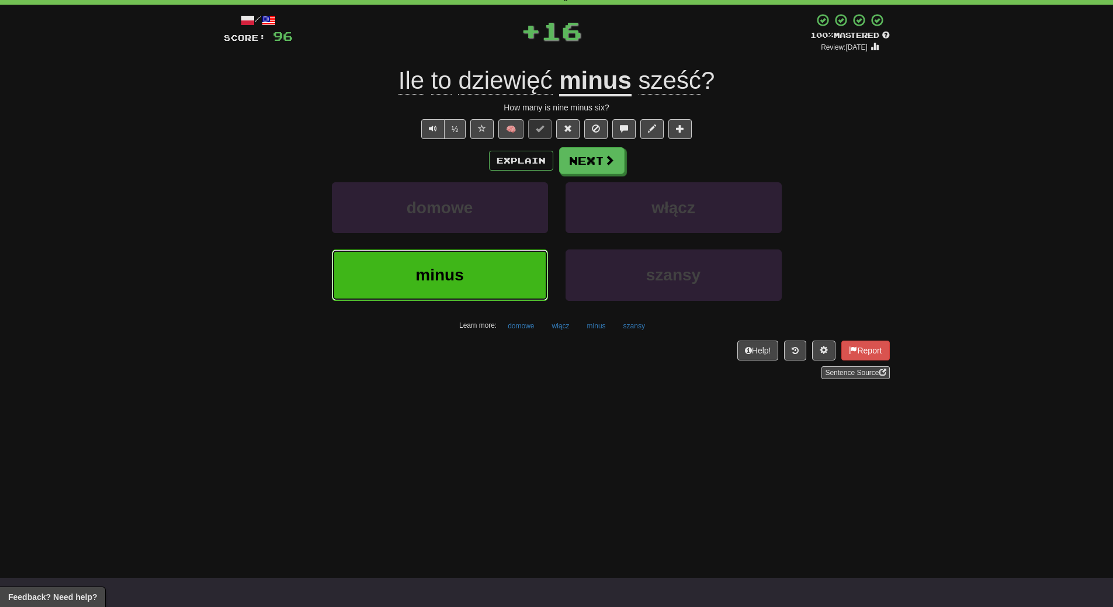
click at [463, 261] on button "minus" at bounding box center [440, 274] width 216 height 51
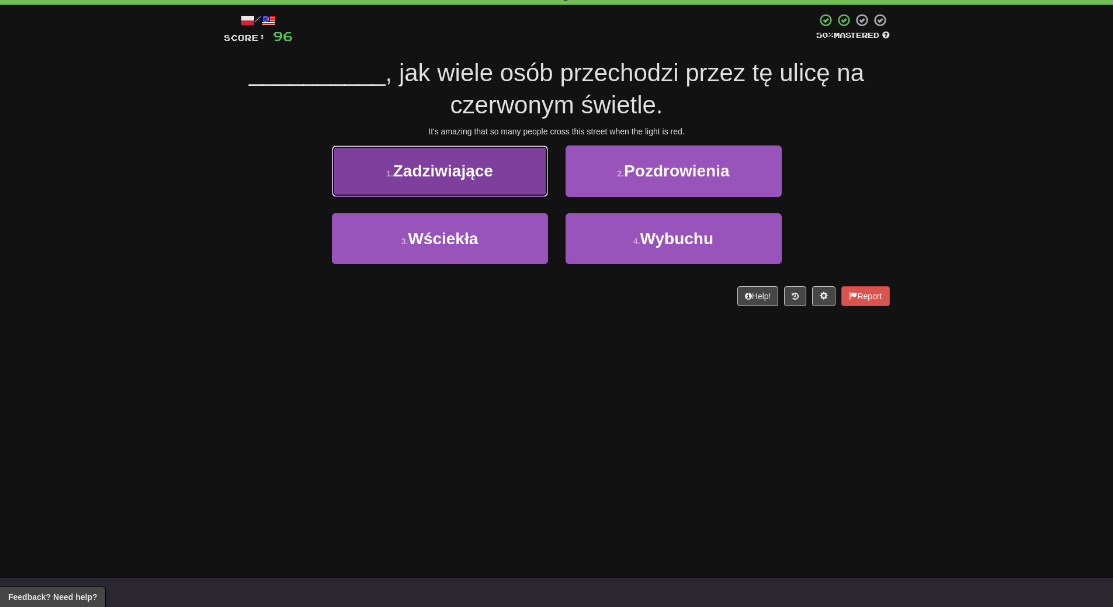
click at [483, 178] on span "Zadziwiające" at bounding box center [443, 171] width 100 height 18
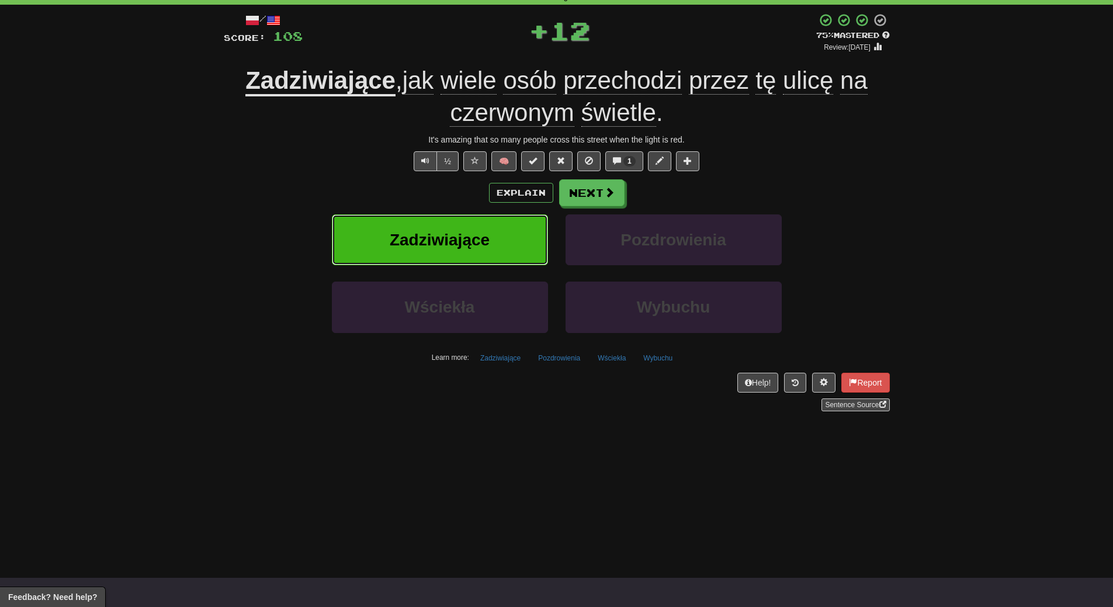
click at [476, 242] on span "Zadziwiające" at bounding box center [440, 240] width 100 height 18
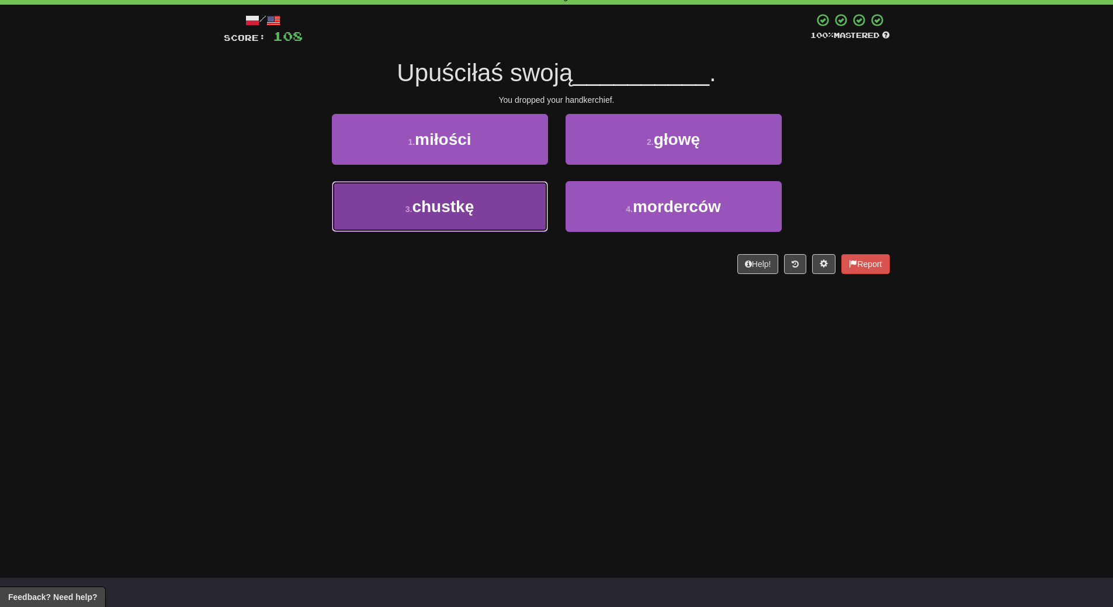
click at [459, 217] on button "3 . chustkę" at bounding box center [440, 206] width 216 height 51
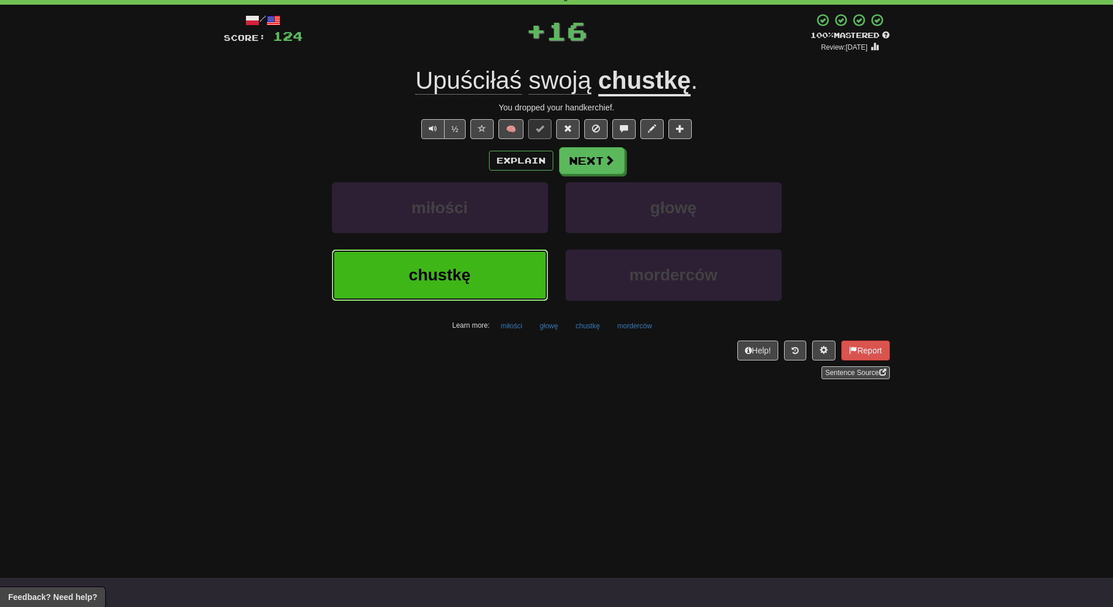
click at [456, 258] on button "chustkę" at bounding box center [440, 274] width 216 height 51
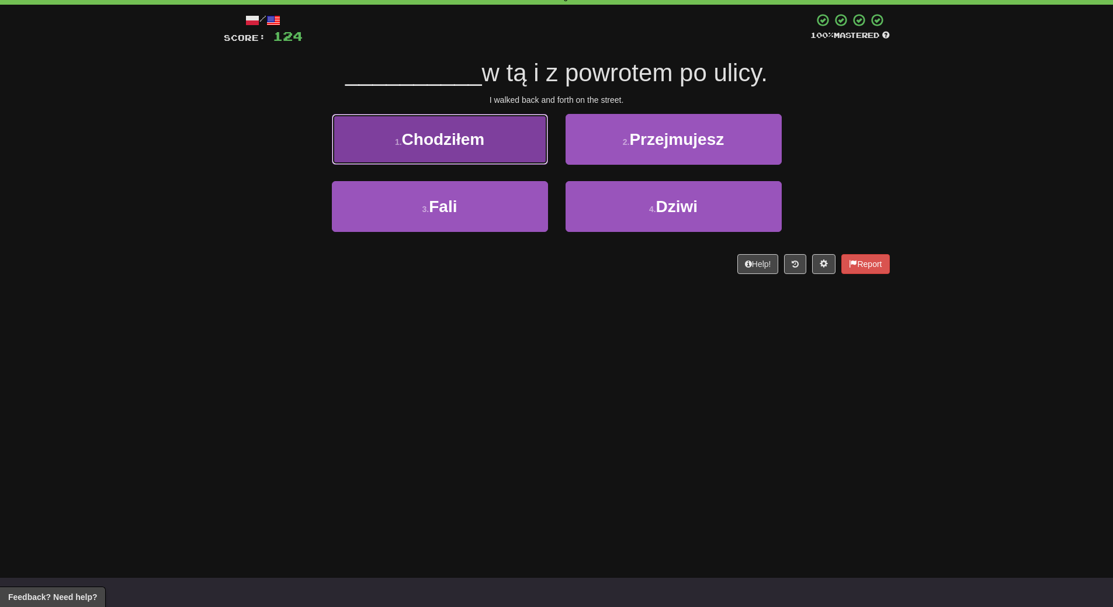
click at [475, 146] on span "Chodziłem" at bounding box center [443, 139] width 83 height 18
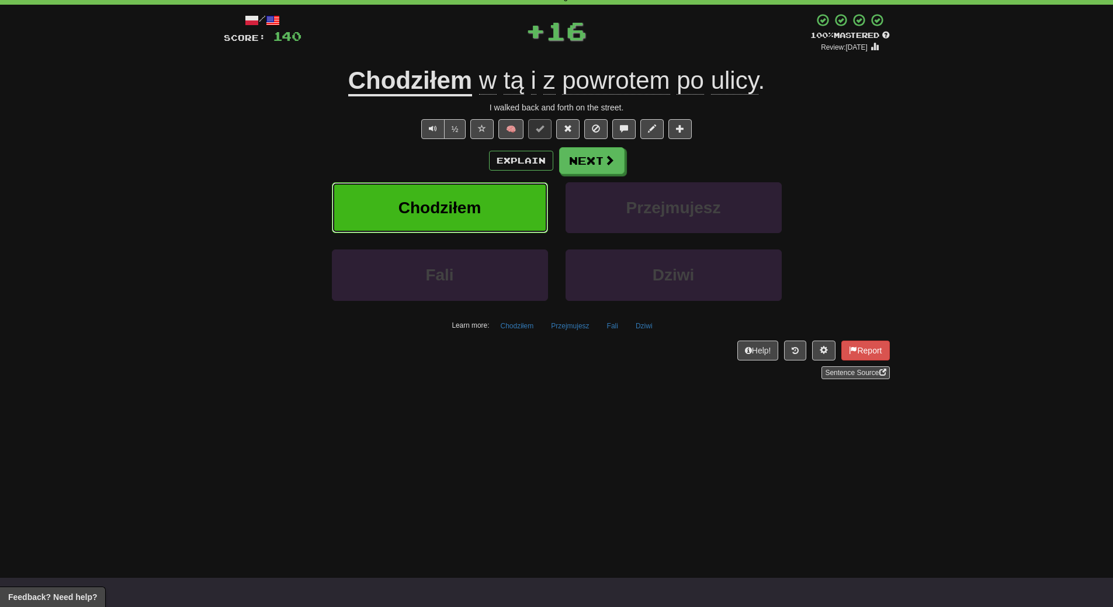
click at [468, 190] on button "Chodziłem" at bounding box center [440, 207] width 216 height 51
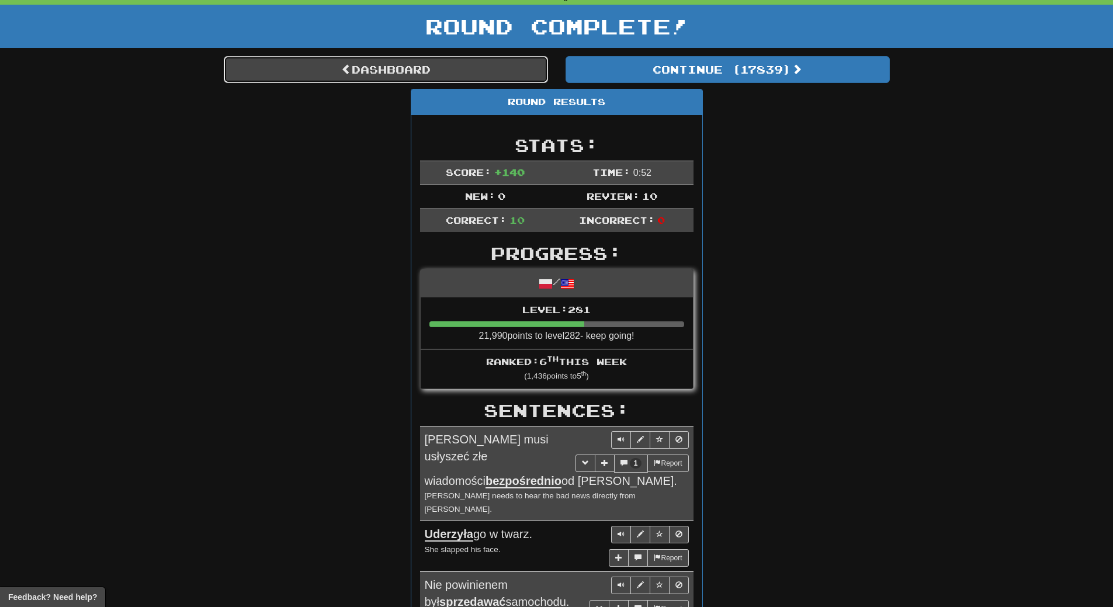
click at [394, 70] on link "Dashboard" at bounding box center [386, 69] width 324 height 27
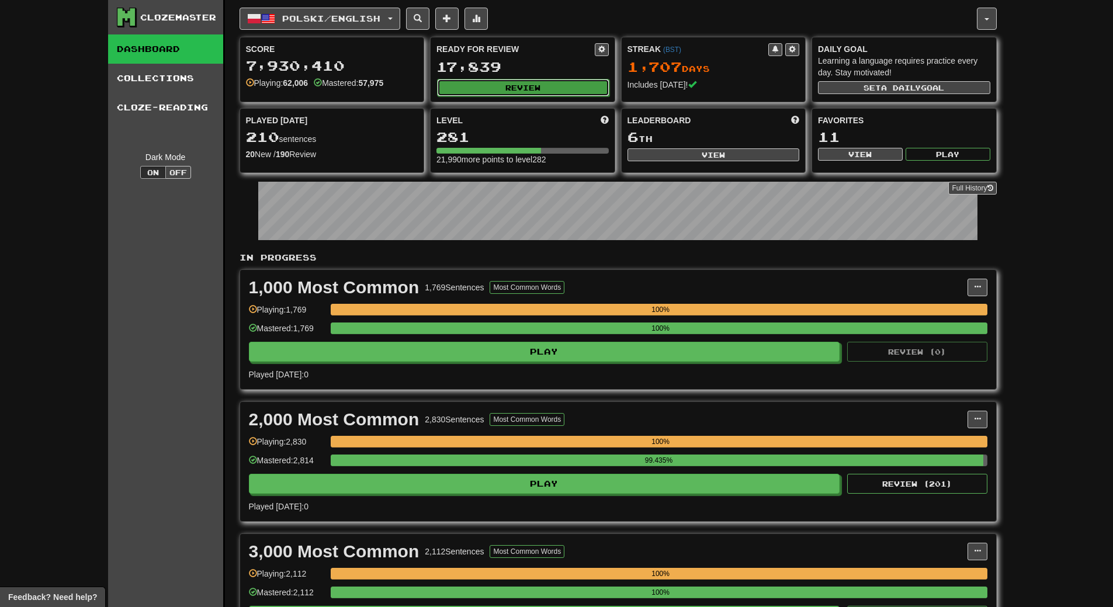
click at [549, 90] on button "Review" at bounding box center [523, 88] width 172 height 18
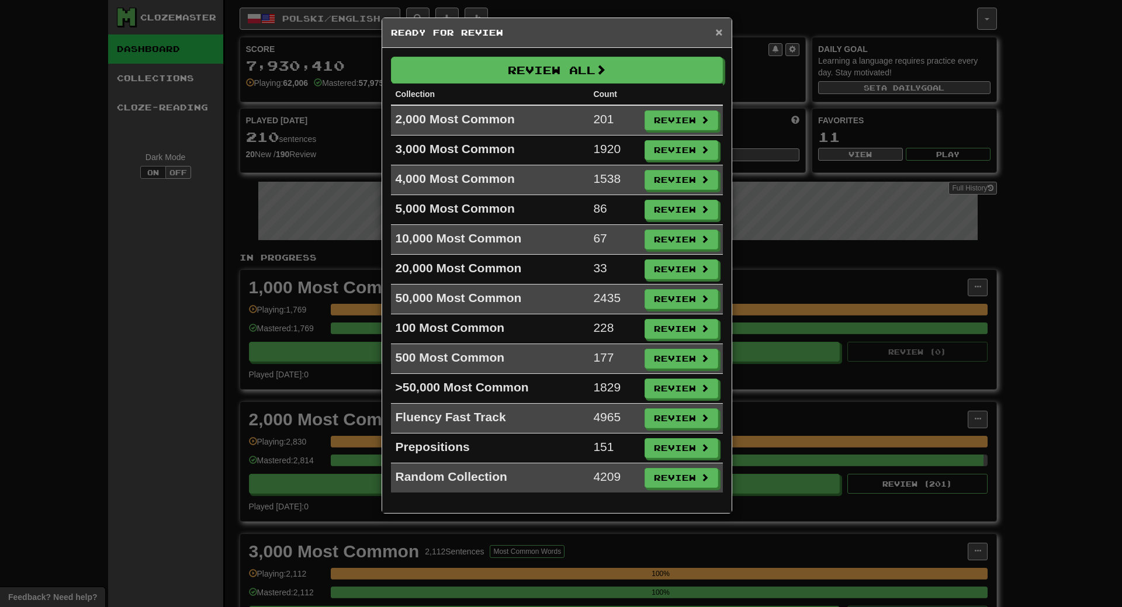
click at [721, 29] on span "×" at bounding box center [718, 31] width 7 height 13
